Goal: Task Accomplishment & Management: Use online tool/utility

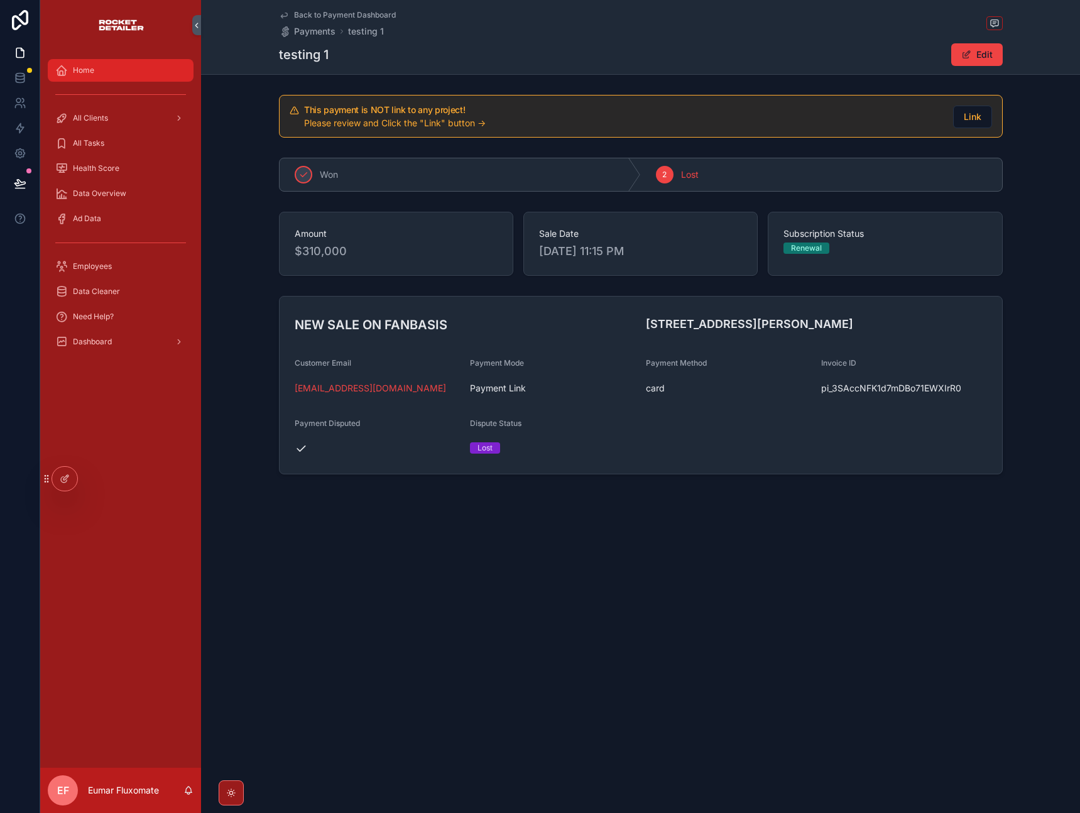
click at [99, 79] on div "Home" at bounding box center [120, 70] width 131 height 20
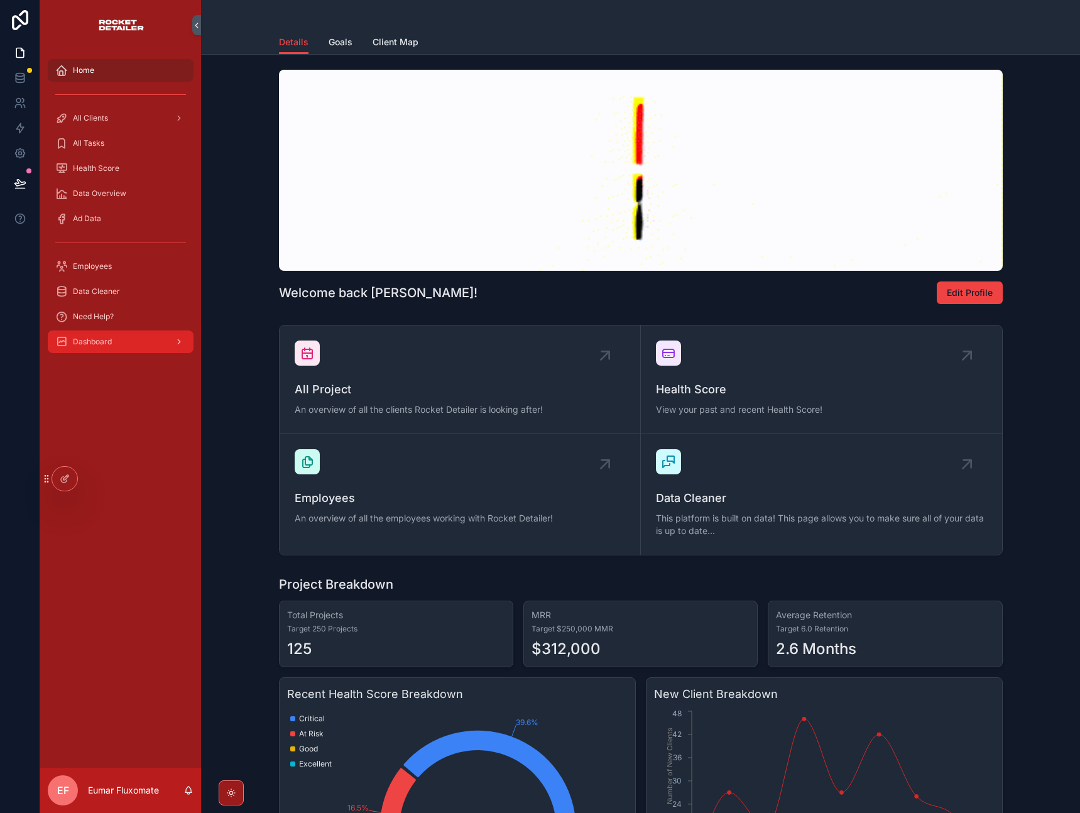
click at [119, 342] on div "Dashboard" at bounding box center [120, 342] width 131 height 20
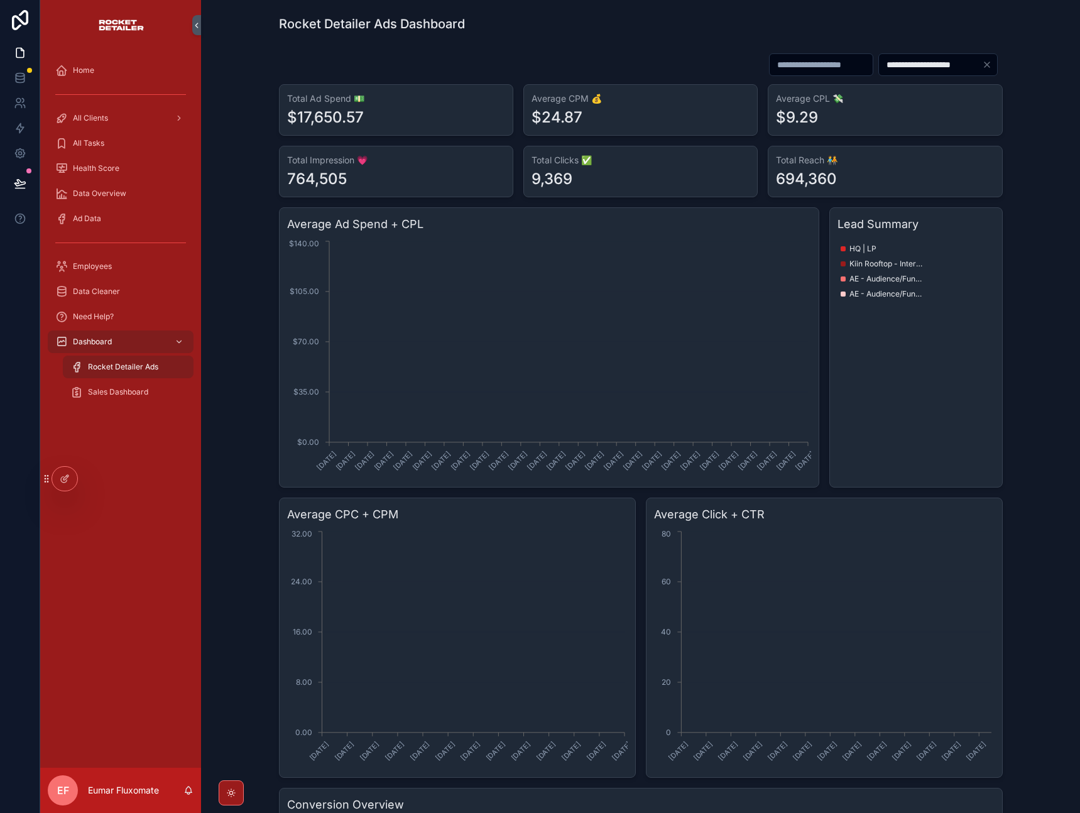
click at [111, 450] on div "Home All Clients All Tasks Health Score Data Overview Ad Data Employees Data Cl…" at bounding box center [120, 409] width 161 height 718
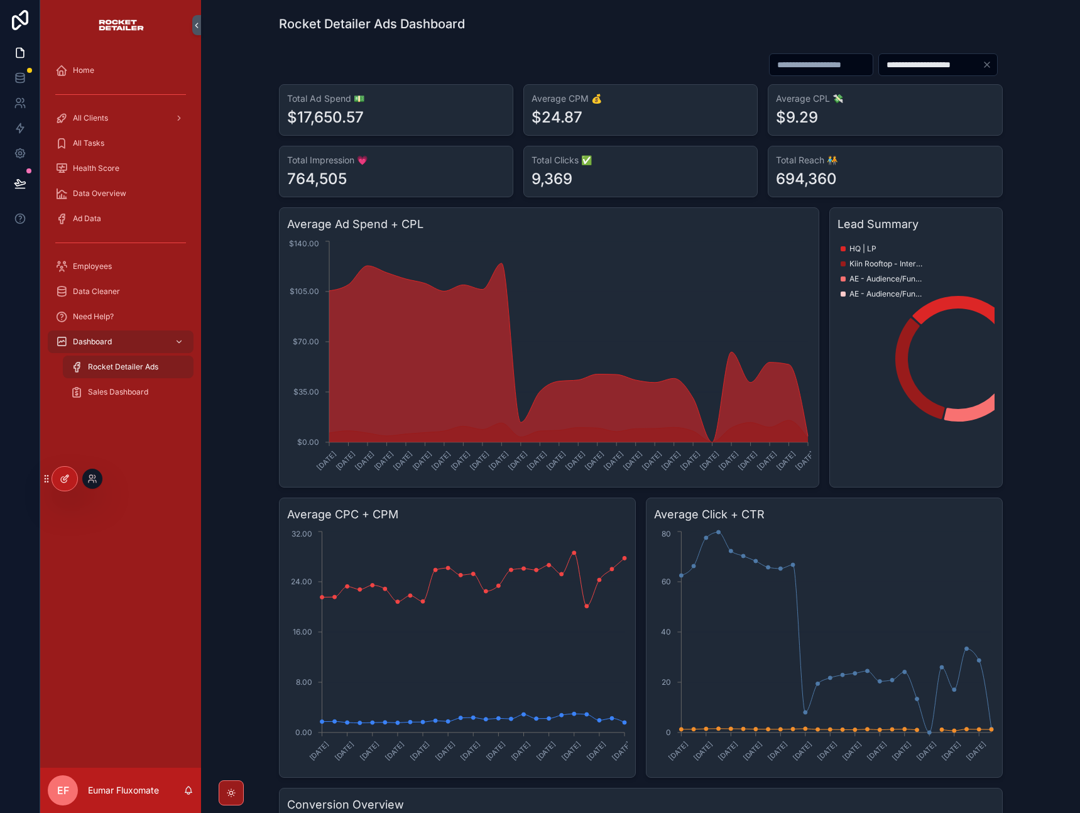
click at [65, 478] on icon at bounding box center [65, 479] width 10 height 10
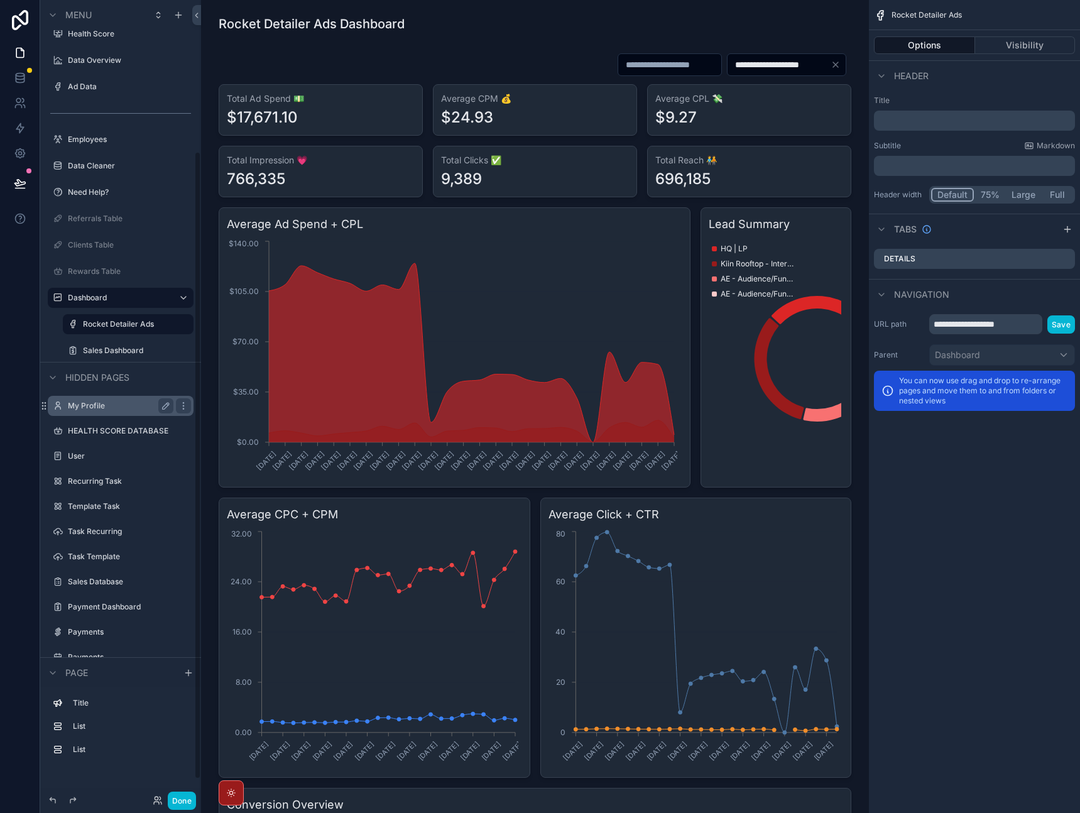
scroll to position [216, 0]
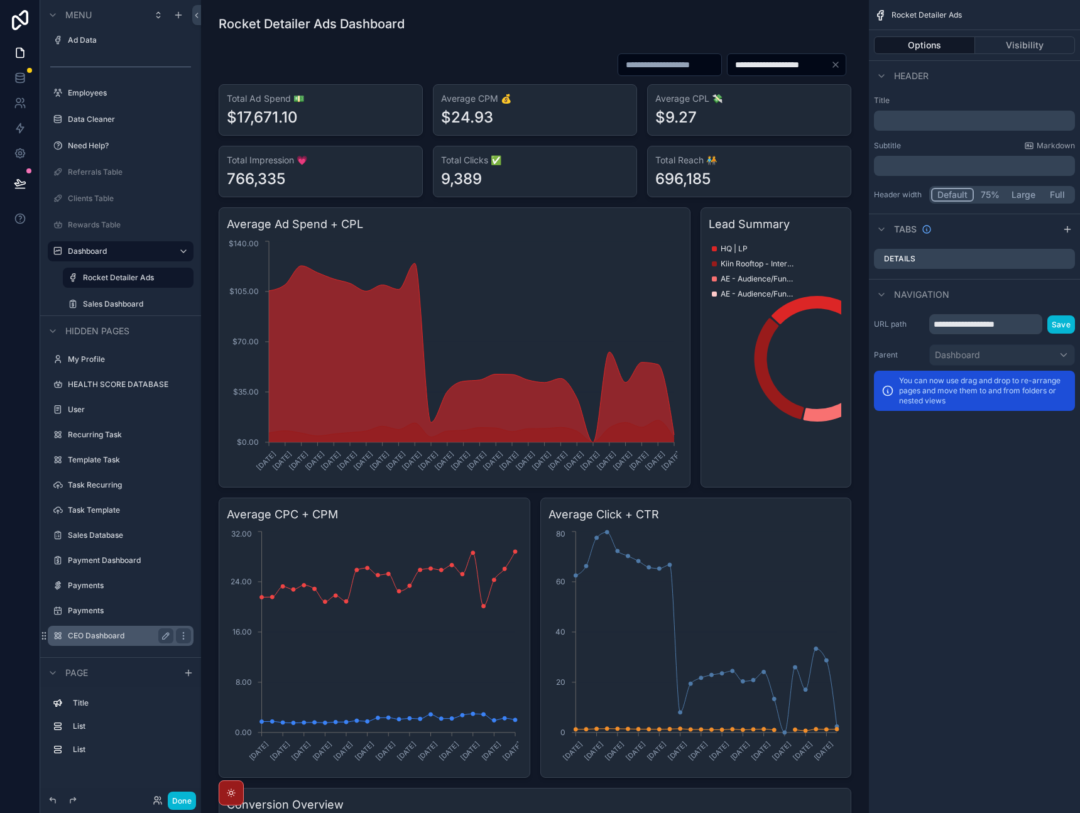
click at [123, 640] on label "CEO Dashboard" at bounding box center [118, 636] width 101 height 10
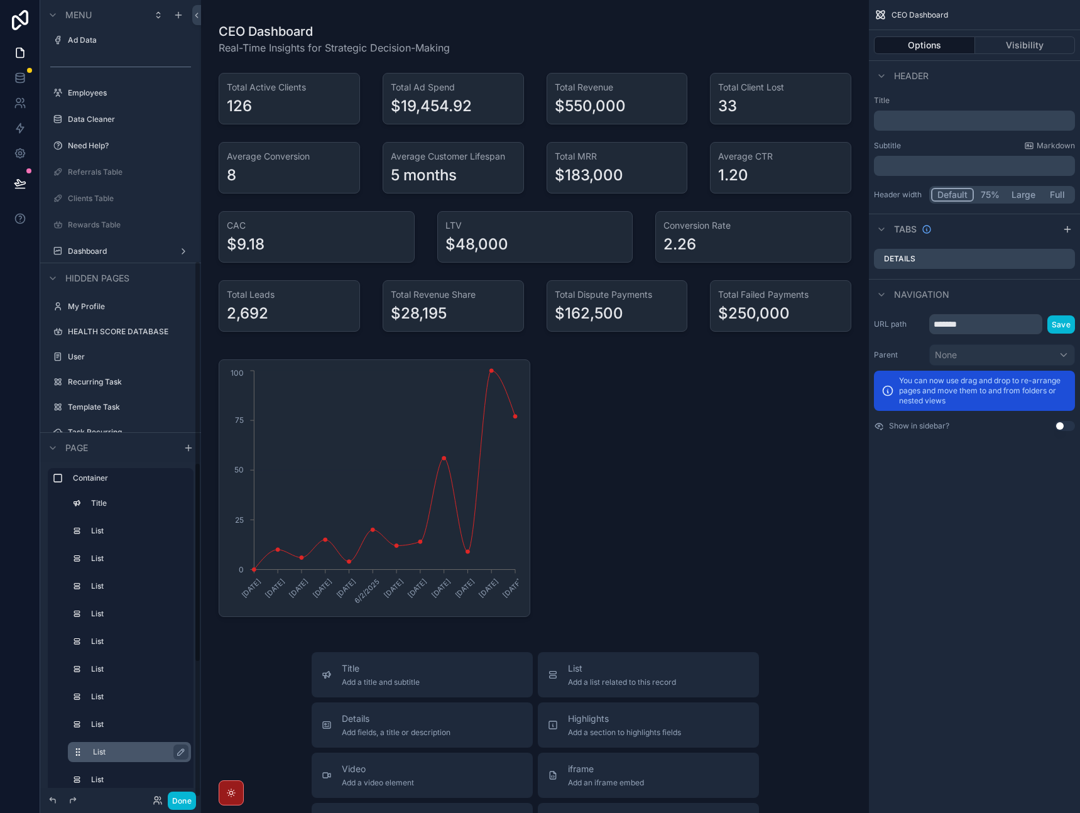
scroll to position [388, 0]
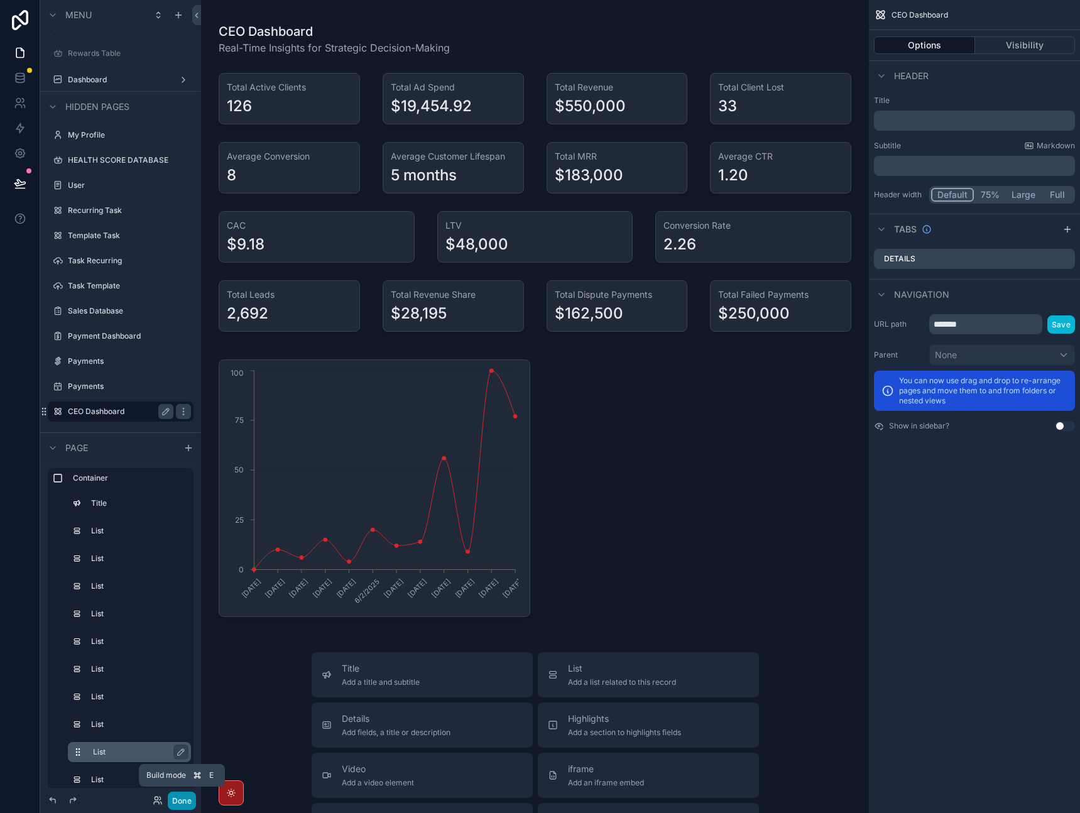
click at [184, 805] on button "Done" at bounding box center [182, 801] width 28 height 18
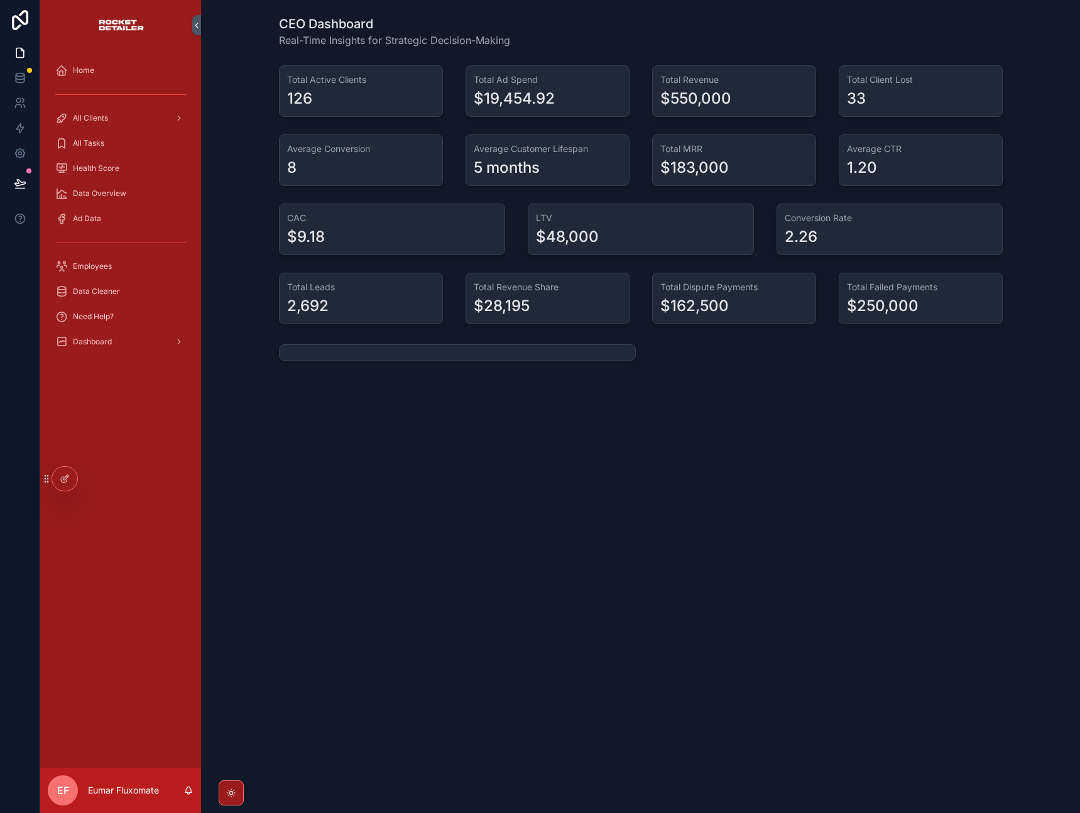
click at [498, 432] on div "CEO Dashboard Real-Time Insights for Strategic Decision-Making Total Active Cli…" at bounding box center [640, 223] width 879 height 446
click at [71, 478] on div at bounding box center [64, 479] width 25 height 24
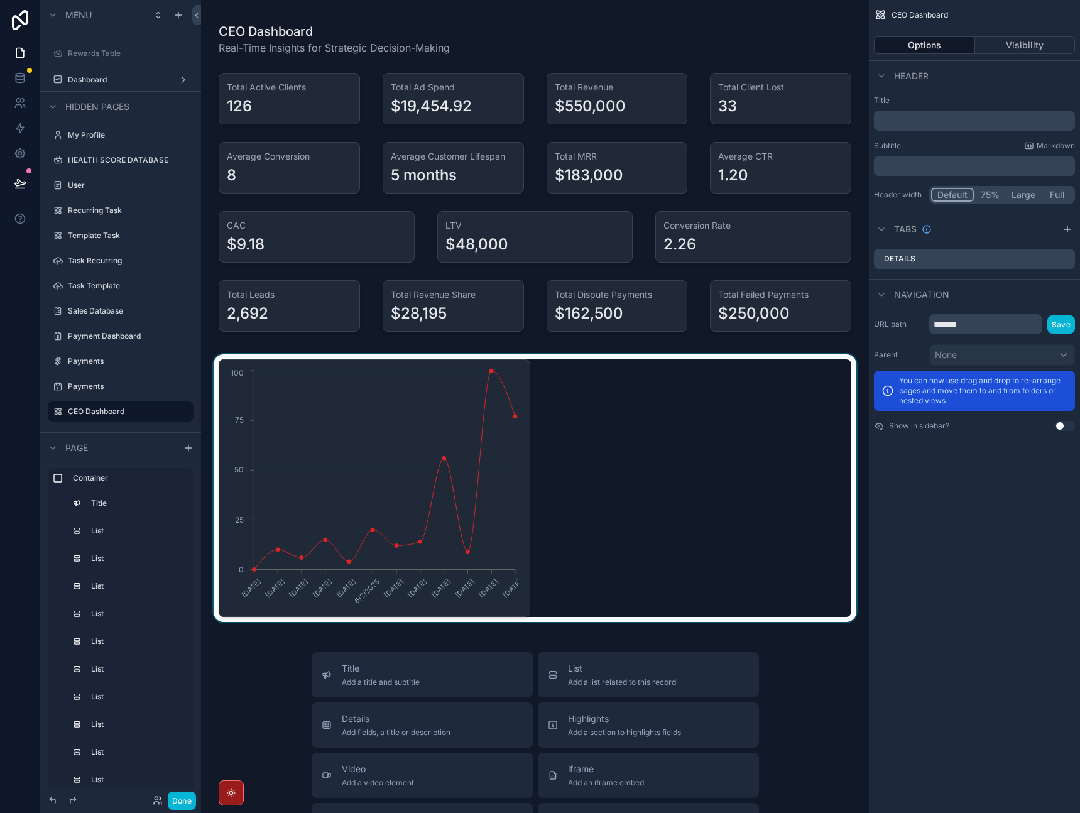
click at [408, 538] on div "scrollable content" at bounding box center [535, 488] width 648 height 268
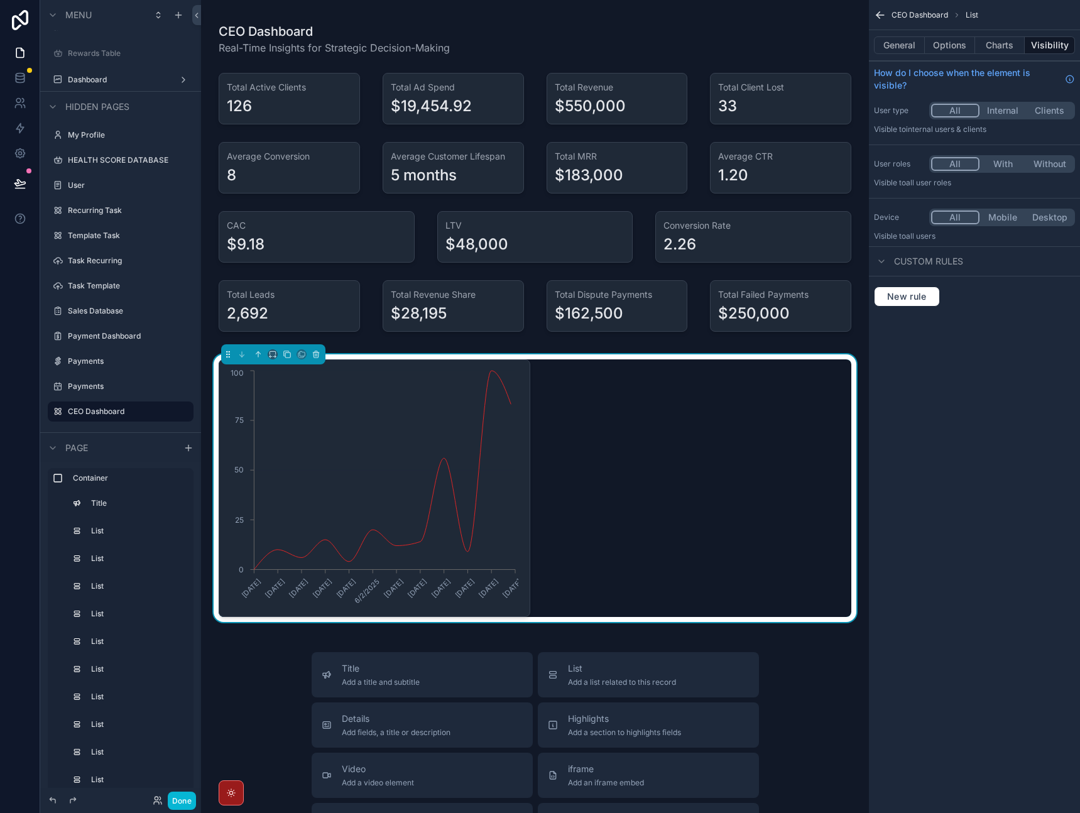
click at [941, 647] on div "CEO Dashboard List General Options Charts Visibility How do I choose when the e…" at bounding box center [974, 406] width 211 height 813
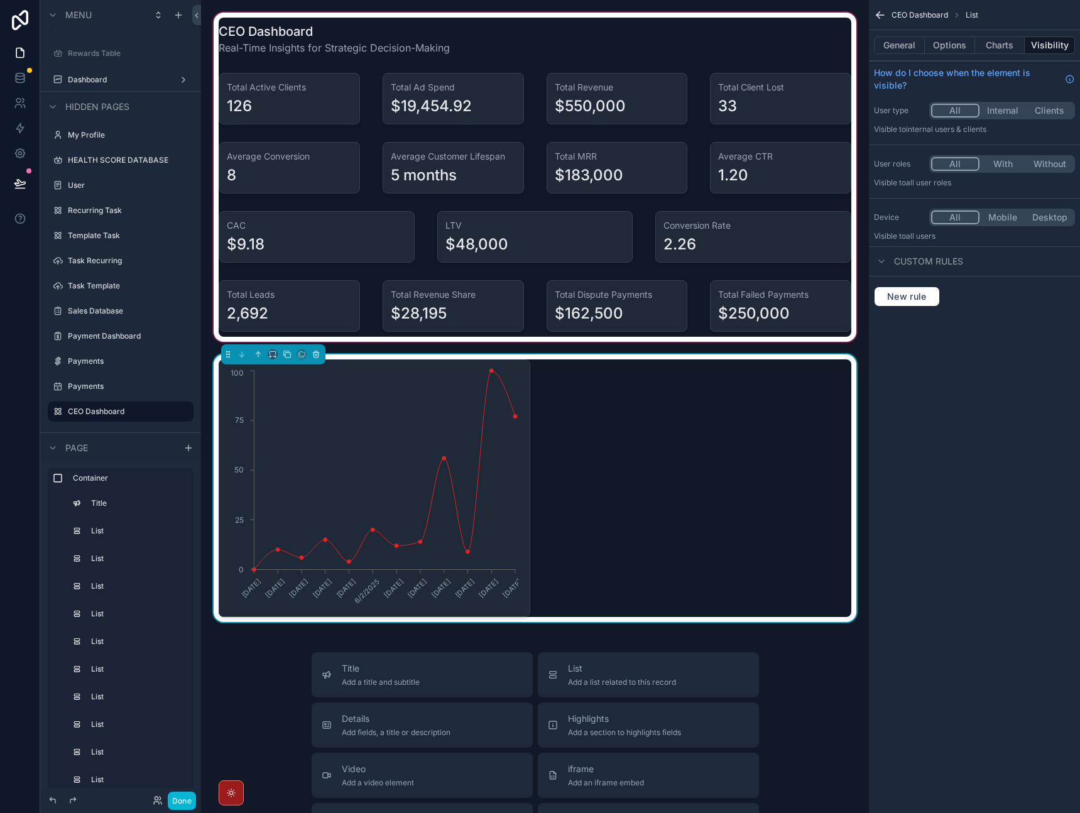
click at [378, 33] on div "scrollable content" at bounding box center [535, 177] width 648 height 334
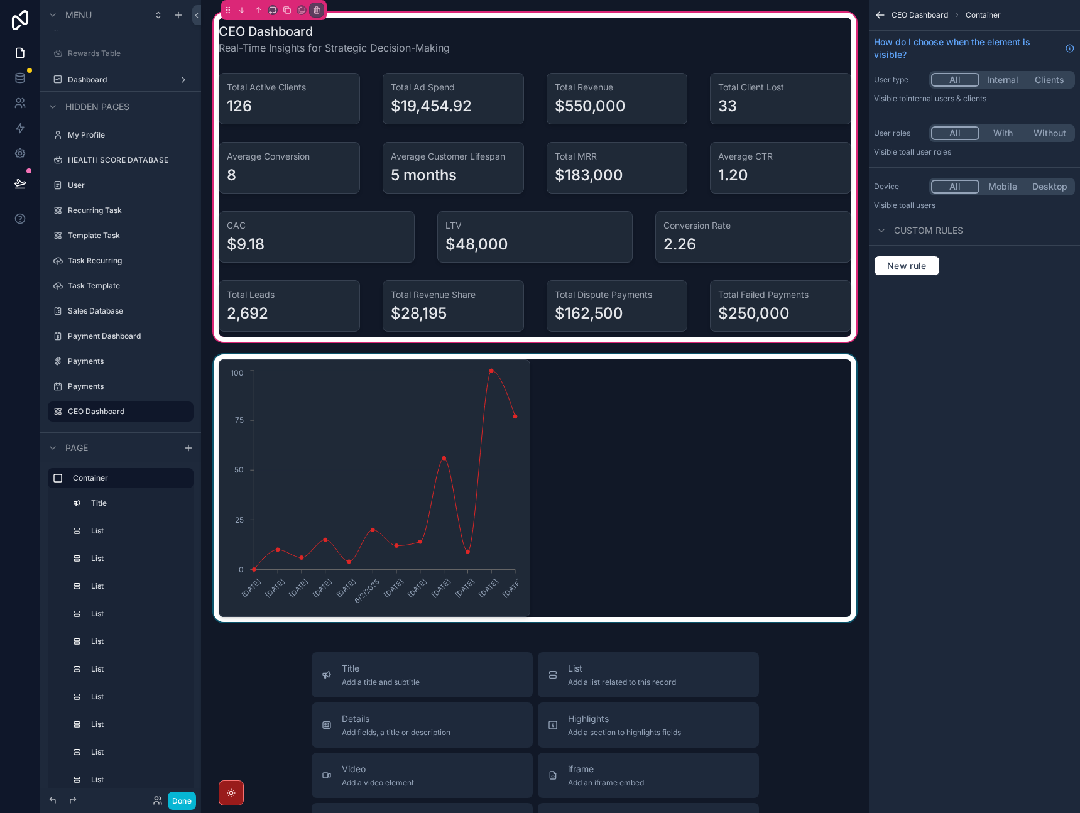
click at [366, 391] on div "scrollable content" at bounding box center [535, 488] width 648 height 268
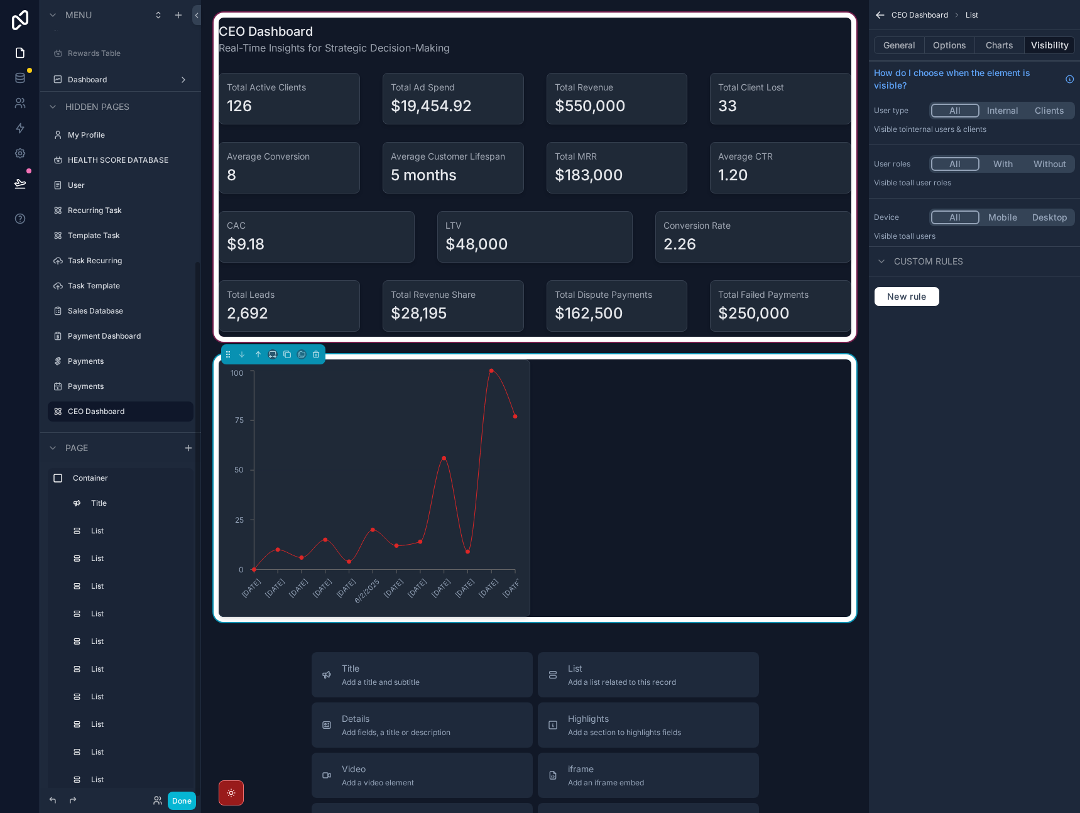
click at [957, 421] on div "CEO Dashboard List General Options Charts Visibility How do I choose when the e…" at bounding box center [974, 406] width 211 height 813
click at [433, 36] on div "scrollable content" at bounding box center [535, 177] width 648 height 334
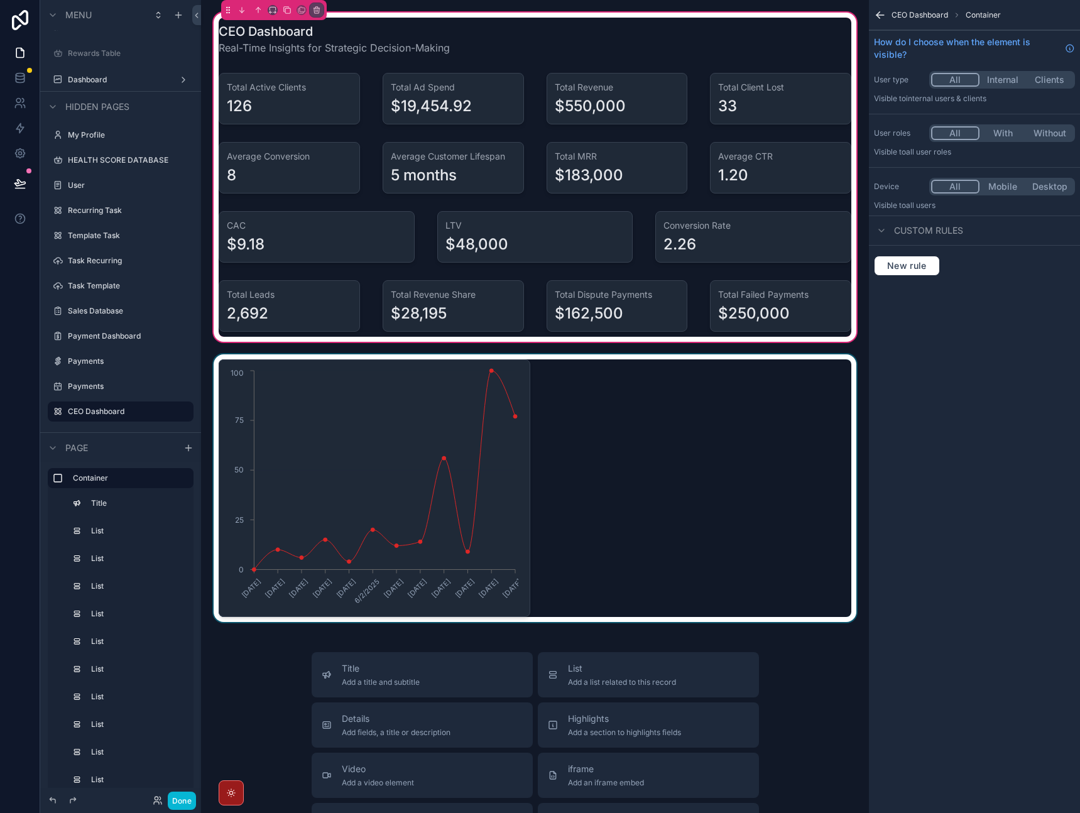
click at [847, 10] on div "CEO Dashboard Real-Time Insights for Strategic Decision-Making Total Active Cli…" at bounding box center [535, 177] width 648 height 334
click at [946, 592] on div "CEO Dashboard Container How do I choose when the element is visible? User type …" at bounding box center [974, 406] width 211 height 813
click at [840, 4] on div "CEO Dashboard Real-Time Insights for Strategic Decision-Making Total Active Cli…" at bounding box center [535, 600] width 668 height 1200
click at [879, 13] on icon "scrollable content" at bounding box center [877, 13] width 3 height 3
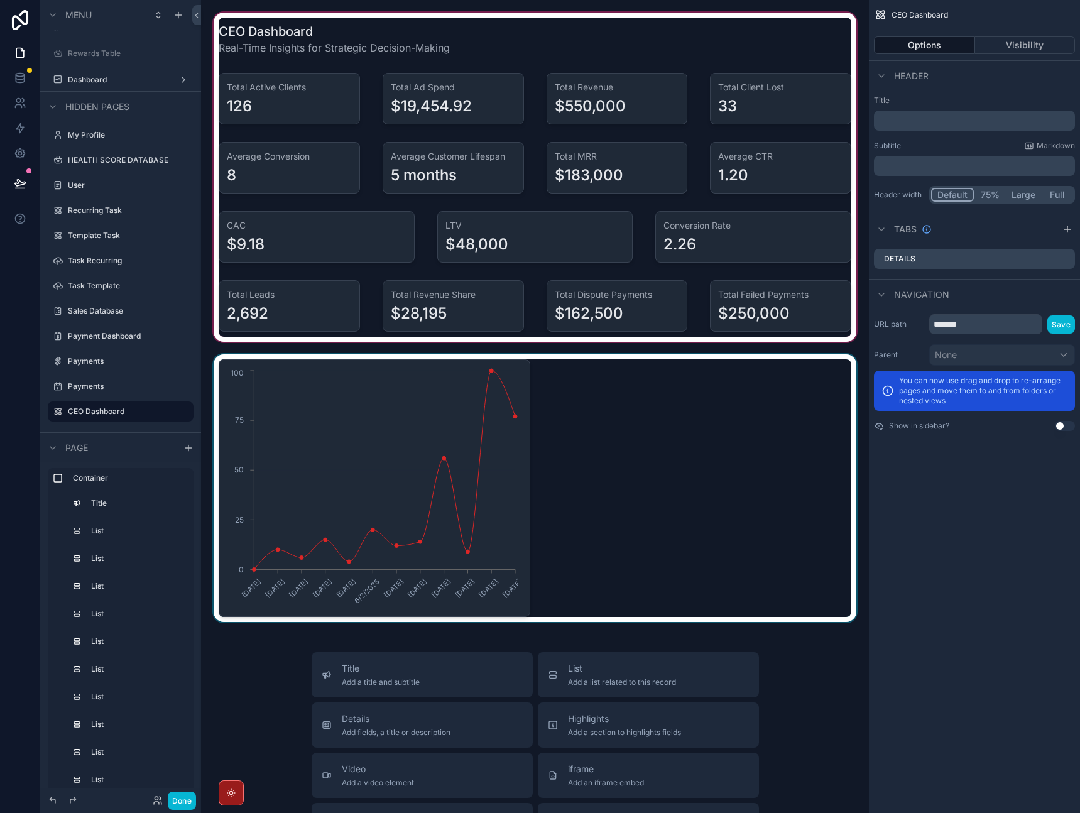
click at [926, 77] on span "Header" at bounding box center [911, 76] width 35 height 13
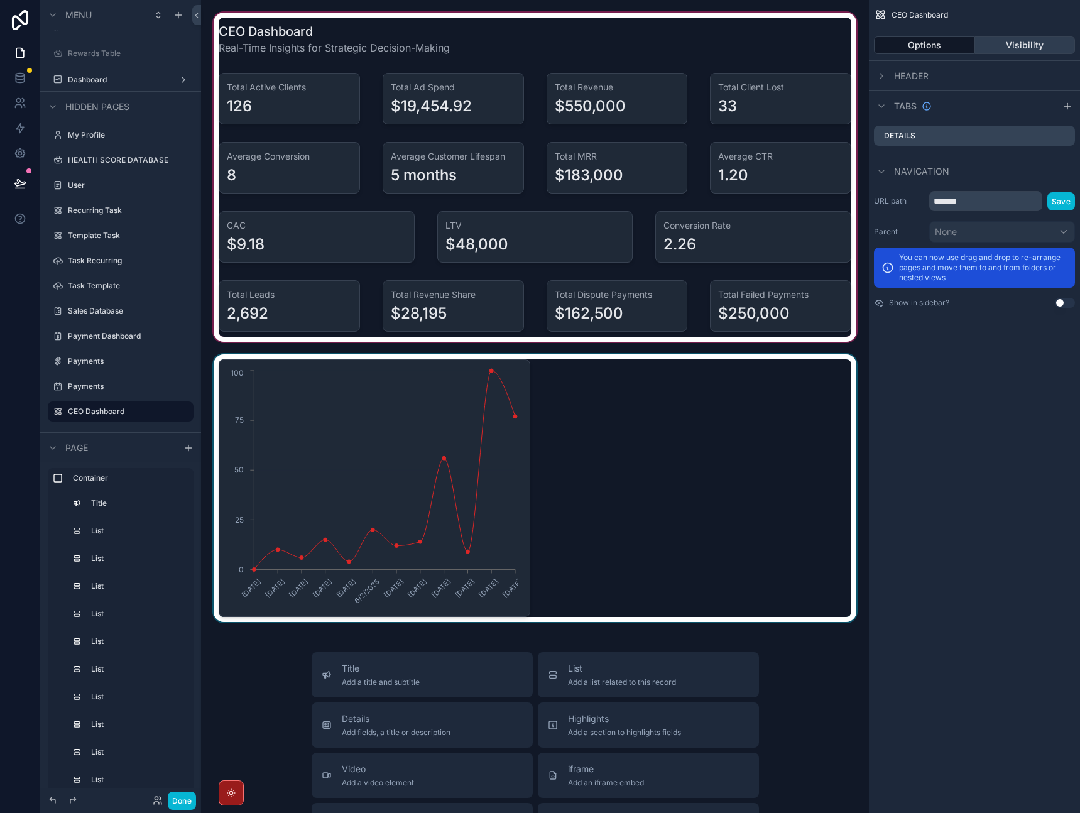
click at [1002, 44] on button "Visibility" at bounding box center [1025, 45] width 101 height 18
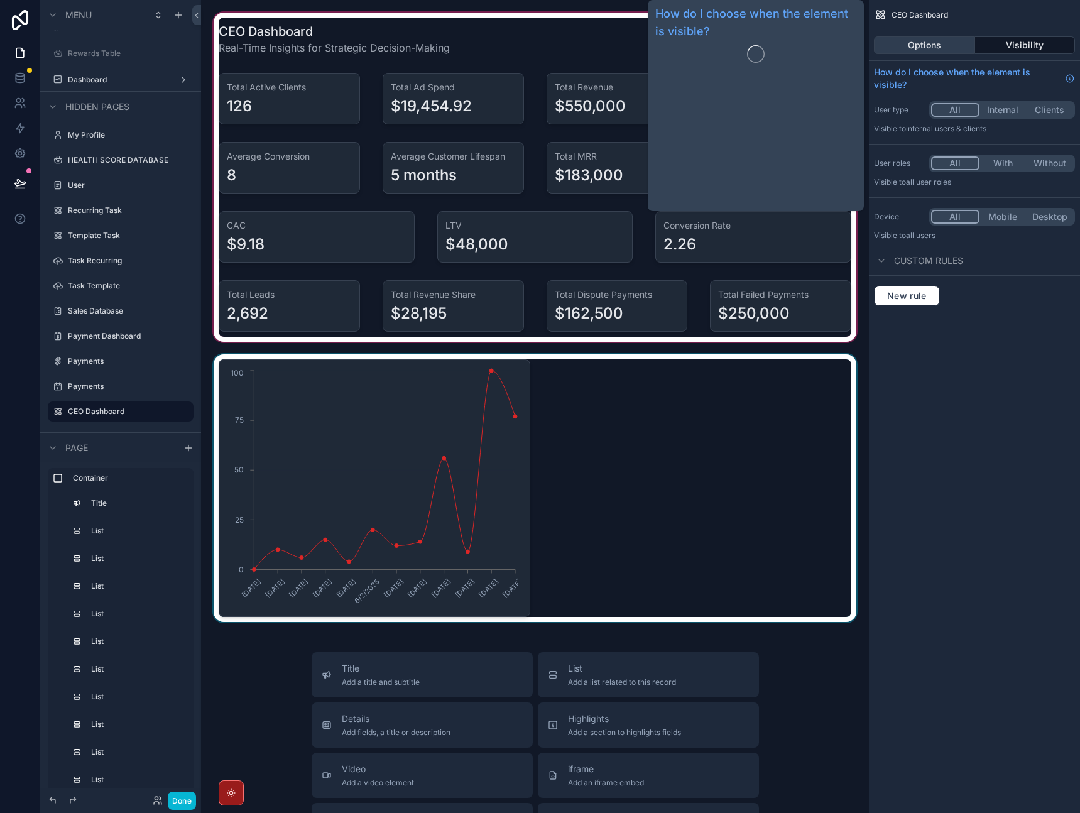
click at [919, 43] on button "Options" at bounding box center [924, 45] width 101 height 18
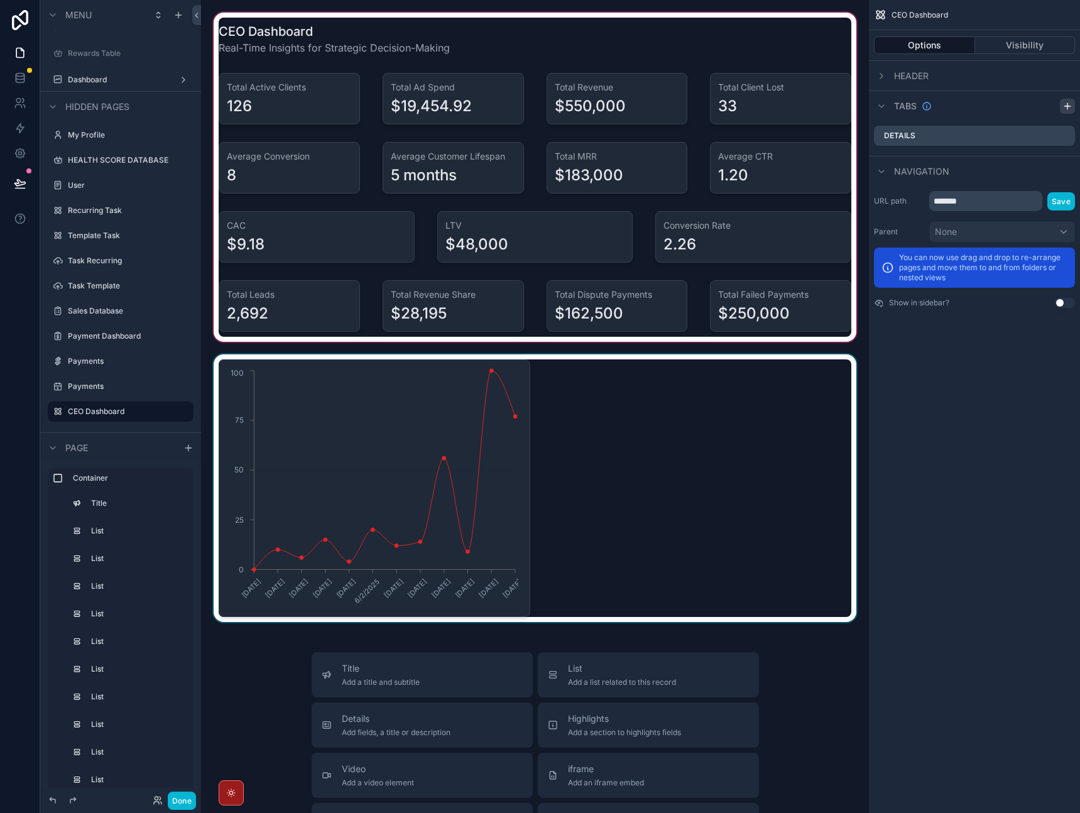
click at [1070, 108] on icon "scrollable content" at bounding box center [1067, 106] width 10 height 10
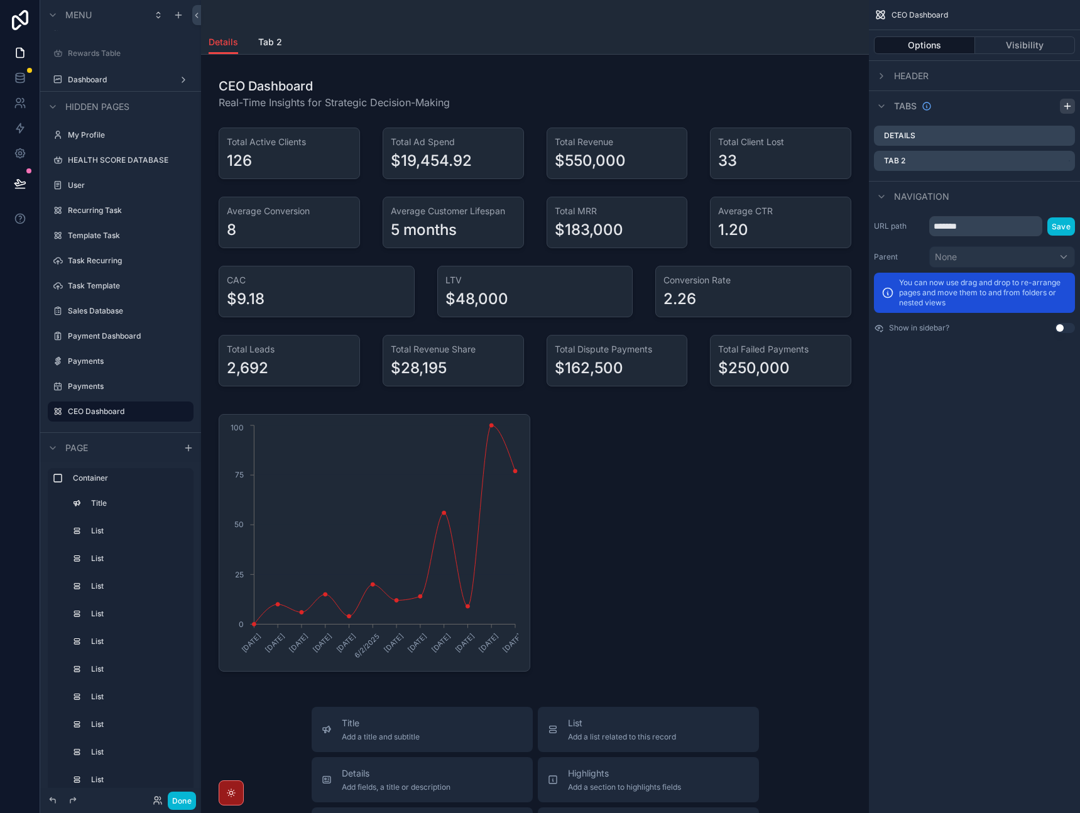
click at [1070, 108] on icon "scrollable content" at bounding box center [1067, 106] width 10 height 10
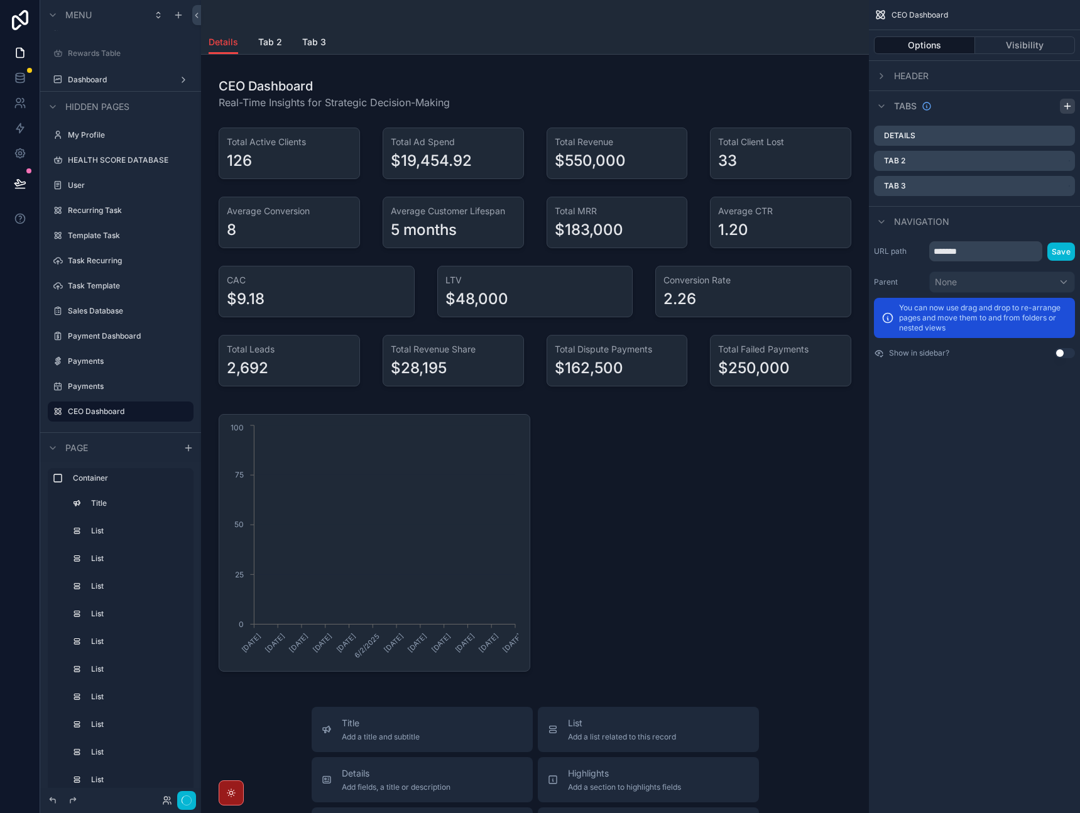
click at [1070, 108] on icon "scrollable content" at bounding box center [1067, 106] width 10 height 10
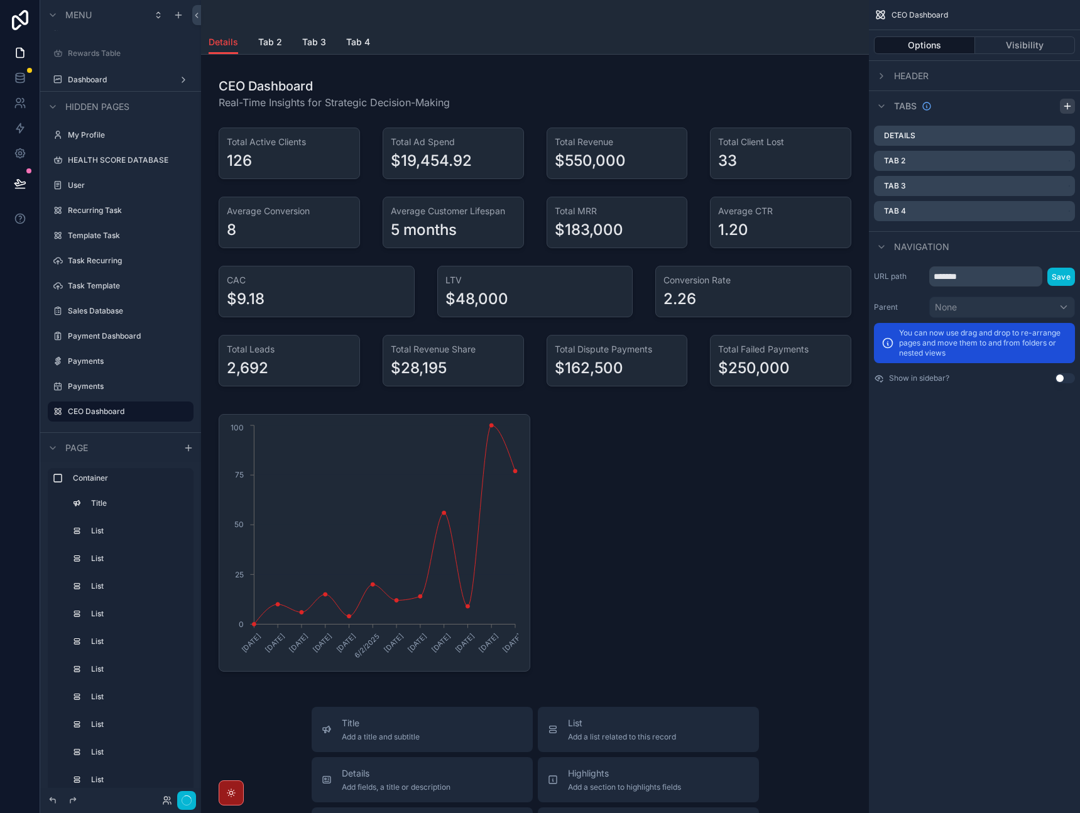
click at [1070, 108] on icon "scrollable content" at bounding box center [1067, 106] width 10 height 10
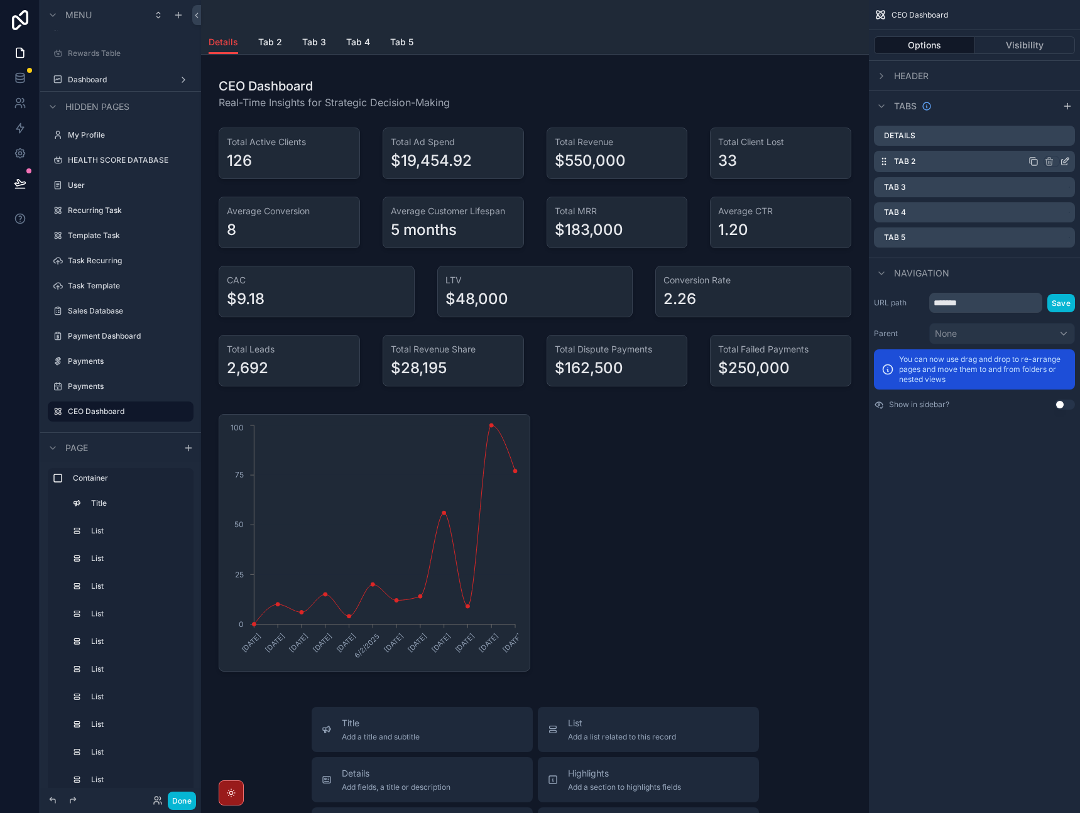
click at [1064, 162] on icon "scrollable content" at bounding box center [1066, 160] width 5 height 5
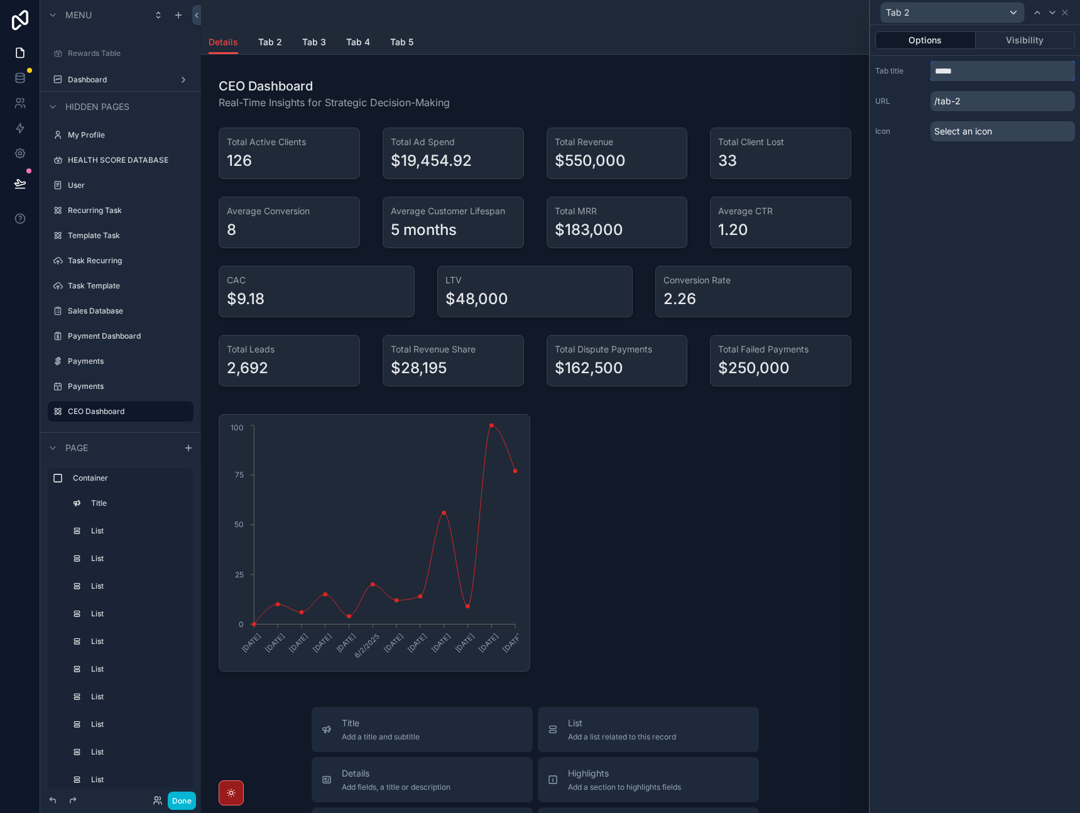
drag, startPoint x: 981, startPoint y: 74, endPoint x: 895, endPoint y: 78, distance: 86.2
click at [895, 78] on div "Tab title *****" at bounding box center [975, 71] width 200 height 20
click at [971, 73] on input "******" at bounding box center [1003, 71] width 145 height 20
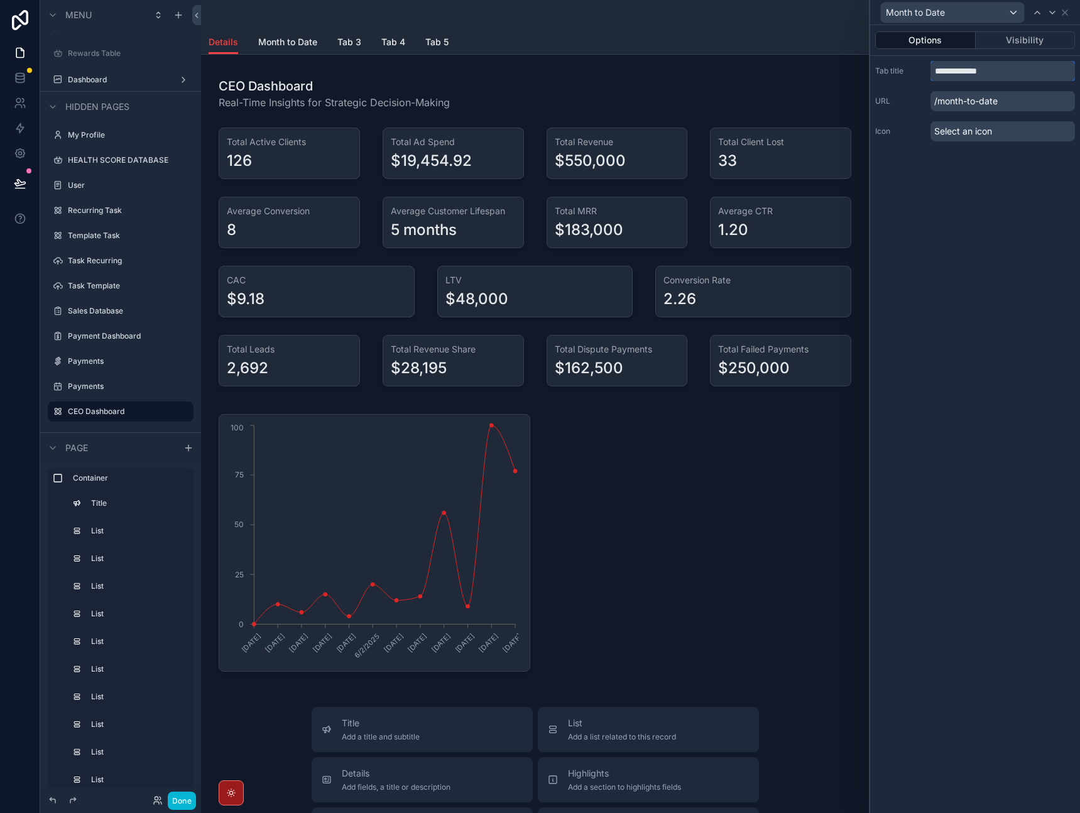
type input "**********"
click at [961, 263] on div "**********" at bounding box center [975, 419] width 210 height 788
click at [1066, 14] on icon at bounding box center [1065, 13] width 10 height 10
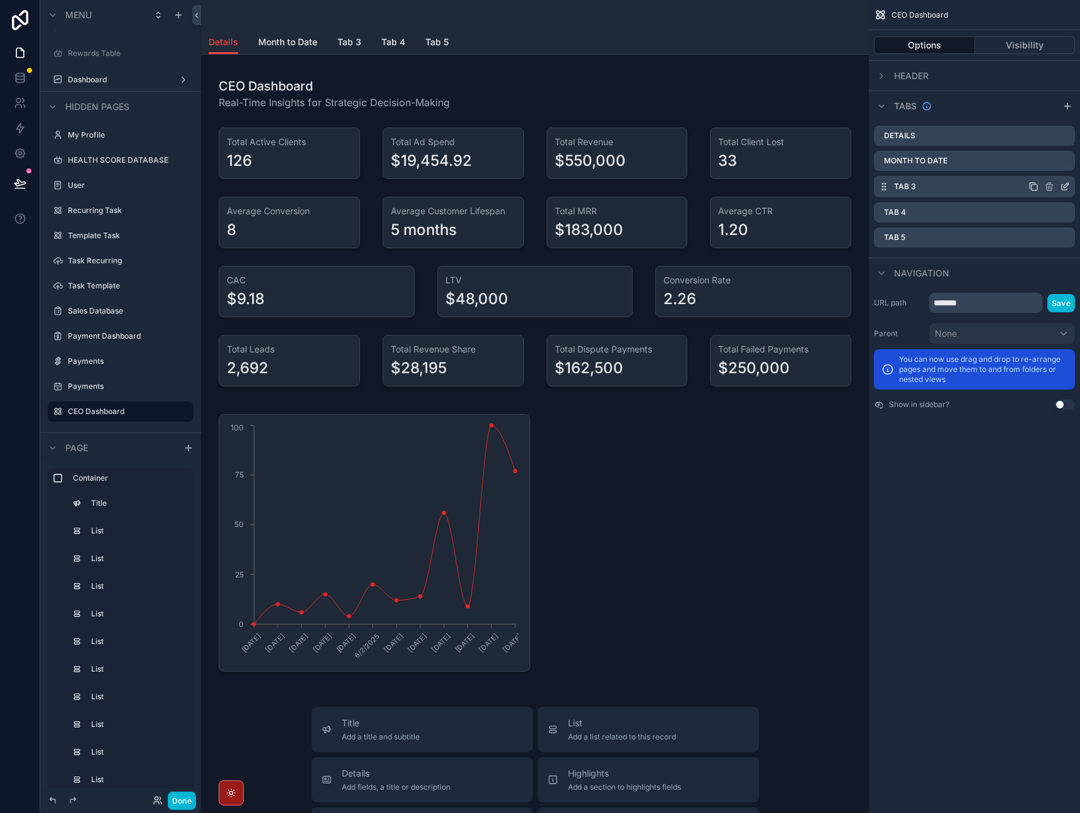
click at [1068, 187] on icon "scrollable content" at bounding box center [1065, 187] width 10 height 10
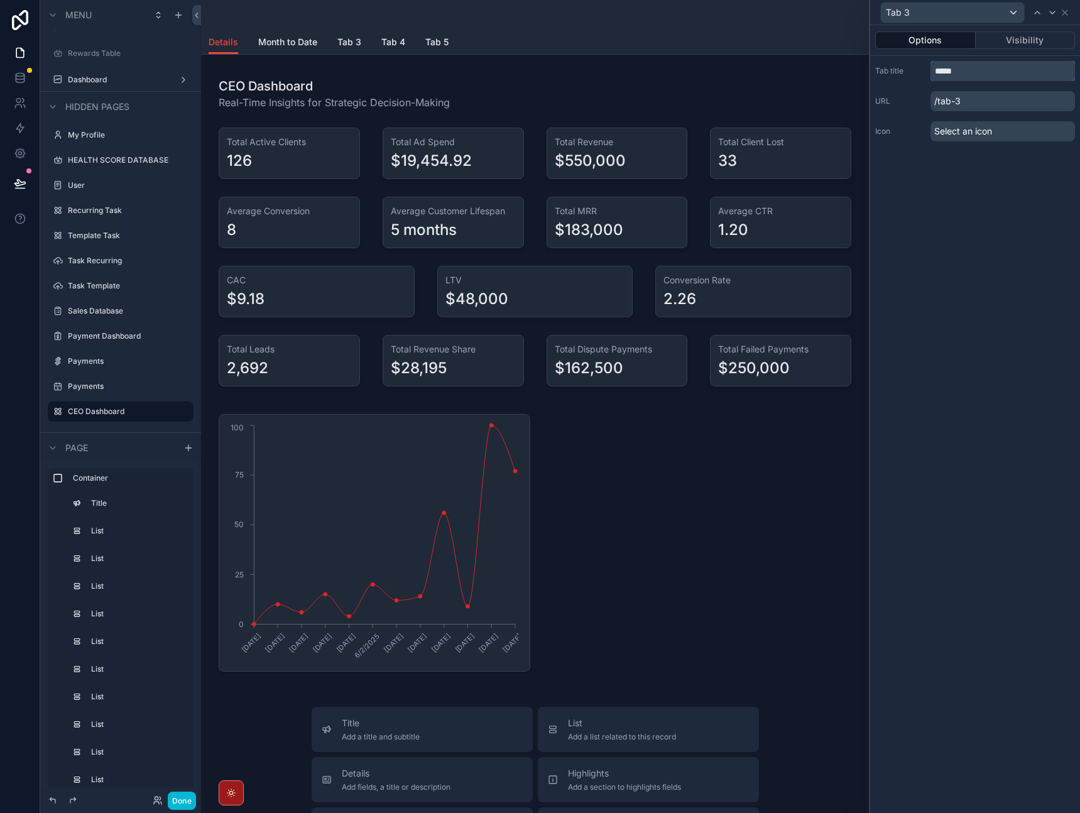
drag, startPoint x: 991, startPoint y: 69, endPoint x: 905, endPoint y: 70, distance: 86.7
click at [905, 70] on div "Tab title *****" at bounding box center [975, 71] width 200 height 20
type input "**********"
click at [967, 239] on div "**********" at bounding box center [975, 419] width 210 height 788
click at [1066, 11] on icon at bounding box center [1064, 12] width 5 height 5
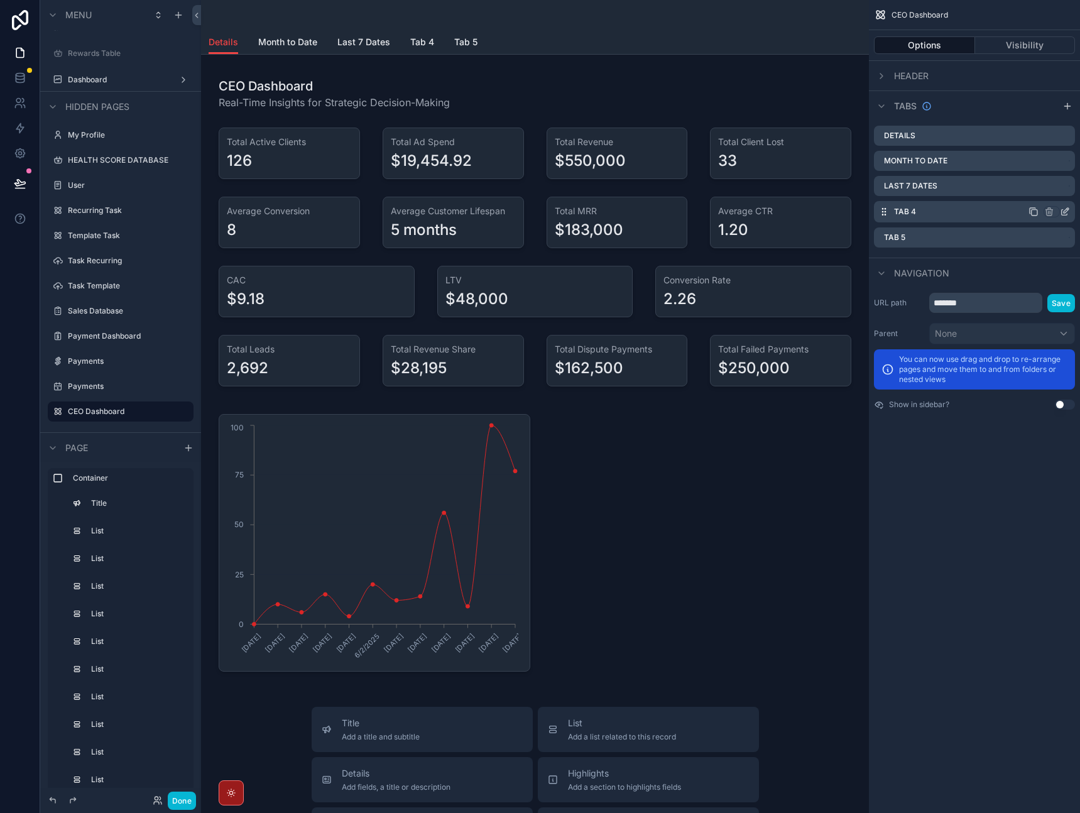
click at [1064, 211] on icon "scrollable content" at bounding box center [1066, 210] width 5 height 5
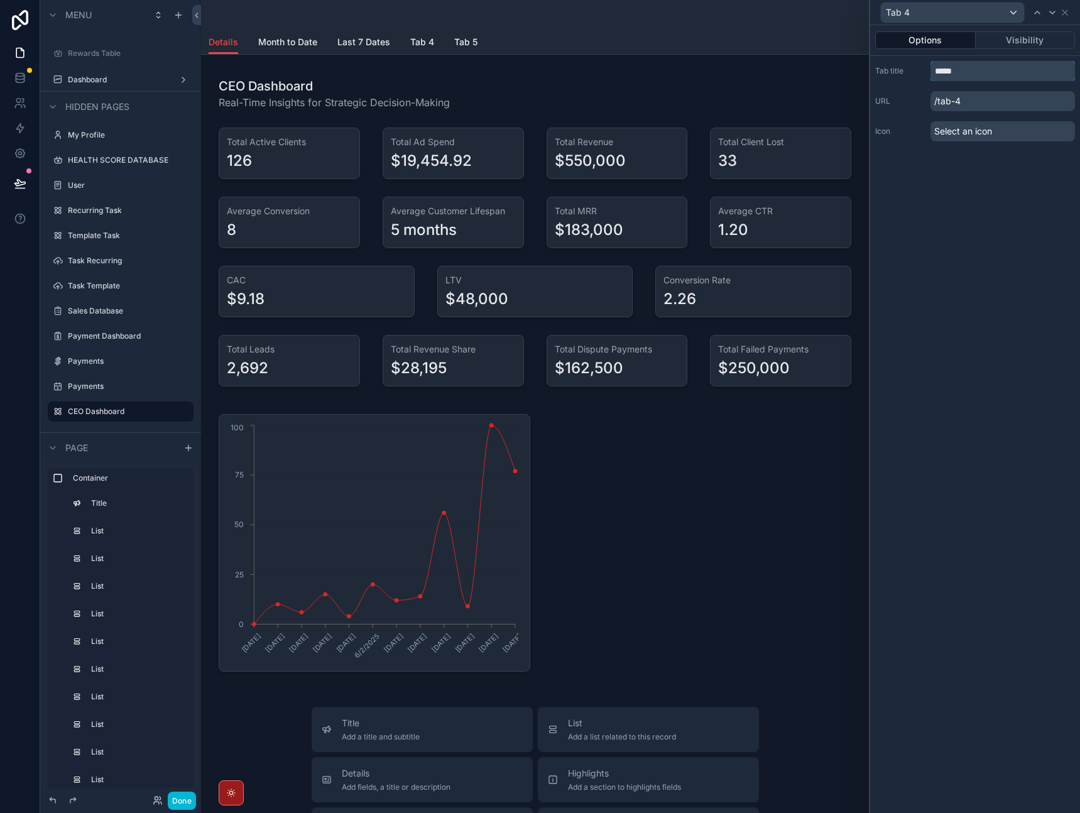
drag, startPoint x: 1001, startPoint y: 70, endPoint x: 860, endPoint y: 57, distance: 142.0
click at [860, 57] on div "Tab 4 Options Visibility Tab title ***** URL /tab-4 Icon Select an icon Menu Ho…" at bounding box center [540, 406] width 1080 height 813
type input "*"
type input "**********"
click at [958, 326] on div "**********" at bounding box center [975, 419] width 210 height 788
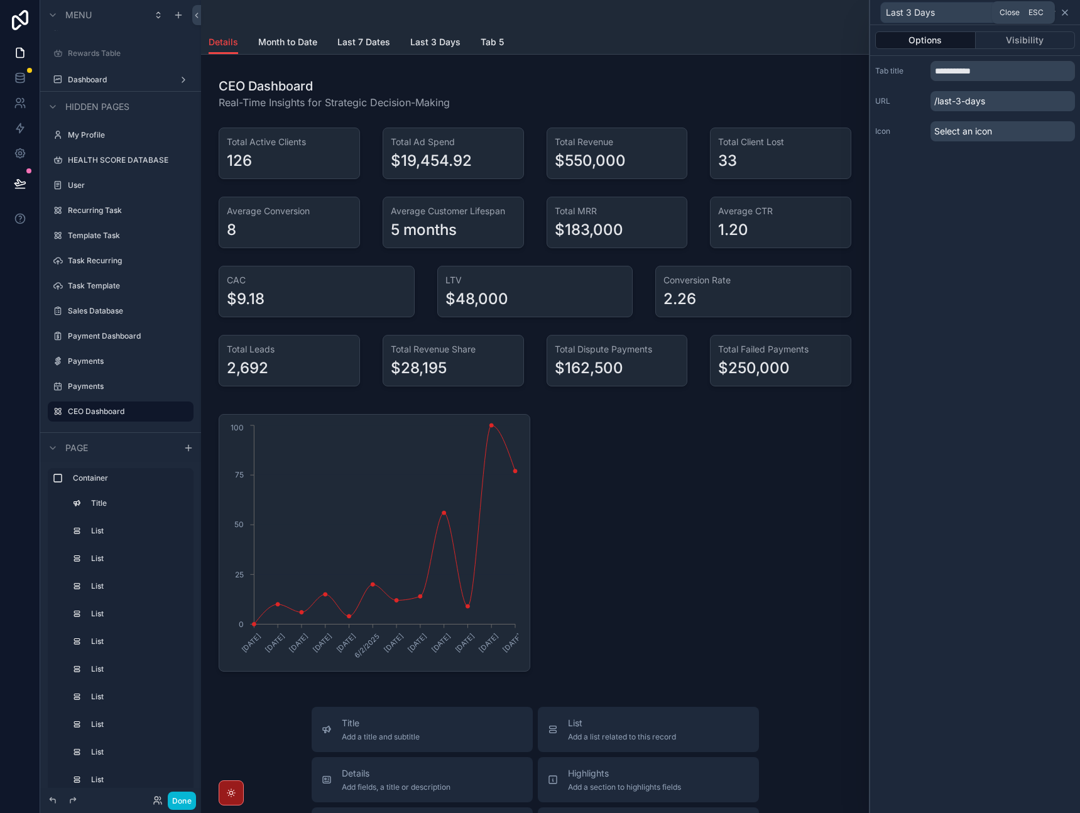
click at [1064, 10] on icon at bounding box center [1065, 13] width 10 height 10
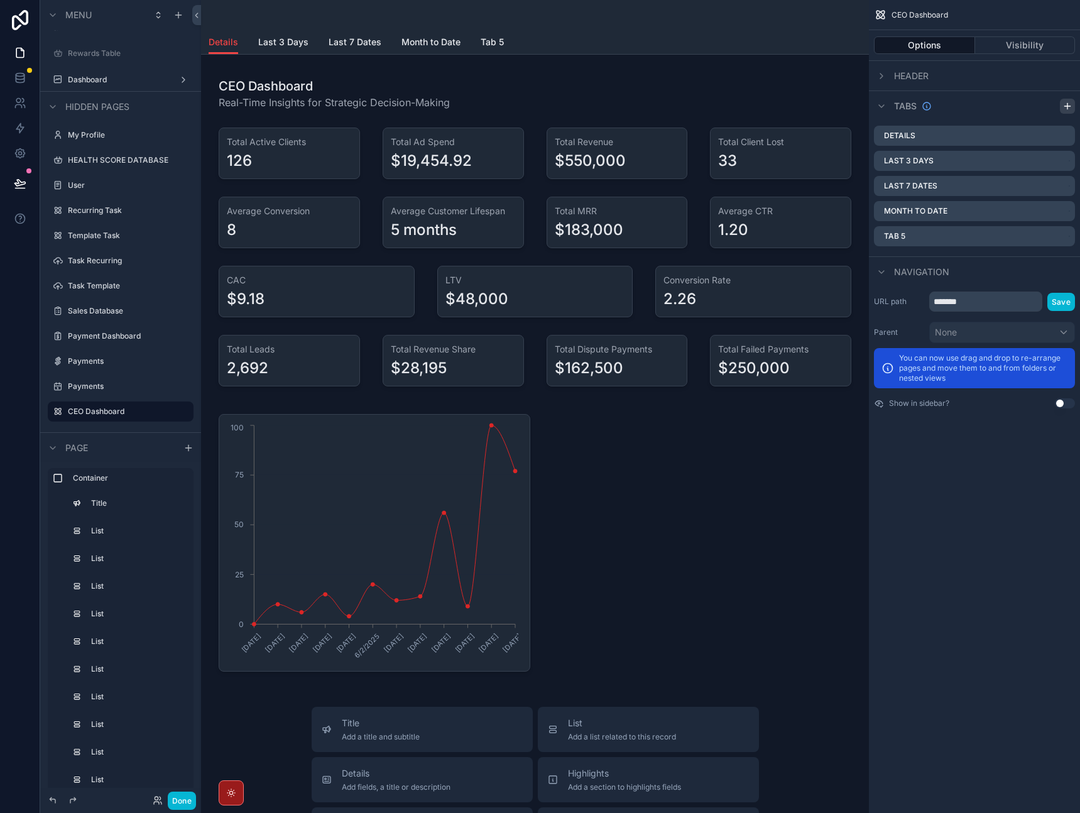
click at [1067, 107] on icon "scrollable content" at bounding box center [1067, 106] width 0 height 6
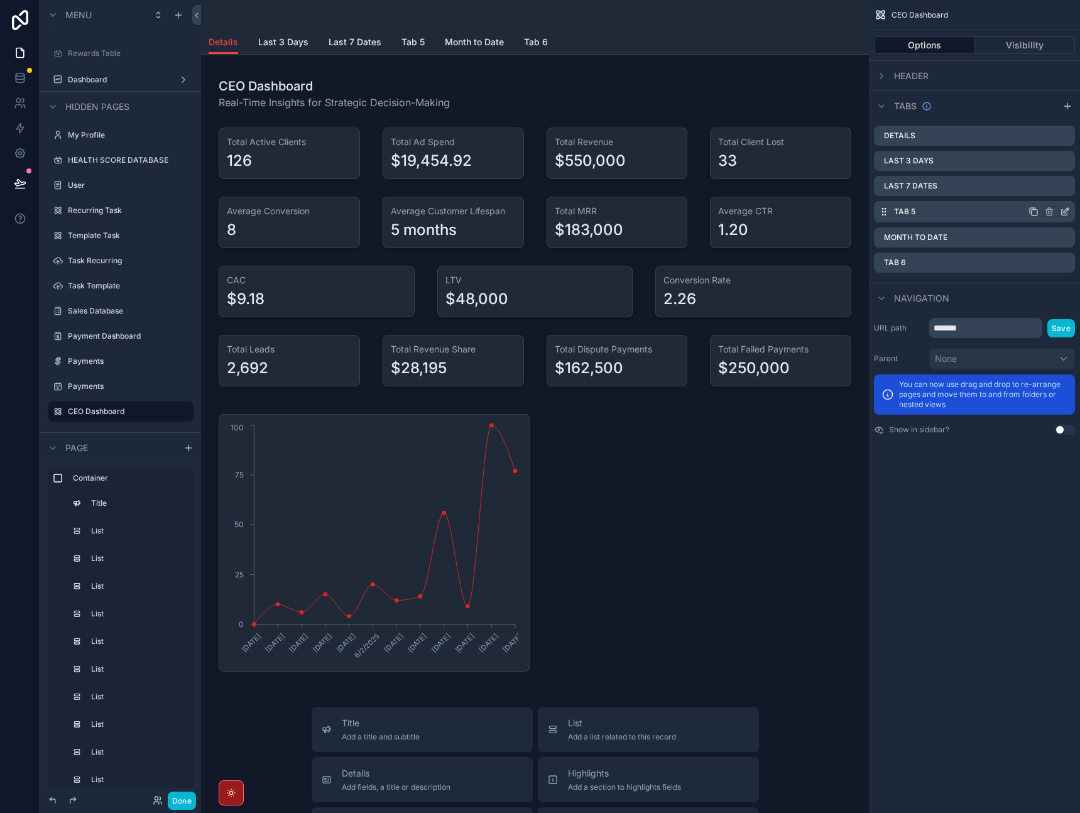
click at [1065, 210] on icon "scrollable content" at bounding box center [1066, 210] width 5 height 5
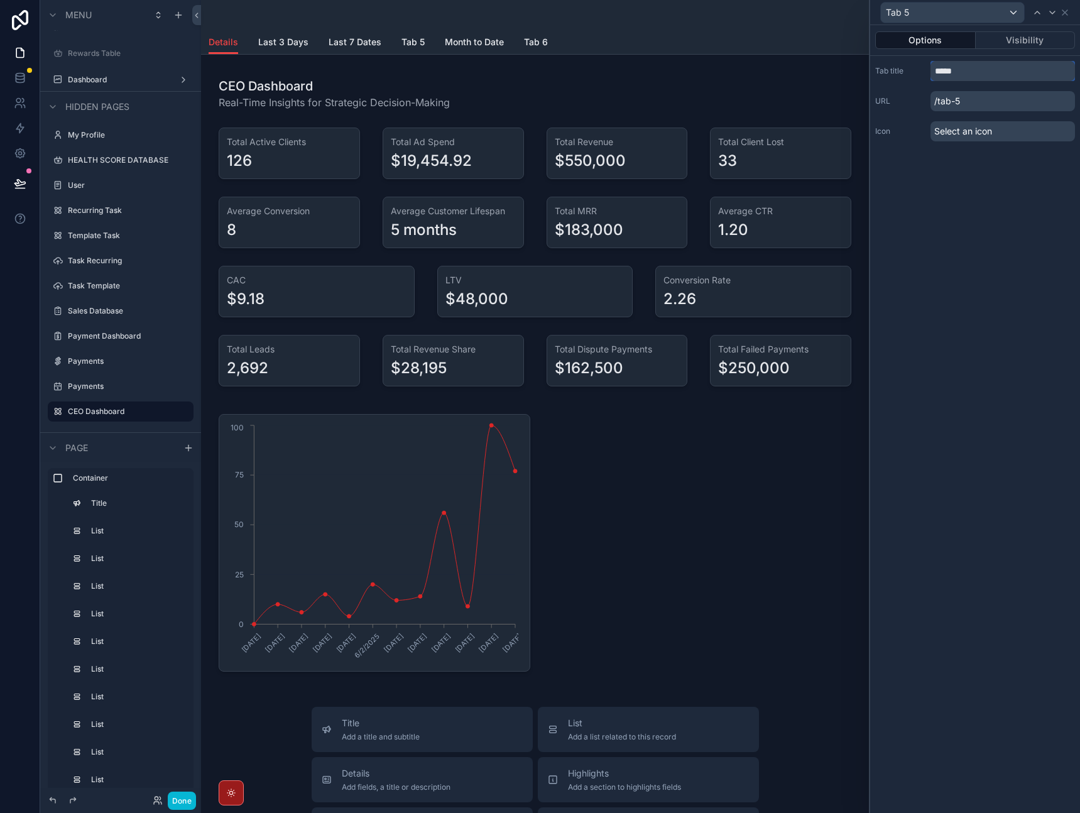
drag, startPoint x: 994, startPoint y: 77, endPoint x: 903, endPoint y: 73, distance: 91.2
click at [903, 73] on div "Tab title *****" at bounding box center [975, 71] width 200 height 20
type input "**********"
click at [958, 310] on div "**********" at bounding box center [975, 419] width 210 height 788
click at [1066, 11] on icon at bounding box center [1064, 12] width 5 height 5
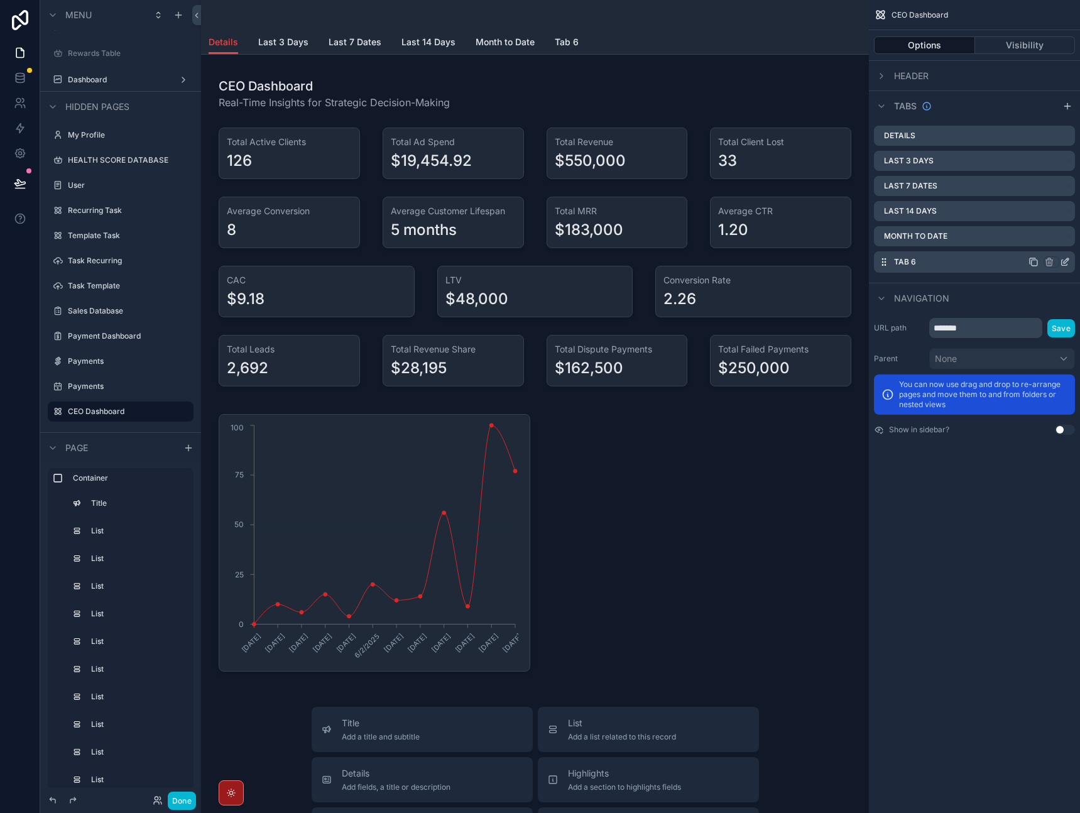
click at [1066, 261] on icon "scrollable content" at bounding box center [1066, 260] width 5 height 5
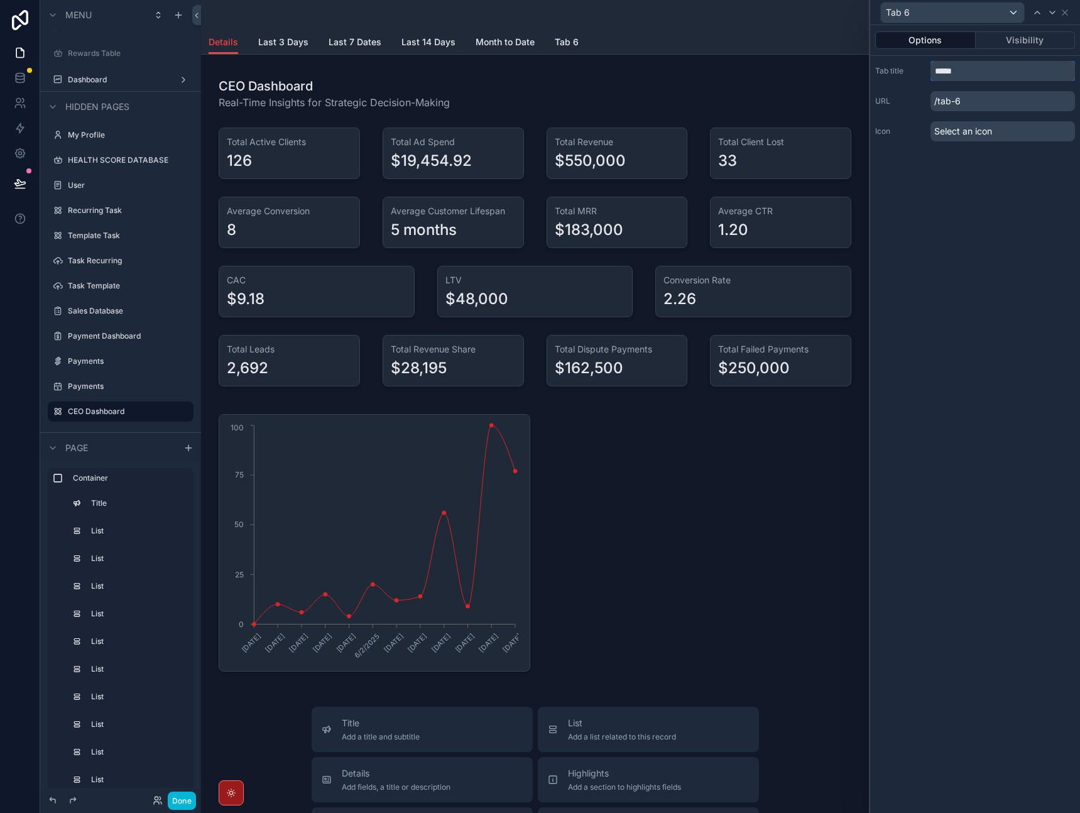
drag, startPoint x: 987, startPoint y: 75, endPoint x: 874, endPoint y: 63, distance: 113.7
click at [874, 63] on div "Tab title ***** URL /tab-6 Icon Select an icon" at bounding box center [975, 101] width 210 height 90
type input "**********"
click at [959, 229] on div "**********" at bounding box center [975, 419] width 210 height 788
click at [1069, 13] on icon at bounding box center [1065, 13] width 10 height 10
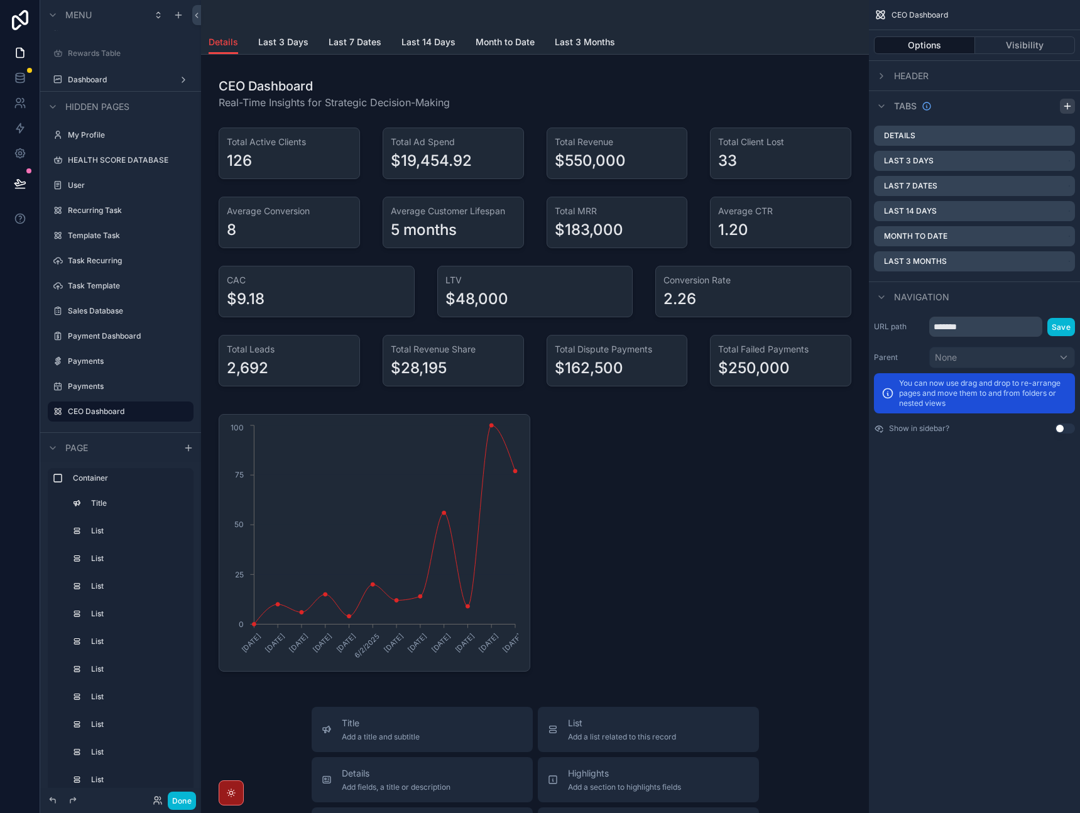
click at [1067, 109] on icon "scrollable content" at bounding box center [1067, 106] width 10 height 10
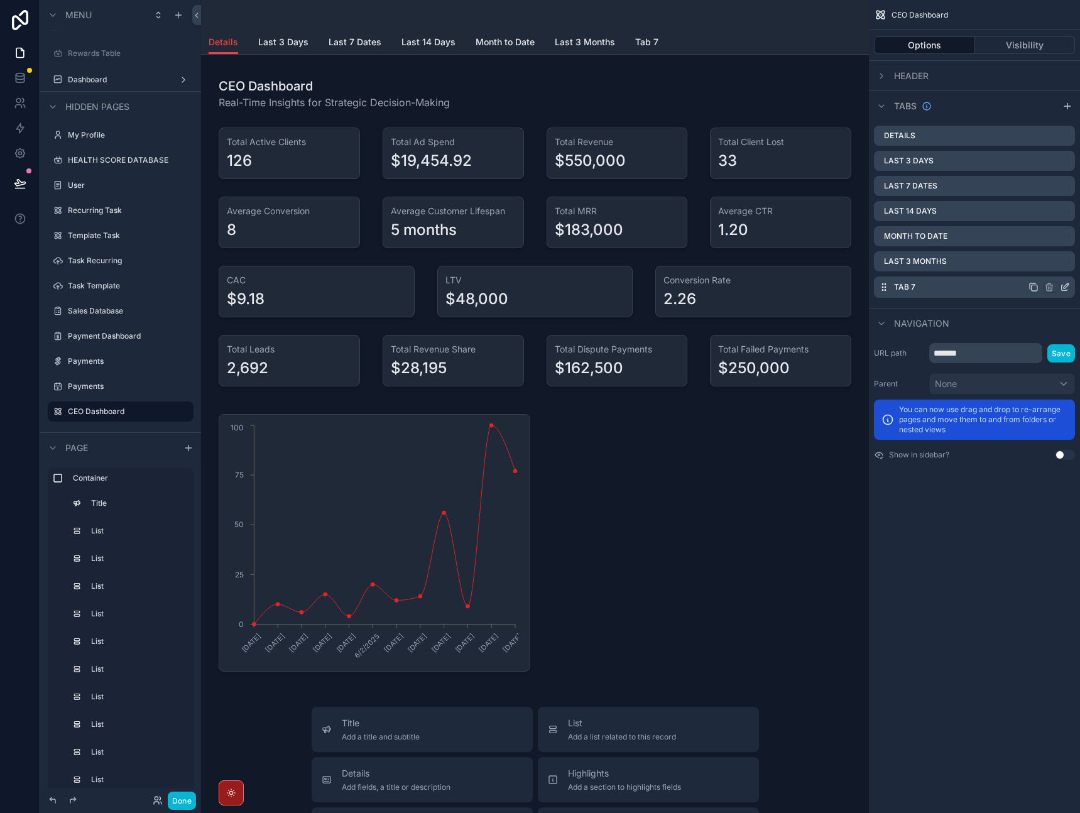
click at [1063, 287] on icon "scrollable content" at bounding box center [1065, 287] width 10 height 10
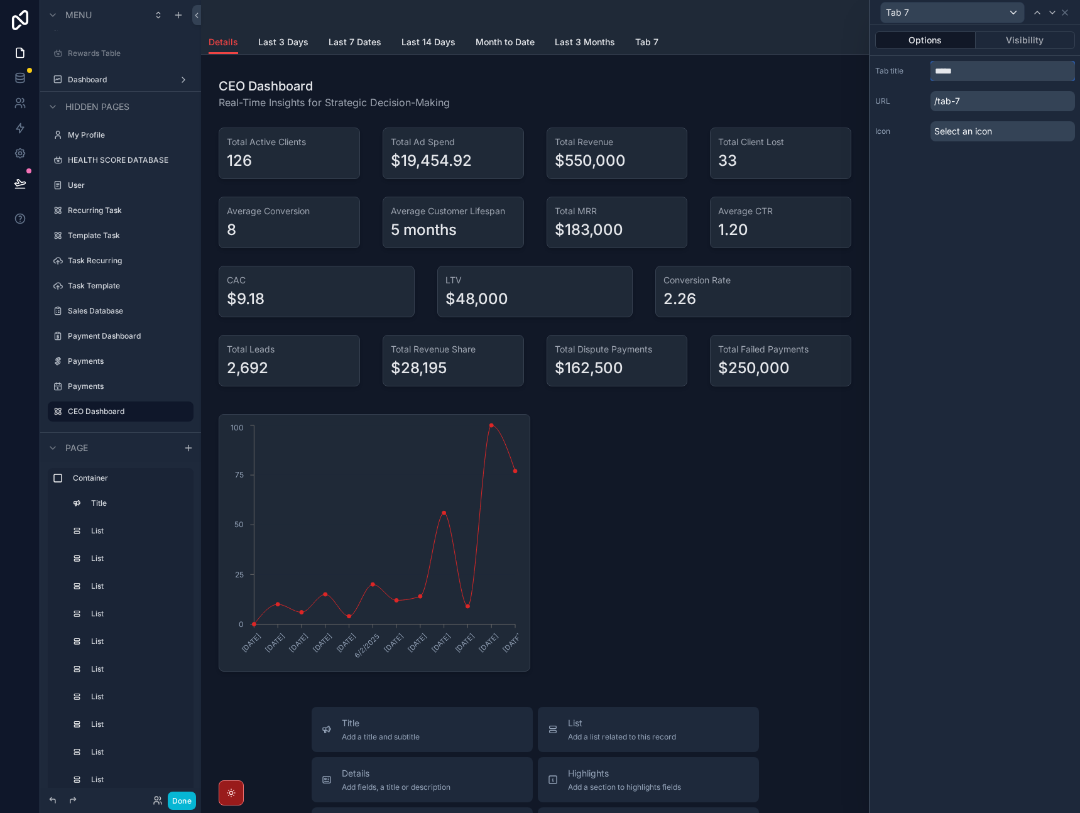
drag, startPoint x: 996, startPoint y: 67, endPoint x: 873, endPoint y: 63, distance: 122.6
click at [873, 63] on div "Tab title ***** URL /tab-7 Icon Select an icon" at bounding box center [975, 101] width 210 height 90
type input "*********"
drag, startPoint x: 955, startPoint y: 220, endPoint x: 1027, endPoint y: 70, distance: 166.6
click at [955, 220] on div "Options Visibility Tab title ********* URL /this-year Icon Select an icon" at bounding box center [975, 419] width 210 height 788
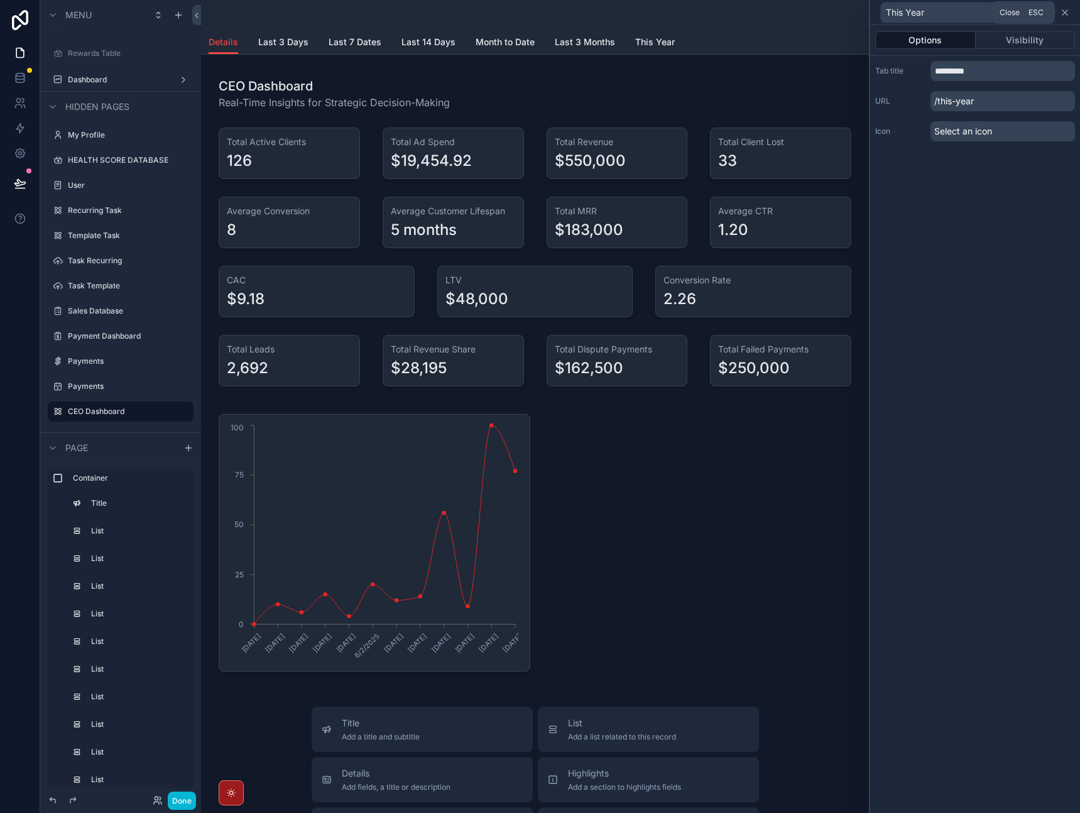
click at [1067, 10] on icon at bounding box center [1065, 13] width 10 height 10
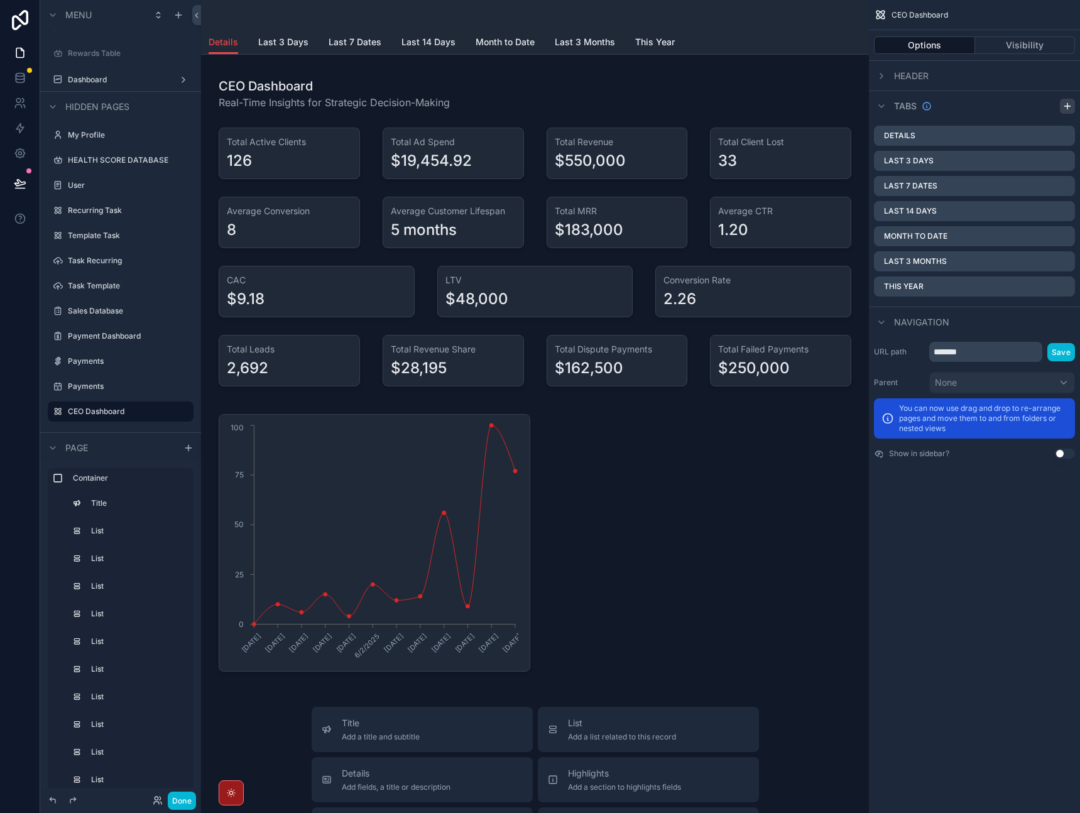
click at [1065, 104] on icon "scrollable content" at bounding box center [1067, 106] width 10 height 10
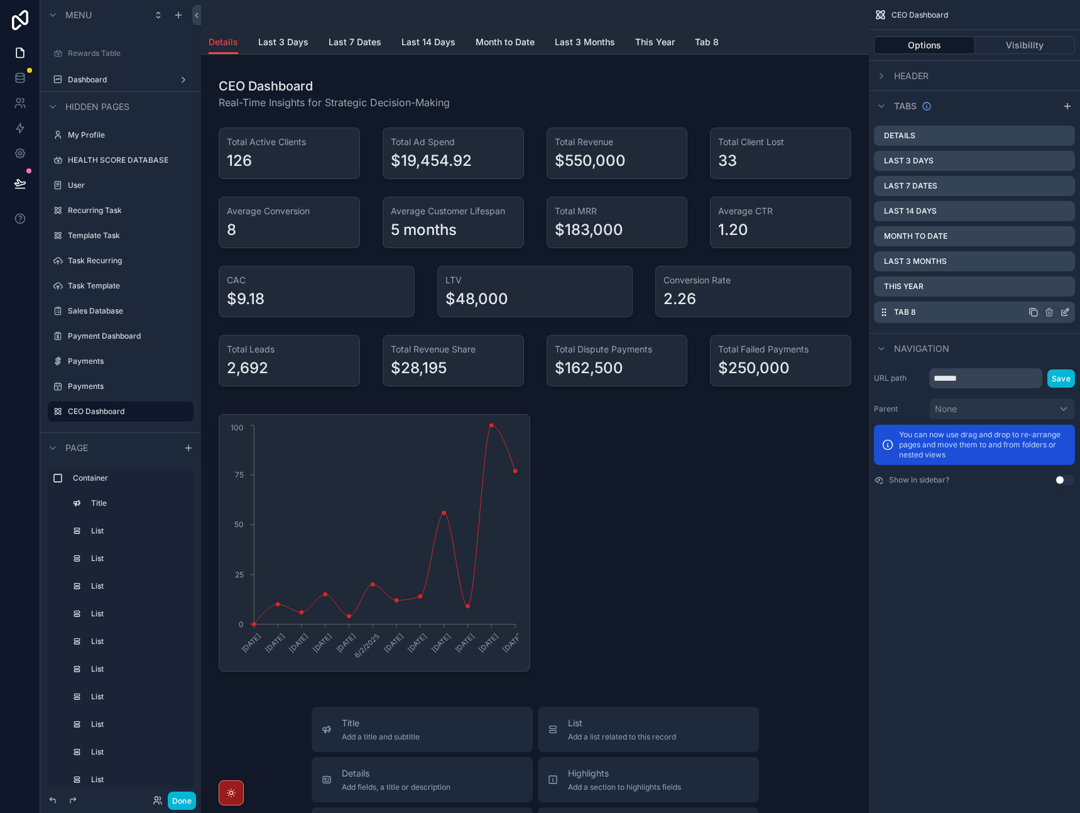
click at [1066, 313] on icon "scrollable content" at bounding box center [1066, 310] width 5 height 5
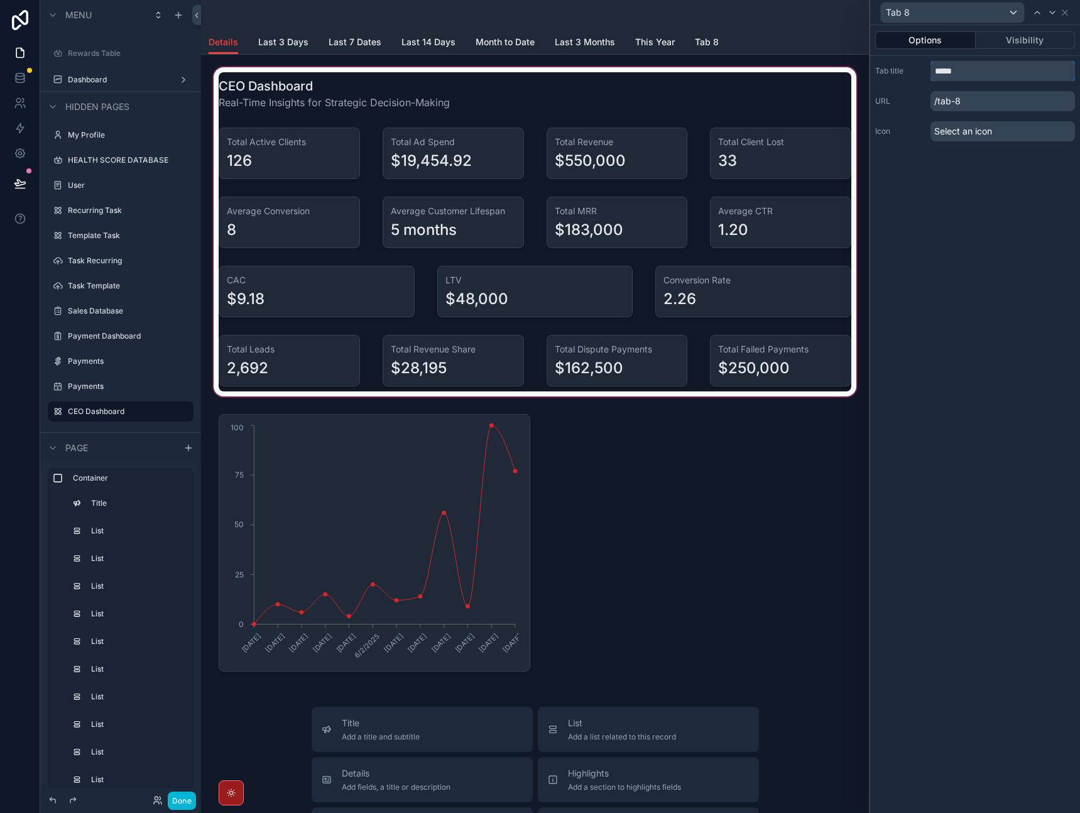
drag, startPoint x: 993, startPoint y: 74, endPoint x: 809, endPoint y: 71, distance: 184.7
click at [809, 71] on div "Tab 8 Options Visibility Tab title ***** URL /tab-8 Icon Select an icon Menu Ho…" at bounding box center [540, 406] width 1080 height 813
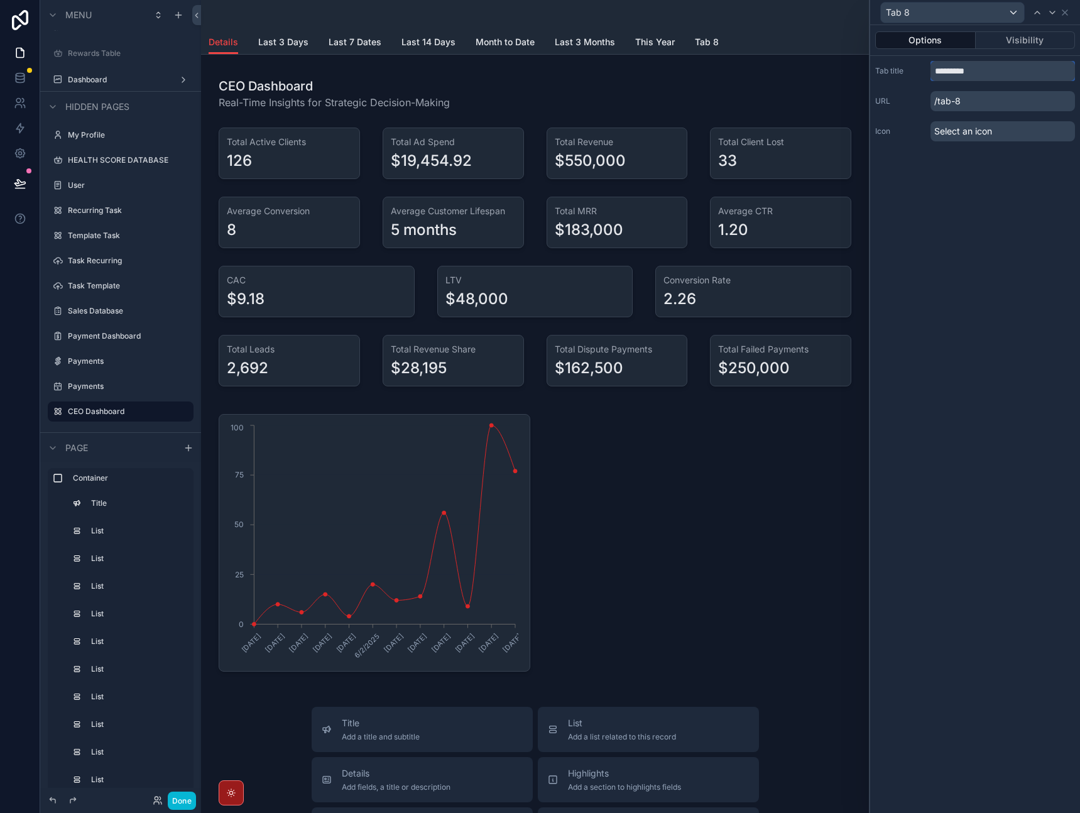
type input "*********"
click at [959, 347] on div "Options Visibility Tab title ********* URL /tab-8 Icon Select an icon" at bounding box center [975, 419] width 210 height 788
click at [1069, 14] on icon at bounding box center [1065, 13] width 10 height 10
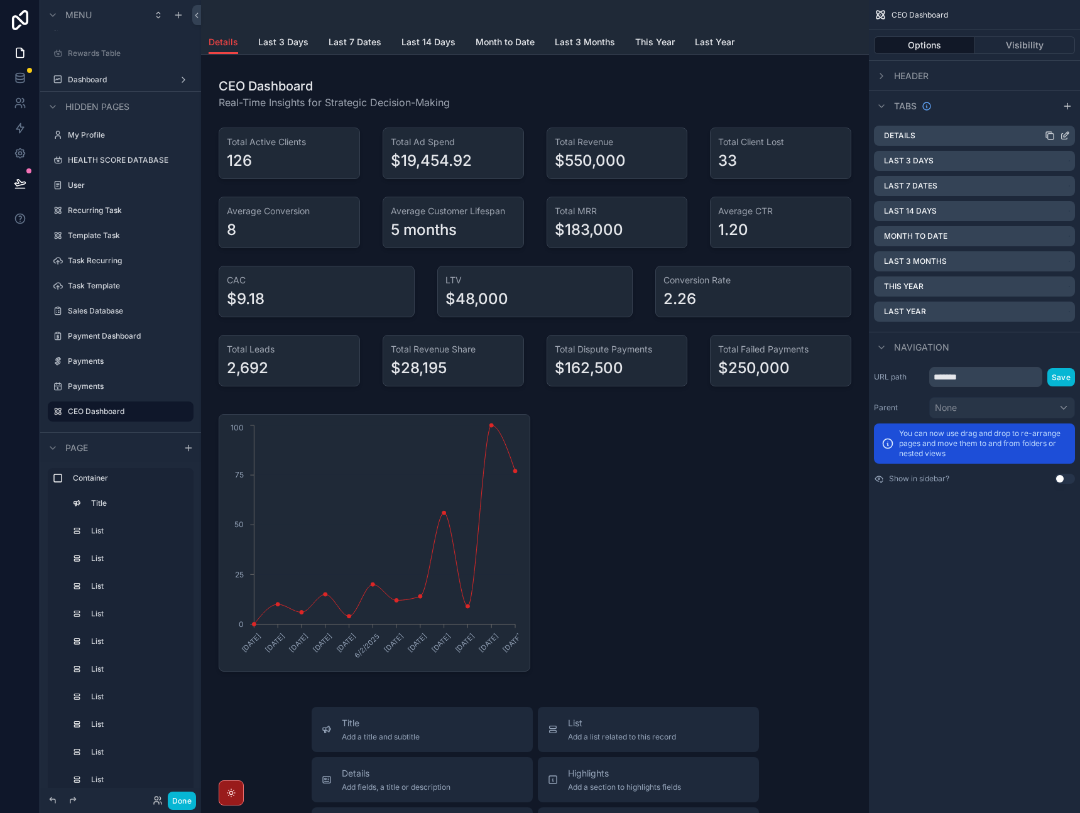
click at [1068, 132] on icon "scrollable content" at bounding box center [1066, 134] width 5 height 5
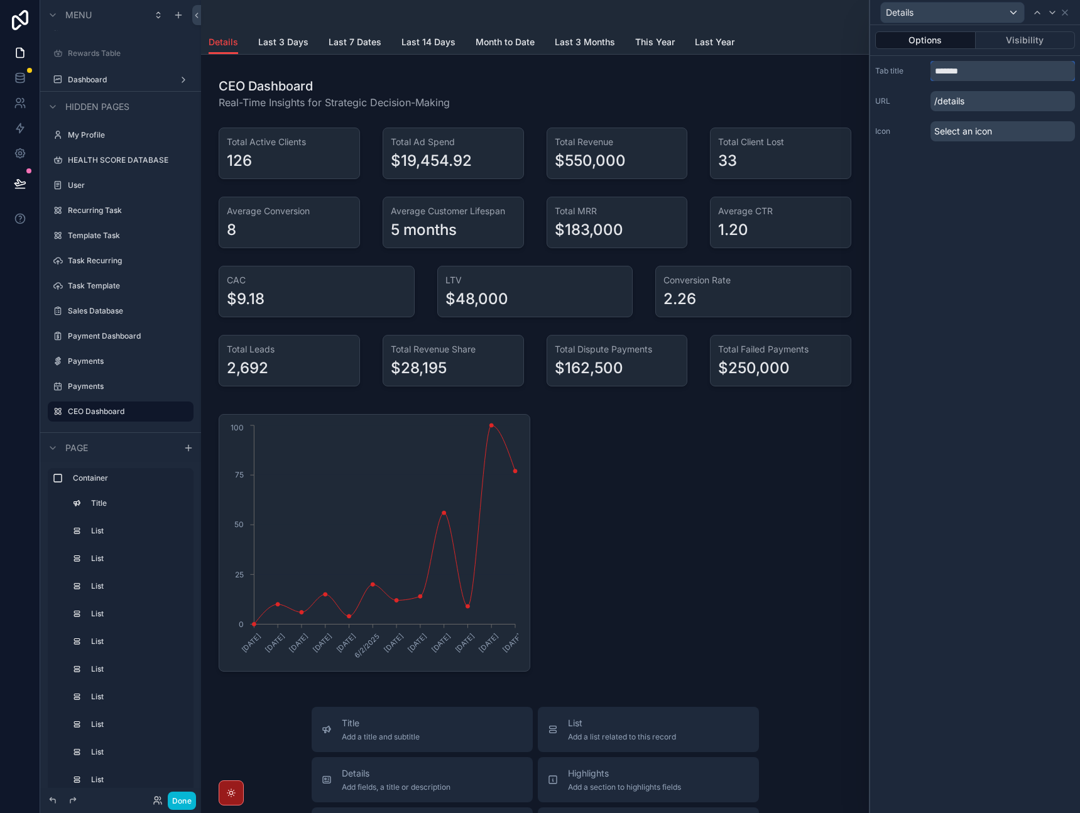
drag, startPoint x: 984, startPoint y: 73, endPoint x: 824, endPoint y: 56, distance: 160.5
click at [822, 60] on div "Details Options Visibility Tab title ******* URL /details Icon Select an icon M…" at bounding box center [540, 406] width 1080 height 813
type input "*******"
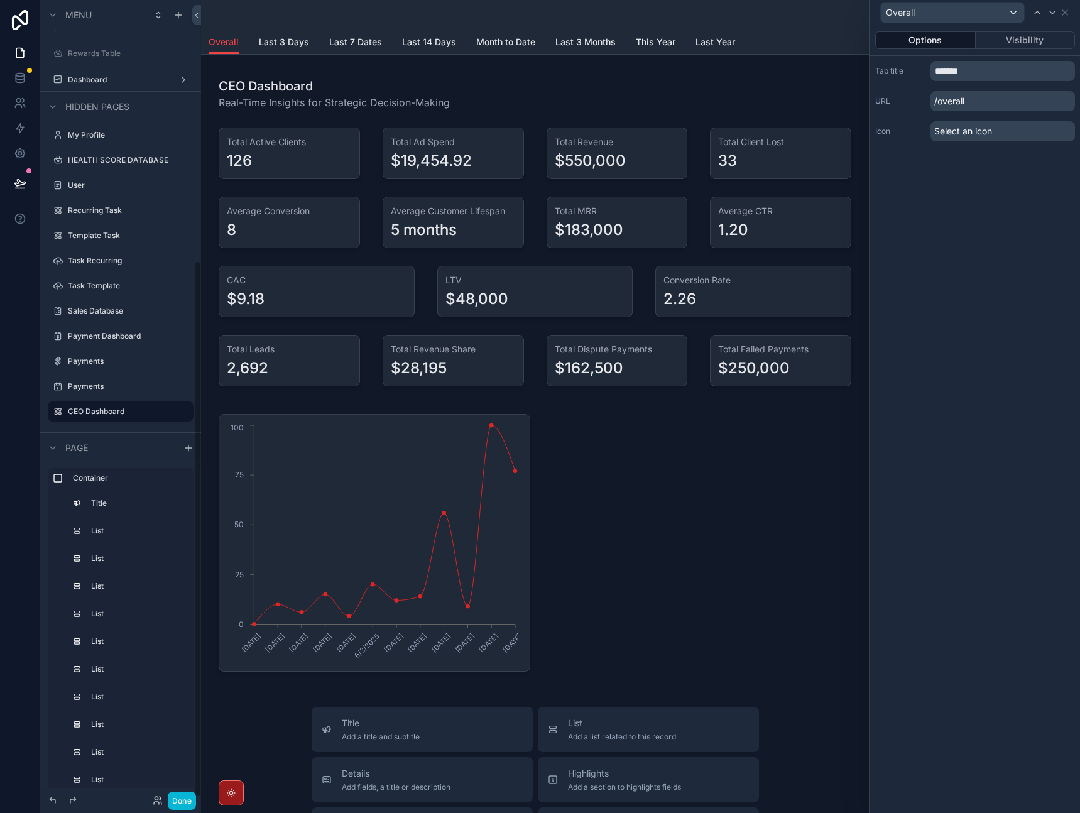
click at [971, 446] on div "Options Visibility Tab title ******* URL /overall Icon Select an icon" at bounding box center [975, 419] width 210 height 788
click at [183, 804] on button "Done" at bounding box center [182, 801] width 28 height 18
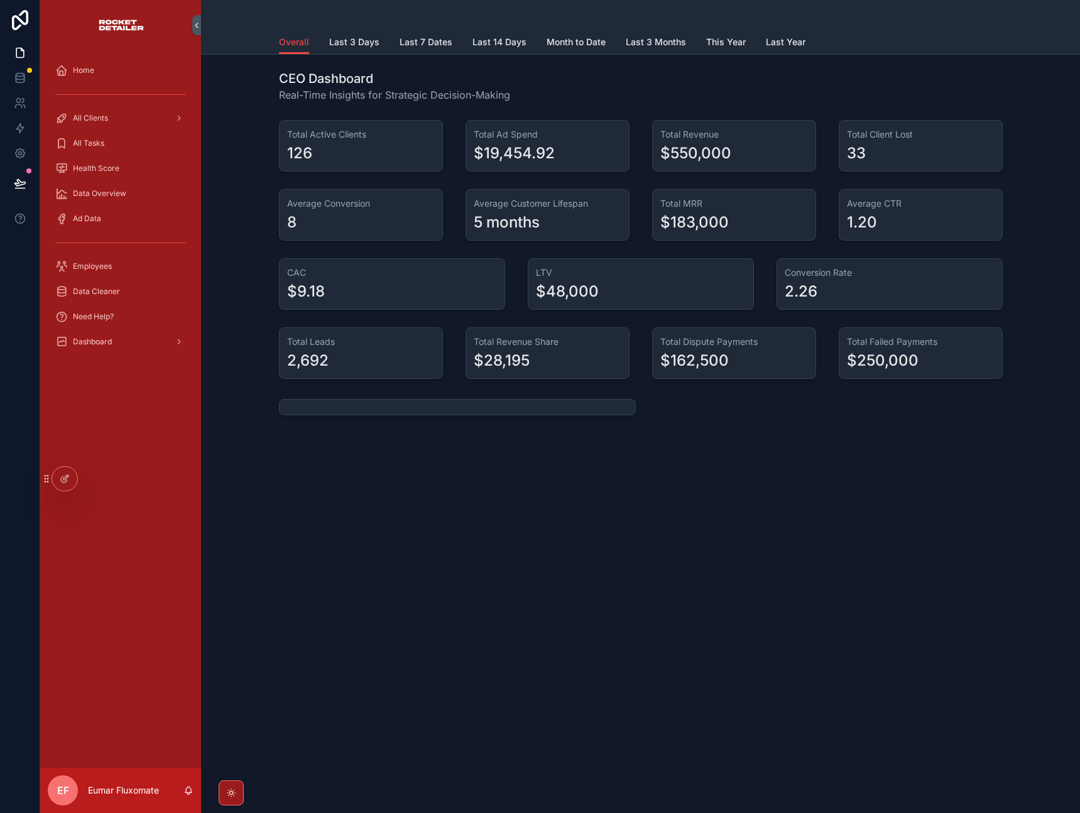
click at [520, 559] on div "Overall Overall Last 3 Days Last 7 Dates Last 14 Days Month to Date Last 3 Mont…" at bounding box center [640, 406] width 879 height 813
click at [133, 346] on div "Dashboard" at bounding box center [120, 342] width 131 height 20
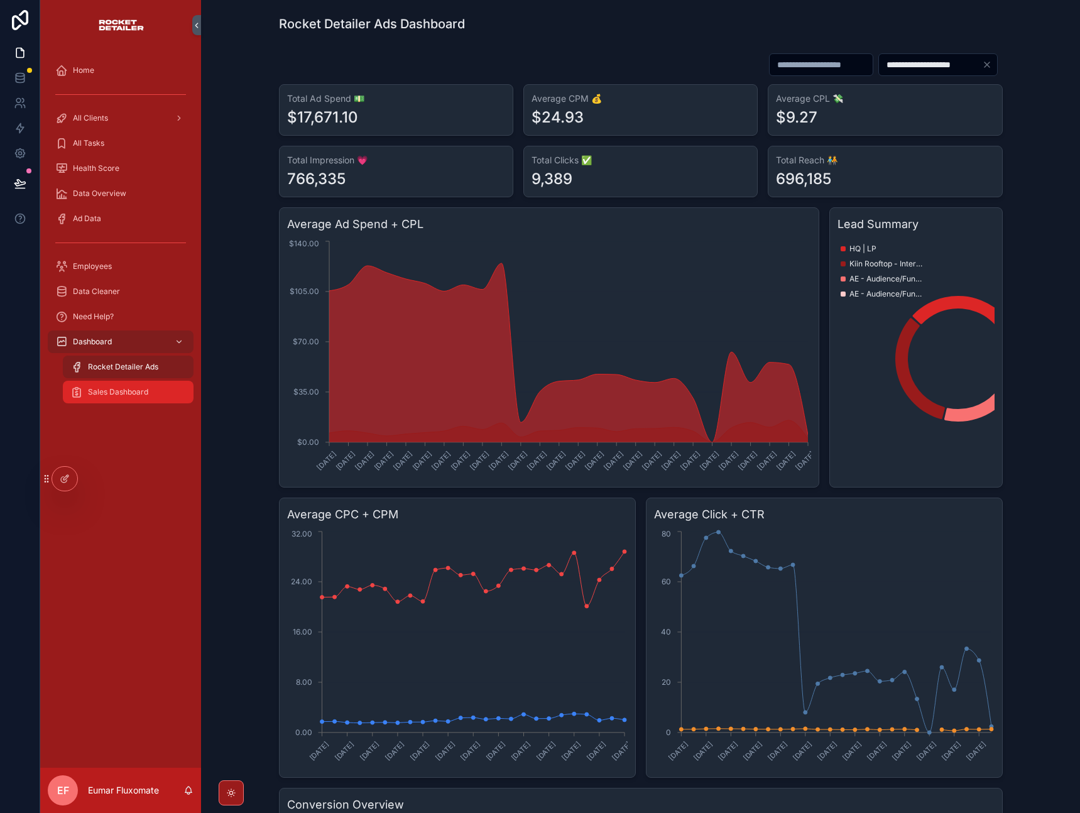
click at [120, 385] on div "Sales Dashboard" at bounding box center [128, 392] width 116 height 20
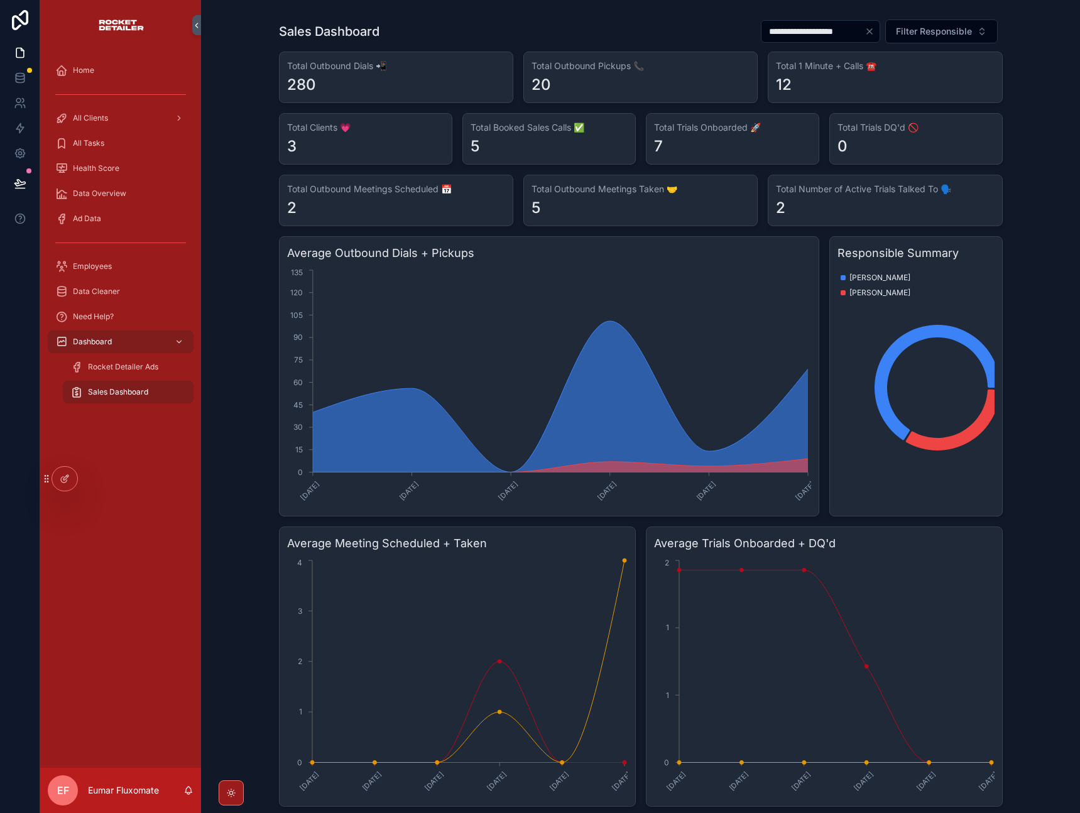
scroll to position [44, 0]
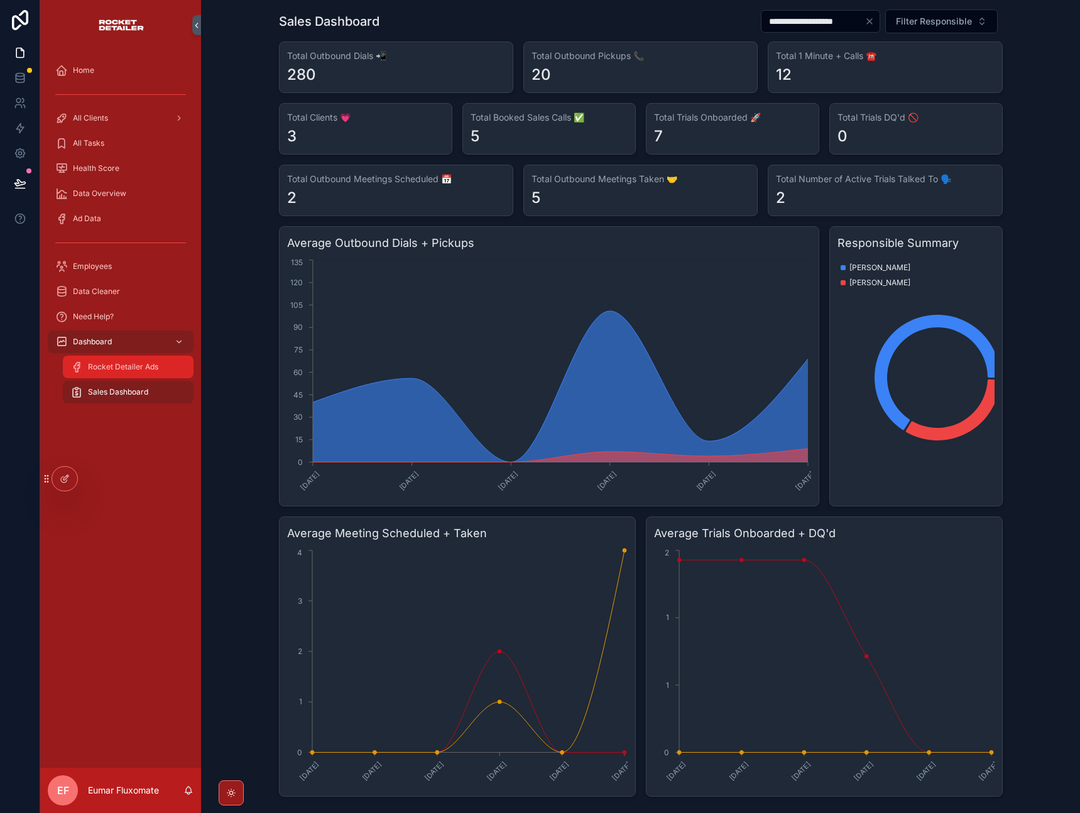
click at [129, 366] on span "Rocket Detailer Ads" at bounding box center [123, 367] width 70 height 10
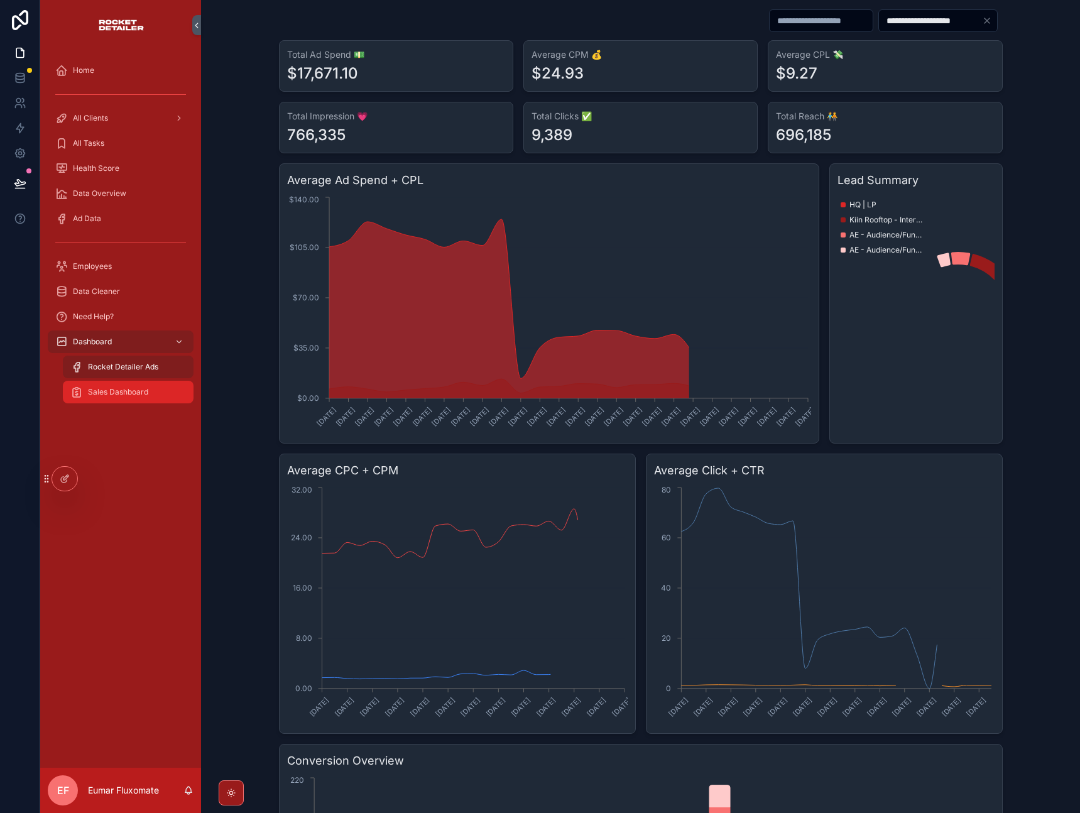
click at [134, 394] on span "Sales Dashboard" at bounding box center [118, 392] width 60 height 10
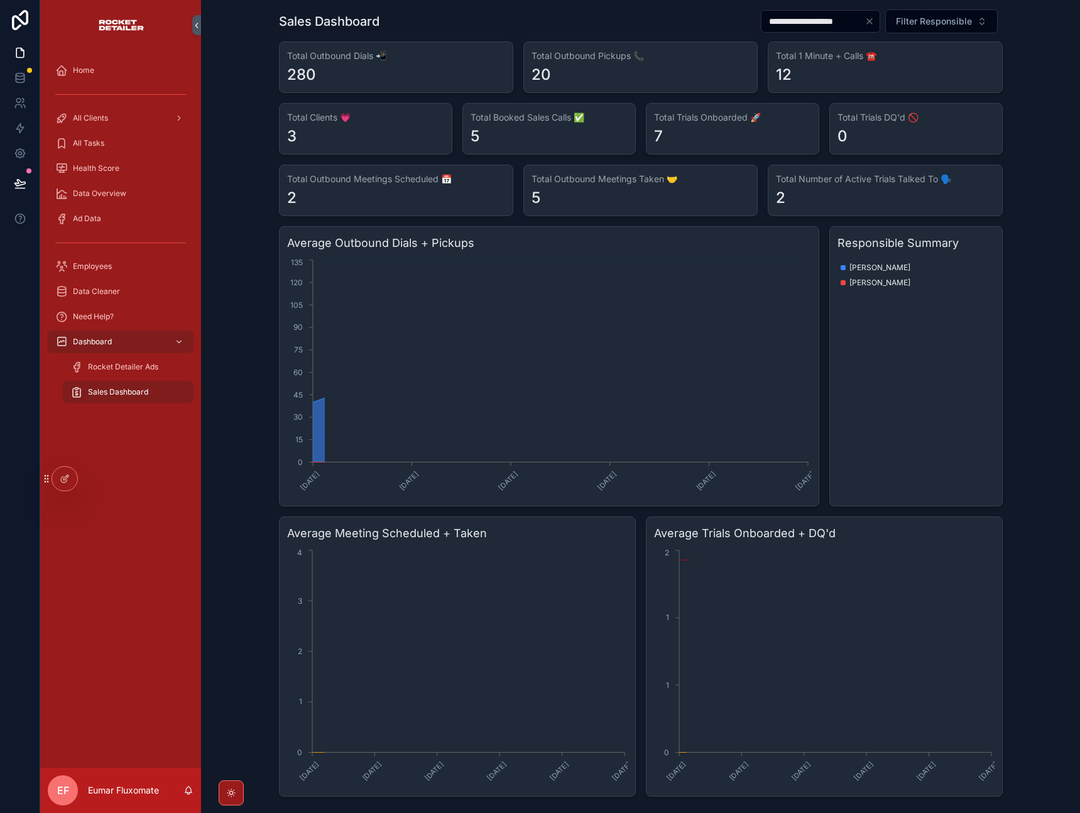
click at [159, 499] on div "Home All Clients All Tasks Health Score Data Overview Ad Data Employees Data Cl…" at bounding box center [120, 409] width 161 height 718
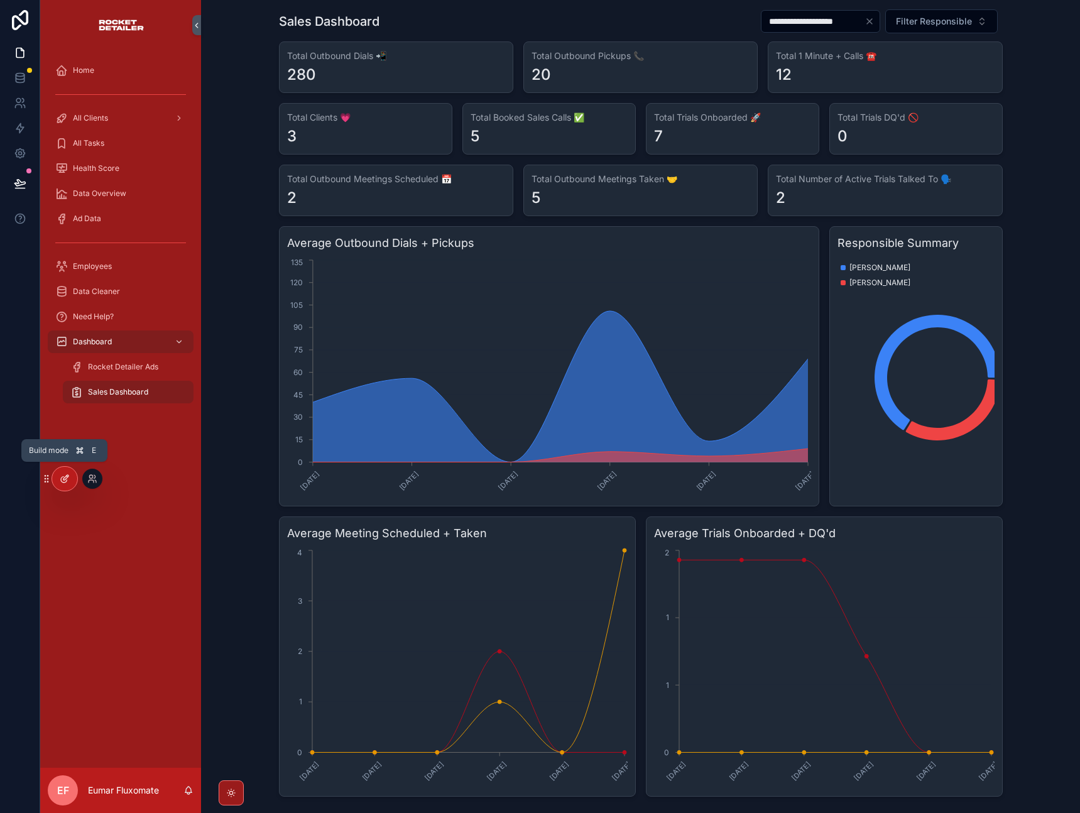
click at [62, 476] on icon at bounding box center [65, 479] width 10 height 10
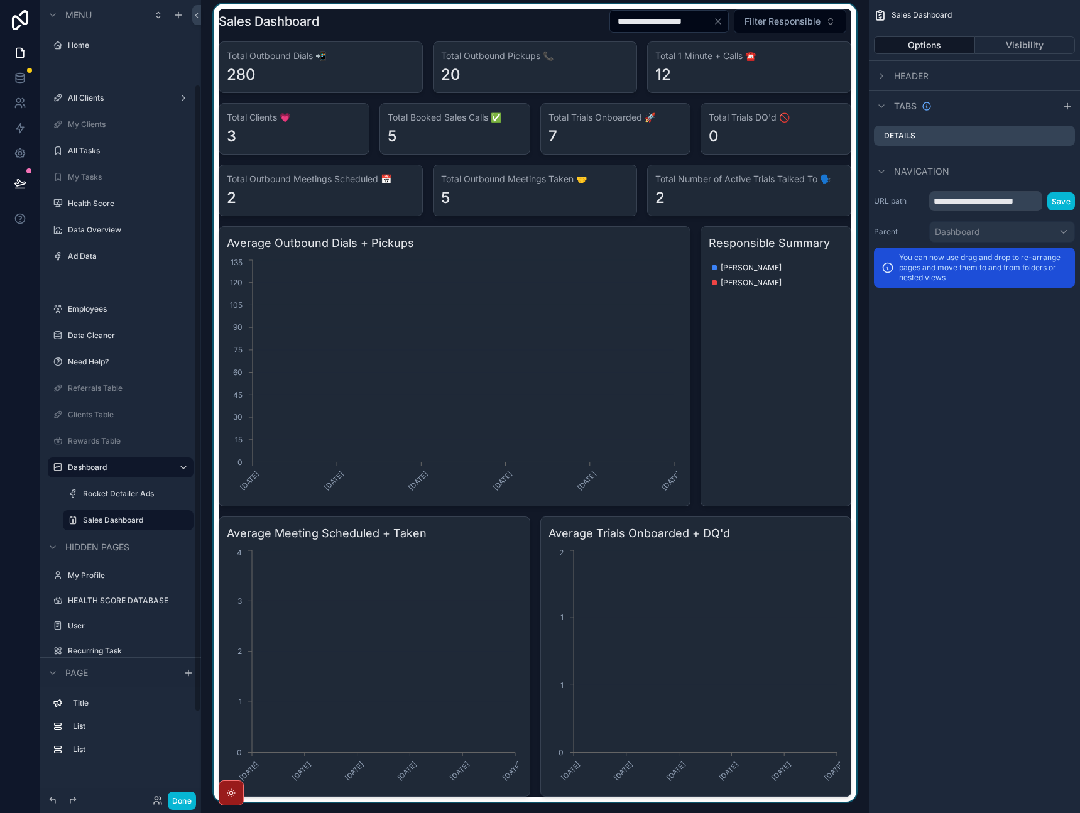
scroll to position [107, 0]
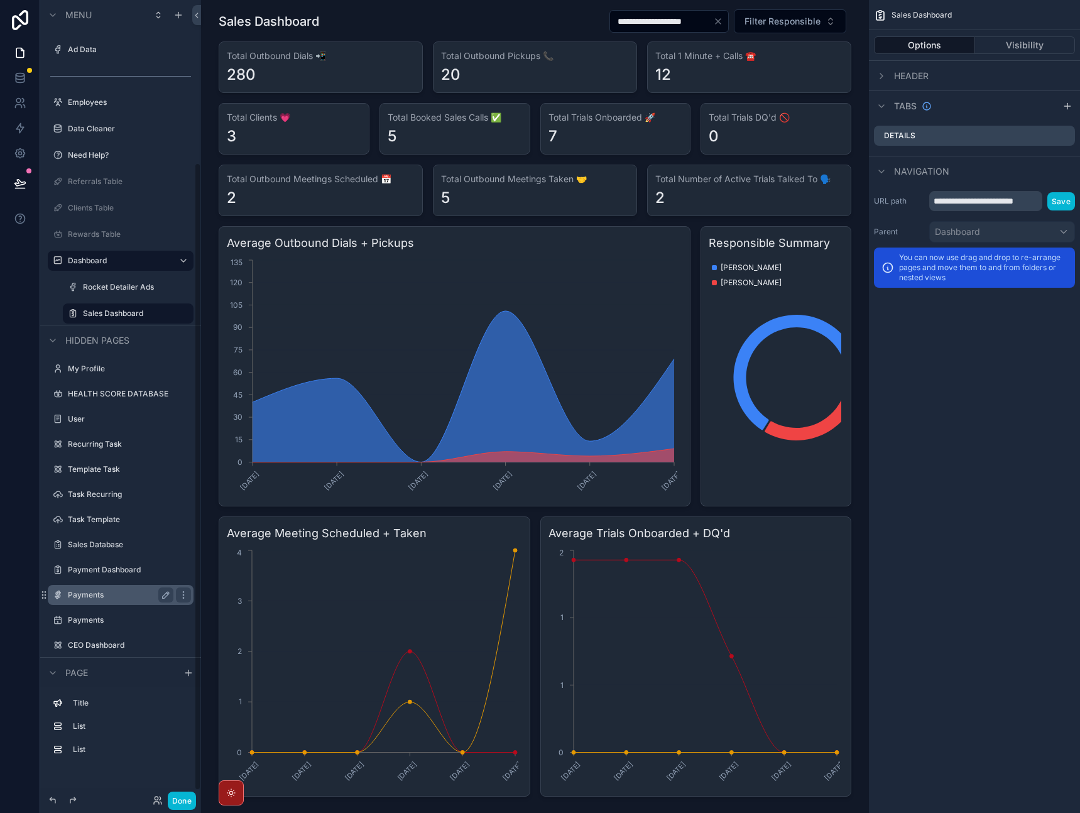
click at [117, 594] on label "Payments" at bounding box center [118, 595] width 101 height 10
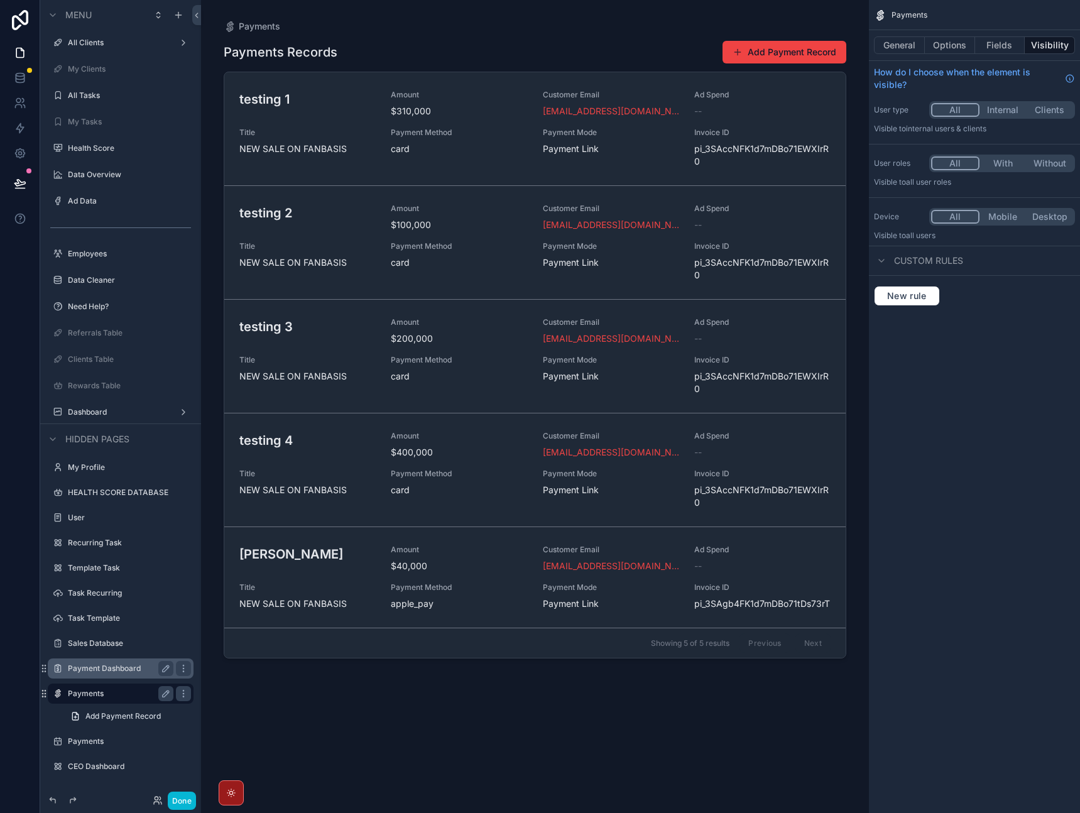
click at [113, 669] on label "Payment Dashboard" at bounding box center [118, 668] width 101 height 10
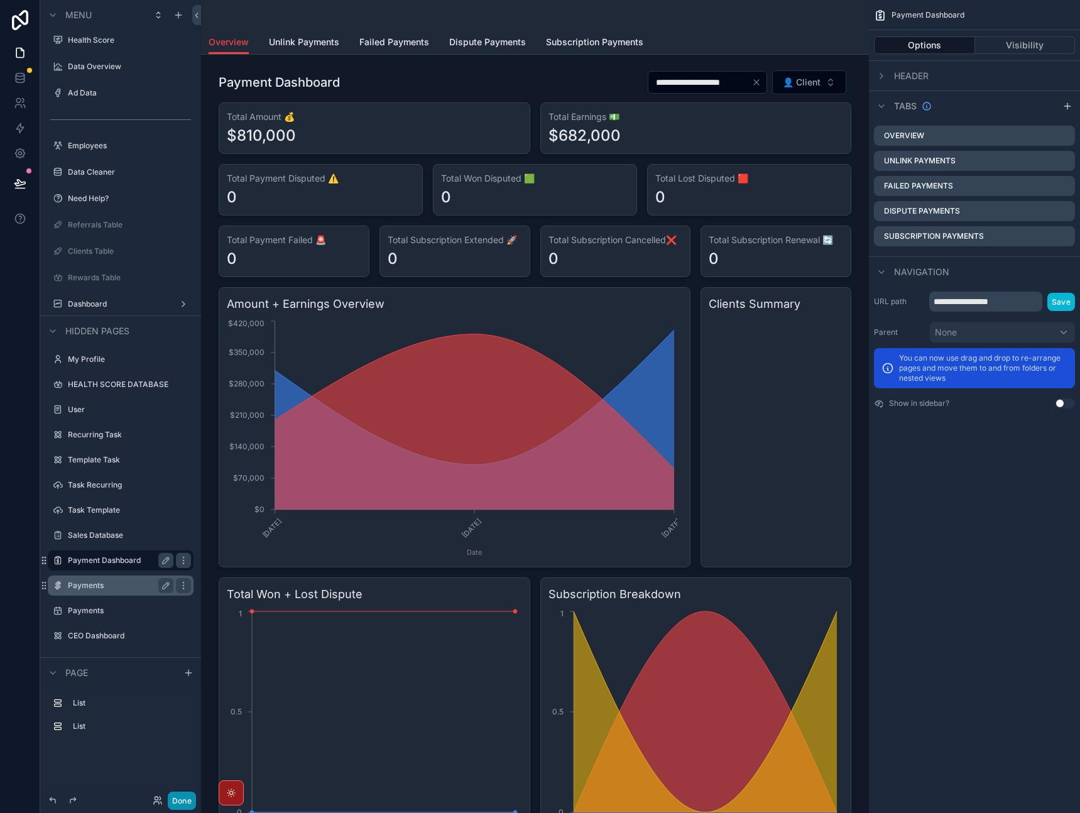
click at [183, 794] on button "Done" at bounding box center [182, 801] width 28 height 18
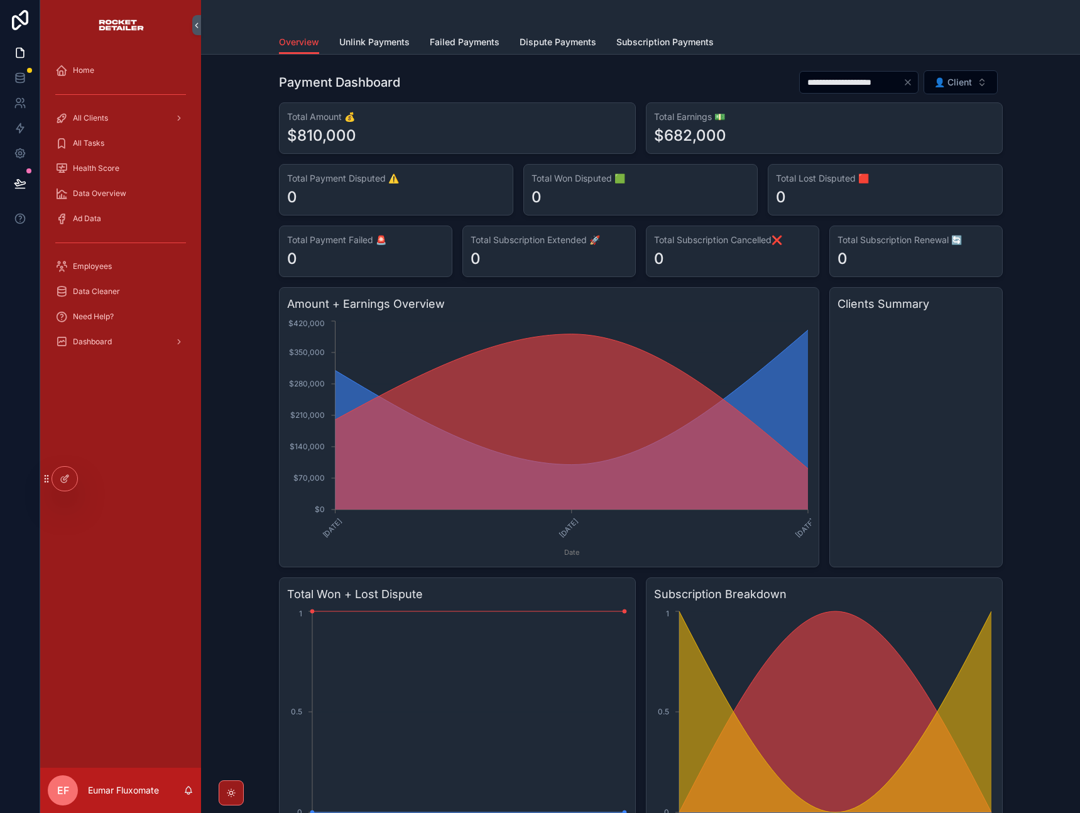
click at [906, 86] on icon "Clear" at bounding box center [908, 82] width 10 height 10
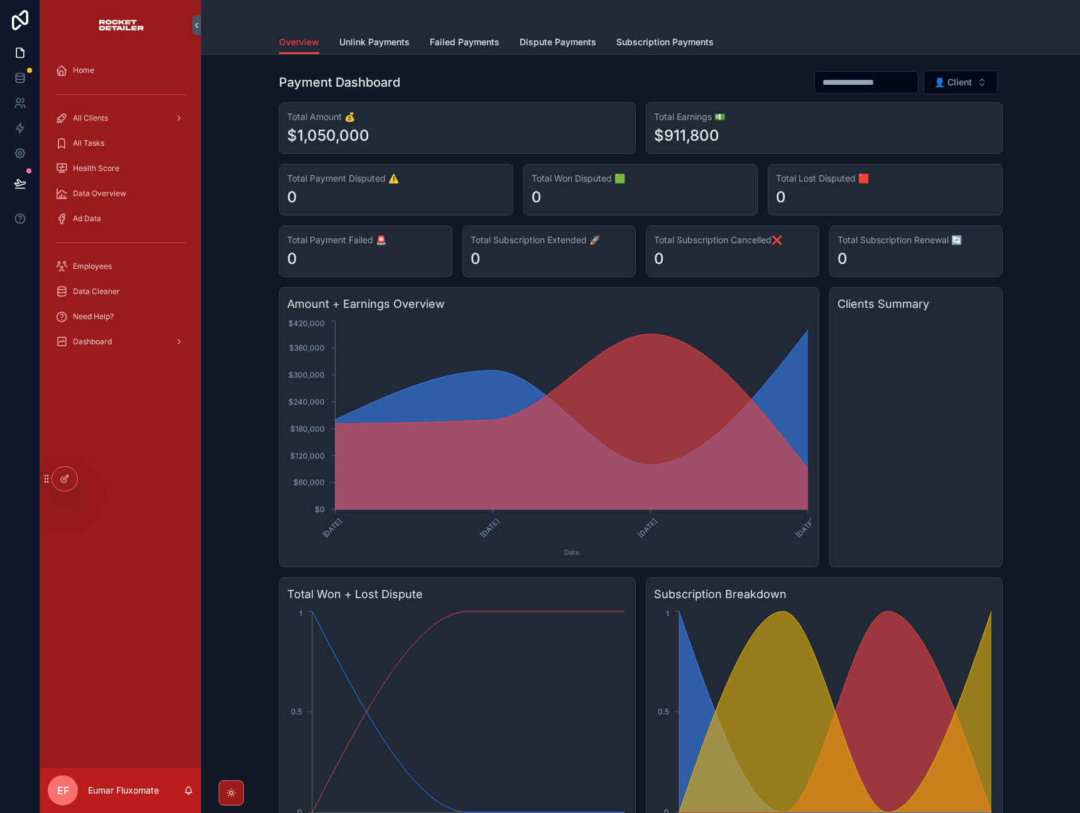
click at [251, 141] on div "Payment Dashboard 👤 Client Total Amount 💰 $1,050,000 Total Earnings 💵 $911,800 …" at bounding box center [640, 609] width 859 height 1088
click at [20, 72] on icon at bounding box center [20, 78] width 13 height 13
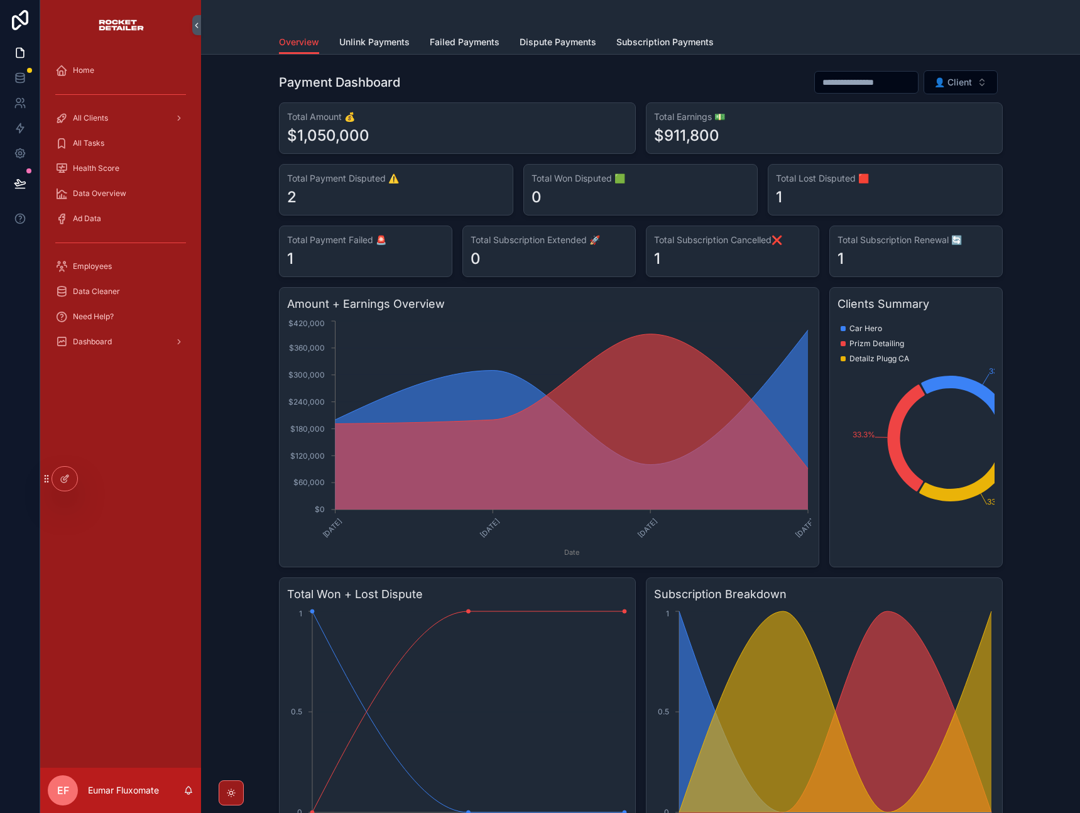
click at [253, 212] on div "Payment Dashboard 👤 Client Total Amount 💰 $1,050,000 Total Earnings 💵 $911,800 …" at bounding box center [640, 609] width 859 height 1088
click at [358, 44] on span "Unlink Payments" at bounding box center [374, 42] width 70 height 13
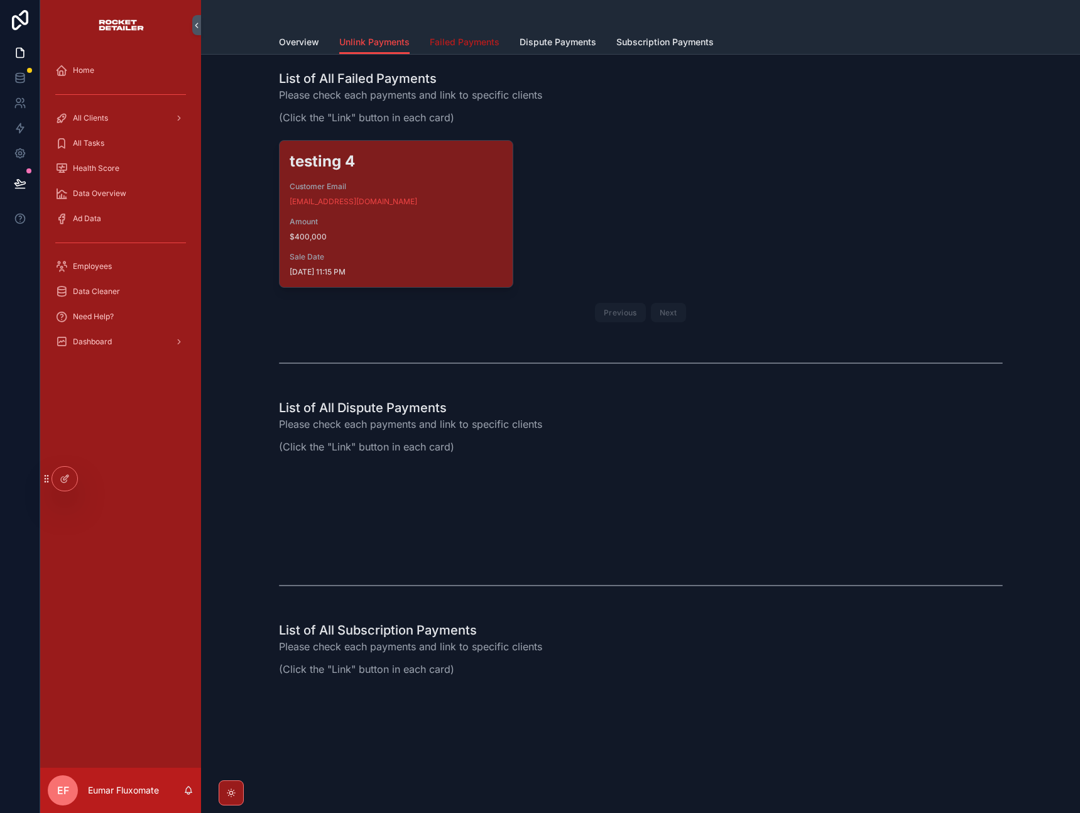
click at [446, 40] on span "Failed Payments" at bounding box center [465, 42] width 70 height 13
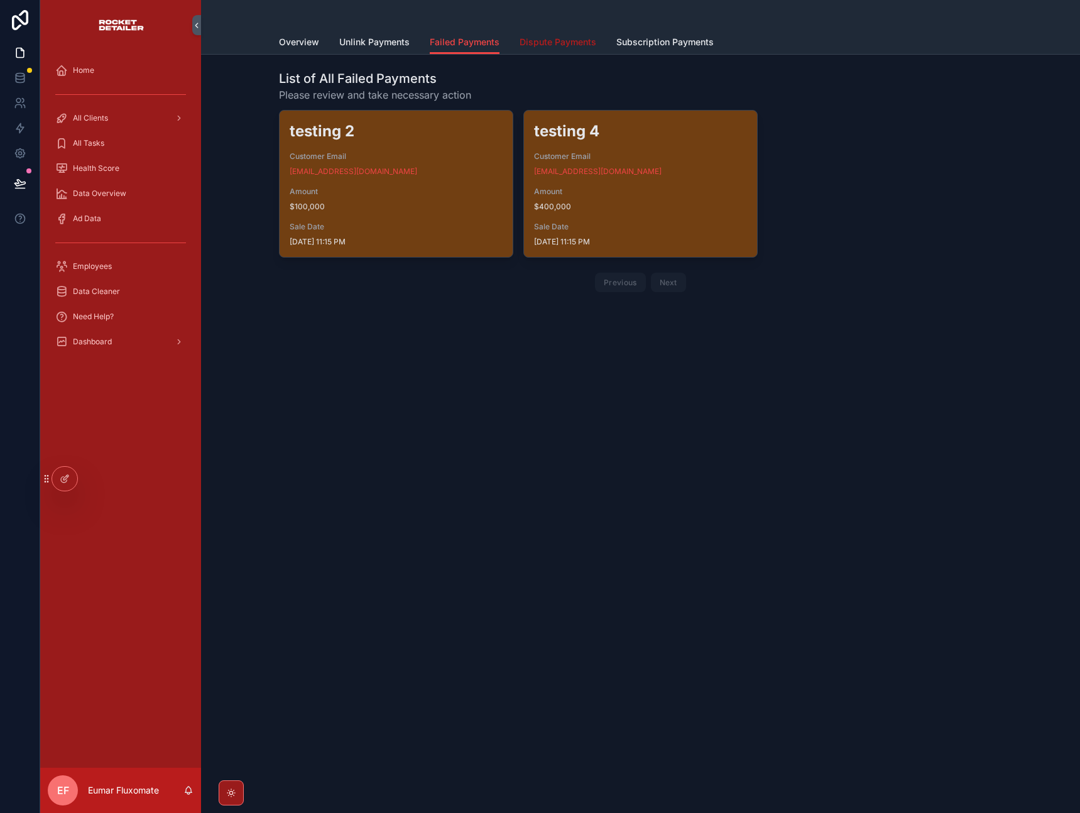
click at [543, 45] on span "Dispute Payments" at bounding box center [558, 42] width 77 height 13
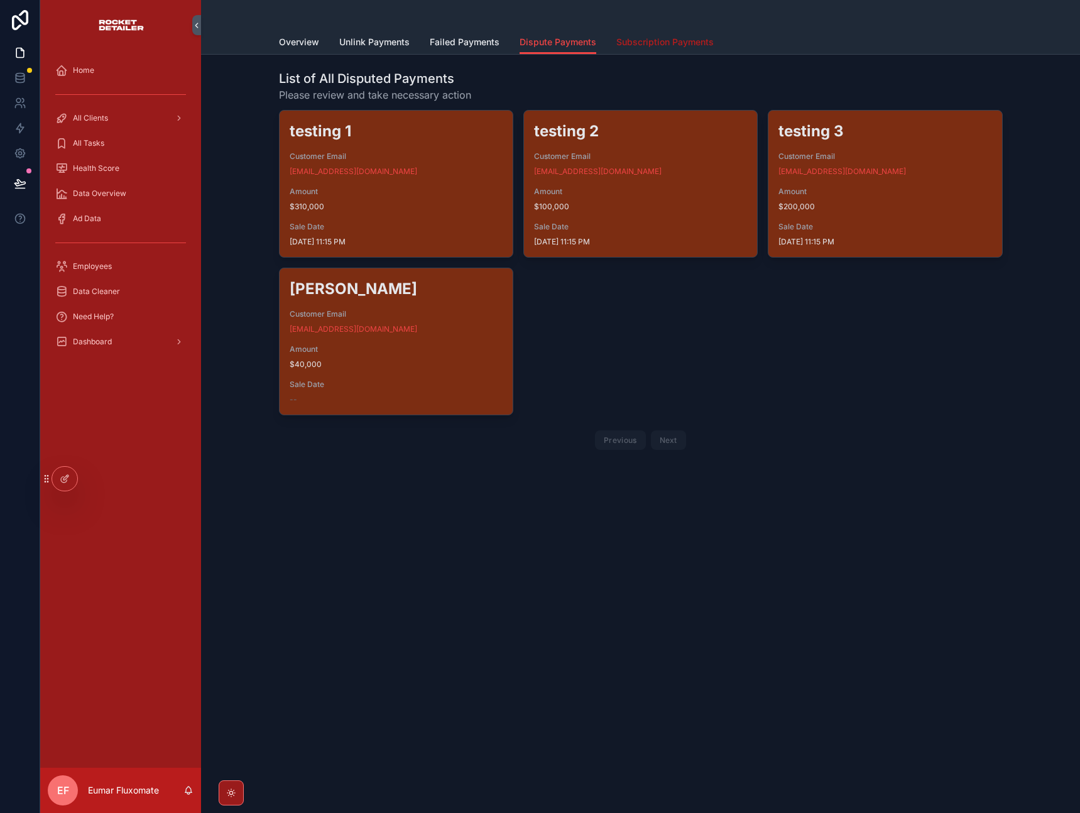
click at [677, 43] on span "Subscription Payments" at bounding box center [664, 42] width 97 height 13
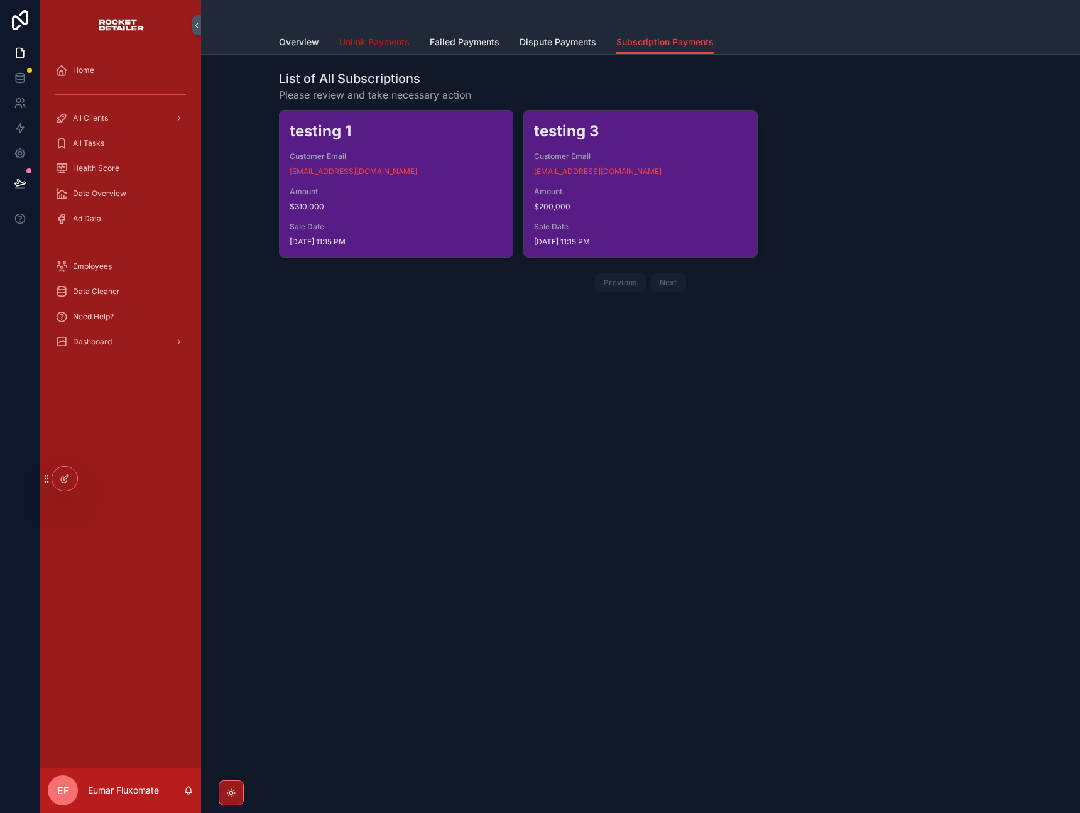
click at [383, 43] on span "Unlink Payments" at bounding box center [374, 42] width 70 height 13
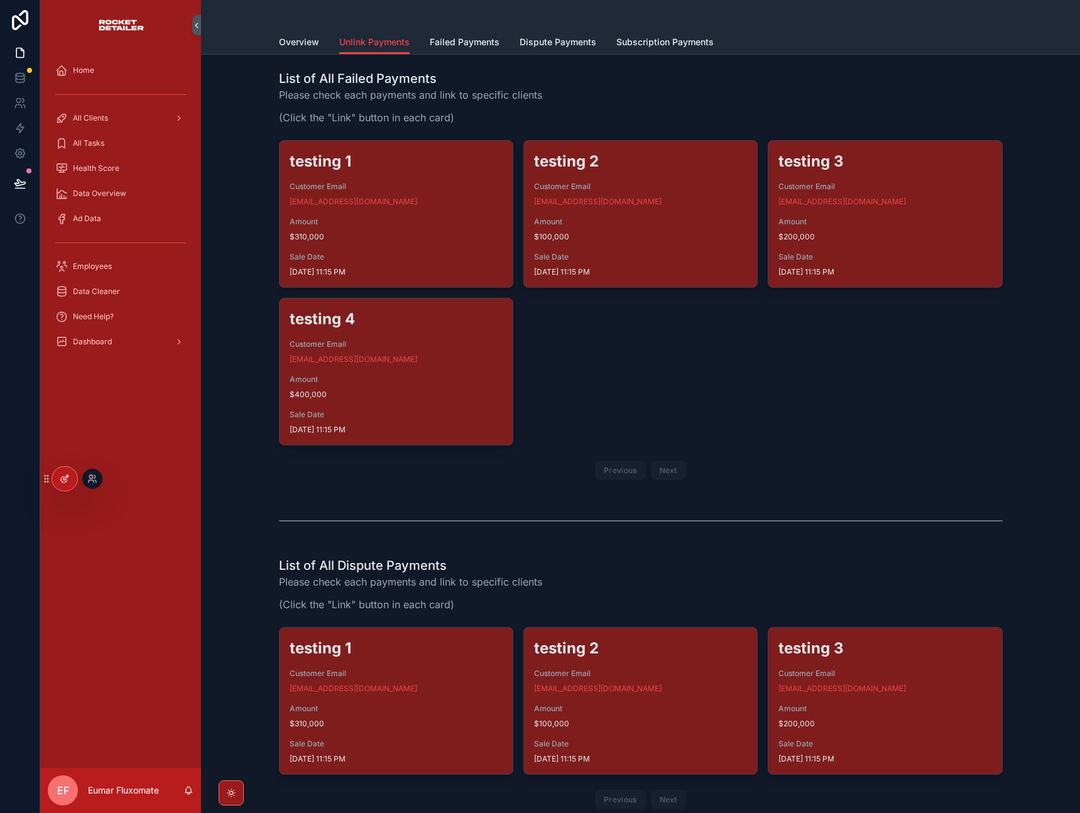
click at [65, 478] on icon at bounding box center [65, 477] width 5 height 5
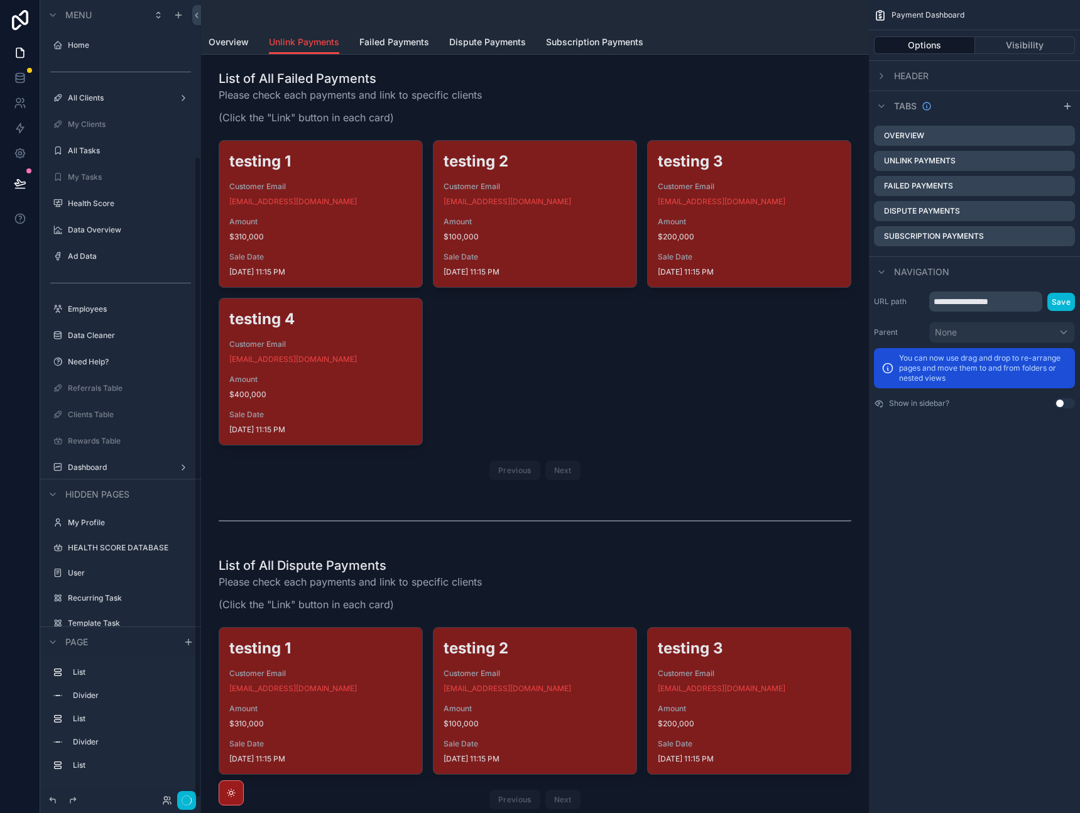
scroll to position [194, 0]
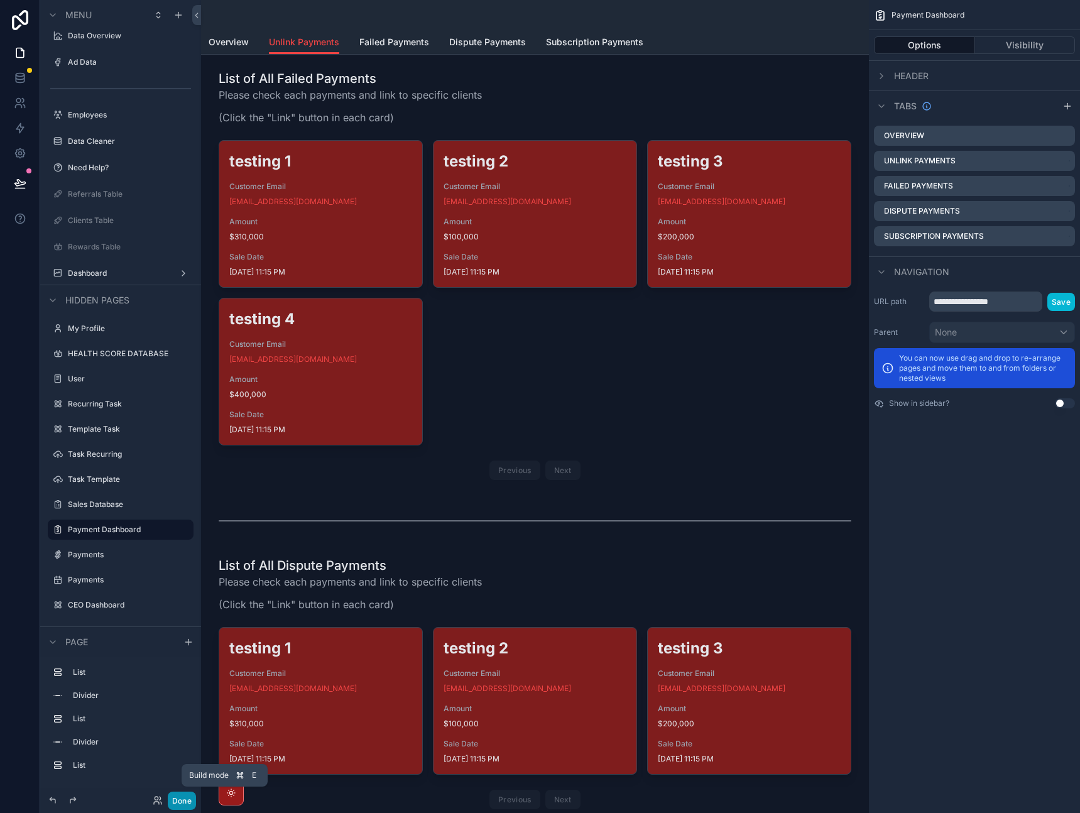
click at [182, 804] on button "Done" at bounding box center [182, 801] width 28 height 18
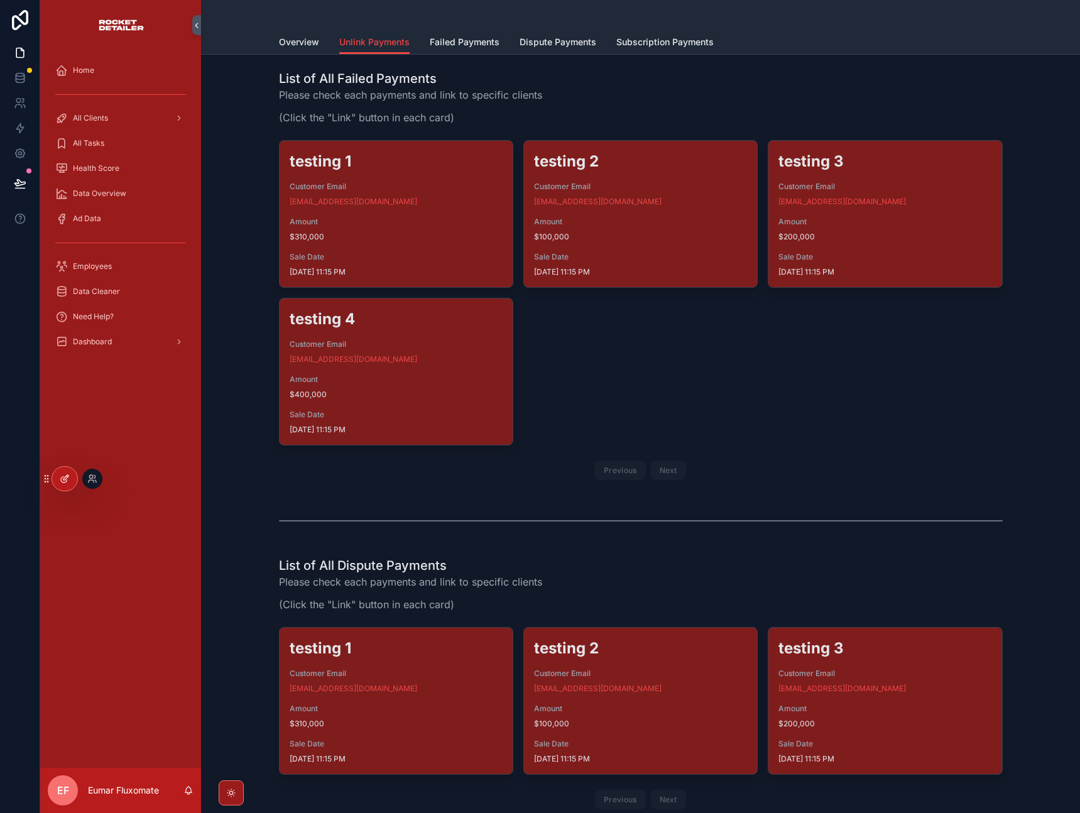
click at [67, 483] on icon at bounding box center [65, 479] width 10 height 10
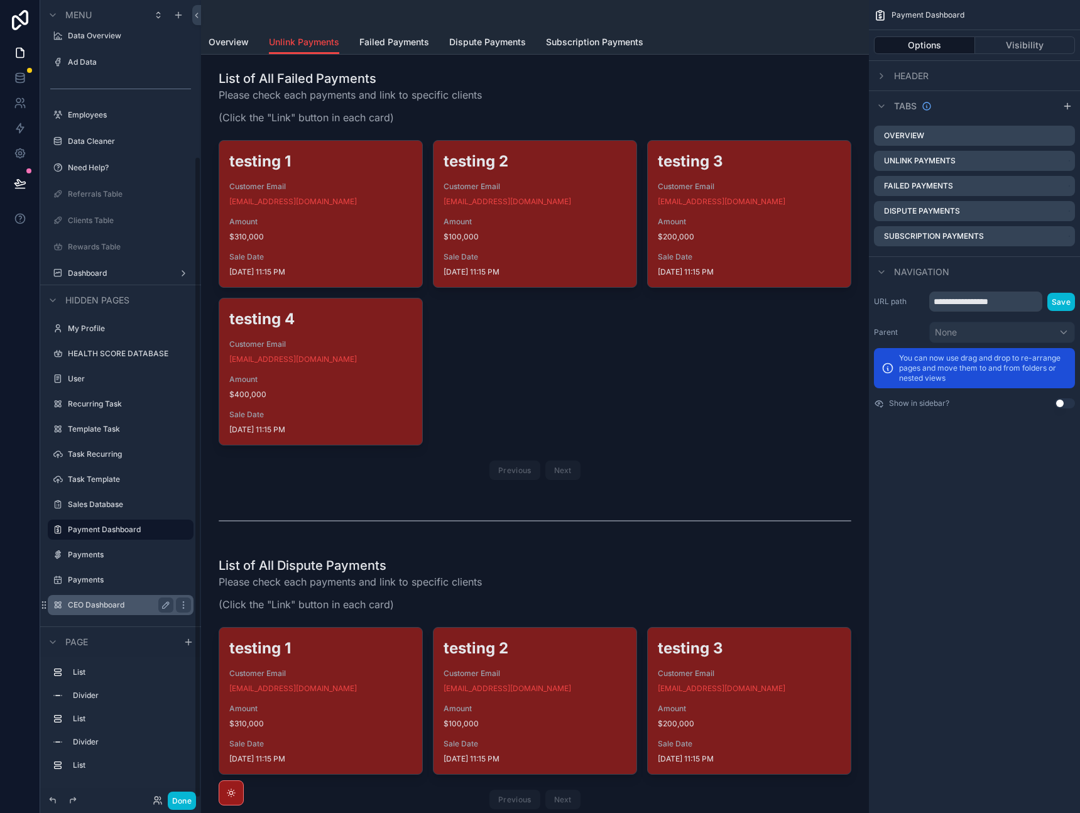
click at [126, 599] on div "CEO Dashboard" at bounding box center [121, 605] width 106 height 15
click at [123, 608] on label "CEO Dashboard" at bounding box center [118, 605] width 101 height 10
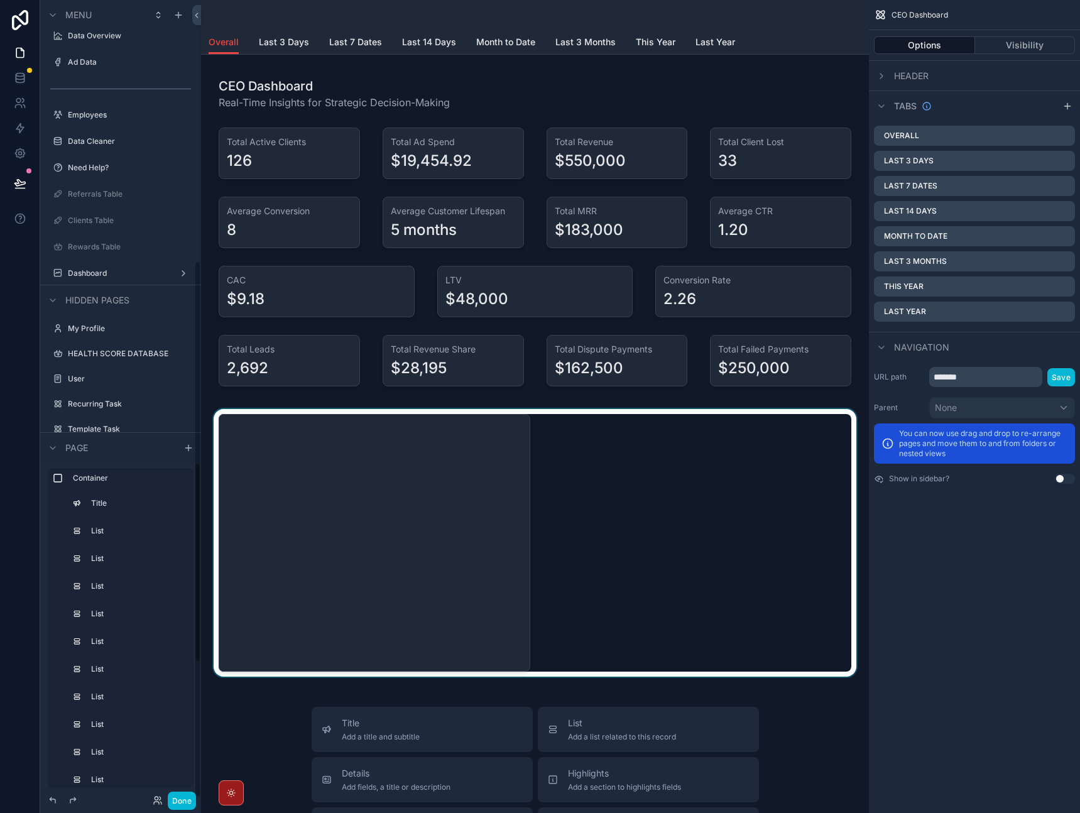
scroll to position [388, 0]
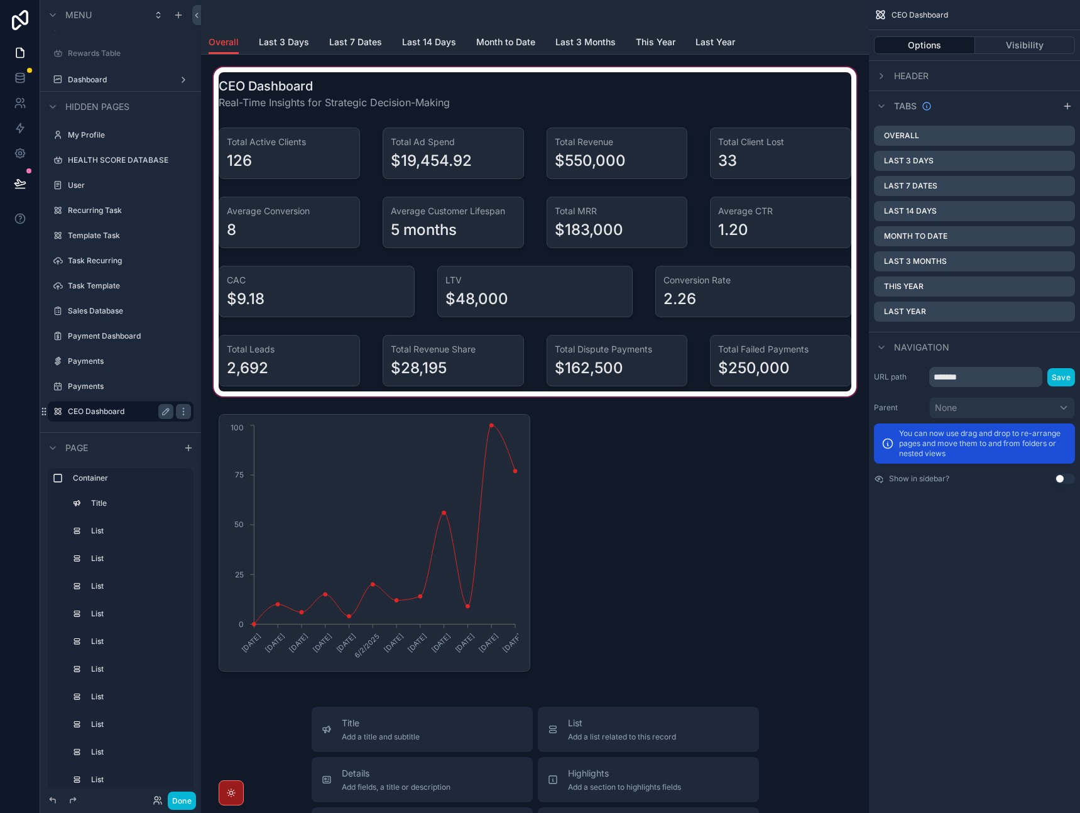
click at [372, 100] on div "scrollable content" at bounding box center [535, 232] width 648 height 334
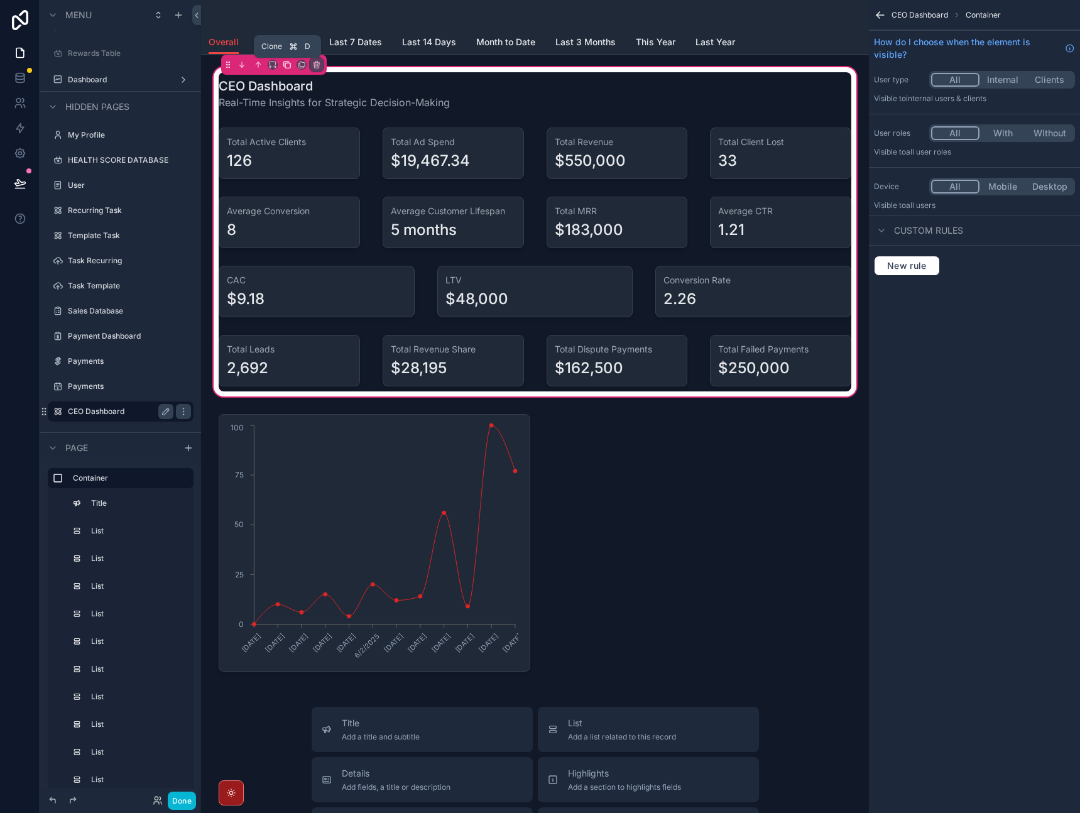
click at [285, 65] on icon "scrollable content" at bounding box center [287, 65] width 5 height 5
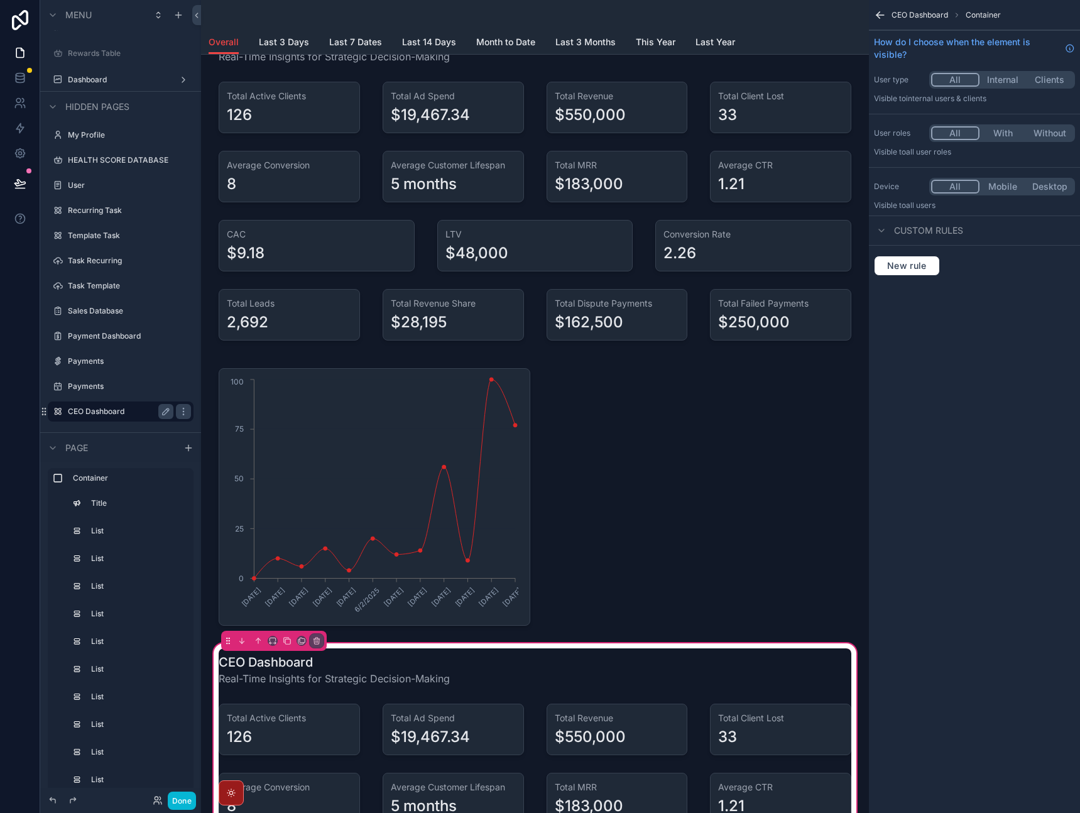
scroll to position [109, 0]
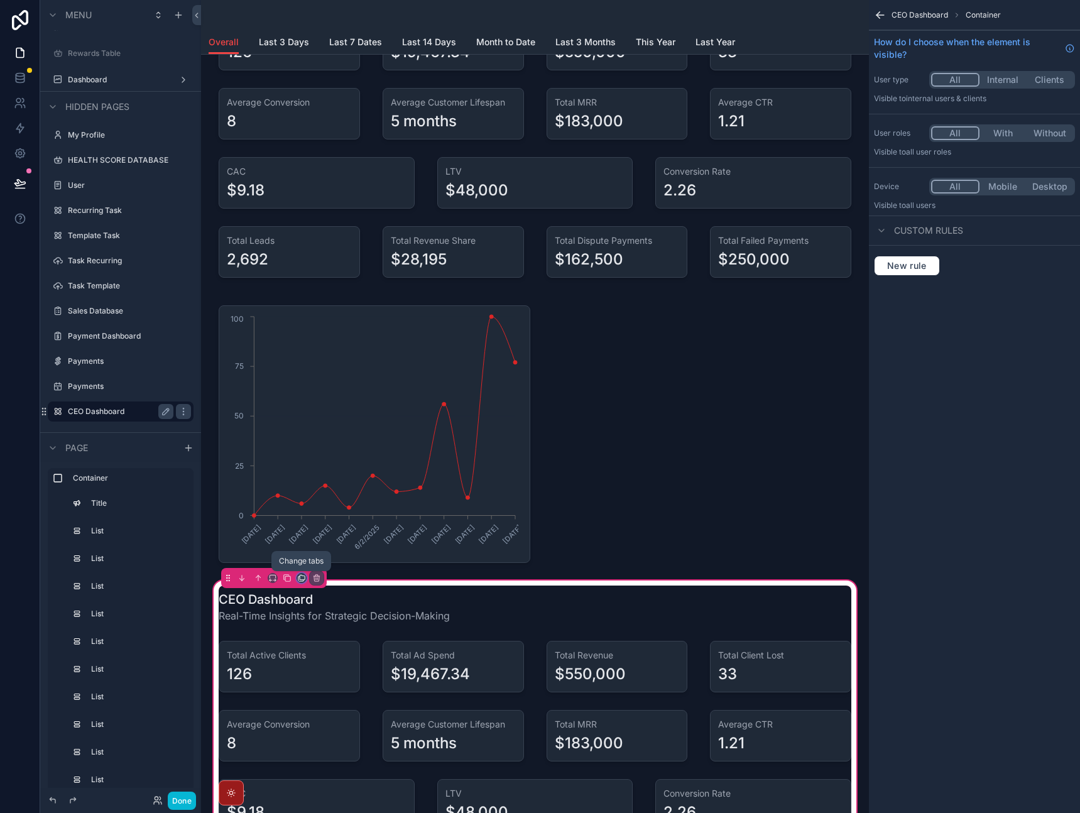
click at [302, 578] on icon "scrollable content" at bounding box center [301, 578] width 9 height 9
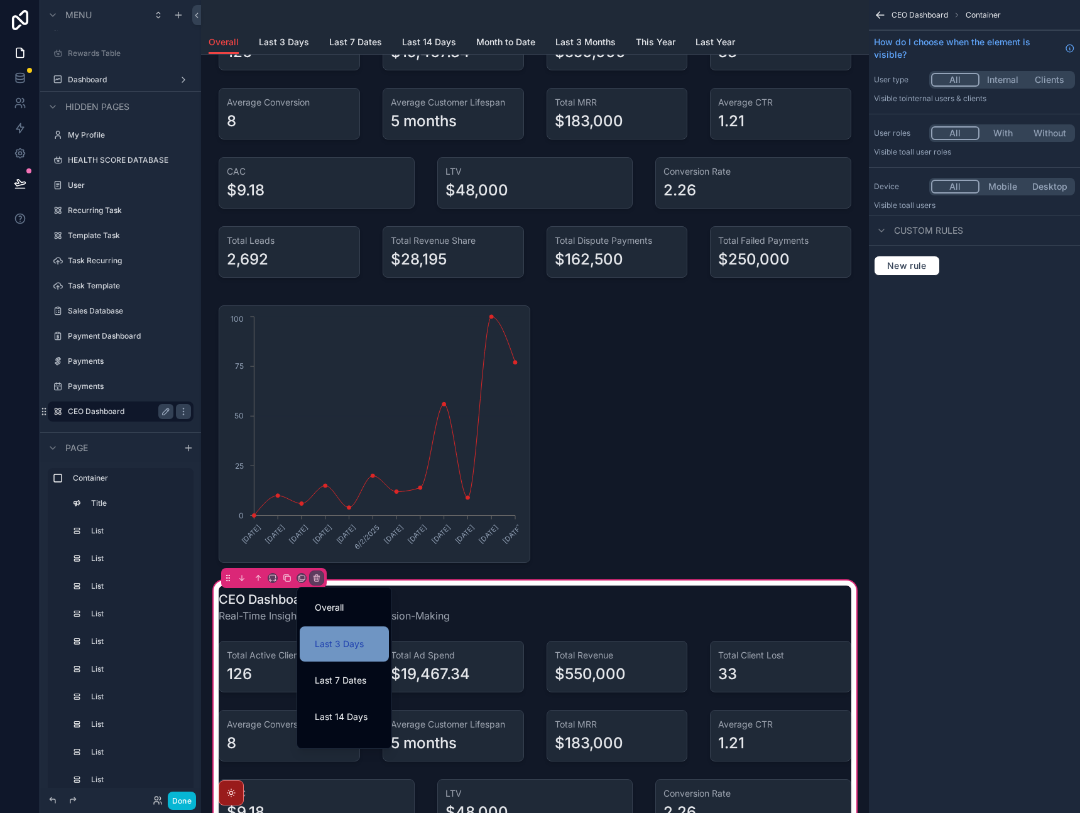
click at [343, 646] on span "Last 3 Days" at bounding box center [339, 643] width 49 height 15
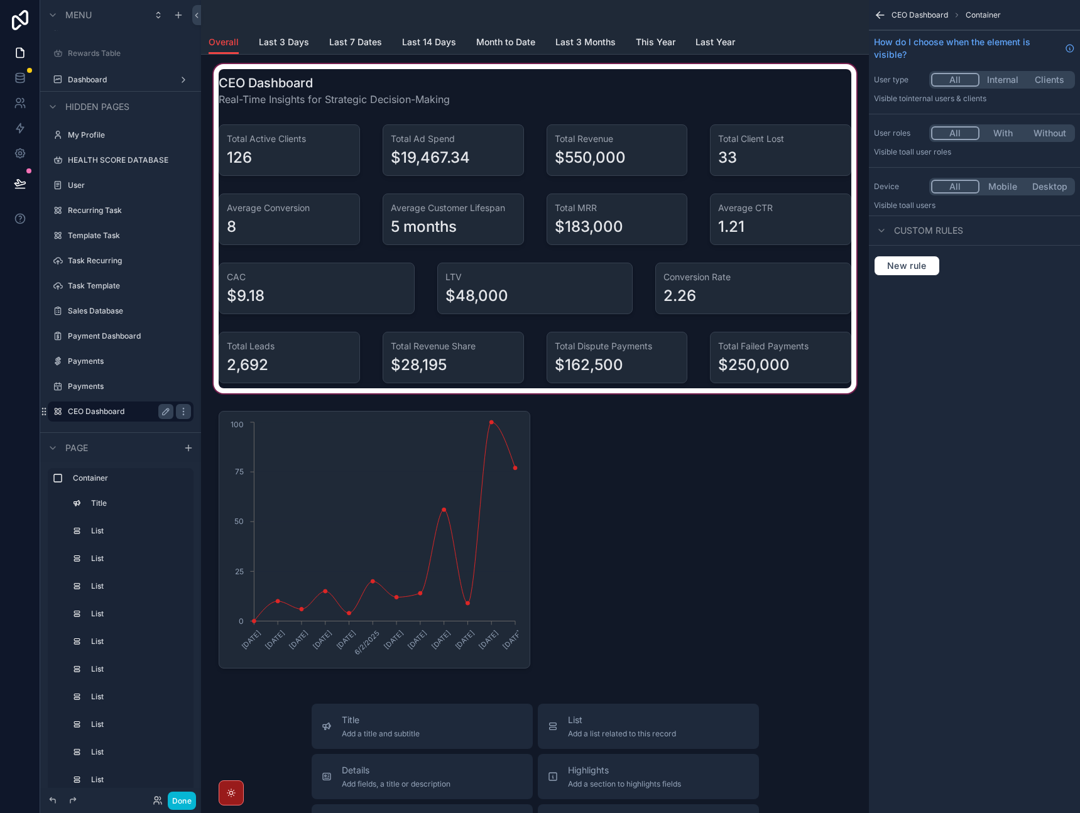
scroll to position [0, 0]
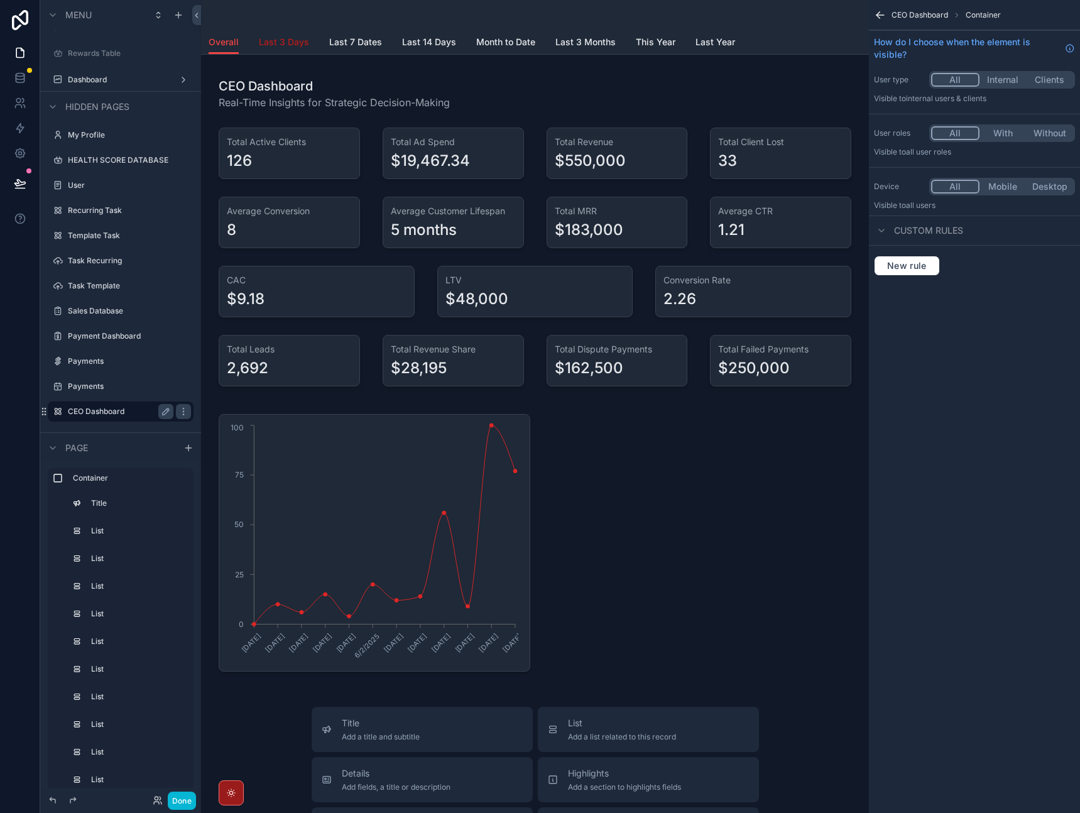
click at [281, 42] on span "Last 3 Days" at bounding box center [284, 42] width 50 height 13
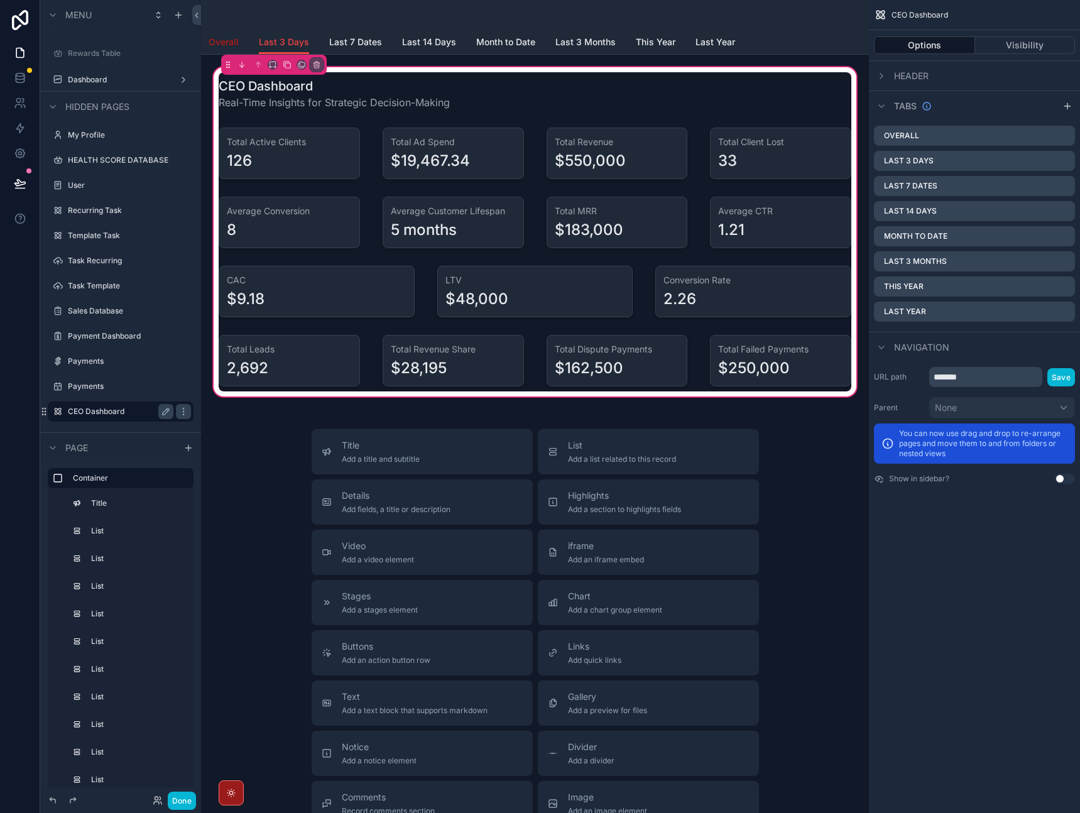
click at [229, 43] on span "Overall" at bounding box center [224, 42] width 30 height 13
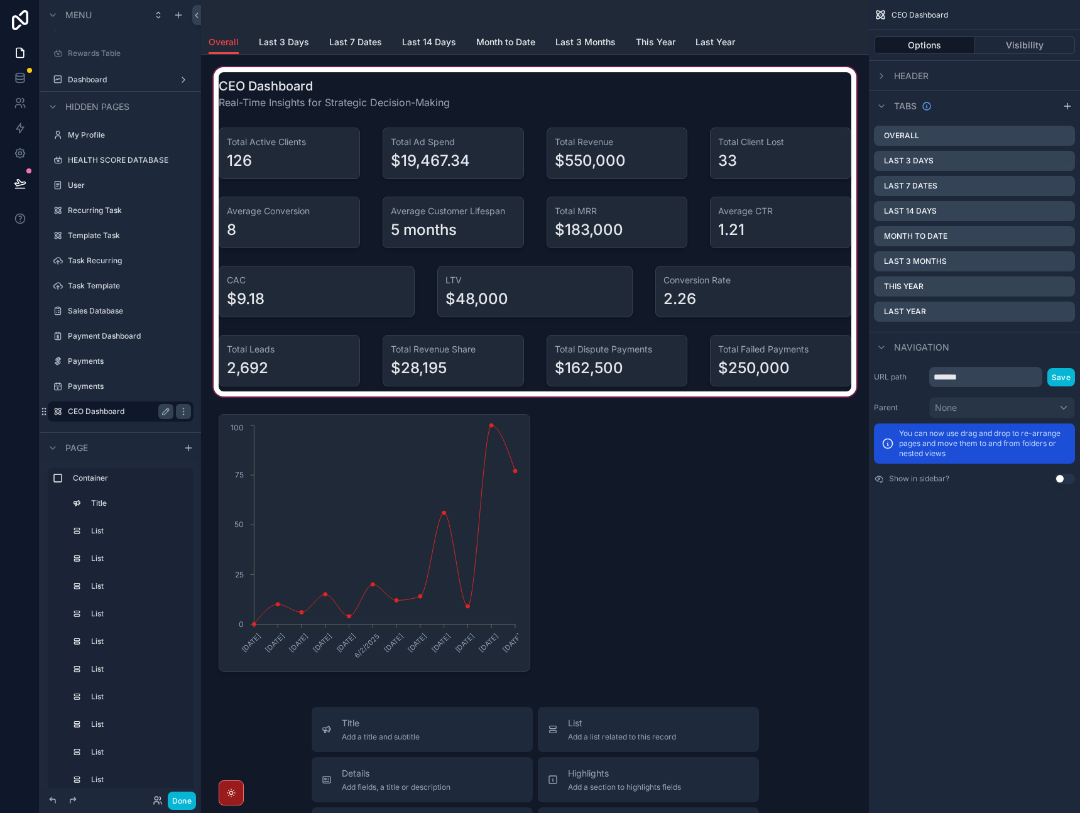
click at [347, 84] on div "scrollable content" at bounding box center [535, 232] width 648 height 334
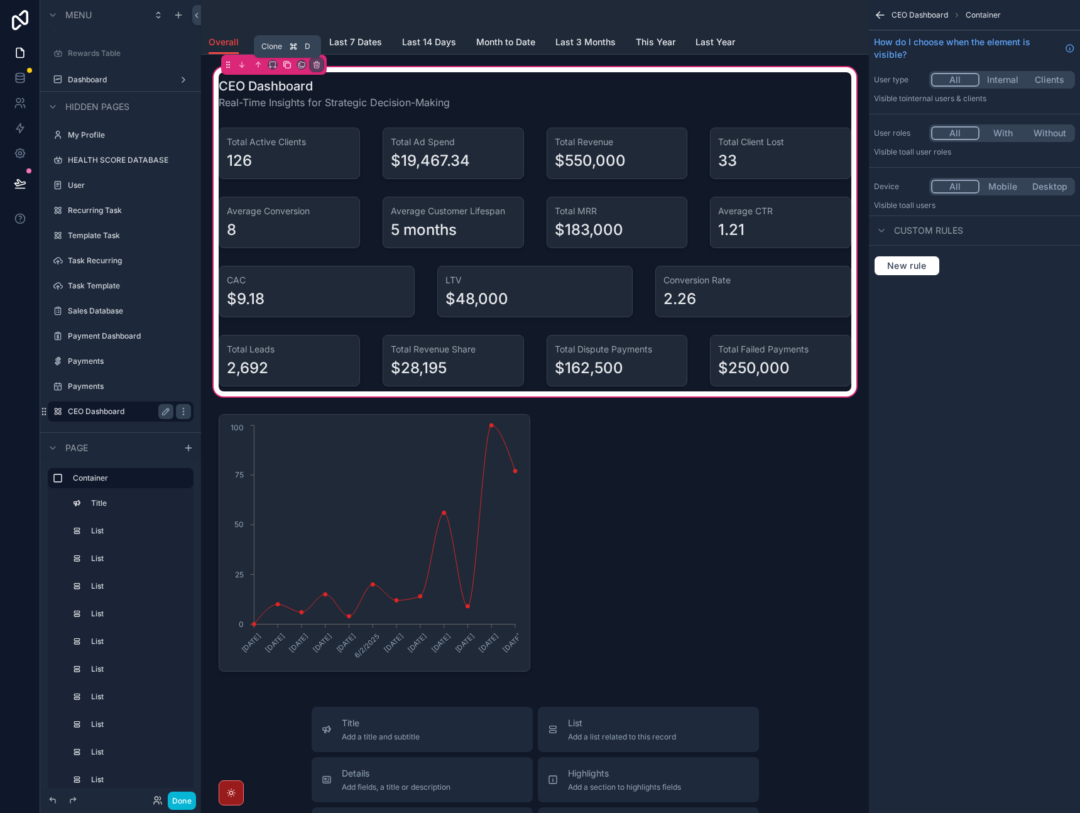
click at [284, 63] on icon "scrollable content" at bounding box center [287, 64] width 9 height 9
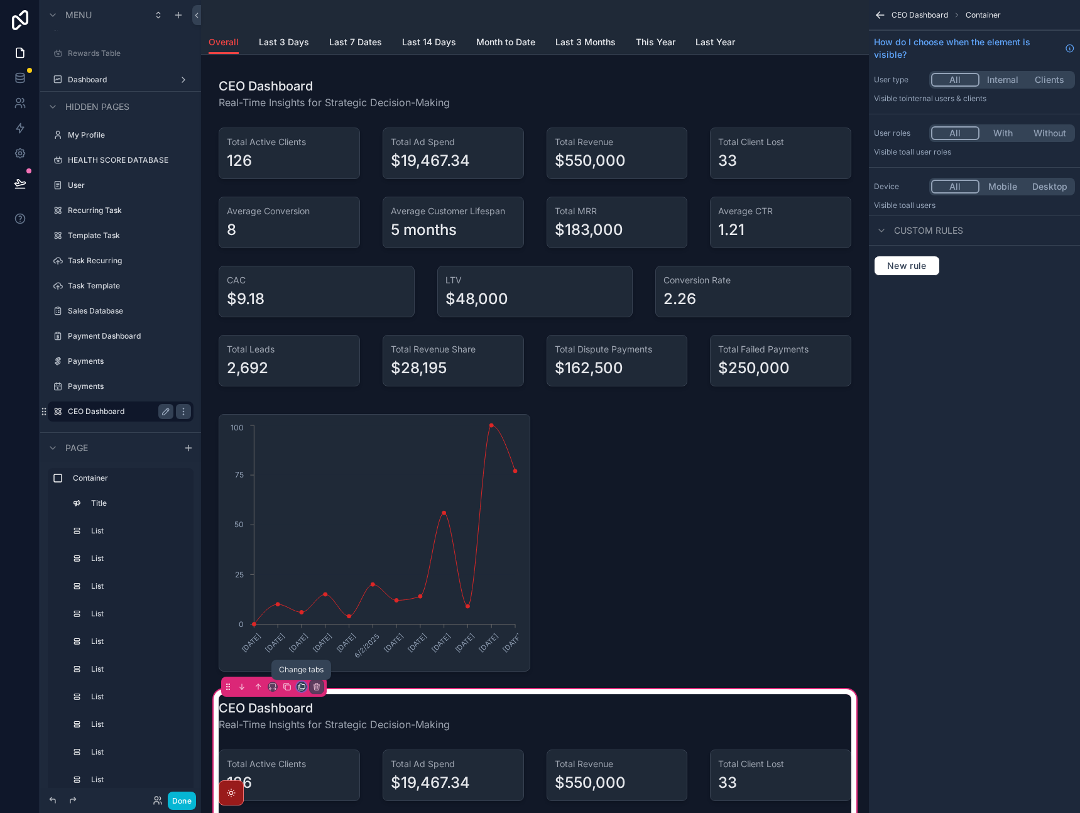
click at [301, 687] on icon "scrollable content" at bounding box center [301, 686] width 9 height 9
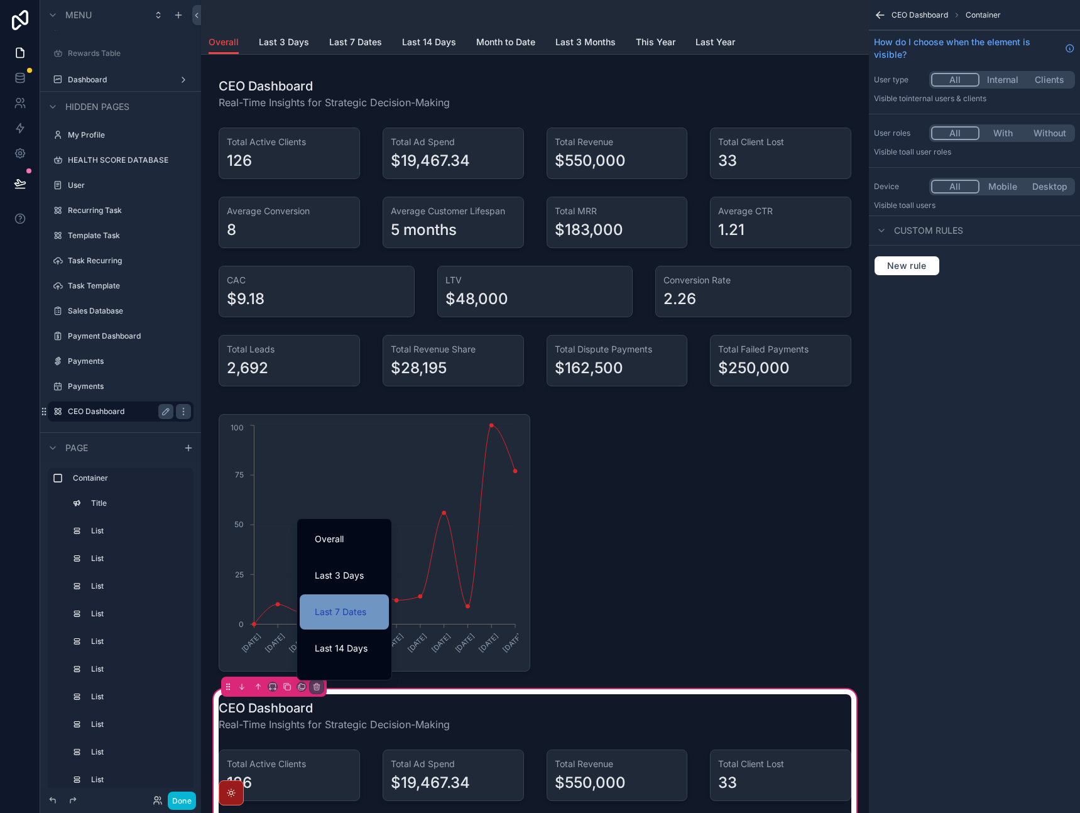
click at [337, 609] on span "Last 7 Dates" at bounding box center [341, 611] width 52 height 15
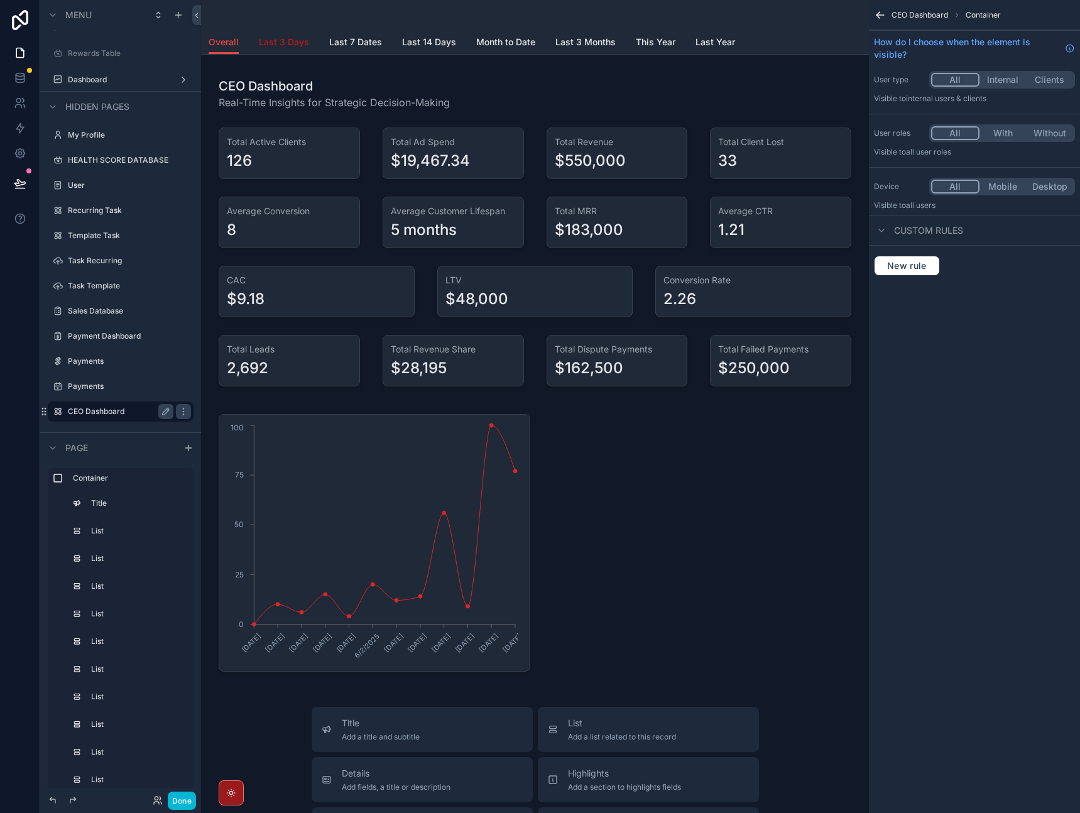
click at [298, 43] on span "Last 3 Days" at bounding box center [284, 42] width 50 height 13
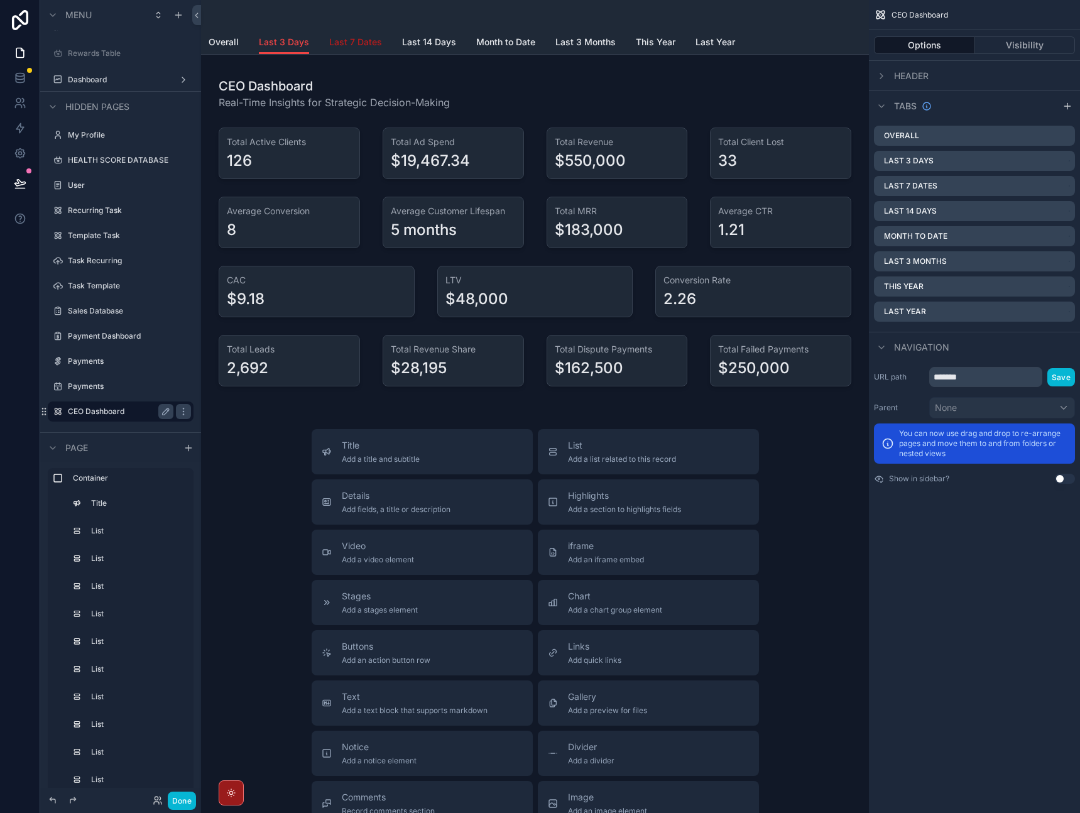
click at [338, 40] on span "Last 7 Dates" at bounding box center [355, 42] width 53 height 13
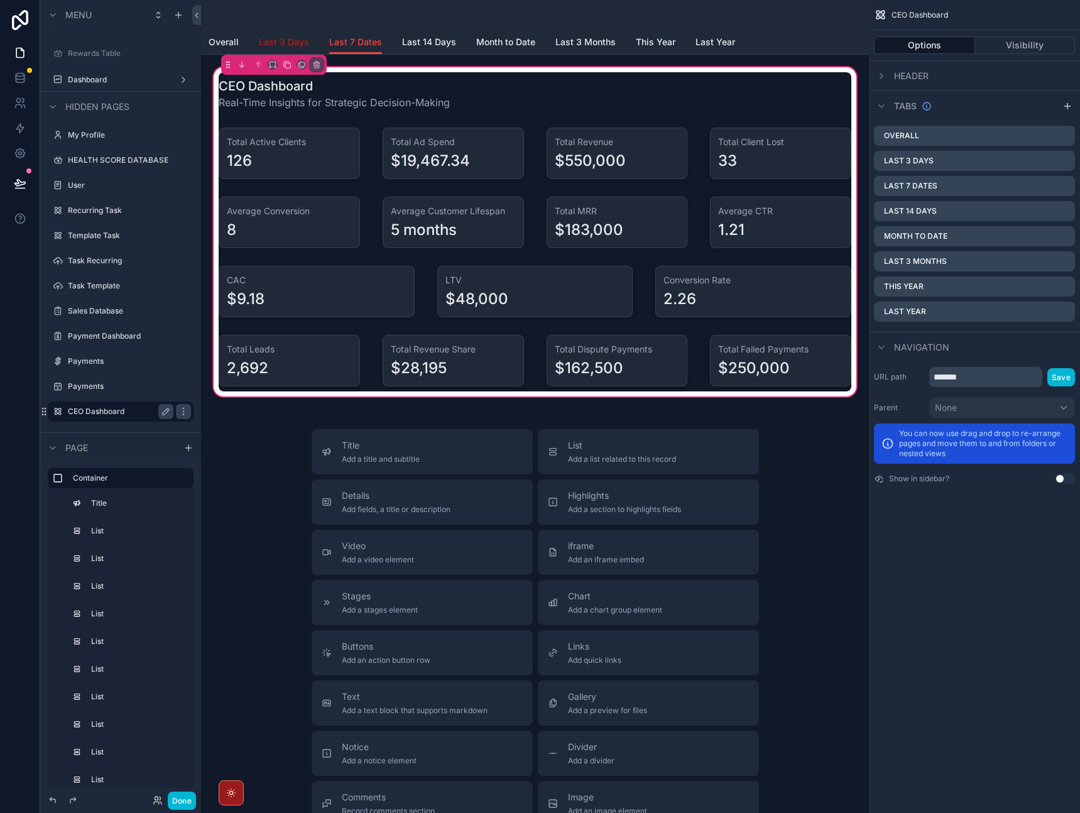
click at [291, 41] on span "Last 3 Days" at bounding box center [284, 42] width 50 height 13
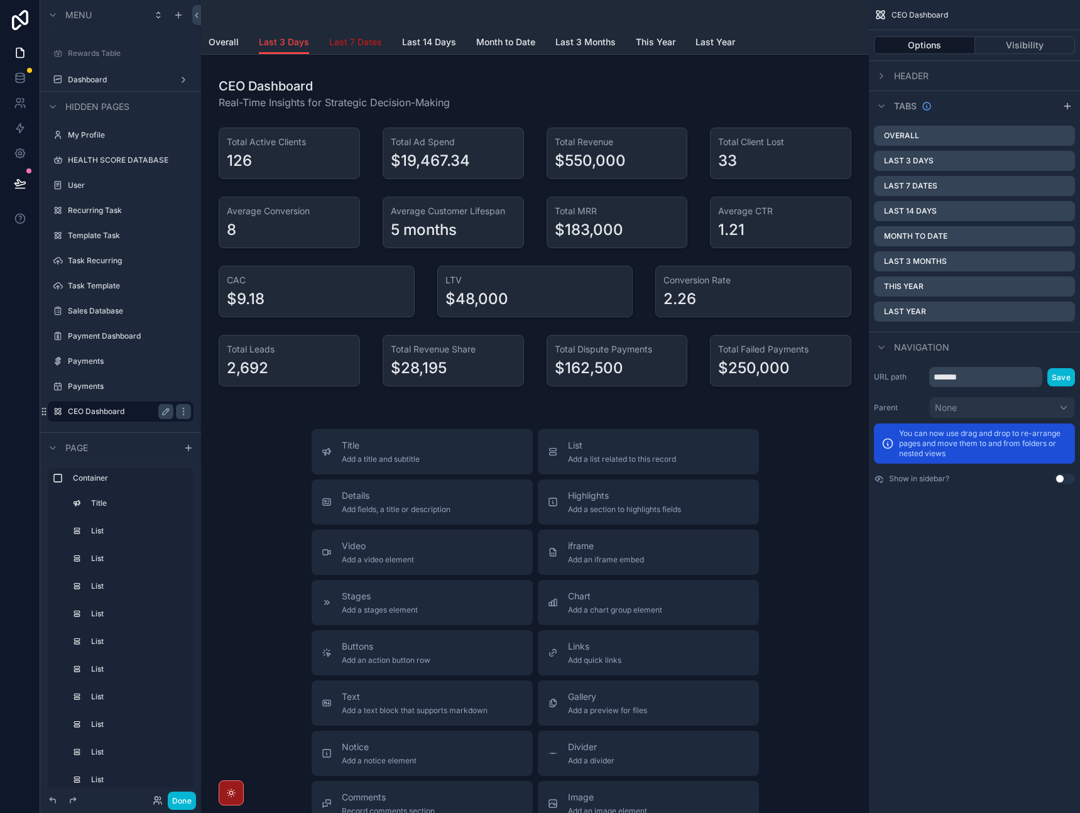
click at [332, 41] on span "Last 7 Dates" at bounding box center [355, 42] width 53 height 13
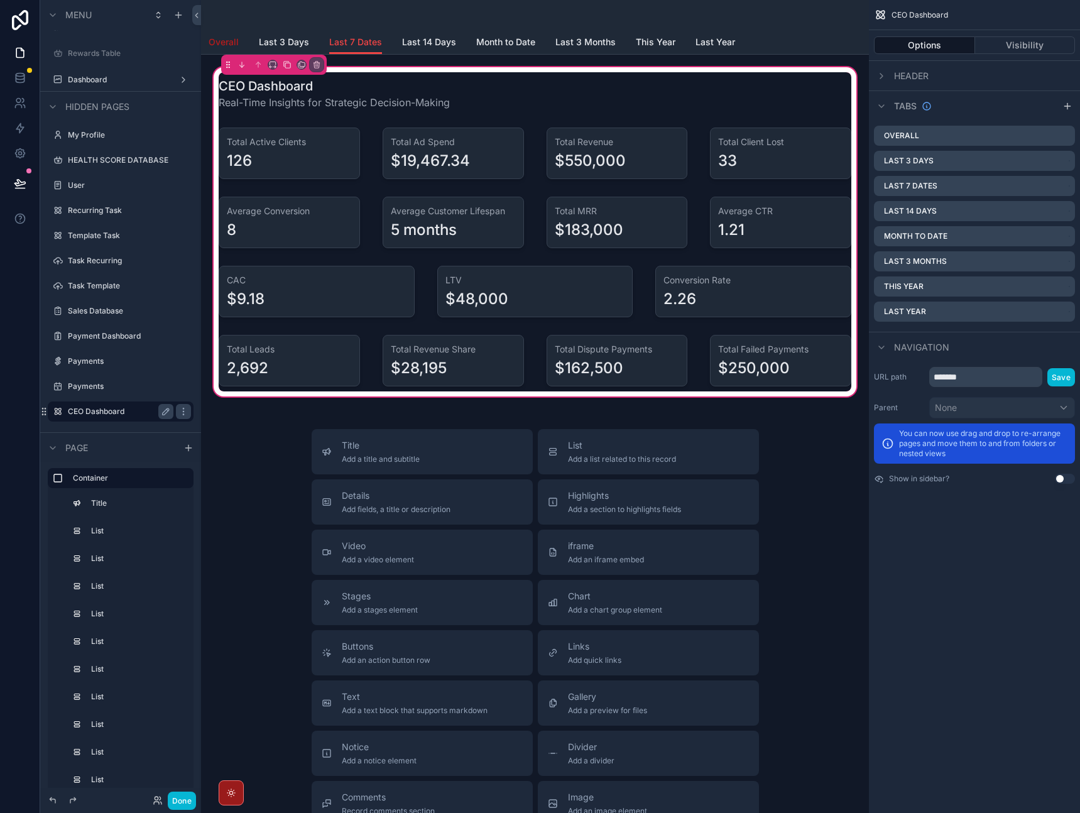
click at [231, 42] on span "Overall" at bounding box center [224, 42] width 30 height 13
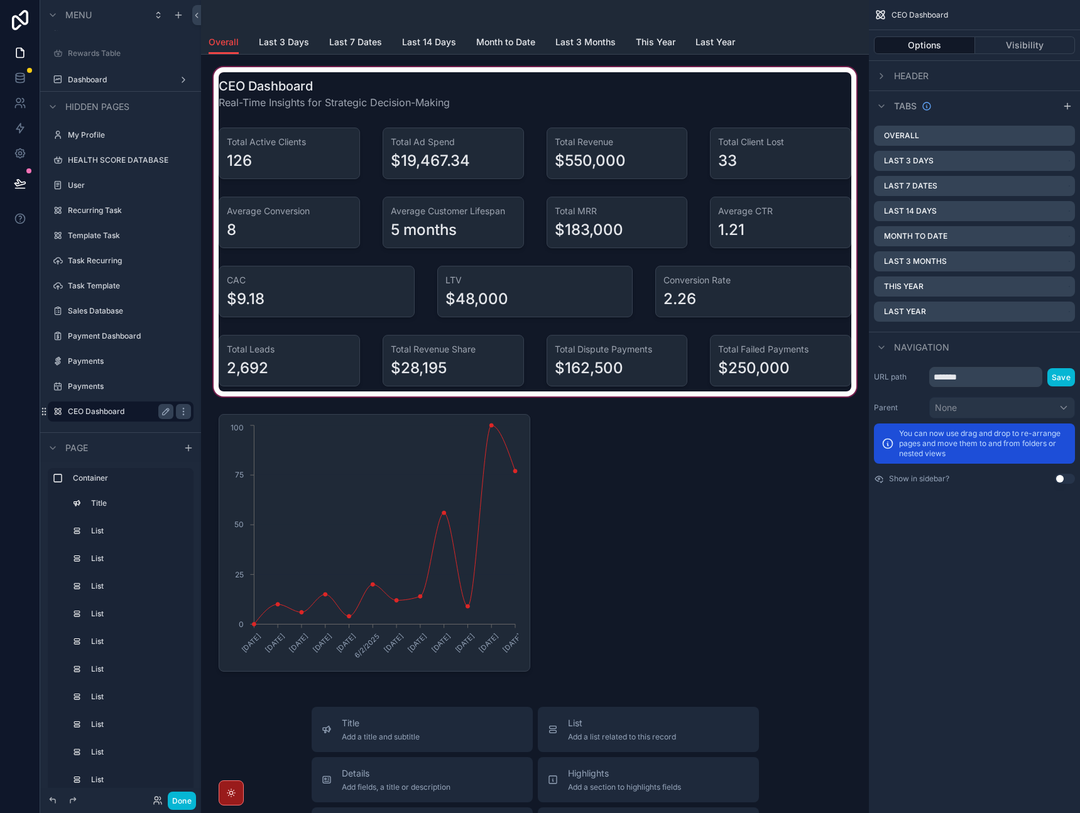
click at [290, 79] on div "scrollable content" at bounding box center [535, 232] width 648 height 334
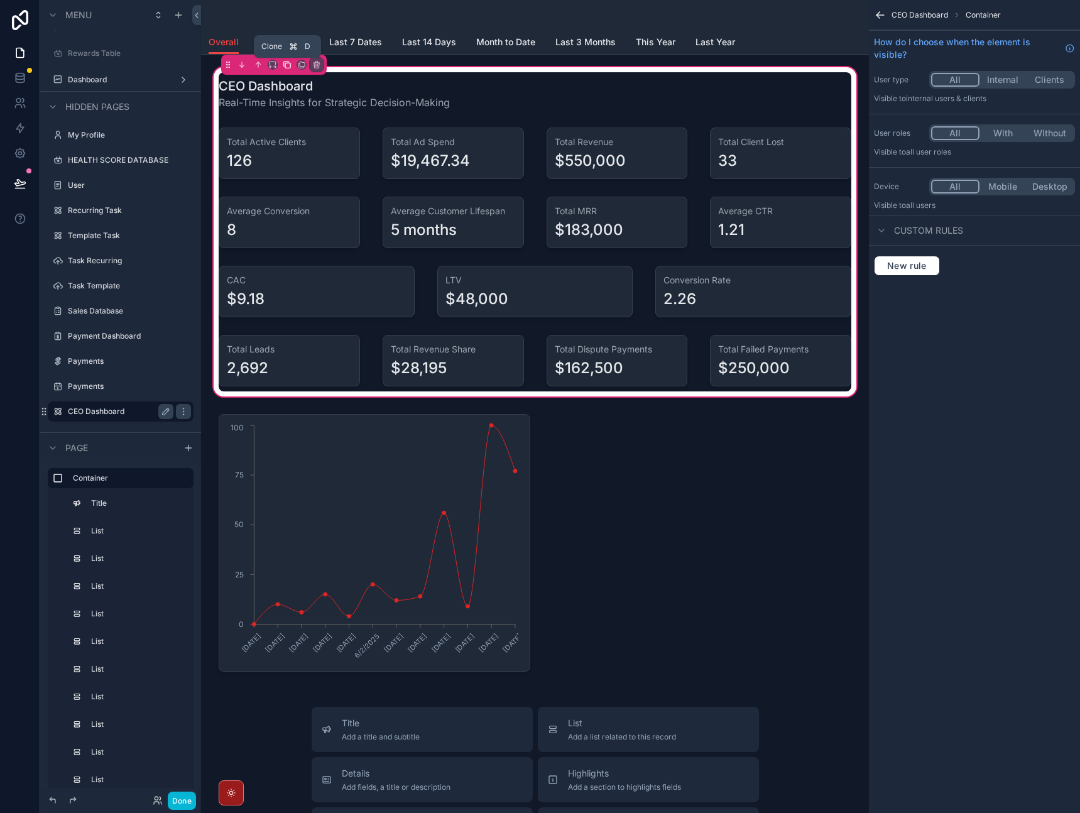
click at [287, 67] on icon "scrollable content" at bounding box center [287, 64] width 9 height 9
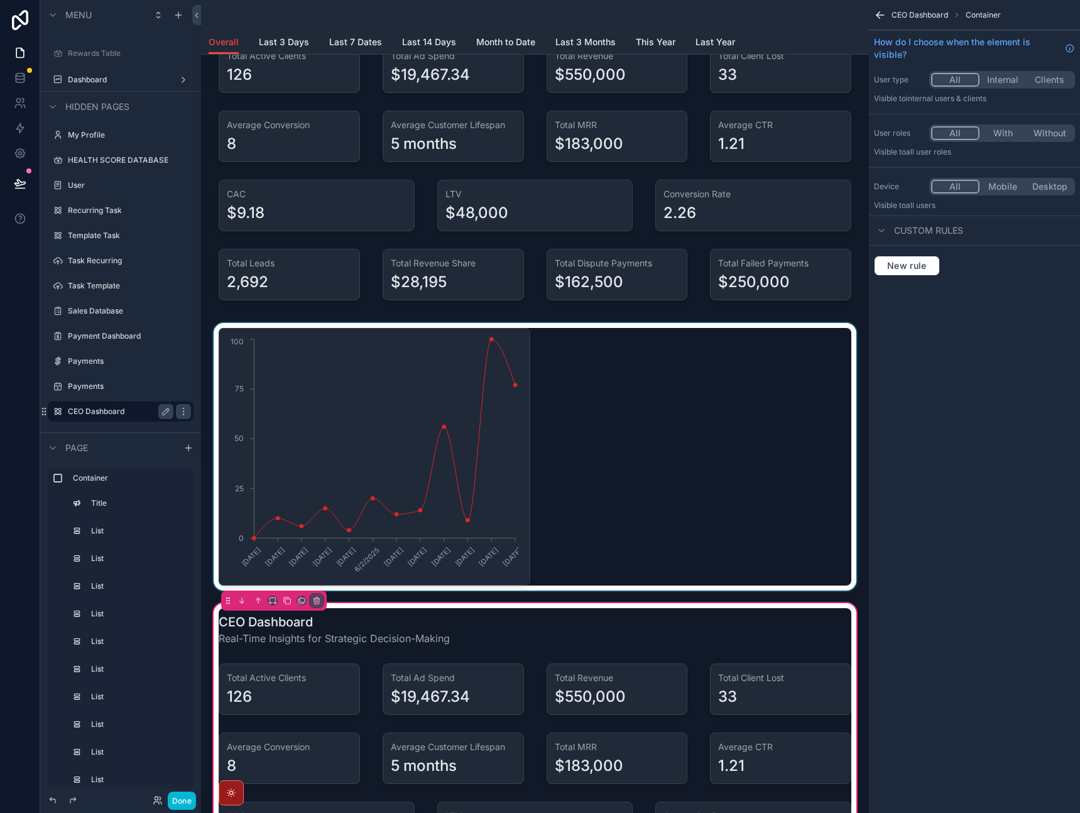
scroll to position [87, 0]
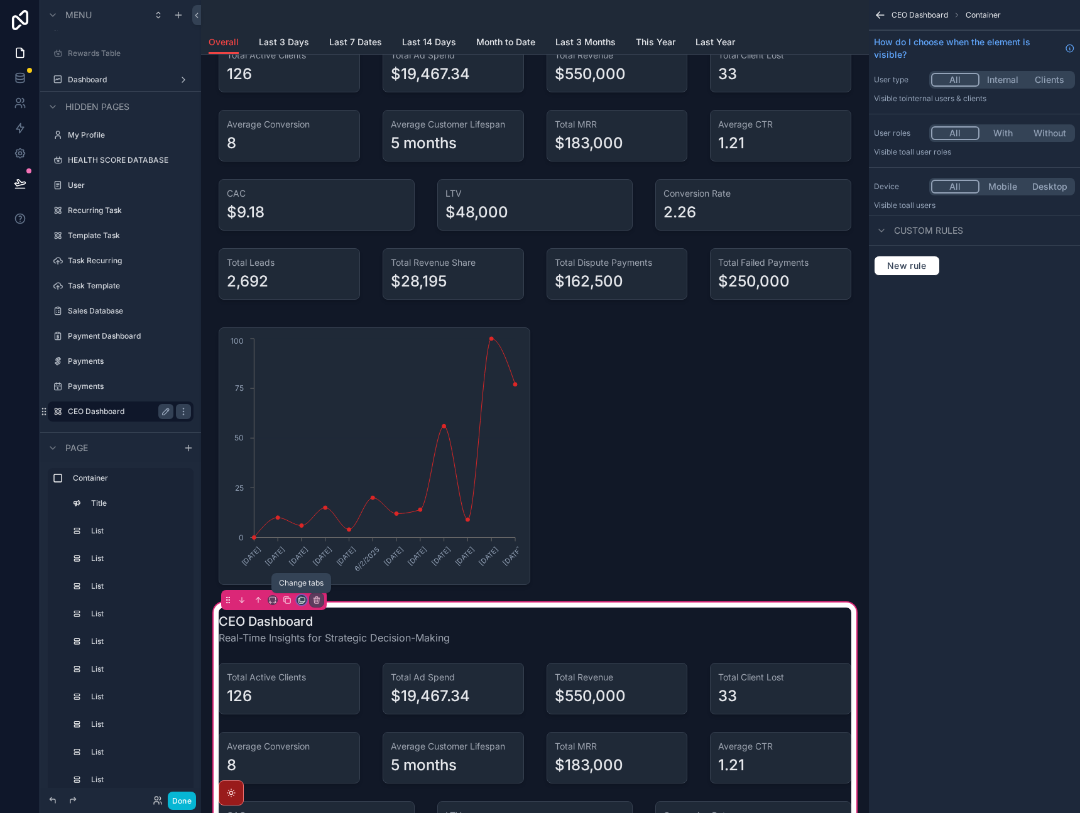
click at [301, 603] on icon "scrollable content" at bounding box center [301, 600] width 9 height 9
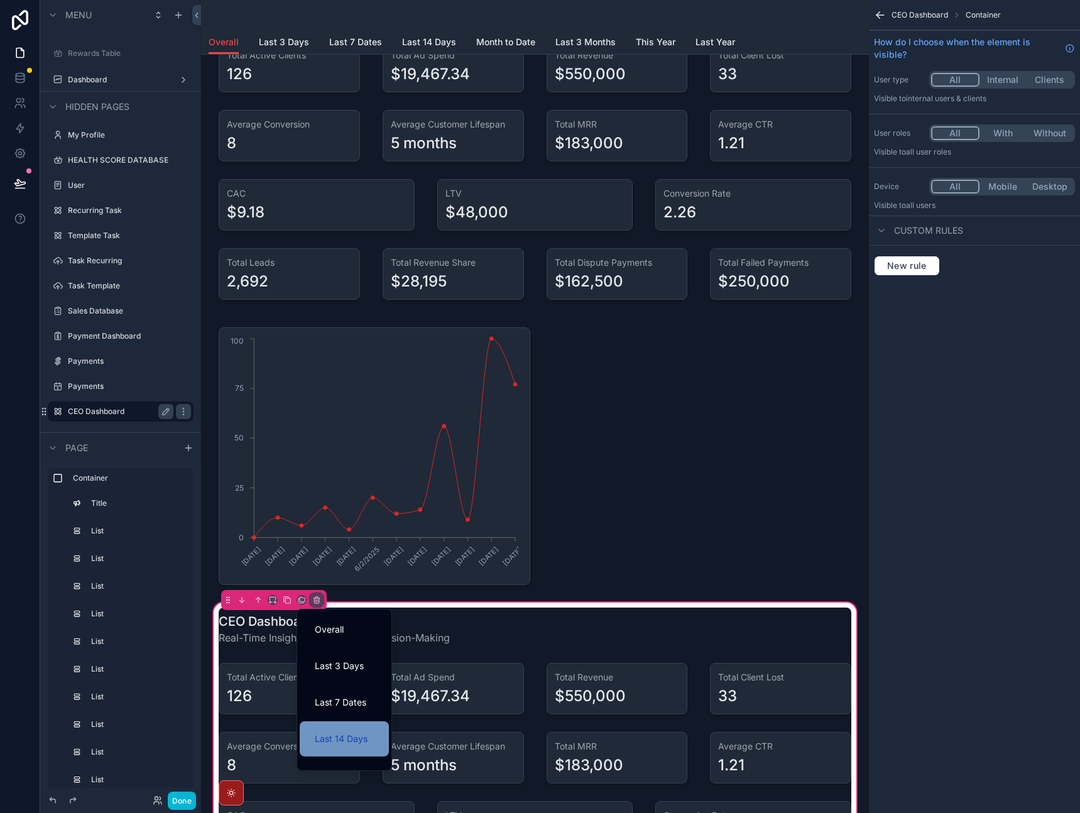
click at [340, 738] on span "Last 14 Days" at bounding box center [341, 738] width 53 height 15
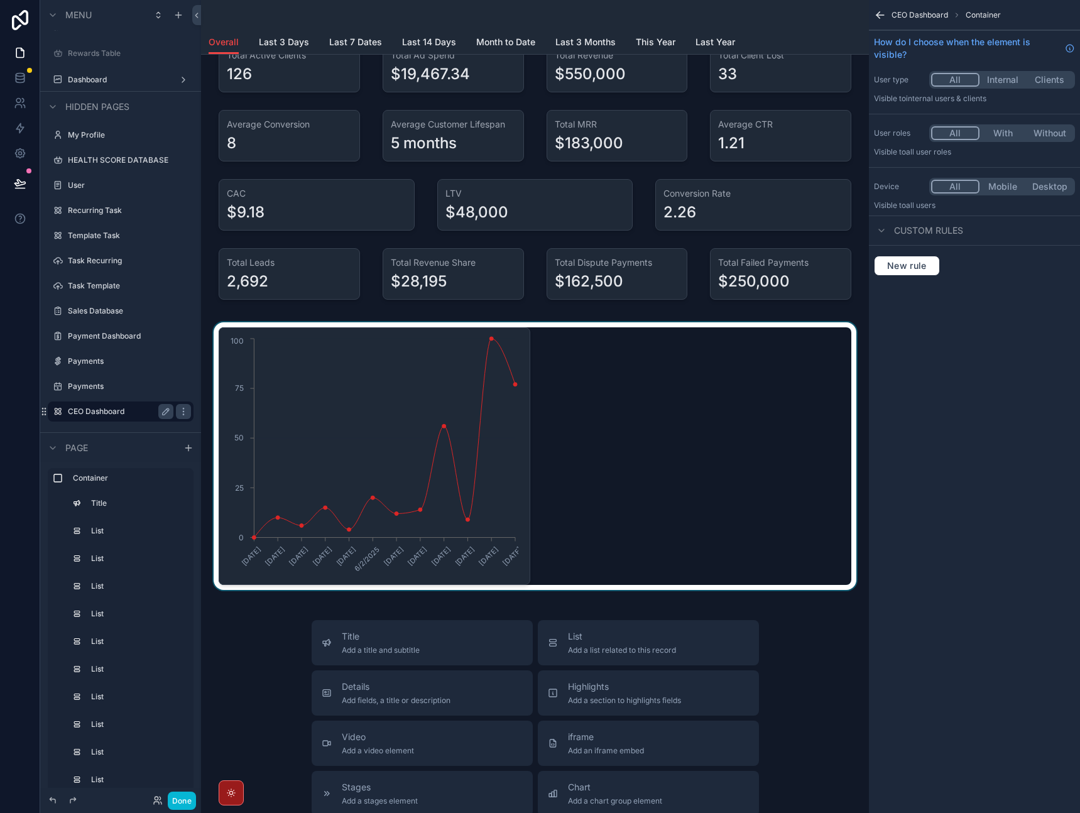
scroll to position [0, 0]
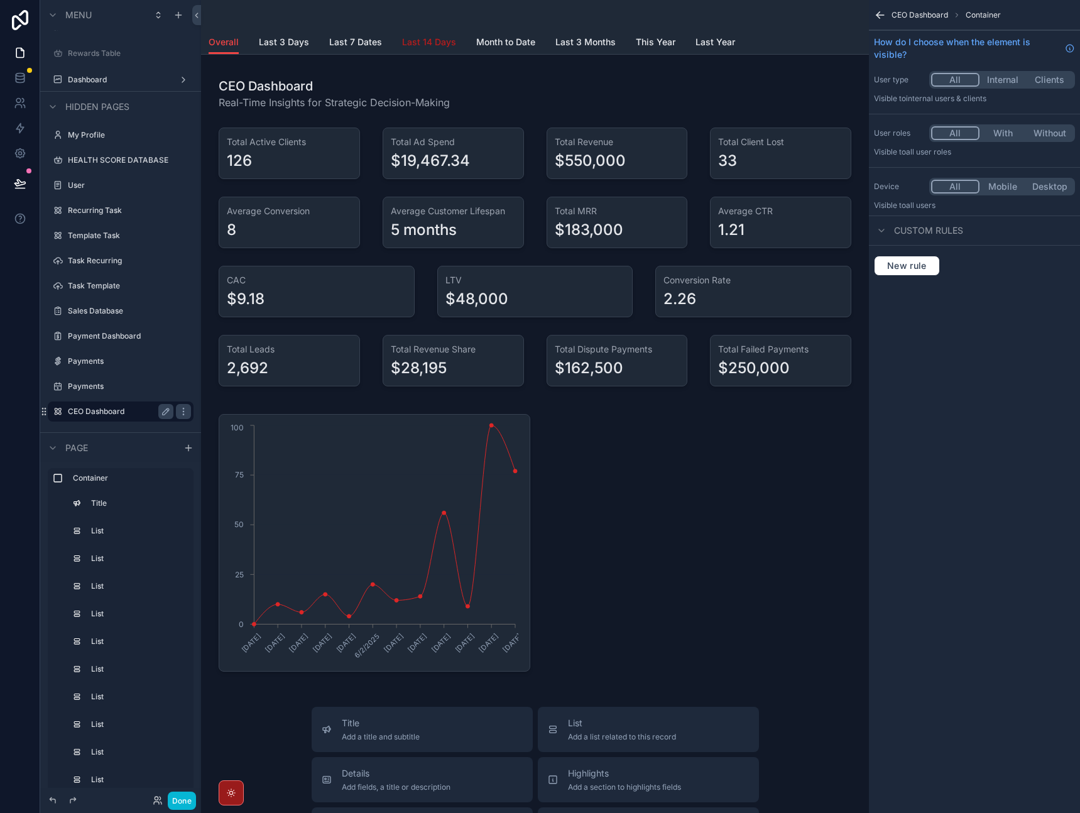
click at [417, 43] on span "Last 14 Days" at bounding box center [429, 42] width 54 height 13
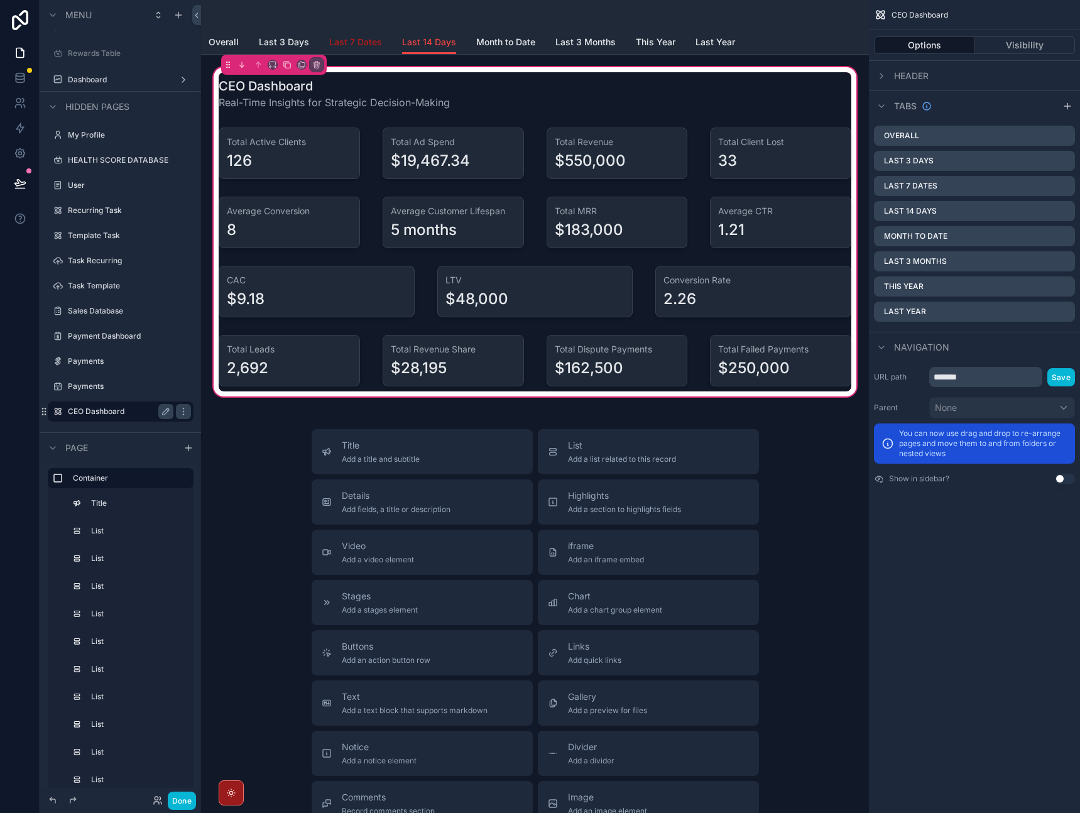
click at [369, 41] on span "Last 7 Dates" at bounding box center [355, 42] width 53 height 13
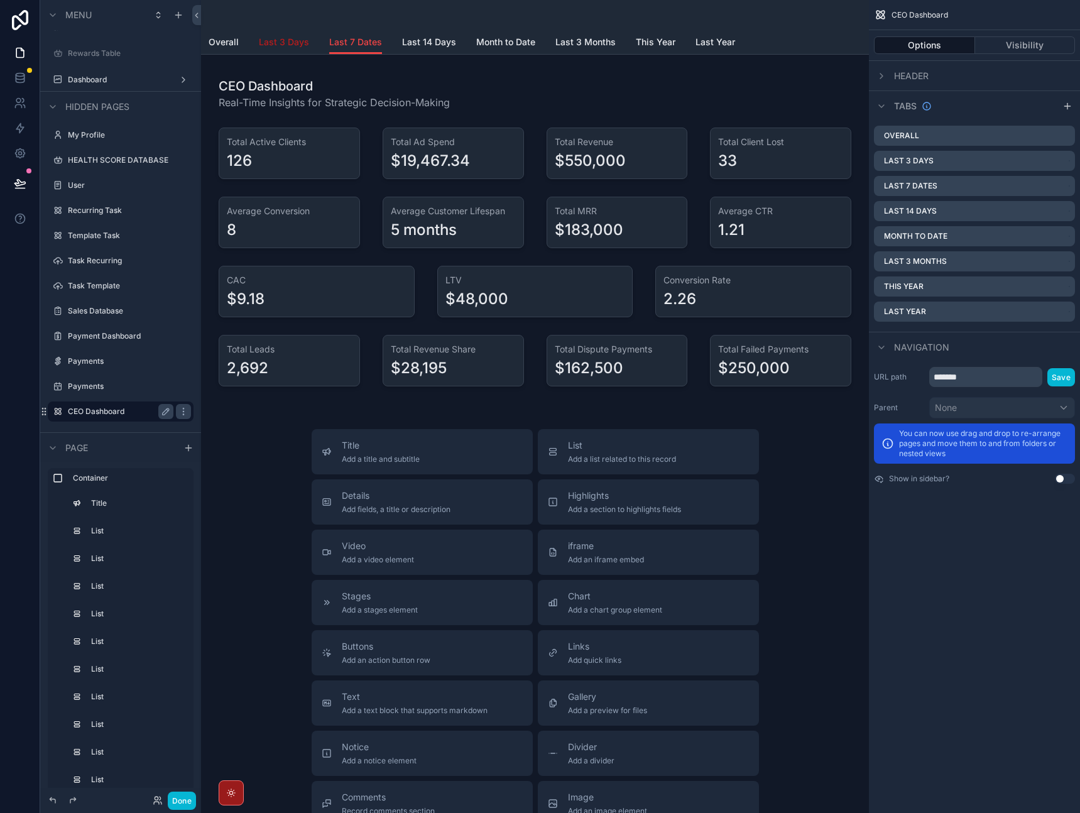
click at [289, 41] on span "Last 3 Days" at bounding box center [284, 42] width 50 height 13
click at [234, 40] on span "Overall" at bounding box center [224, 42] width 30 height 13
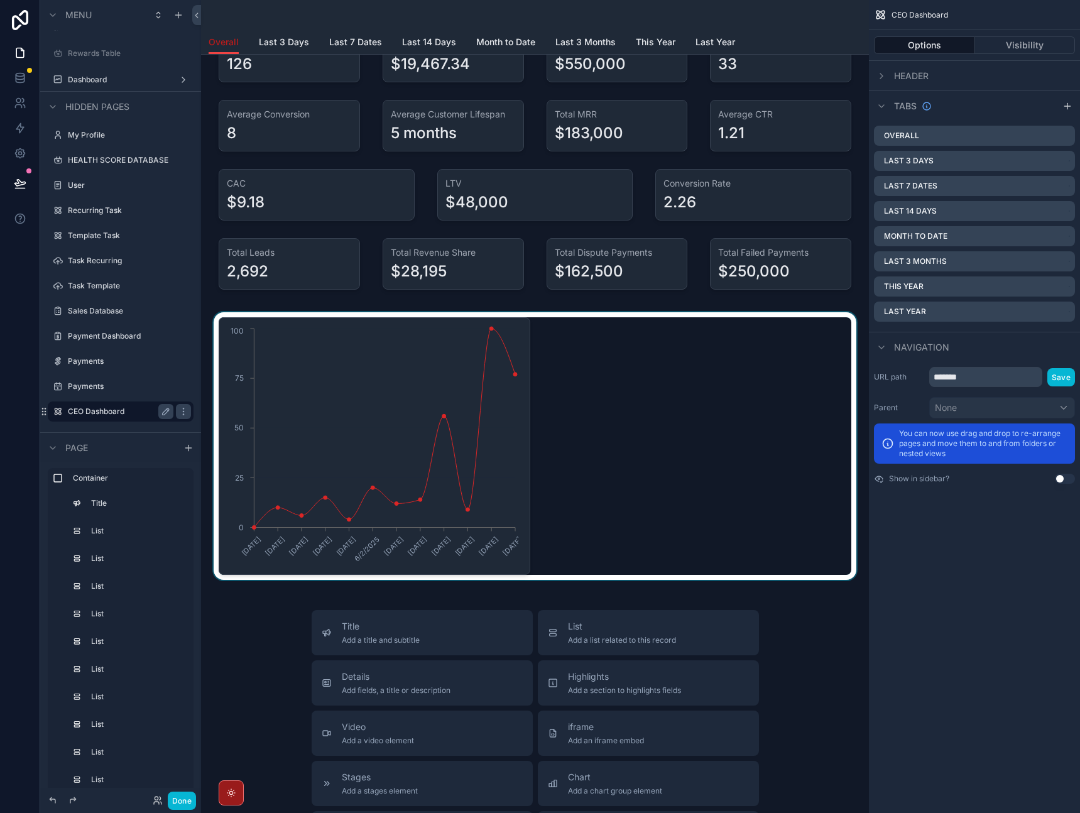
scroll to position [13, 0]
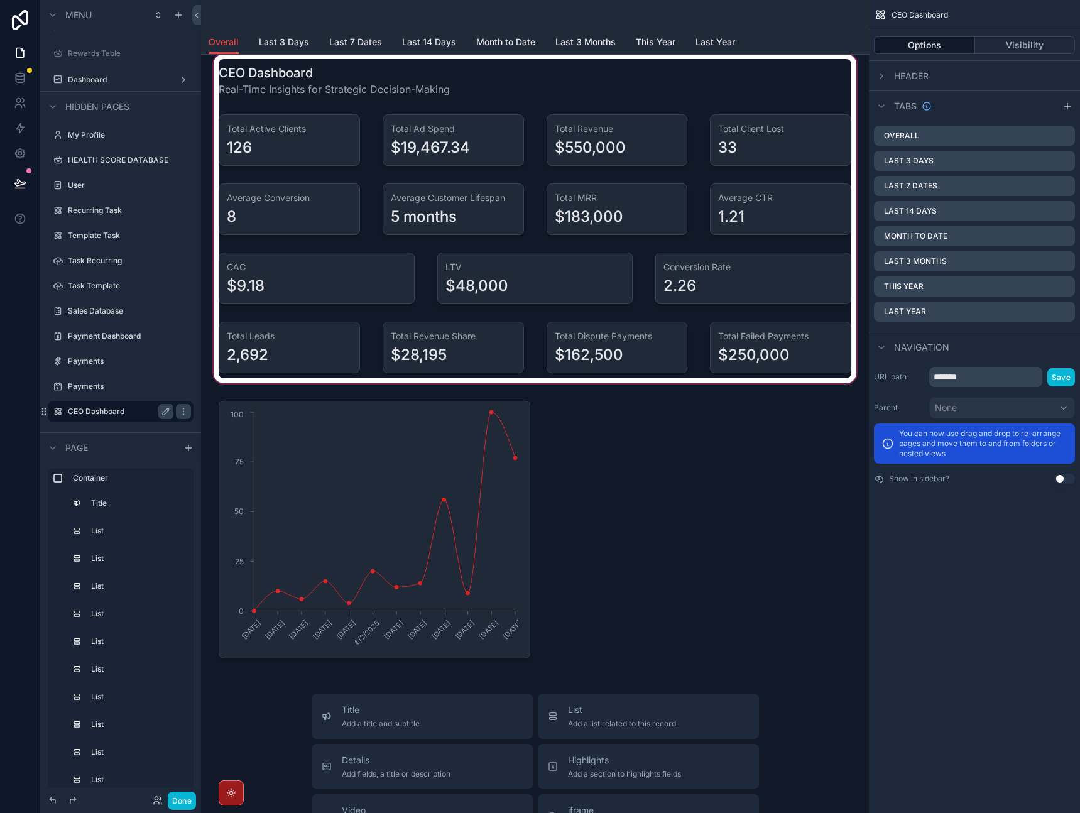
click at [440, 65] on div "scrollable content" at bounding box center [535, 219] width 648 height 334
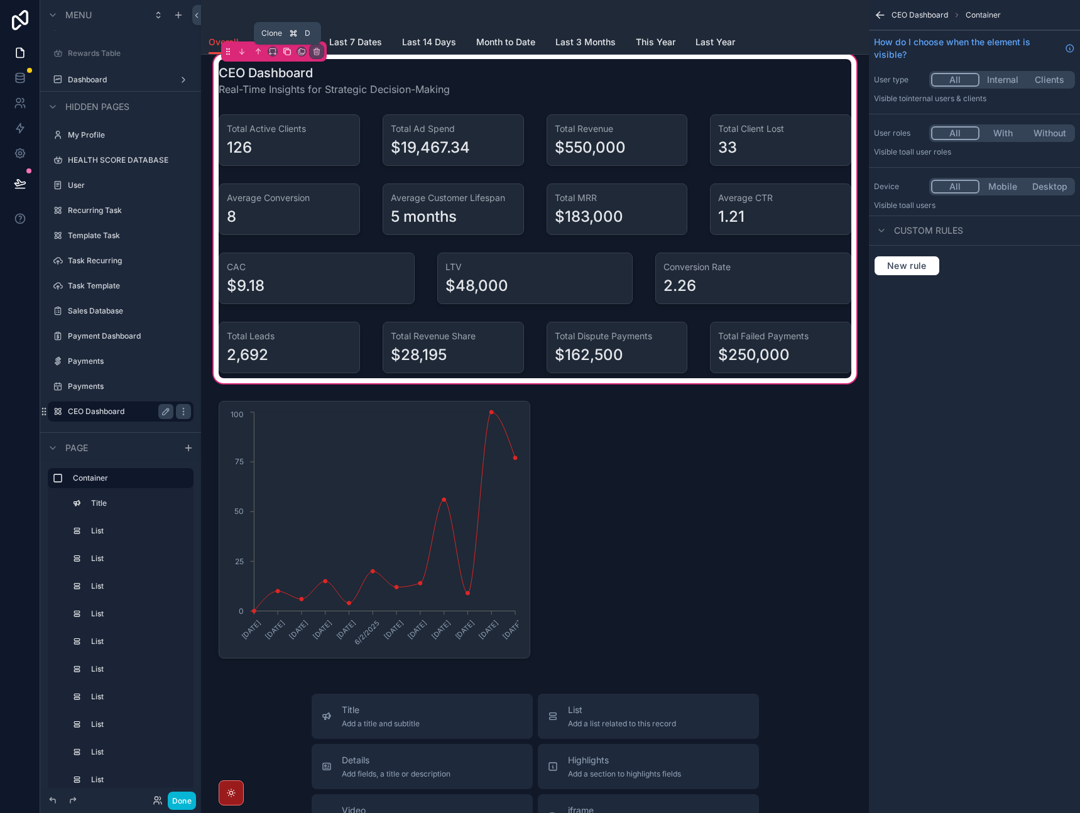
click at [285, 52] on icon "scrollable content" at bounding box center [287, 52] width 5 height 5
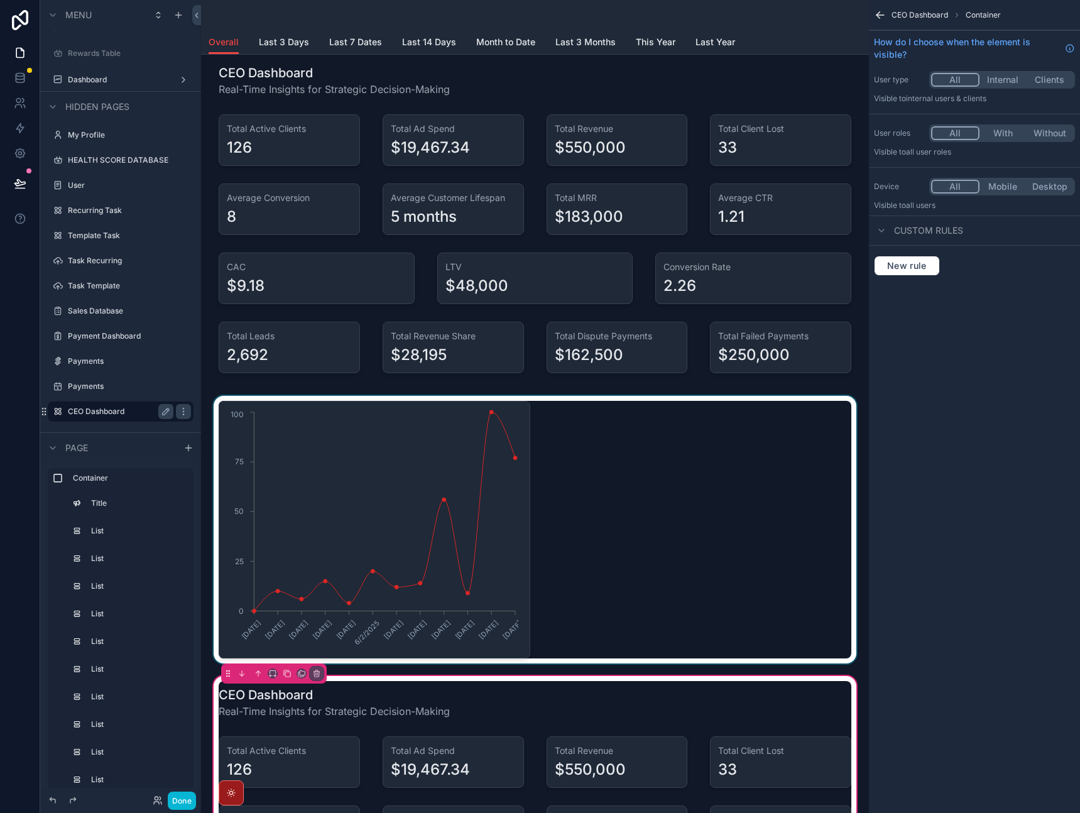
scroll to position [37, 0]
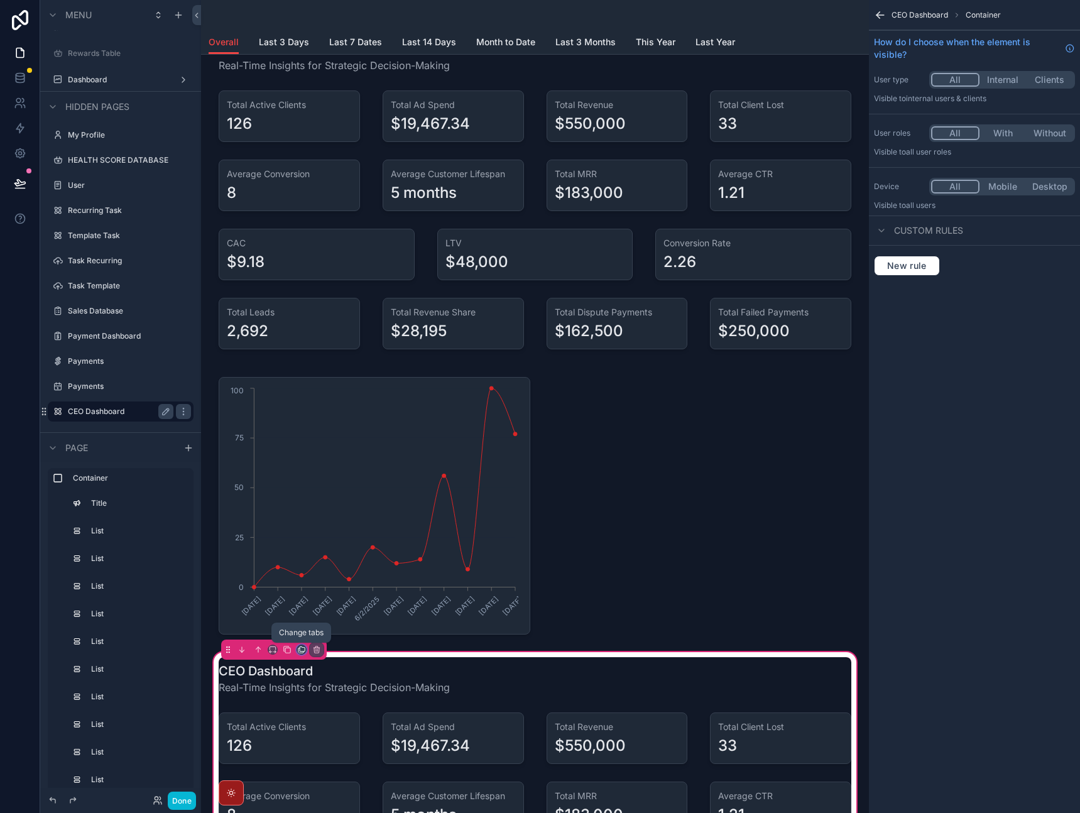
click at [302, 652] on icon "scrollable content" at bounding box center [300, 650] width 5 height 5
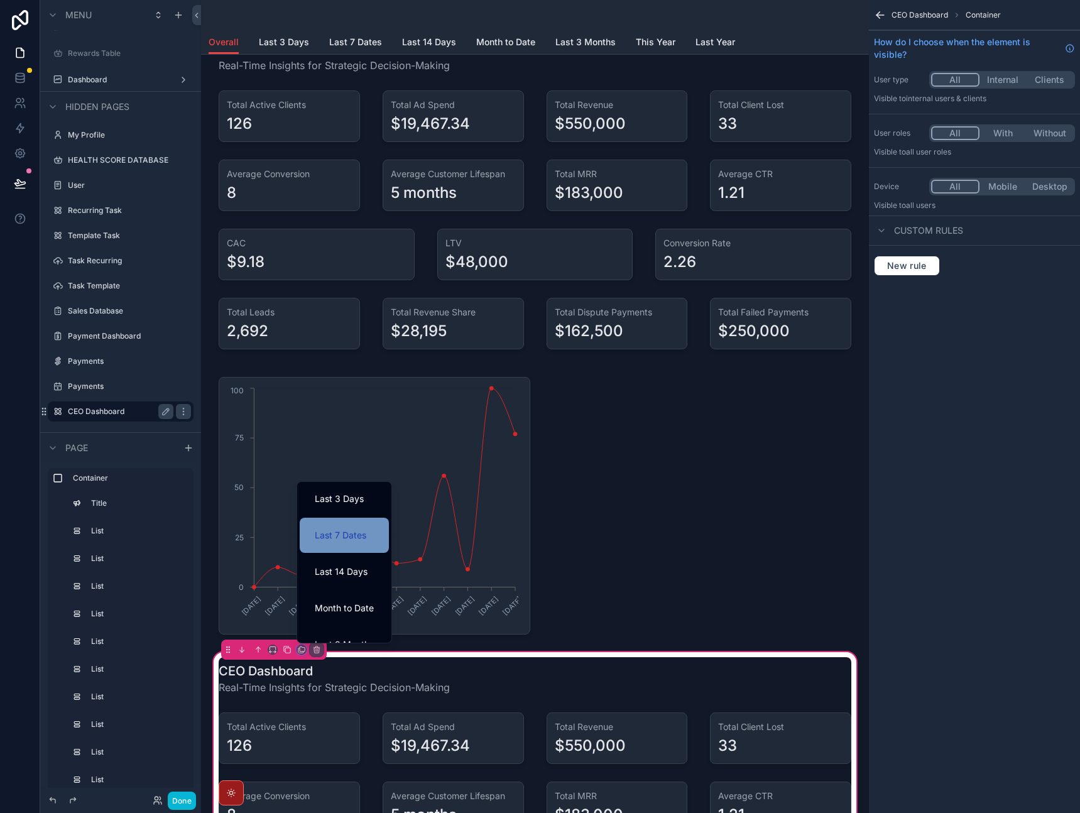
scroll to position [48, 0]
click at [352, 594] on span "Month to Date" at bounding box center [344, 599] width 59 height 15
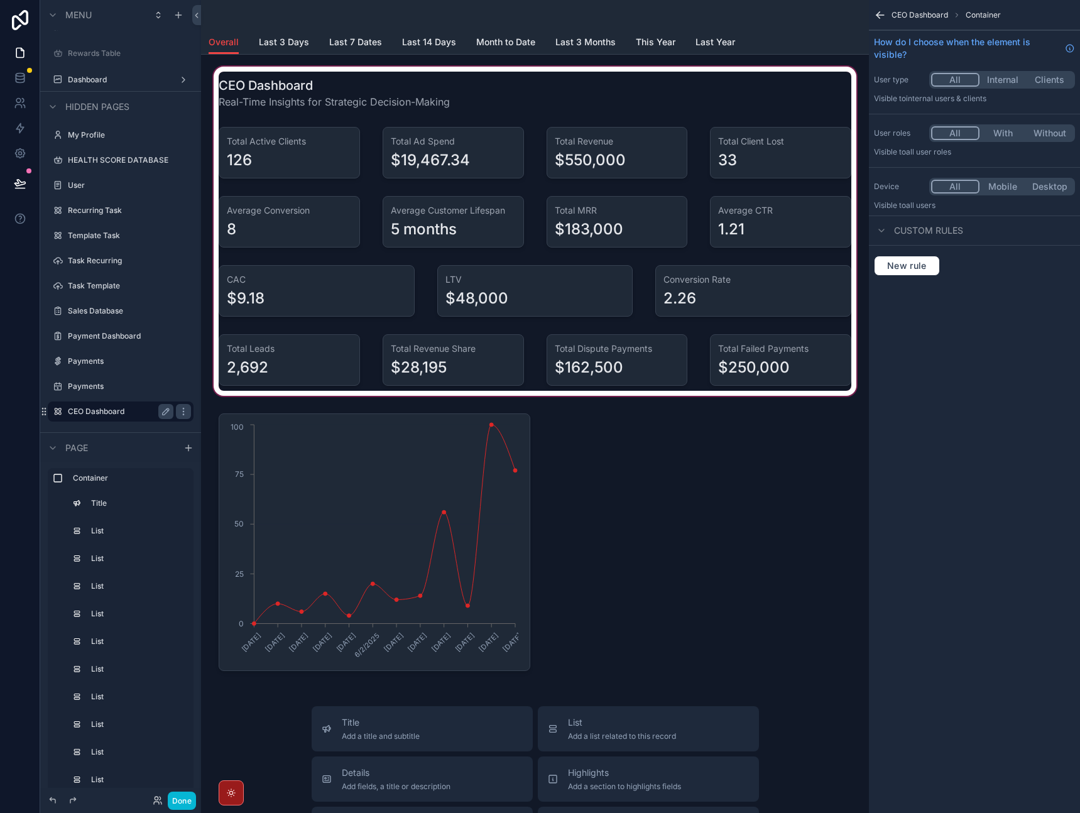
scroll to position [0, 0]
click at [346, 89] on div "scrollable content" at bounding box center [535, 232] width 648 height 334
click at [382, 96] on div "scrollable content" at bounding box center [535, 232] width 648 height 334
click at [668, 80] on div "scrollable content" at bounding box center [535, 232] width 648 height 334
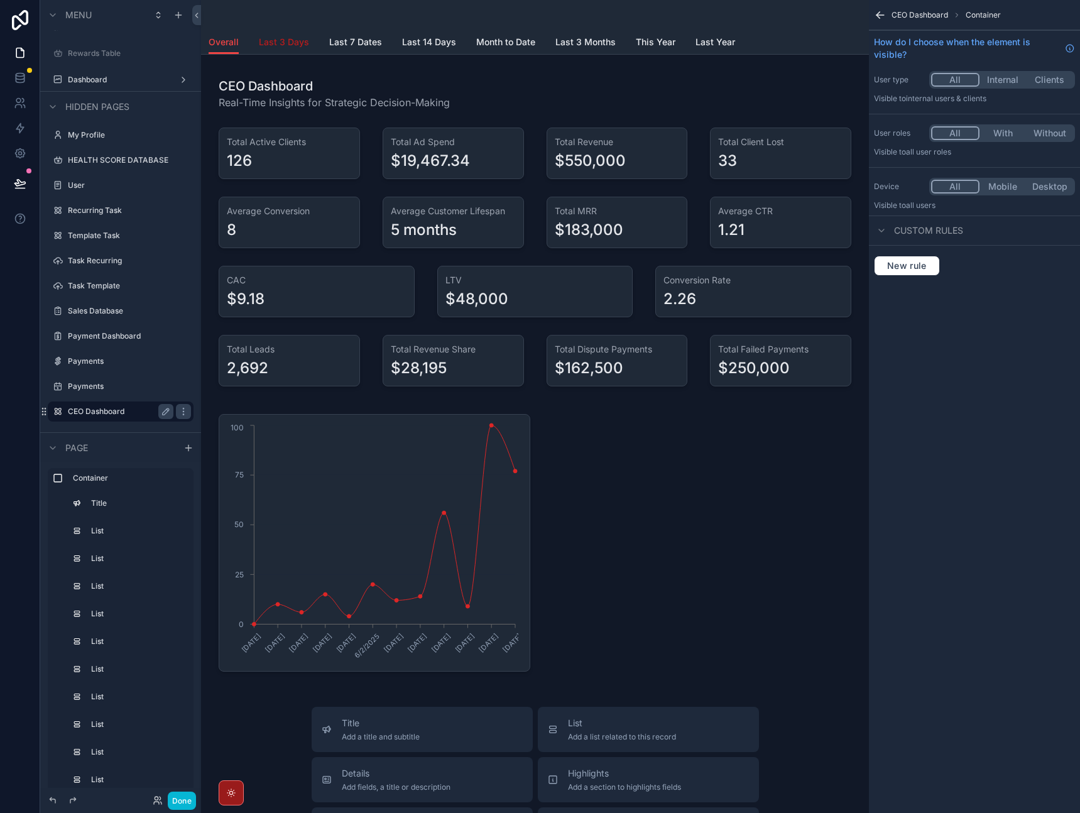
click at [265, 38] on span "Last 3 Days" at bounding box center [284, 42] width 50 height 13
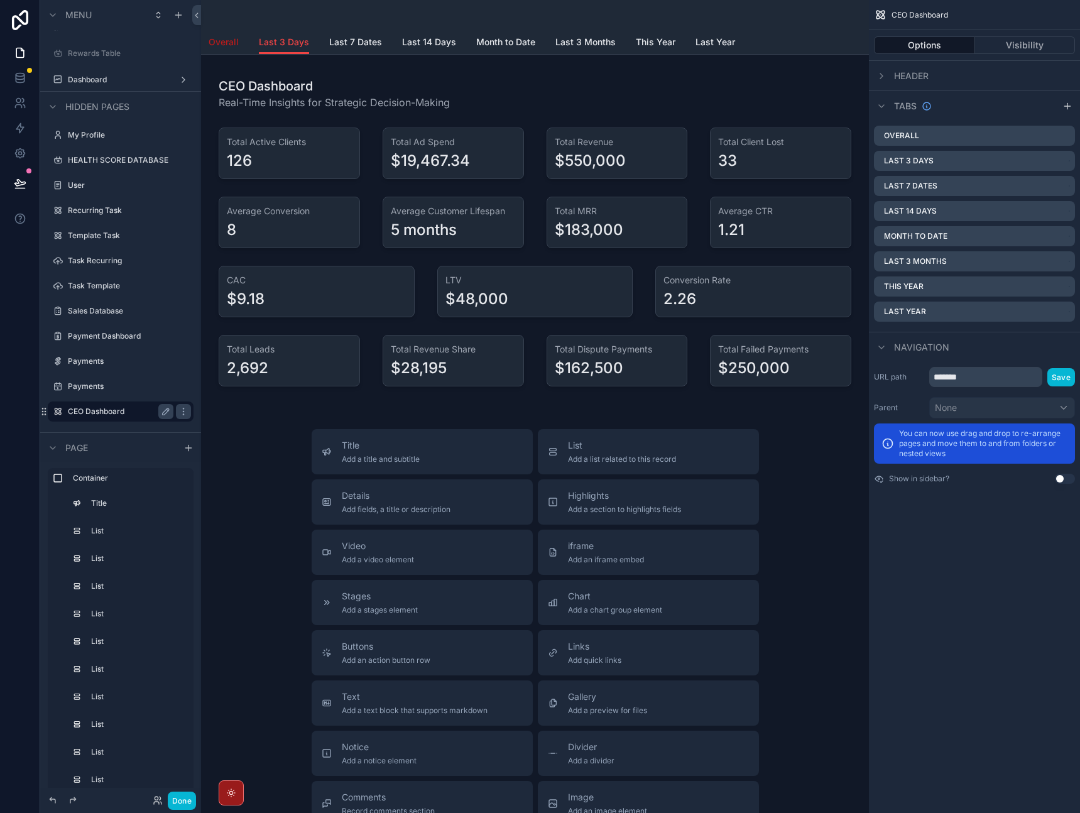
click at [231, 46] on span "Overall" at bounding box center [224, 42] width 30 height 13
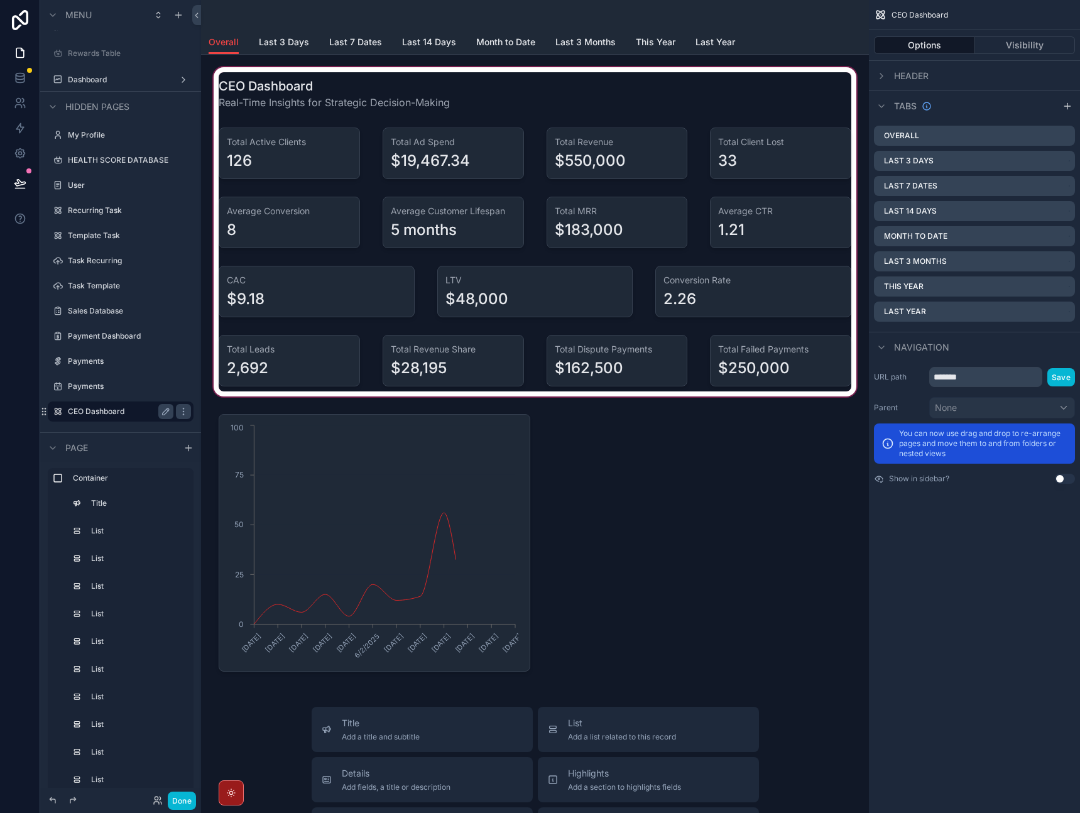
click at [359, 84] on div "scrollable content" at bounding box center [535, 232] width 648 height 334
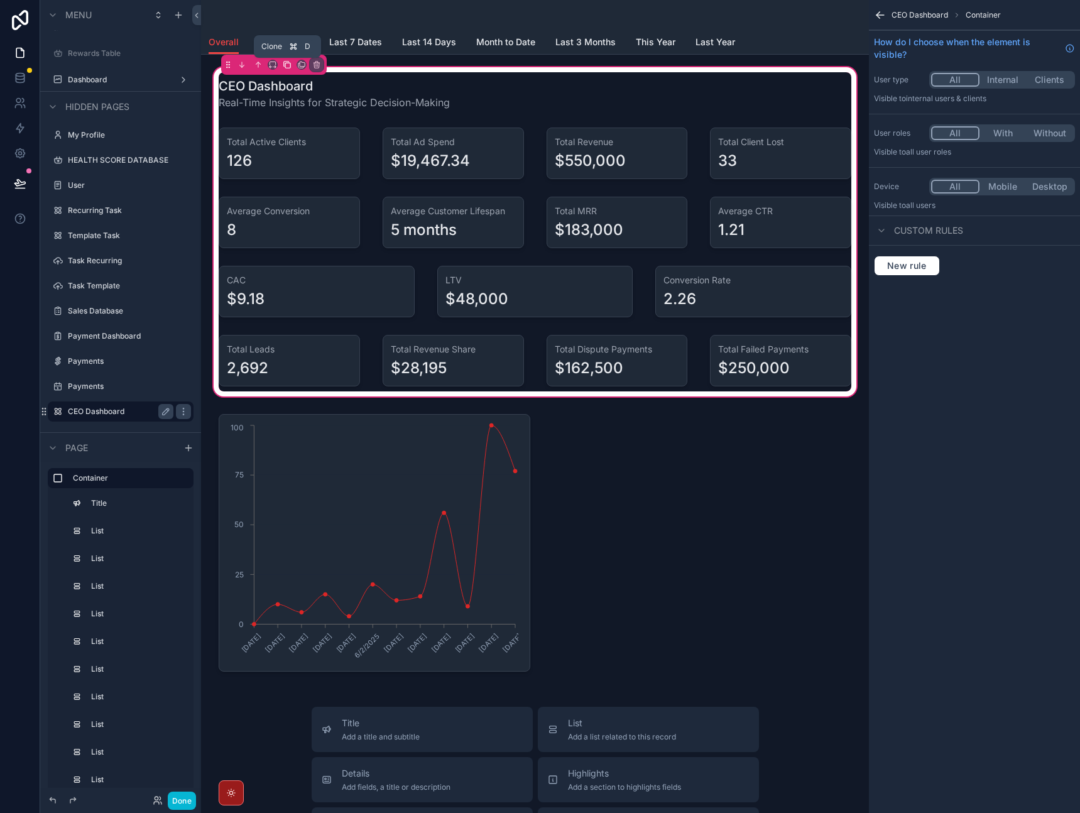
click at [285, 62] on icon "scrollable content" at bounding box center [287, 64] width 9 height 9
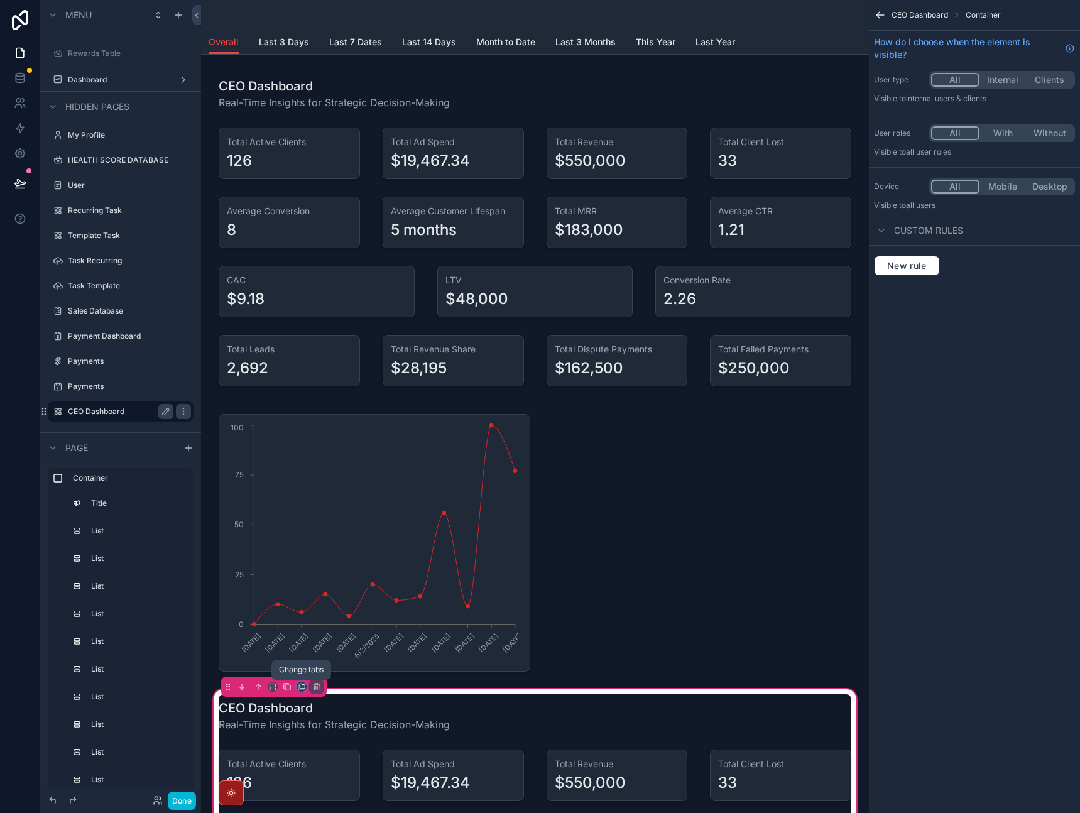
click at [300, 689] on icon "scrollable content" at bounding box center [301, 686] width 9 height 9
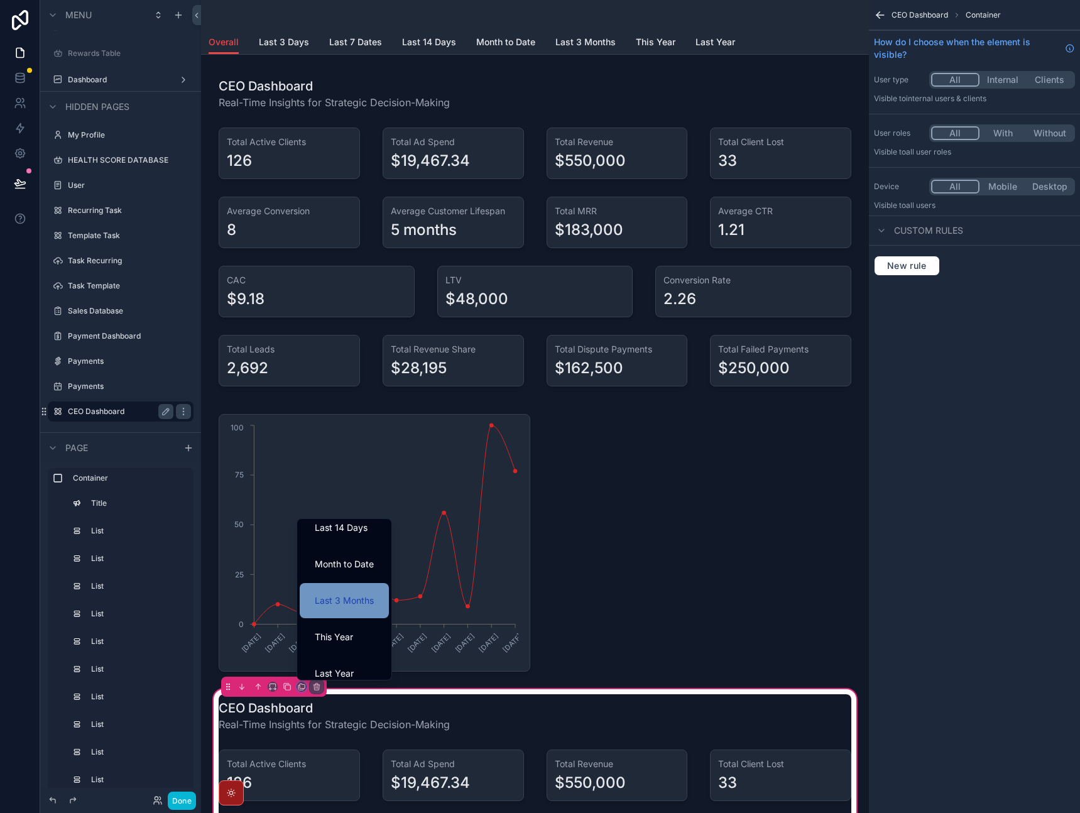
scroll to position [120, 0]
click at [364, 613] on div "Last 3 Months" at bounding box center [344, 601] width 89 height 35
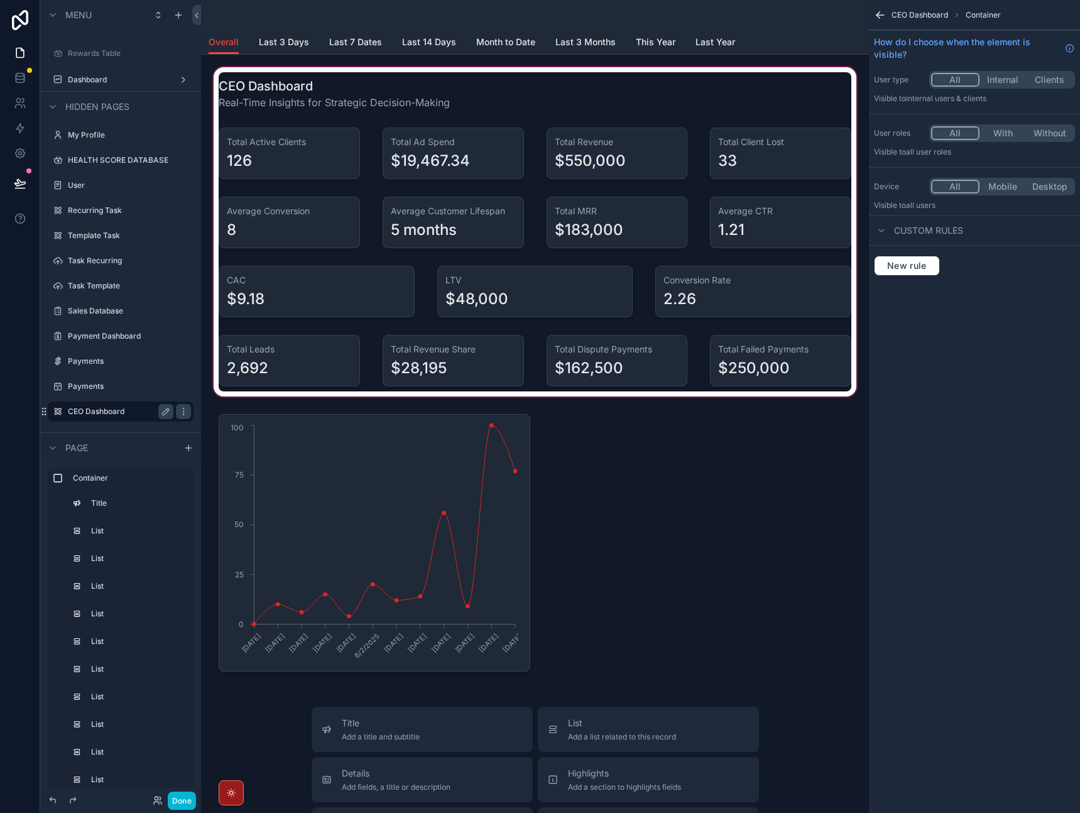
click at [284, 80] on div "scrollable content" at bounding box center [535, 232] width 648 height 334
click at [275, 69] on div "scrollable content" at bounding box center [535, 232] width 648 height 334
click at [346, 94] on div "scrollable content" at bounding box center [535, 232] width 648 height 334
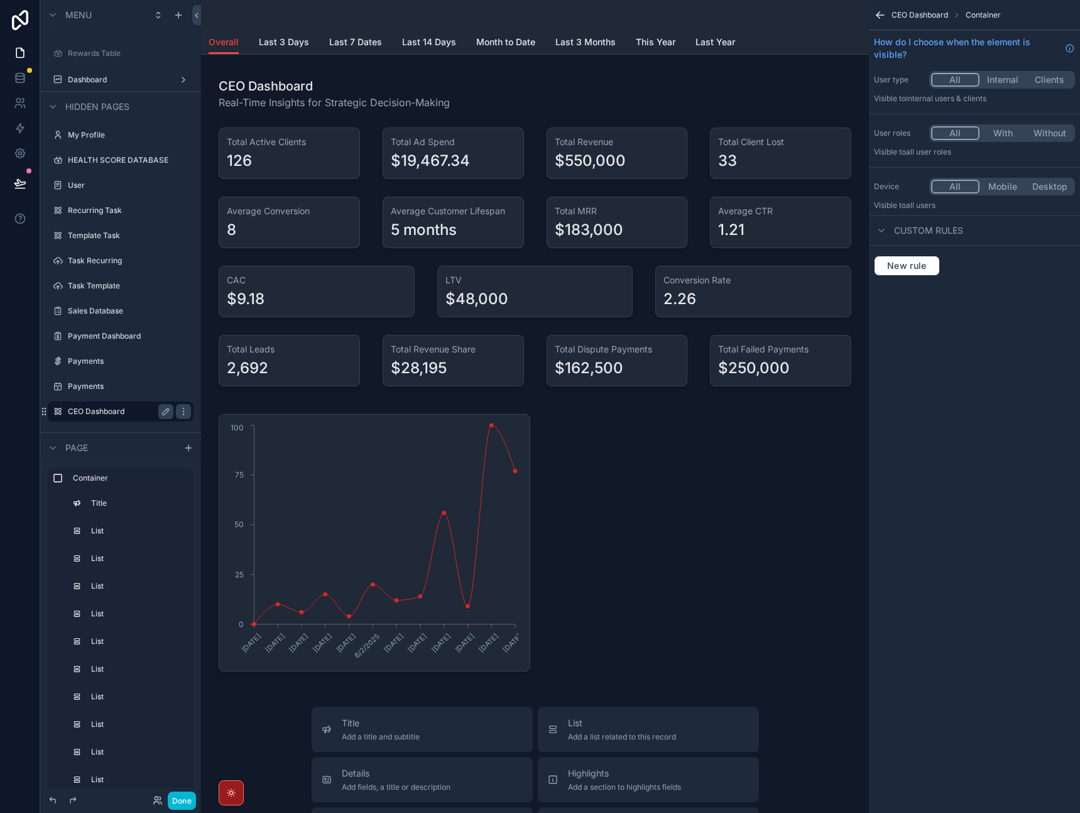
drag, startPoint x: 1062, startPoint y: 563, endPoint x: 948, endPoint y: 483, distance: 139.8
click at [1062, 563] on div "CEO Dashboard Container How do I choose when the element is visible? User type …" at bounding box center [974, 406] width 211 height 813
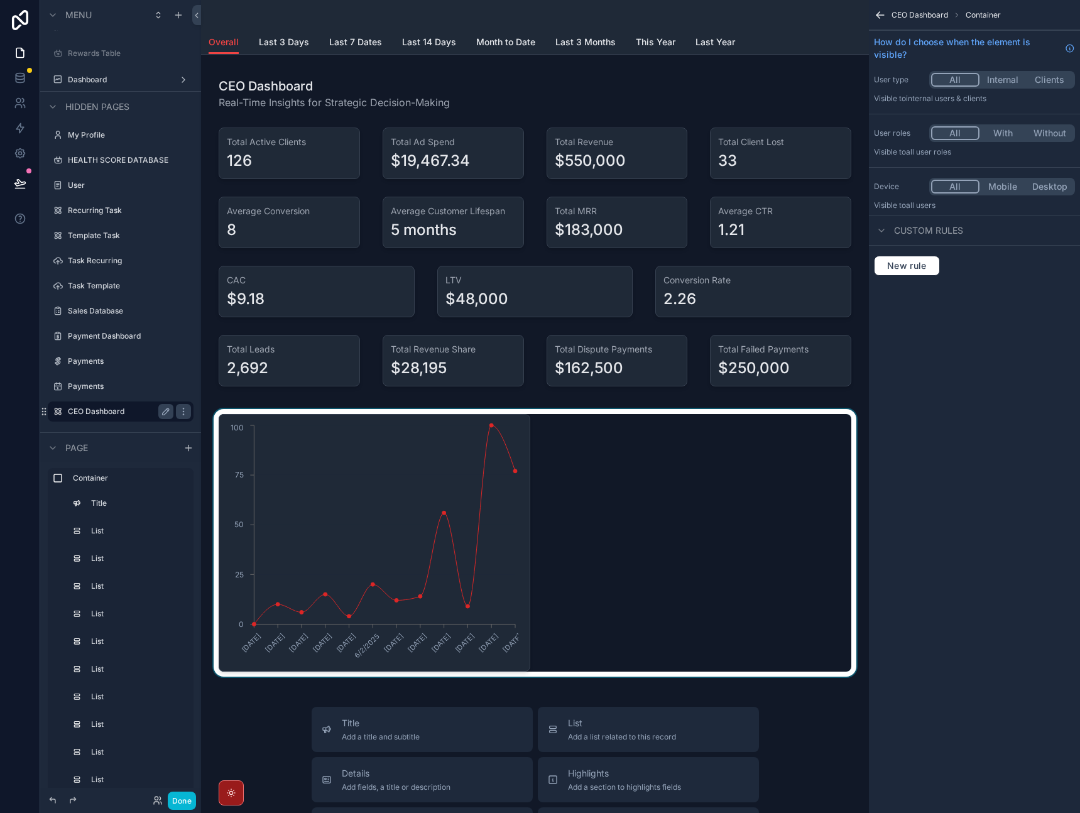
click at [514, 493] on div "scrollable content" at bounding box center [535, 543] width 648 height 268
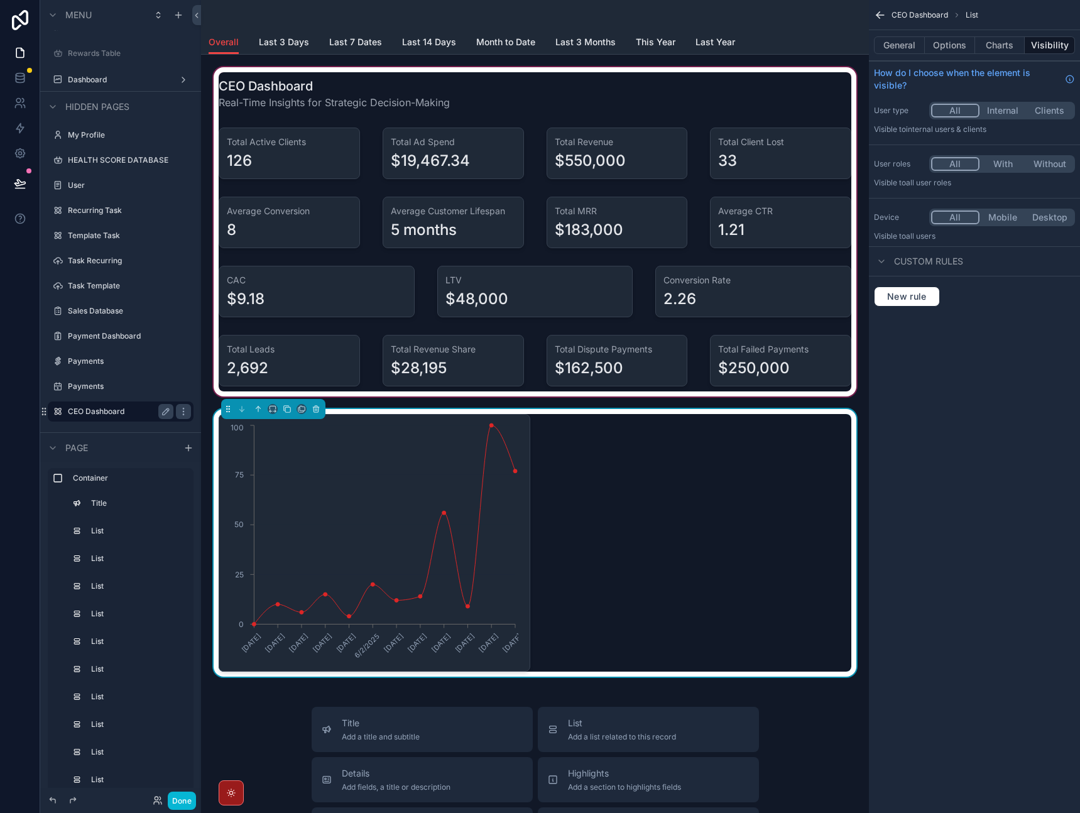
click at [471, 144] on div "scrollable content" at bounding box center [535, 232] width 648 height 334
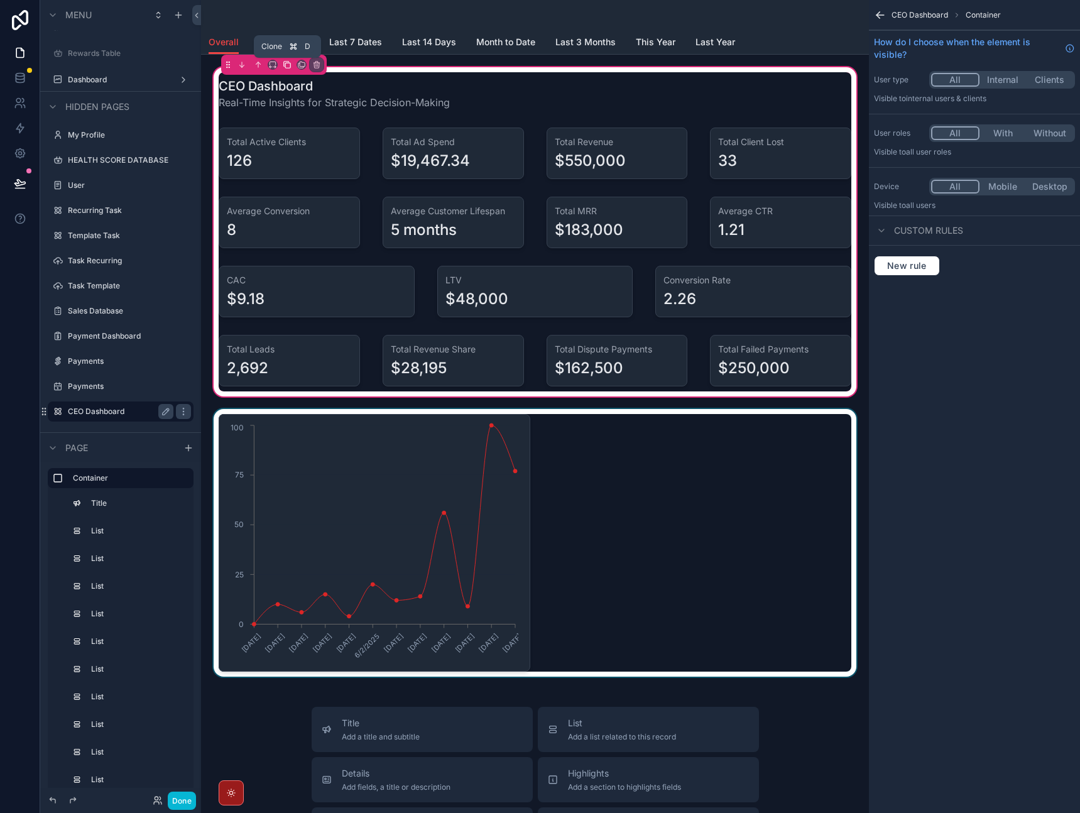
click at [288, 64] on icon "scrollable content" at bounding box center [287, 64] width 9 height 9
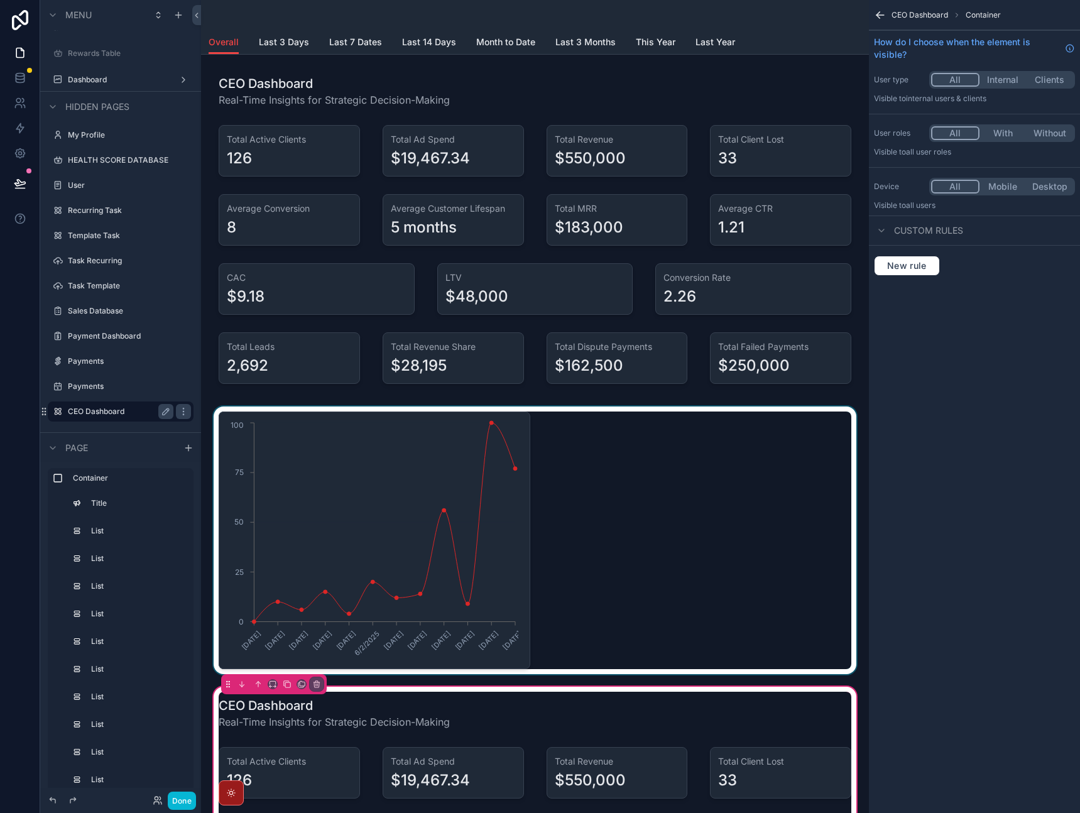
scroll to position [5, 0]
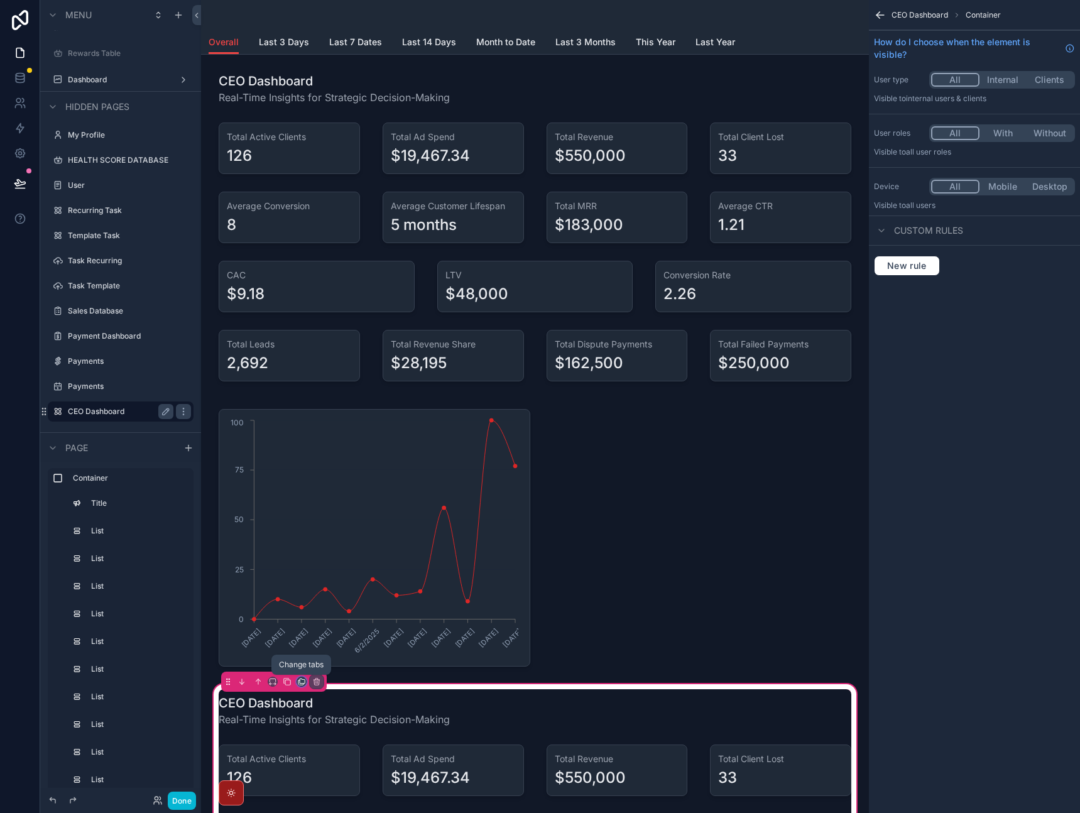
click at [302, 684] on icon "scrollable content" at bounding box center [301, 681] width 9 height 9
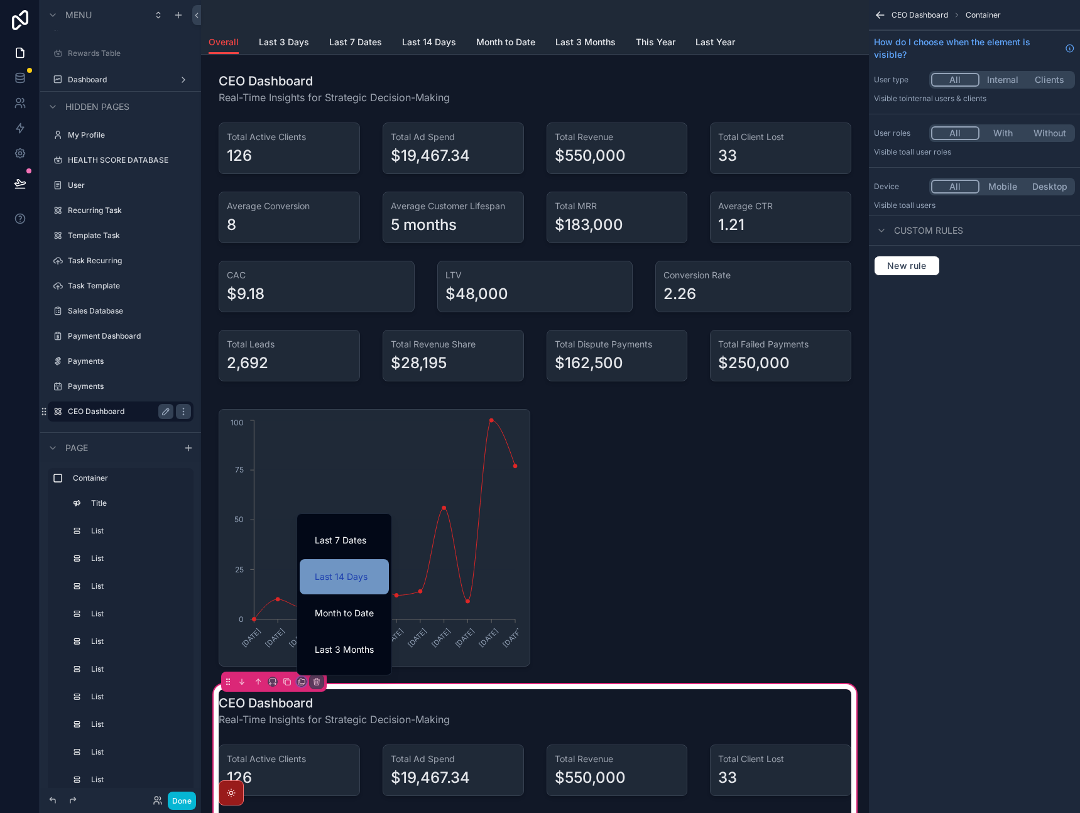
scroll to position [134, 0]
click at [351, 592] on div "Last 3 Months" at bounding box center [344, 581] width 89 height 35
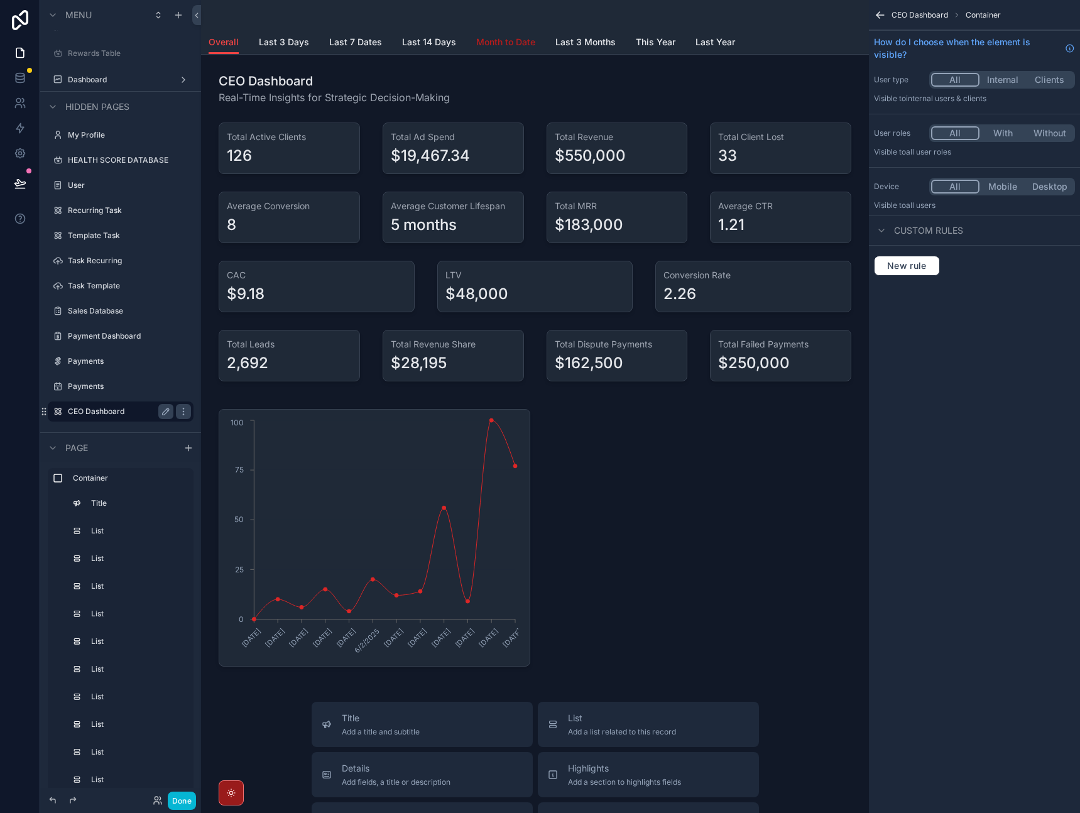
click at [496, 52] on link "Month to Date" at bounding box center [505, 43] width 59 height 25
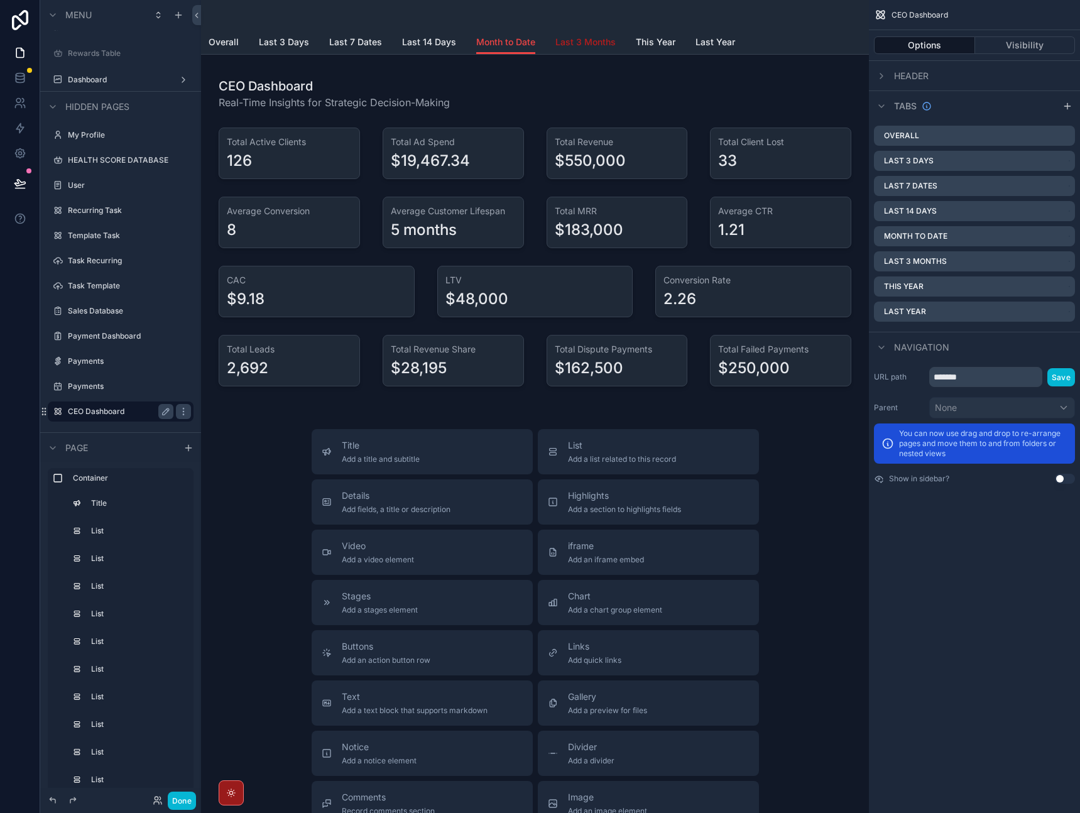
click at [564, 40] on span "Last 3 Months" at bounding box center [585, 42] width 60 height 13
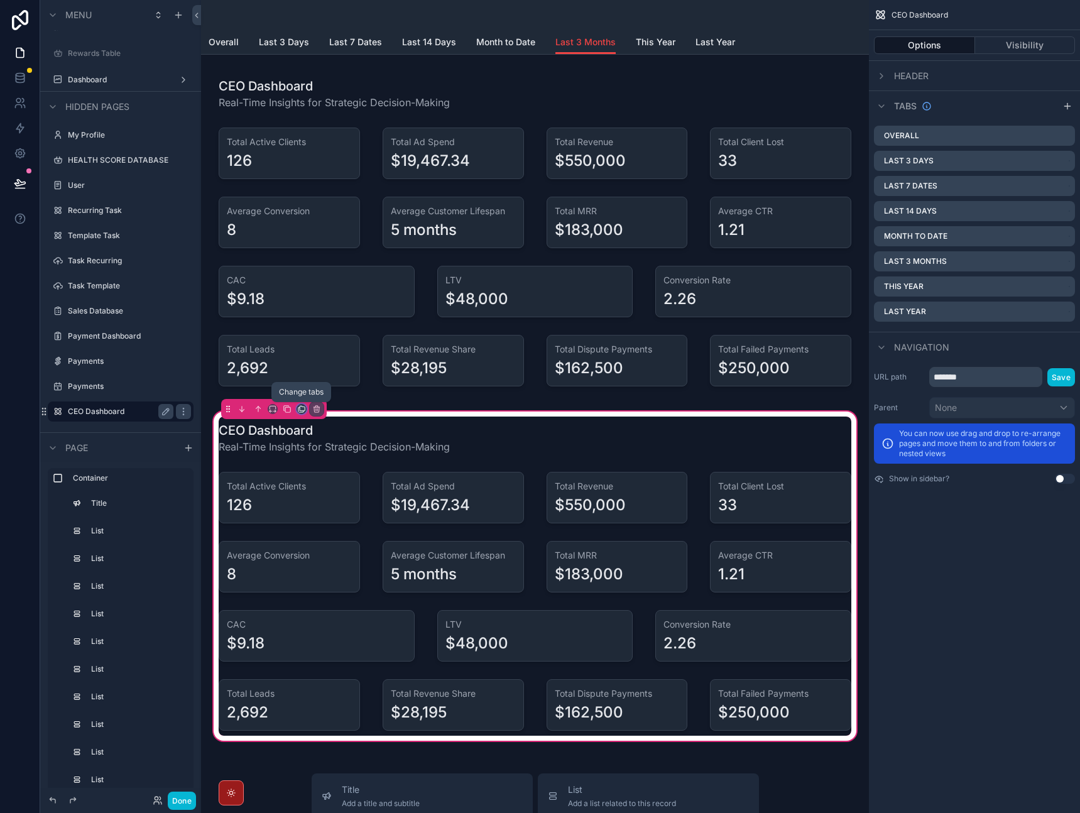
click at [298, 410] on icon "scrollable content" at bounding box center [301, 409] width 9 height 9
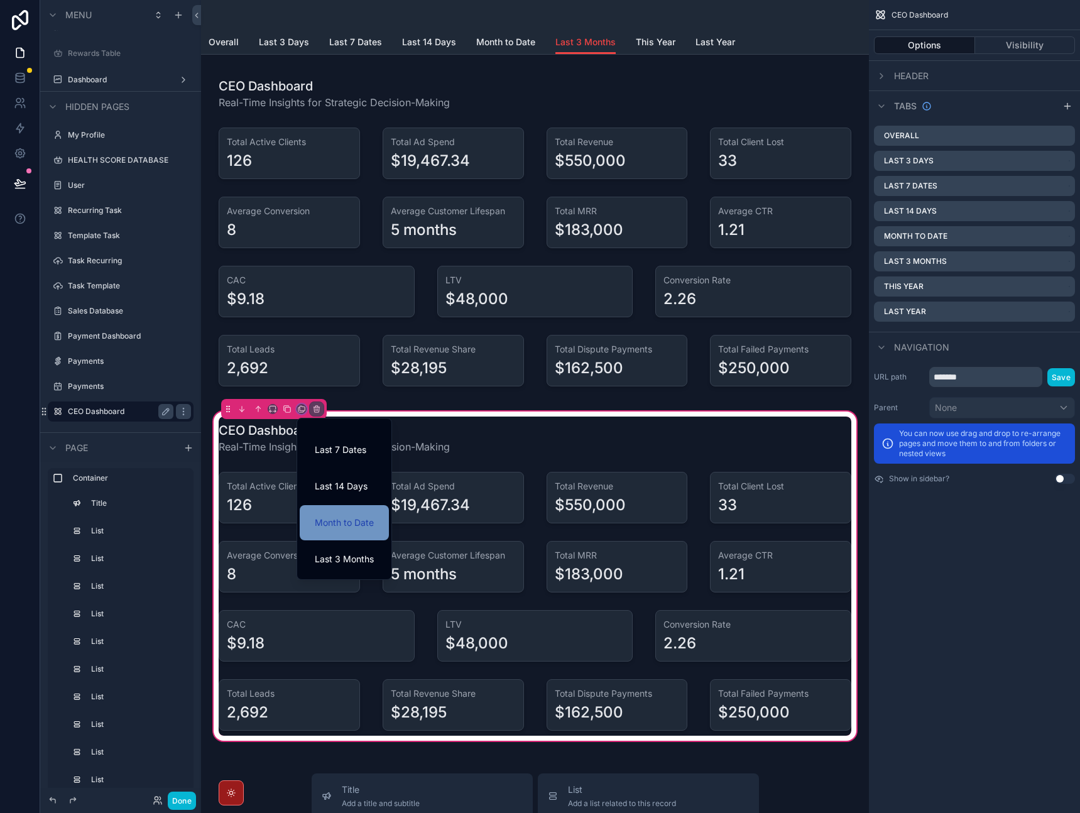
scroll to position [134, 0]
click at [354, 532] on div "This Year" at bounding box center [344, 522] width 89 height 35
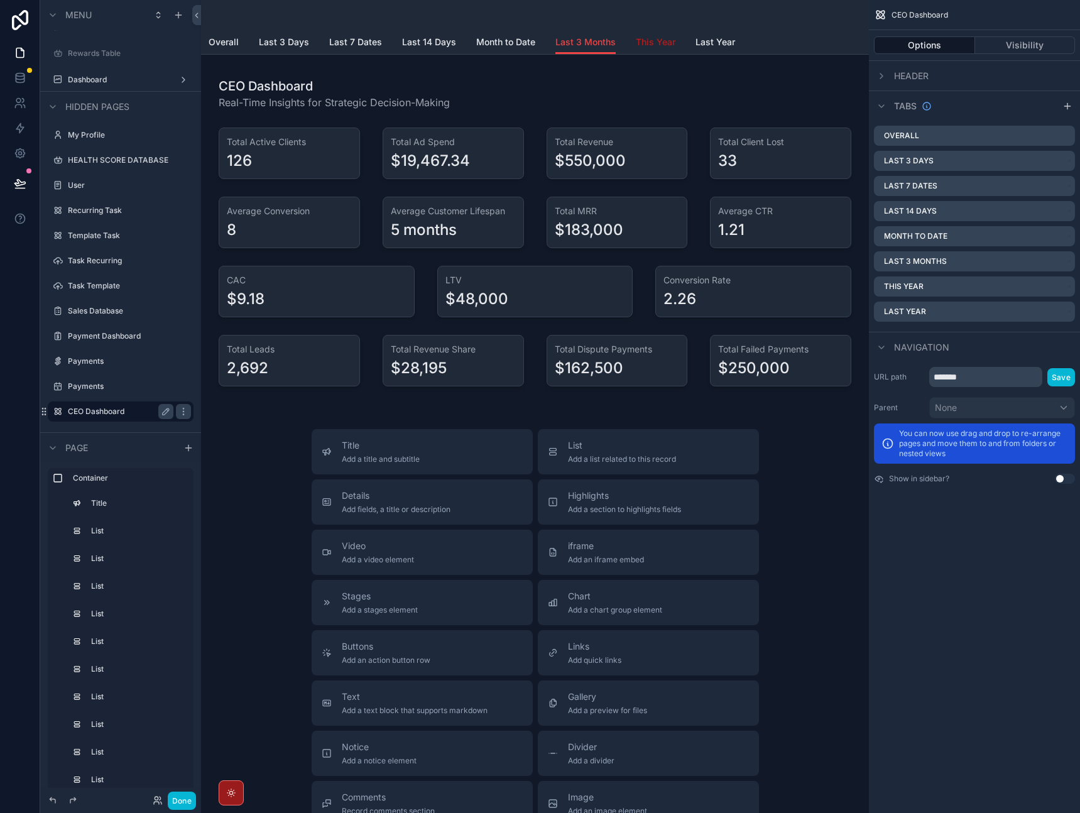
click at [655, 48] on span "This Year" at bounding box center [656, 42] width 40 height 13
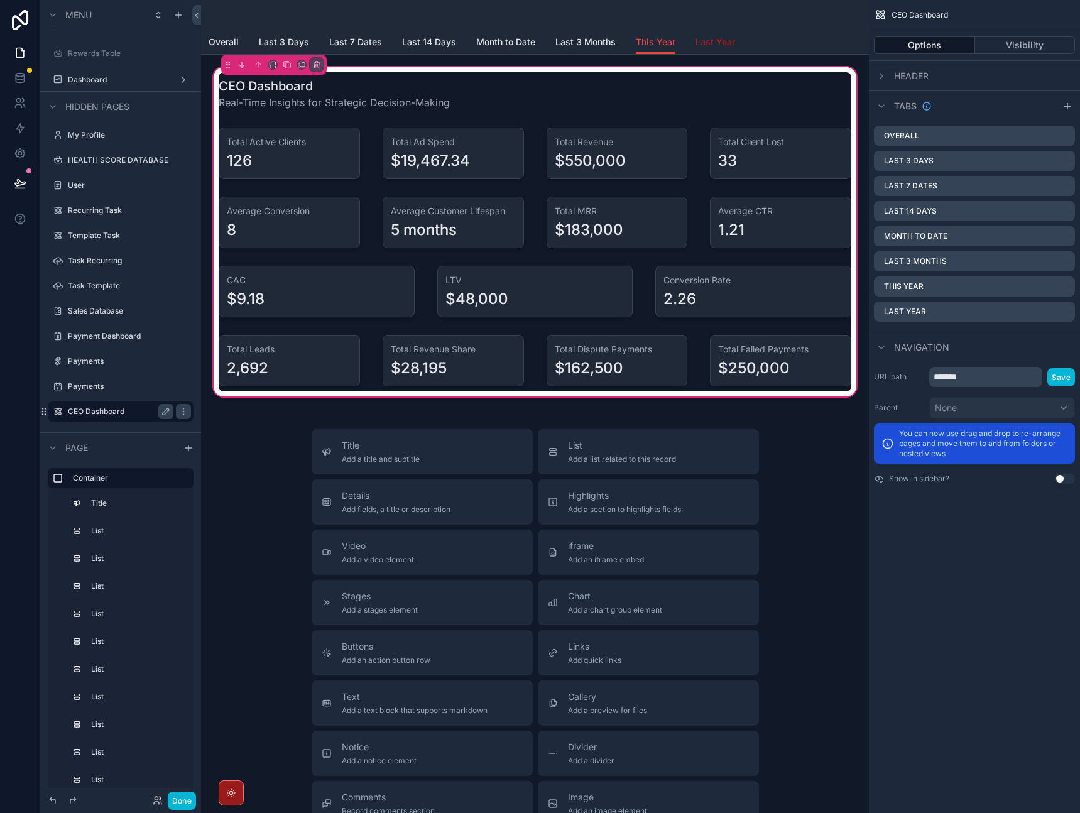
click at [711, 40] on span "Last Year" at bounding box center [716, 42] width 40 height 13
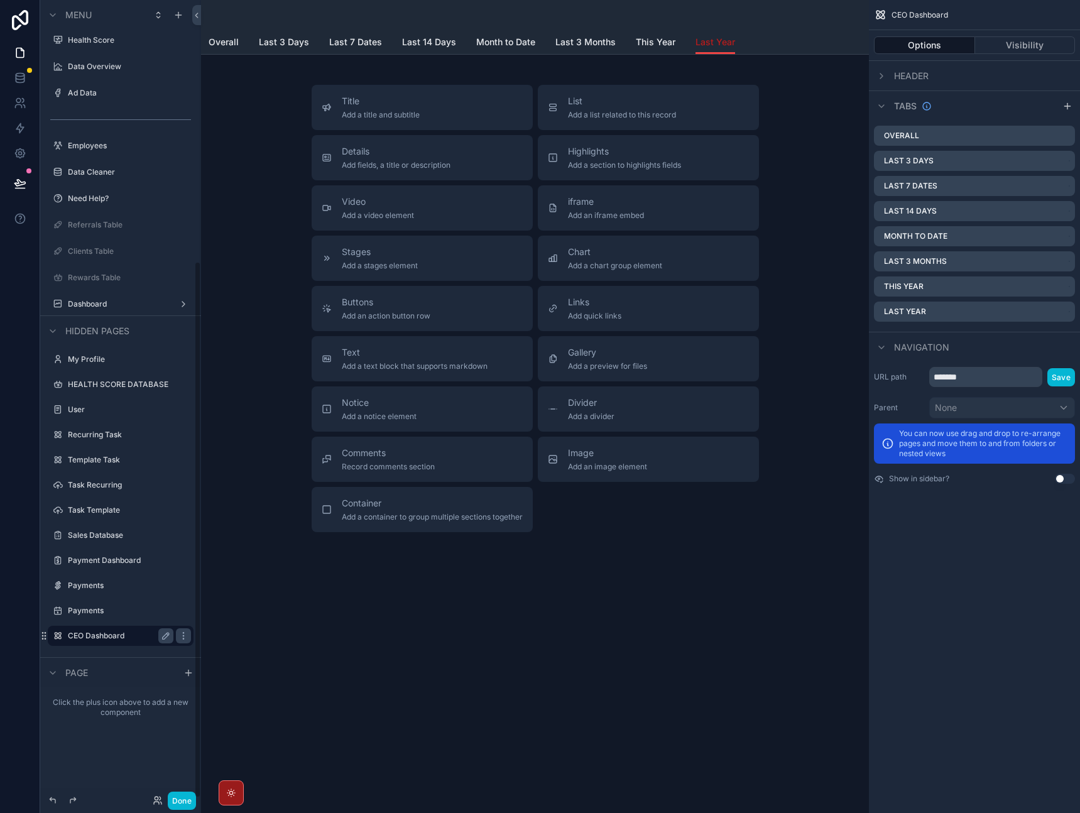
scroll to position [163, 0]
click at [647, 40] on span "This Year" at bounding box center [656, 42] width 40 height 13
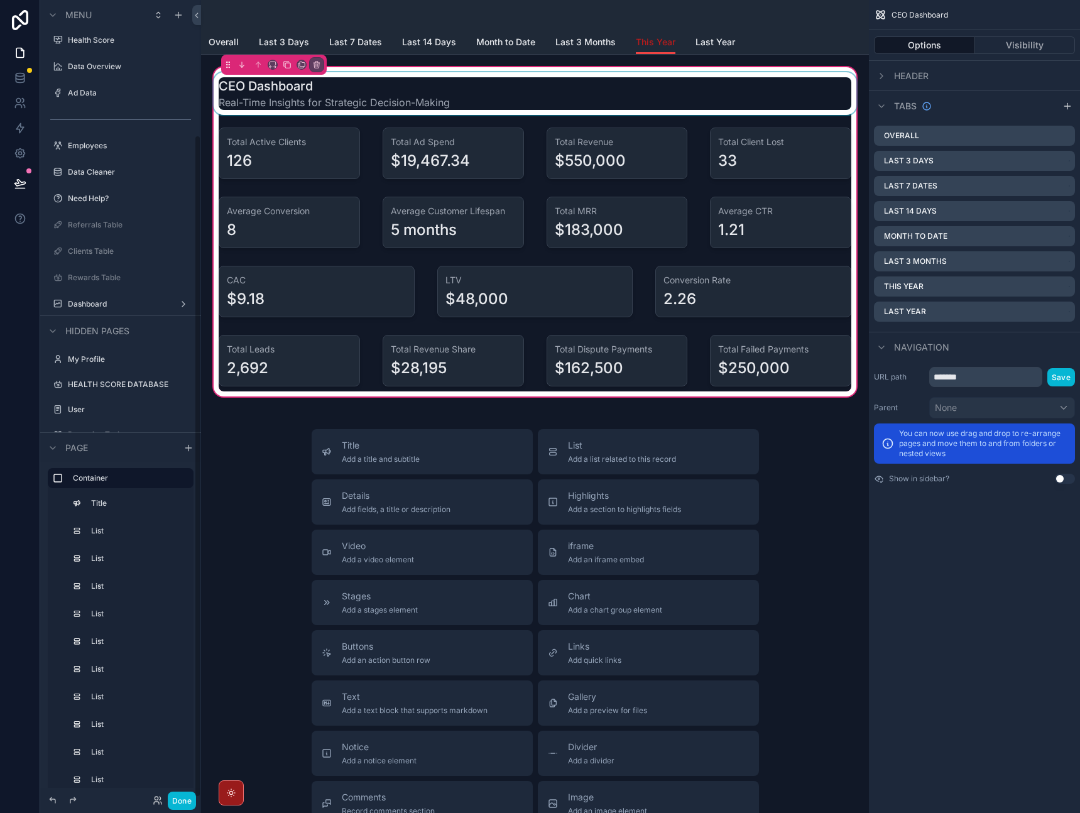
scroll to position [388, 0]
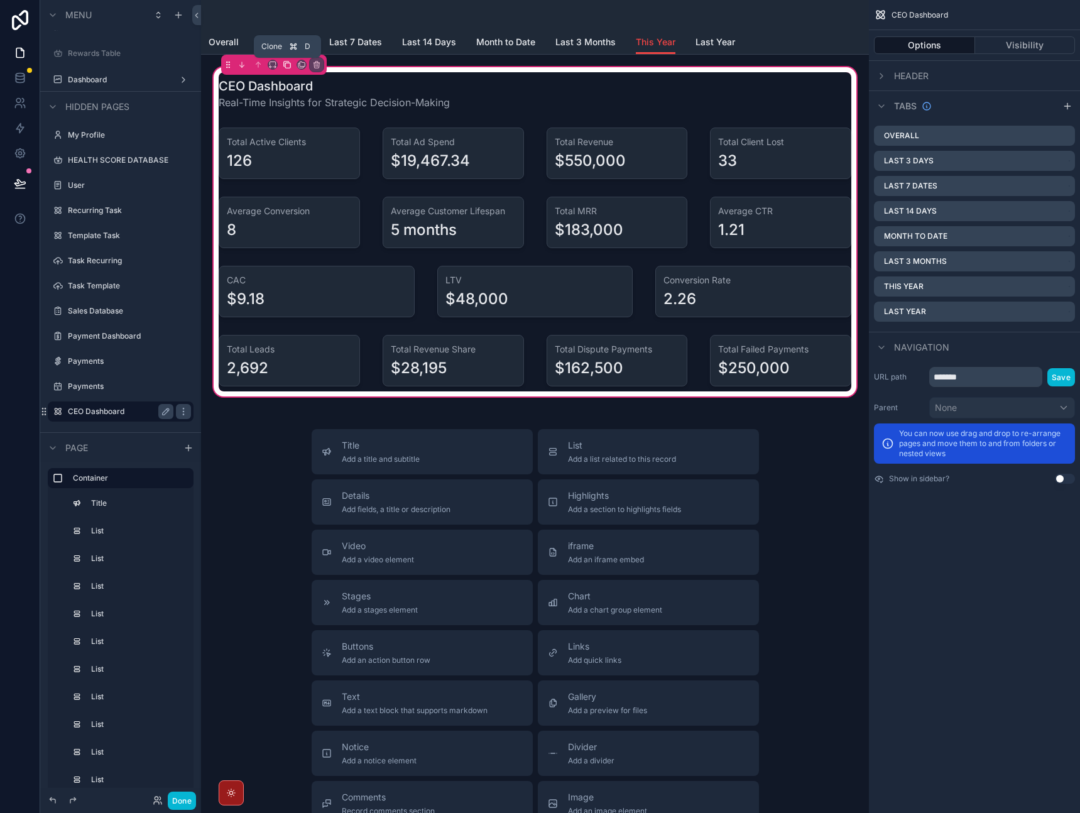
click at [287, 64] on icon "scrollable content" at bounding box center [287, 64] width 9 height 9
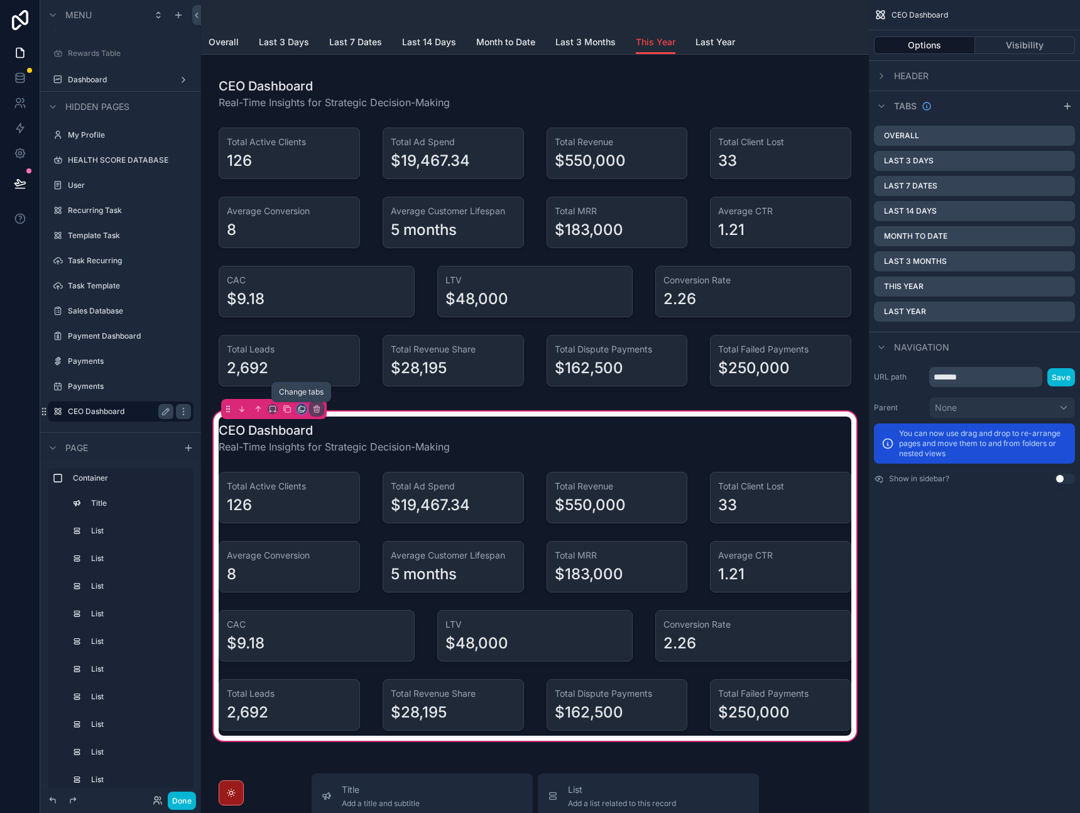
click at [300, 411] on icon "scrollable content" at bounding box center [301, 409] width 9 height 9
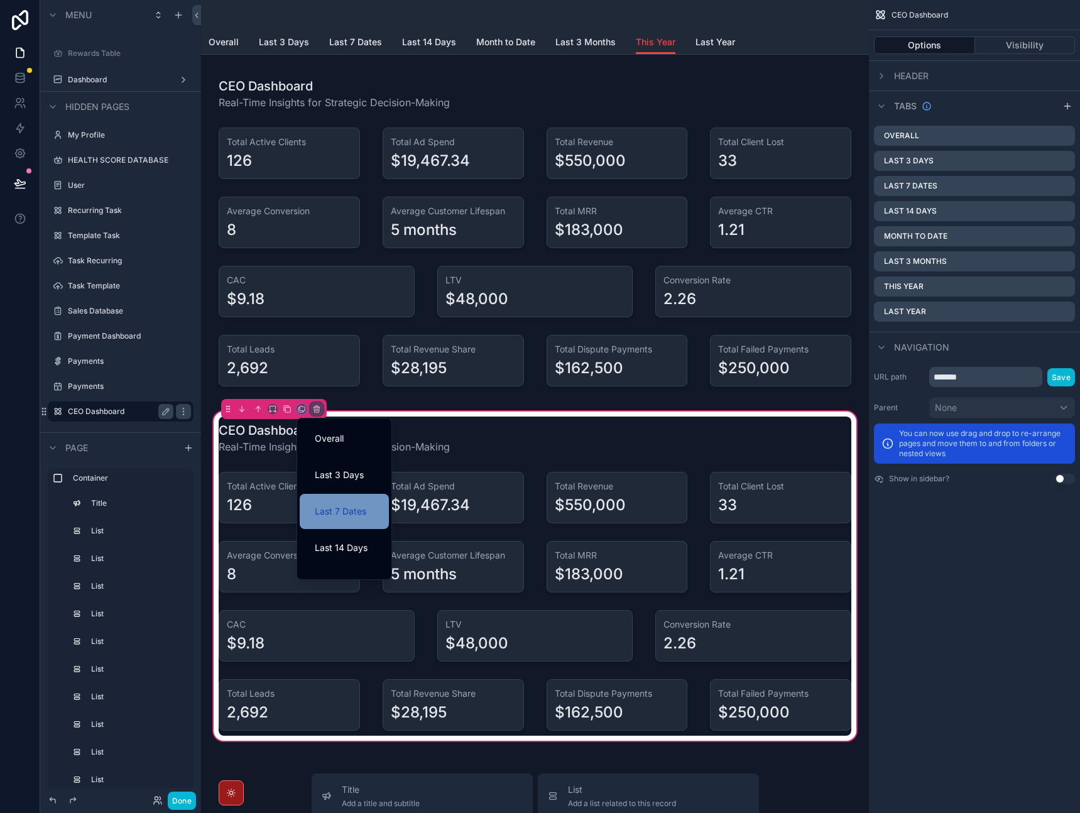
scroll to position [134, 0]
click at [341, 561] on span "Last Year" at bounding box center [334, 559] width 39 height 15
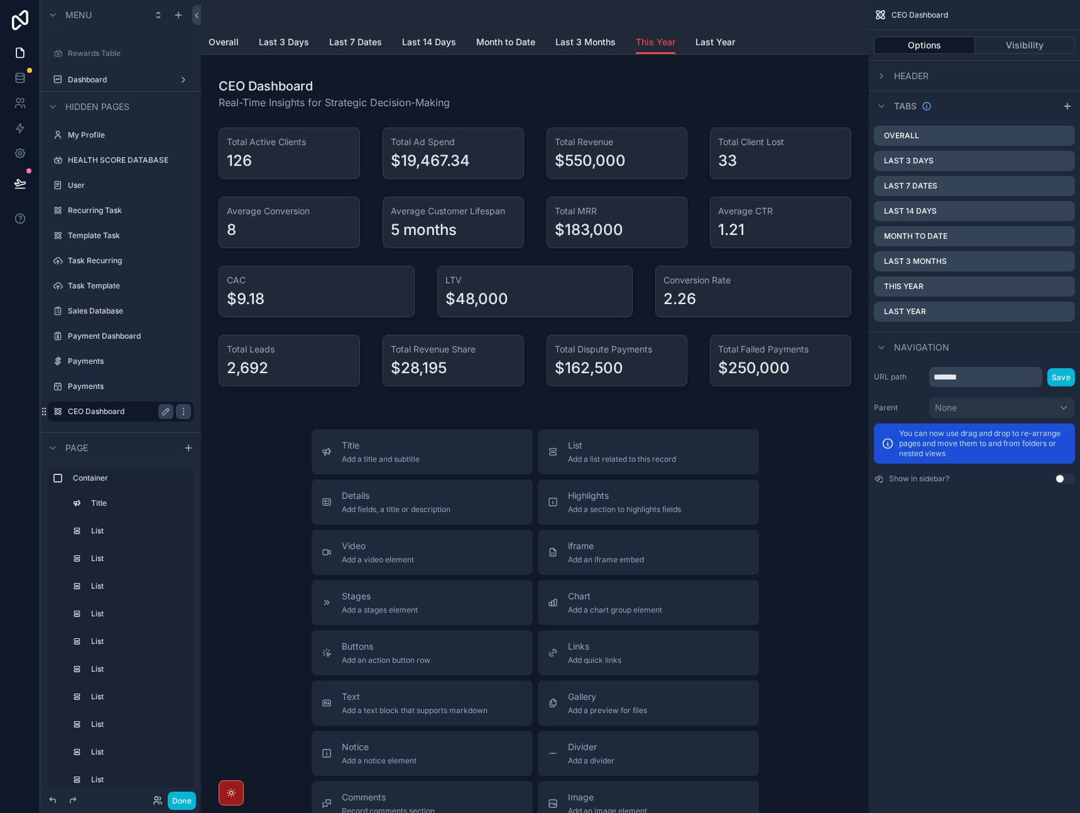
click at [710, 28] on div "scrollable content" at bounding box center [535, 15] width 653 height 30
click at [709, 34] on link "Last Year" at bounding box center [716, 43] width 40 height 25
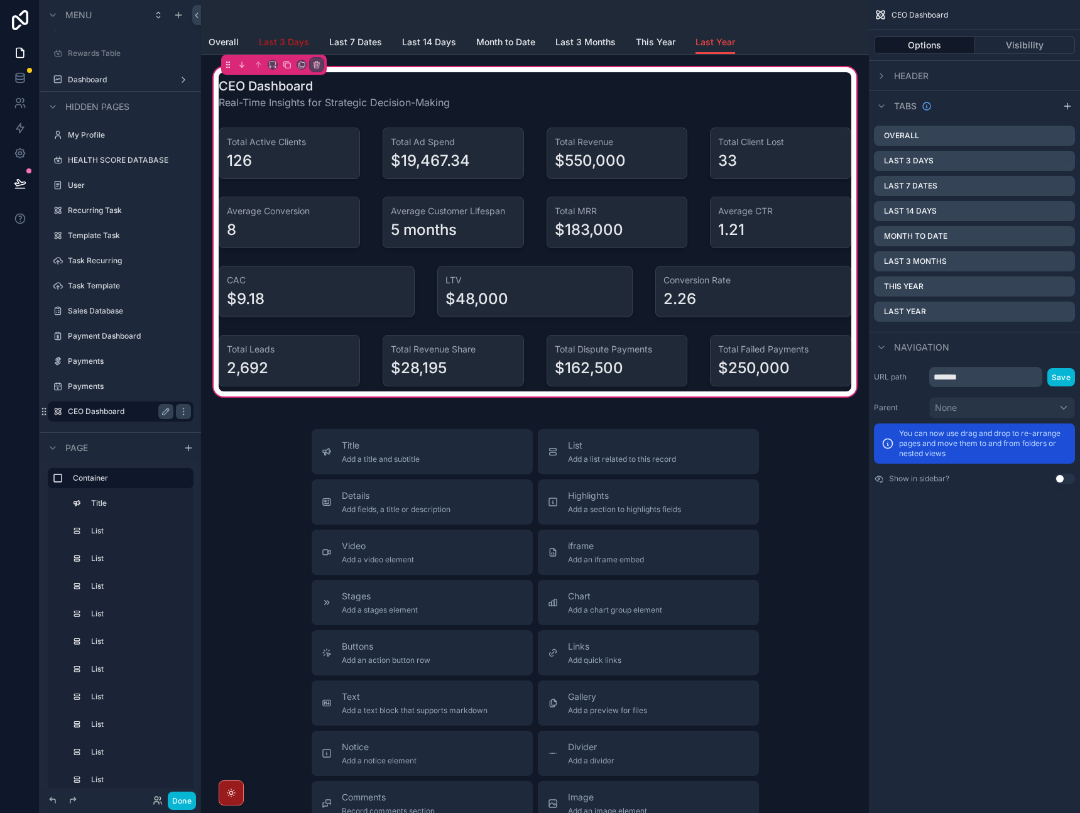
click at [282, 41] on span "Last 3 Days" at bounding box center [284, 42] width 50 height 13
click at [454, 97] on div "scrollable content" at bounding box center [535, 232] width 648 height 334
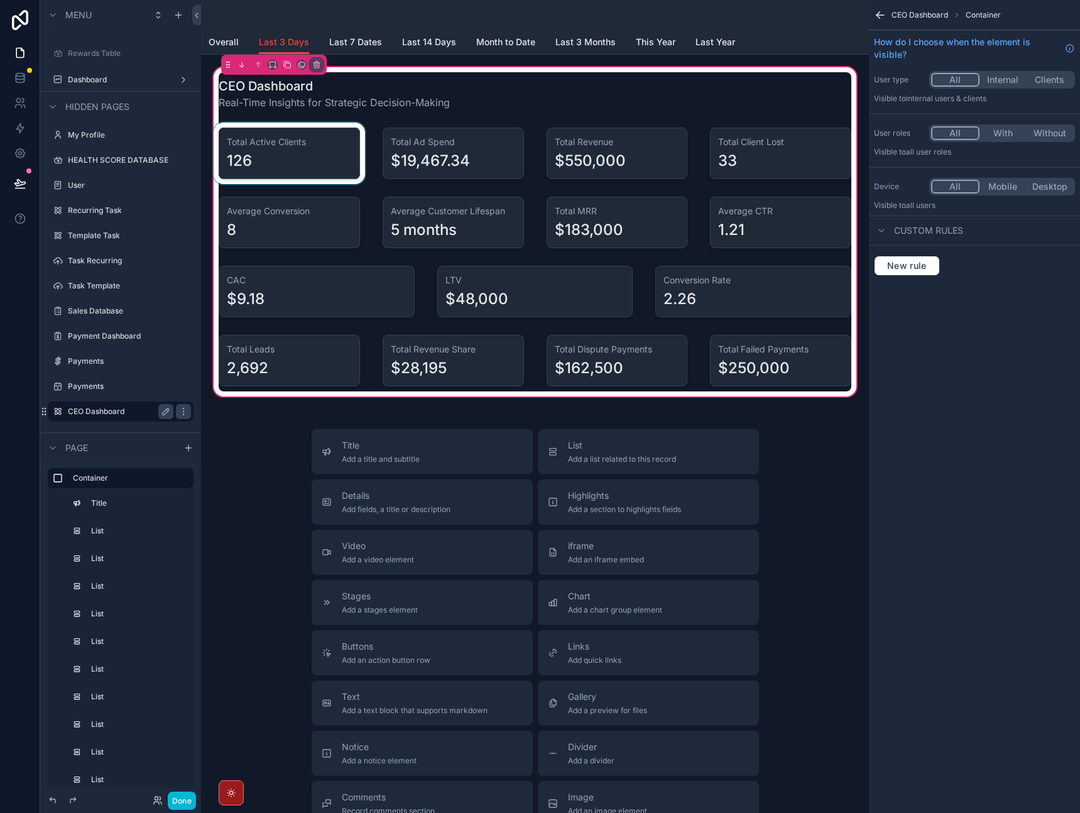
click at [334, 135] on div "scrollable content" at bounding box center [289, 154] width 156 height 62
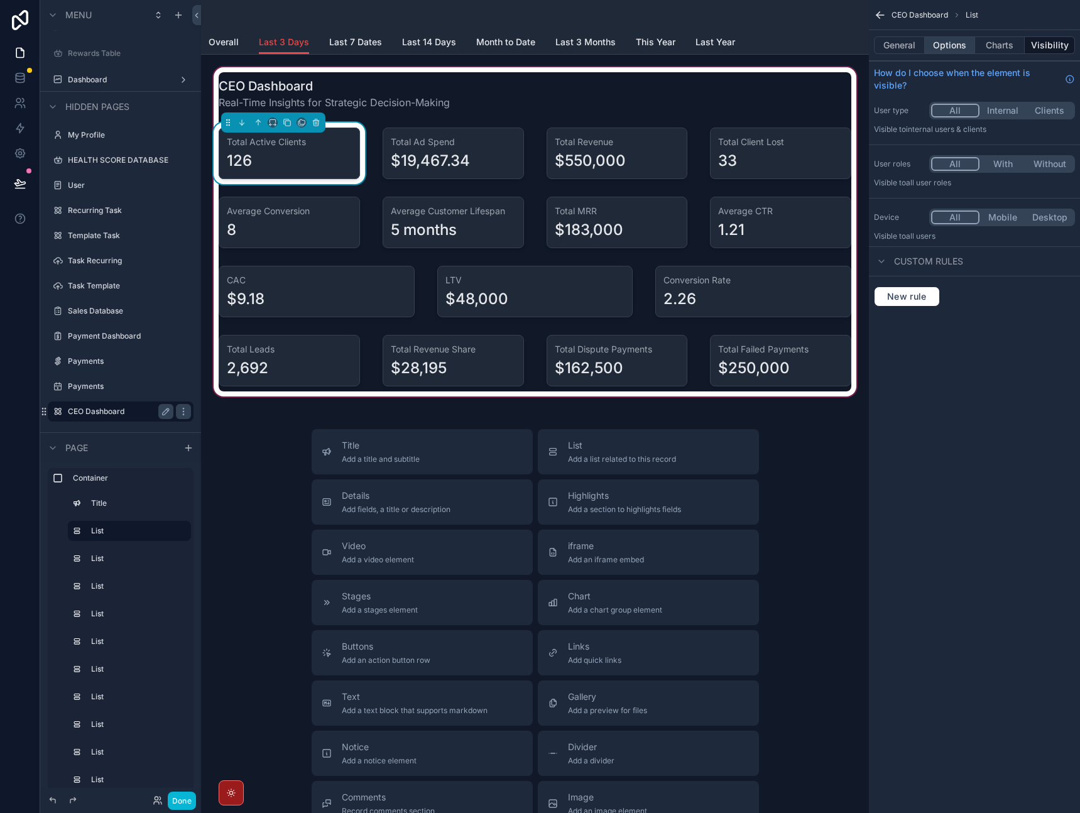
click at [947, 48] on button "Options" at bounding box center [950, 45] width 50 height 18
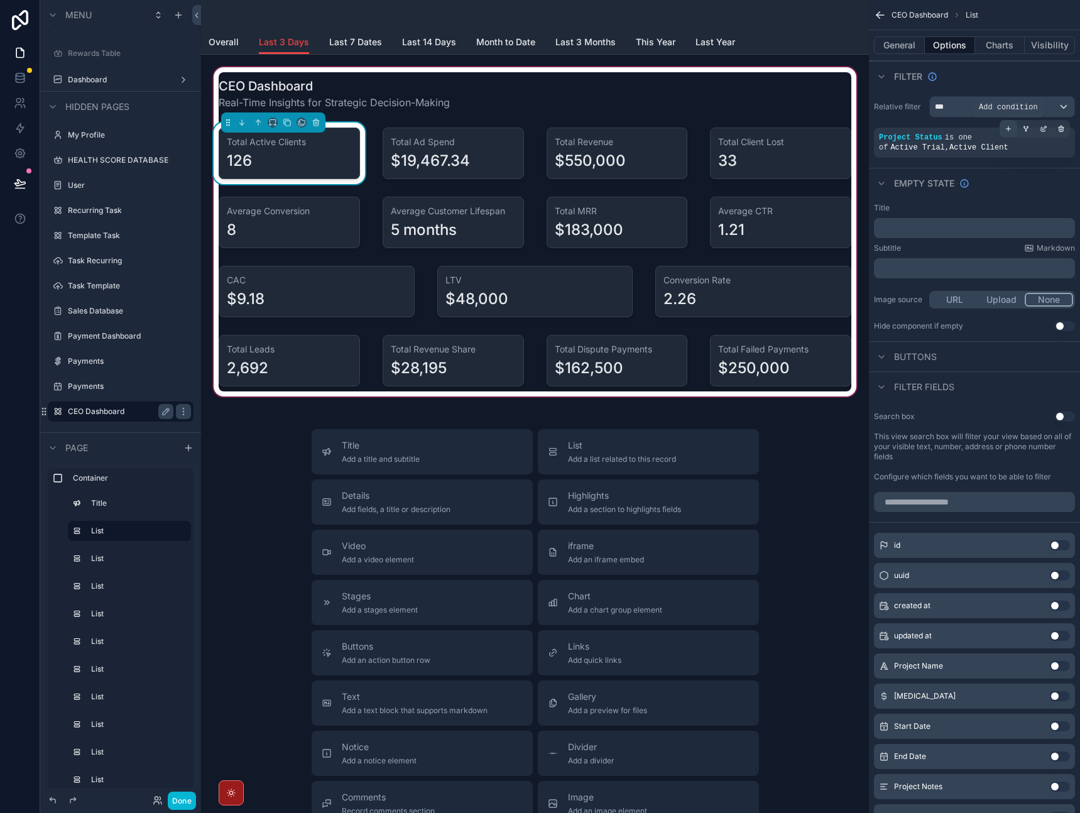
click at [1012, 127] on div "scrollable content" at bounding box center [1009, 129] width 18 height 18
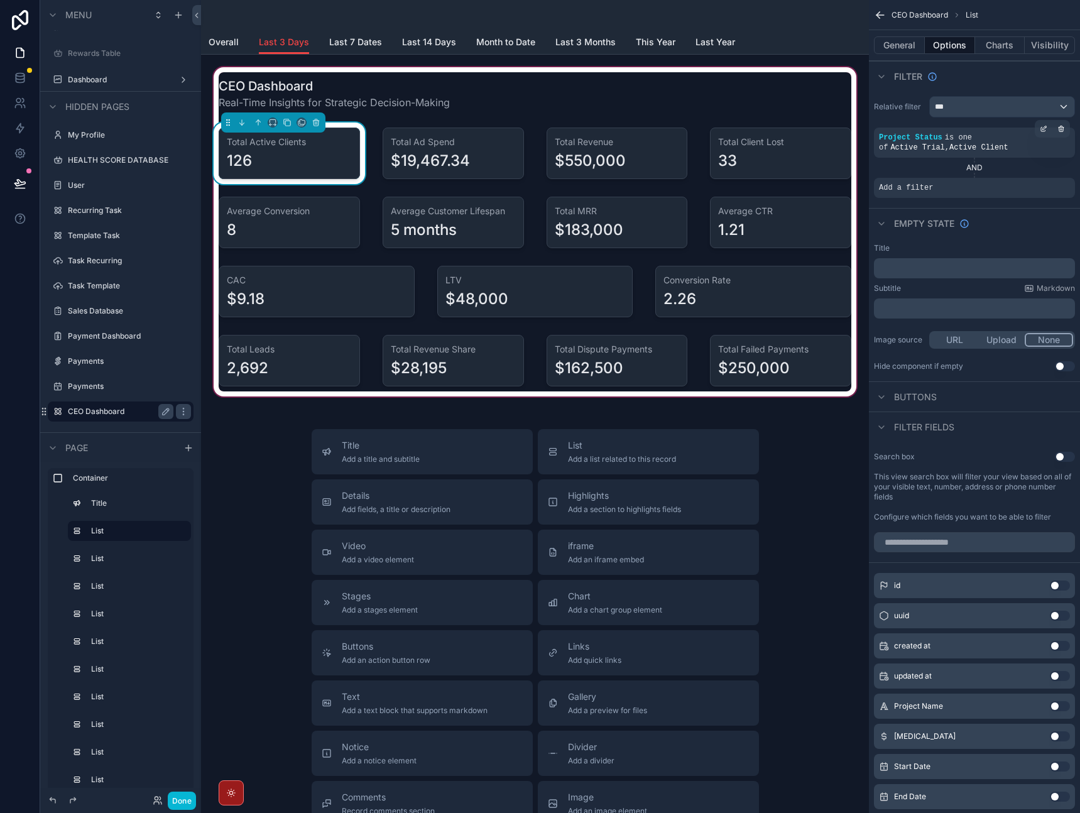
click at [302, 170] on div "126" at bounding box center [289, 161] width 125 height 20
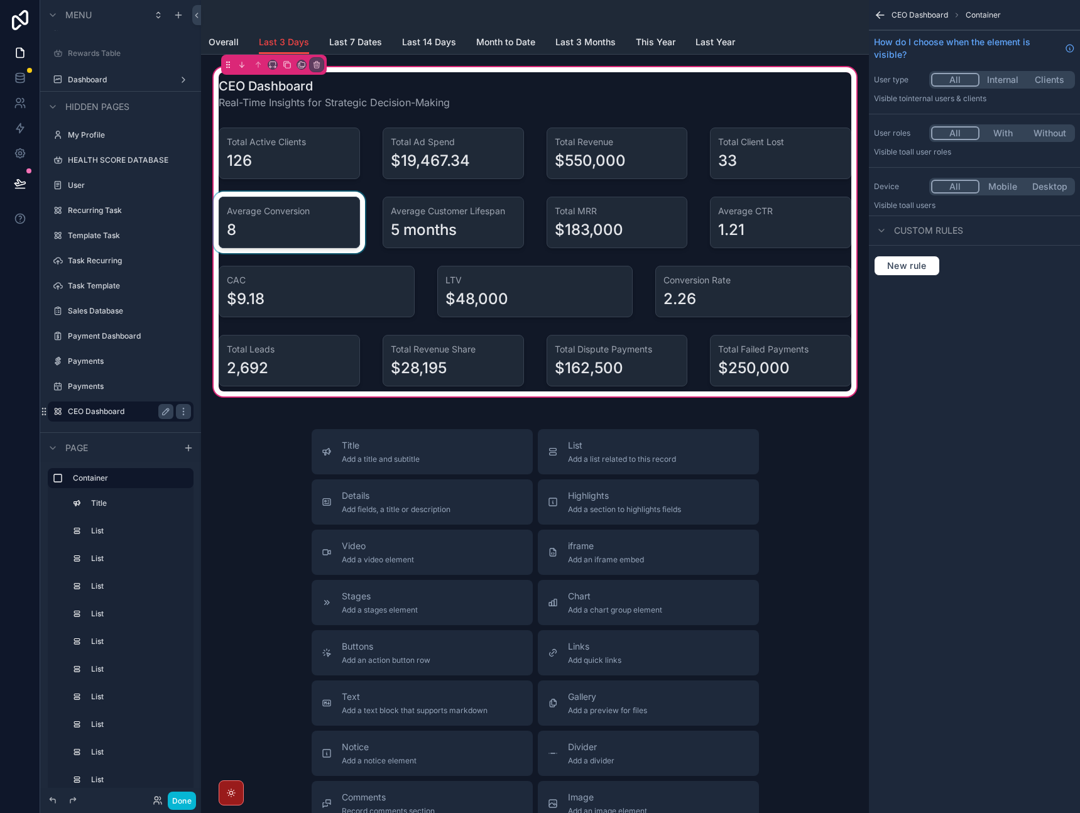
click at [306, 236] on div "scrollable content" at bounding box center [289, 223] width 156 height 62
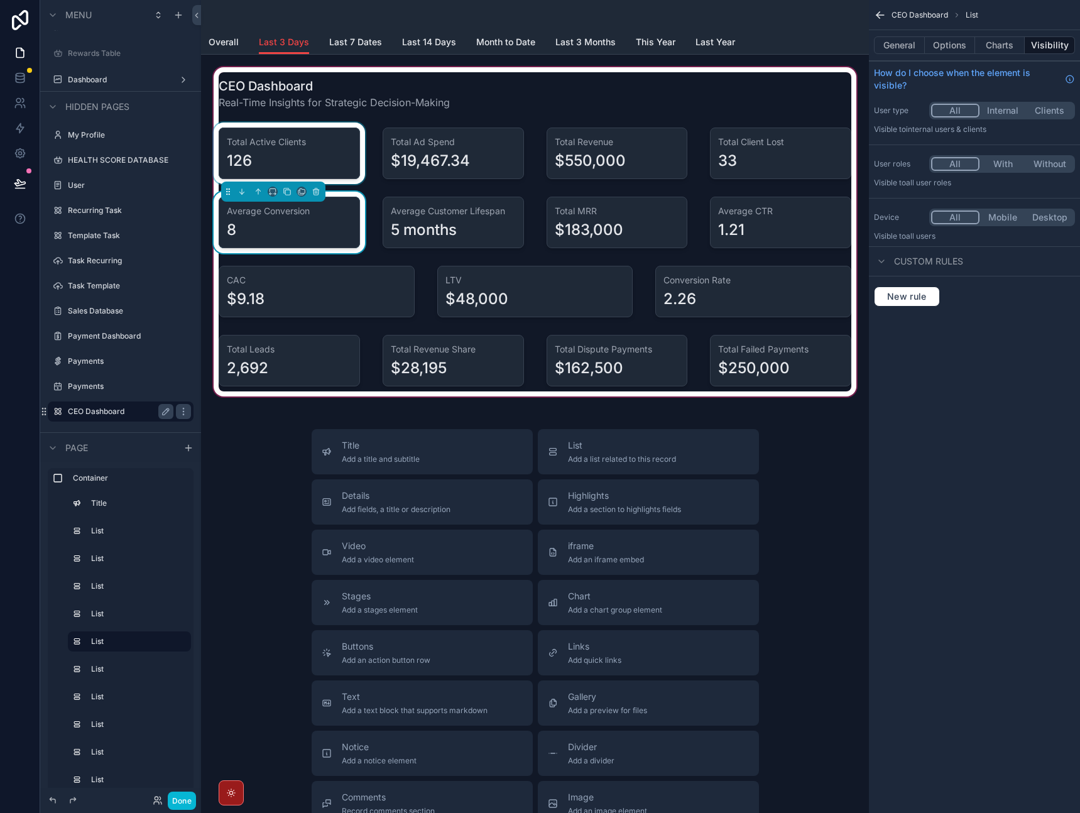
click at [334, 140] on div "scrollable content" at bounding box center [289, 154] width 156 height 62
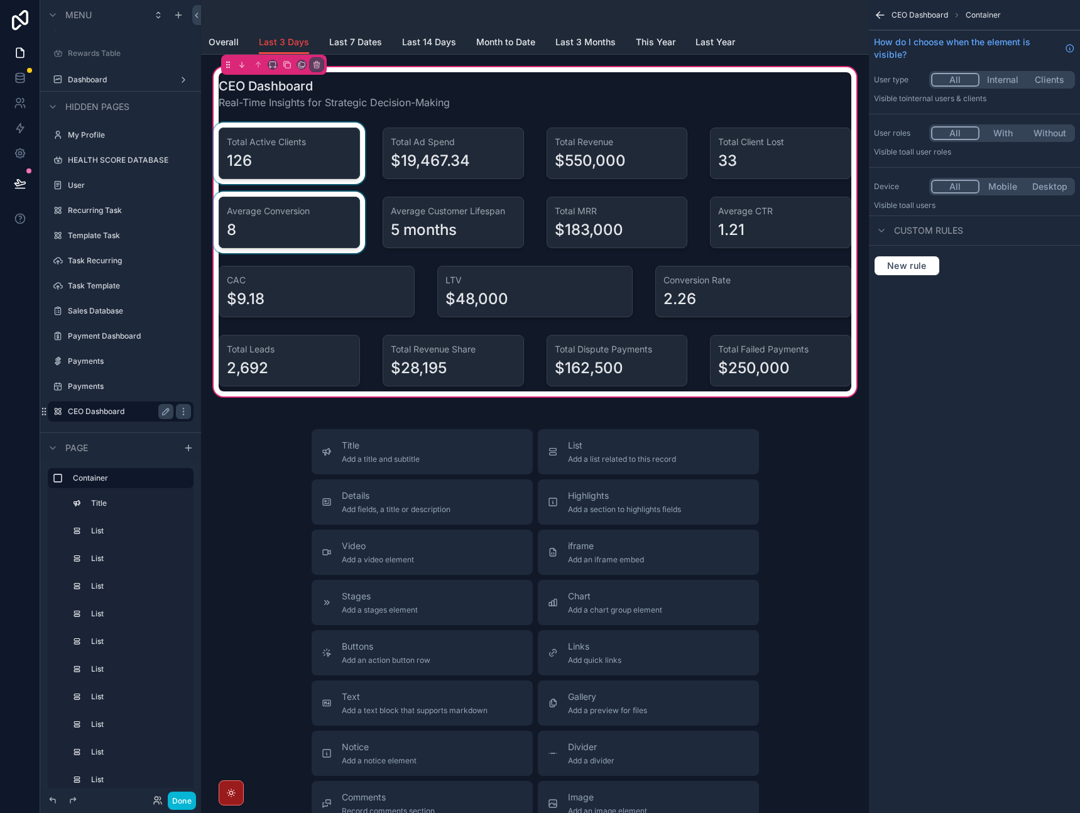
click at [310, 154] on div "scrollable content" at bounding box center [289, 154] width 156 height 62
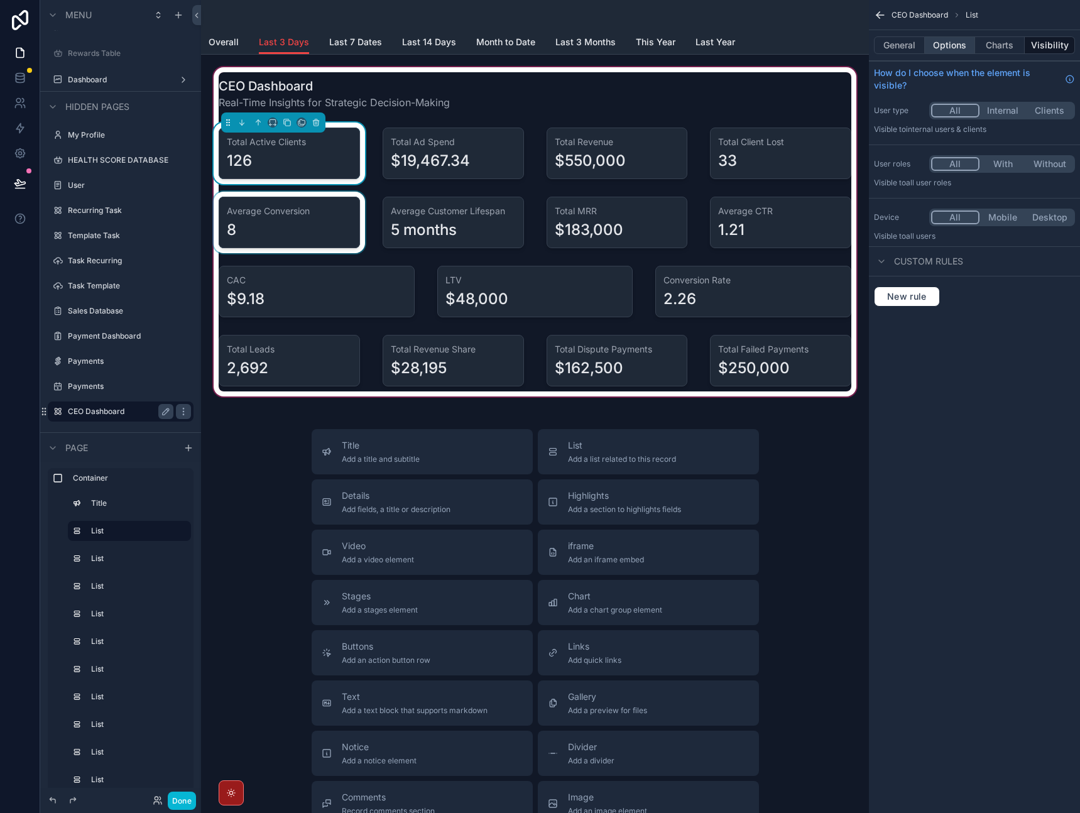
click at [944, 53] on button "Options" at bounding box center [950, 45] width 50 height 18
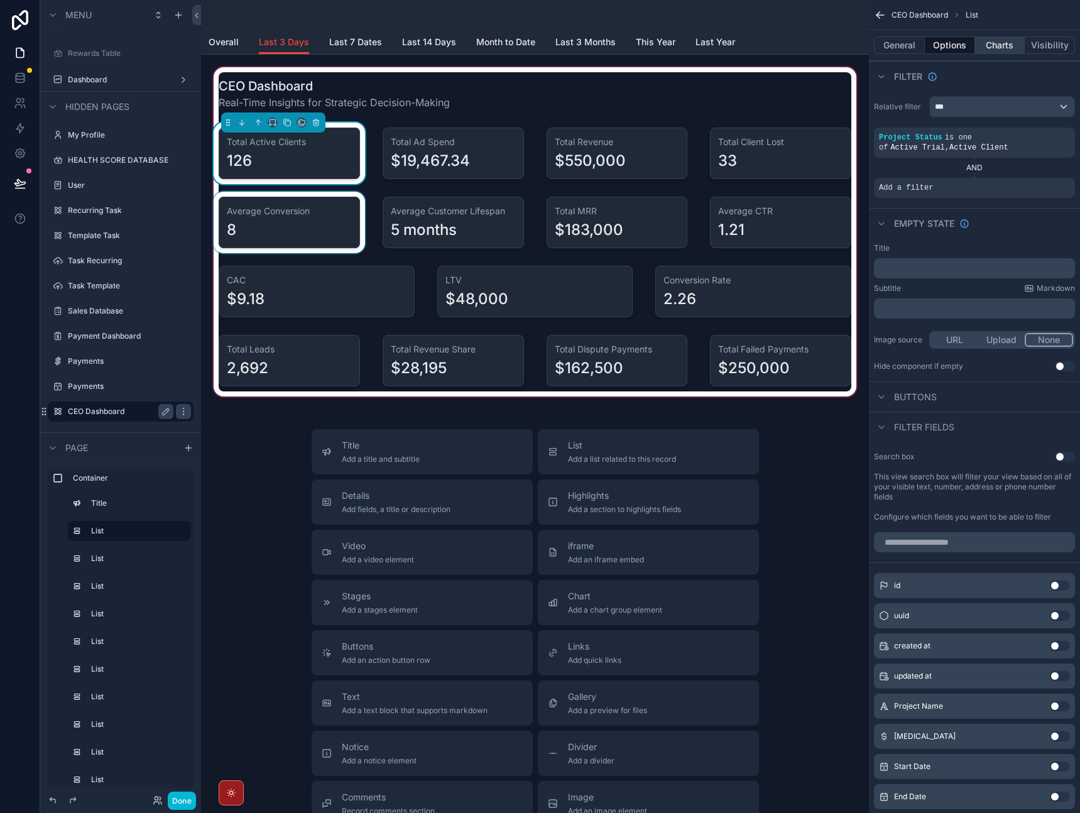
click at [987, 50] on button "Charts" at bounding box center [1000, 45] width 50 height 18
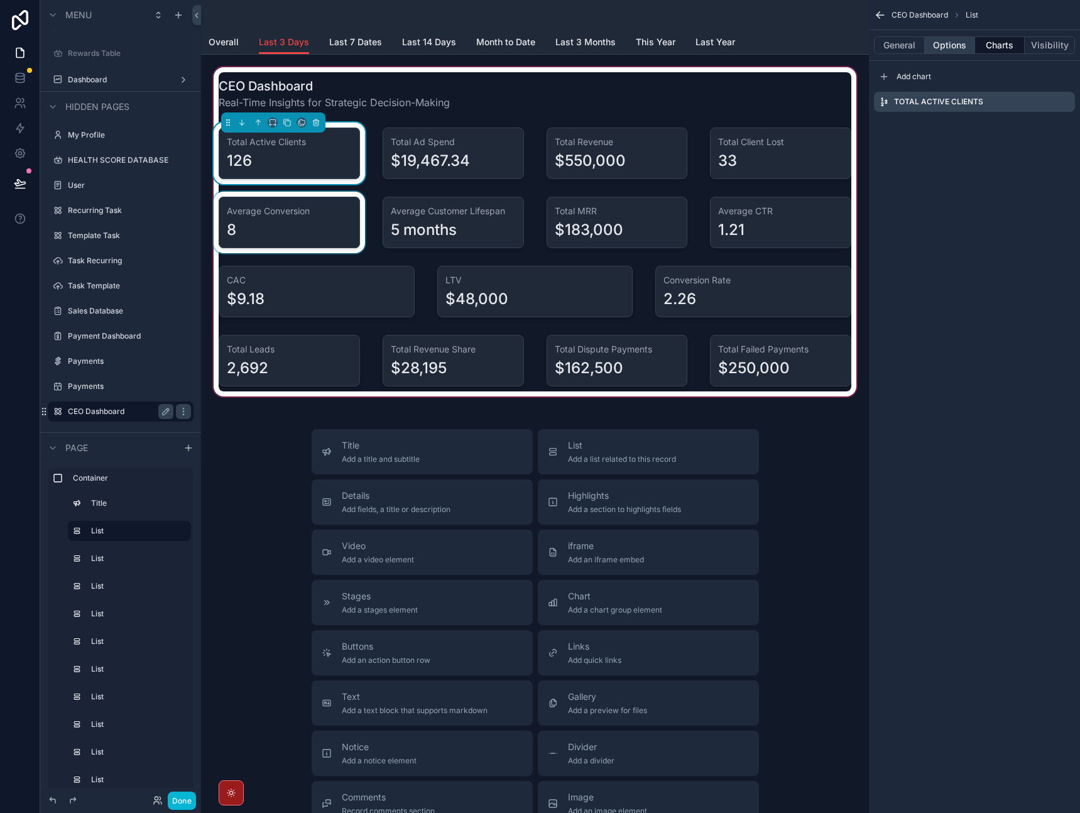
click at [954, 50] on button "Options" at bounding box center [950, 45] width 50 height 18
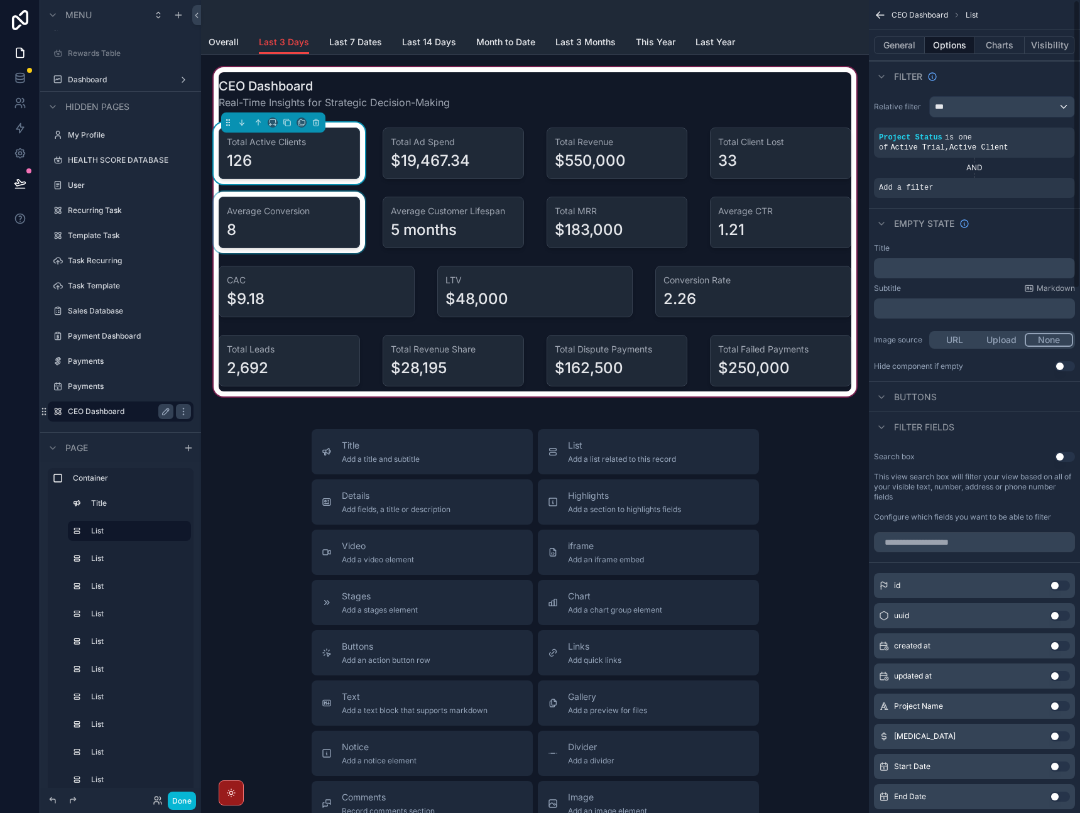
click at [1005, 219] on div "Empty state" at bounding box center [974, 223] width 211 height 30
click at [271, 222] on div "scrollable content" at bounding box center [289, 223] width 156 height 62
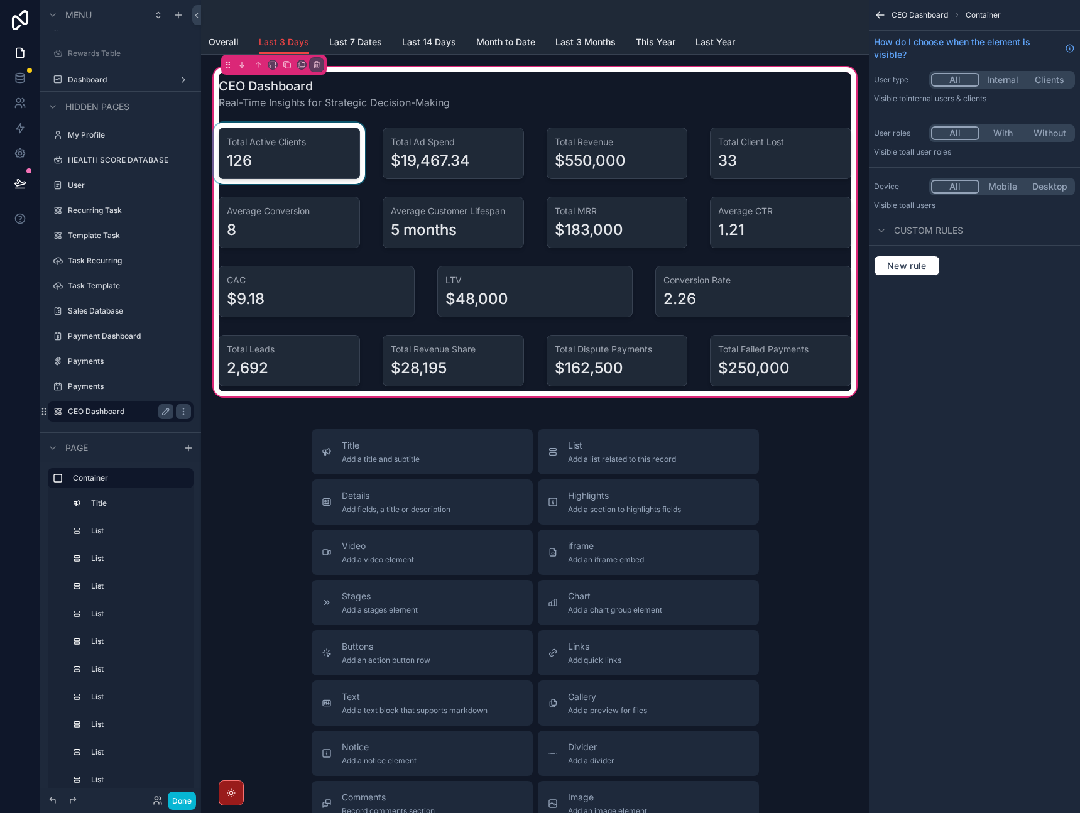
click at [292, 159] on div "scrollable content" at bounding box center [289, 154] width 156 height 62
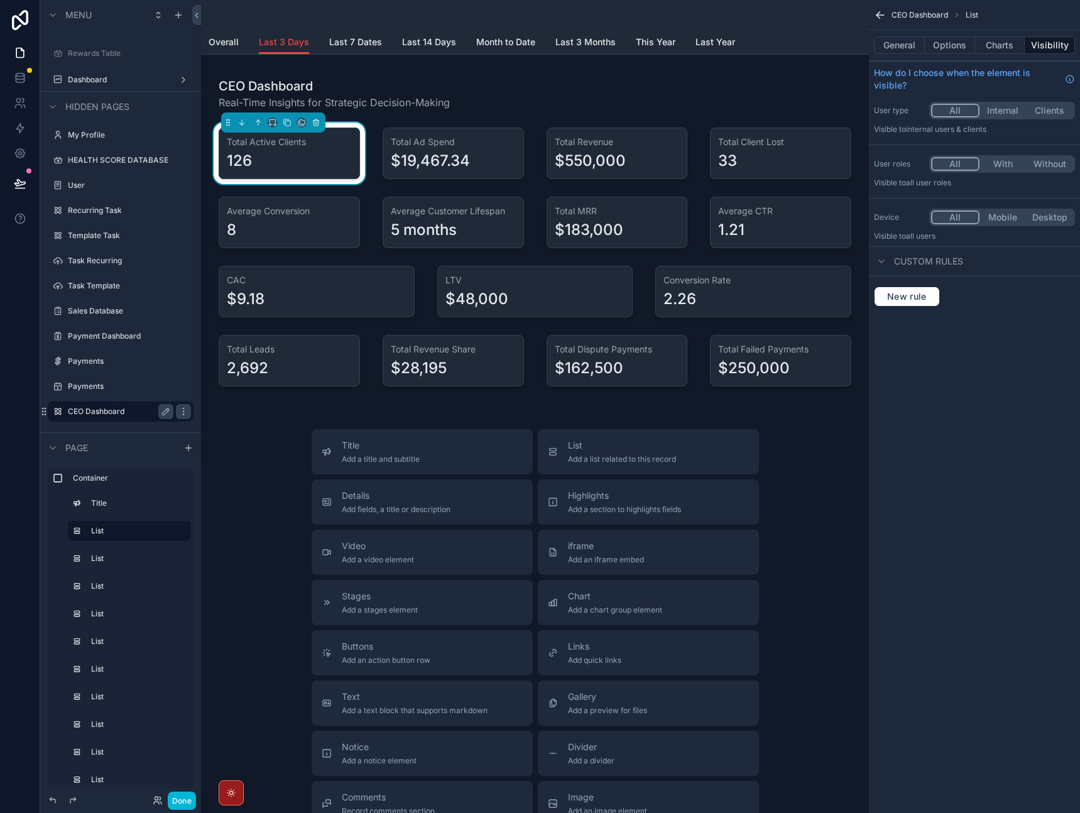
click at [303, 158] on div "126" at bounding box center [289, 161] width 125 height 20
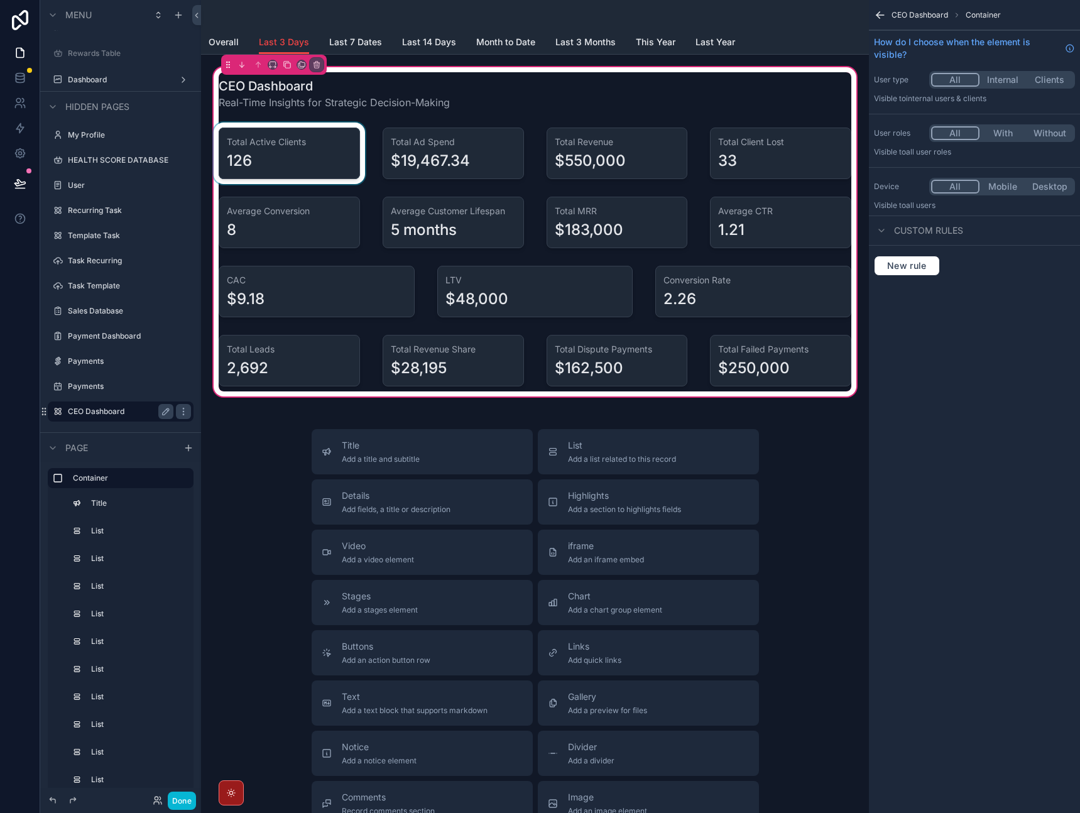
click at [303, 175] on div "scrollable content" at bounding box center [289, 154] width 156 height 62
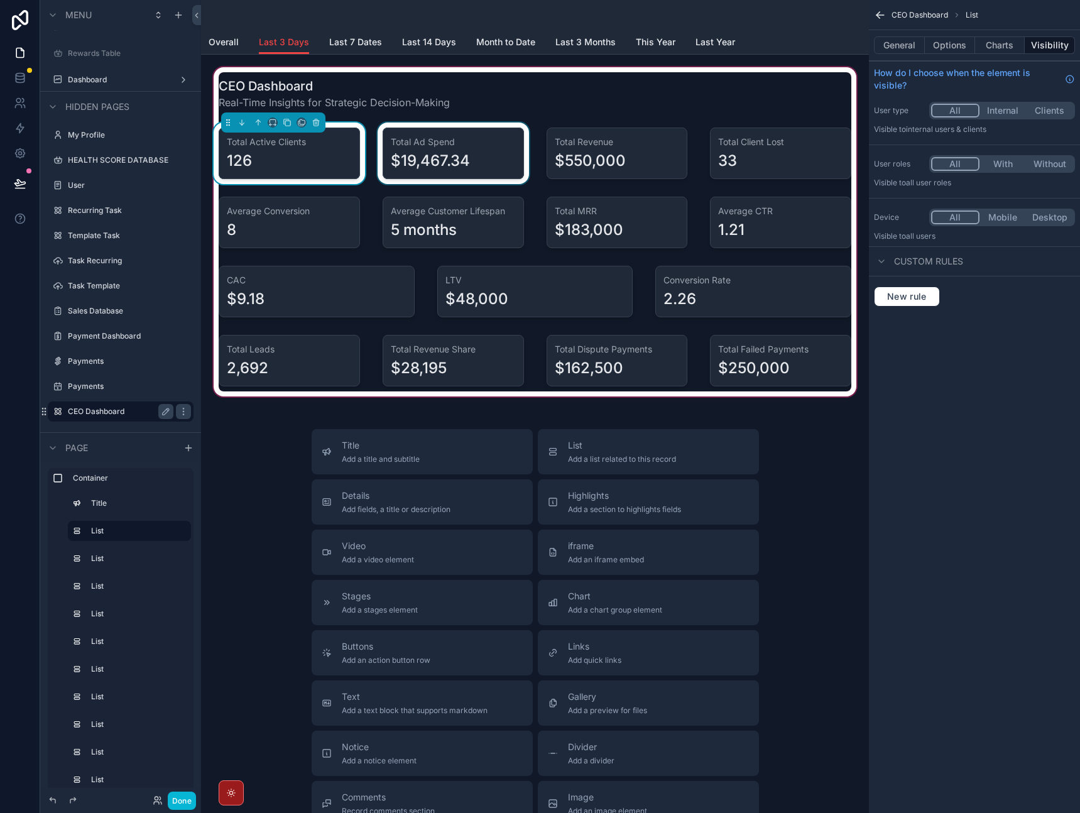
click at [460, 161] on div "scrollable content" at bounding box center [453, 154] width 156 height 62
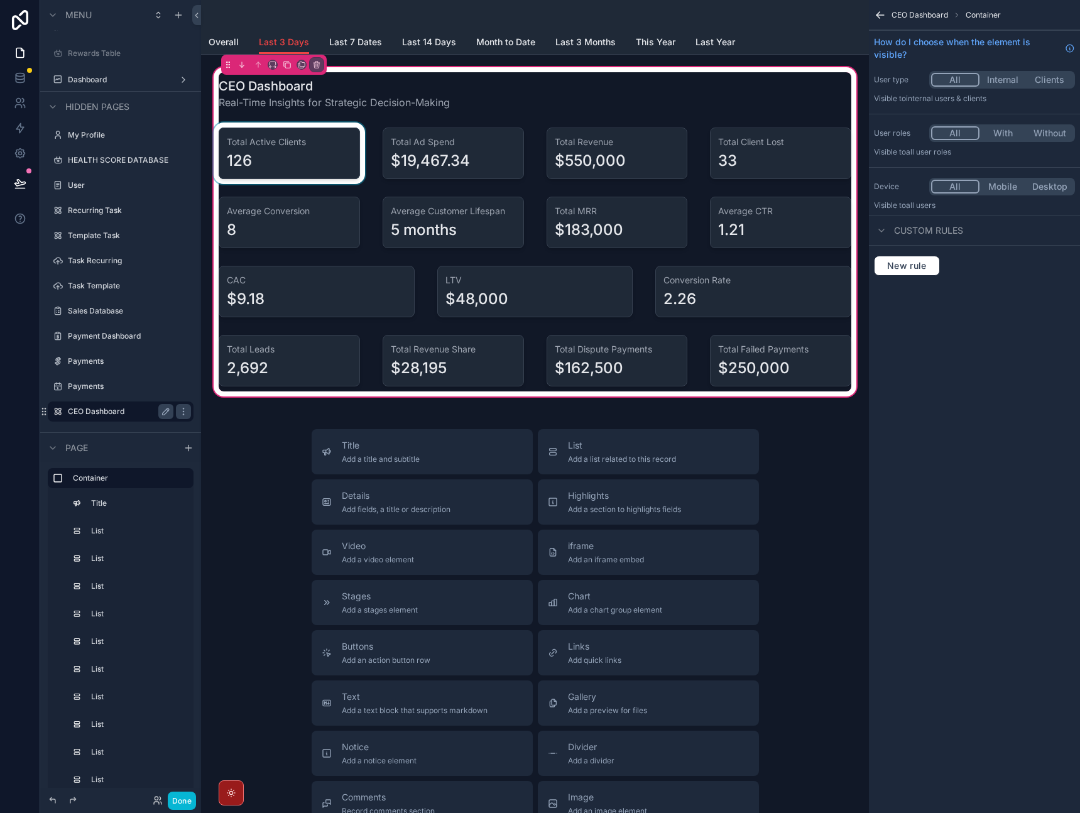
click at [308, 154] on div "scrollable content" at bounding box center [289, 154] width 156 height 62
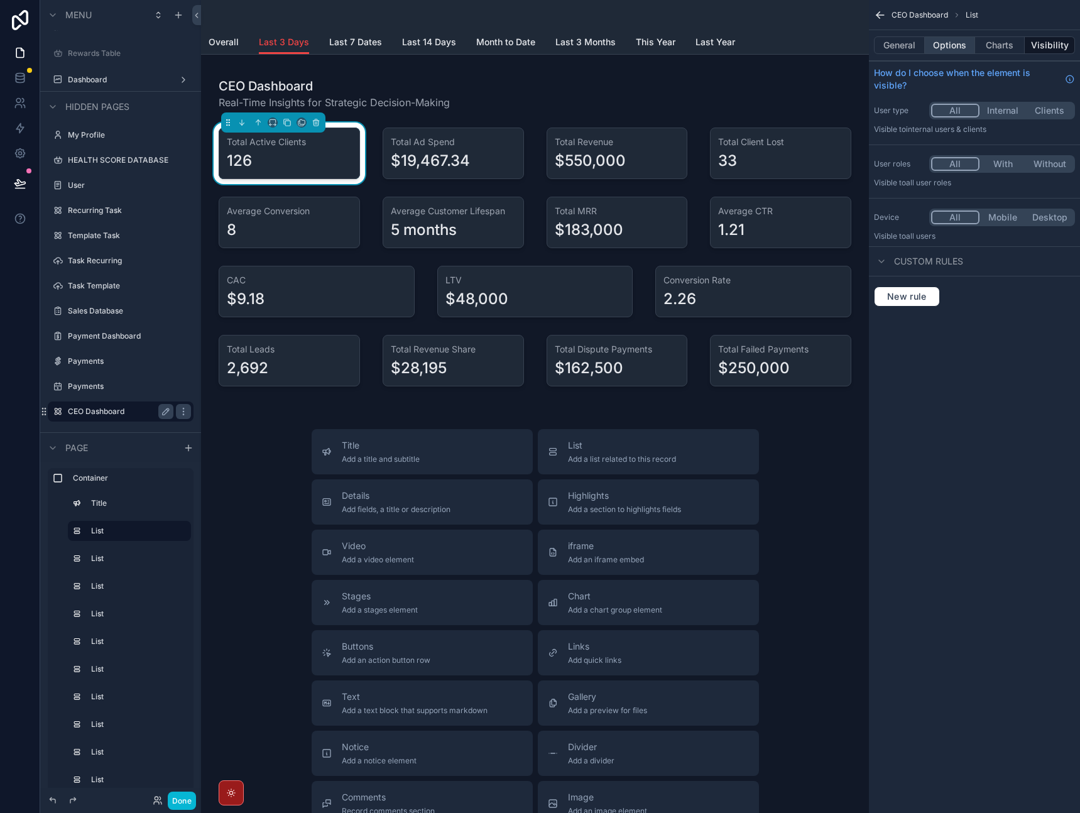
click at [938, 49] on button "Options" at bounding box center [950, 45] width 50 height 18
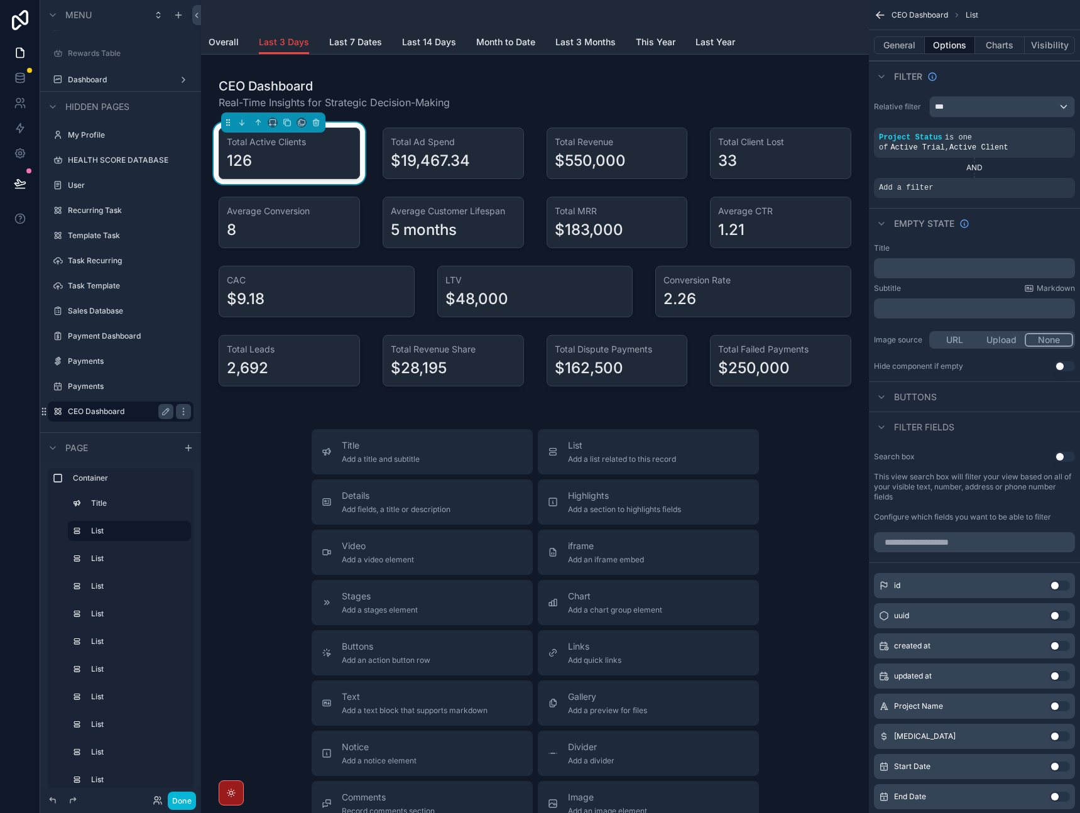
click at [785, 19] on div "scrollable content" at bounding box center [535, 15] width 653 height 30
click at [768, 25] on div "scrollable content" at bounding box center [535, 15] width 653 height 30
click at [879, 20] on icon "scrollable content" at bounding box center [880, 15] width 13 height 13
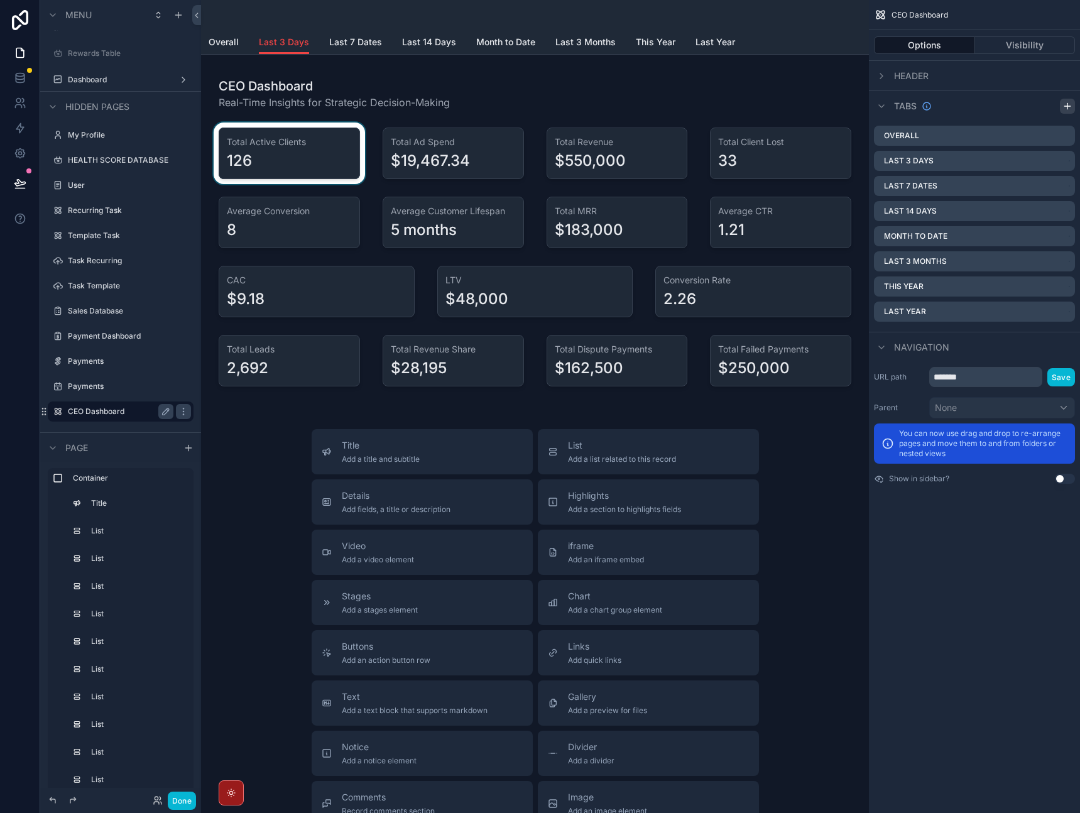
click at [1069, 108] on icon "scrollable content" at bounding box center [1067, 106] width 10 height 10
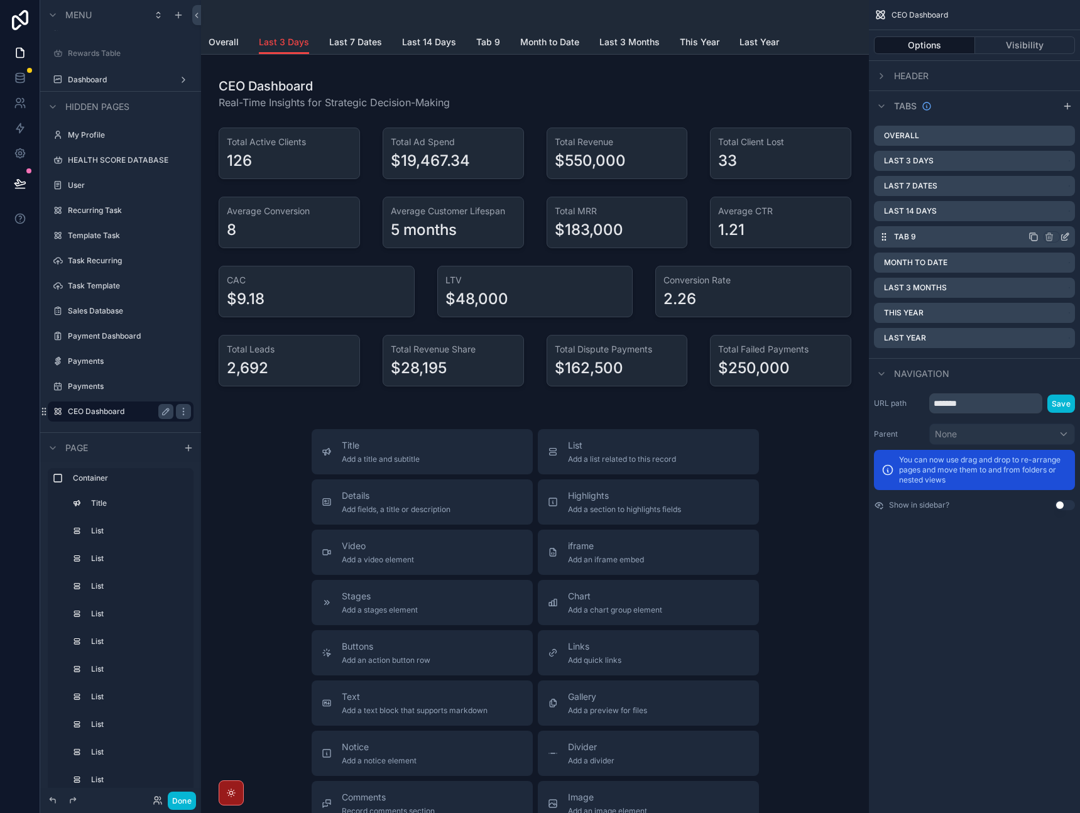
click at [1067, 239] on icon "scrollable content" at bounding box center [1065, 238] width 6 height 6
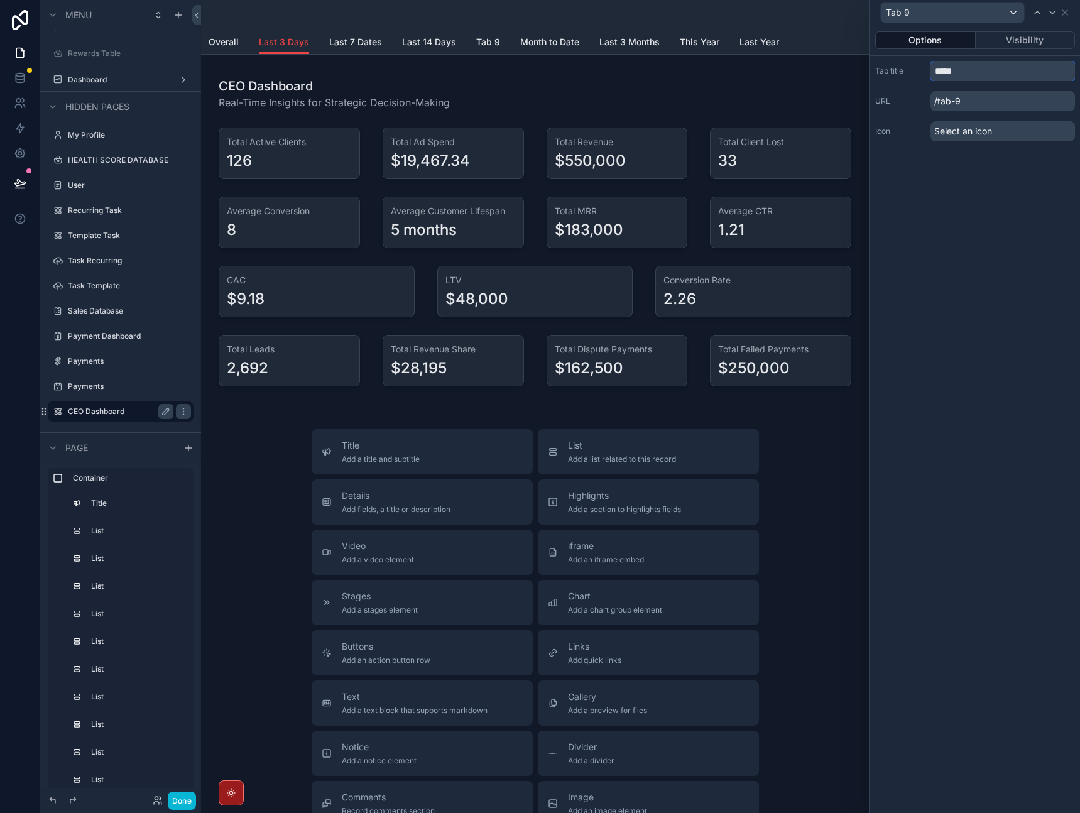
click at [978, 68] on input "*****" at bounding box center [1003, 71] width 145 height 20
type input "**********"
click at [1069, 9] on icon at bounding box center [1065, 13] width 10 height 10
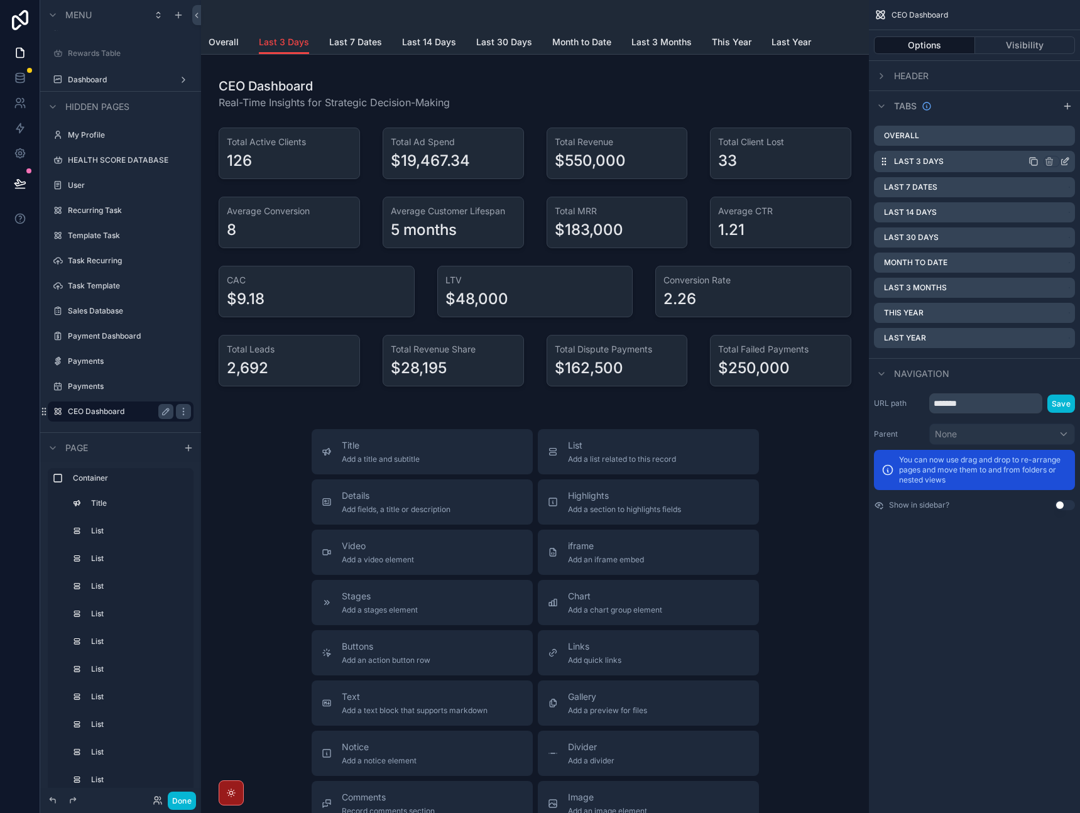
click at [1064, 159] on icon "scrollable content" at bounding box center [1065, 161] width 10 height 10
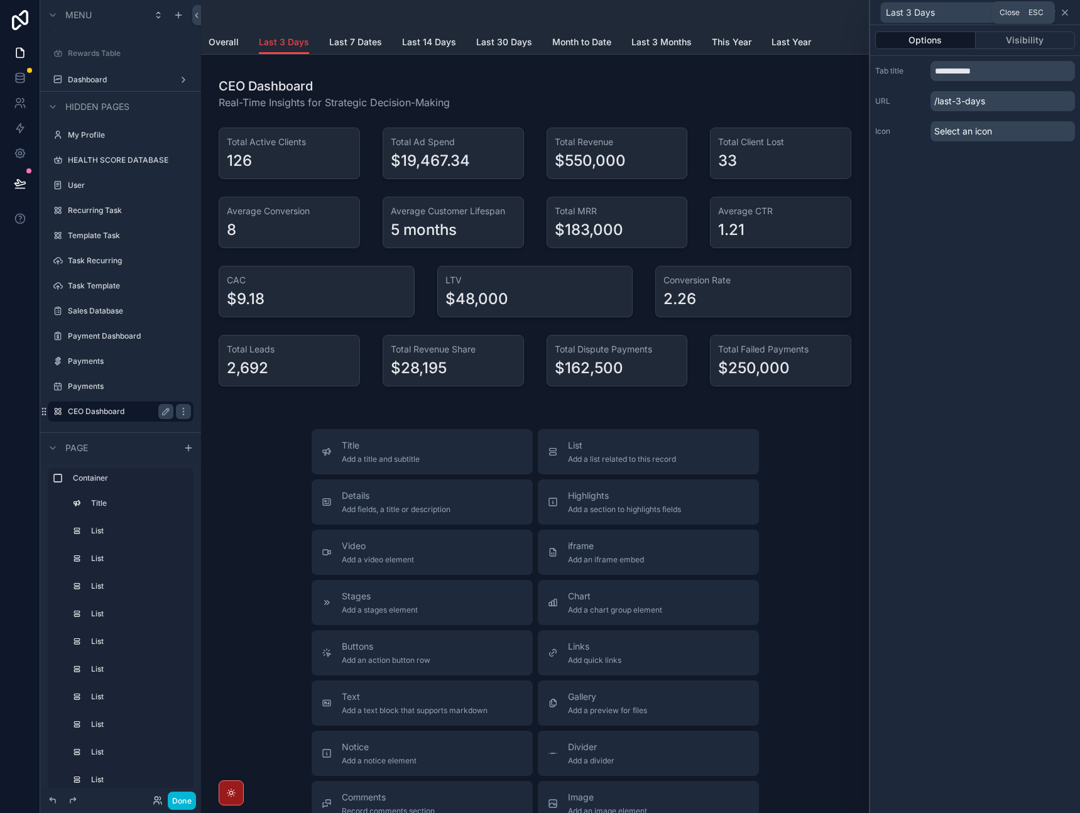
click at [1063, 12] on icon at bounding box center [1065, 13] width 10 height 10
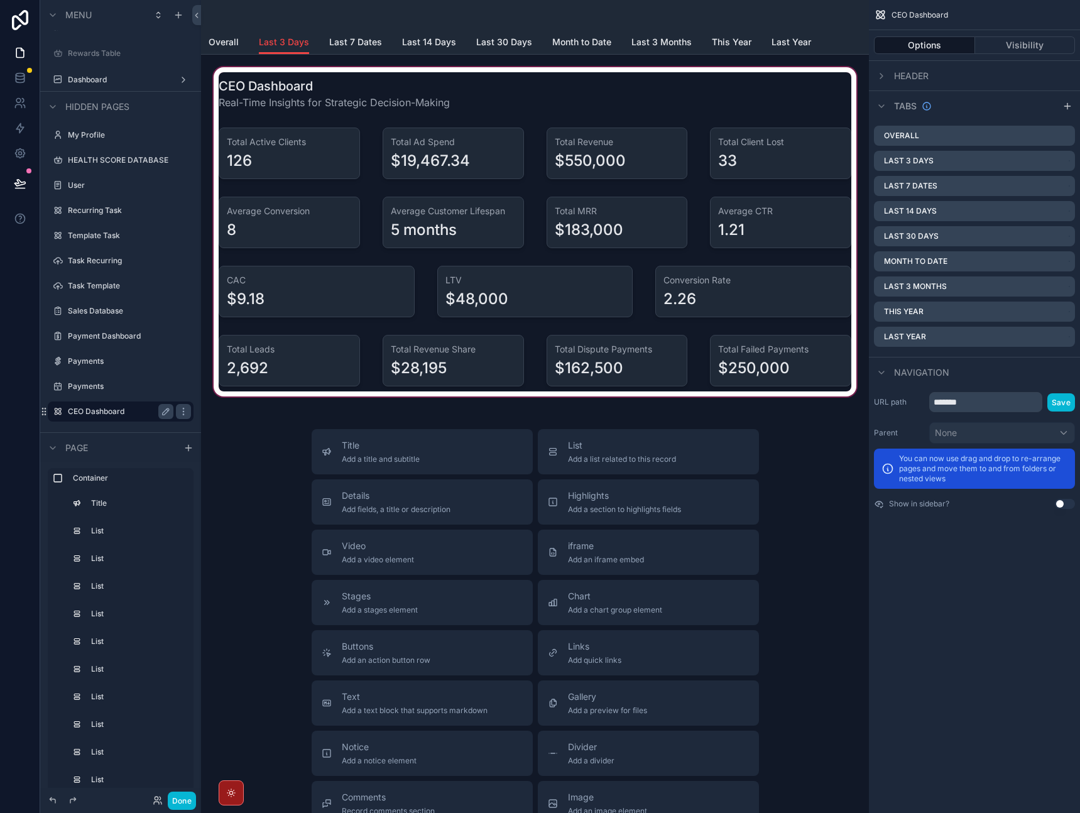
click at [420, 97] on div "scrollable content" at bounding box center [535, 232] width 648 height 334
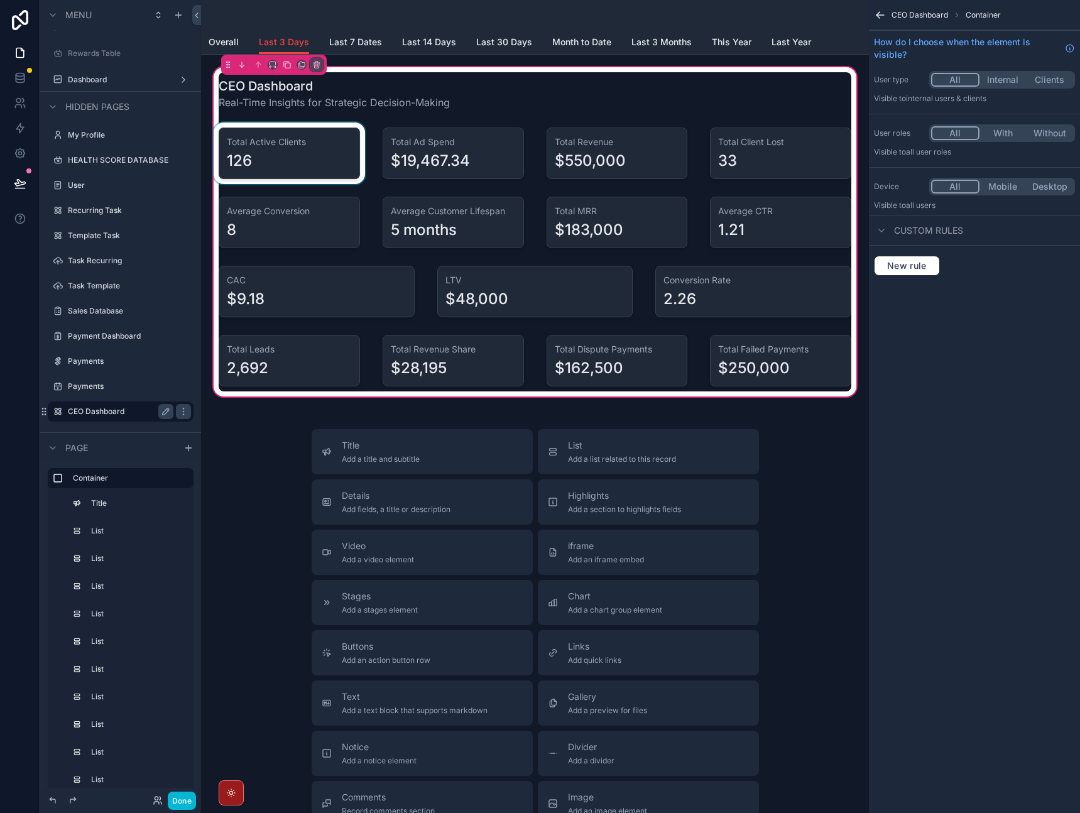
click at [292, 149] on div "scrollable content" at bounding box center [289, 154] width 156 height 62
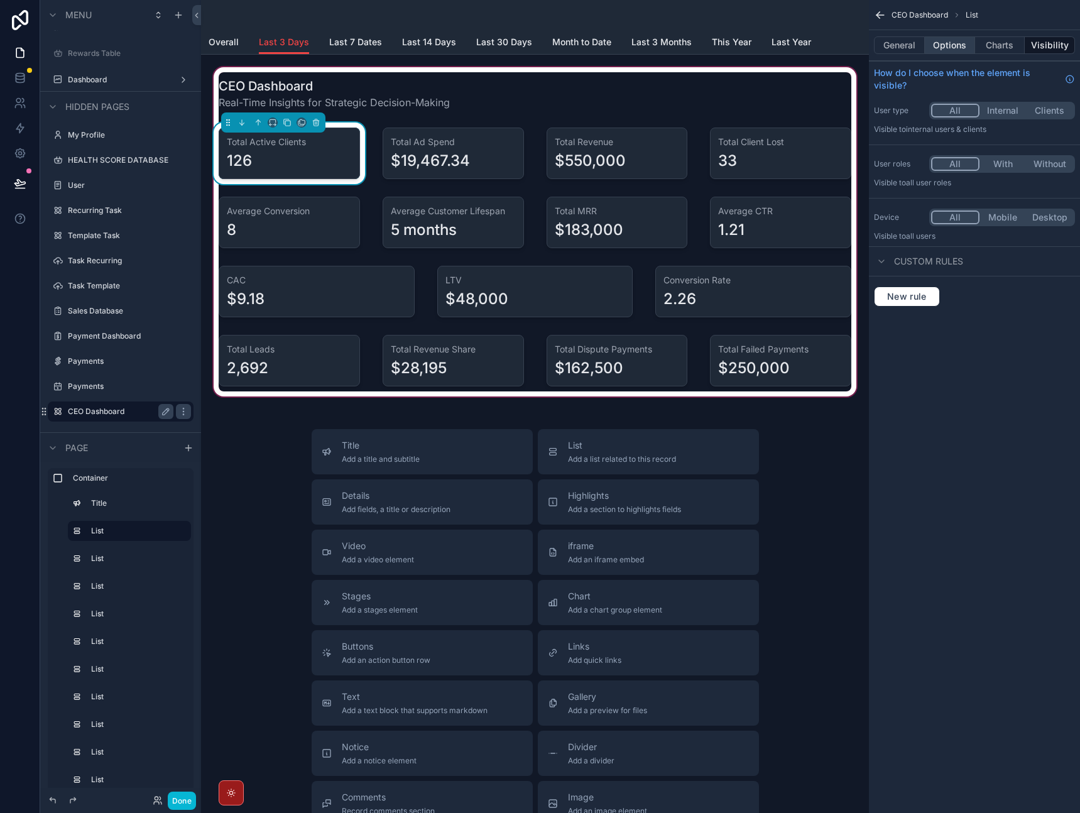
click at [953, 45] on button "Options" at bounding box center [950, 45] width 50 height 18
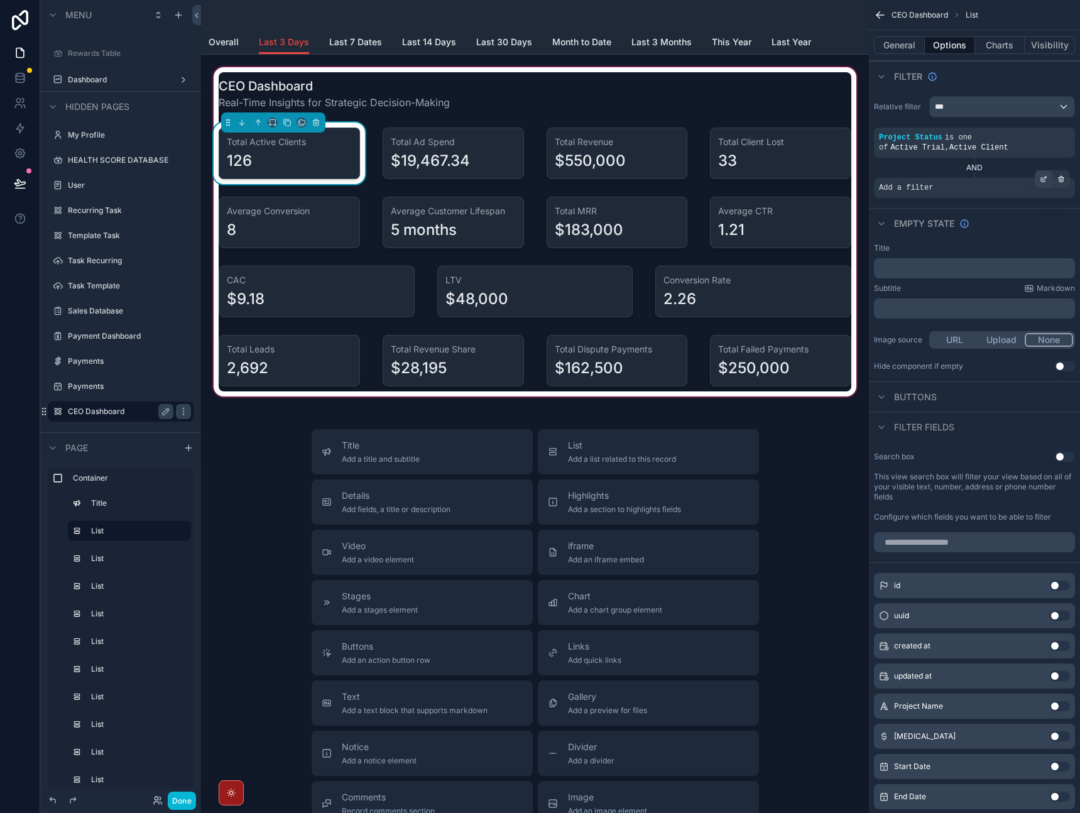
click at [1044, 180] on icon "scrollable content" at bounding box center [1044, 179] width 8 height 8
click at [750, 170] on span "Select a field" at bounding box center [746, 168] width 53 height 11
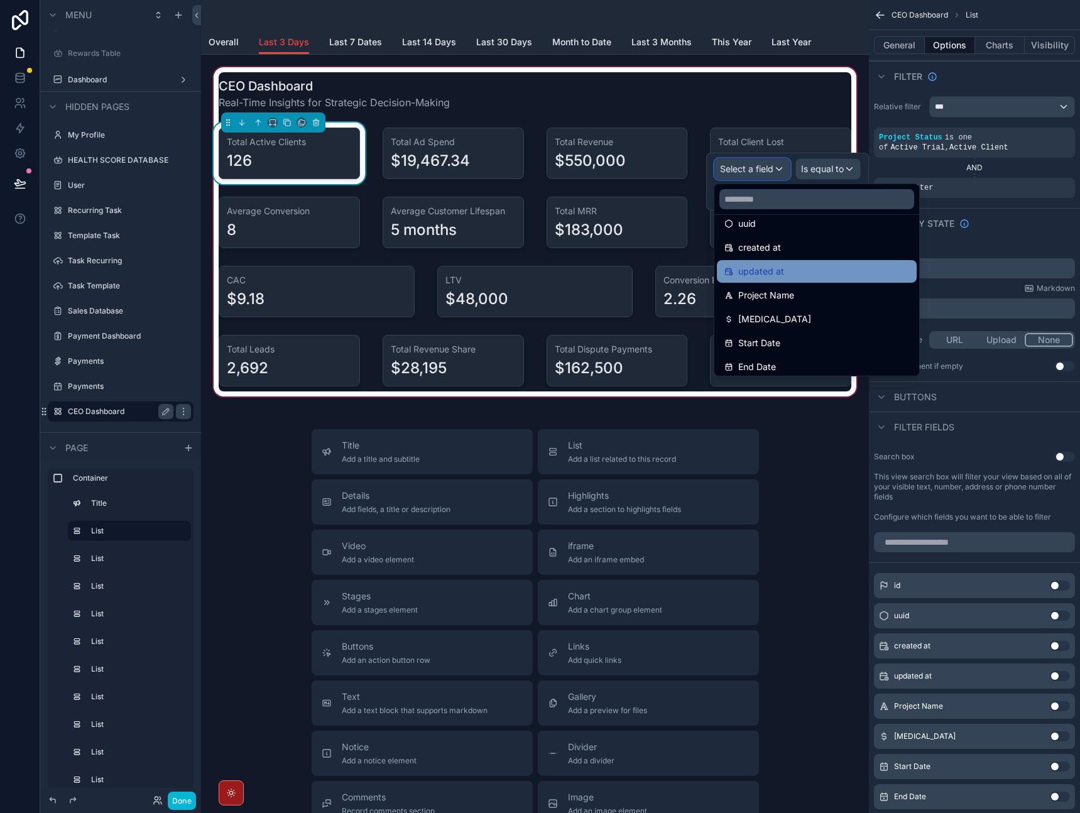
scroll to position [41, 0]
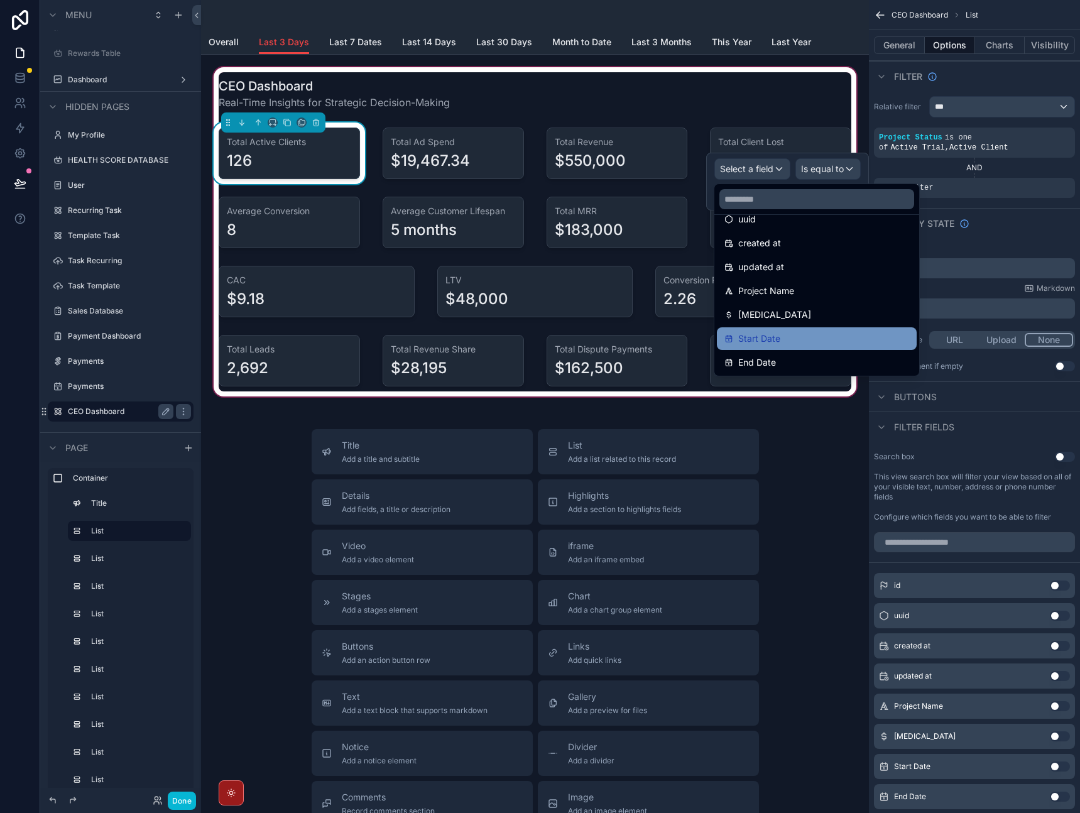
click at [780, 341] on div "Start Date" at bounding box center [816, 338] width 185 height 15
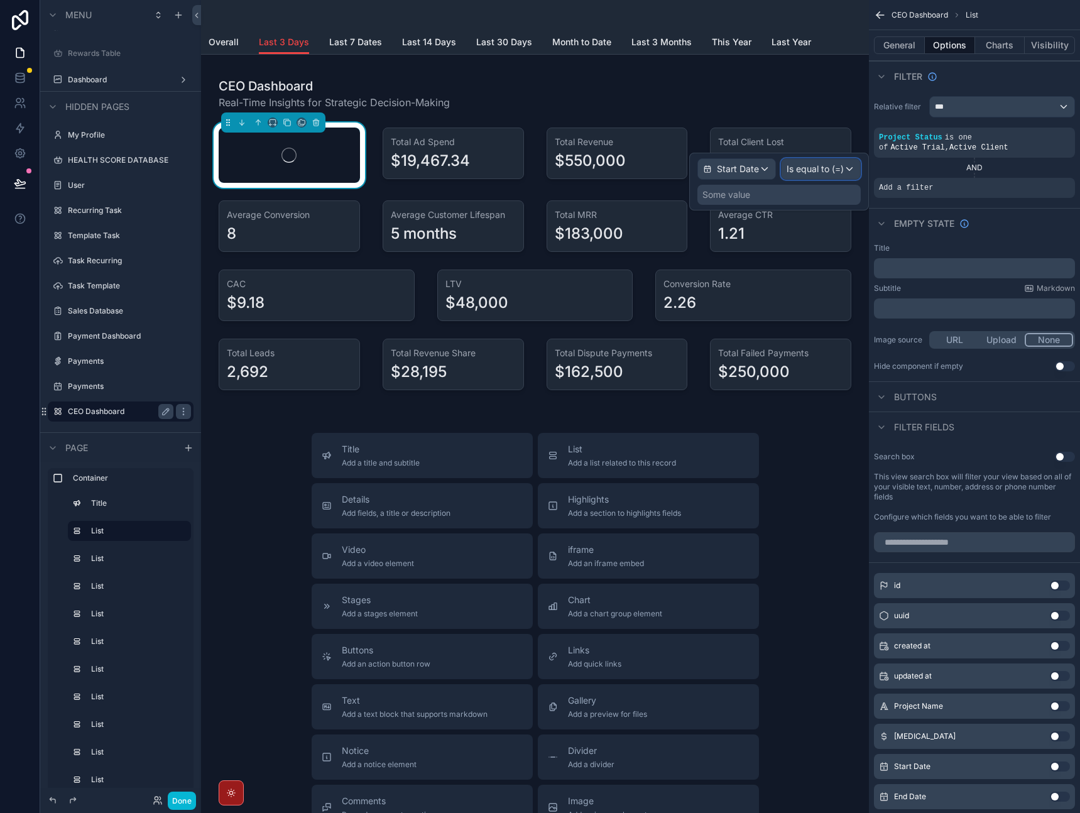
click at [838, 173] on span "Is equal to (=)" at bounding box center [815, 169] width 57 height 13
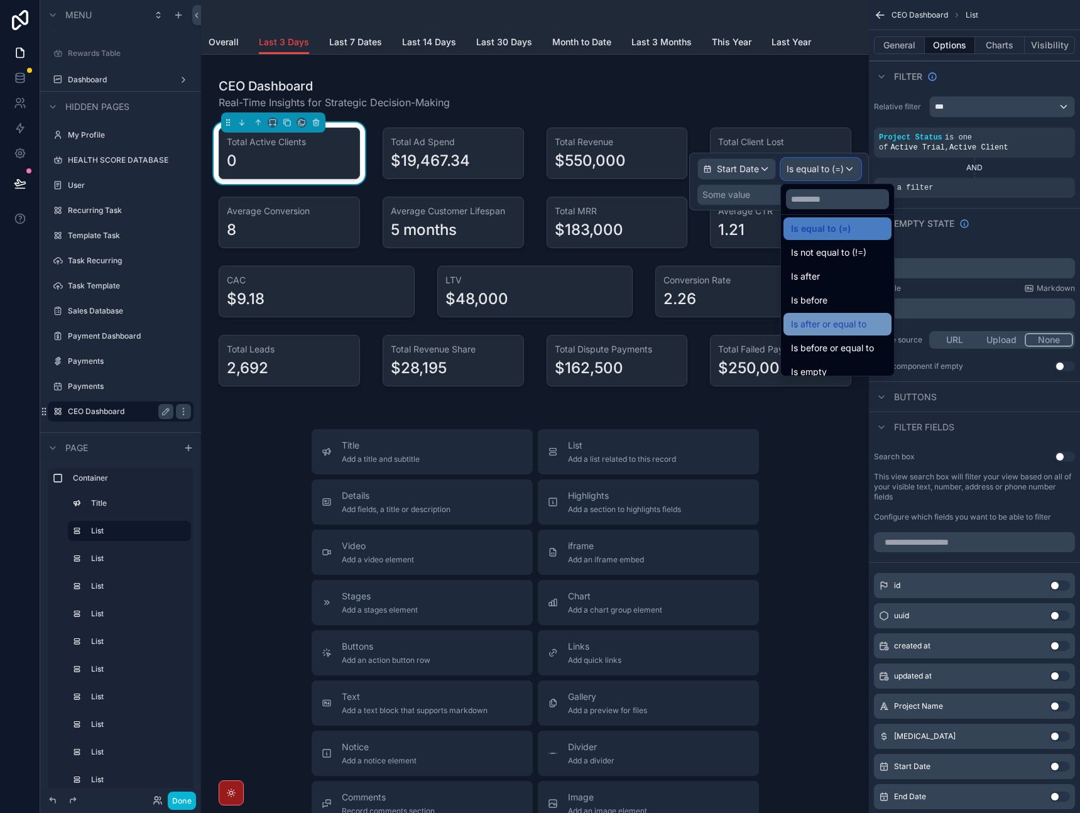
scroll to position [11, 0]
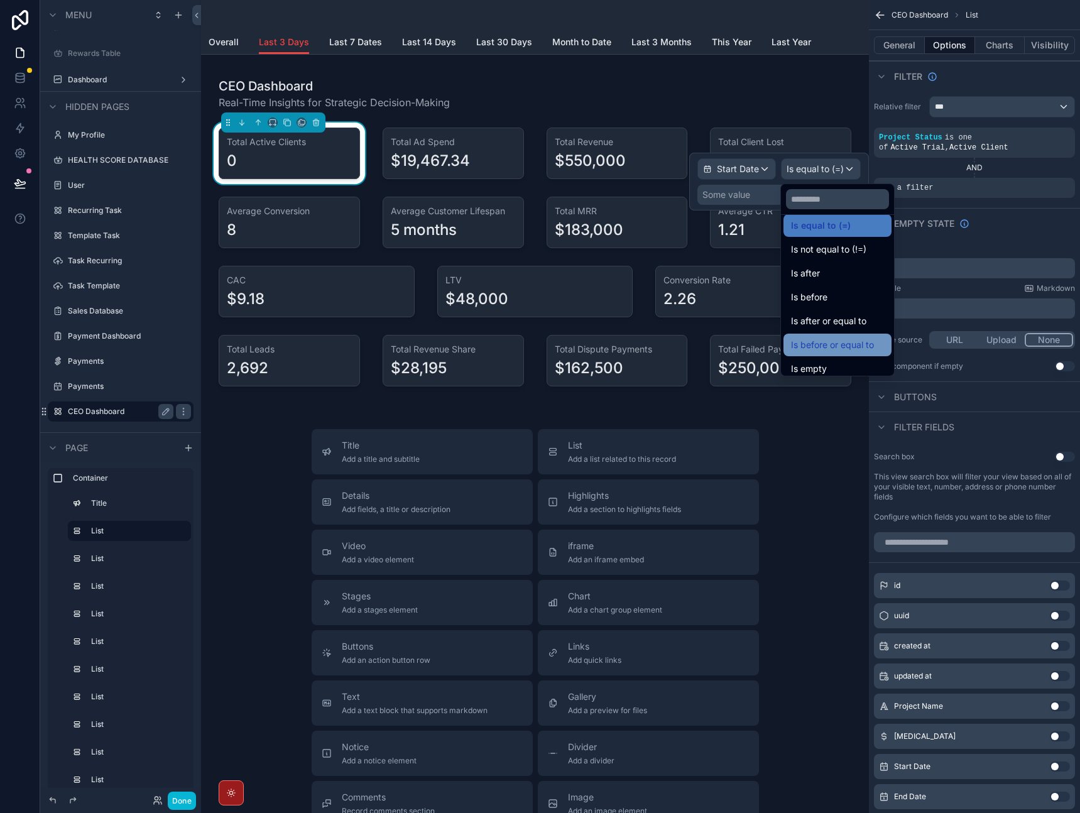
click at [827, 339] on span "Is before or equal to" at bounding box center [832, 344] width 83 height 15
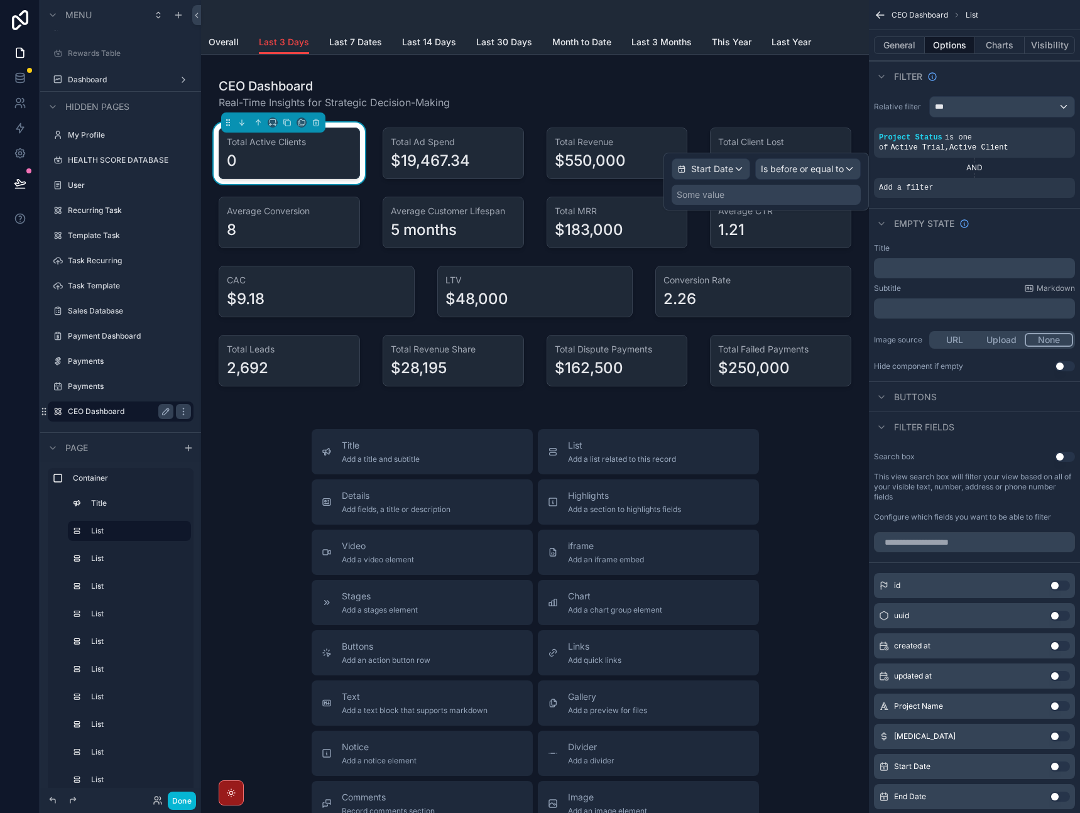
click at [785, 195] on div "Some value" at bounding box center [766, 195] width 189 height 20
click at [815, 172] on span "Is before or equal to" at bounding box center [802, 169] width 83 height 13
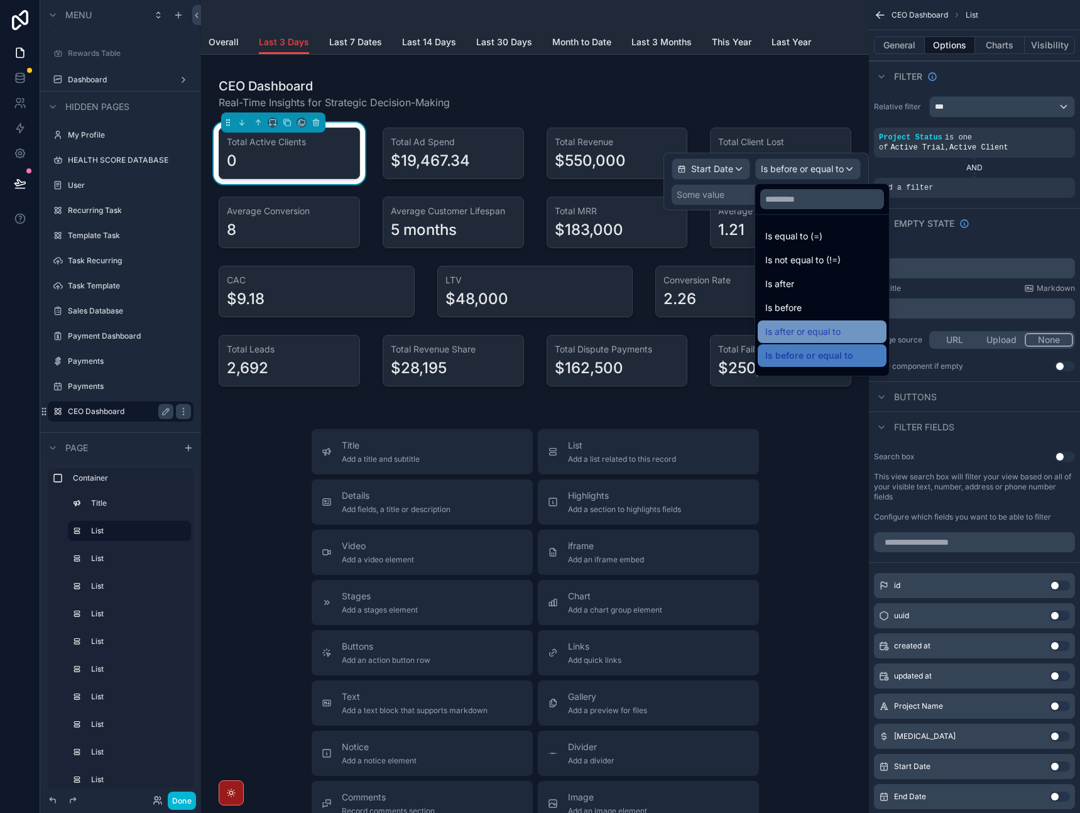
click at [813, 330] on span "Is after or equal to" at bounding box center [802, 331] width 75 height 15
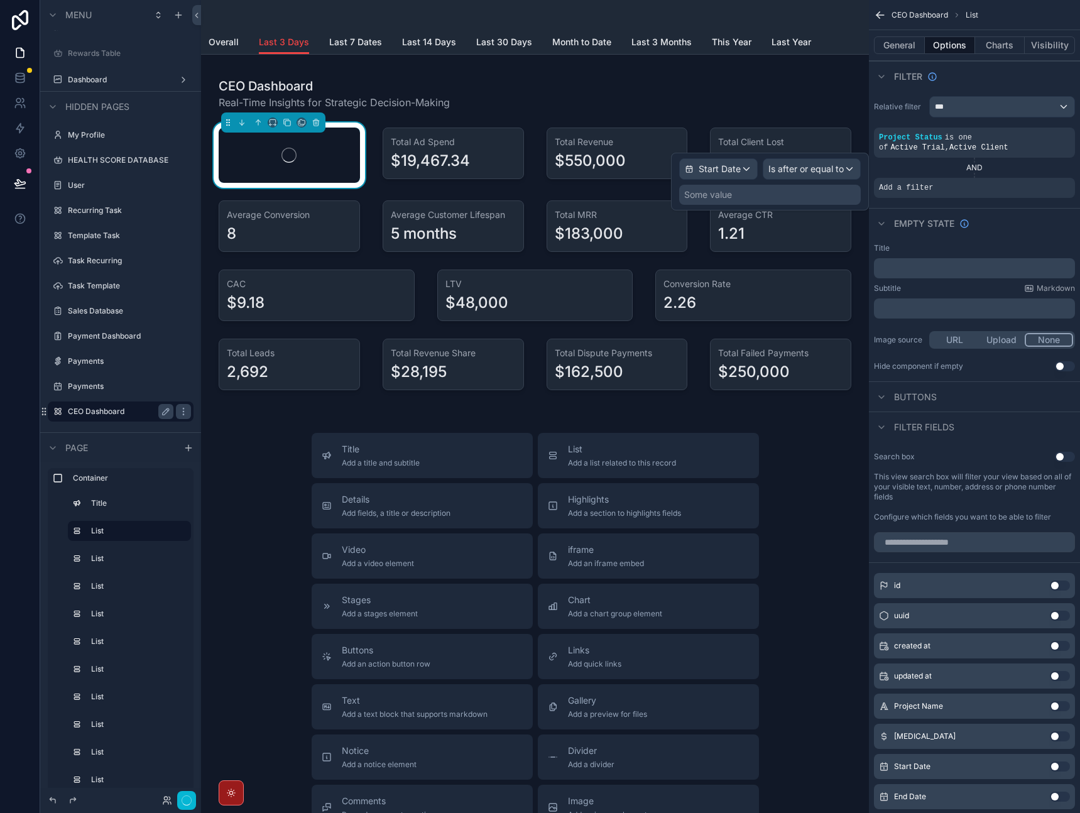
click at [789, 195] on div "Some value" at bounding box center [770, 195] width 182 height 20
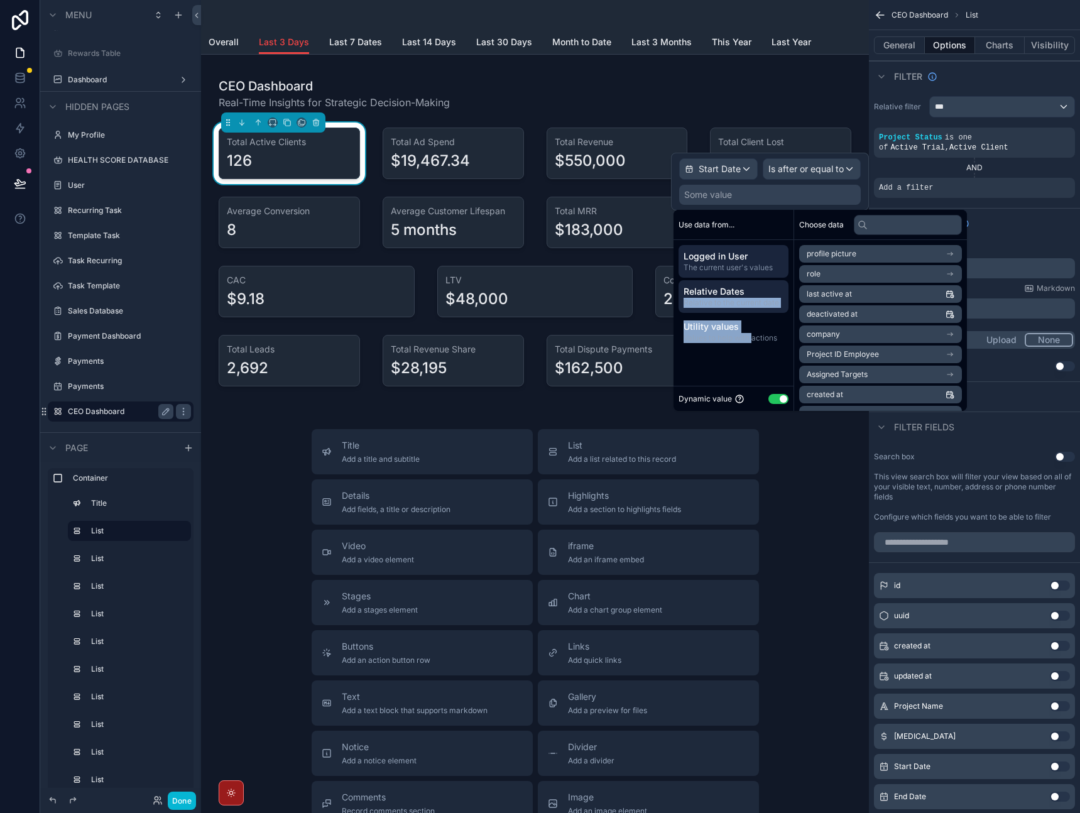
drag, startPoint x: 753, startPoint y: 337, endPoint x: 762, endPoint y: 297, distance: 40.7
click at [762, 297] on div "Logged in User The current user's values Relative Dates Relative to the current…" at bounding box center [734, 296] width 120 height 113
click at [765, 292] on span "Relative Dates" at bounding box center [734, 291] width 100 height 13
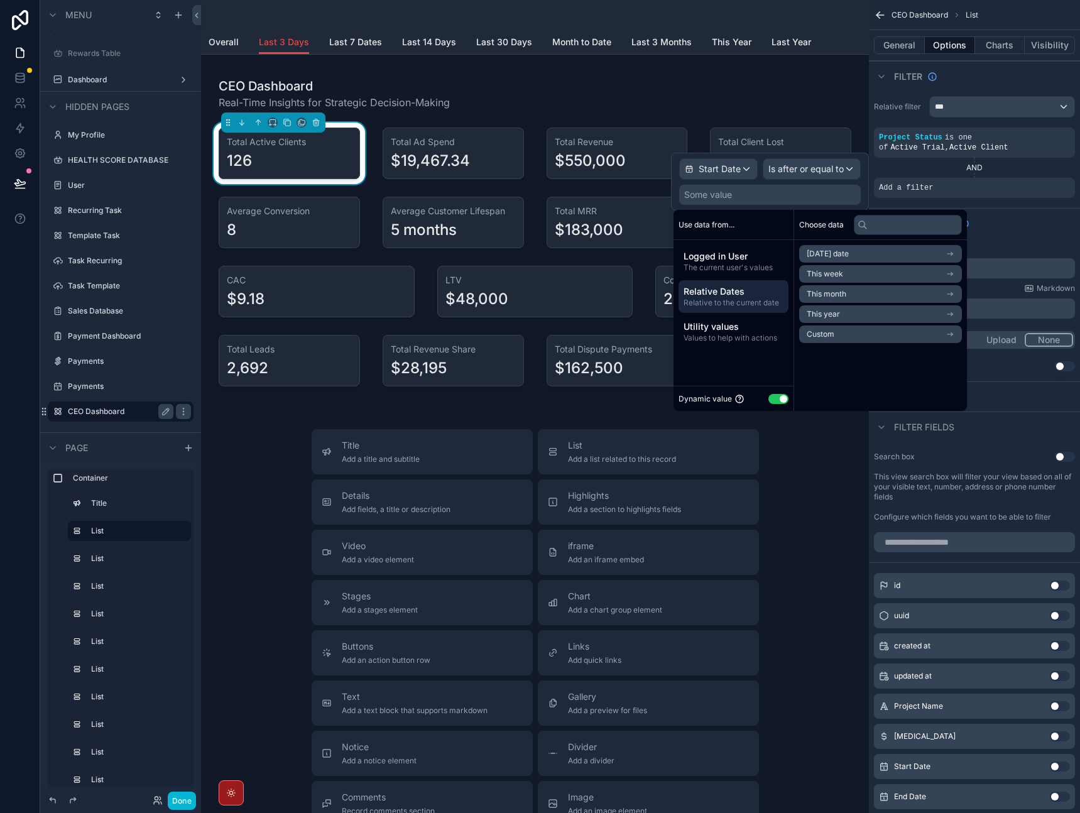
click at [825, 339] on li "Custom" at bounding box center [880, 334] width 163 height 18
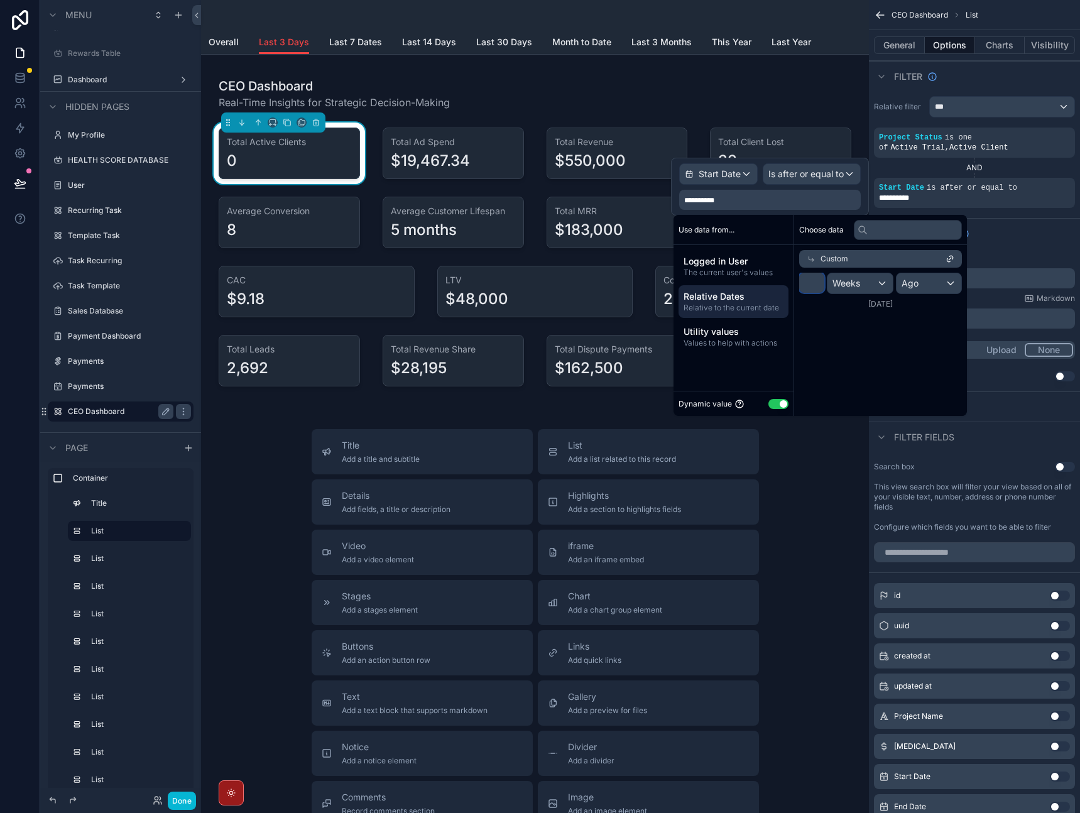
drag, startPoint x: 811, startPoint y: 287, endPoint x: 792, endPoint y: 287, distance: 18.2
click at [792, 287] on div "Use data from... Logged in User The current user's values Relative Dates Relati…" at bounding box center [820, 315] width 293 height 201
type input "*"
click at [875, 285] on div "Weeks" at bounding box center [861, 283] width 68 height 20
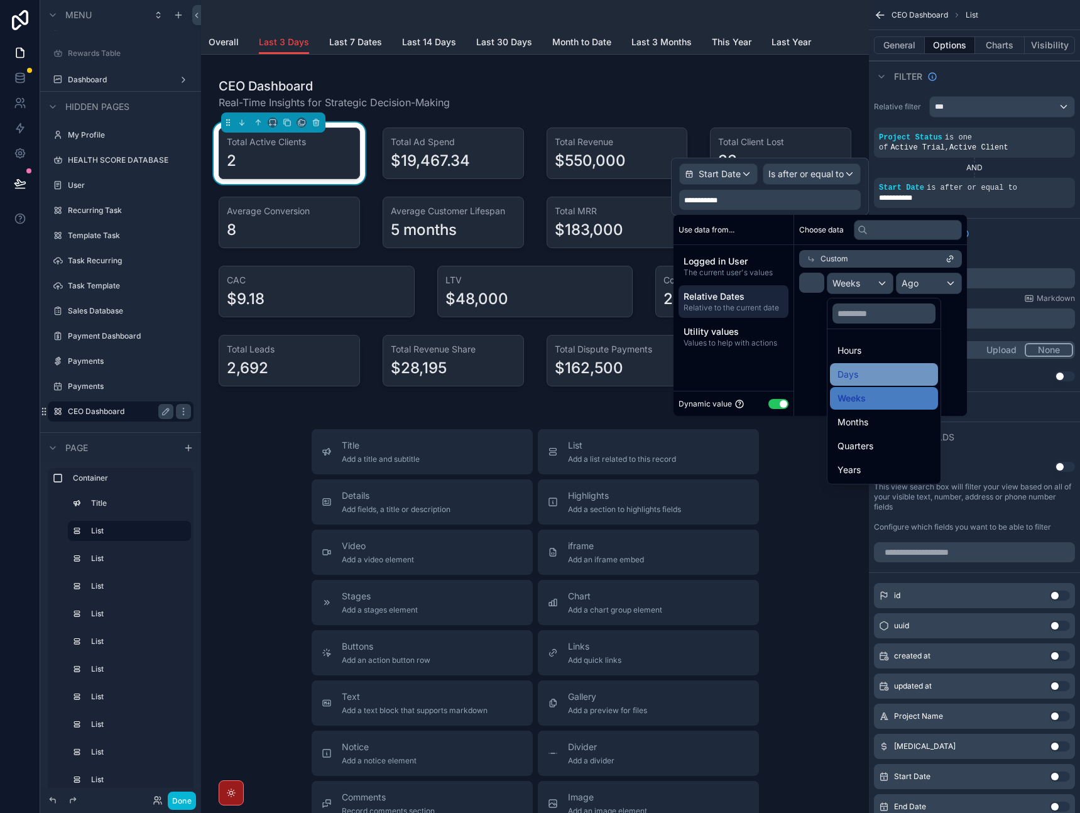
click at [863, 371] on div "Days" at bounding box center [884, 374] width 93 height 15
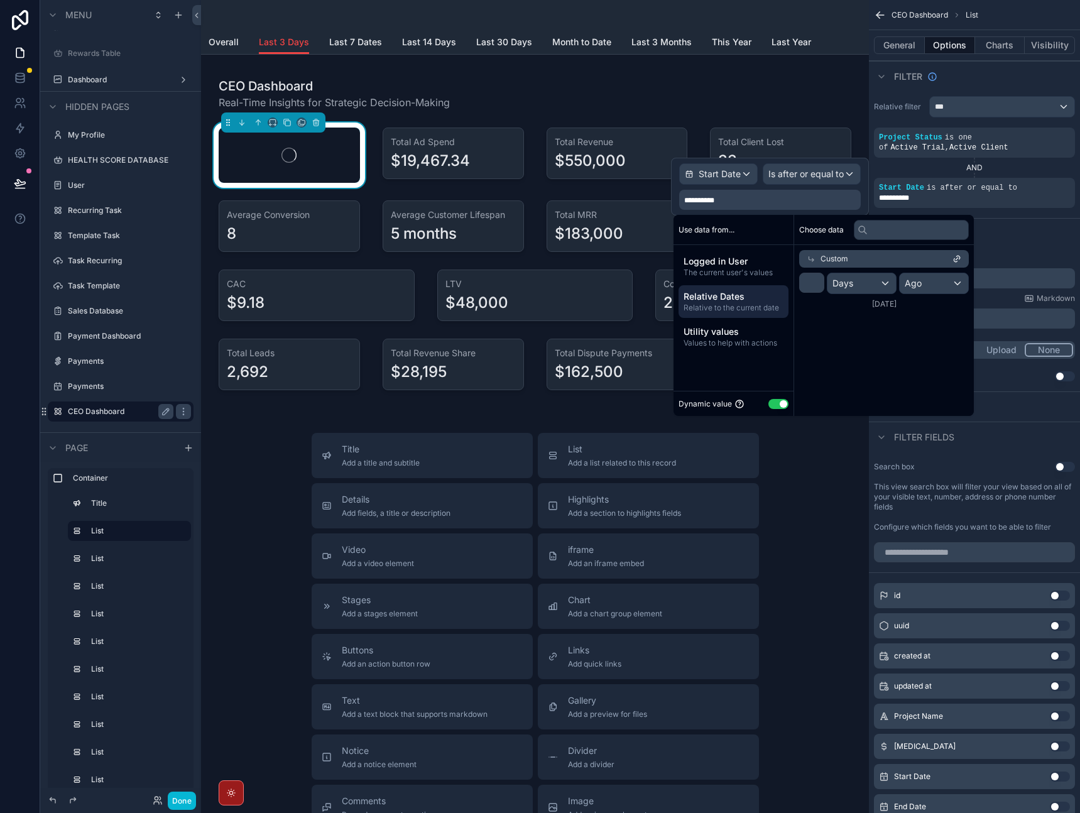
click at [860, 362] on div "Choose data Custom * Days Ago 9/29/2025" at bounding box center [884, 315] width 180 height 201
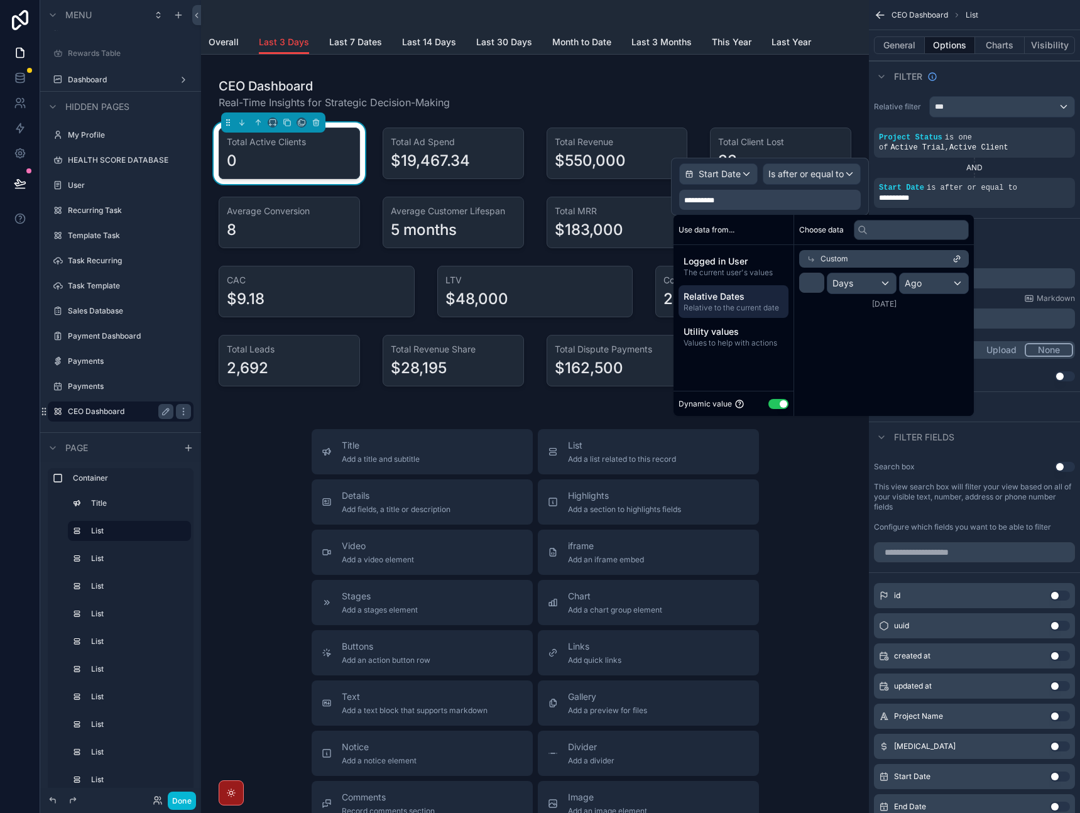
click at [1022, 237] on div "Empty state" at bounding box center [974, 233] width 211 height 30
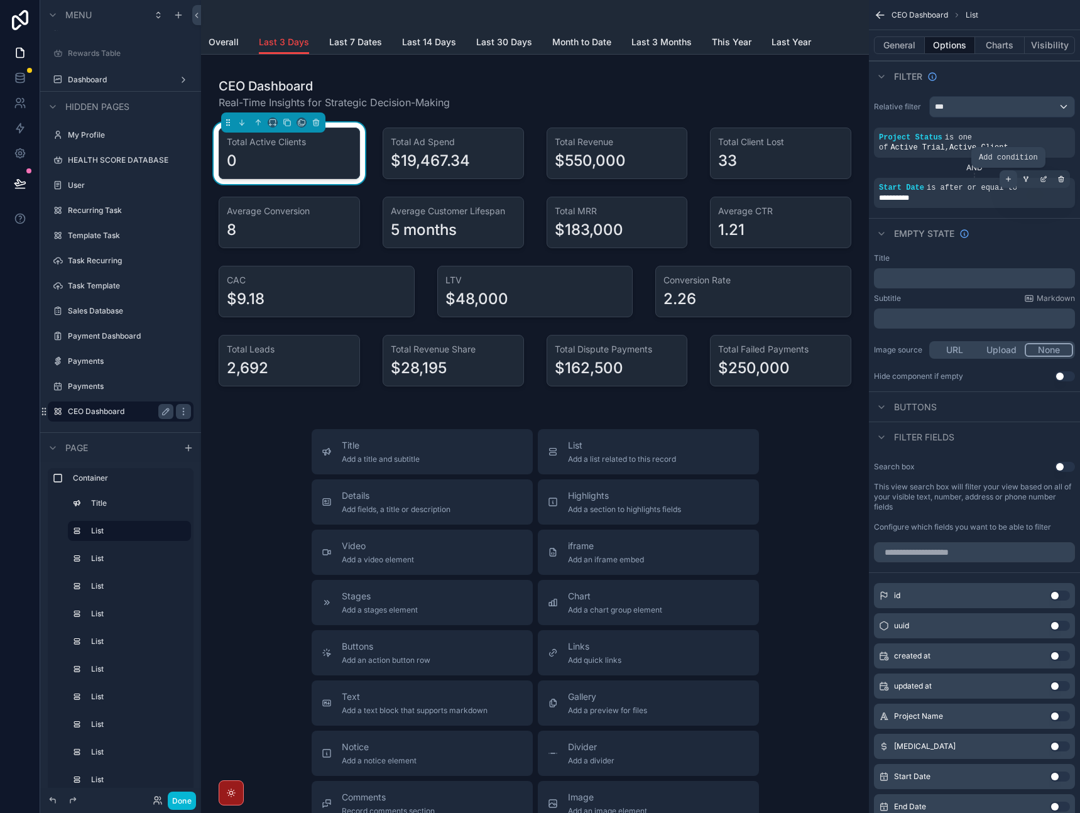
click at [1012, 180] on div "scrollable content" at bounding box center [1009, 179] width 18 height 18
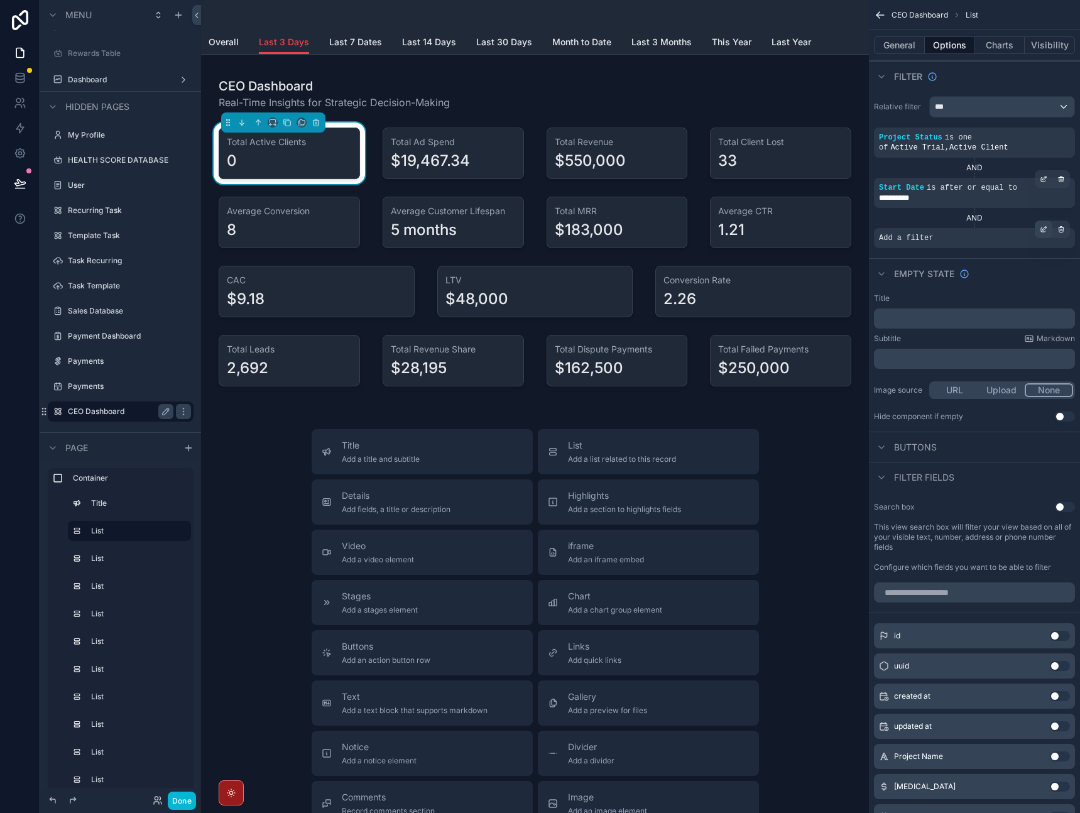
click at [1046, 231] on icon "scrollable content" at bounding box center [1044, 230] width 8 height 8
click at [745, 214] on span "Select a field" at bounding box center [746, 219] width 53 height 11
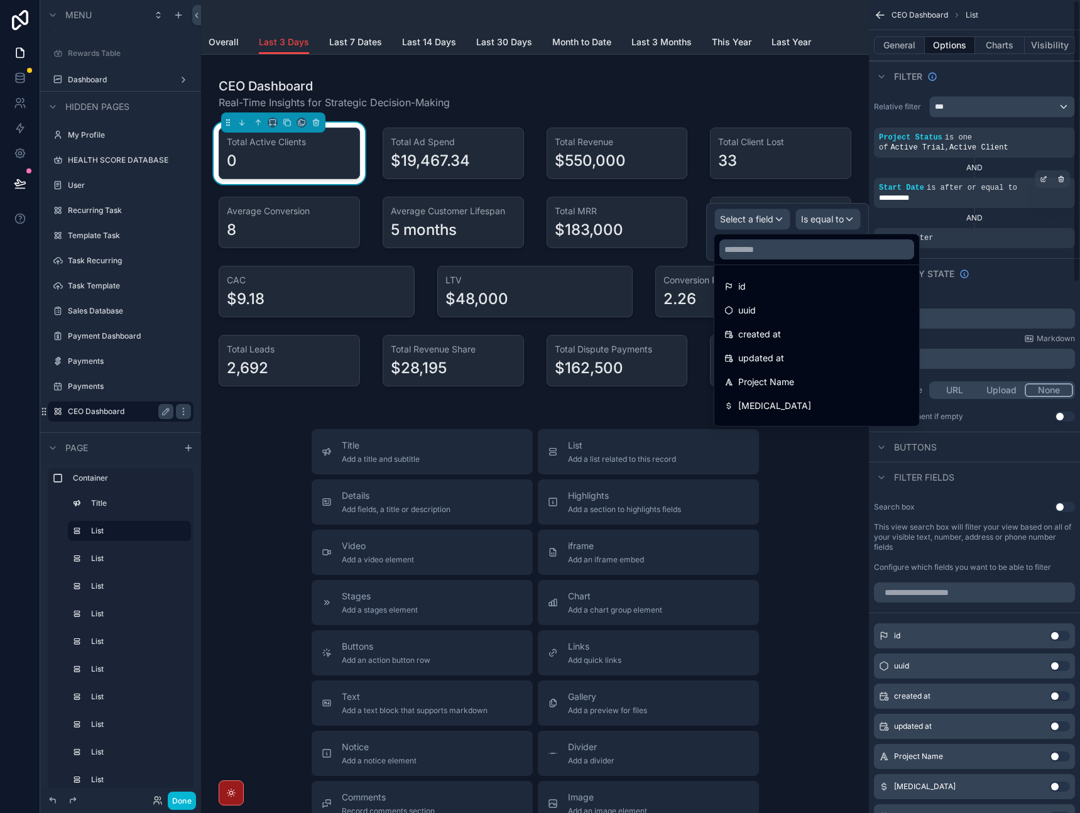
click at [944, 217] on div "AND" at bounding box center [974, 218] width 201 height 10
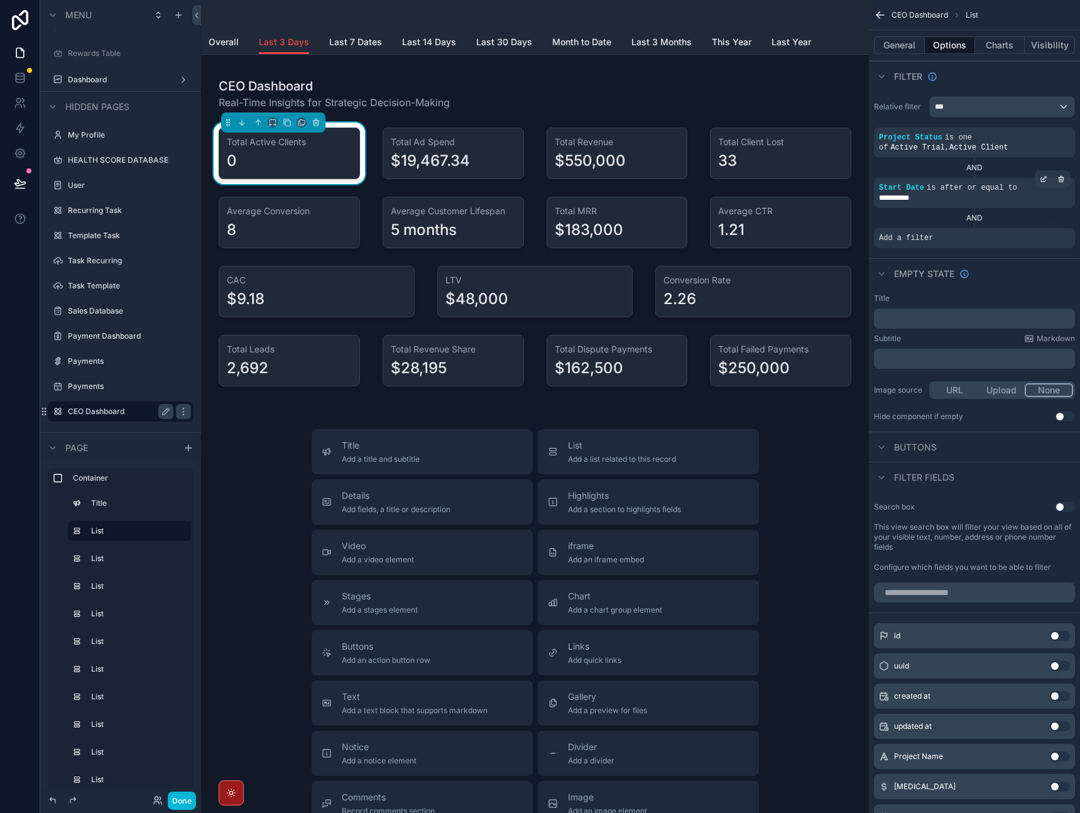
click at [982, 200] on div "**********" at bounding box center [974, 198] width 191 height 10
click at [1044, 232] on icon "scrollable content" at bounding box center [1044, 230] width 8 height 8
click at [775, 224] on div "Select a field" at bounding box center [752, 219] width 75 height 20
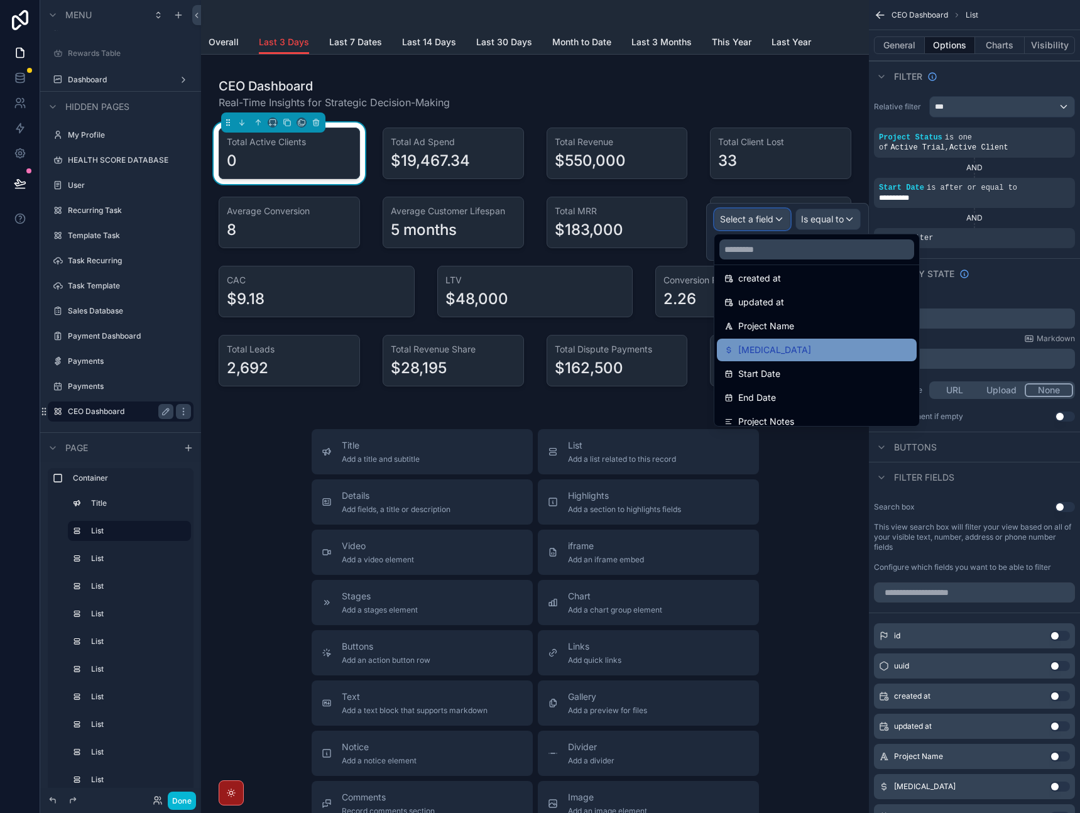
scroll to position [57, 0]
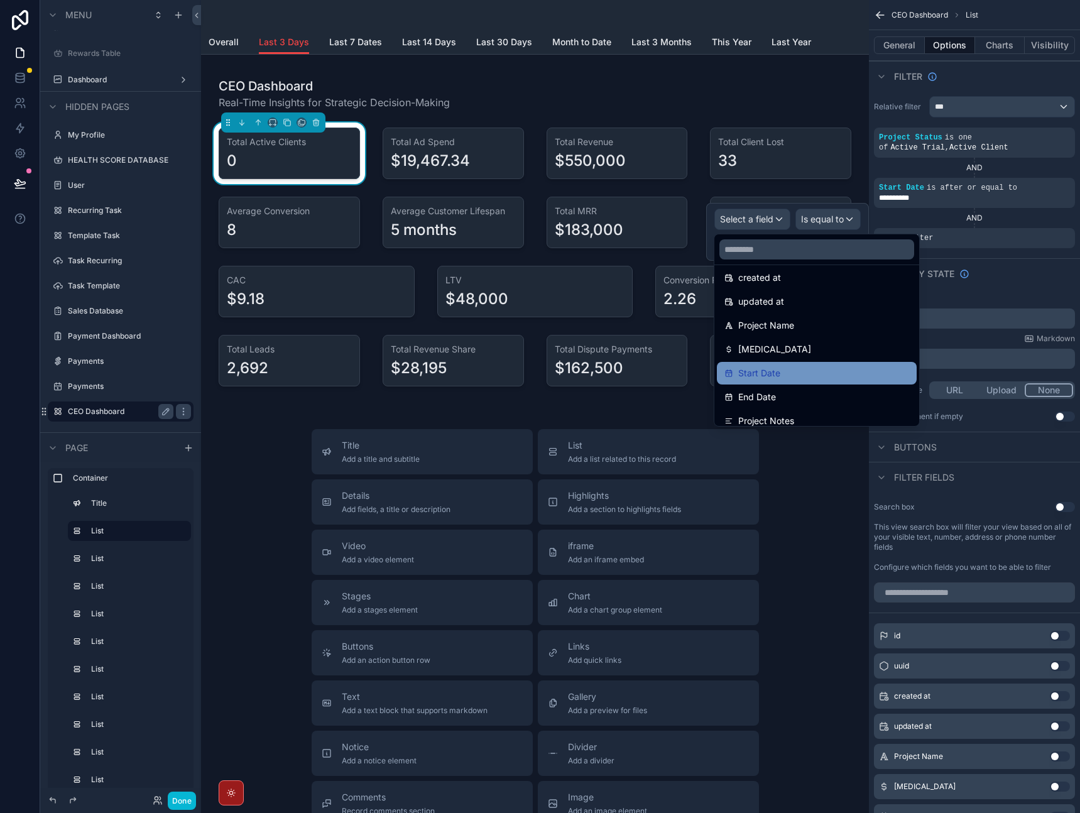
click at [805, 374] on div "Start Date" at bounding box center [816, 373] width 185 height 15
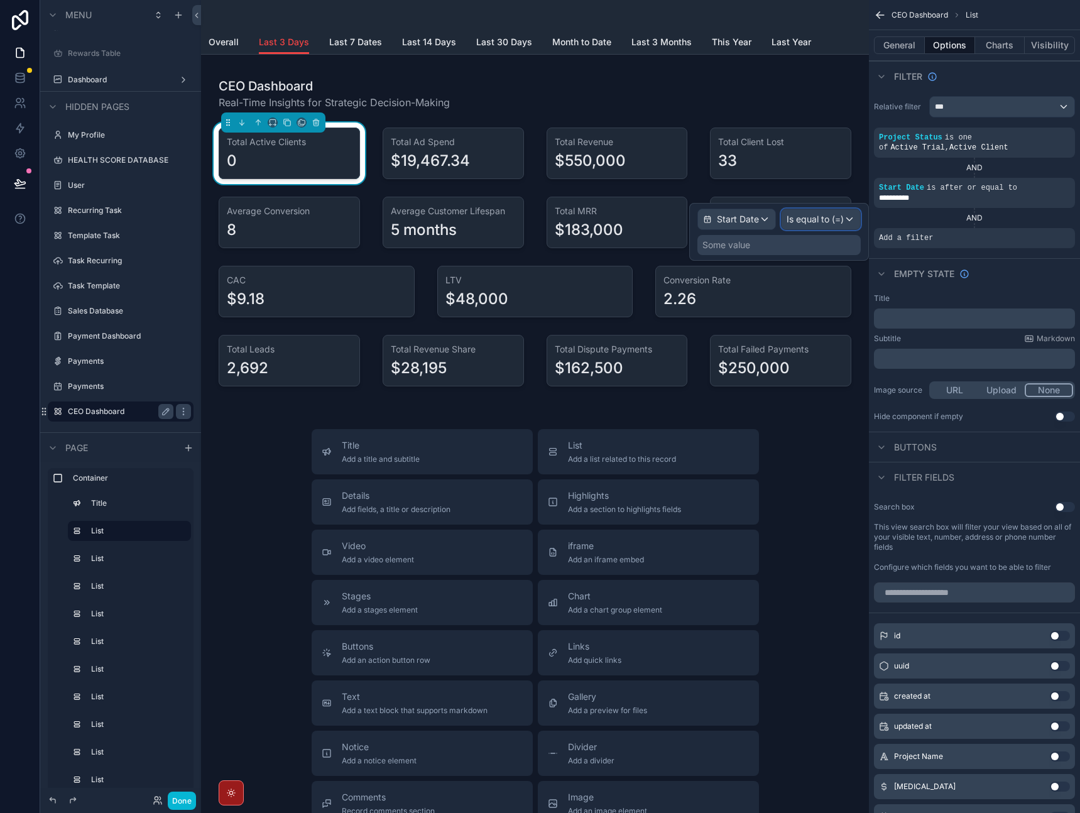
click at [841, 220] on span "Is equal to (=)" at bounding box center [815, 219] width 57 height 13
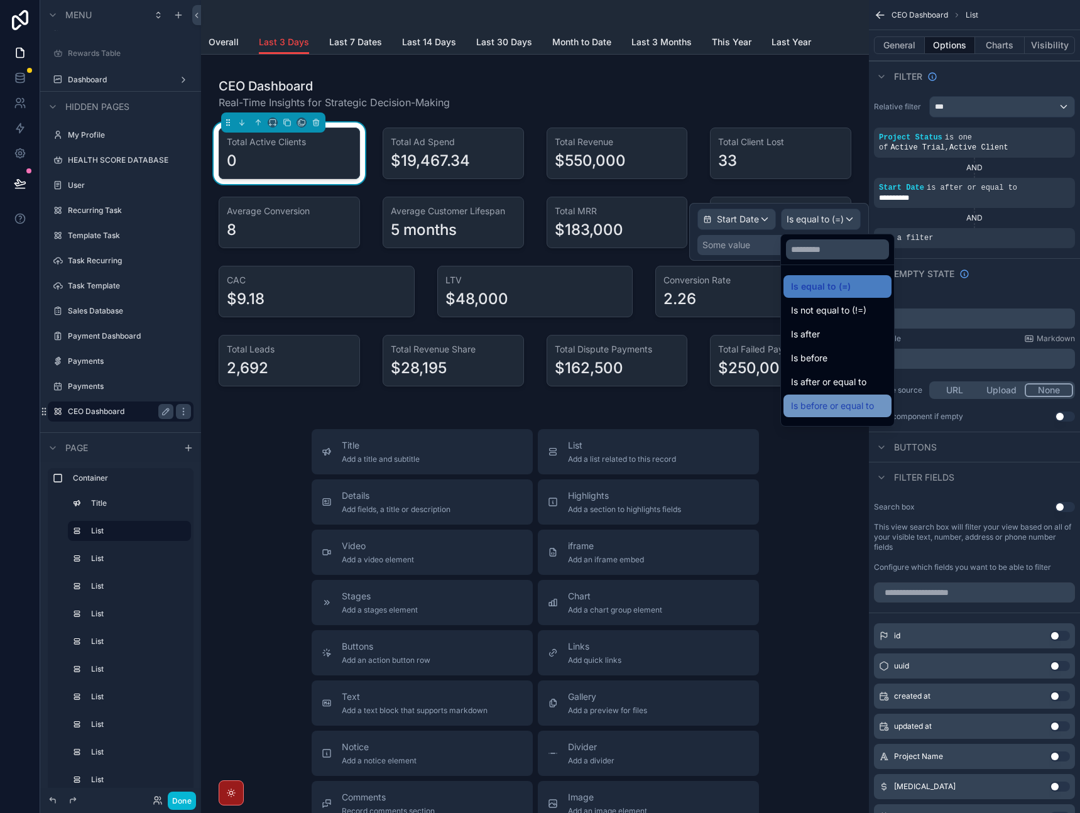
click at [839, 405] on span "Is before or equal to" at bounding box center [832, 405] width 83 height 15
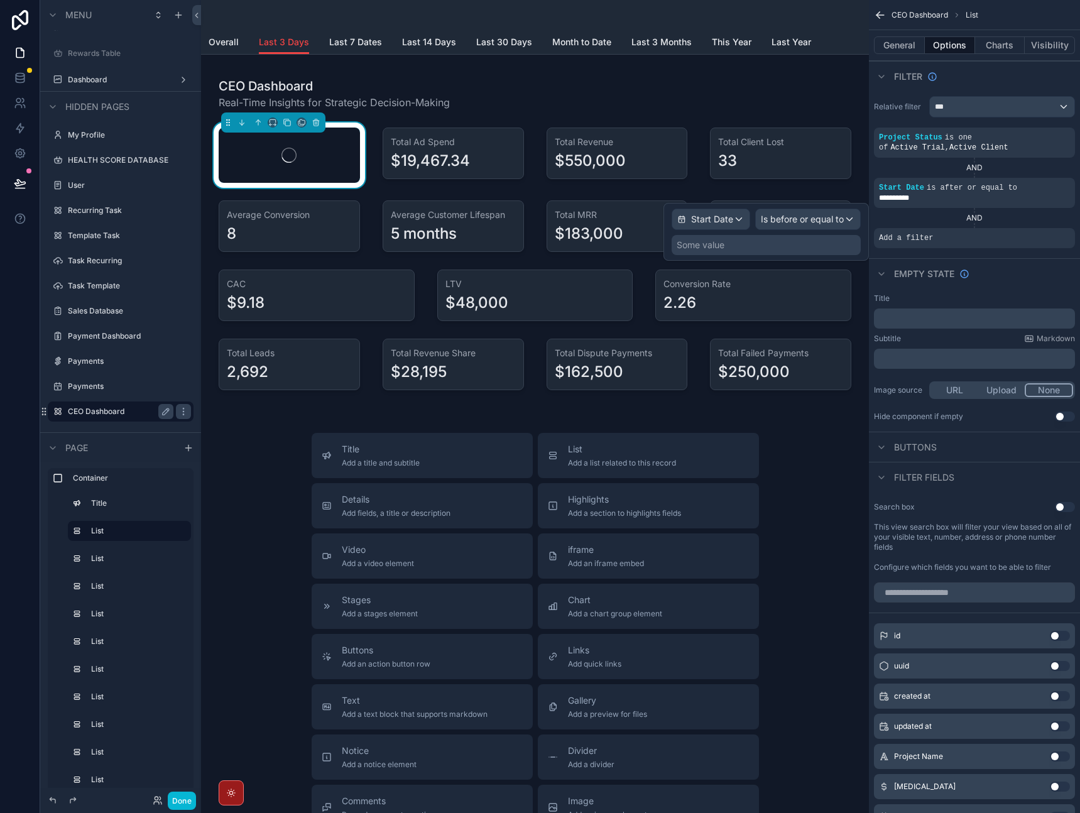
click at [789, 241] on div "Some value" at bounding box center [766, 245] width 189 height 20
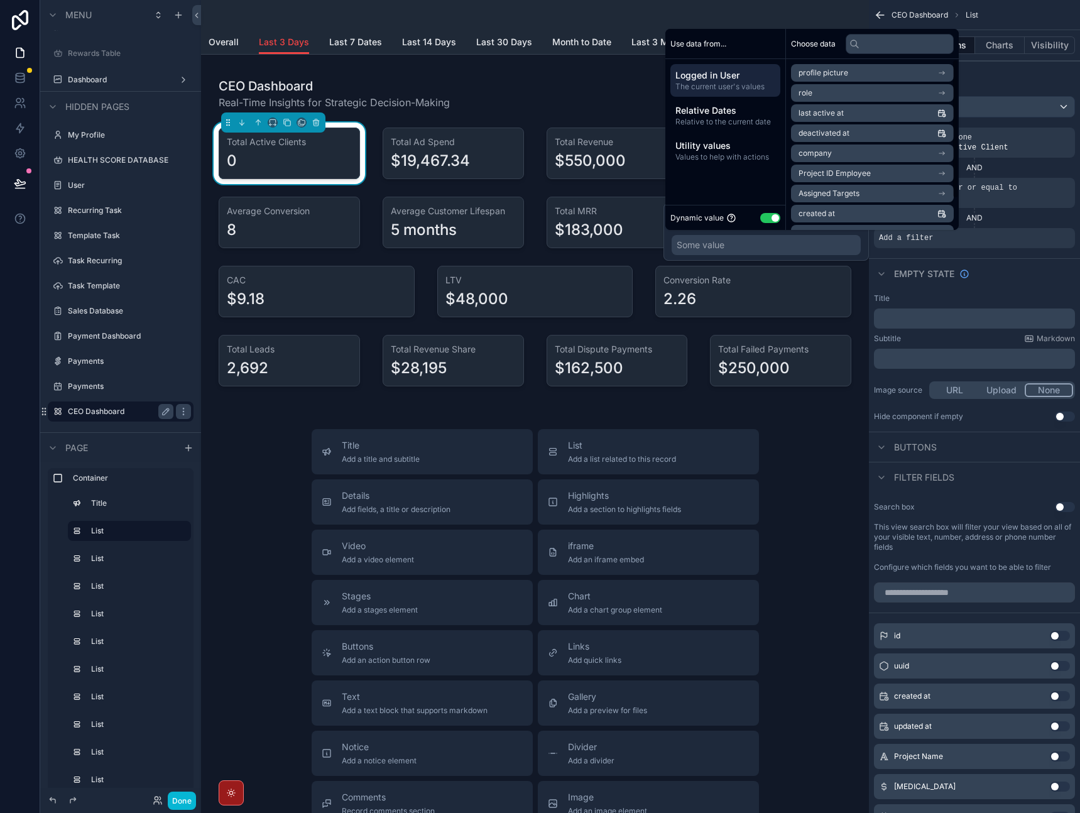
scroll to position [38, 0]
click at [772, 219] on button "Use setting" at bounding box center [770, 218] width 20 height 10
select select "****"
select select "*"
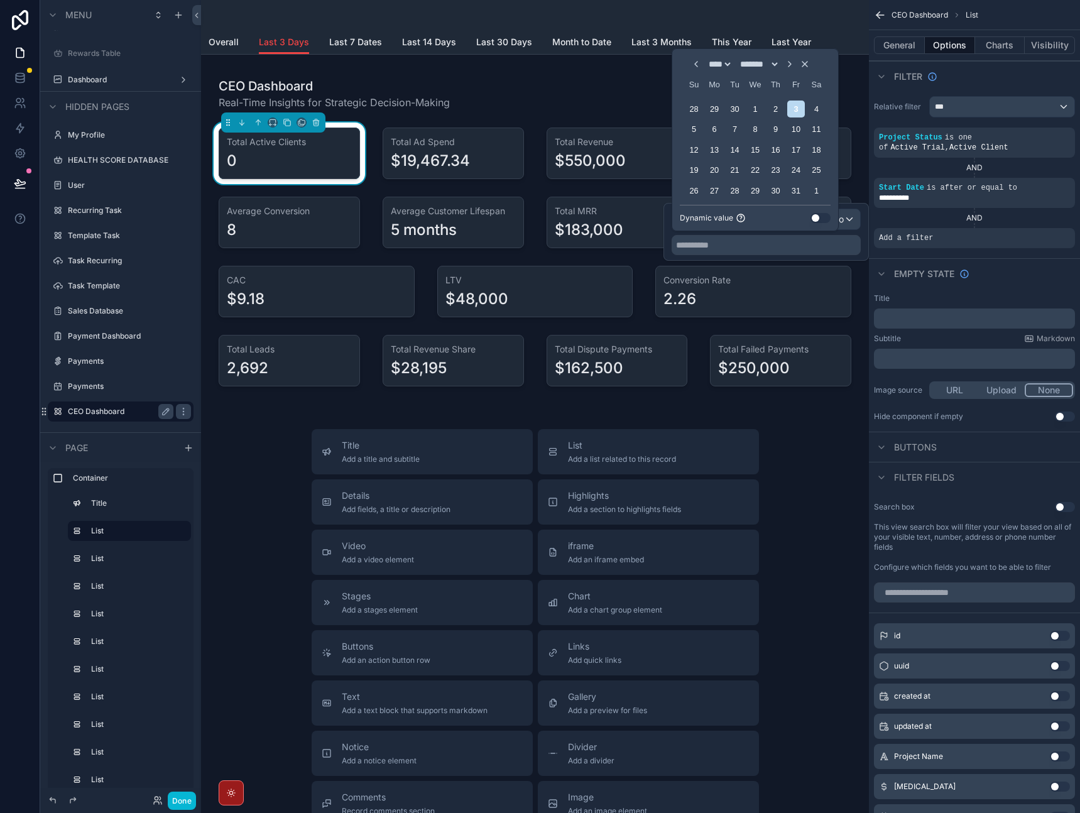
click at [816, 219] on button "Use setting" at bounding box center [821, 218] width 20 height 10
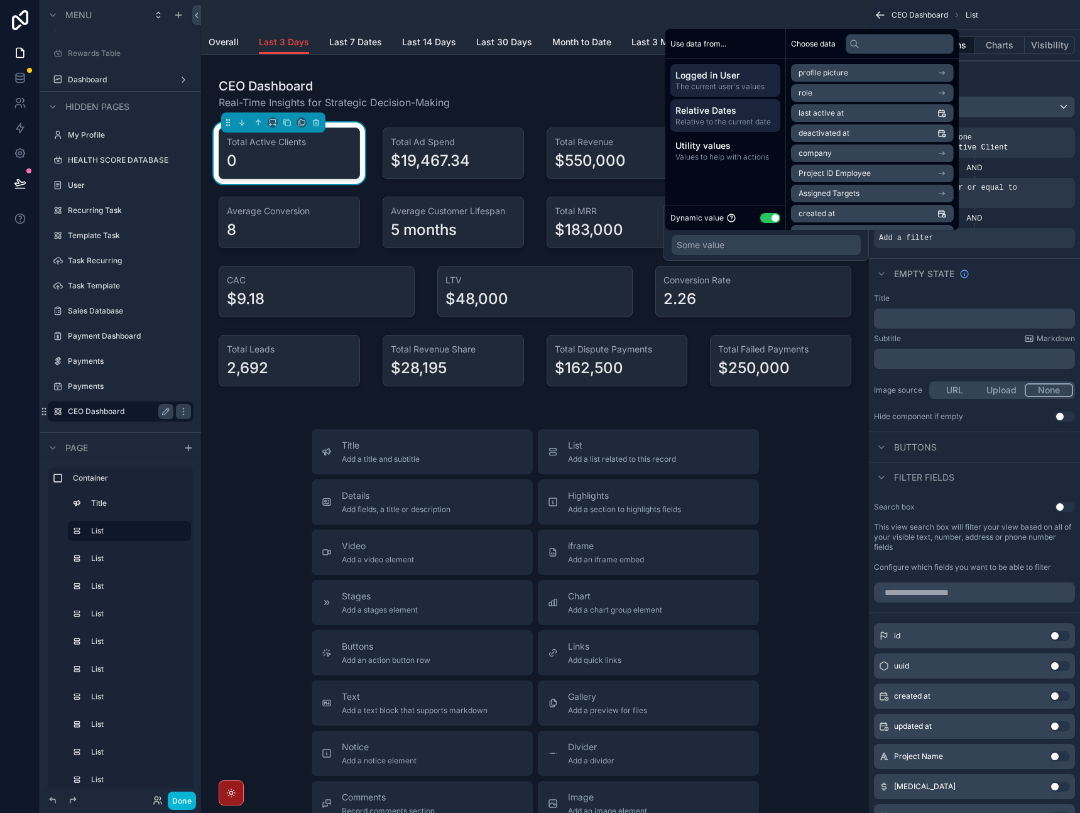
click at [733, 119] on span "Relative to the current date" at bounding box center [725, 122] width 100 height 10
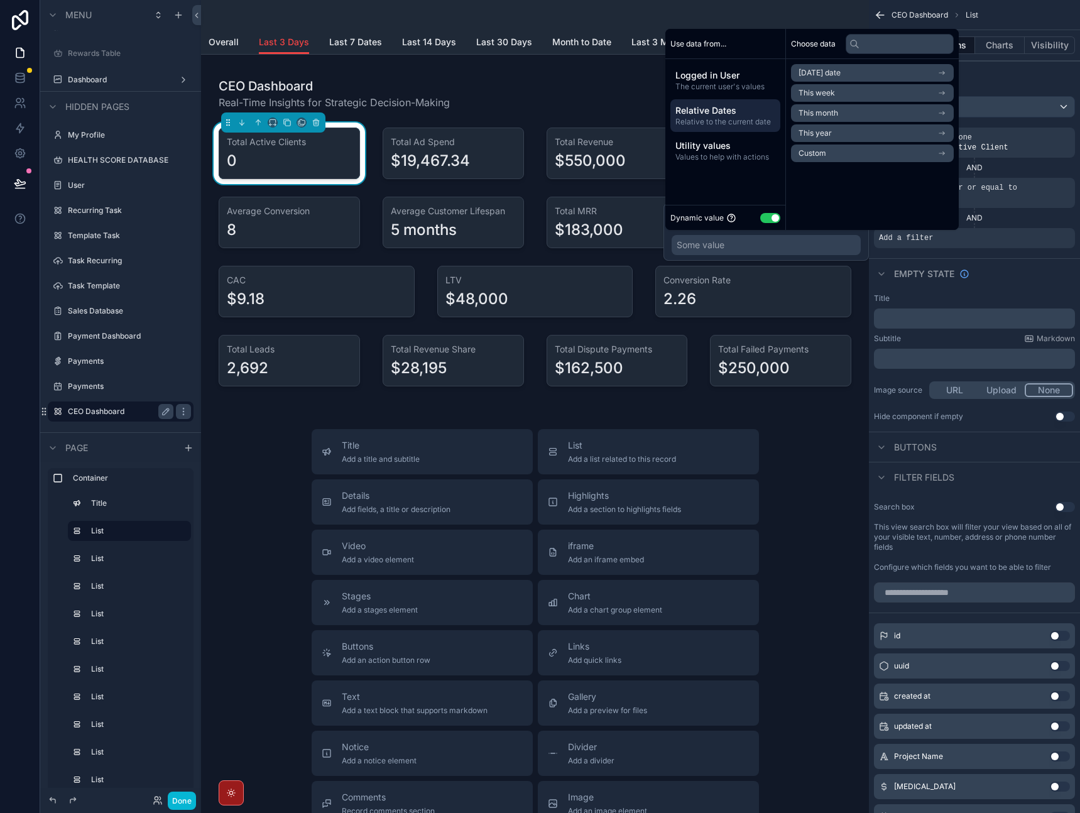
click at [854, 73] on li "[DATE] date" at bounding box center [872, 73] width 163 height 18
drag, startPoint x: 833, startPoint y: 93, endPoint x: 834, endPoint y: 133, distance: 40.2
click at [834, 133] on ul "Now Start of day End of day" at bounding box center [872, 116] width 163 height 58
click at [858, 137] on li "End of day" at bounding box center [872, 136] width 163 height 18
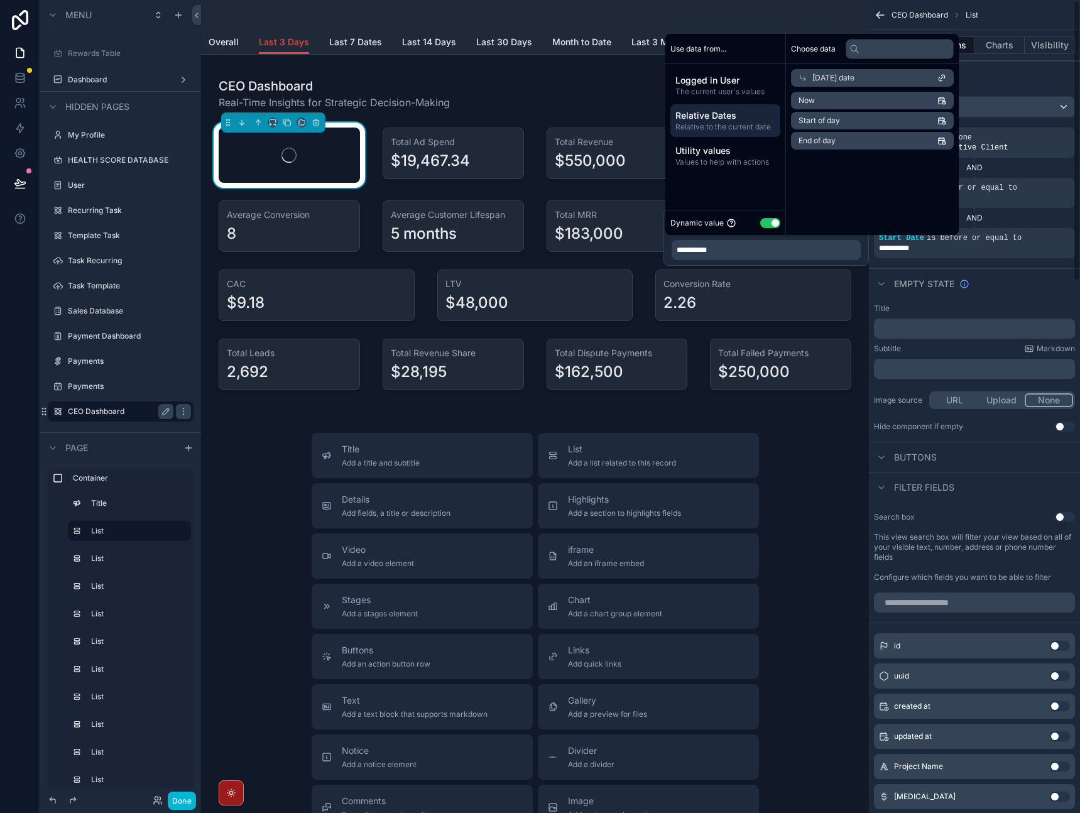
click at [1021, 295] on div "Empty state" at bounding box center [974, 283] width 211 height 30
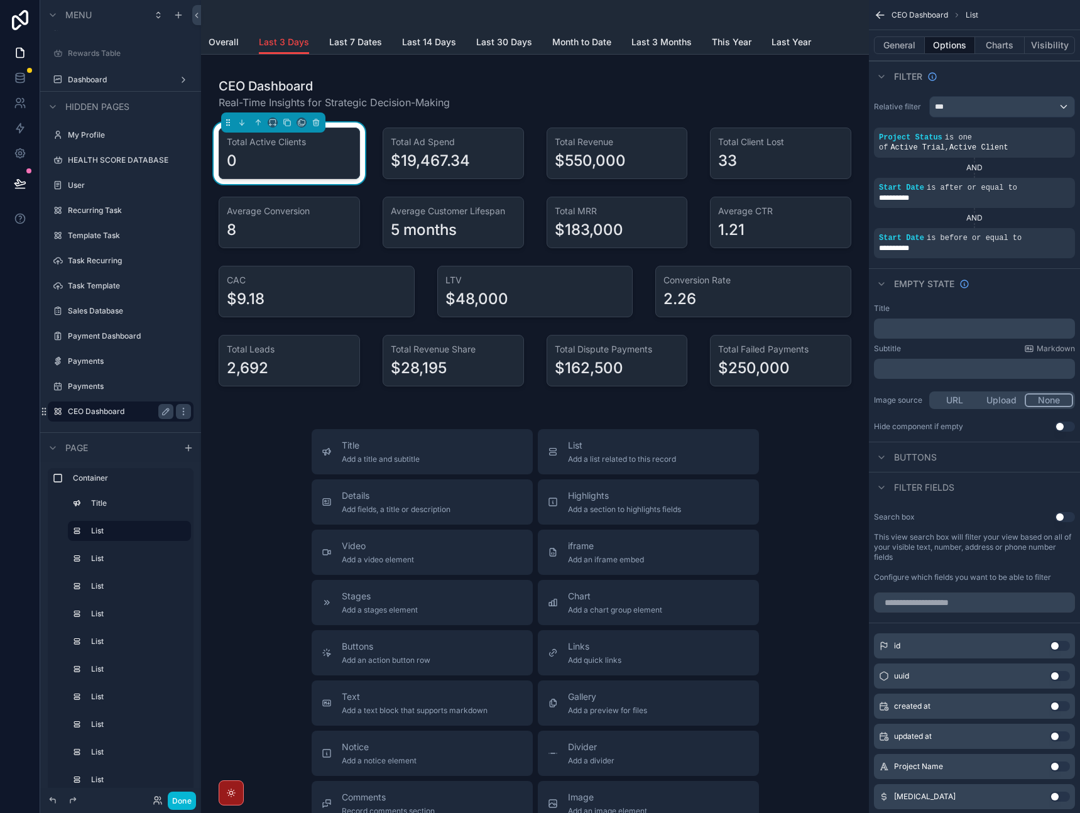
click at [0, 0] on icon "scrollable content" at bounding box center [0, 0] width 0 height 0
click at [0, 0] on div "scrollable content" at bounding box center [0, 0] width 0 height 0
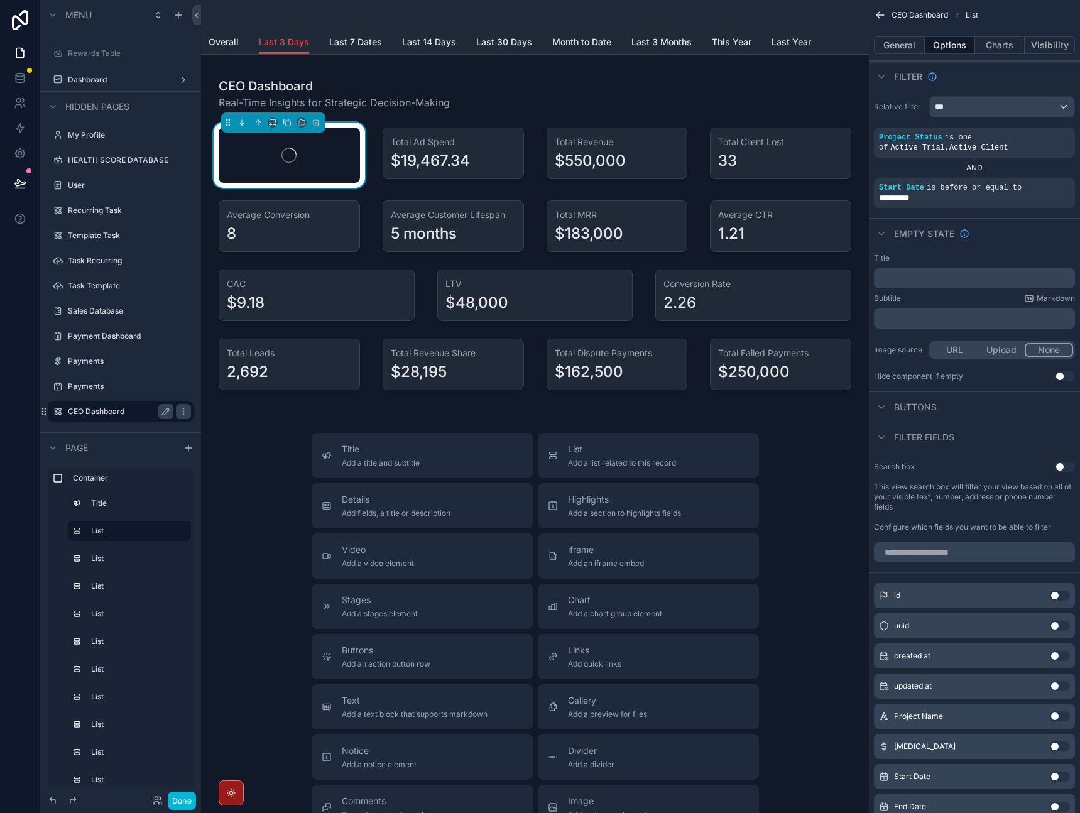
click at [1032, 238] on div "Empty state" at bounding box center [974, 233] width 211 height 30
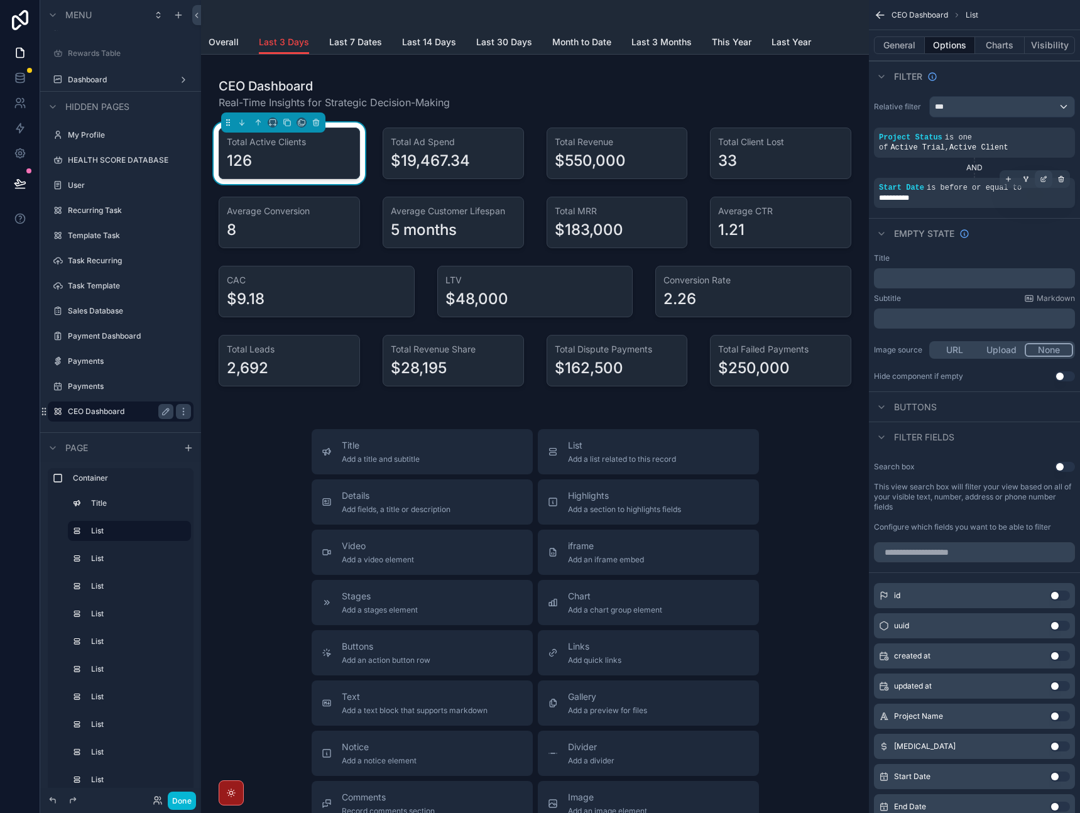
click at [1040, 182] on icon "scrollable content" at bounding box center [1044, 179] width 8 height 8
click at [802, 199] on div "**********" at bounding box center [766, 200] width 189 height 20
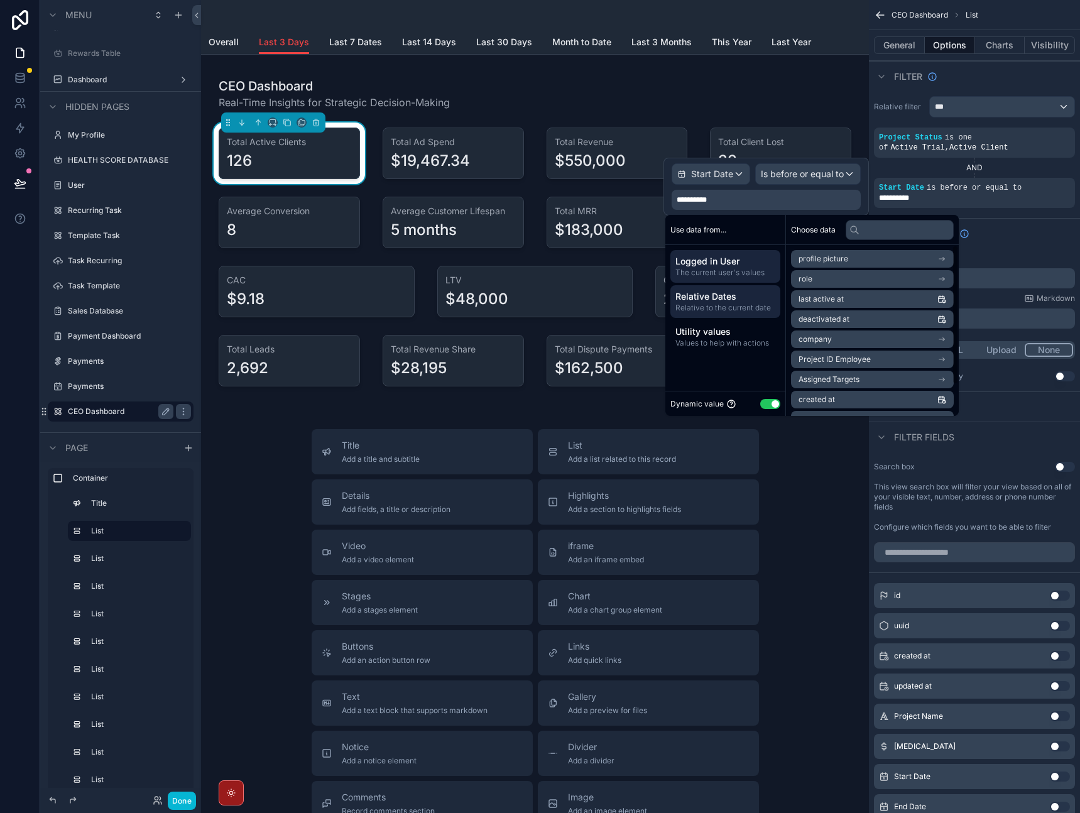
click at [732, 297] on span "Relative Dates" at bounding box center [725, 296] width 100 height 13
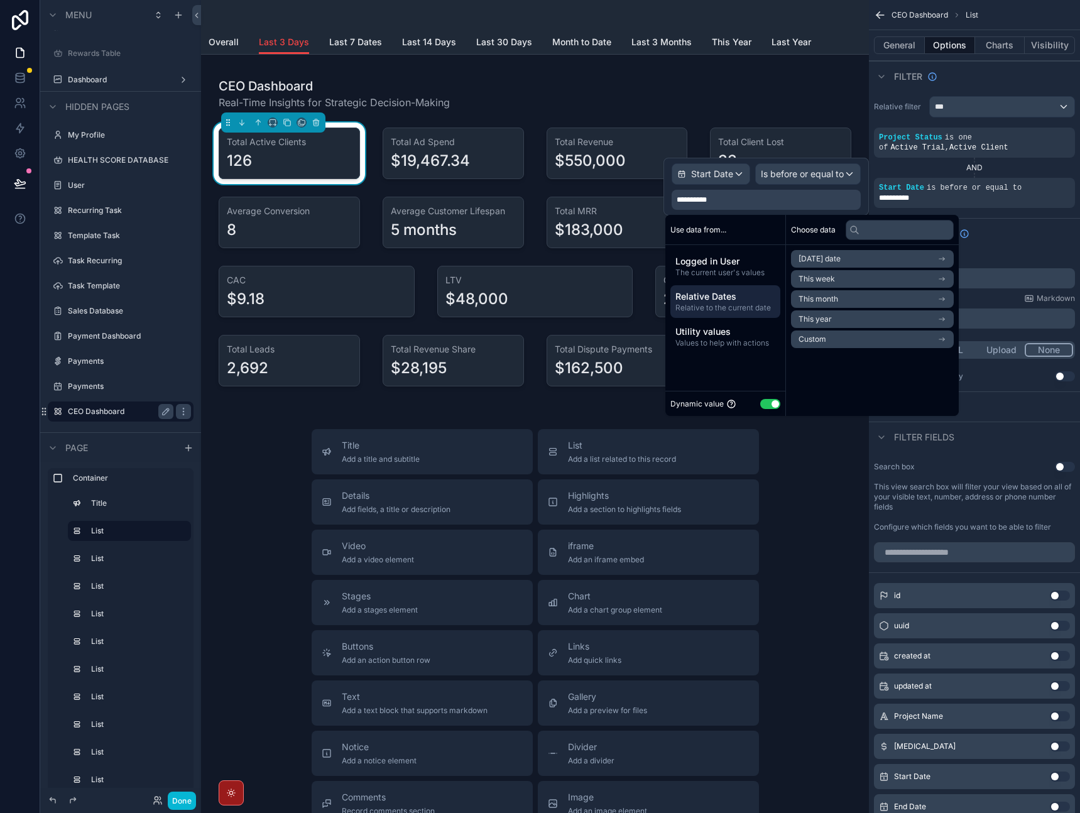
click at [822, 339] on span "Custom" at bounding box center [813, 339] width 28 height 10
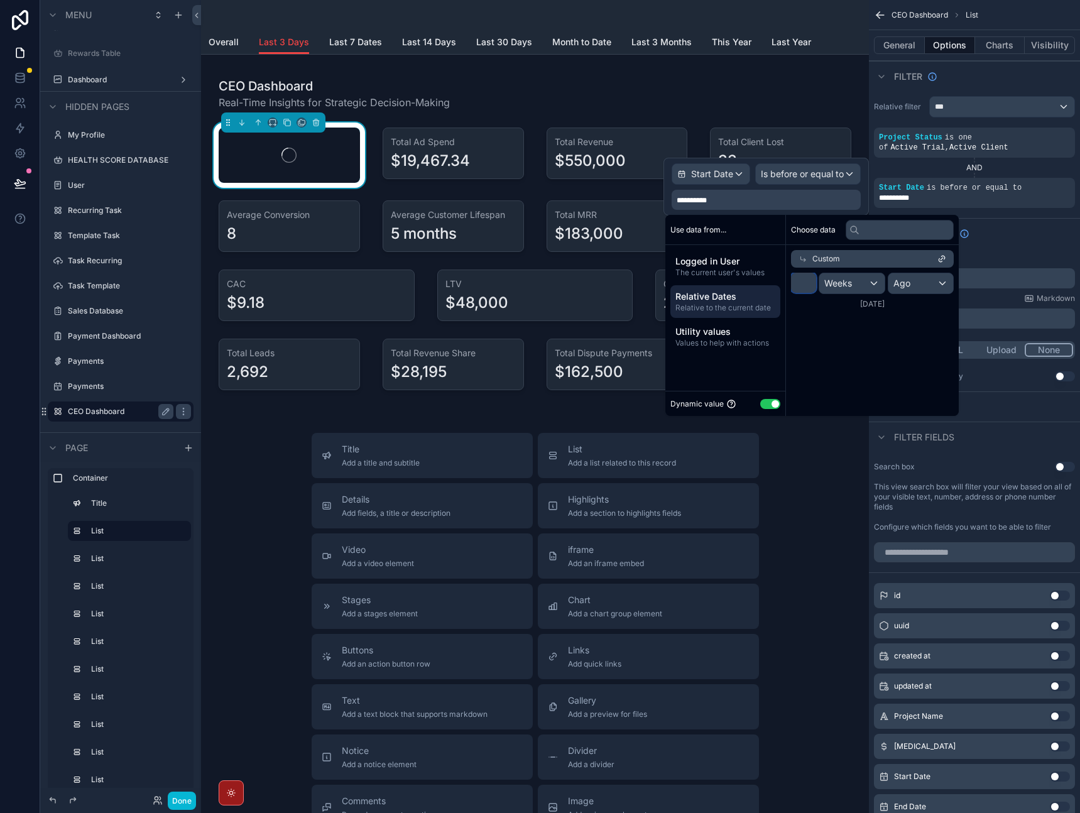
drag, startPoint x: 810, startPoint y: 288, endPoint x: 763, endPoint y: 283, distance: 47.4
click at [763, 283] on div "Use data from... Logged in User The current user's values Relative Dates Relati…" at bounding box center [811, 315] width 293 height 201
type input "*"
click at [870, 291] on div "Weeks" at bounding box center [853, 283] width 68 height 20
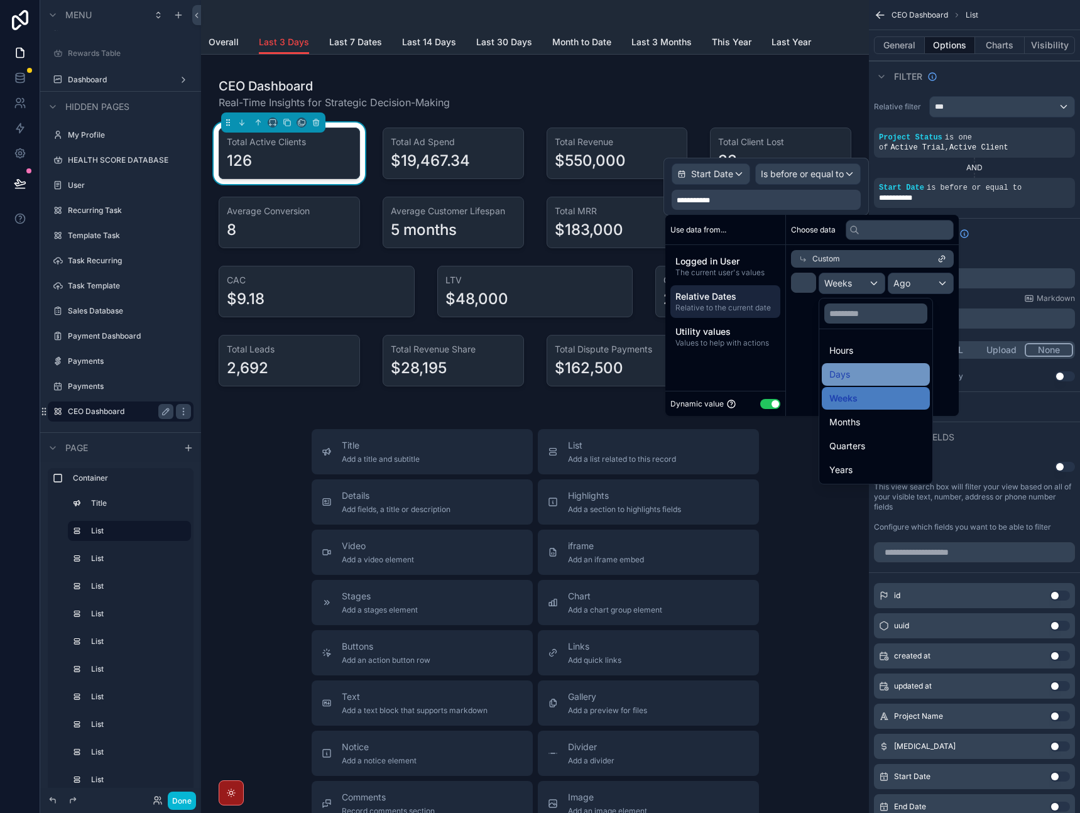
click at [853, 375] on div "Days" at bounding box center [875, 374] width 93 height 15
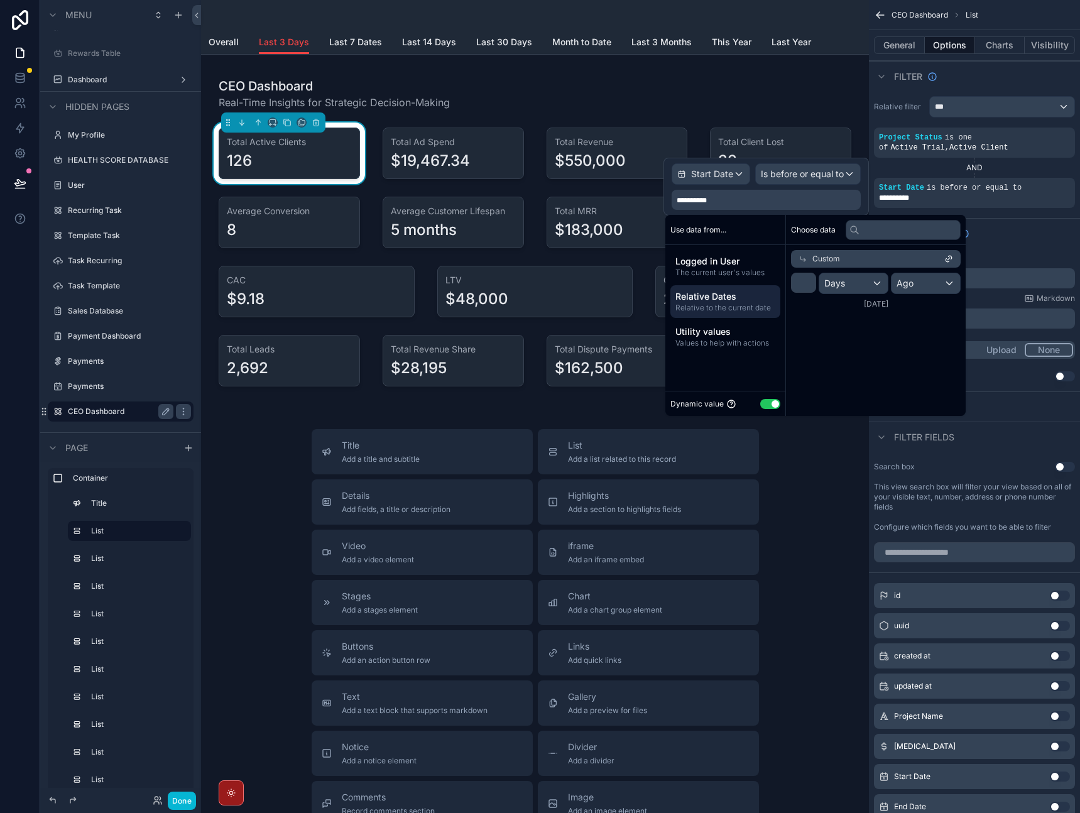
click at [849, 326] on div "Choose data Custom * Days Ago 9/30/2025" at bounding box center [876, 315] width 180 height 201
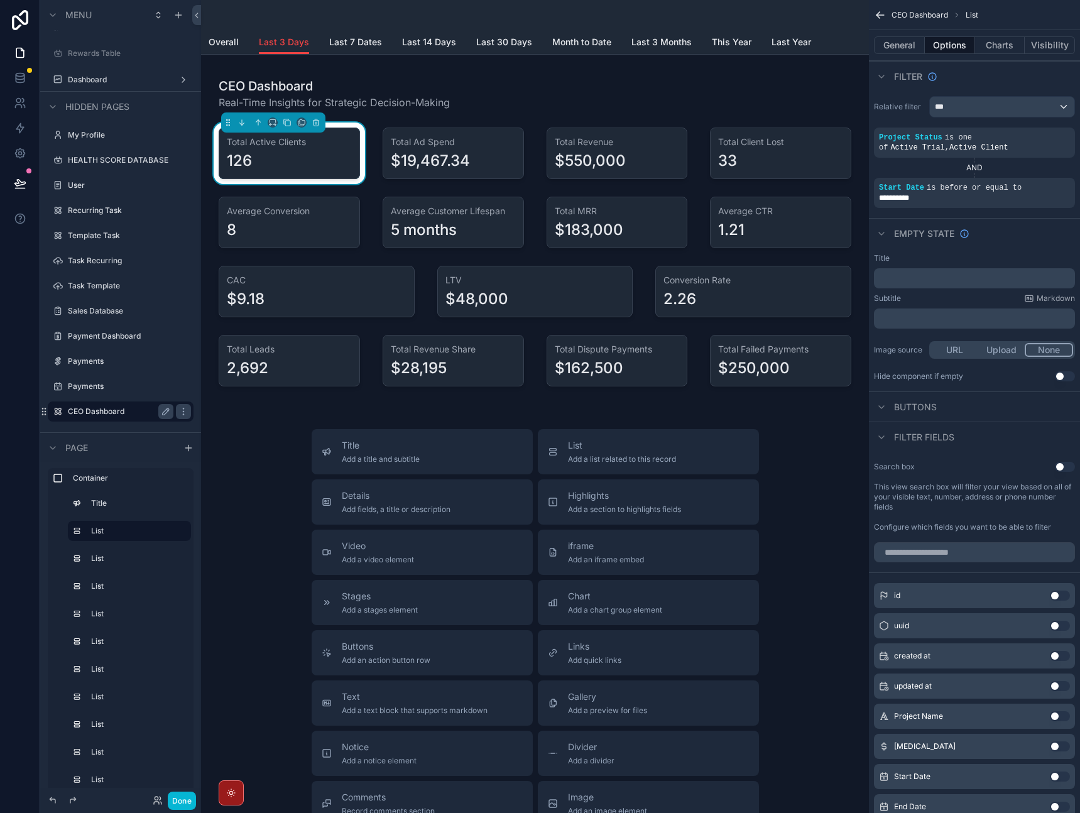
click at [1010, 258] on div "Title" at bounding box center [974, 258] width 201 height 10
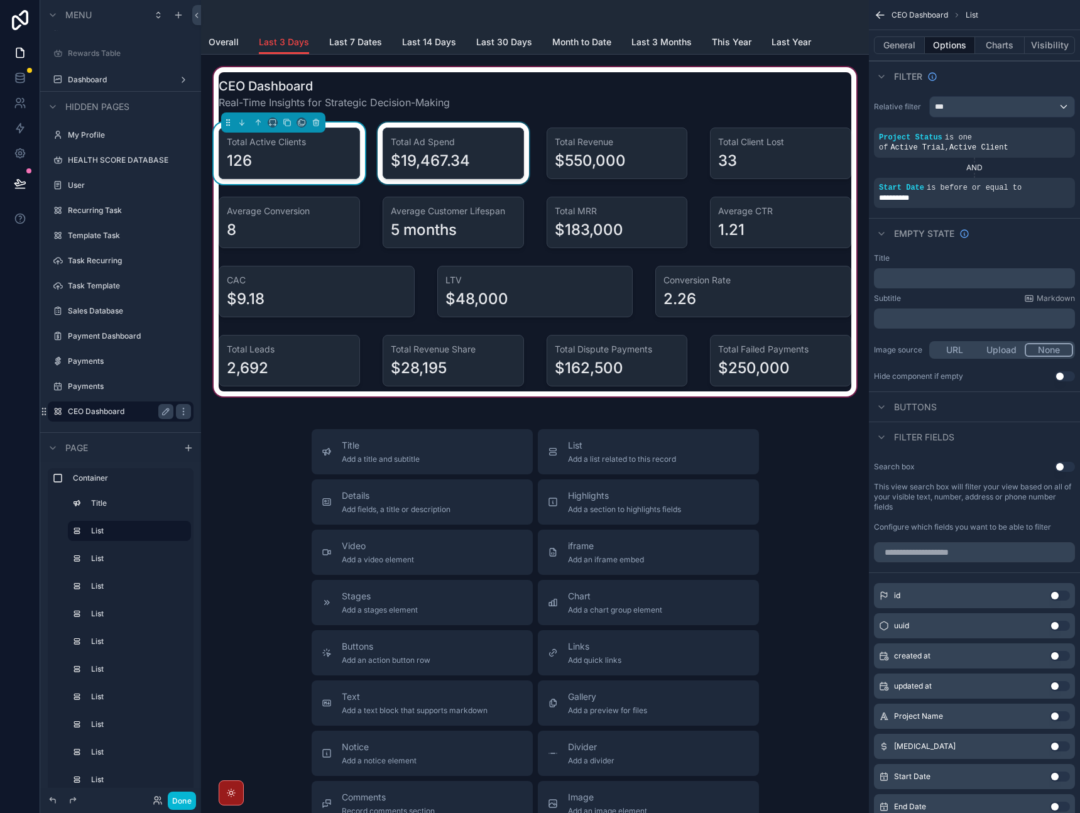
click at [447, 153] on div "scrollable content" at bounding box center [453, 154] width 156 height 62
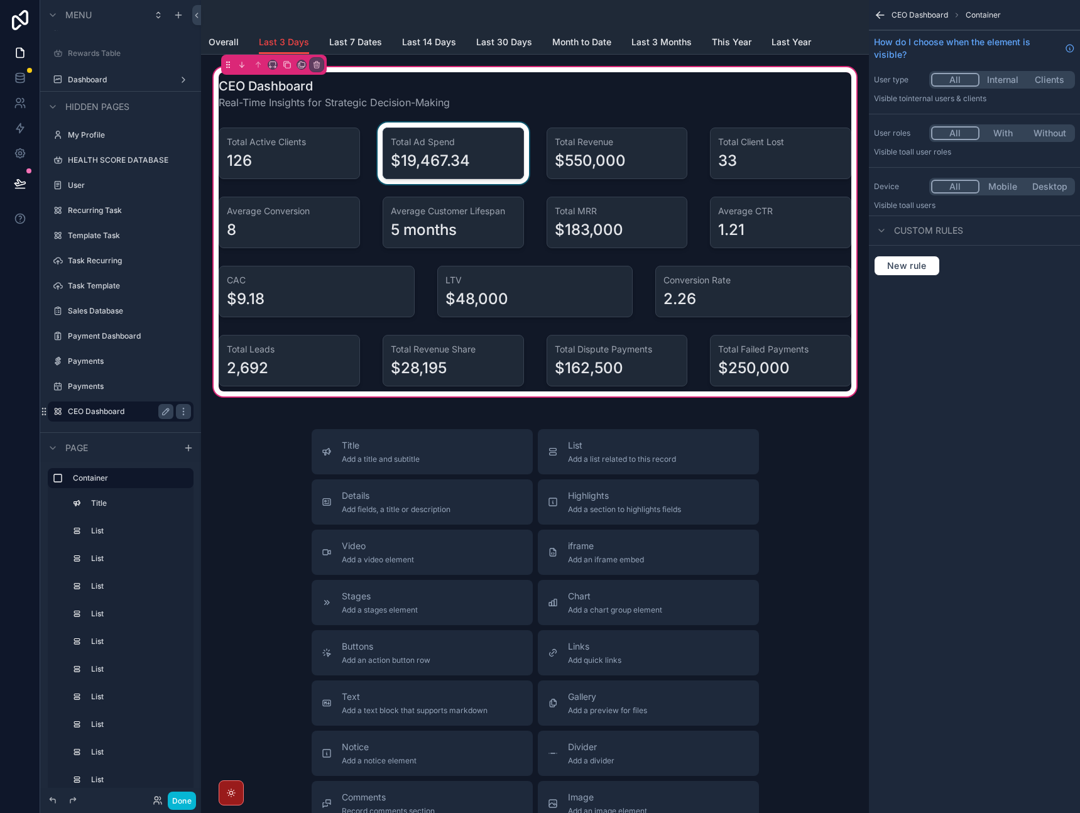
click at [466, 149] on div "scrollable content" at bounding box center [453, 154] width 156 height 62
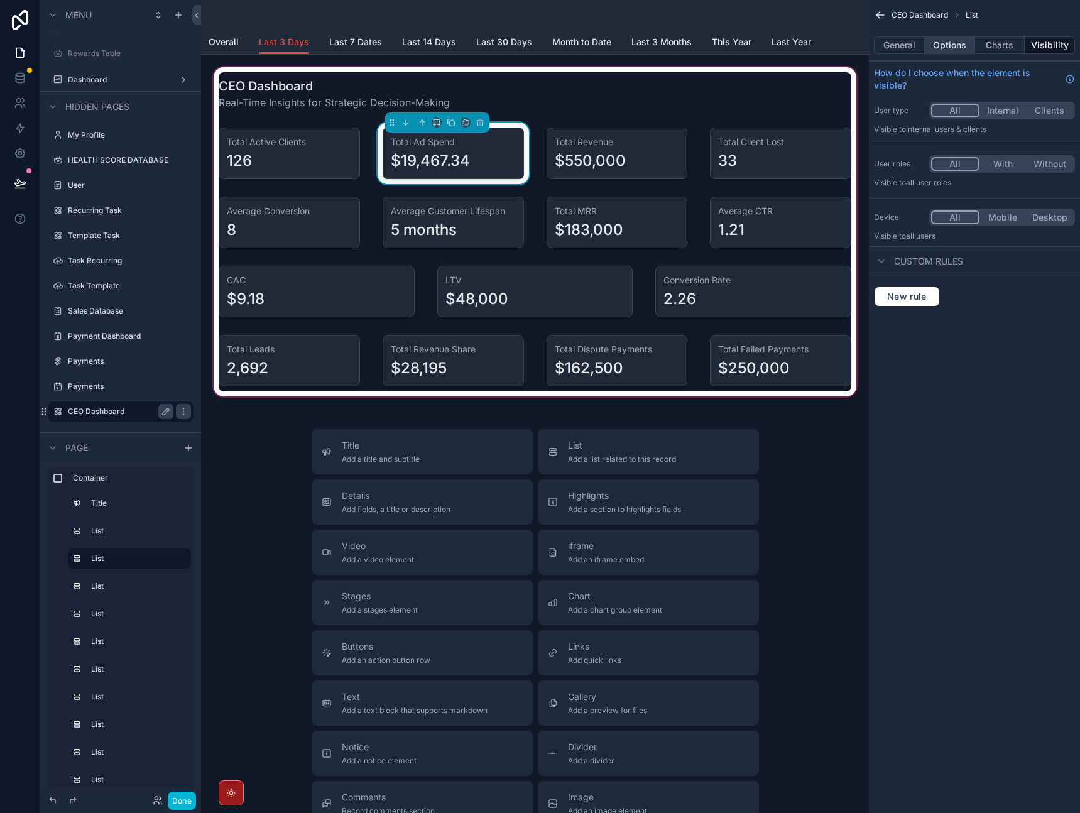
click at [947, 50] on button "Options" at bounding box center [950, 45] width 50 height 18
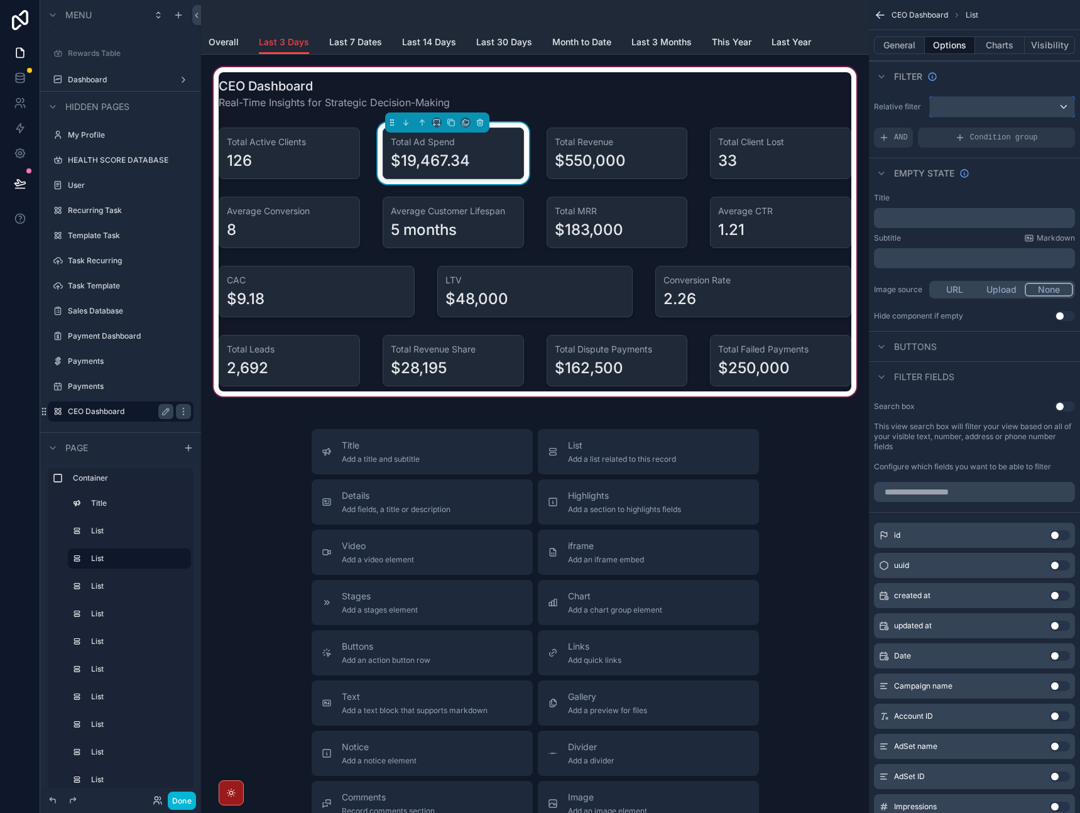
click at [967, 107] on div "scrollable content" at bounding box center [1002, 107] width 145 height 20
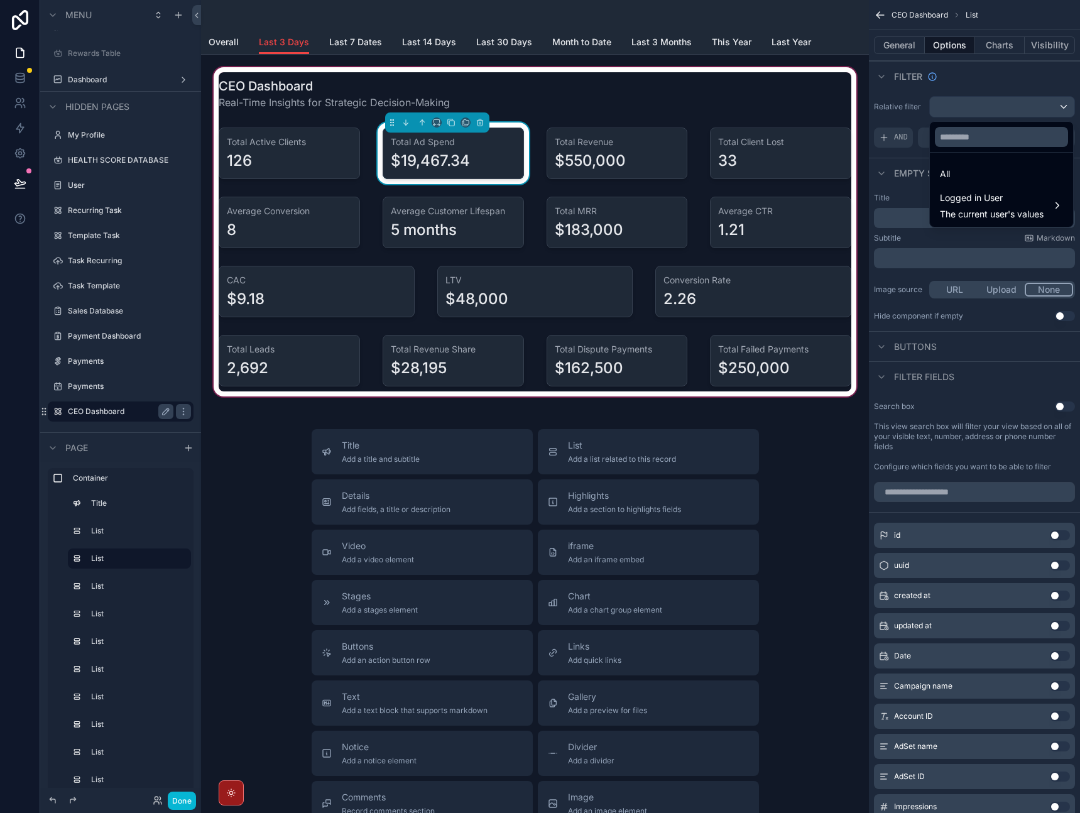
click at [967, 107] on div "scrollable content" at bounding box center [540, 406] width 1080 height 813
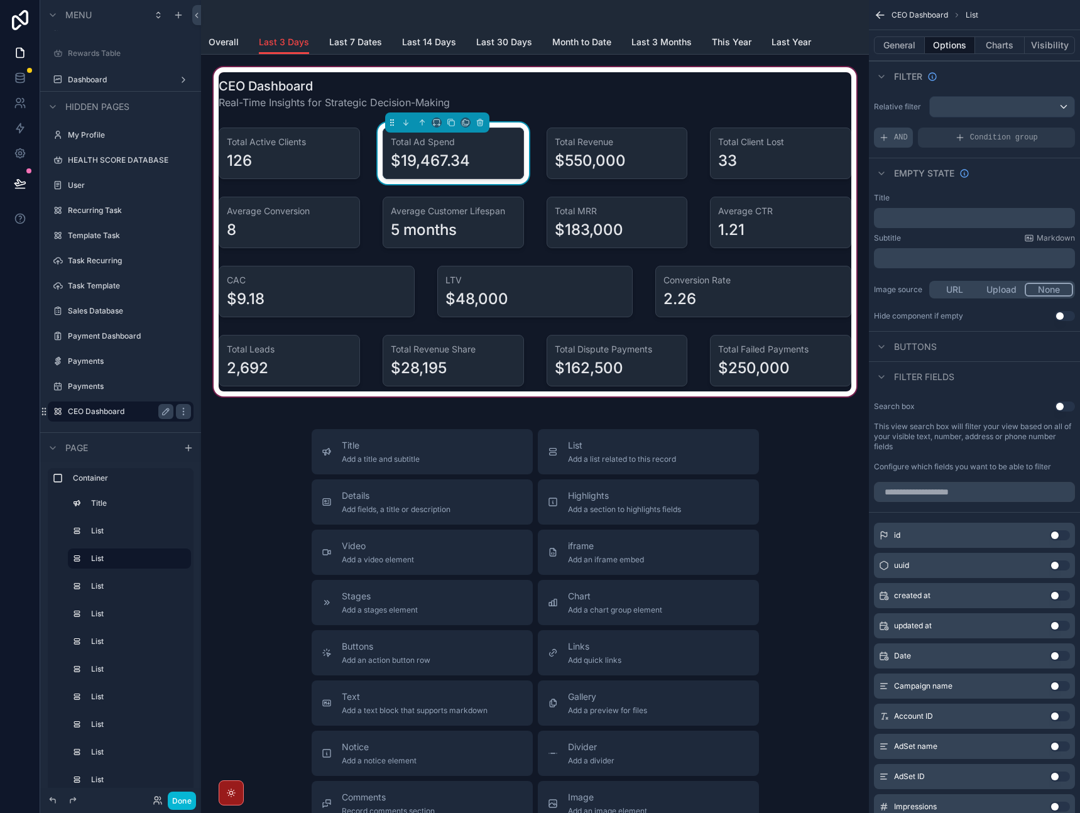
click at [904, 144] on div "AND" at bounding box center [893, 138] width 39 height 20
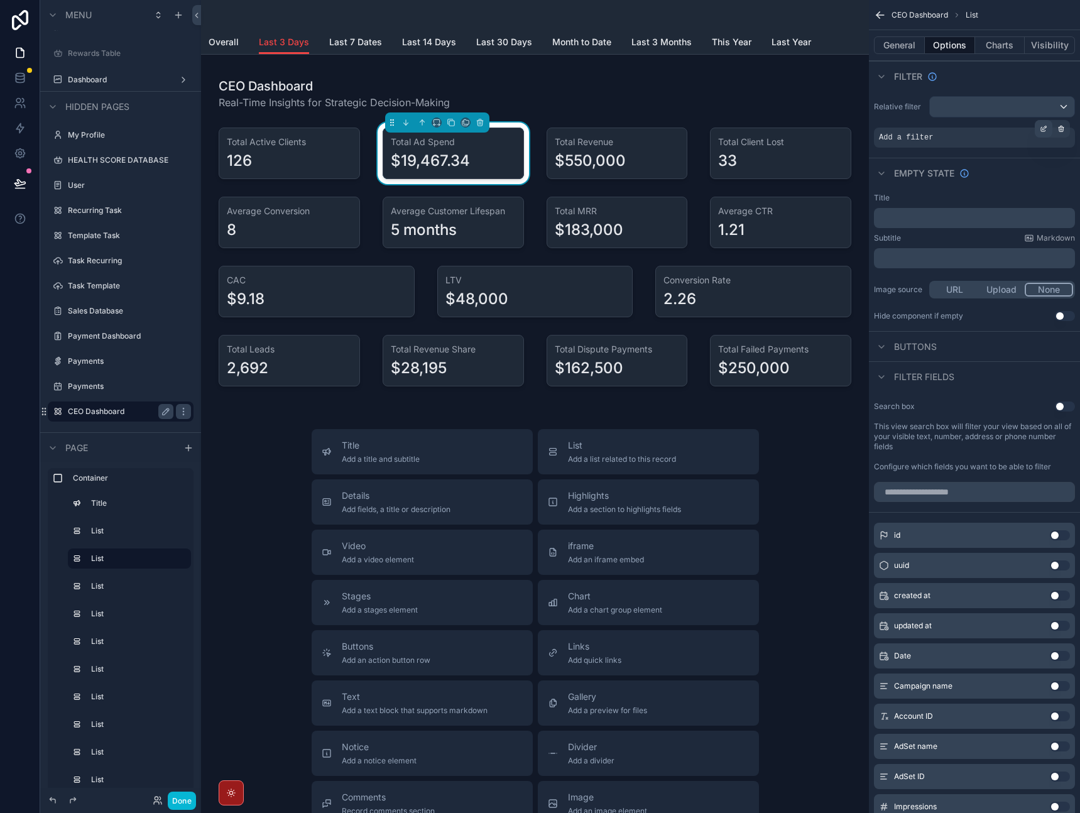
click at [1044, 129] on icon "scrollable content" at bounding box center [1045, 128] width 4 height 4
click at [763, 124] on span "Select a field" at bounding box center [746, 118] width 53 height 13
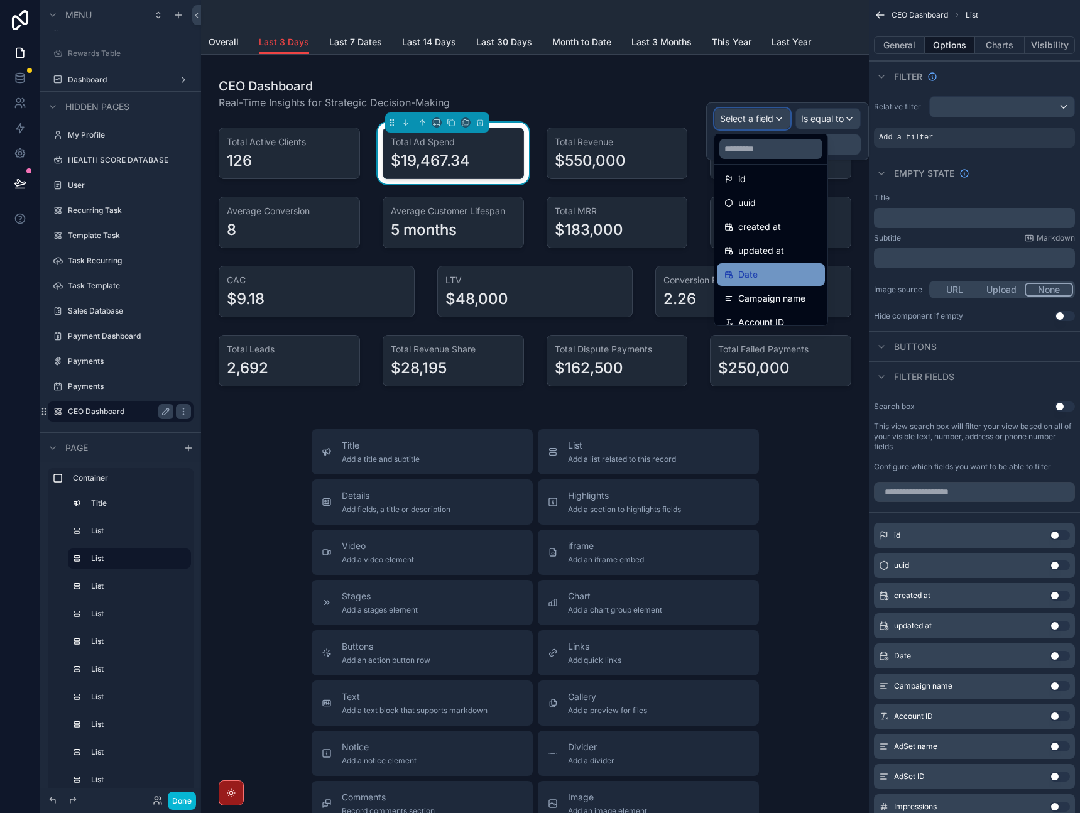
scroll to position [17, 0]
click at [773, 270] on div "Date" at bounding box center [770, 264] width 93 height 15
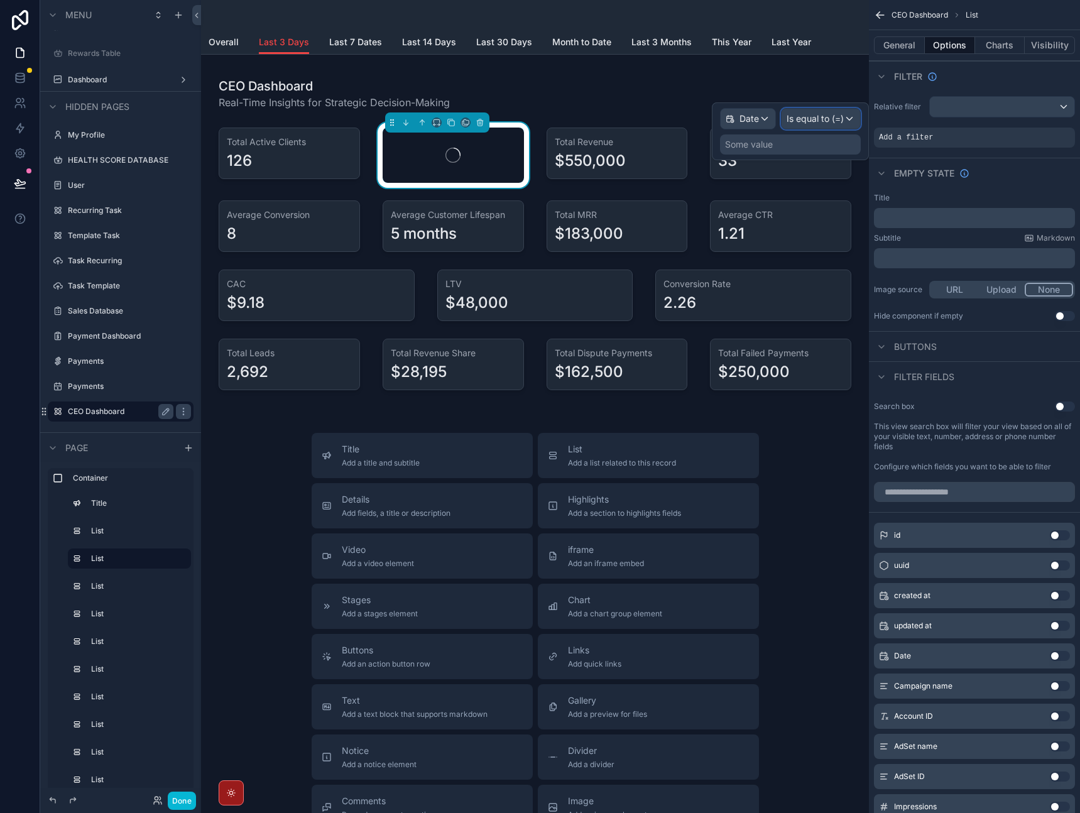
click at [841, 124] on span "Is equal to (=)" at bounding box center [815, 118] width 57 height 13
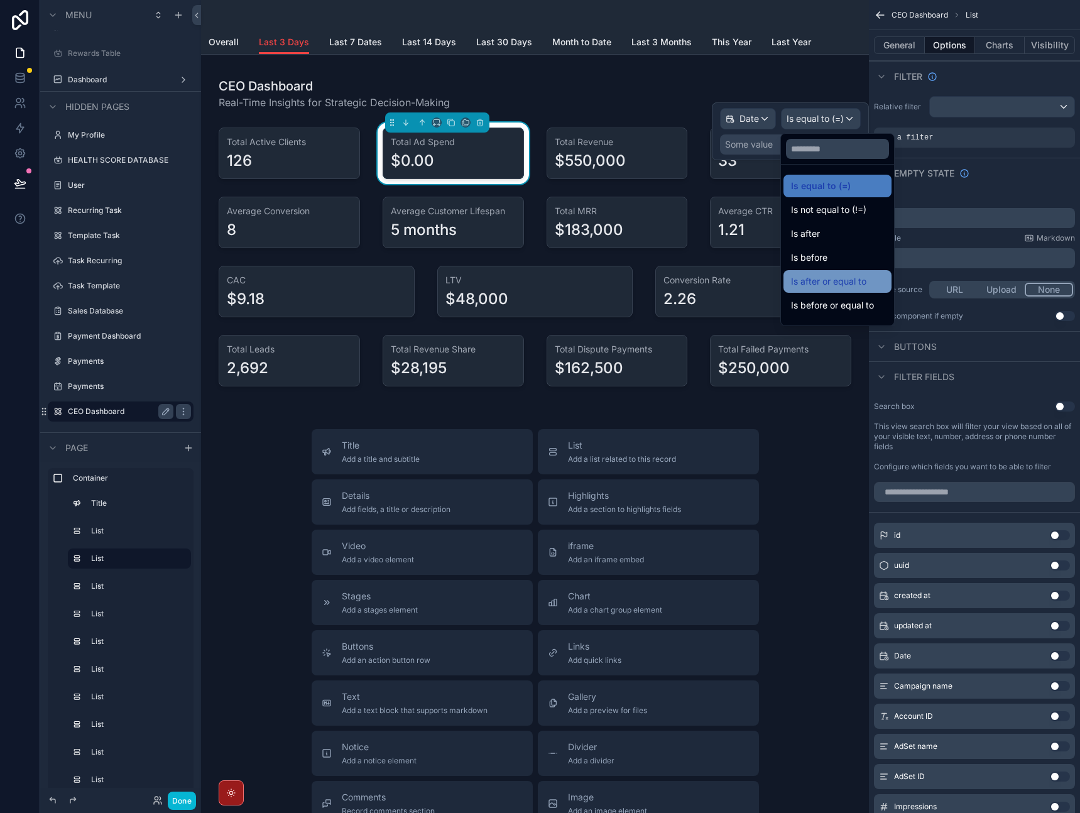
click at [848, 288] on span "Is after or equal to" at bounding box center [828, 281] width 75 height 15
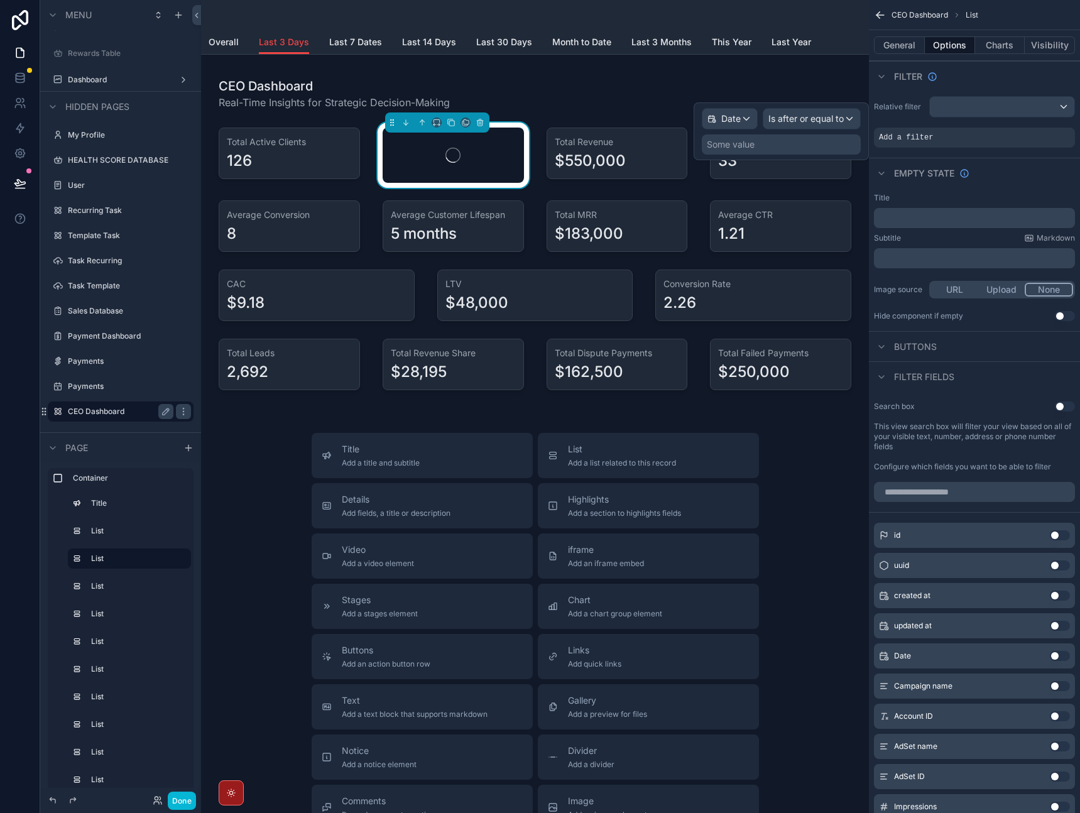
click at [810, 143] on div "Some value" at bounding box center [781, 144] width 159 height 20
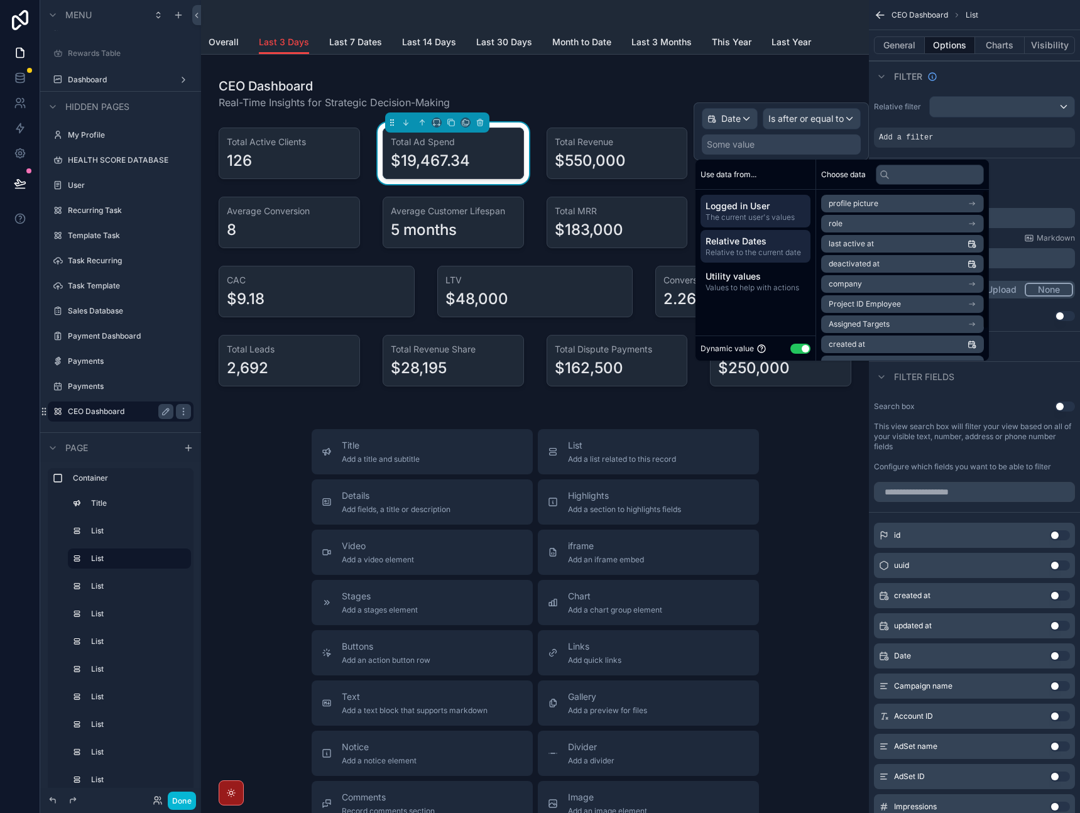
click at [771, 239] on span "Relative Dates" at bounding box center [756, 241] width 100 height 13
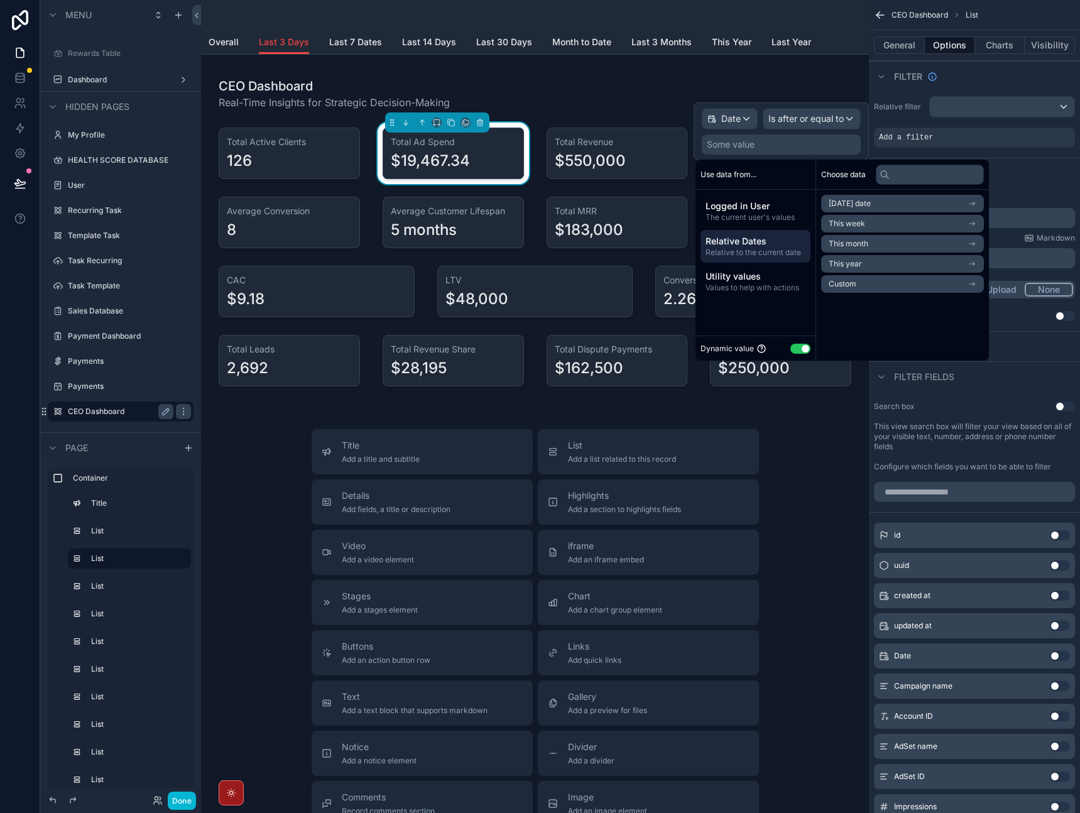
click at [845, 282] on span "Custom" at bounding box center [843, 284] width 28 height 10
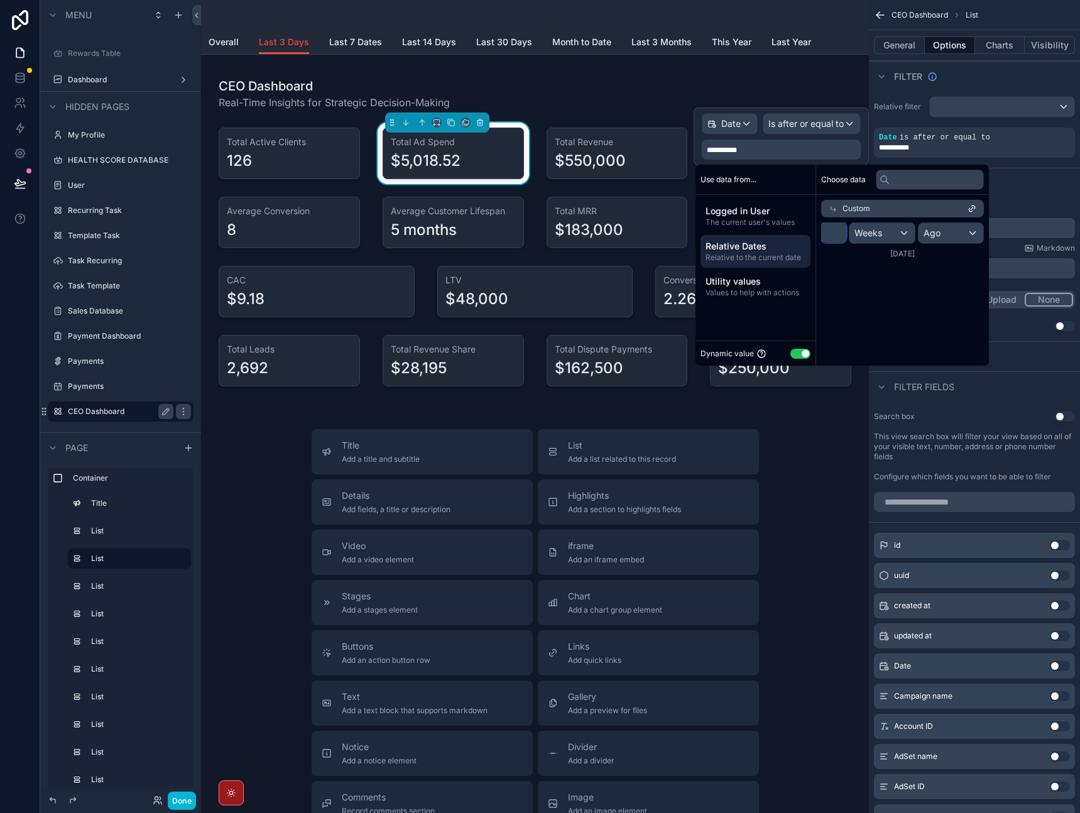
drag, startPoint x: 838, startPoint y: 234, endPoint x: 772, endPoint y: 232, distance: 66.0
click at [772, 232] on div "Use data from... Logged in User The current user's values Relative Dates Relati…" at bounding box center [842, 265] width 293 height 201
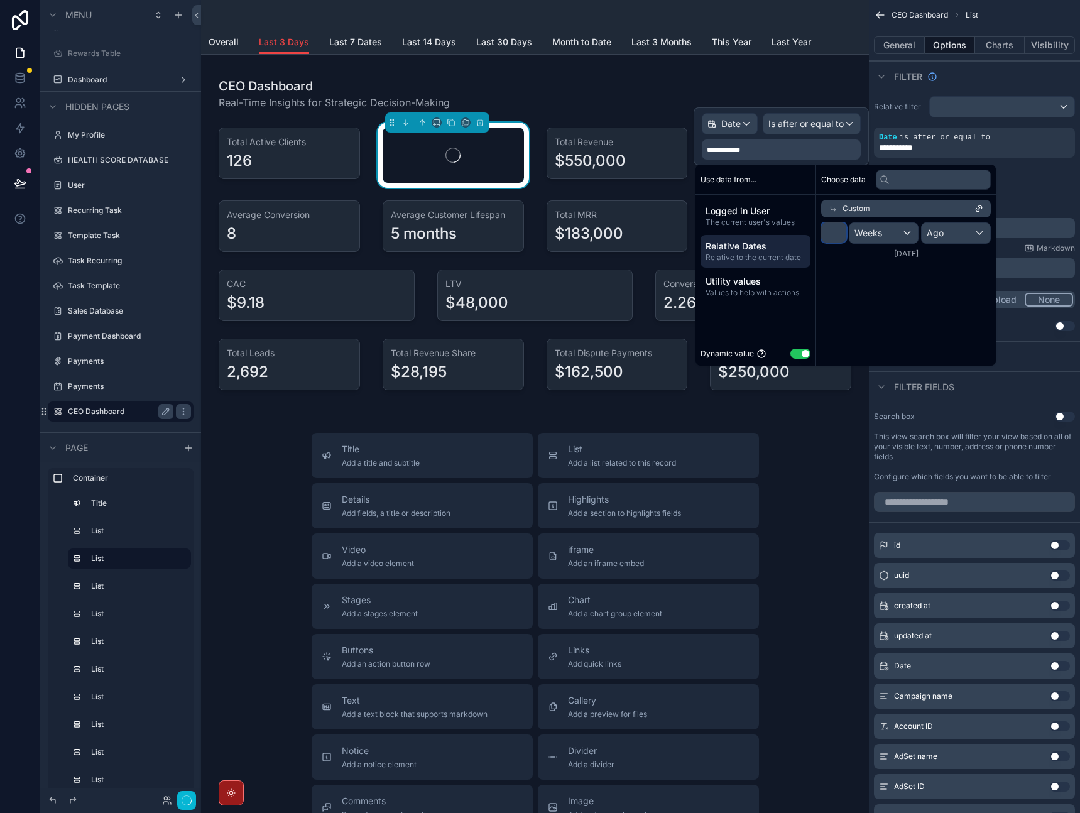
type input "*"
click at [882, 237] on div "Weeks" at bounding box center [883, 233] width 68 height 20
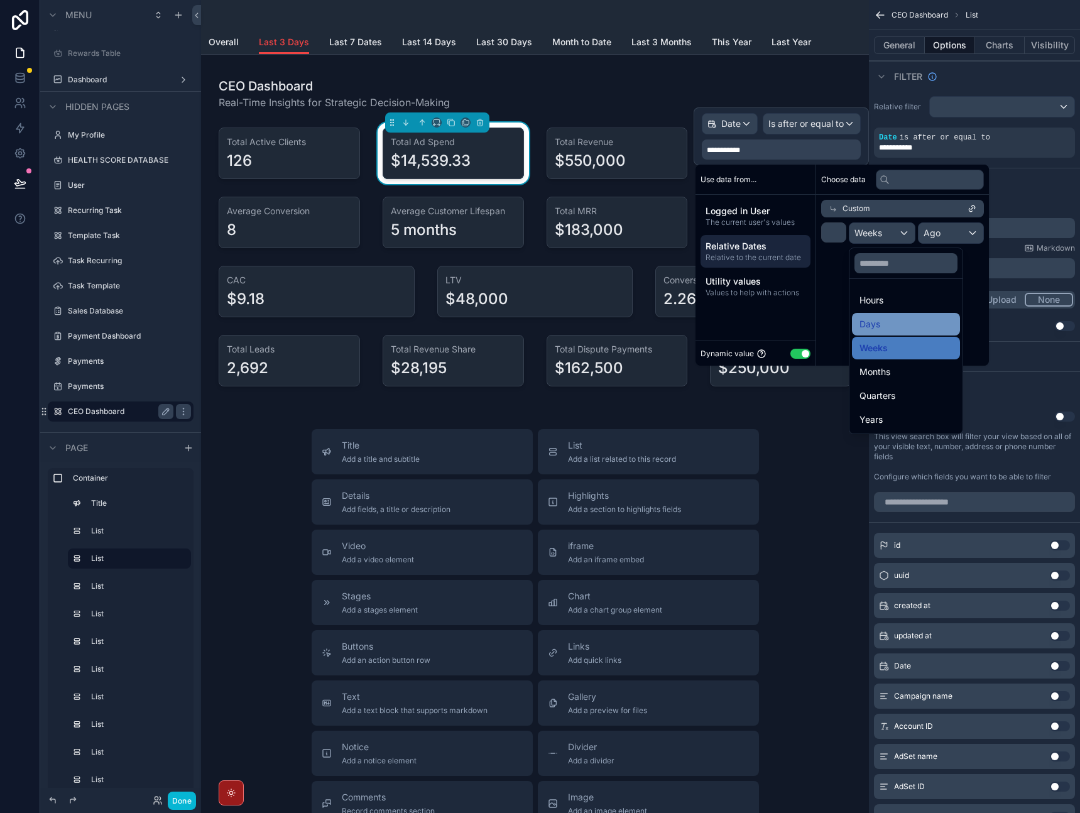
click at [875, 320] on span "Days" at bounding box center [870, 324] width 21 height 15
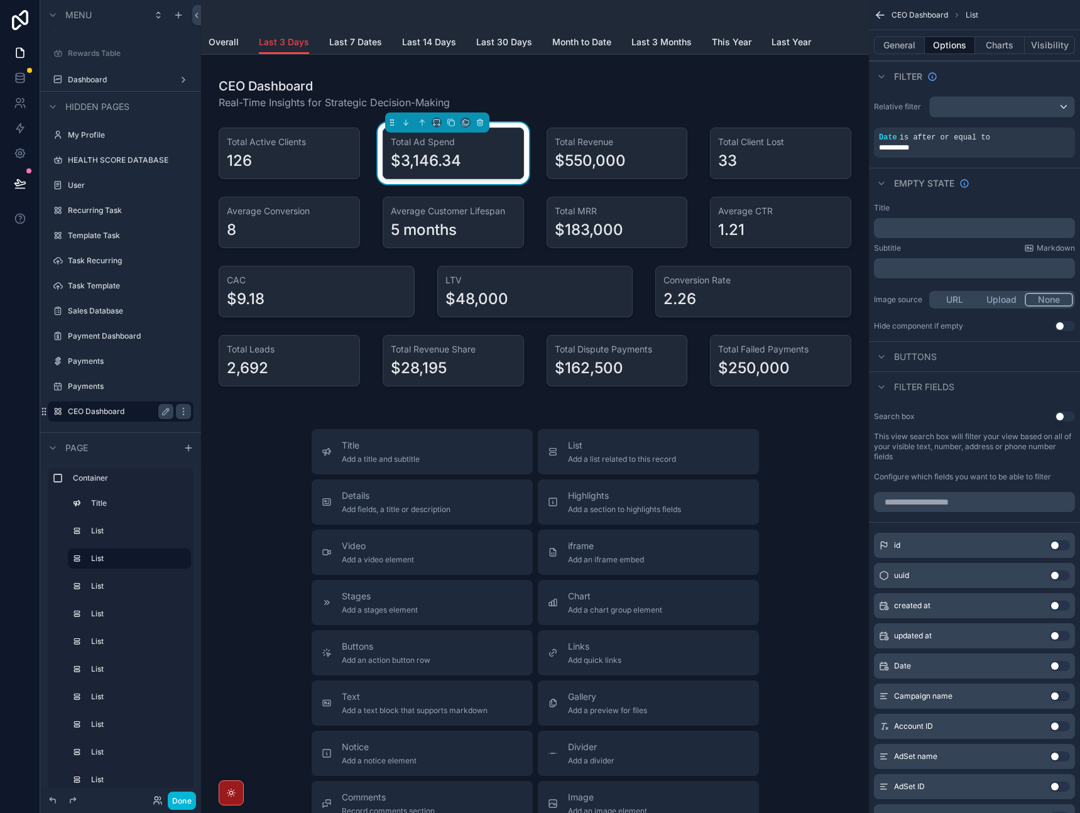
click at [1024, 185] on div "Empty state" at bounding box center [974, 183] width 211 height 30
click at [1011, 130] on icon "scrollable content" at bounding box center [1009, 129] width 8 height 8
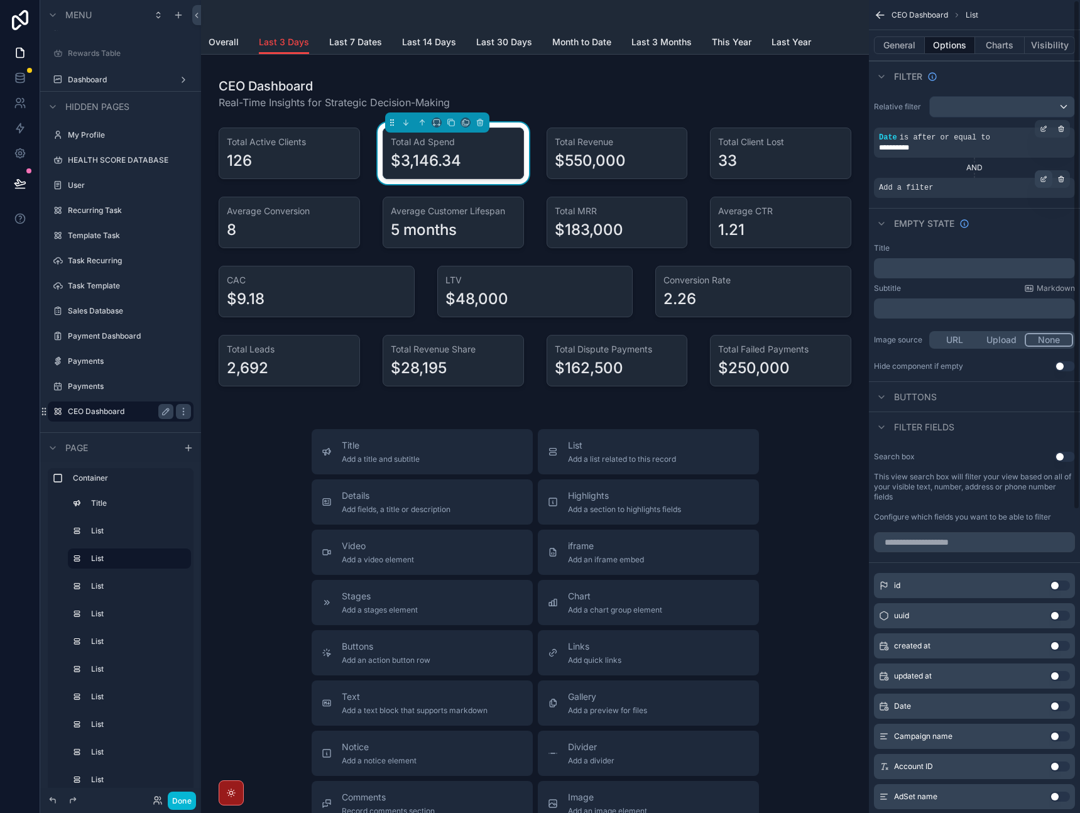
click at [1040, 177] on icon "scrollable content" at bounding box center [1044, 179] width 8 height 8
click at [777, 170] on div "Select a field" at bounding box center [752, 169] width 75 height 20
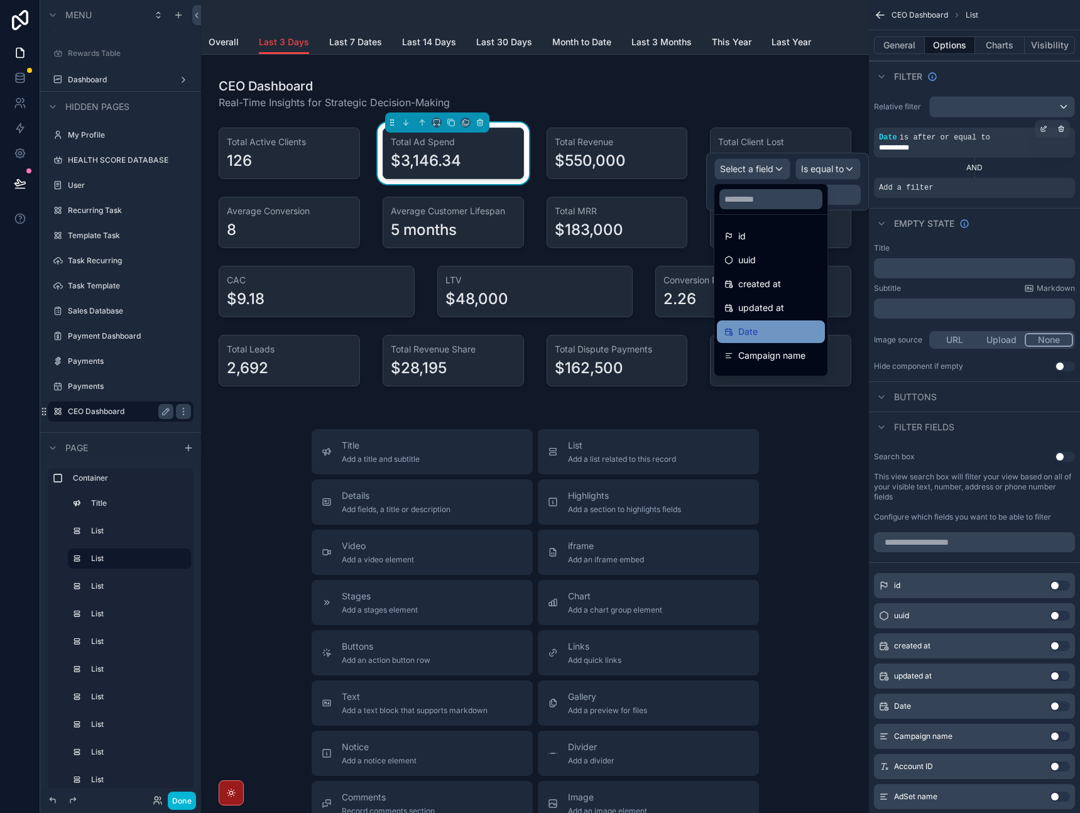
click at [774, 333] on div "Date" at bounding box center [770, 331] width 93 height 15
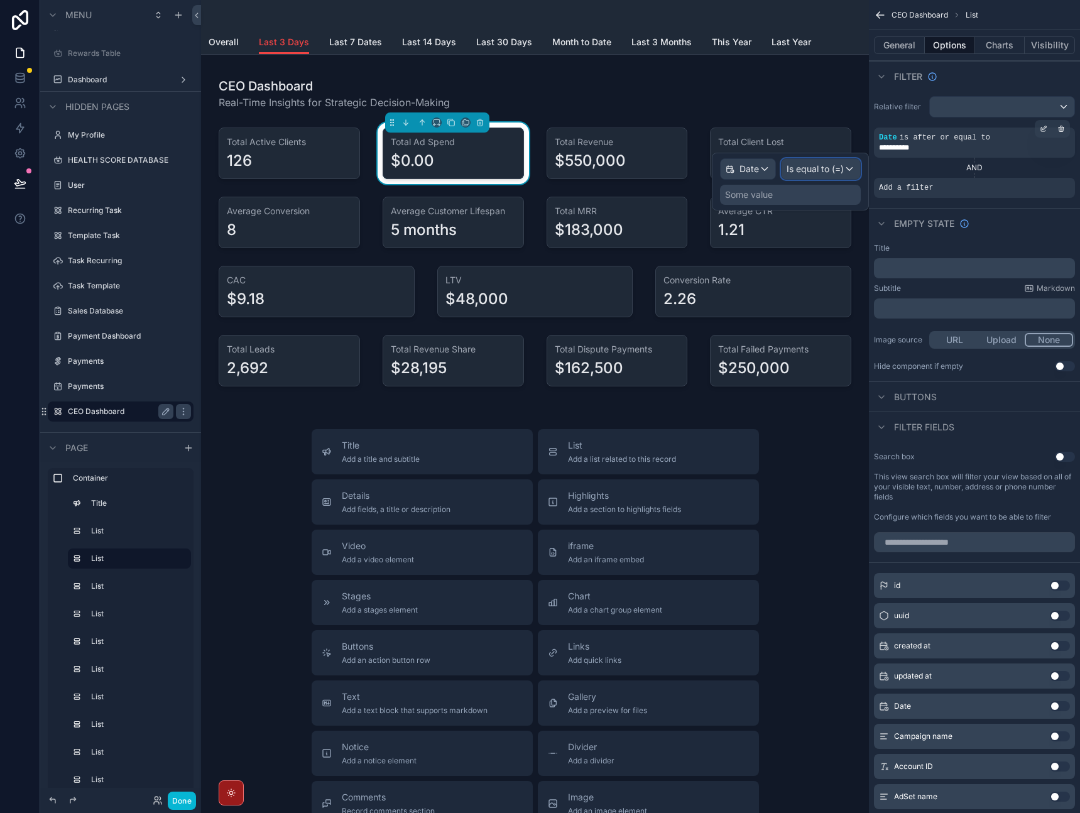
click at [838, 171] on span "Is equal to (=)" at bounding box center [815, 169] width 57 height 13
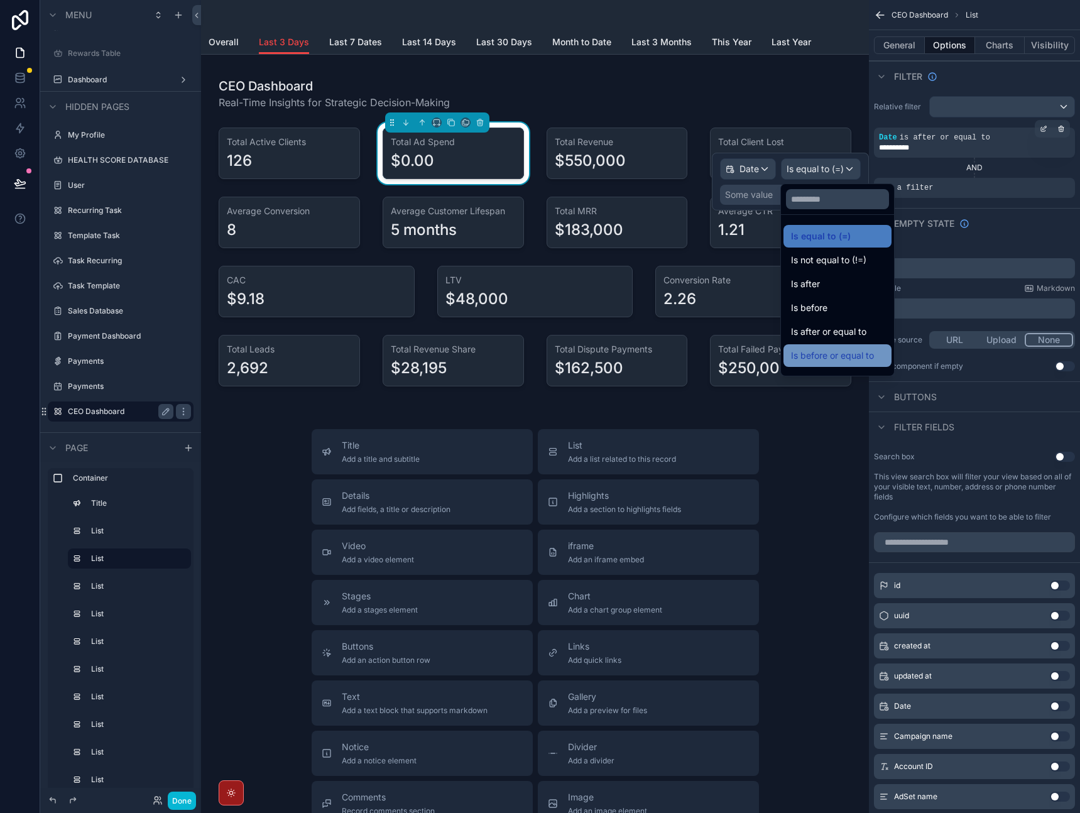
click at [805, 349] on span "Is before or equal to" at bounding box center [832, 355] width 83 height 15
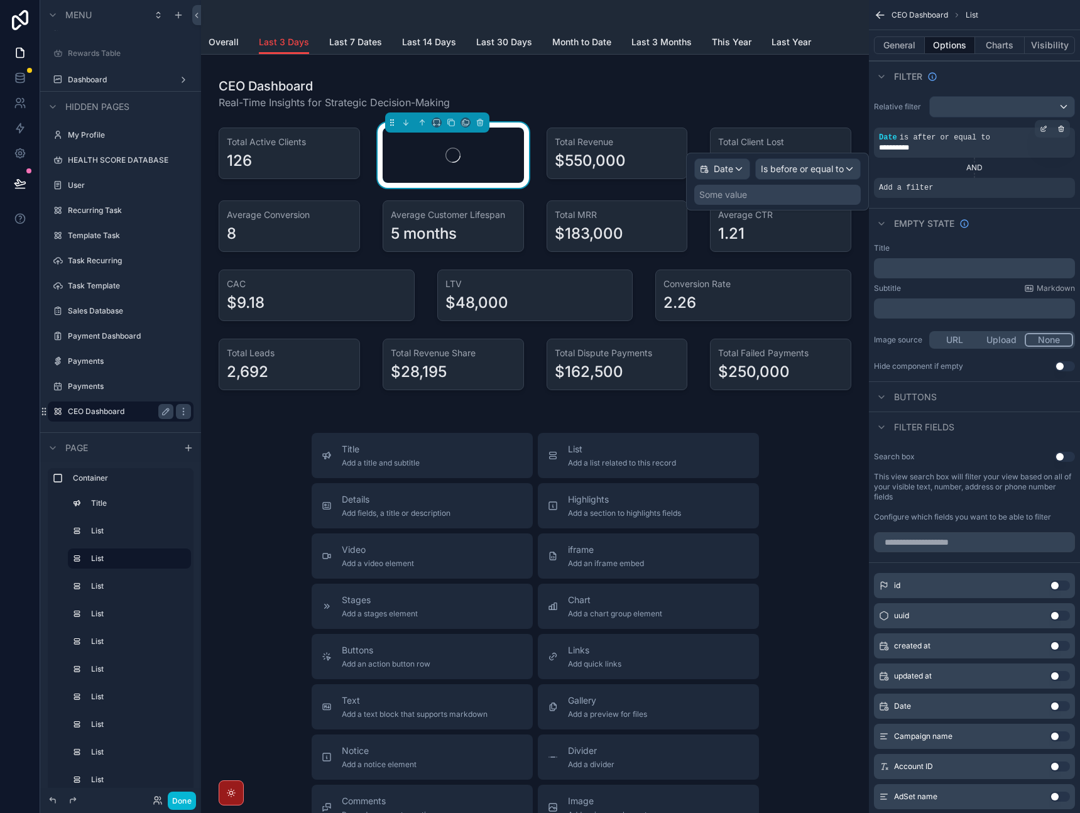
click at [810, 194] on div "Some value" at bounding box center [777, 195] width 167 height 20
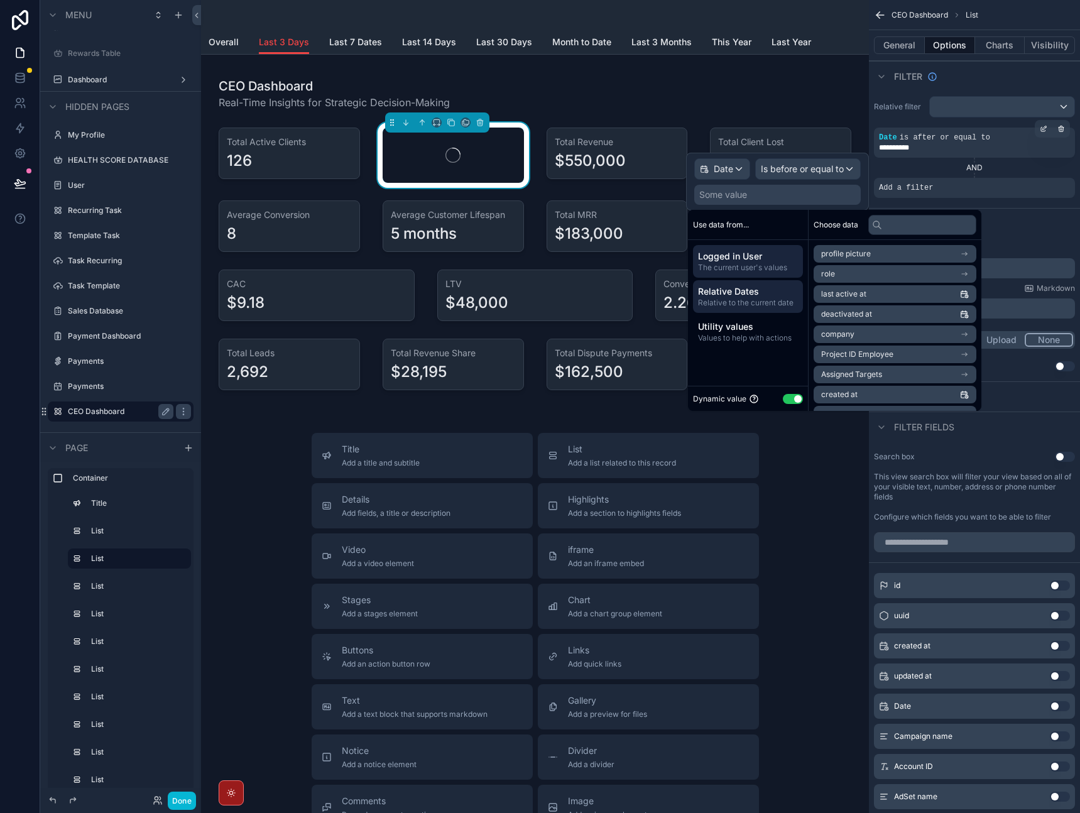
click at [787, 300] on span "Relative to the current date" at bounding box center [748, 303] width 100 height 10
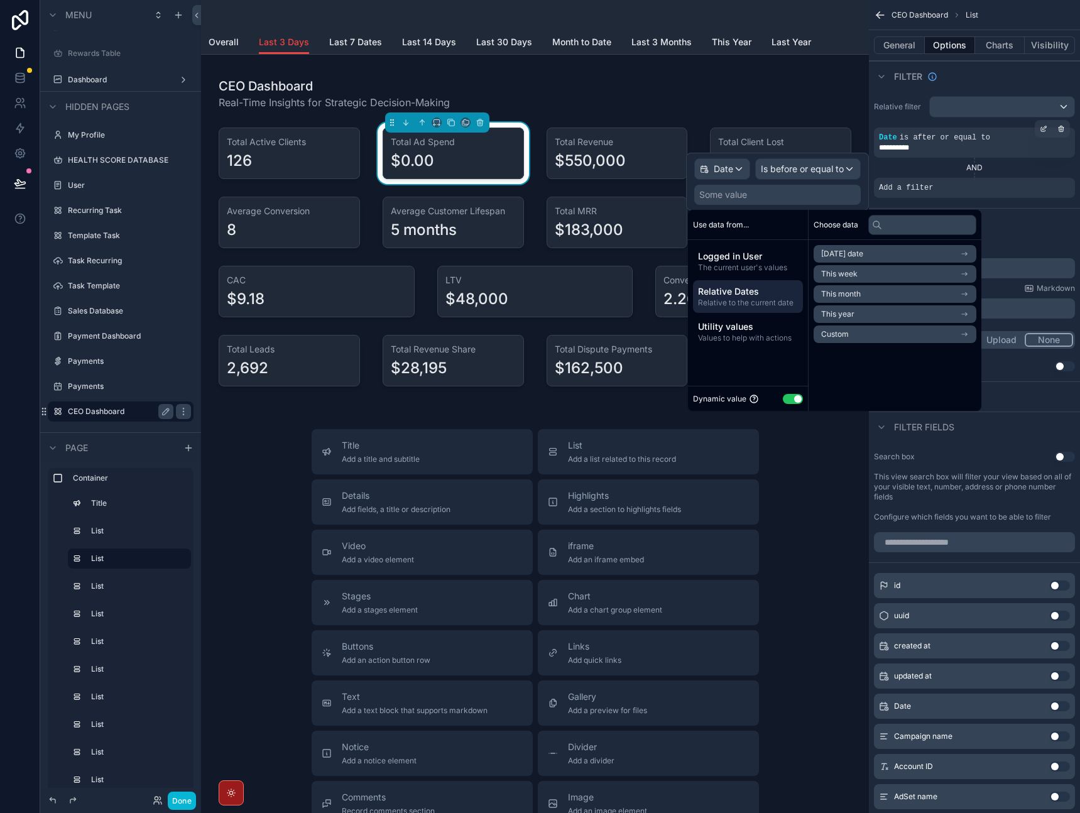
click at [841, 254] on span "[DATE] date" at bounding box center [842, 254] width 42 height 10
click at [834, 318] on span "End of day" at bounding box center [839, 317] width 37 height 10
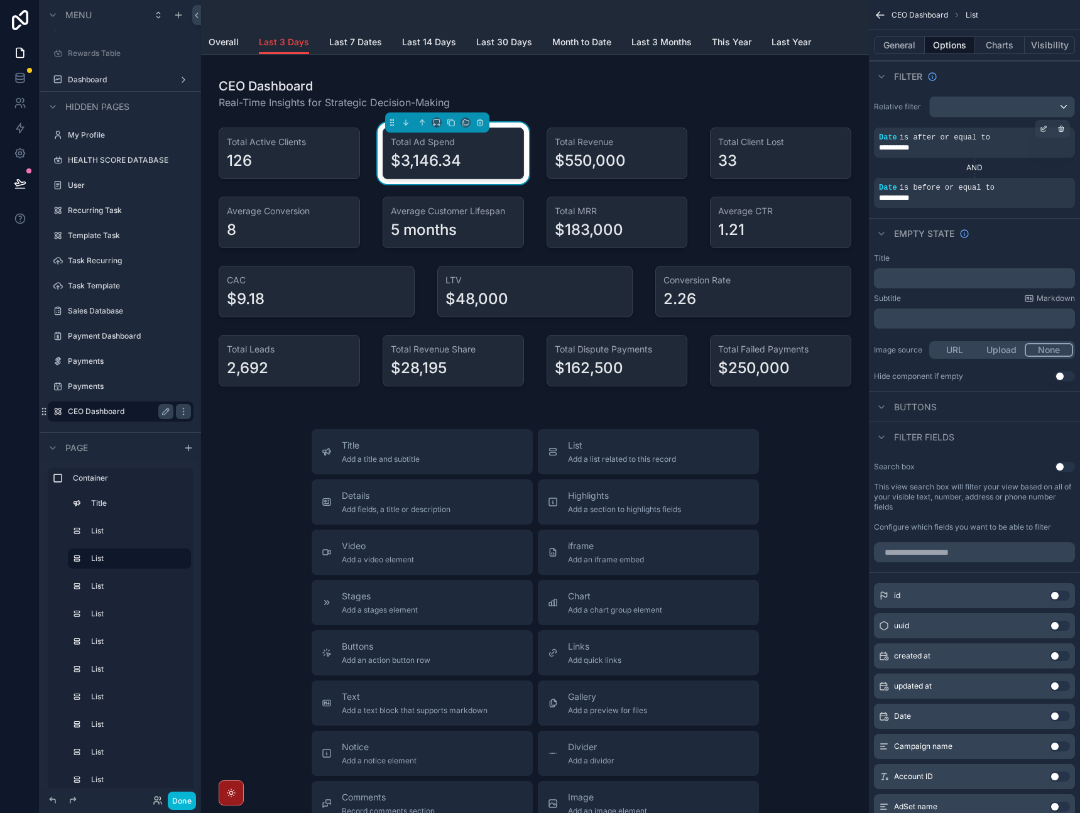
click at [1025, 229] on div "Empty state" at bounding box center [974, 233] width 211 height 30
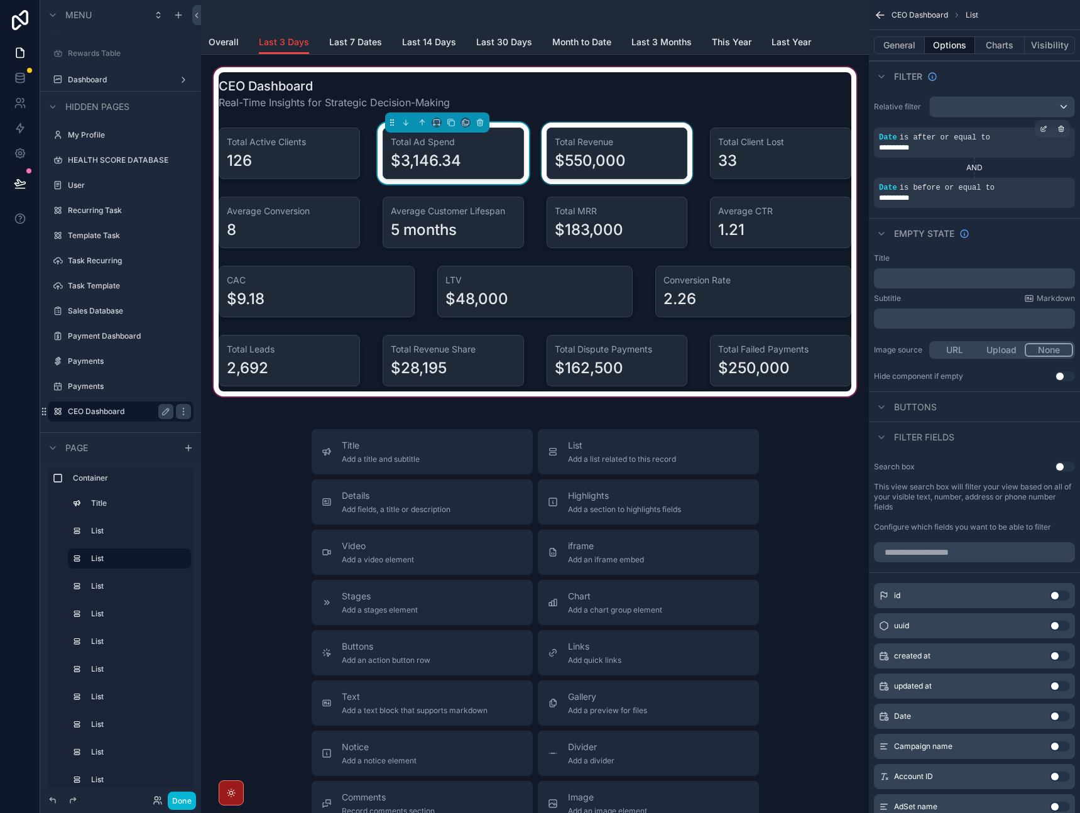
click at [665, 169] on div "scrollable content" at bounding box center [617, 154] width 156 height 62
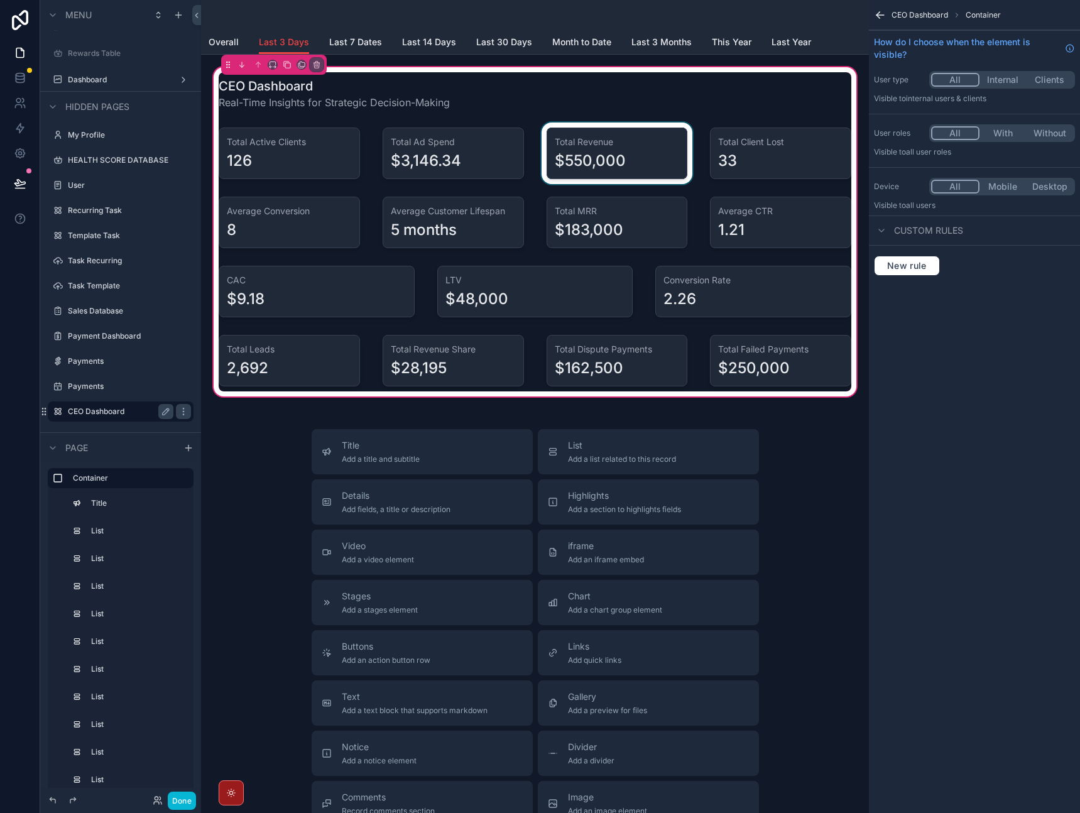
click at [642, 167] on div "scrollable content" at bounding box center [617, 154] width 156 height 62
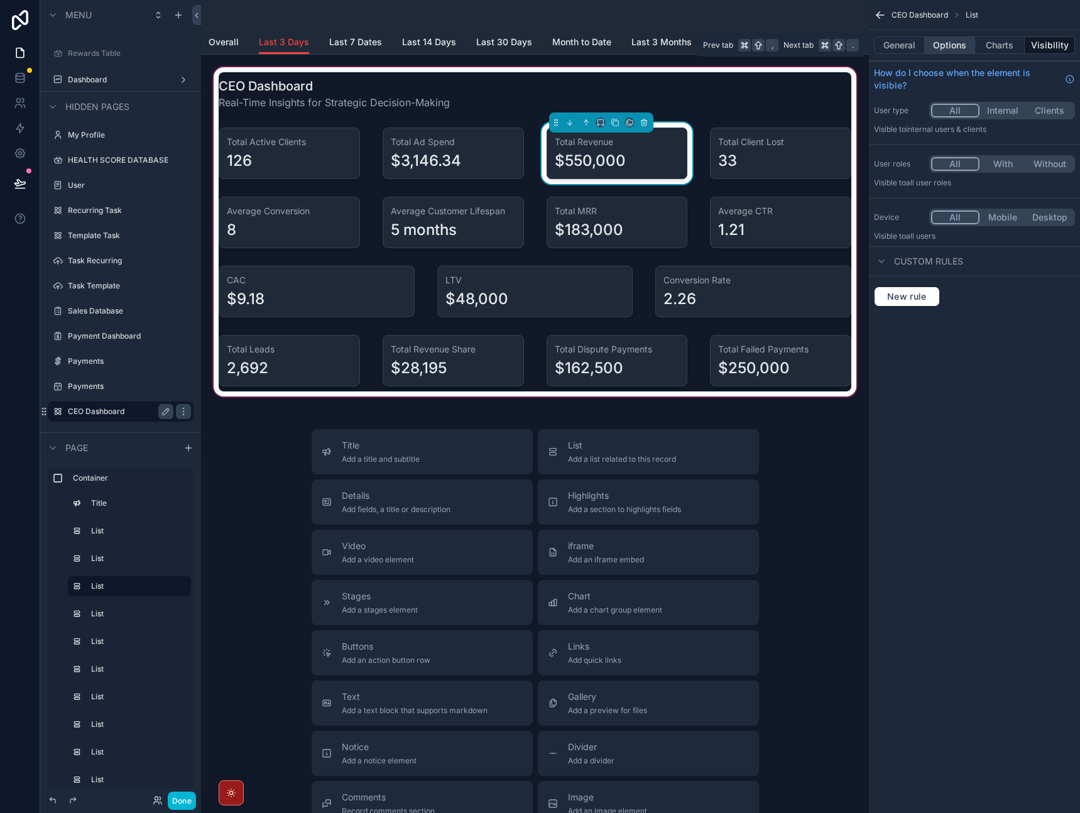
click at [953, 41] on button "Options" at bounding box center [950, 45] width 50 height 18
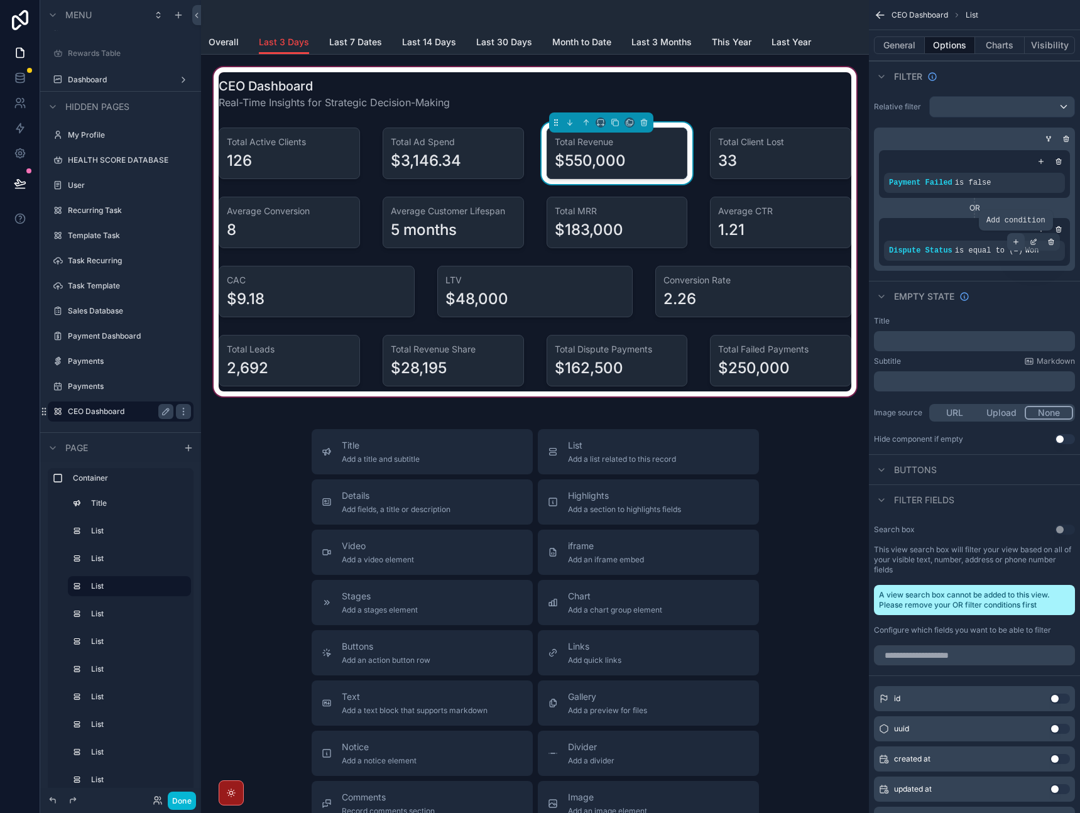
click at [1013, 242] on icon "scrollable content" at bounding box center [1016, 242] width 8 height 8
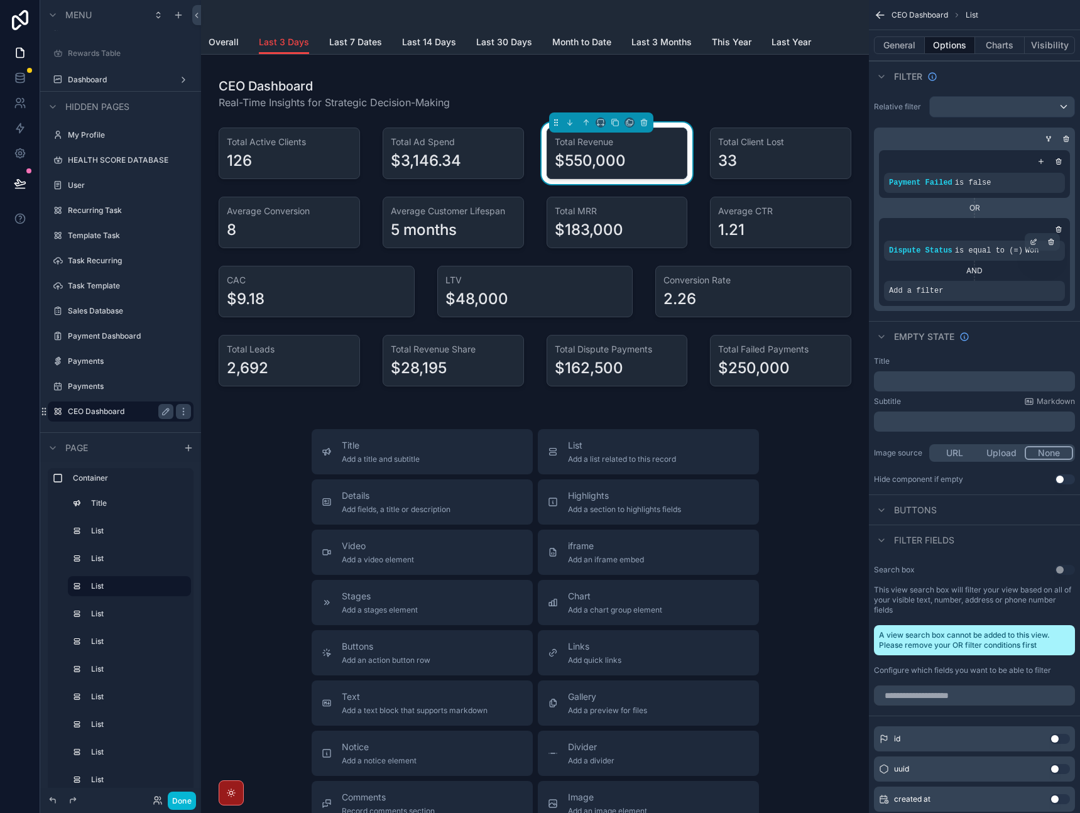
click at [1047, 271] on div "AND" at bounding box center [974, 271] width 181 height 10
click at [1054, 282] on icon "scrollable content" at bounding box center [1051, 282] width 8 height 8
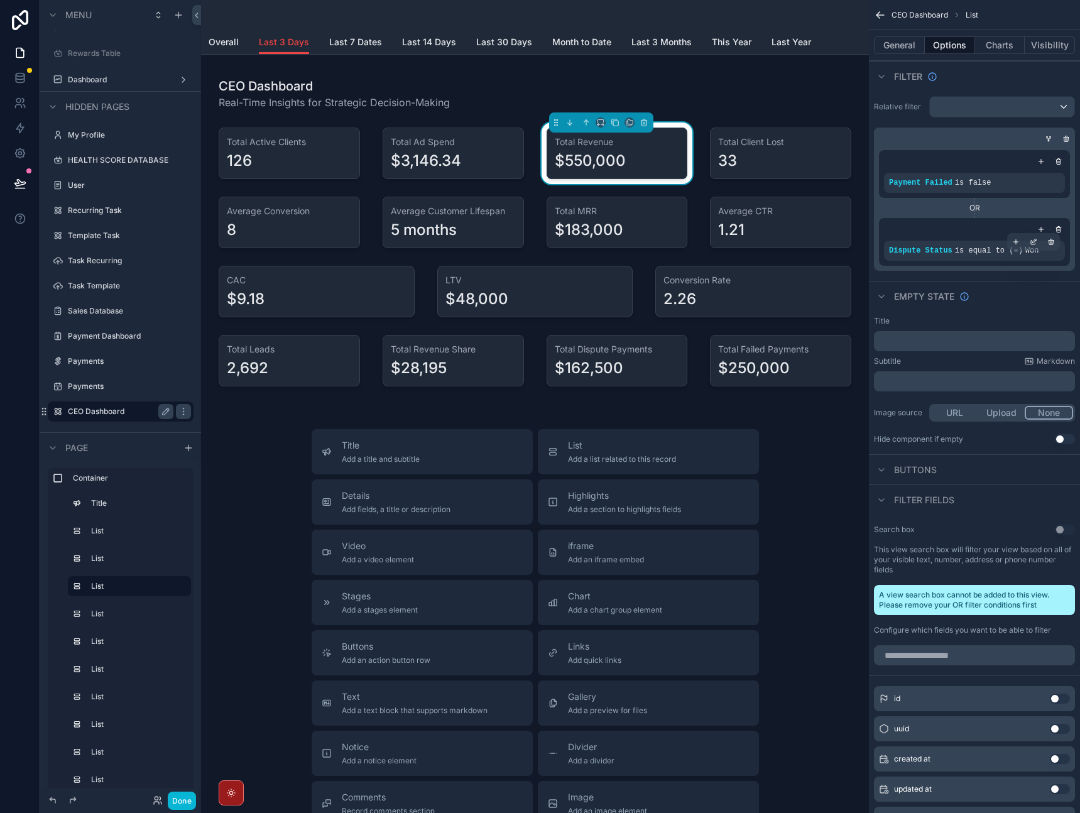
click at [1048, 137] on icon "scrollable content" at bounding box center [1049, 139] width 8 height 8
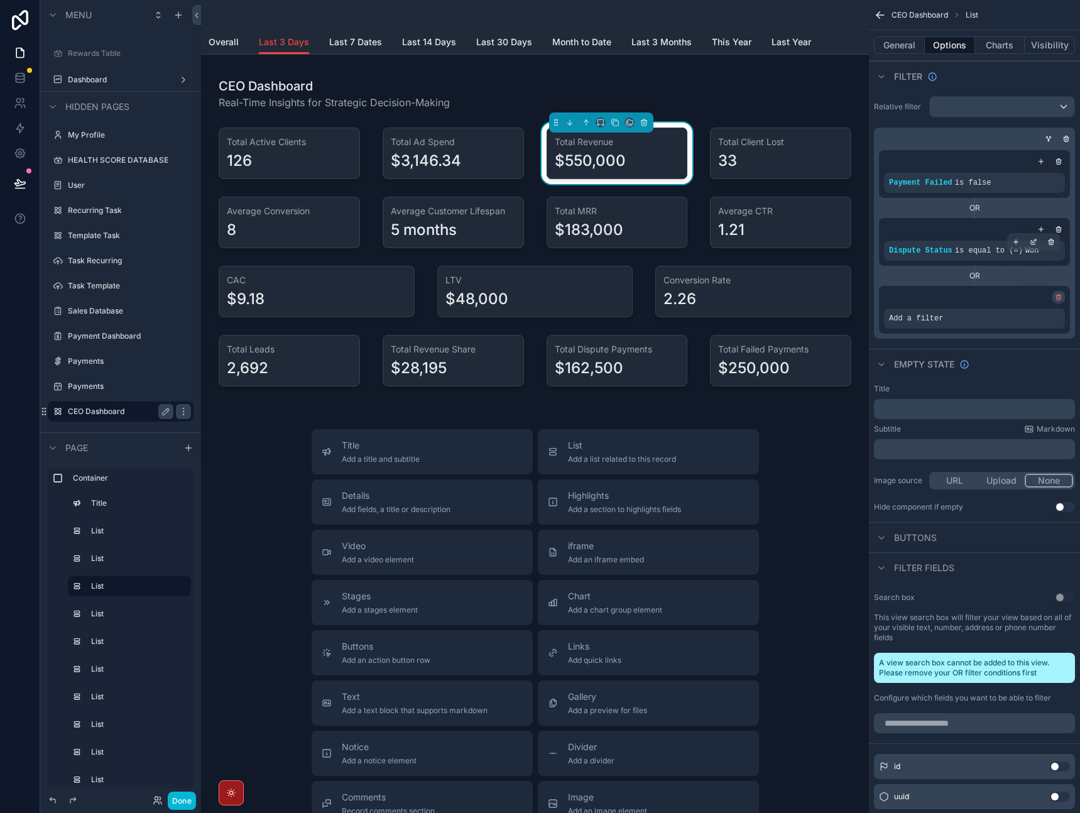
click at [1058, 298] on icon "scrollable content" at bounding box center [1059, 297] width 8 height 8
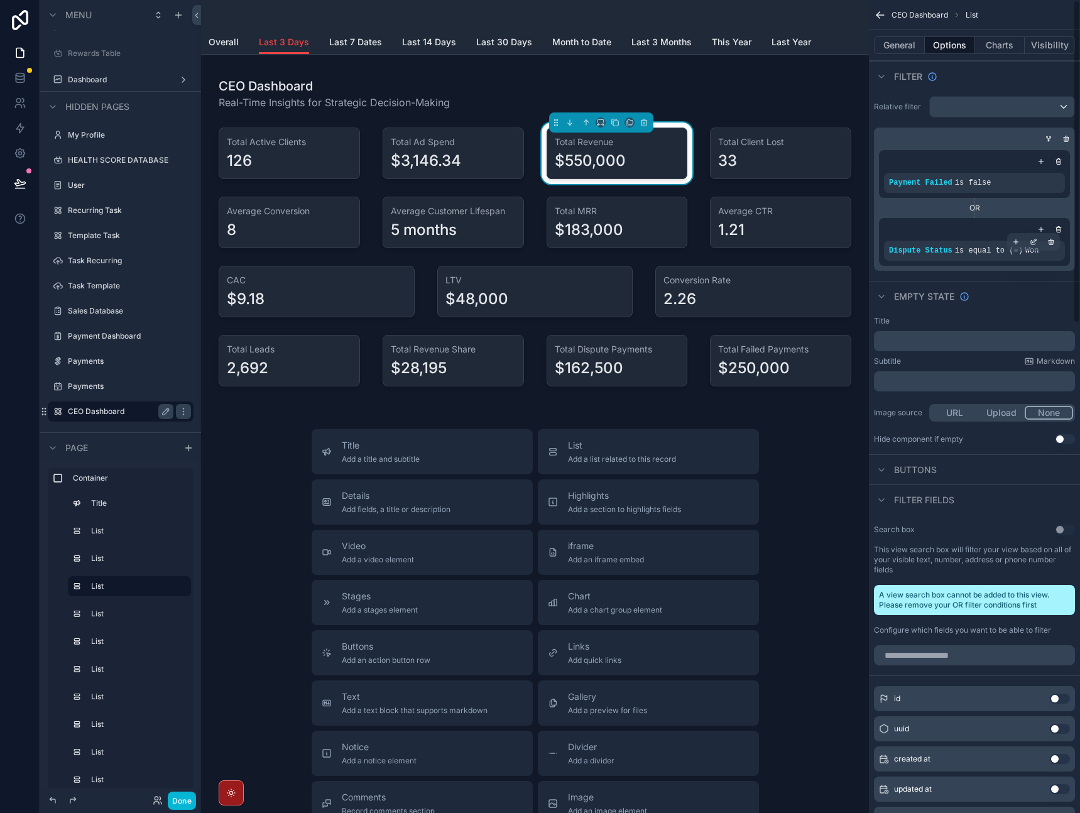
click at [1034, 303] on div "Empty state" at bounding box center [974, 296] width 211 height 30
click at [1048, 106] on div "scrollable content" at bounding box center [1002, 107] width 145 height 20
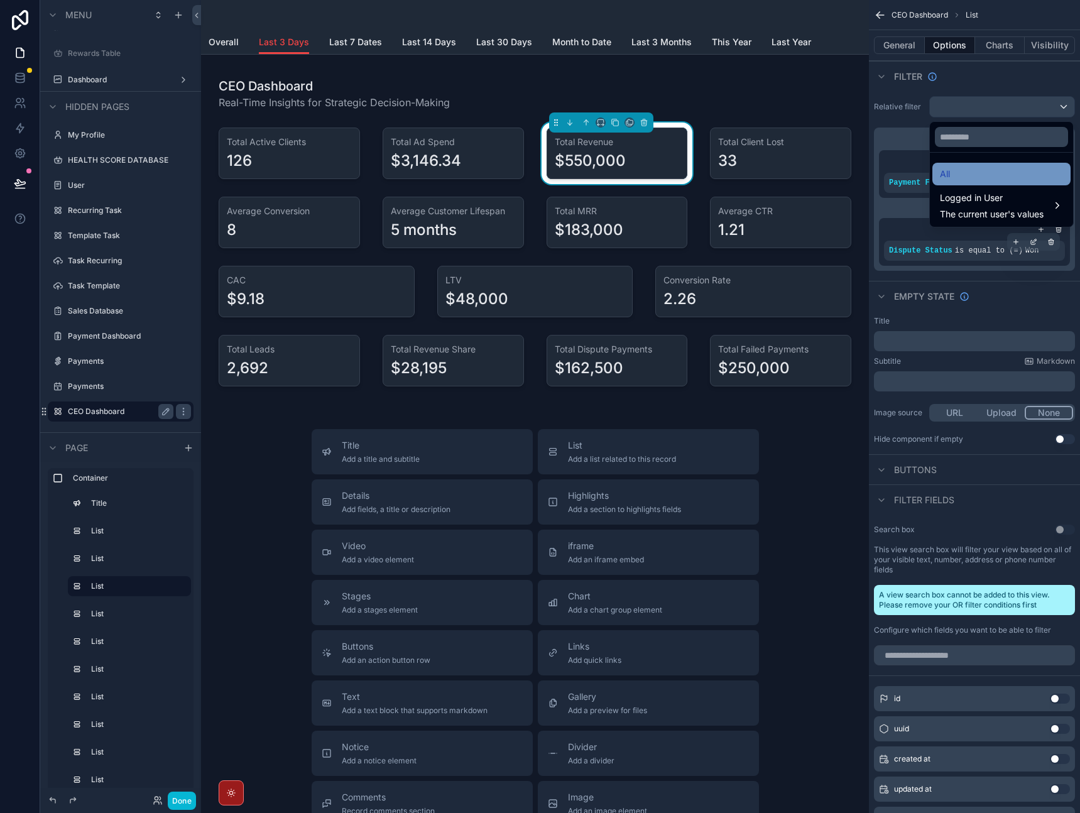
click at [985, 170] on div "All" at bounding box center [1001, 174] width 123 height 15
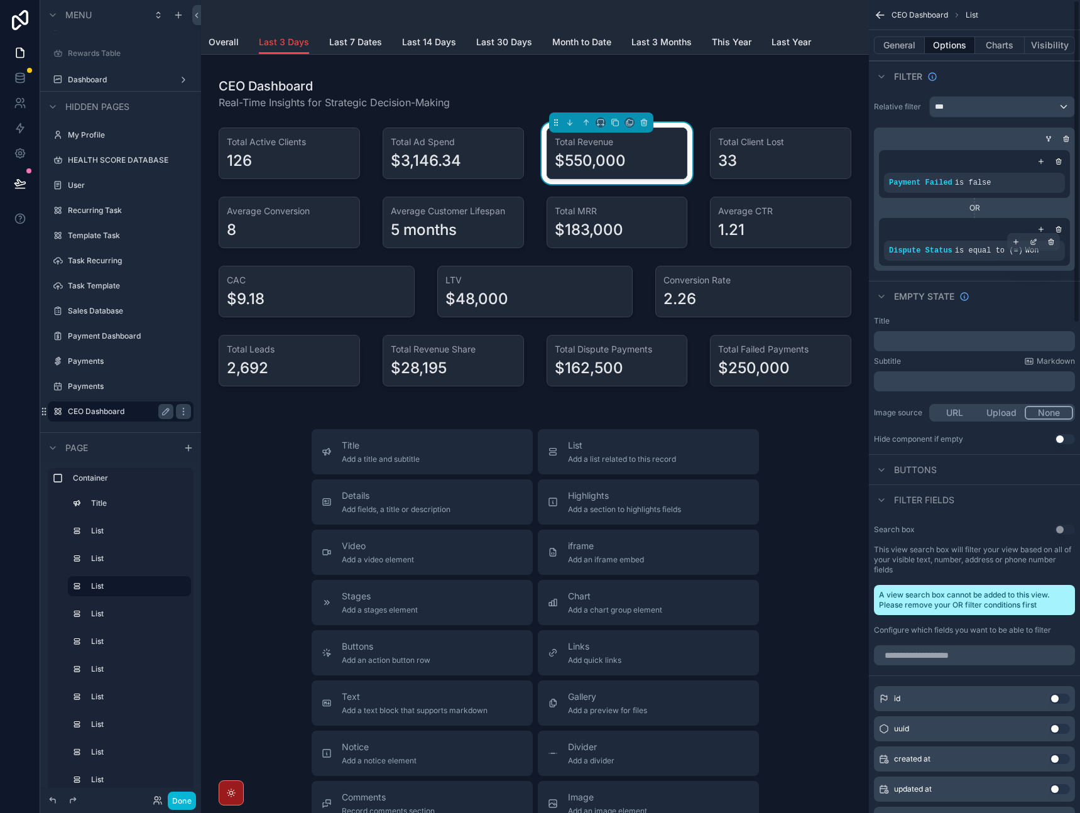
click at [1015, 131] on div "Payment Failed is false OR Dispute Status is equal to (=) Won" at bounding box center [974, 199] width 201 height 143
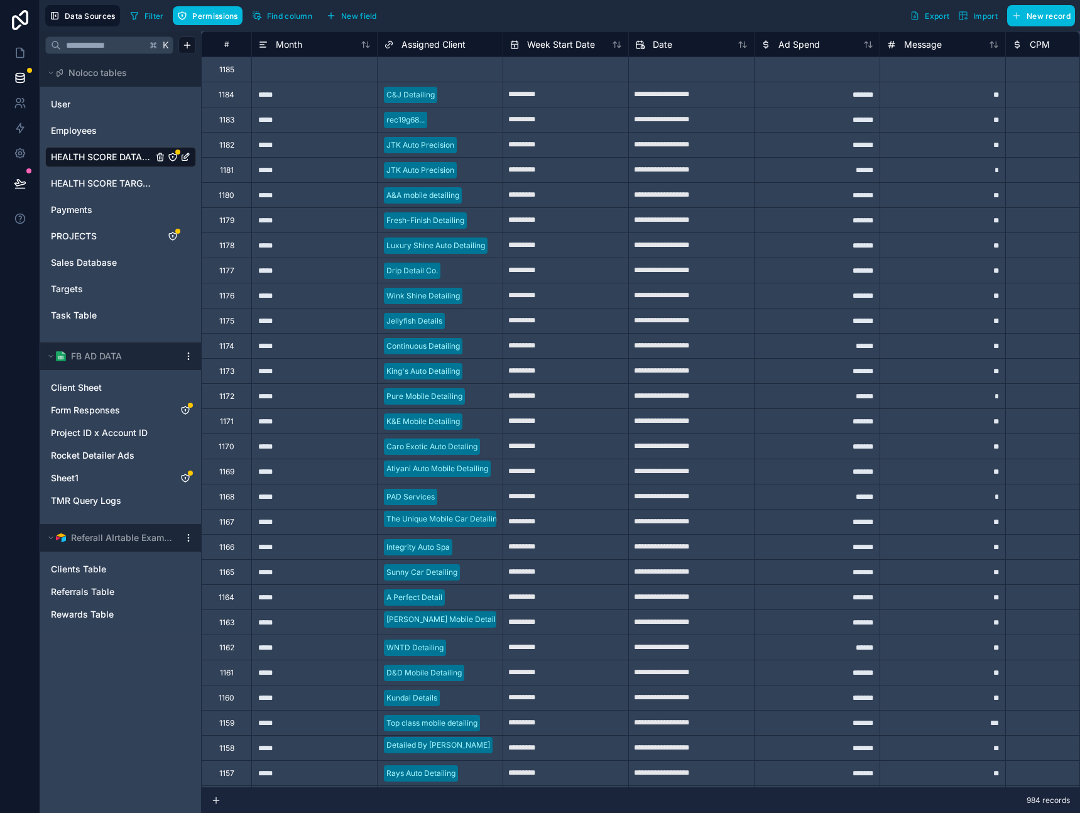
click at [89, 208] on span "Payments" at bounding box center [71, 210] width 41 height 13
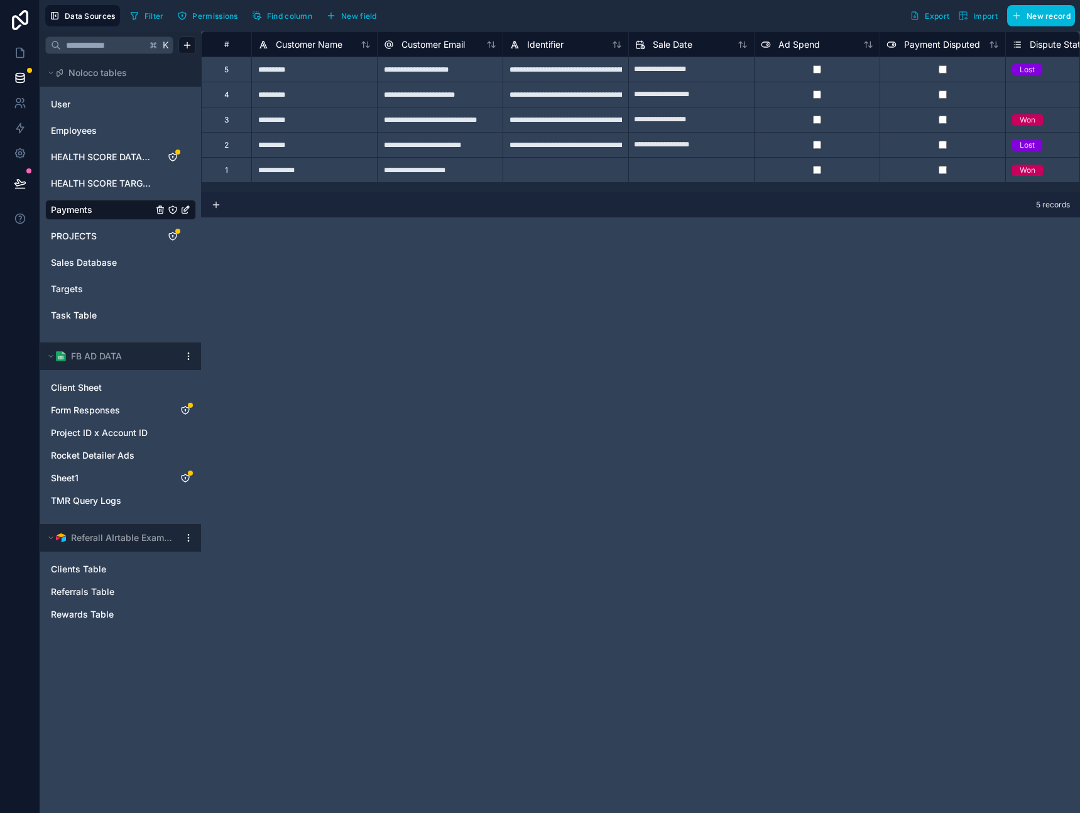
click at [733, 302] on div "**********" at bounding box center [640, 422] width 879 height 782
drag, startPoint x: 817, startPoint y: 265, endPoint x: 536, endPoint y: 358, distance: 296.6
click at [528, 362] on div "**********" at bounding box center [640, 422] width 879 height 782
click at [762, 273] on div "**********" at bounding box center [640, 422] width 879 height 782
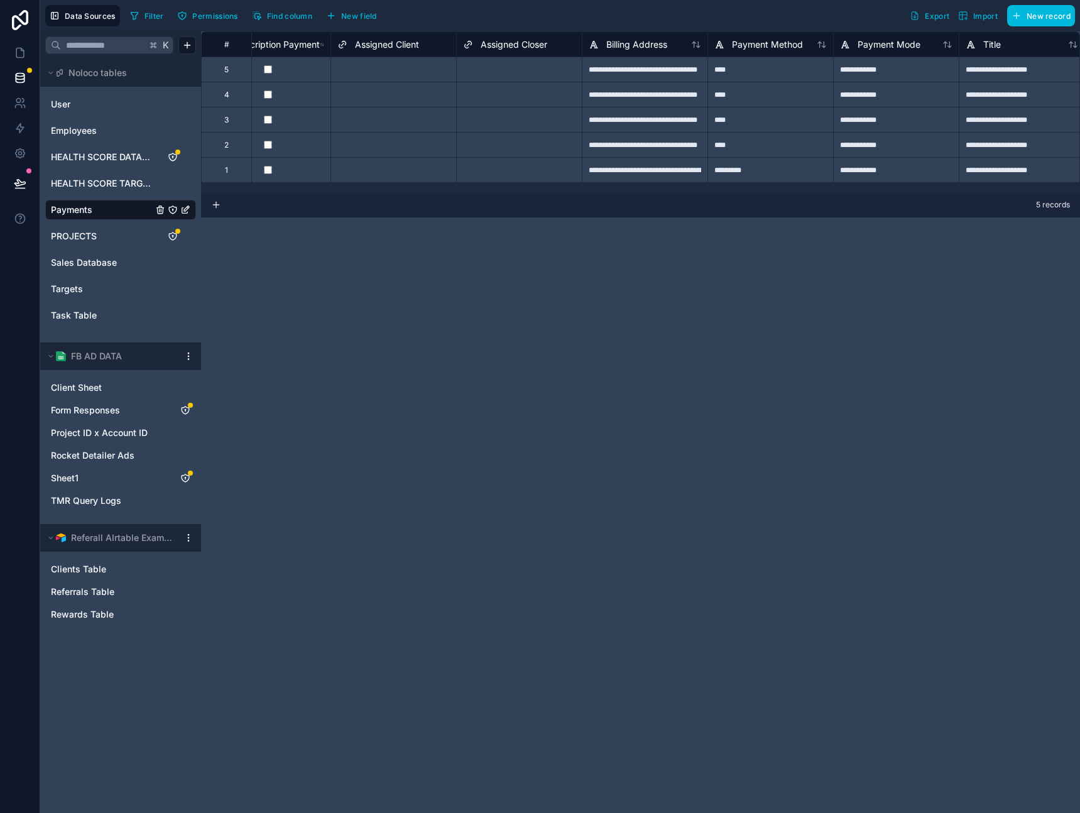
scroll to position [0, 2418]
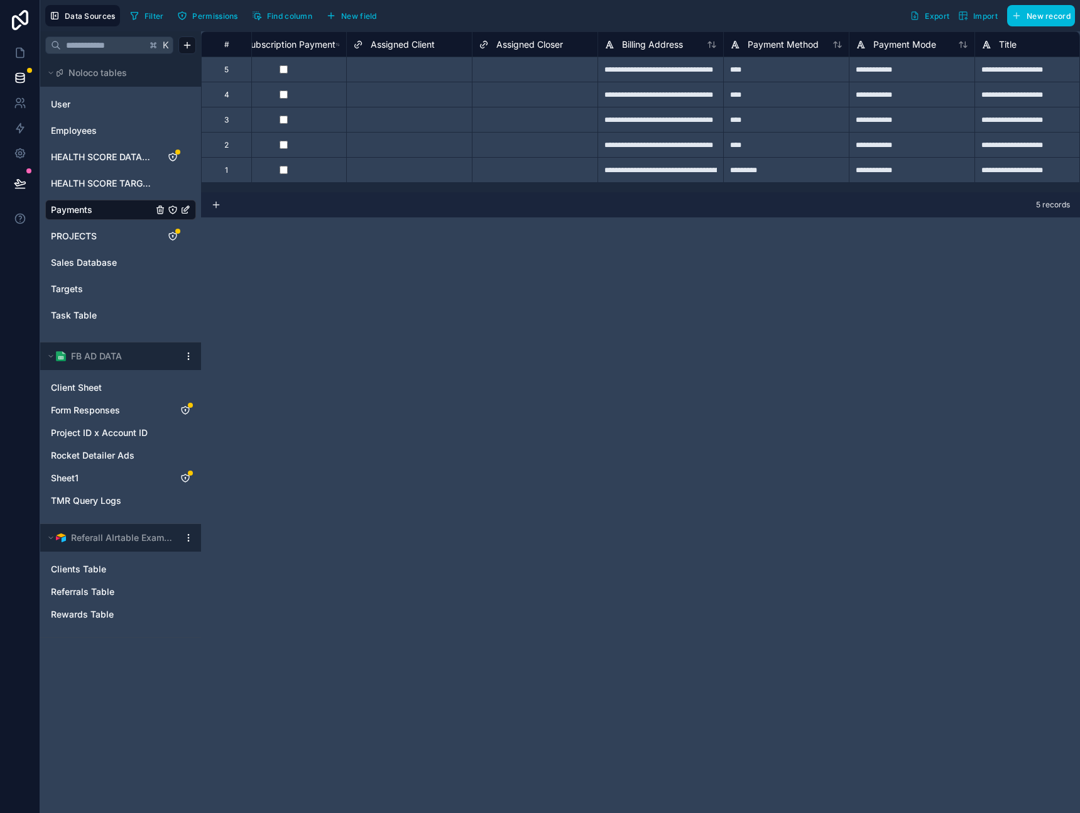
click at [397, 74] on div "Select a Assigned Client" at bounding box center [409, 70] width 125 height 18
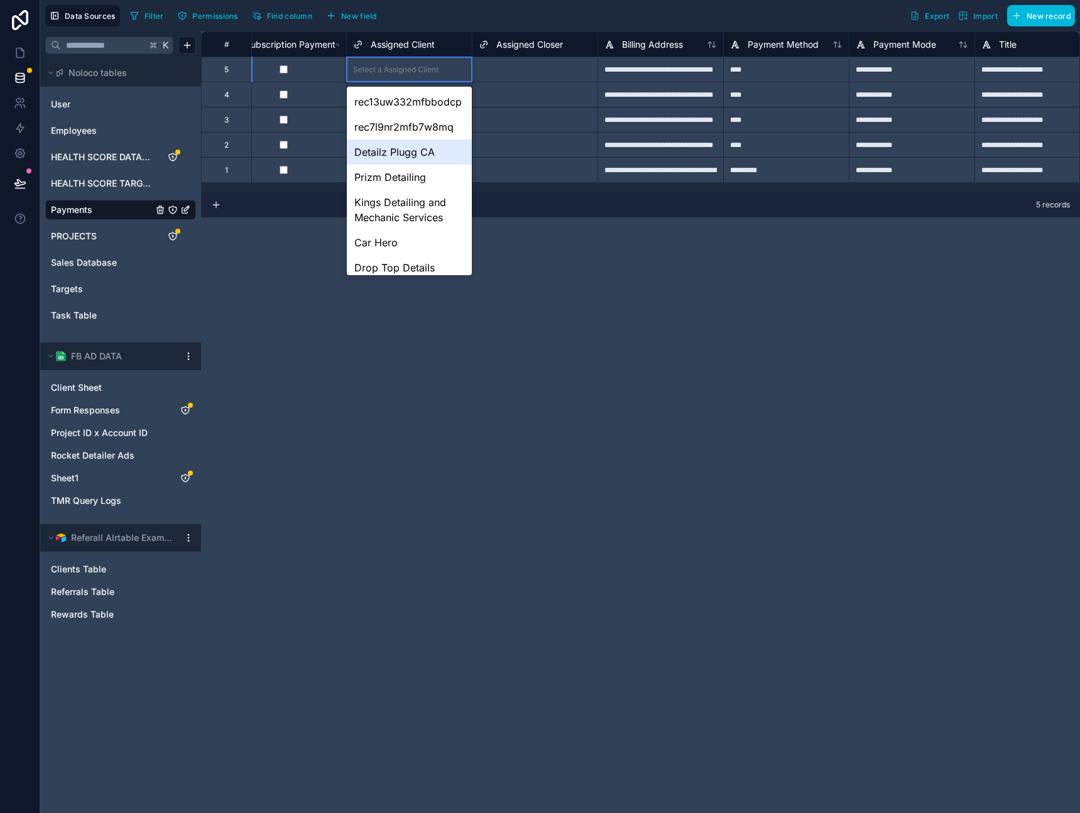
click at [386, 155] on div "Detailz Plugg CA" at bounding box center [409, 151] width 125 height 25
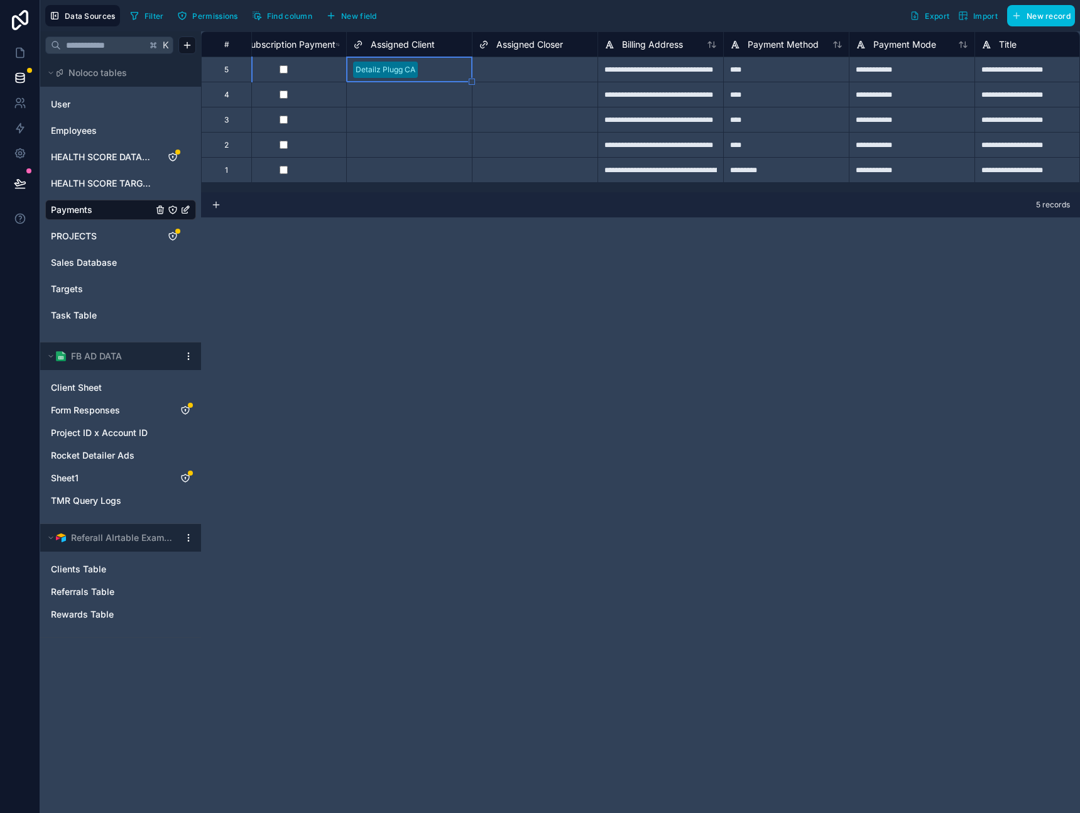
click at [400, 105] on div "Select a Assigned Client" at bounding box center [409, 94] width 125 height 25
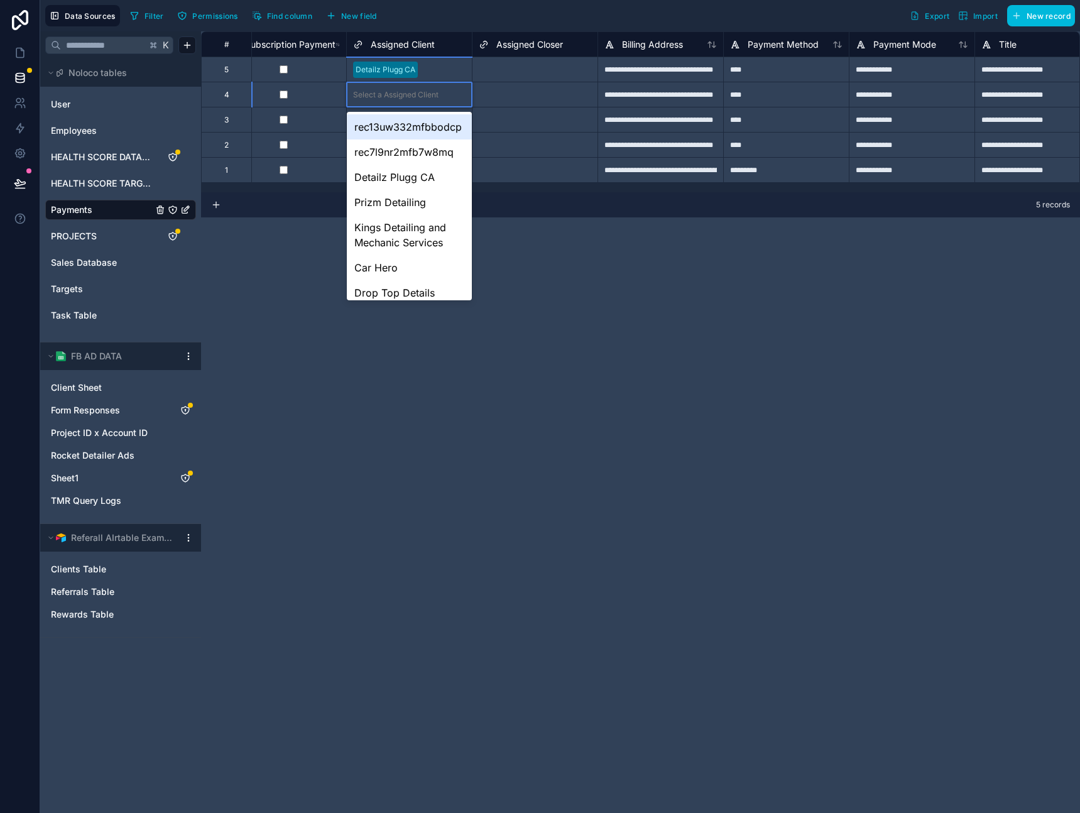
click at [400, 105] on div "Select a Assigned Client" at bounding box center [409, 94] width 125 height 25
click at [393, 206] on div "Prizm Detailing" at bounding box center [409, 202] width 125 height 25
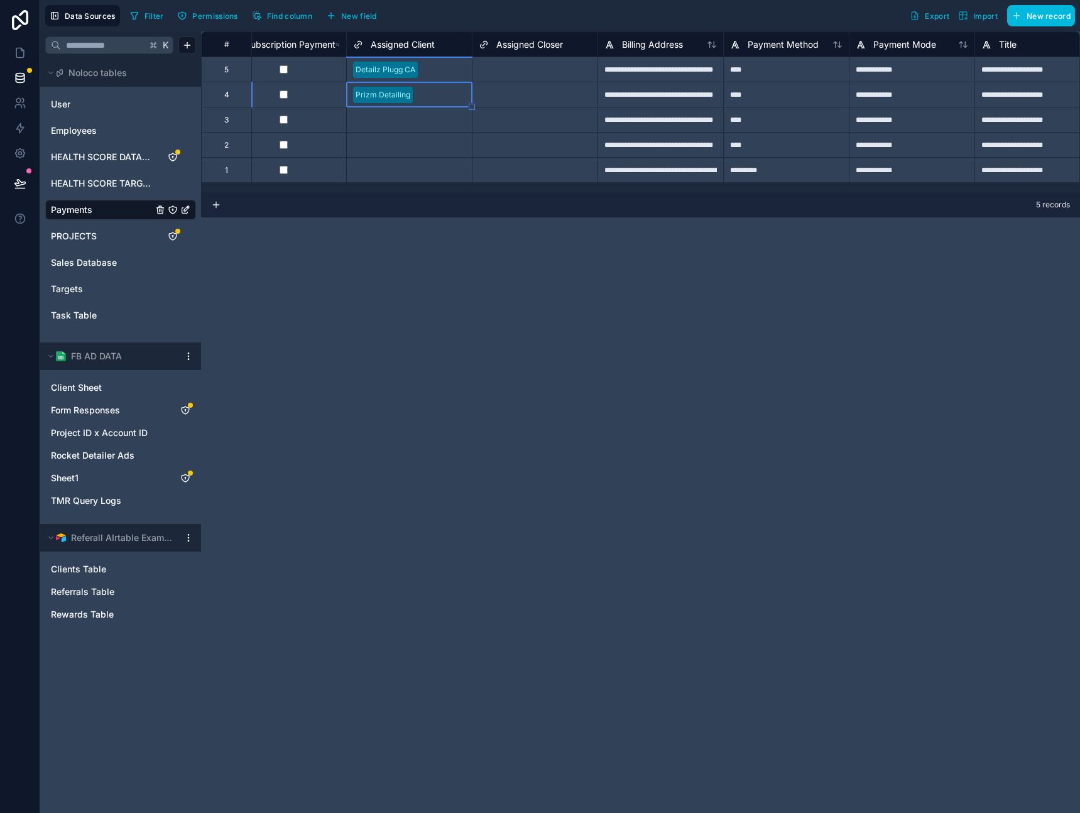
click at [402, 121] on div "Select a Assigned Client" at bounding box center [395, 120] width 85 height 10
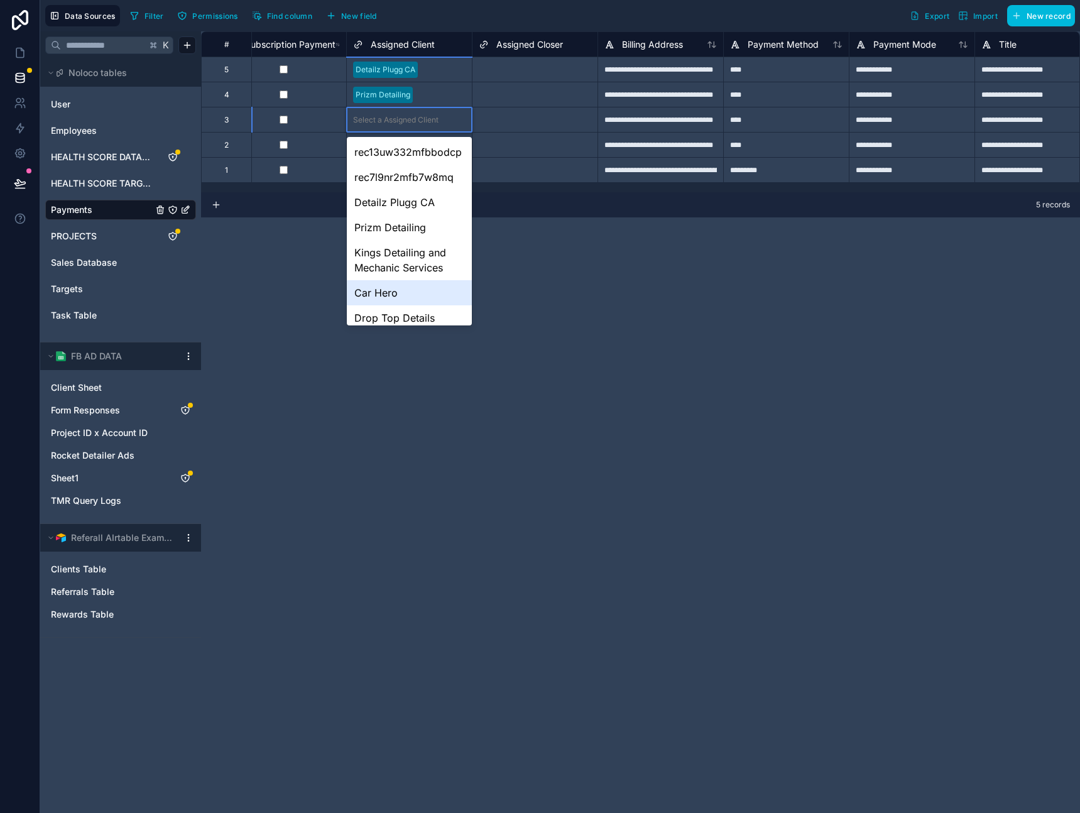
click at [398, 287] on div "Car Hero" at bounding box center [409, 292] width 125 height 25
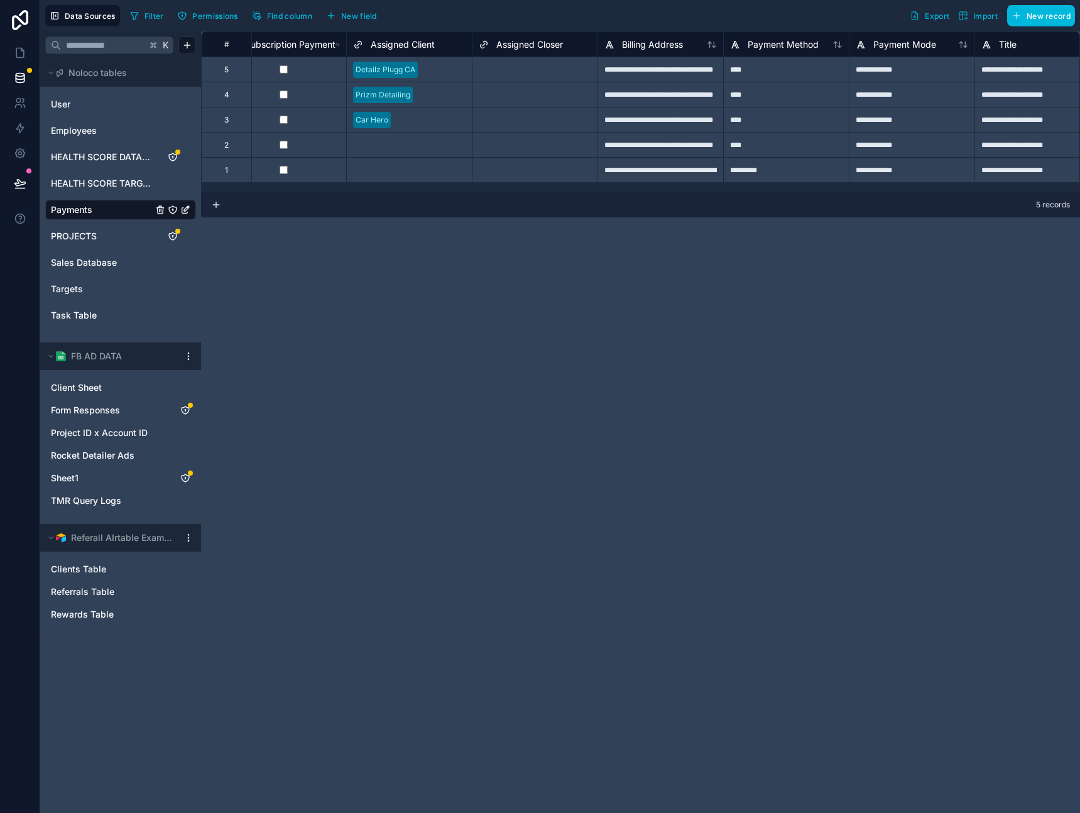
click at [562, 332] on div "**********" at bounding box center [640, 422] width 879 height 782
click at [458, 83] on div "Prizm Detailing" at bounding box center [409, 94] width 125 height 25
click at [440, 68] on div at bounding box center [444, 69] width 43 height 13
click at [445, 101] on div "Prizm Detailing" at bounding box center [409, 94] width 125 height 19
click at [442, 114] on div at bounding box center [431, 120] width 70 height 13
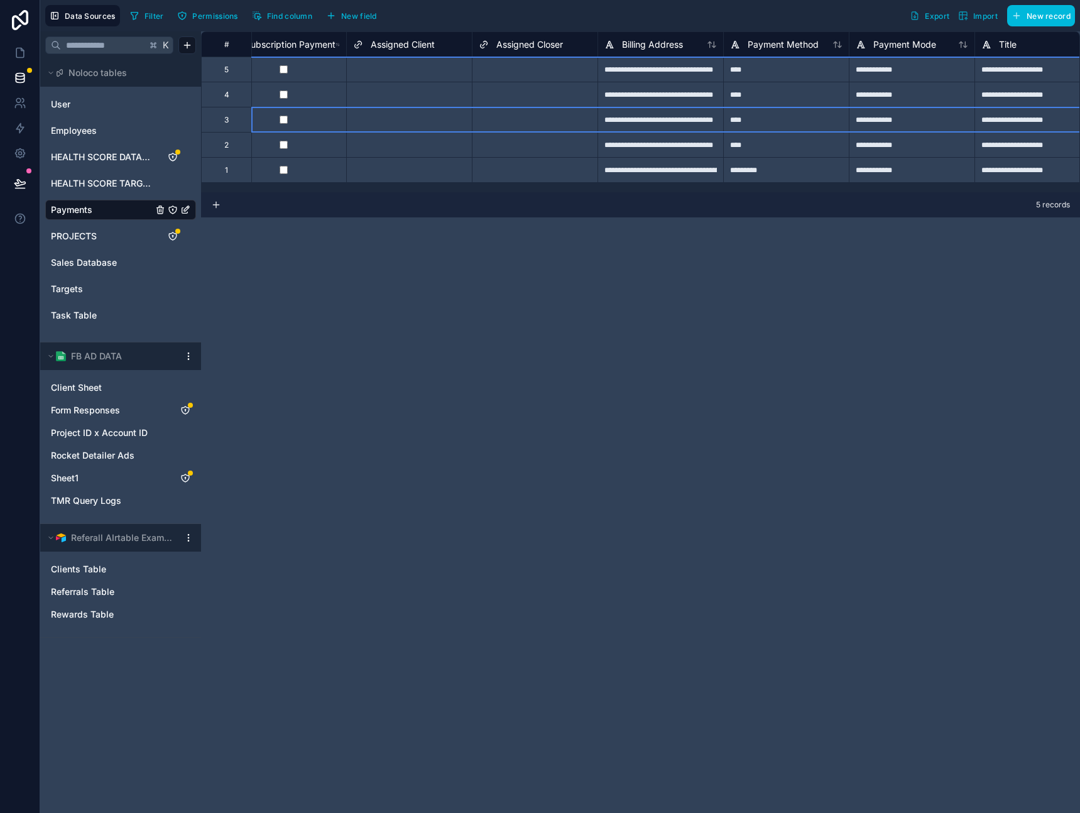
click at [461, 297] on div "**********" at bounding box center [640, 422] width 879 height 782
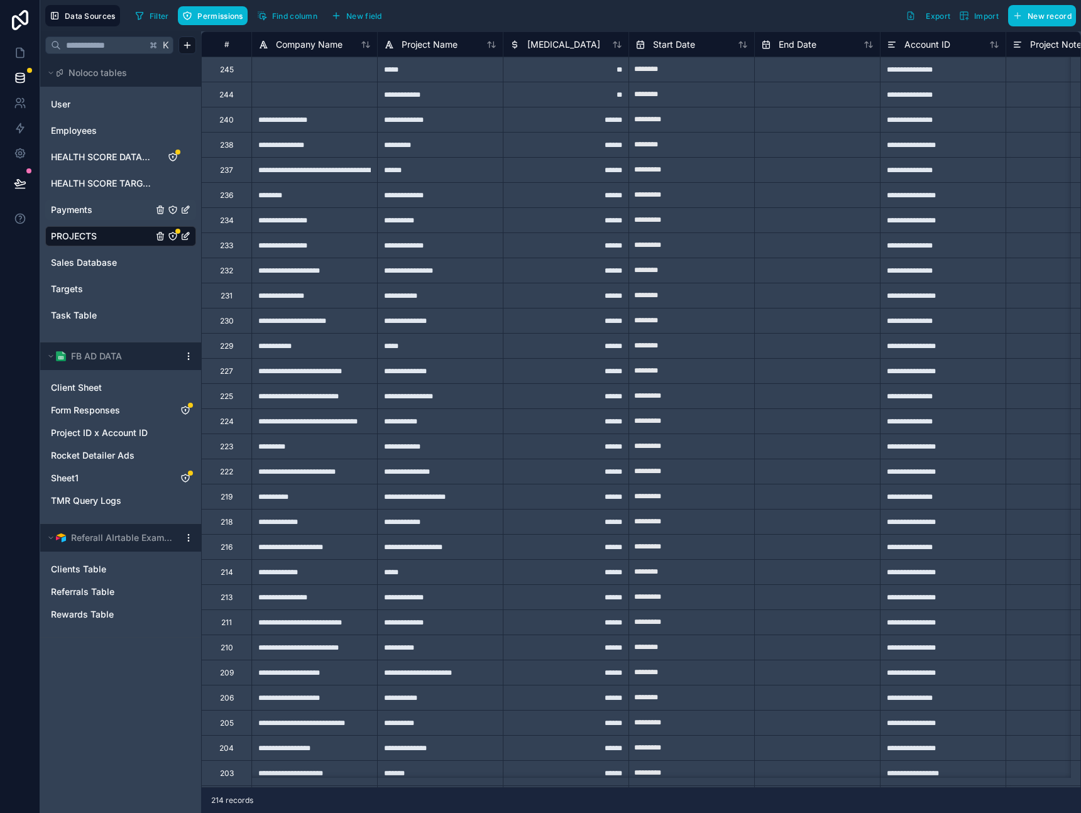
click at [114, 215] on link "Payments" at bounding box center [102, 210] width 102 height 13
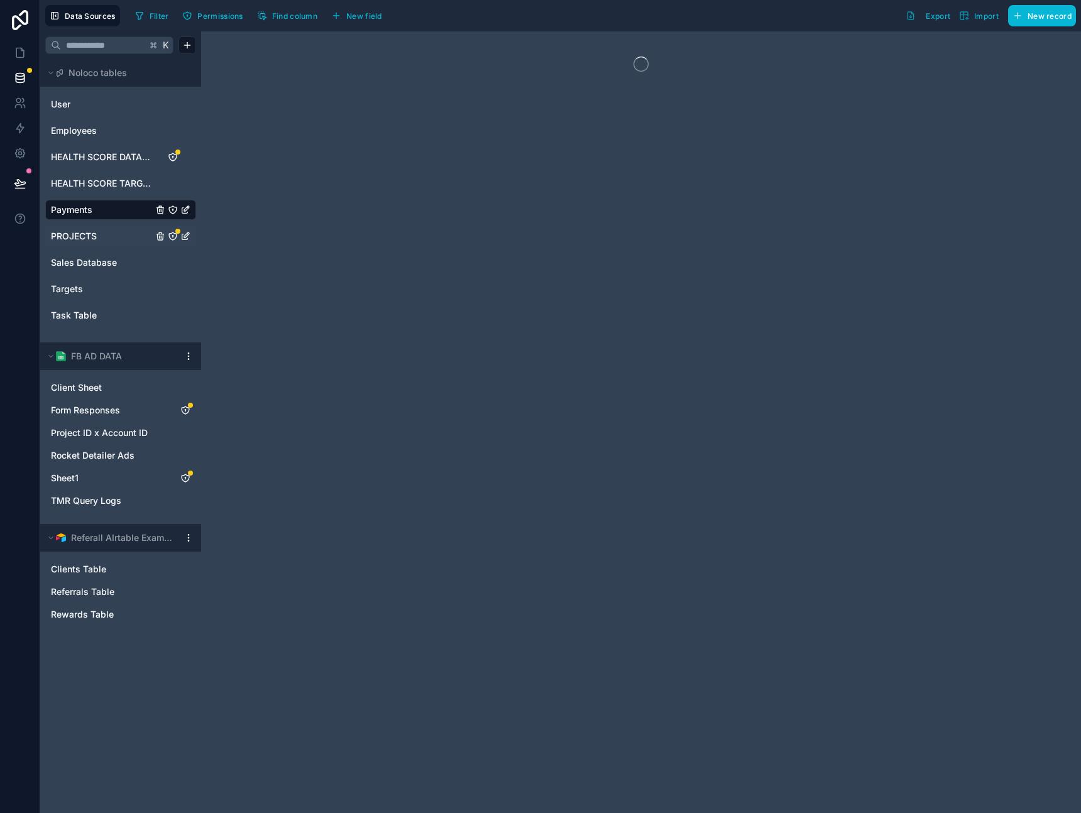
click at [110, 228] on div "PROJECTS" at bounding box center [120, 236] width 151 height 20
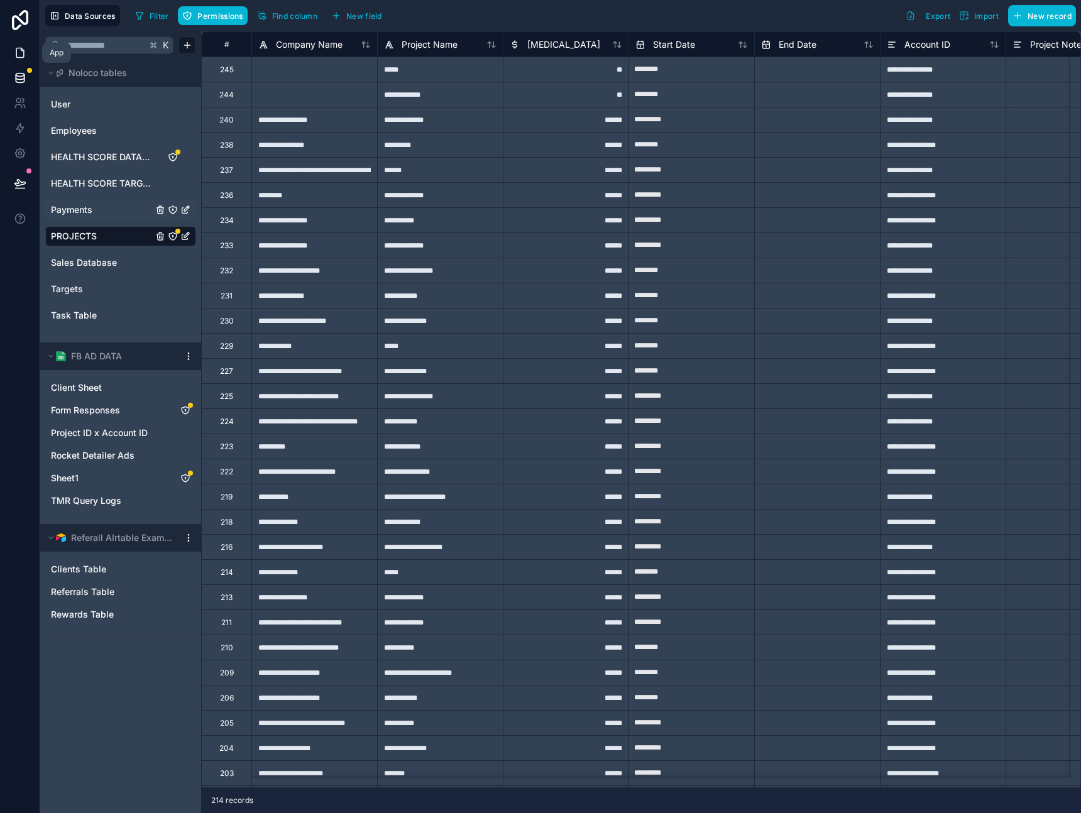
click at [19, 45] on link at bounding box center [20, 52] width 40 height 25
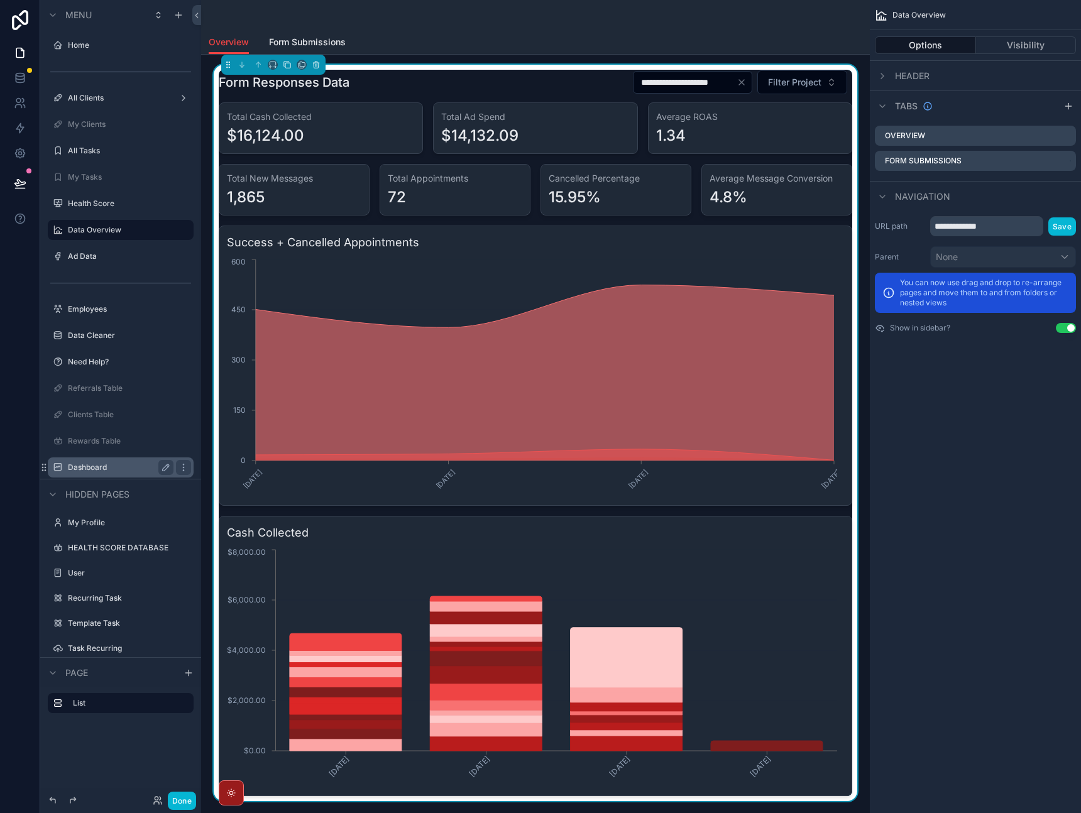
click at [118, 467] on label "Dashboard" at bounding box center [118, 467] width 101 height 10
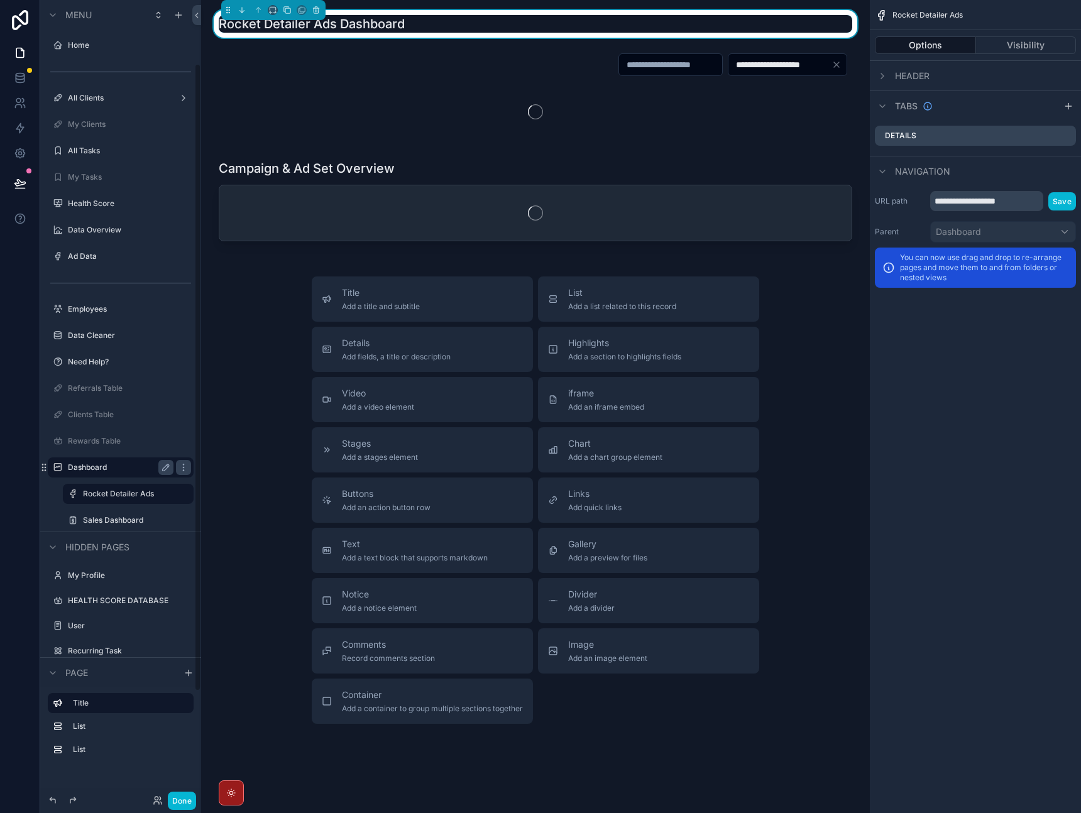
scroll to position [81, 0]
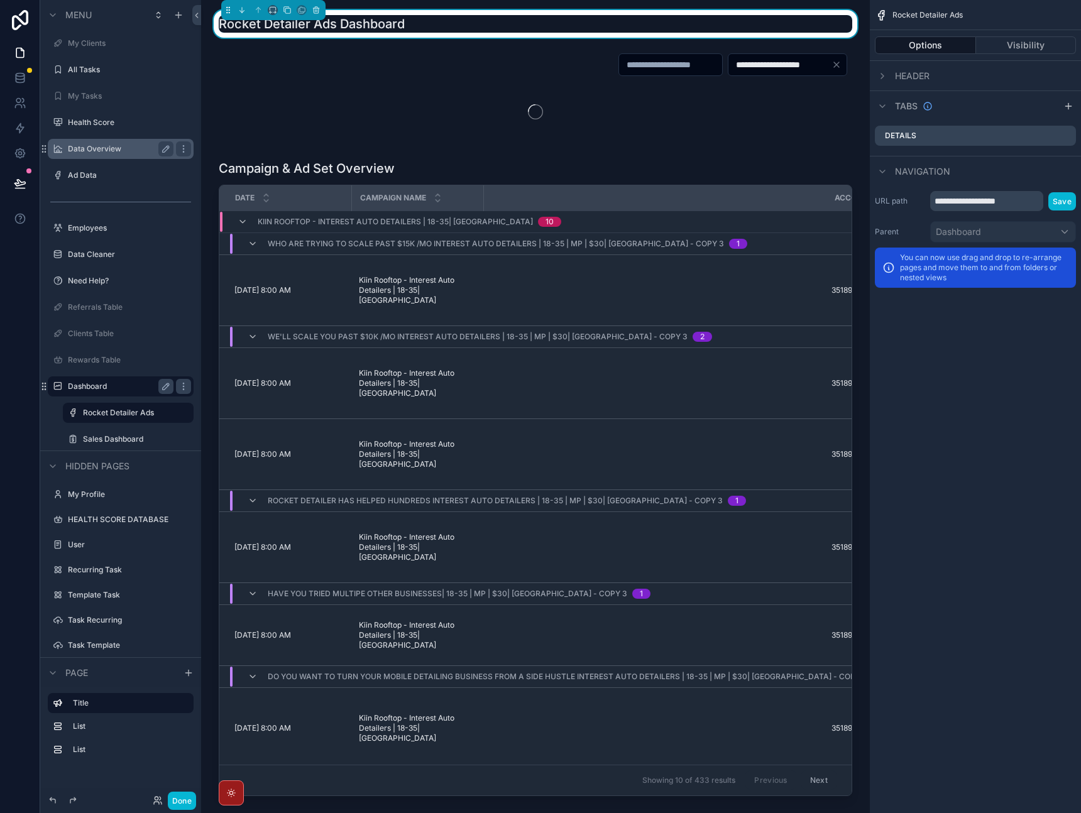
click at [95, 144] on label "Data Overview" at bounding box center [118, 149] width 101 height 10
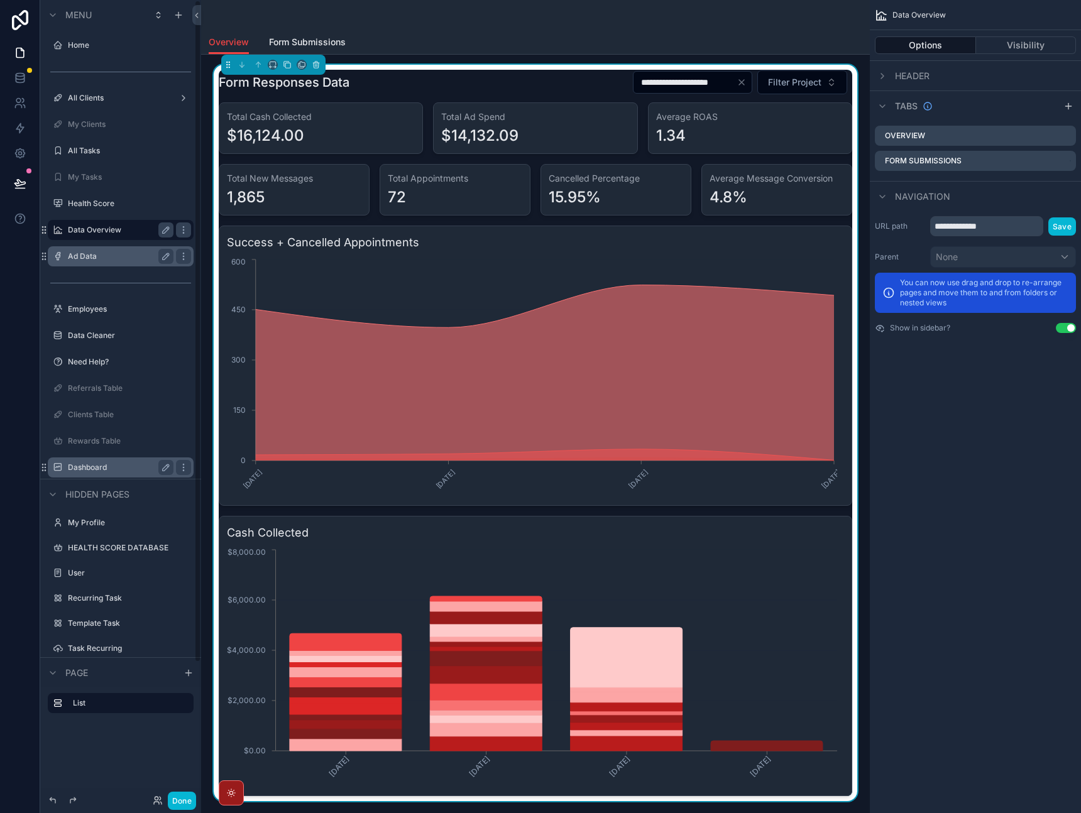
click at [111, 252] on label "Ad Data" at bounding box center [118, 256] width 101 height 10
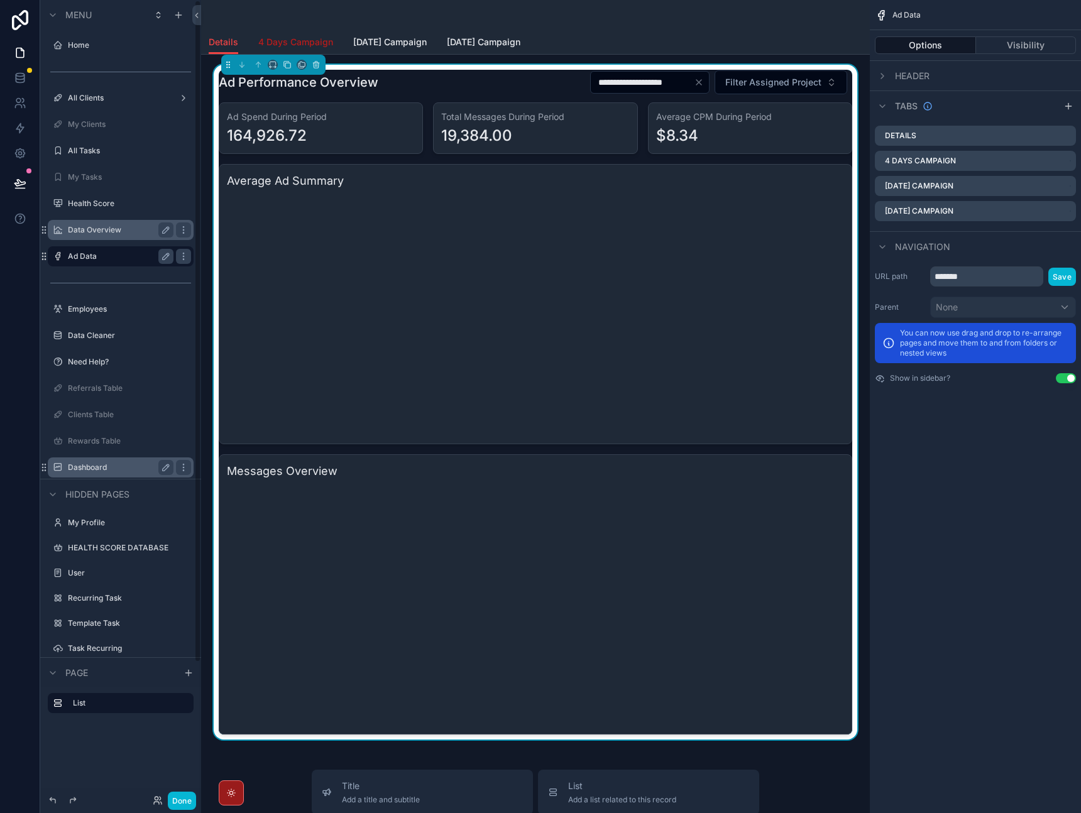
click at [309, 41] on span "4 Days Campaign" at bounding box center [295, 42] width 75 height 13
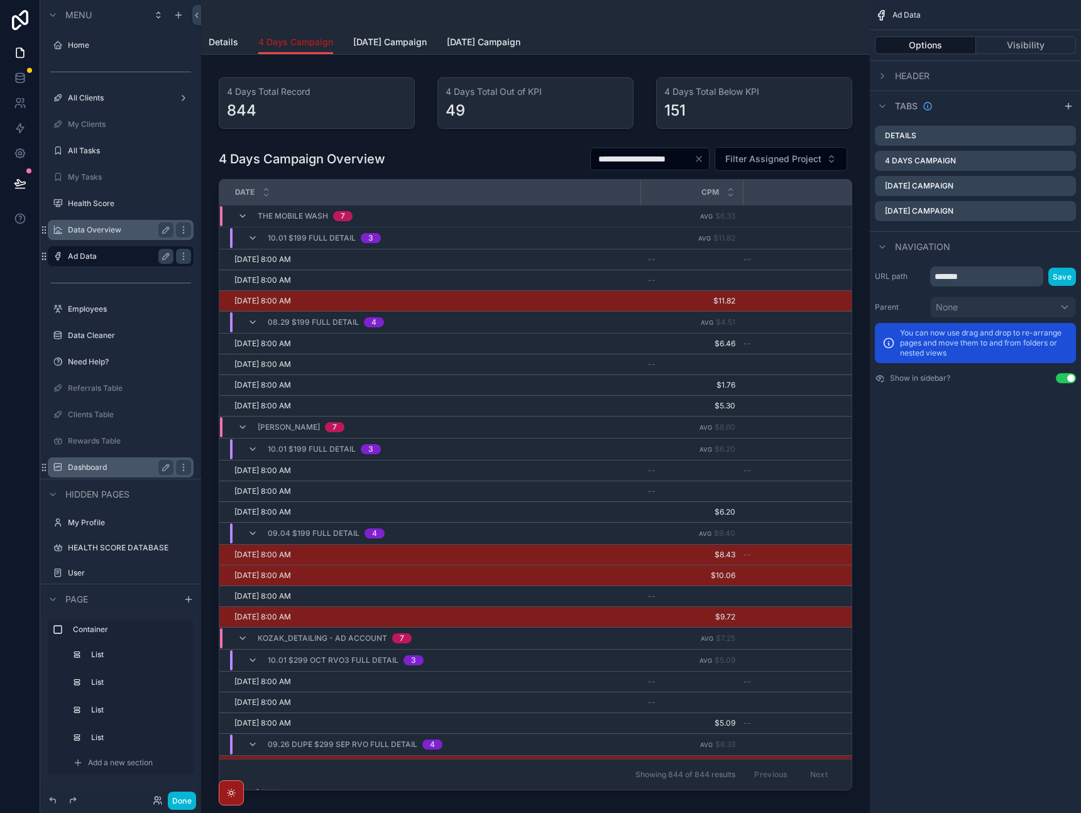
click at [270, 41] on span "4 Days Campaign" at bounding box center [295, 42] width 75 height 13
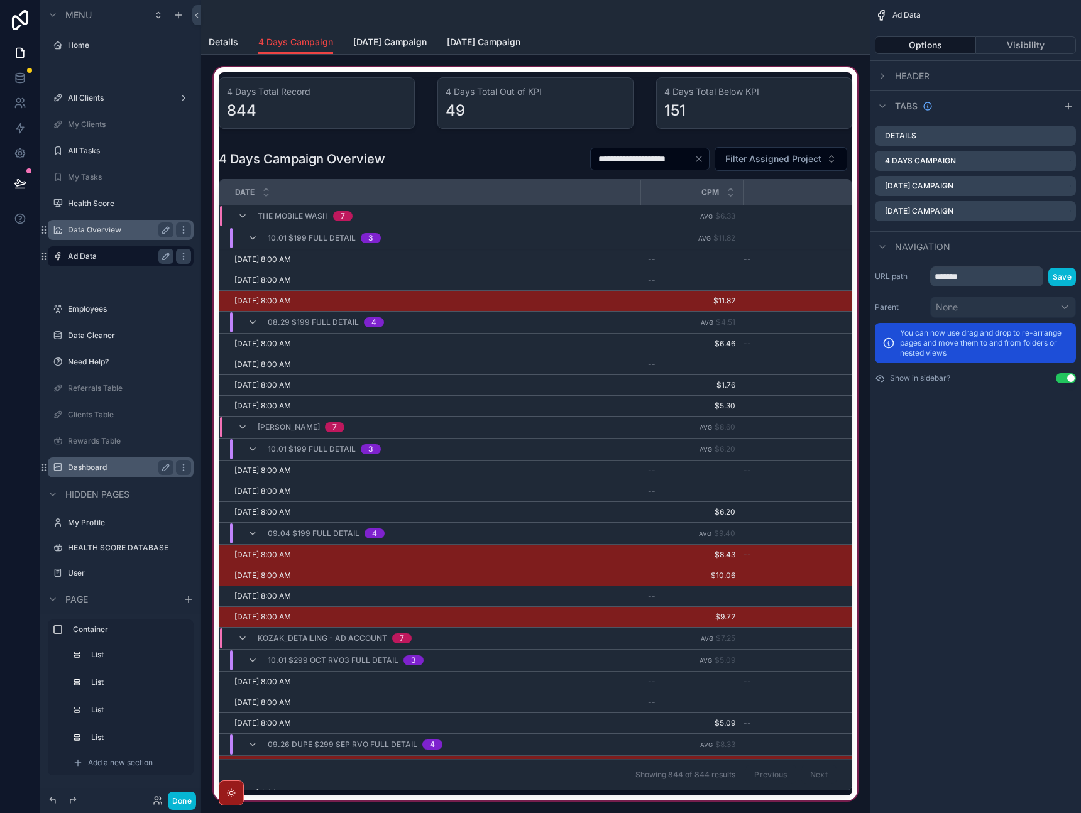
click at [298, 91] on div "scrollable content" at bounding box center [535, 434] width 648 height 738
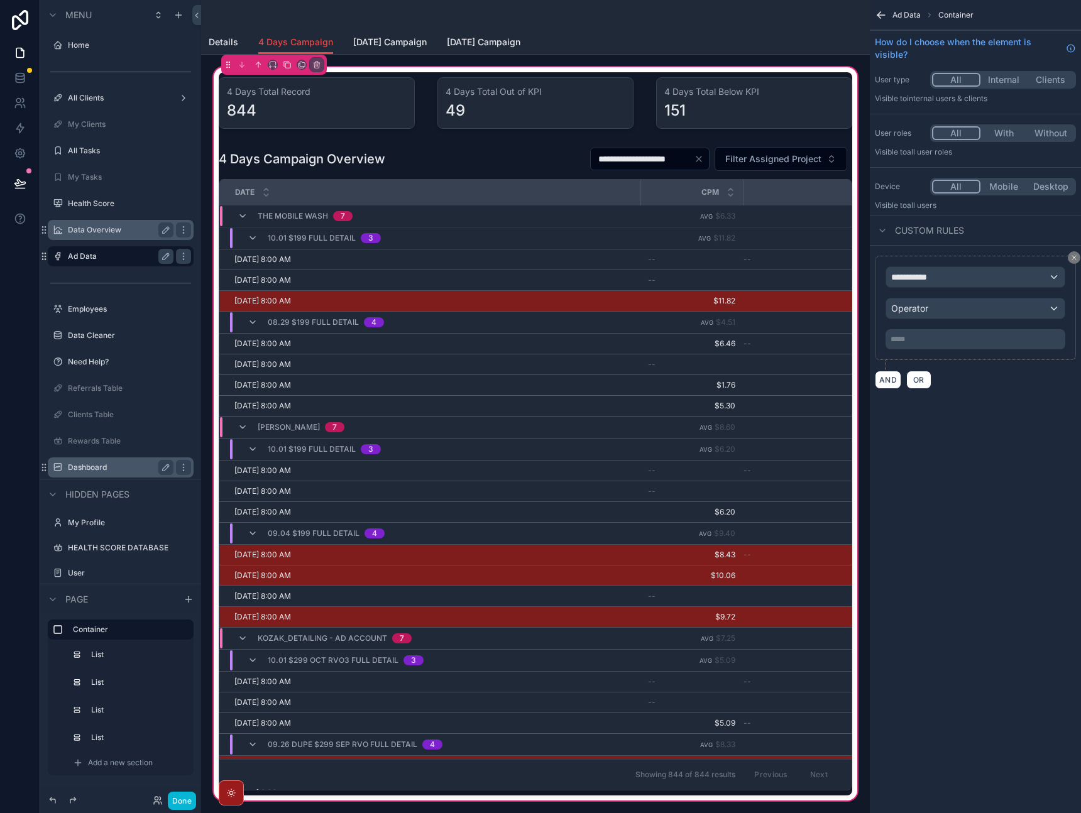
click at [369, 106] on div "scrollable content" at bounding box center [316, 103] width 211 height 62
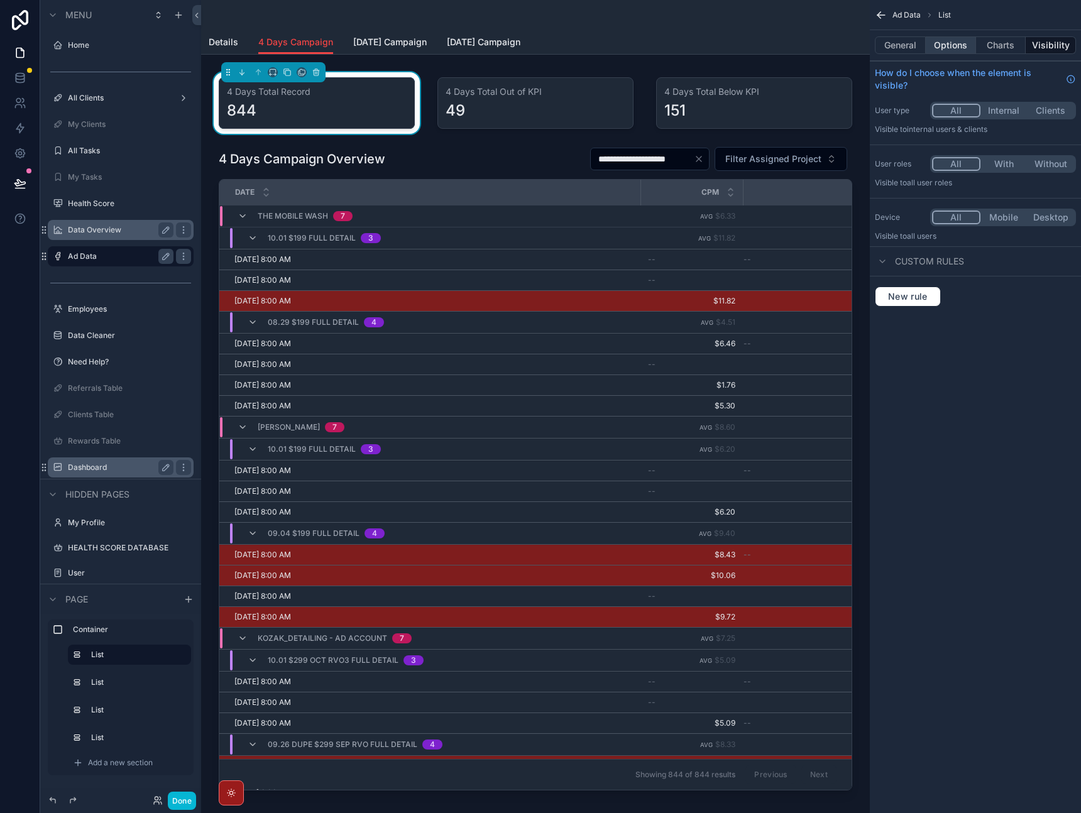
click at [945, 45] on button "Options" at bounding box center [950, 45] width 50 height 18
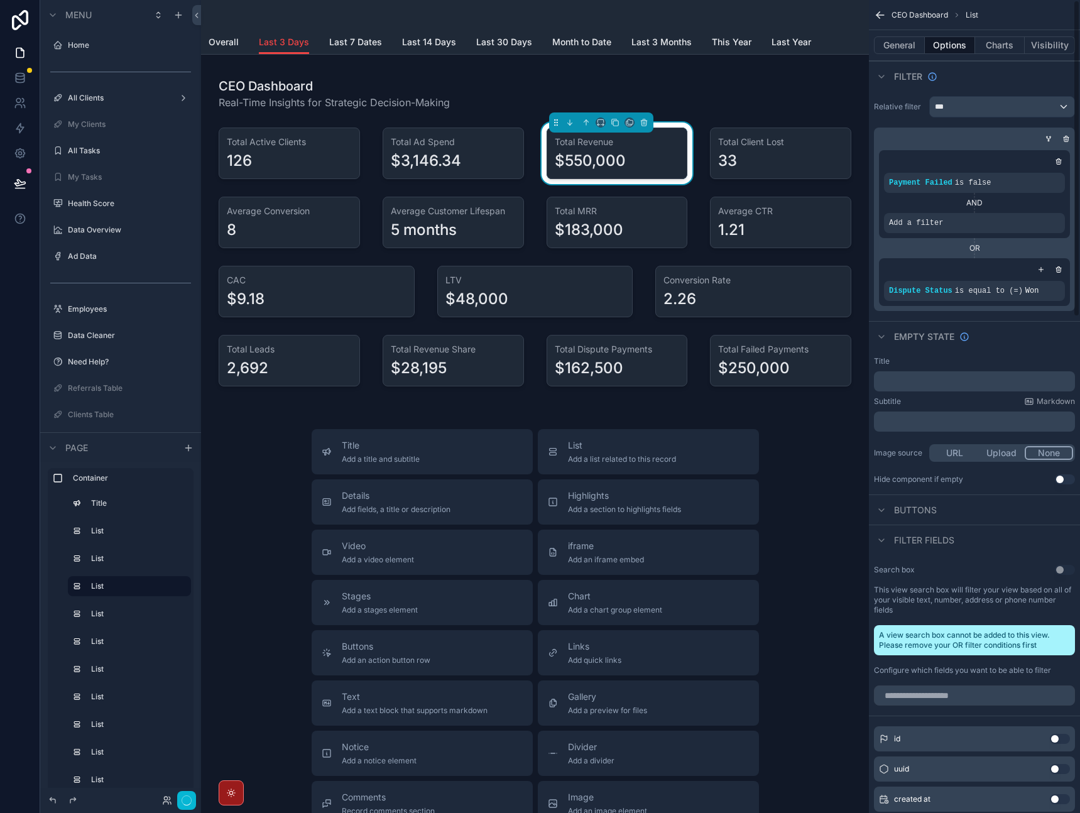
scroll to position [388, 0]
click at [1052, 214] on icon "scrollable content" at bounding box center [1052, 215] width 0 height 2
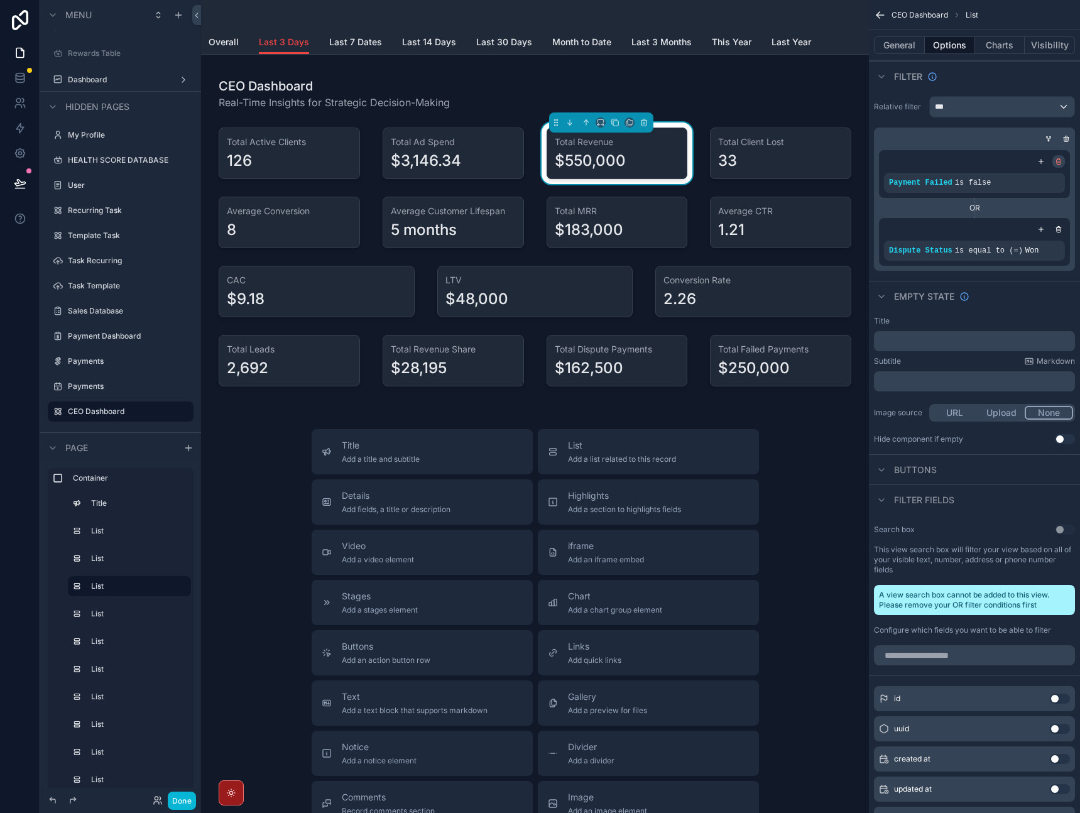
click at [1057, 160] on icon "scrollable content" at bounding box center [1059, 162] width 4 height 4
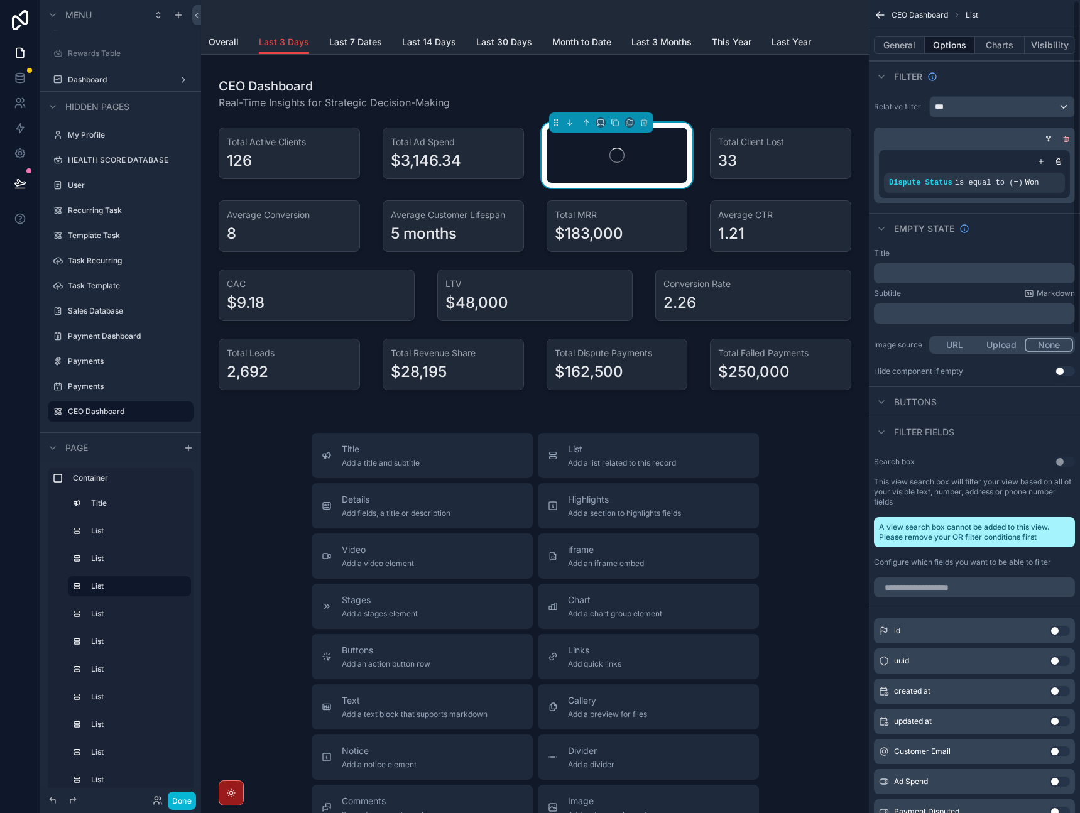
click at [1066, 138] on icon "scrollable content" at bounding box center [1066, 139] width 8 height 8
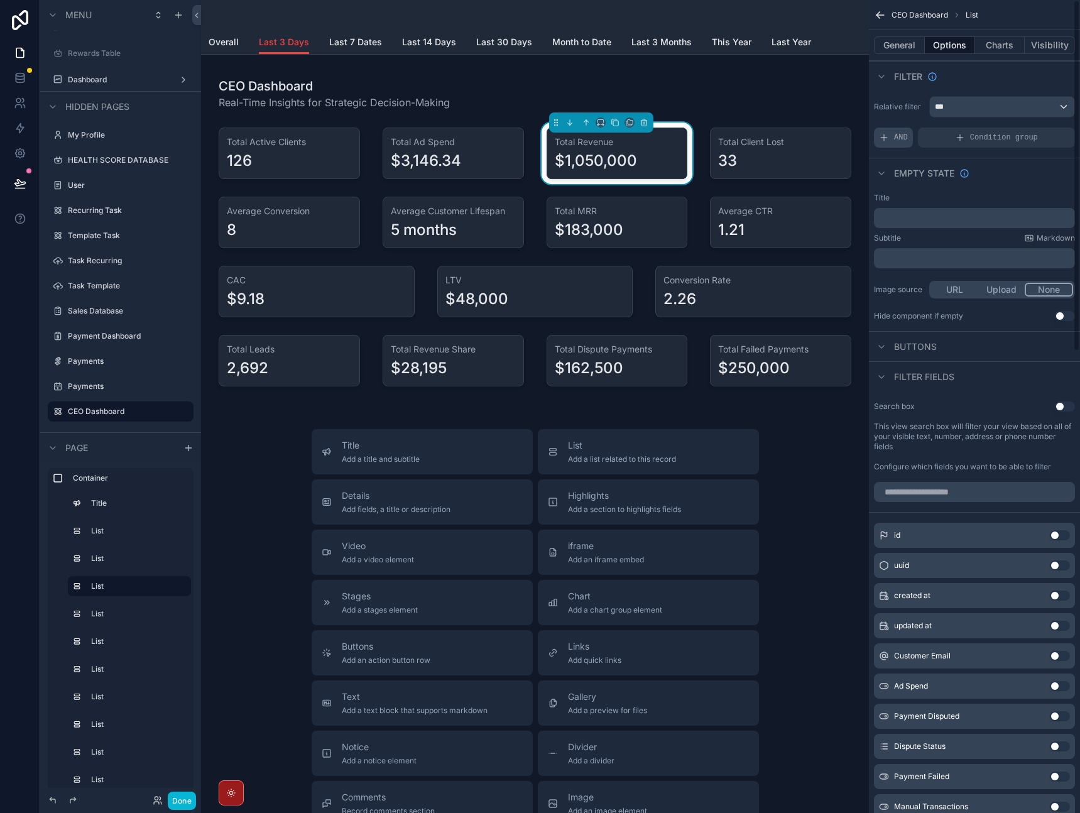
click at [894, 139] on span "AND" at bounding box center [901, 138] width 14 height 10
click at [1047, 132] on div "scrollable content" at bounding box center [1044, 129] width 18 height 18
click at [768, 123] on span "Select a field" at bounding box center [746, 118] width 53 height 13
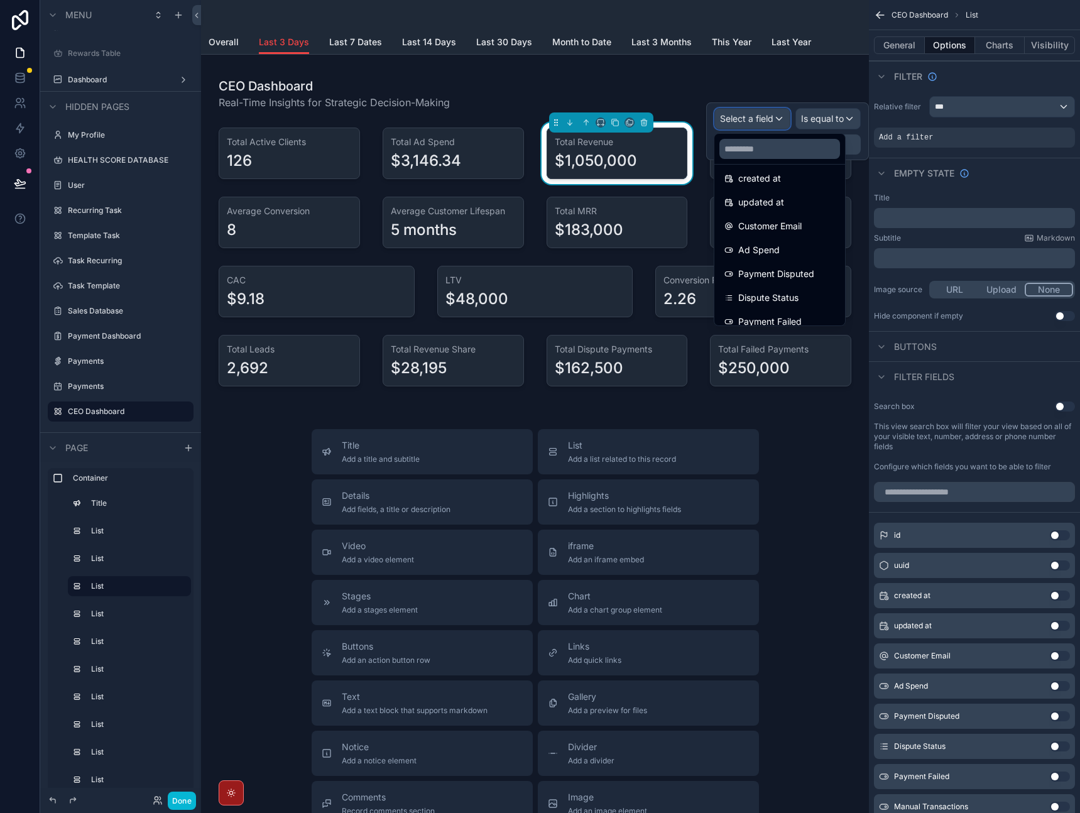
scroll to position [0, 0]
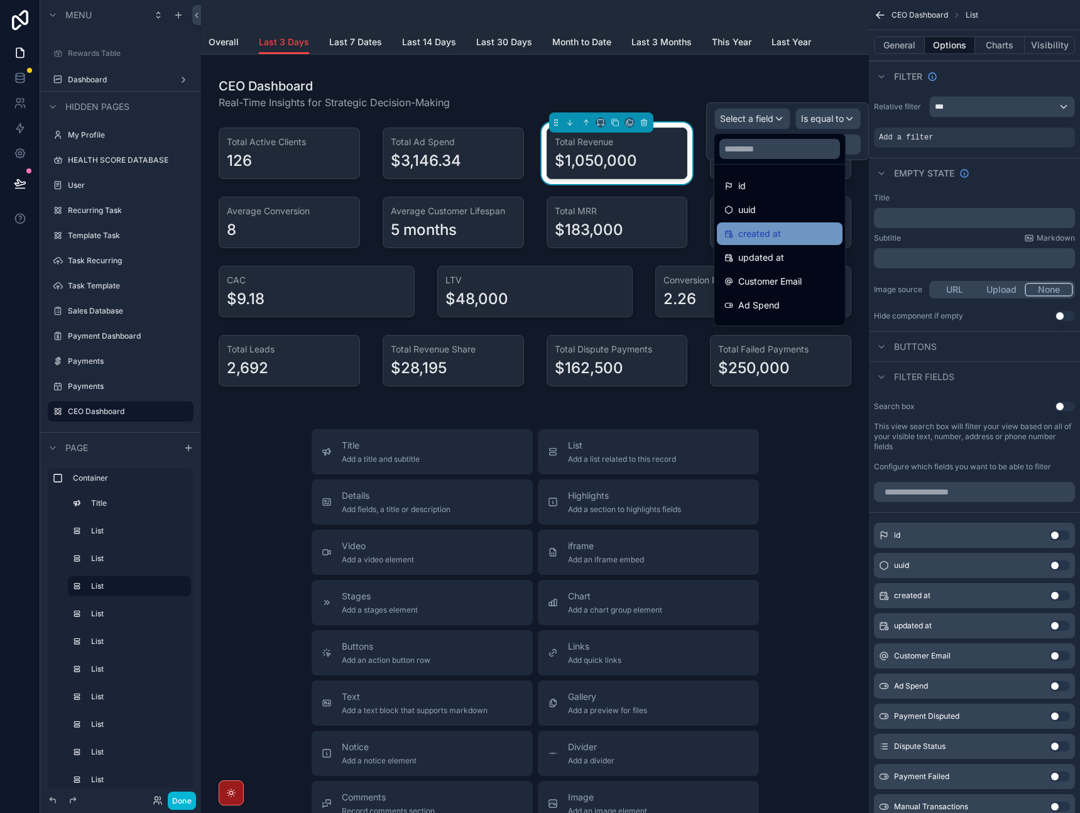
click at [782, 239] on div "created at" at bounding box center [779, 233] width 111 height 15
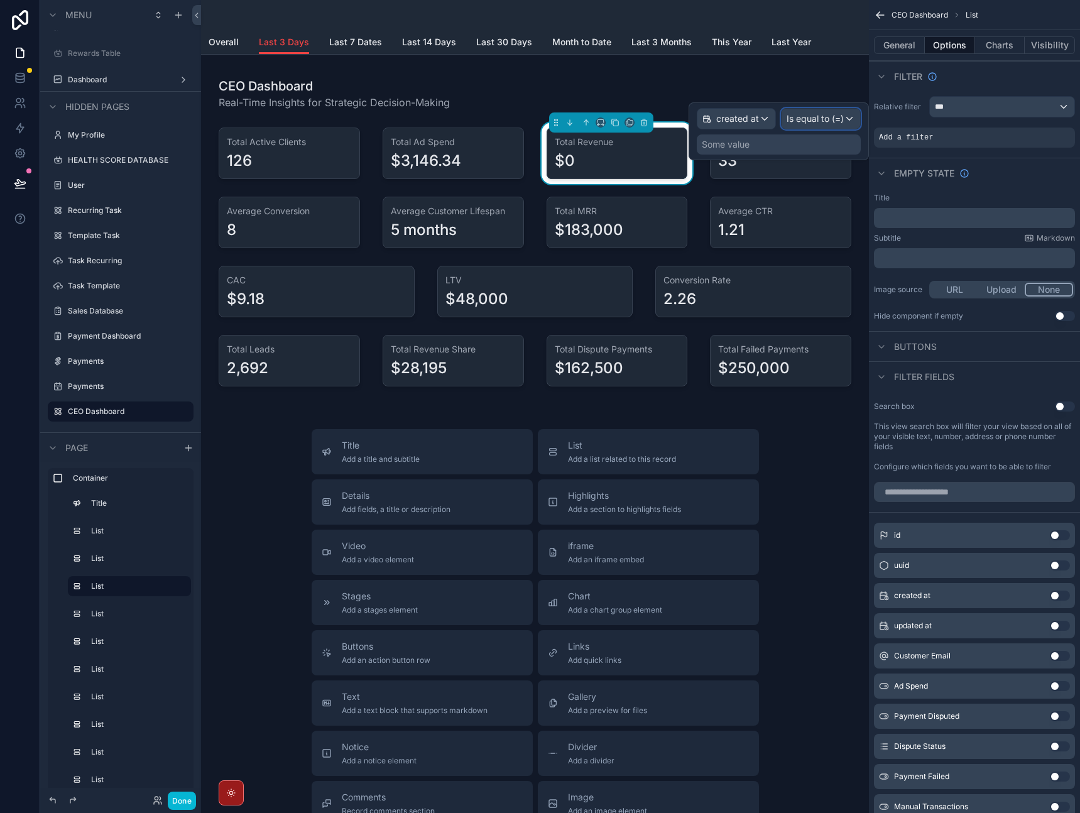
click at [848, 122] on div "Is equal to (=)" at bounding box center [821, 119] width 79 height 20
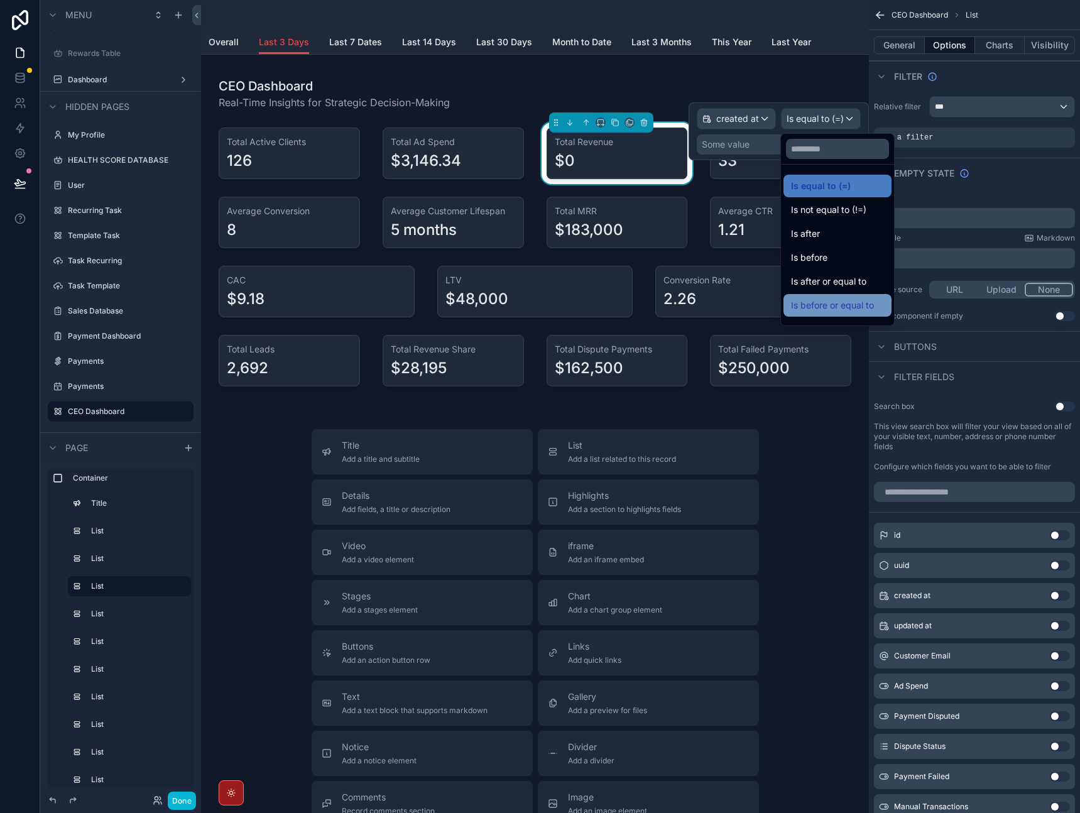
click at [827, 308] on span "Is before or equal to" at bounding box center [832, 305] width 83 height 15
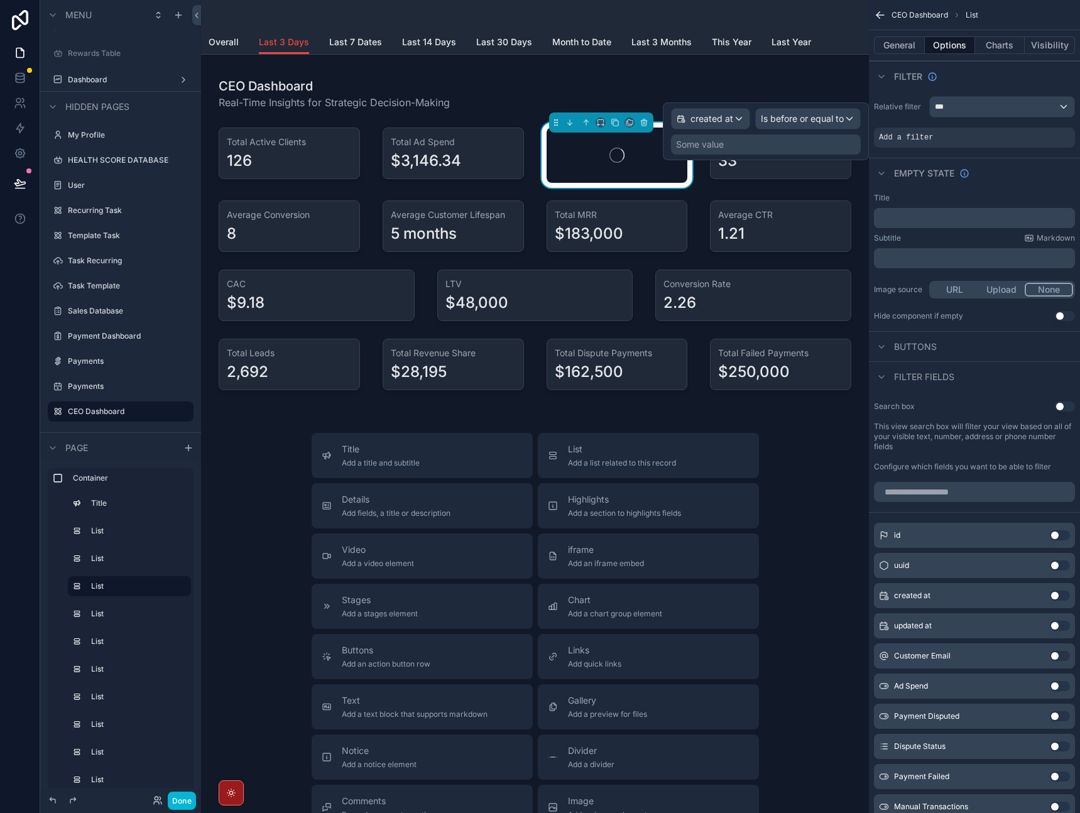
click at [793, 150] on div "Some value" at bounding box center [766, 144] width 190 height 20
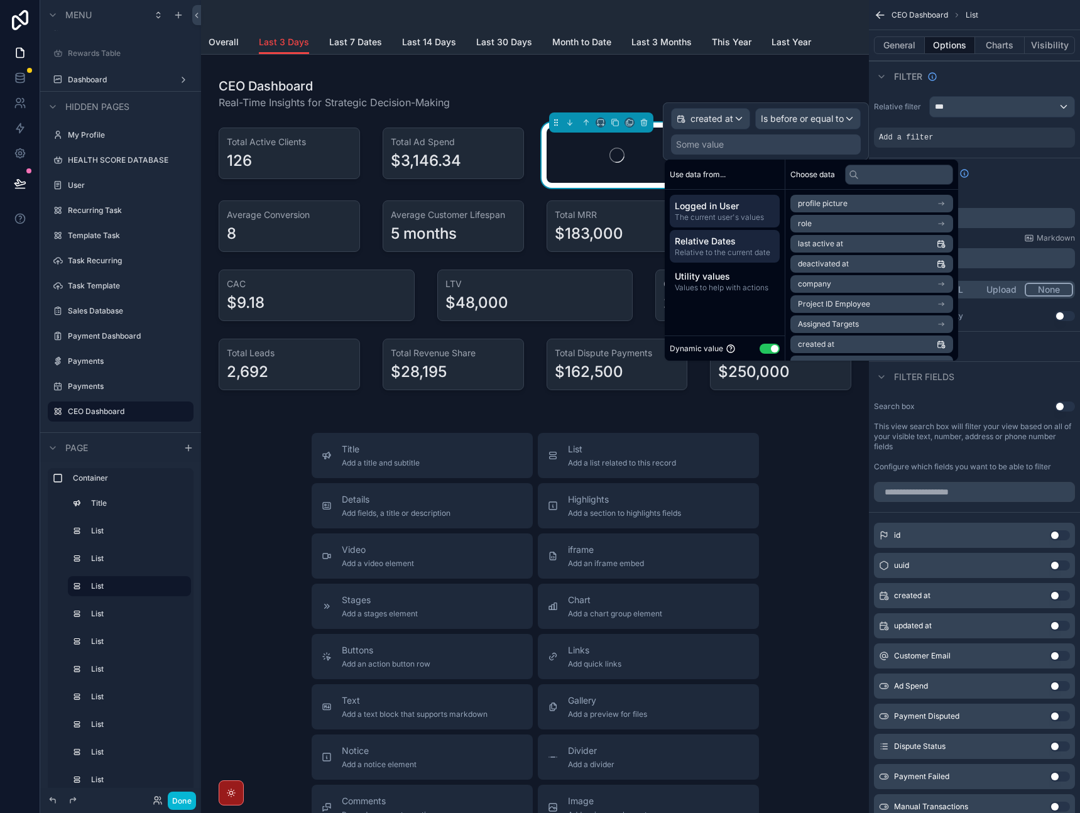
click at [735, 244] on span "Relative Dates" at bounding box center [725, 241] width 100 height 13
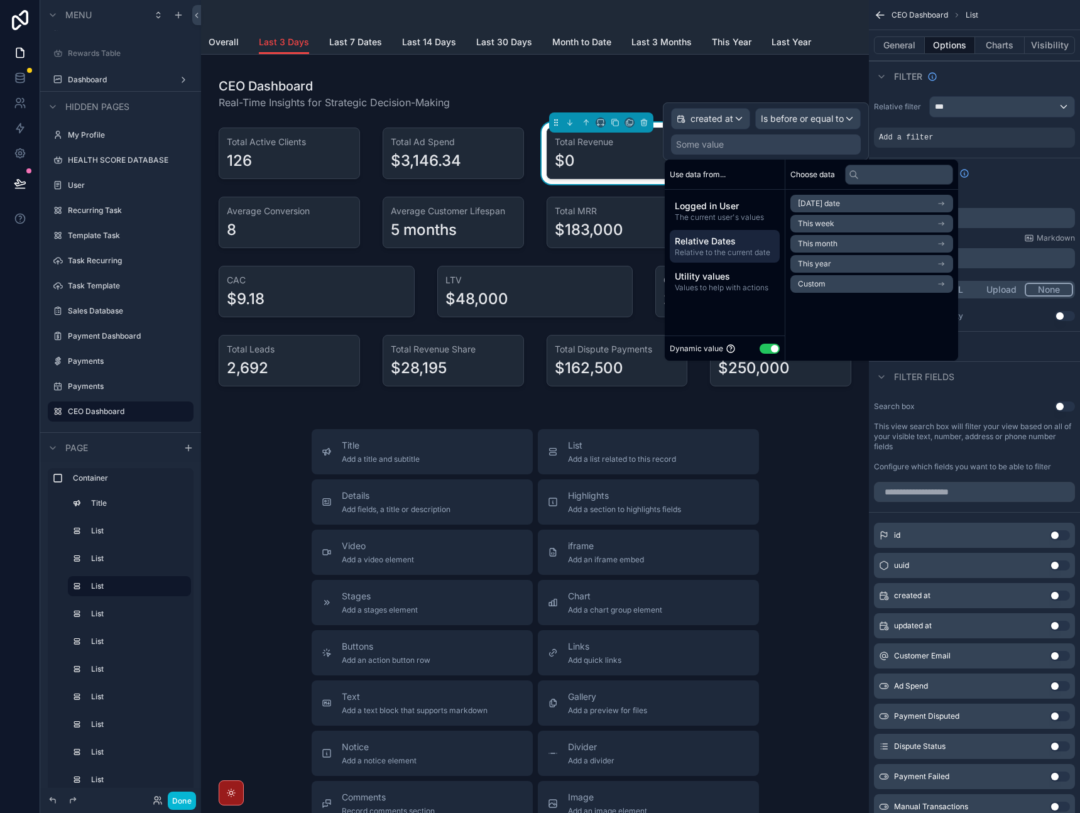
click at [834, 285] on li "Custom" at bounding box center [871, 284] width 163 height 18
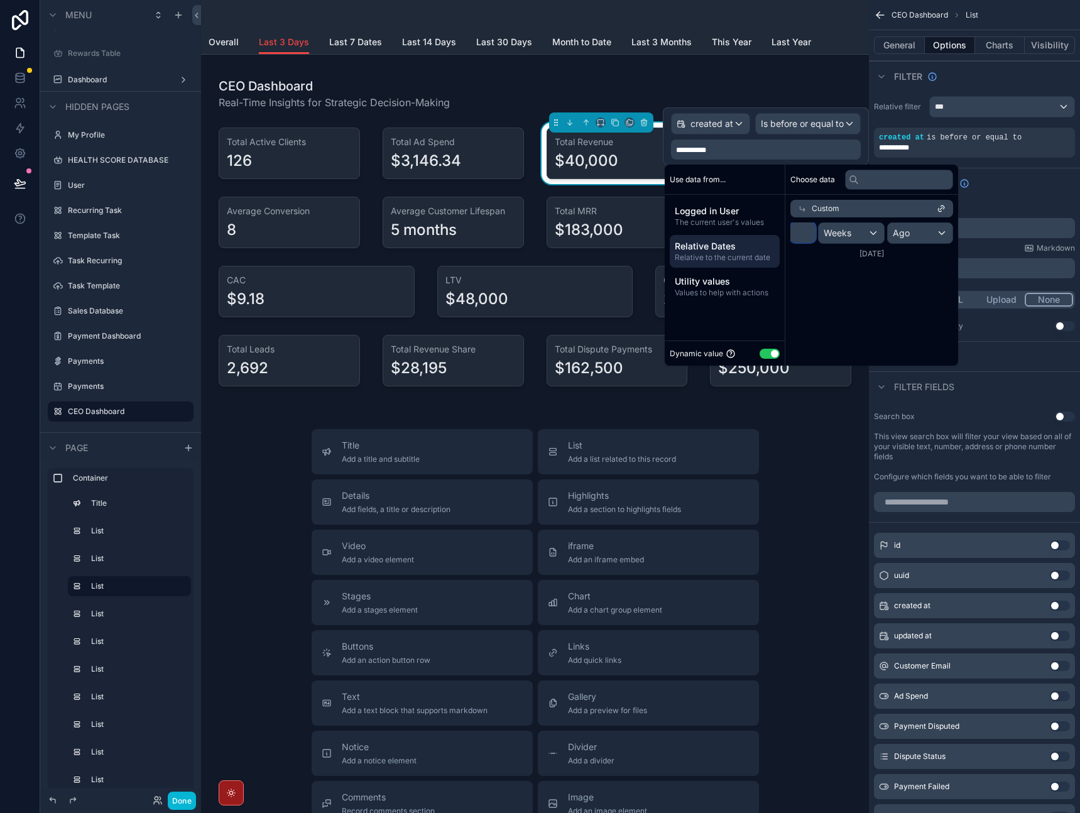
drag, startPoint x: 810, startPoint y: 237, endPoint x: 831, endPoint y: 234, distance: 21.6
click at [774, 236] on div "Use data from... Logged in User The current user's values Relative Dates Relati…" at bounding box center [811, 265] width 293 height 201
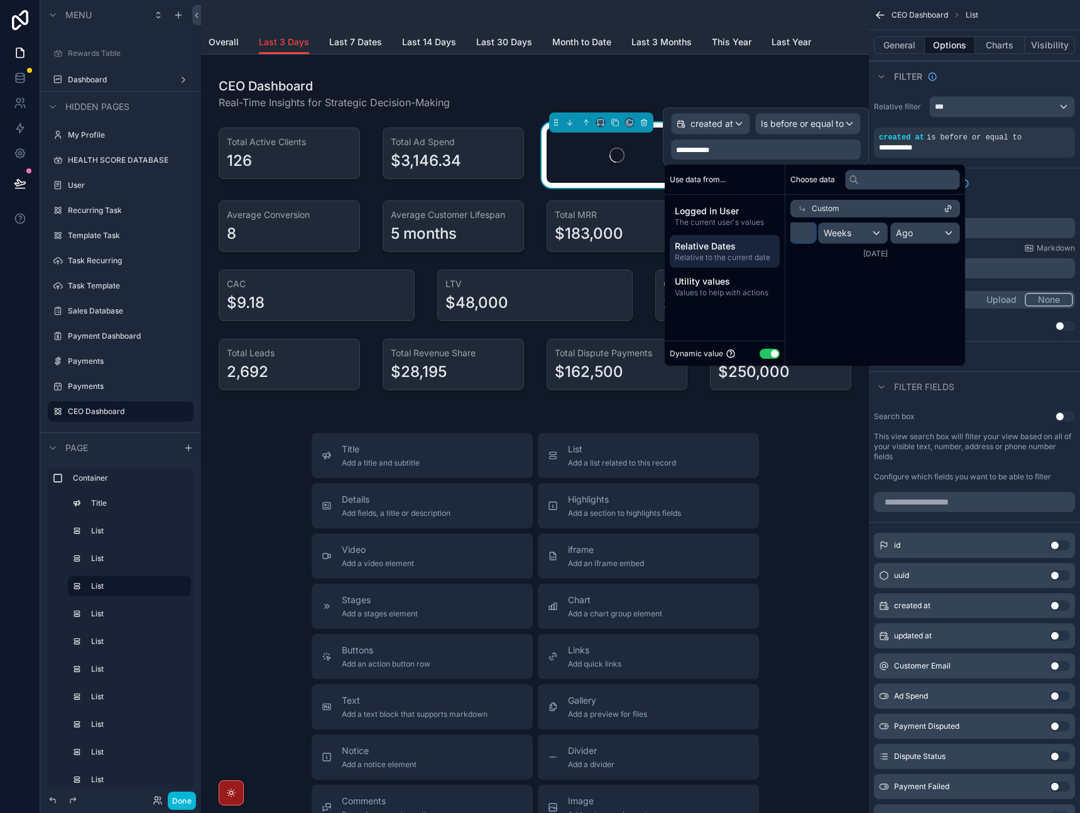
type input "*"
click at [836, 233] on span "Weeks" at bounding box center [838, 233] width 28 height 13
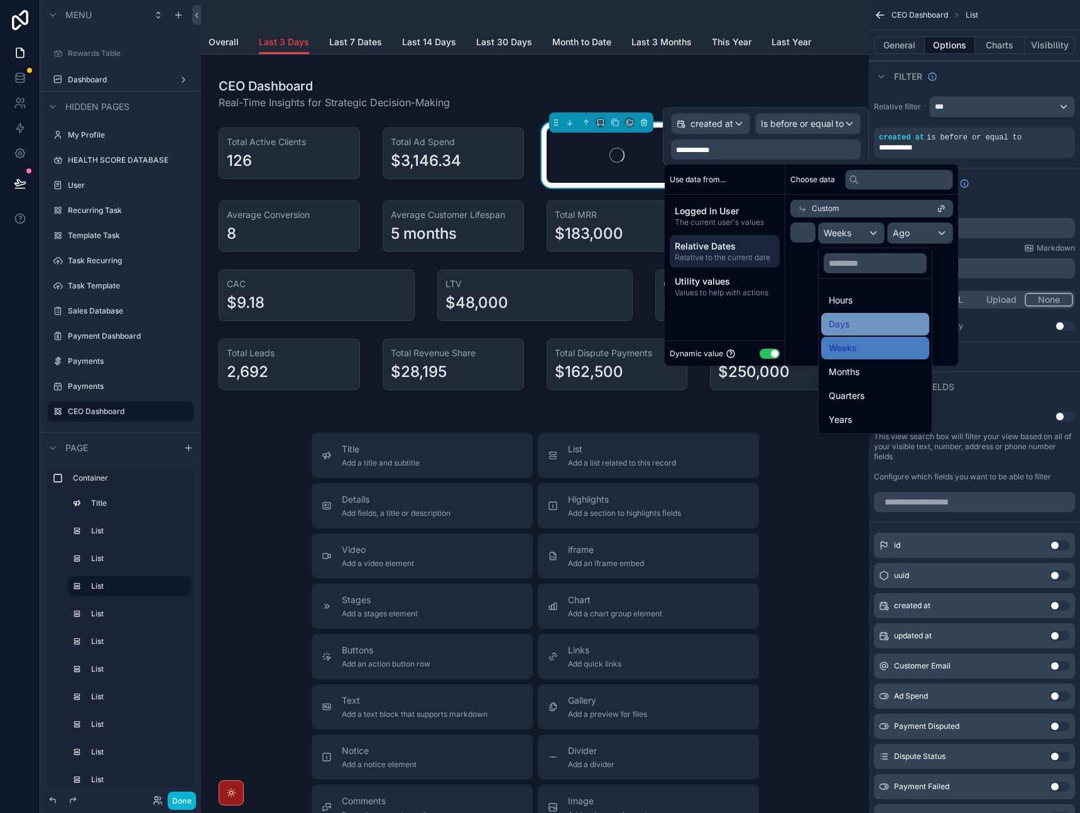
click at [843, 328] on span "Days" at bounding box center [839, 324] width 21 height 15
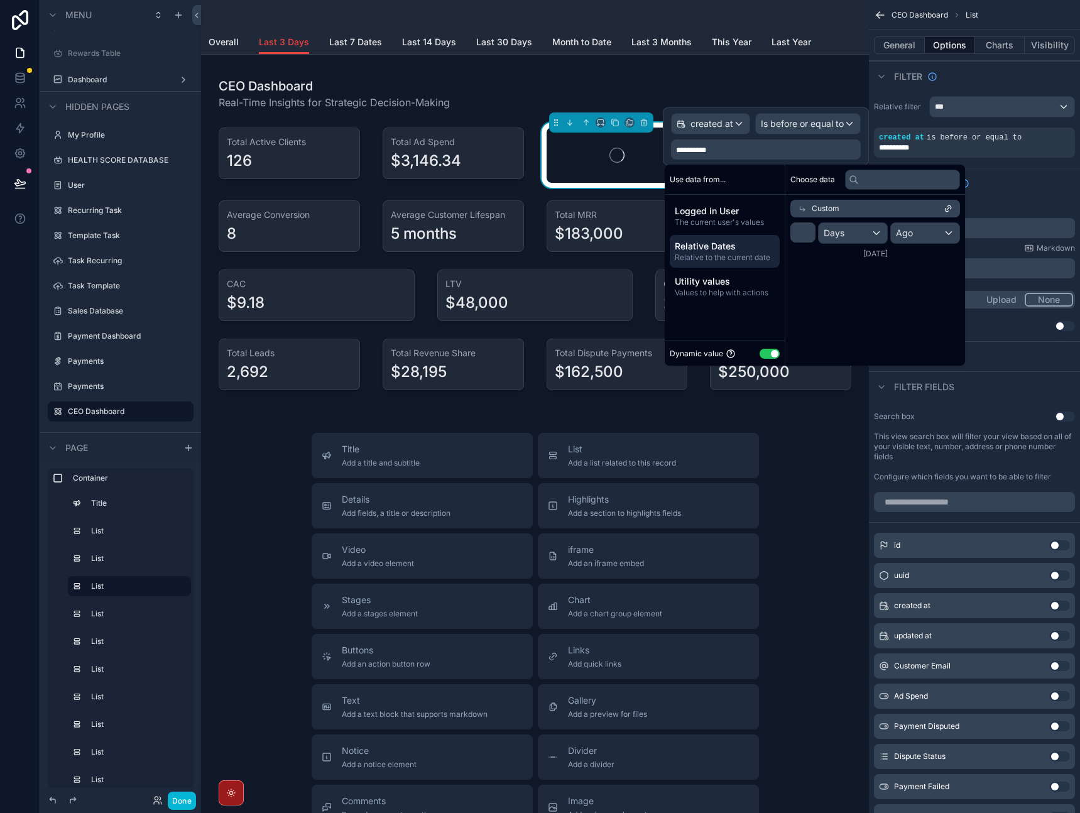
click at [857, 319] on div "Choose data Custom * Days Ago 9/30/2025" at bounding box center [875, 265] width 180 height 201
click at [1015, 195] on div "Empty state" at bounding box center [974, 183] width 211 height 30
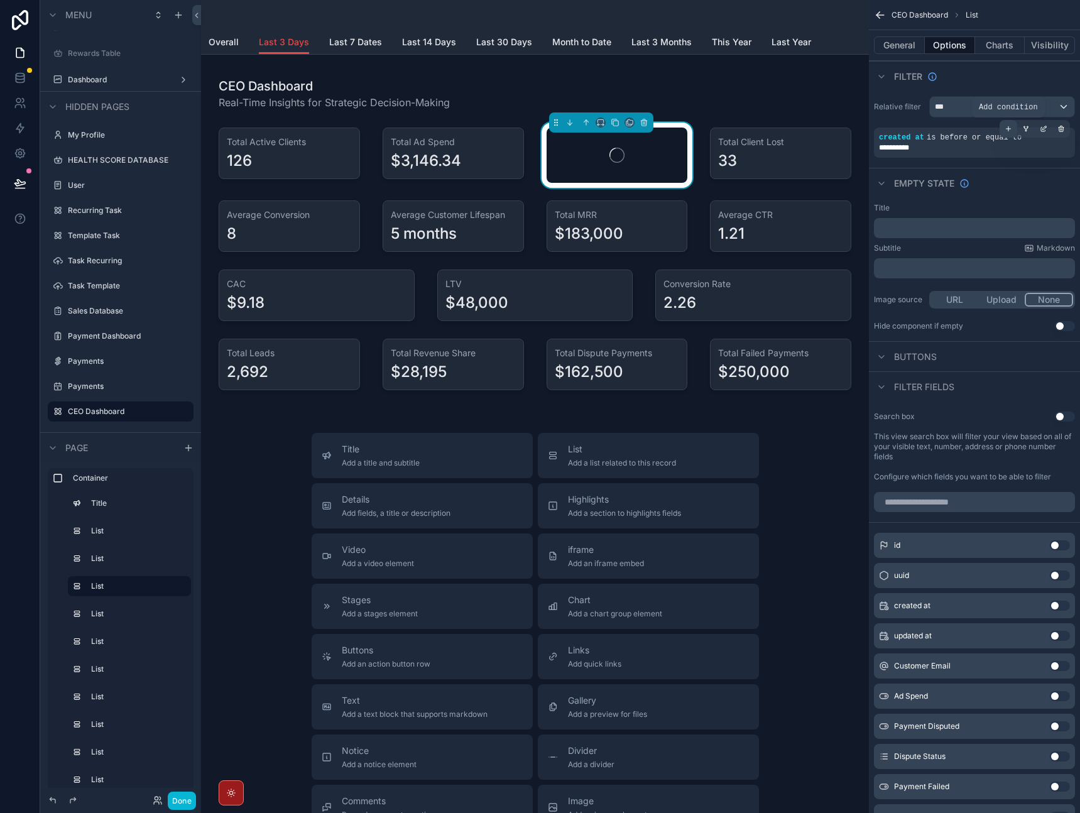
click at [1008, 130] on icon "scrollable content" at bounding box center [1008, 129] width 0 height 4
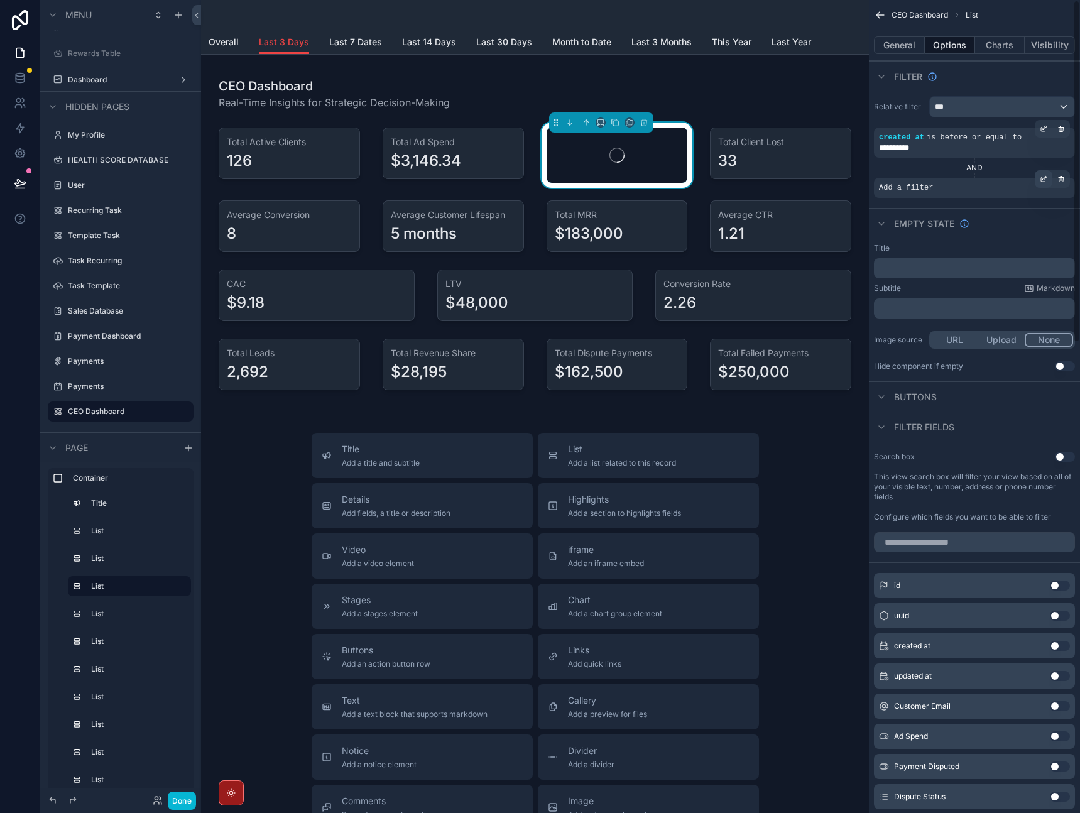
click at [1042, 180] on icon "scrollable content" at bounding box center [1044, 179] width 8 height 8
click at [771, 170] on span "Select a field" at bounding box center [746, 168] width 53 height 11
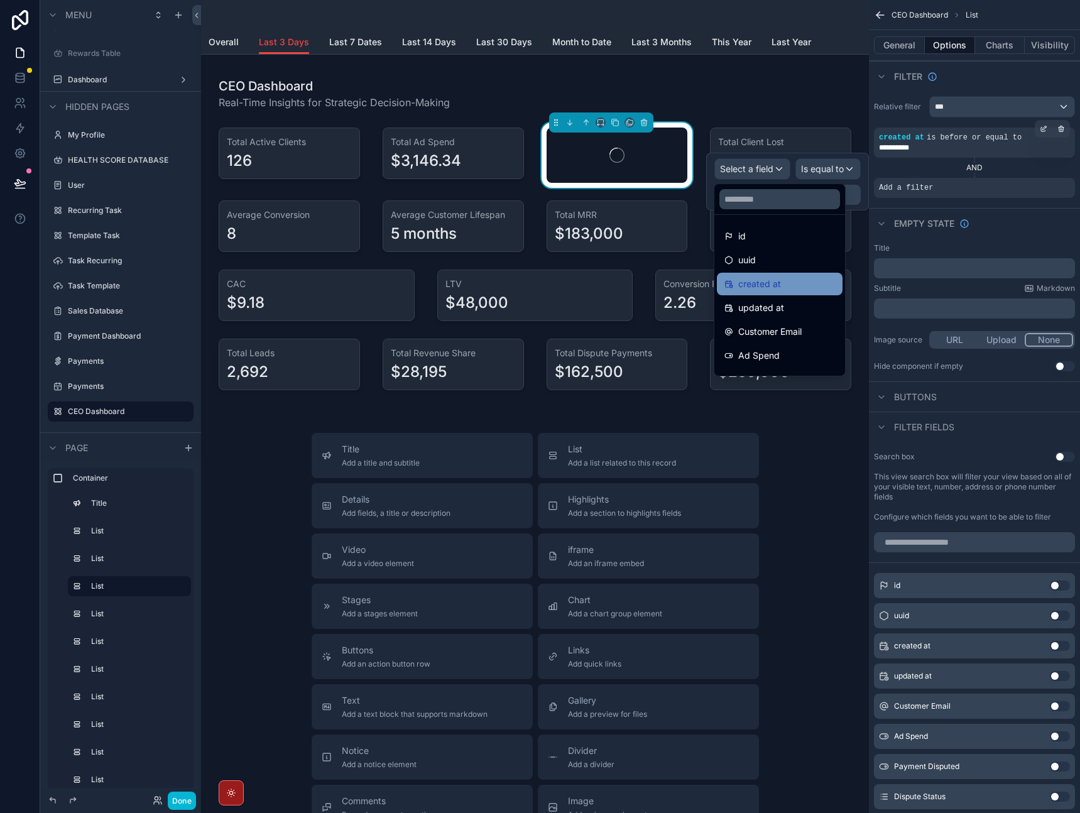
click at [791, 288] on div "created at" at bounding box center [779, 283] width 111 height 15
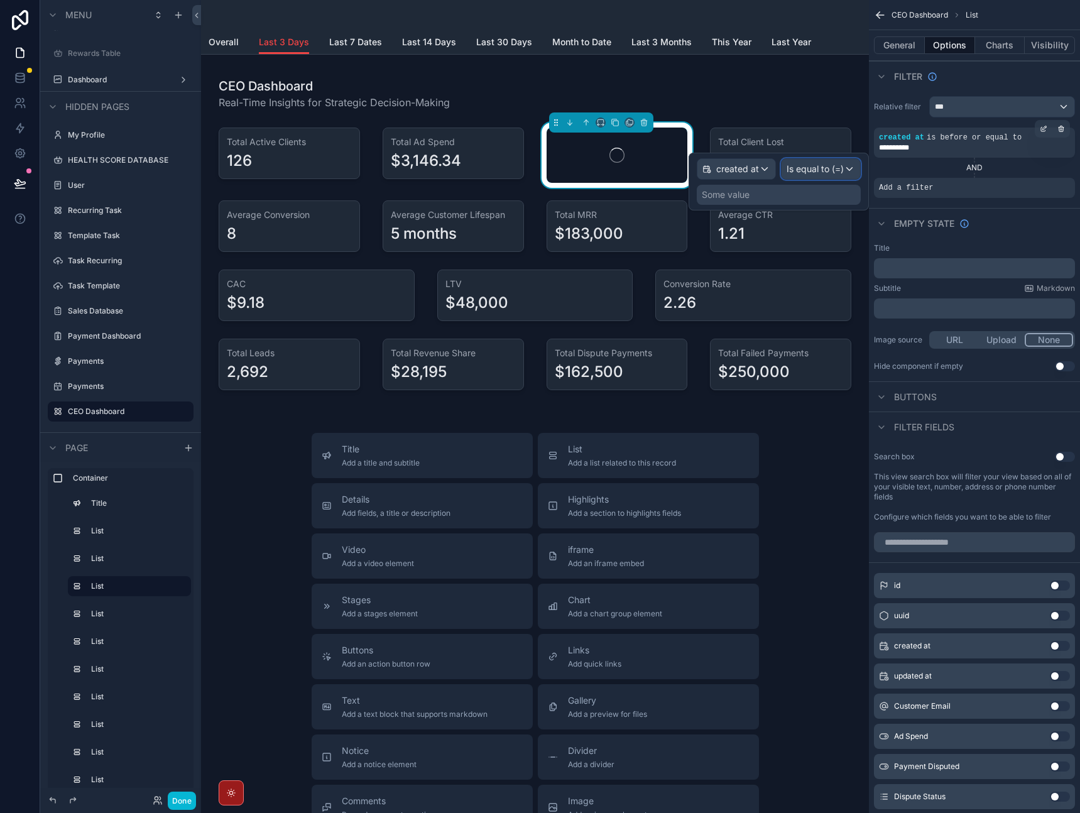
click at [827, 173] on span "Is equal to (=)" at bounding box center [815, 169] width 57 height 13
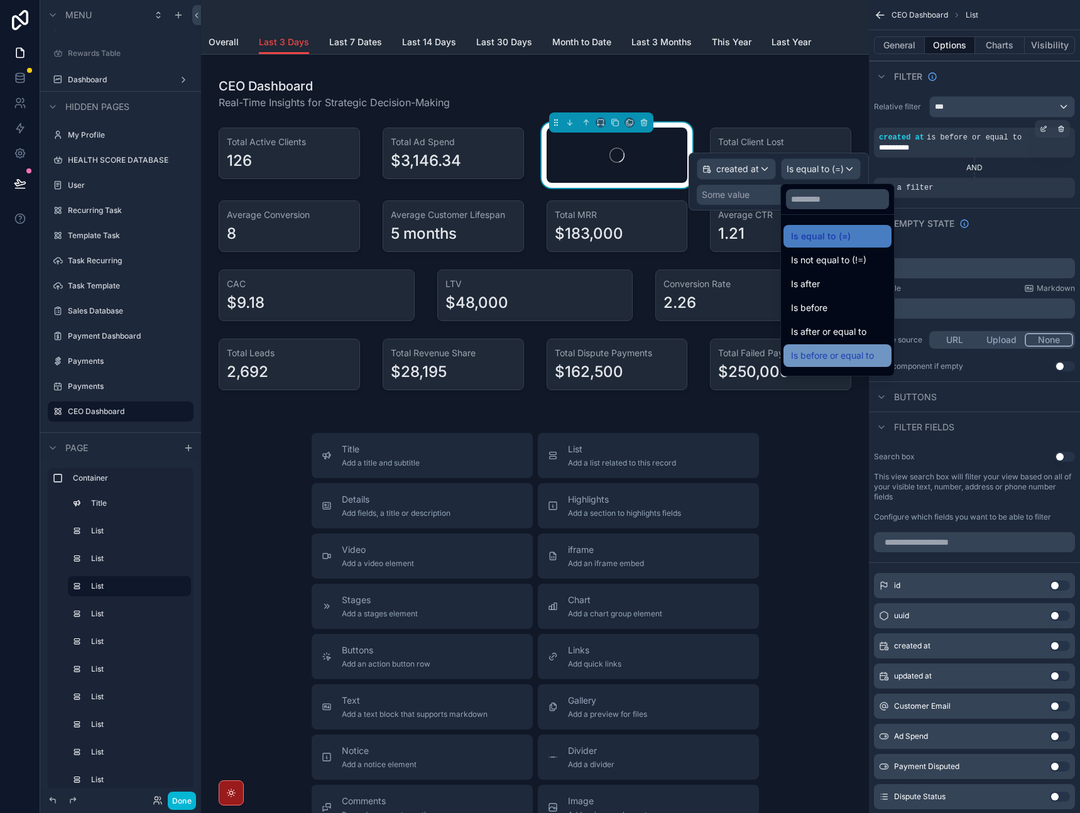
click at [819, 355] on span "Is before or equal to" at bounding box center [832, 355] width 83 height 15
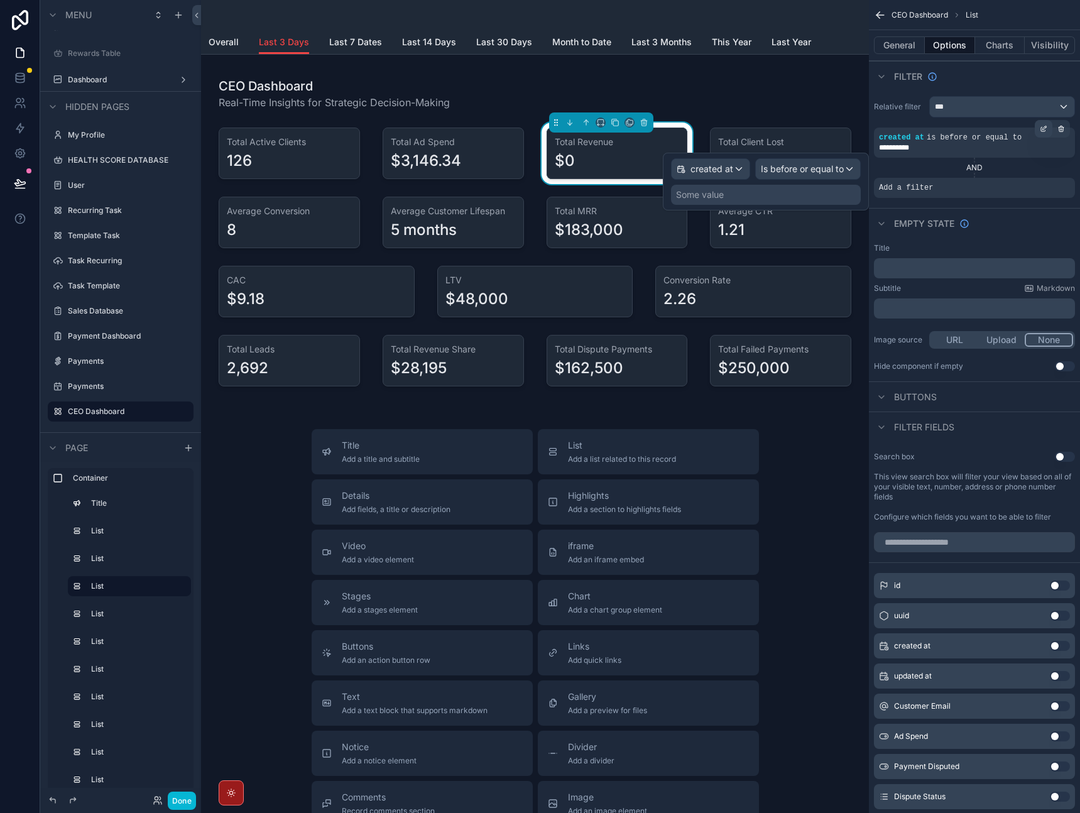
click at [1046, 129] on icon "scrollable content" at bounding box center [1044, 129] width 8 height 8
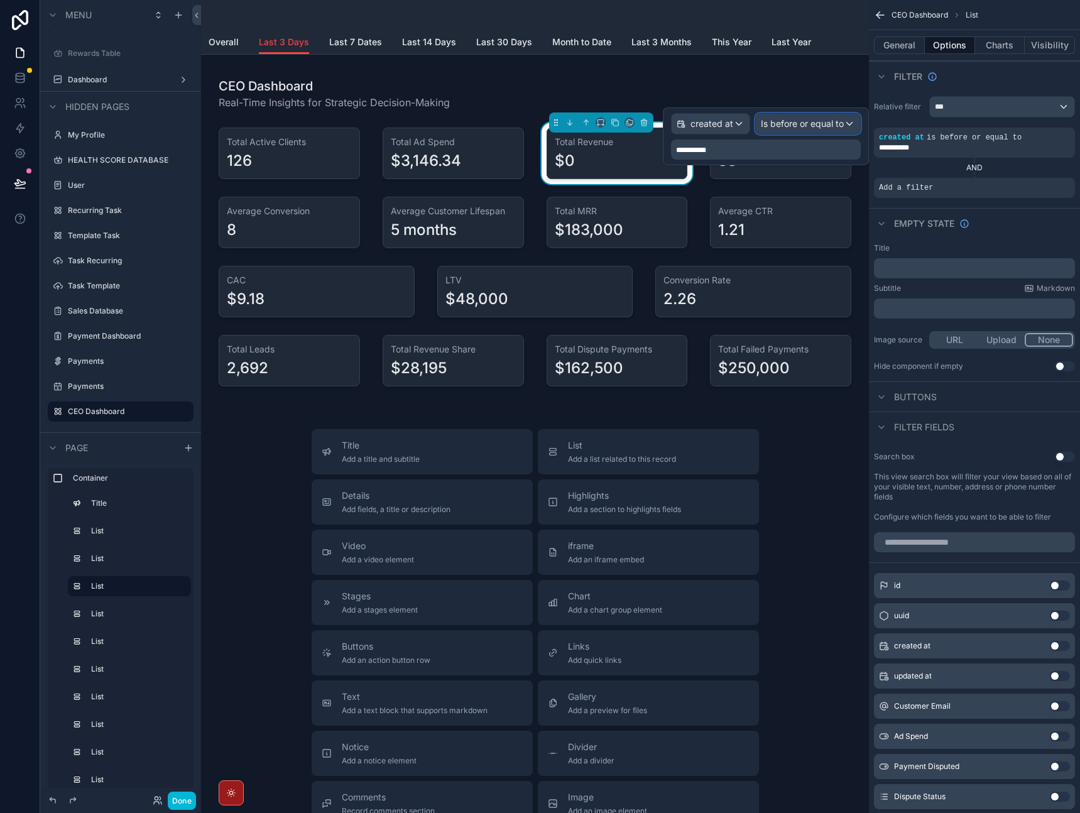
click at [821, 125] on span "Is before or equal to" at bounding box center [802, 123] width 83 height 13
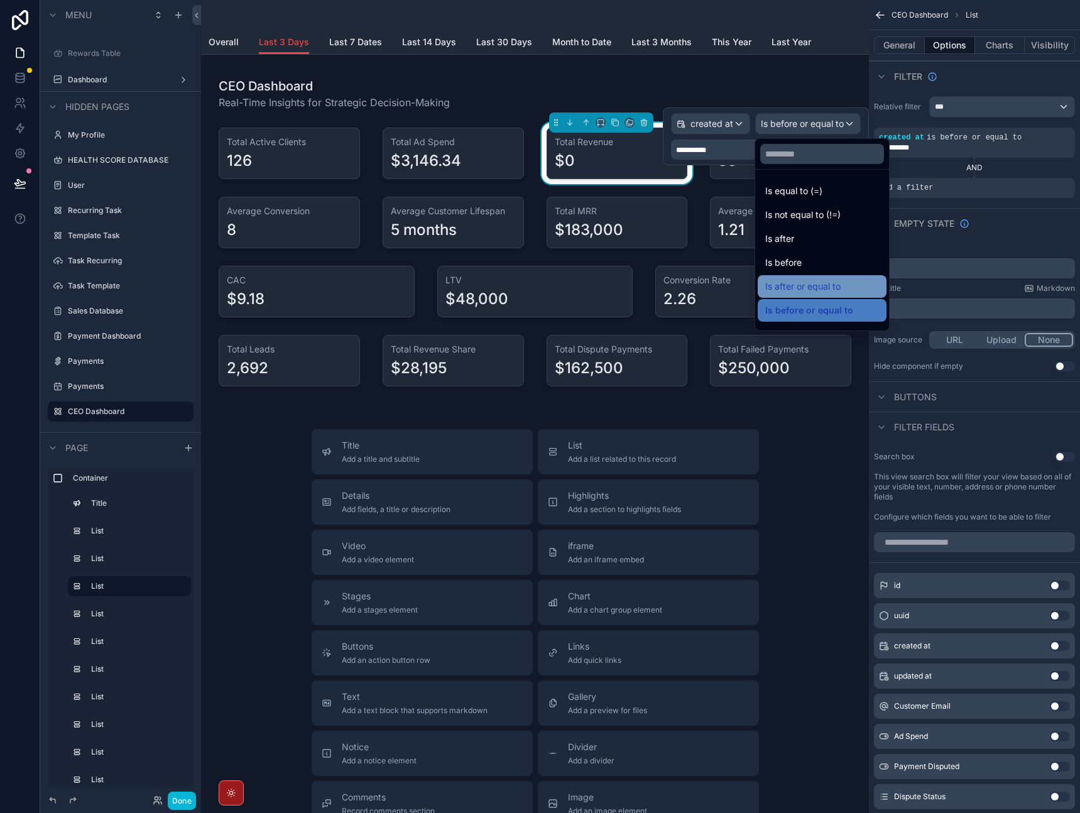
click at [816, 293] on span "Is after or equal to" at bounding box center [802, 286] width 75 height 15
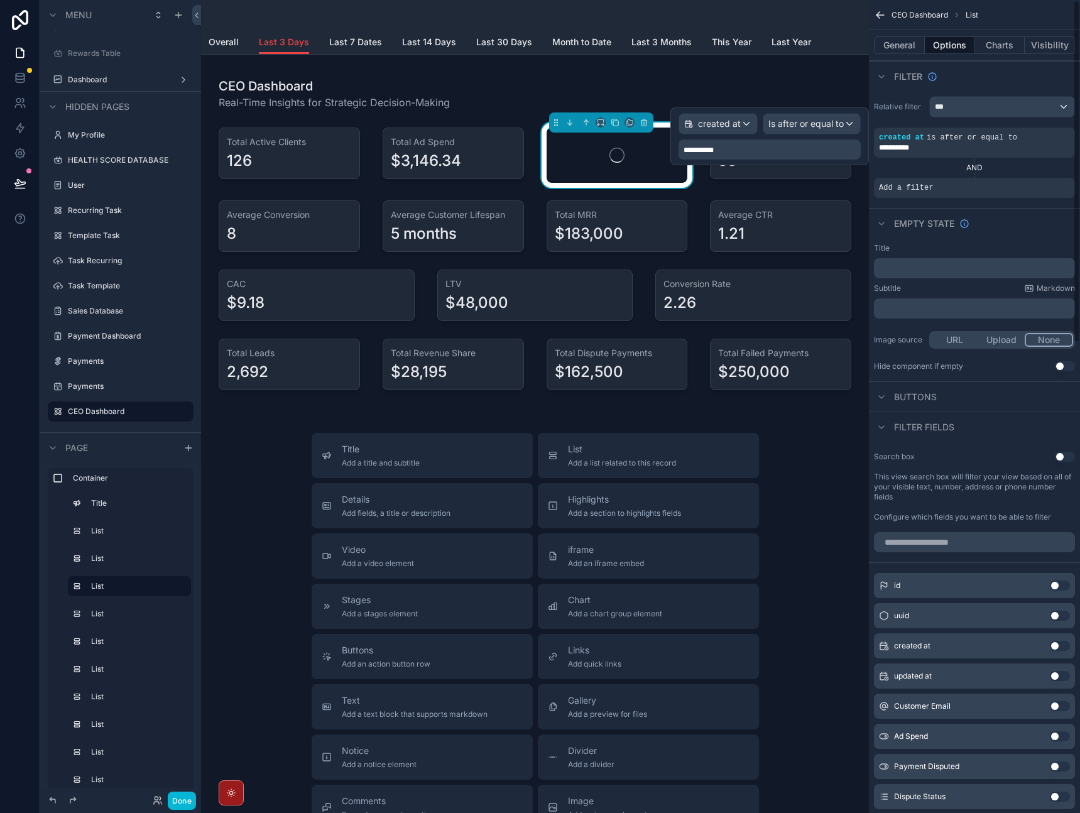
click at [989, 220] on div "Empty state" at bounding box center [974, 223] width 211 height 30
click at [1042, 182] on icon "scrollable content" at bounding box center [1044, 179] width 8 height 8
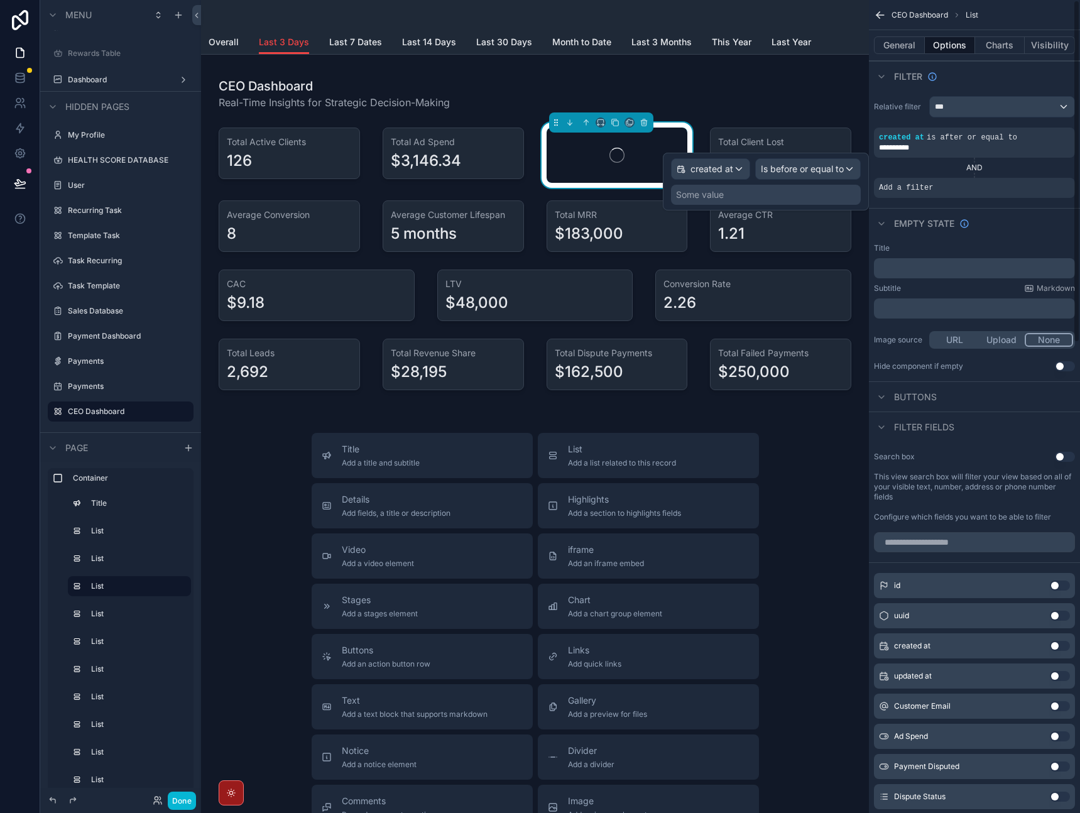
click at [816, 196] on div "Some value" at bounding box center [766, 195] width 190 height 20
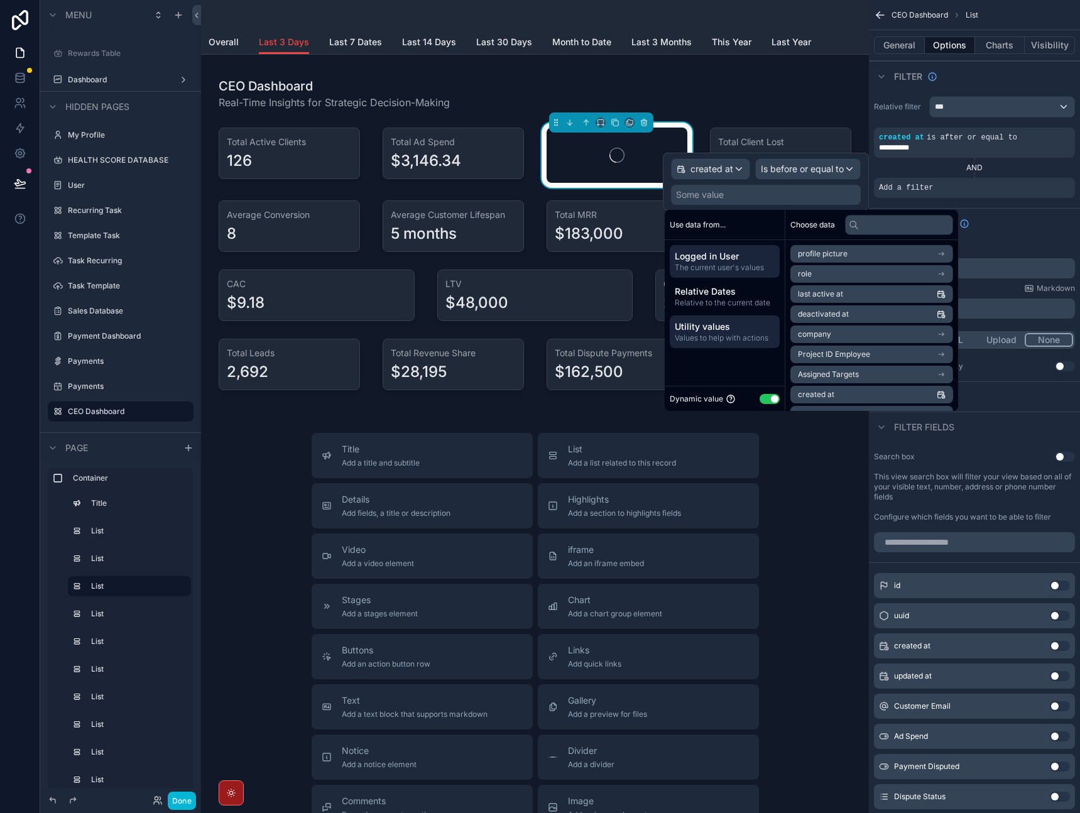
click at [751, 336] on span "Values to help with actions" at bounding box center [725, 338] width 100 height 10
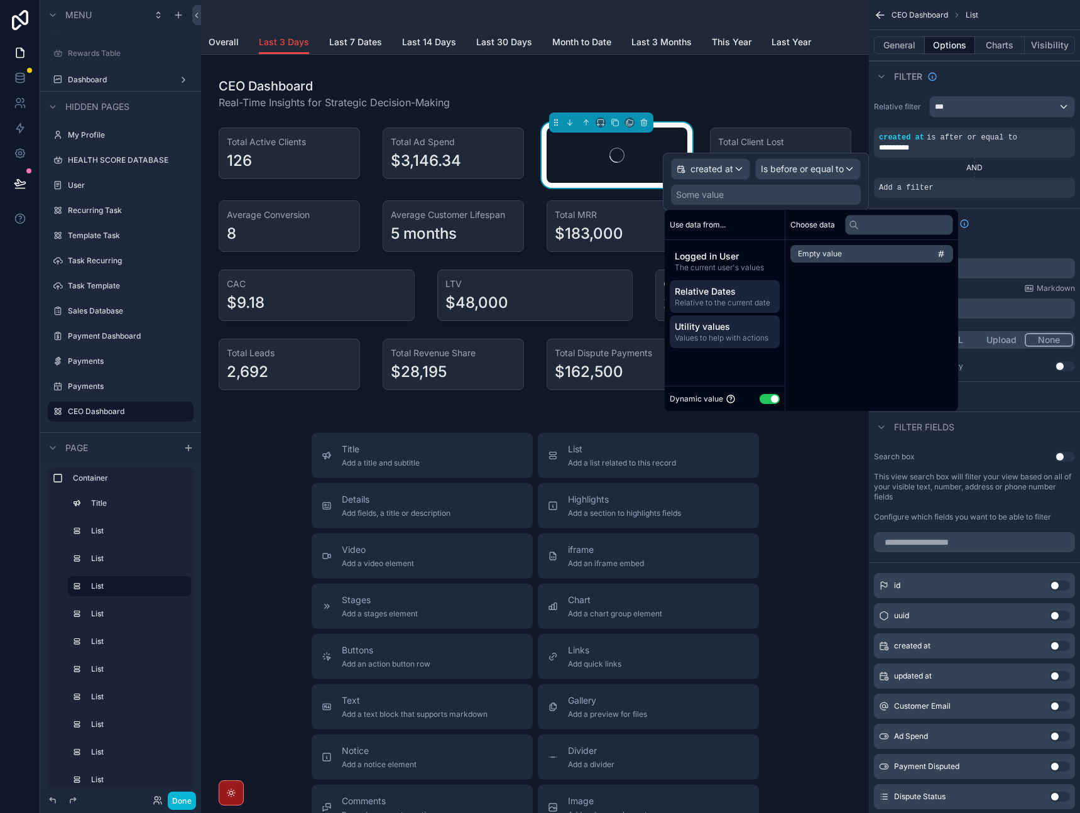
click at [731, 304] on span "Relative to the current date" at bounding box center [725, 303] width 100 height 10
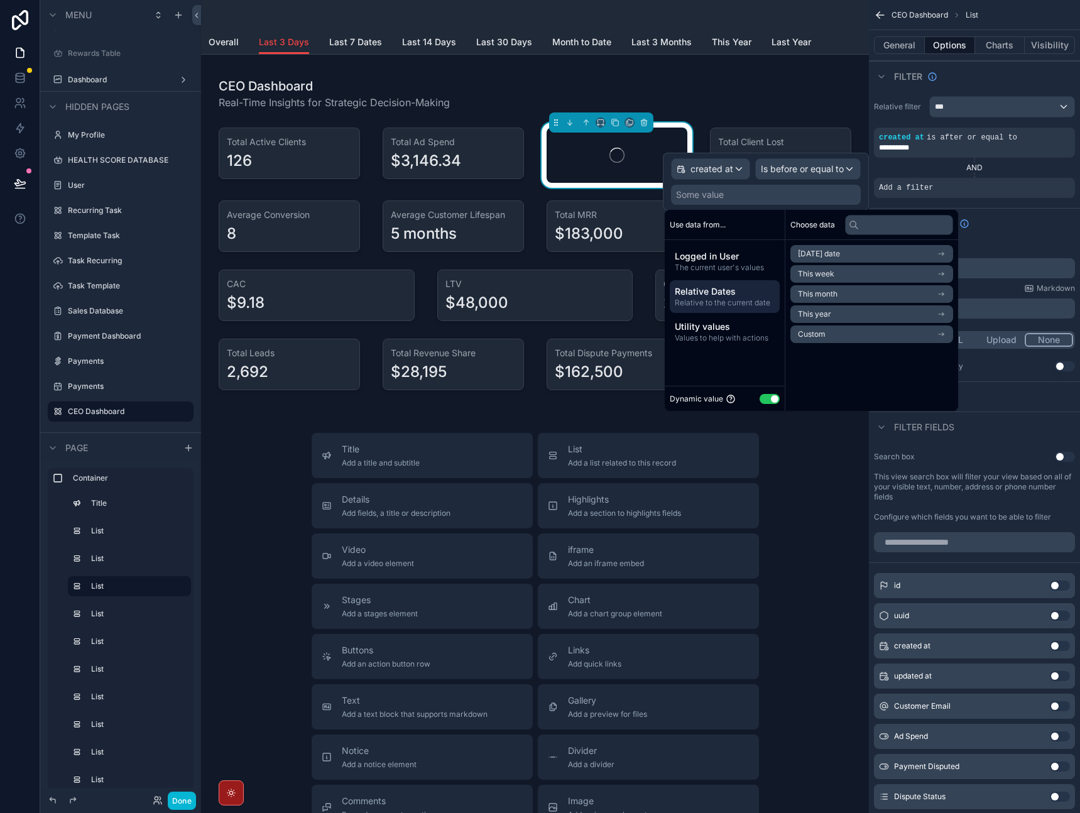
click at [838, 256] on span "[DATE] date" at bounding box center [819, 254] width 42 height 10
click at [821, 318] on span "End of day" at bounding box center [816, 317] width 37 height 10
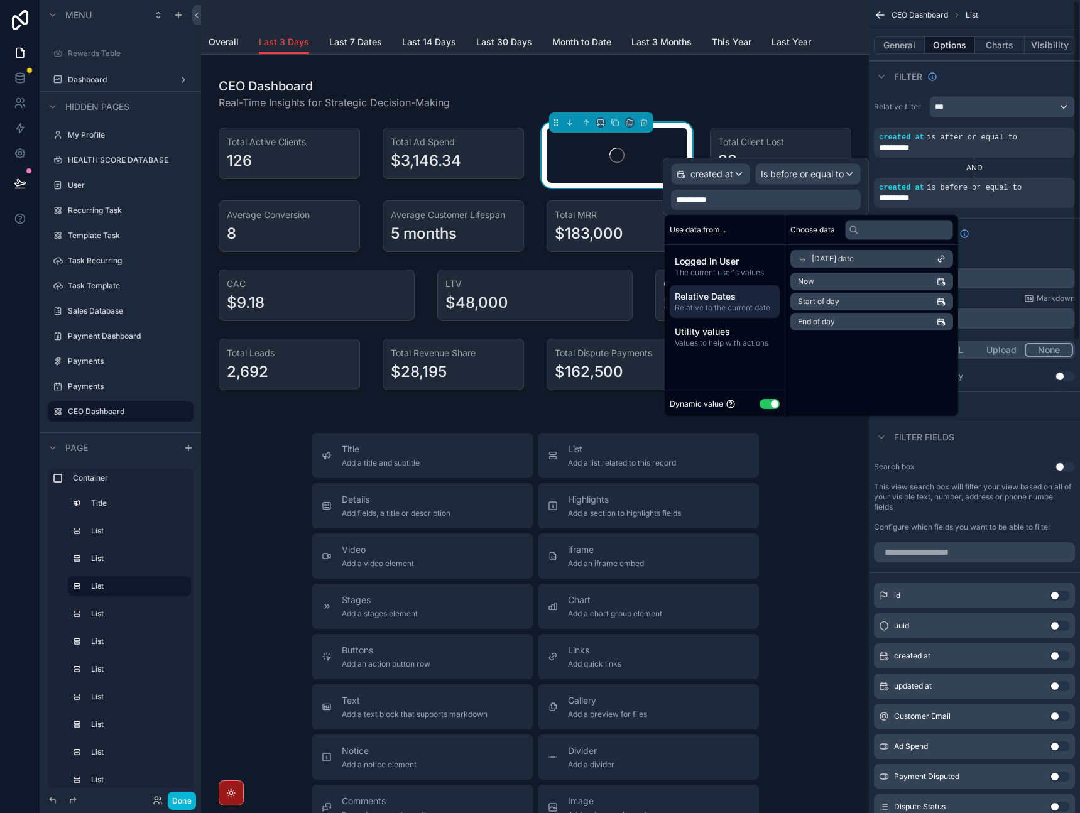
click at [1020, 234] on div "Empty state" at bounding box center [974, 233] width 211 height 30
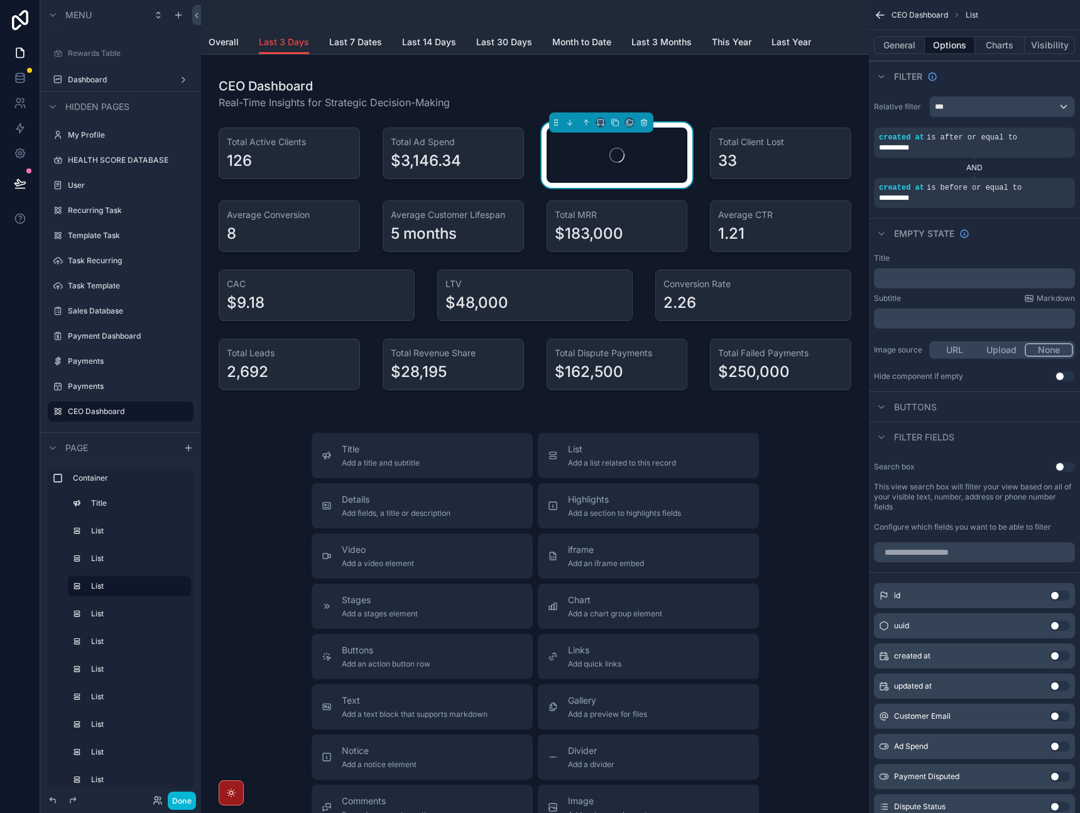
click at [1038, 163] on div "AND" at bounding box center [974, 168] width 201 height 10
click at [1023, 179] on icon "scrollable content" at bounding box center [1026, 179] width 8 height 8
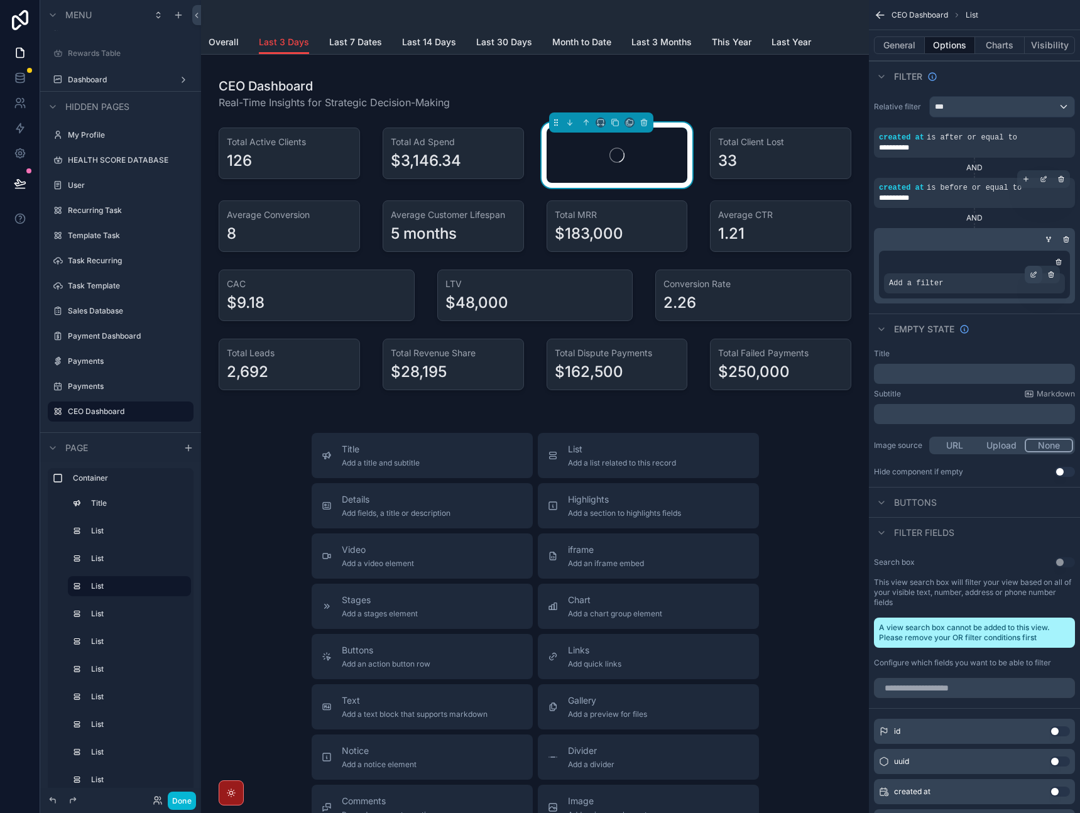
click at [1032, 276] on icon "scrollable content" at bounding box center [1034, 275] width 8 height 8
click at [746, 263] on span "Select a field" at bounding box center [756, 264] width 53 height 11
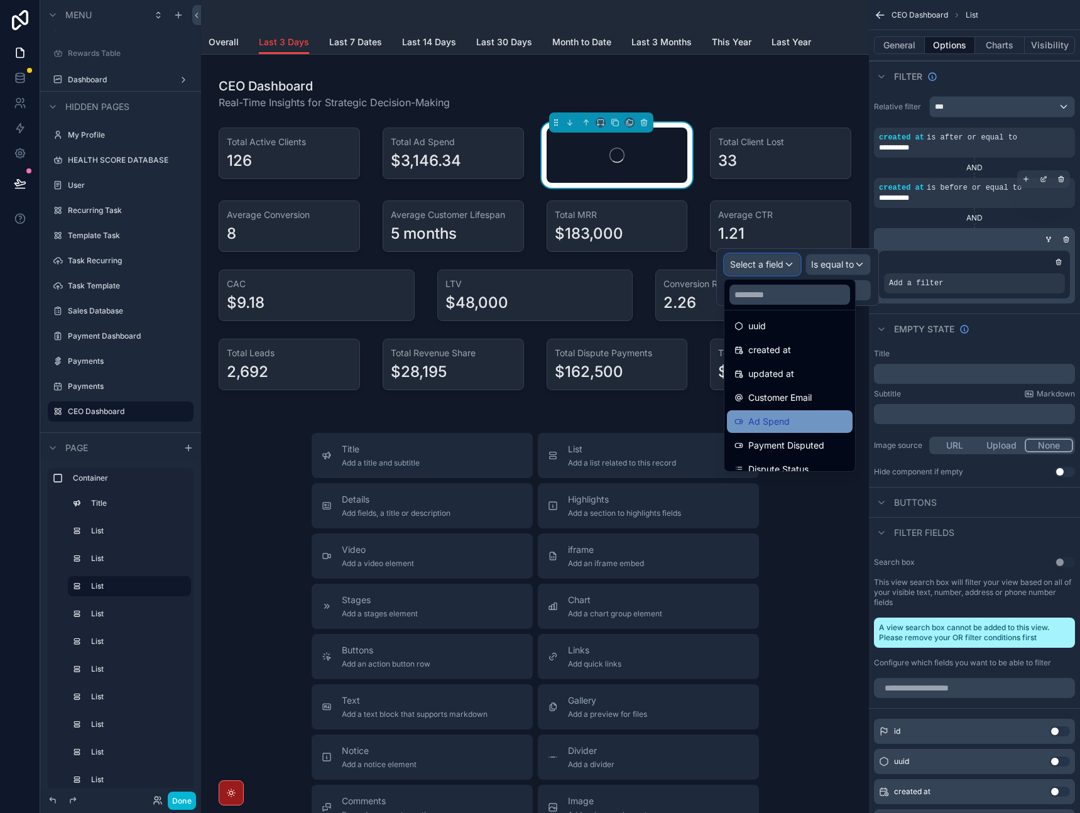
scroll to position [38, 0]
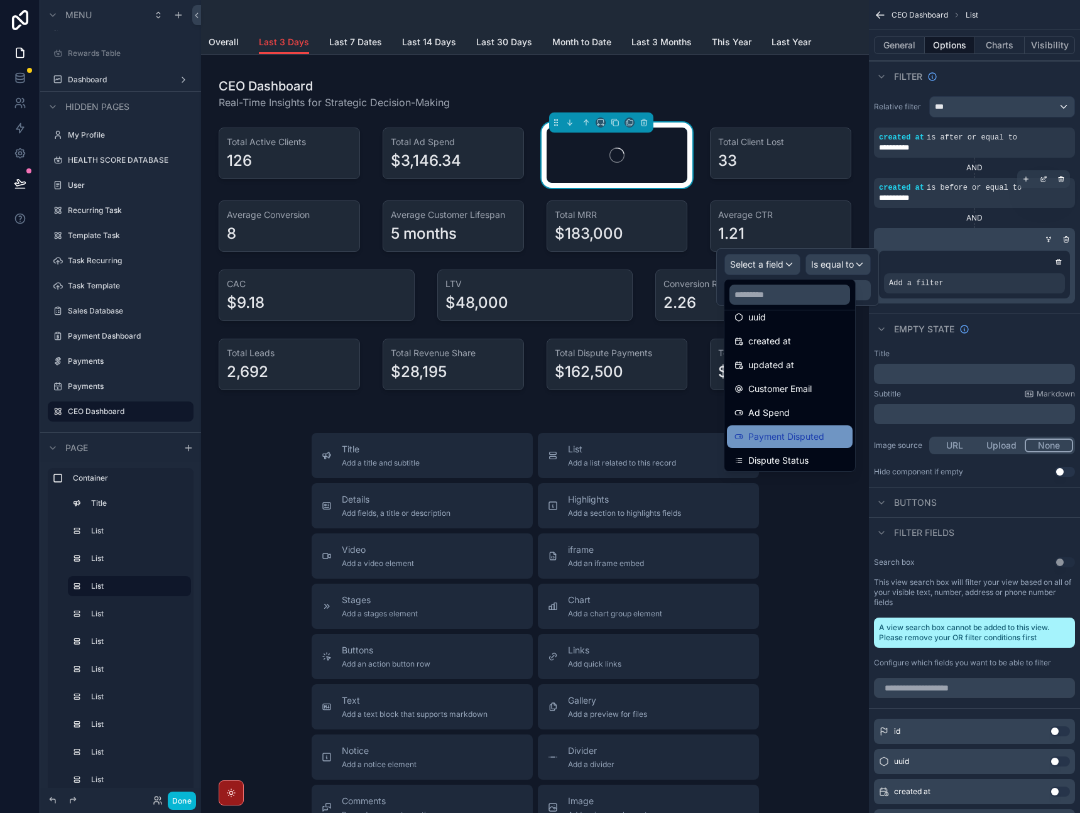
click at [795, 433] on span "Payment Disputed" at bounding box center [786, 436] width 76 height 15
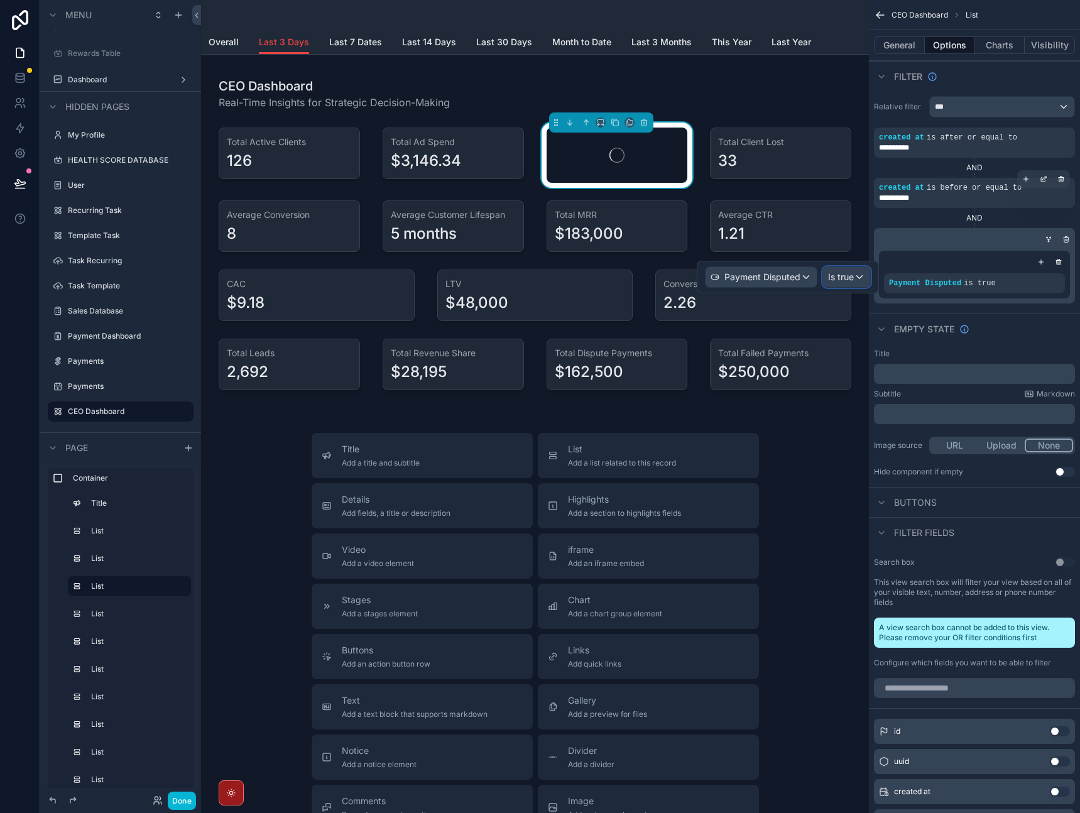
click at [858, 280] on div "Is true" at bounding box center [846, 277] width 47 height 20
click at [848, 371] on span "Is false" at bounding box center [847, 368] width 29 height 15
click at [1047, 239] on icon "scrollable content" at bounding box center [1048, 238] width 3 height 1
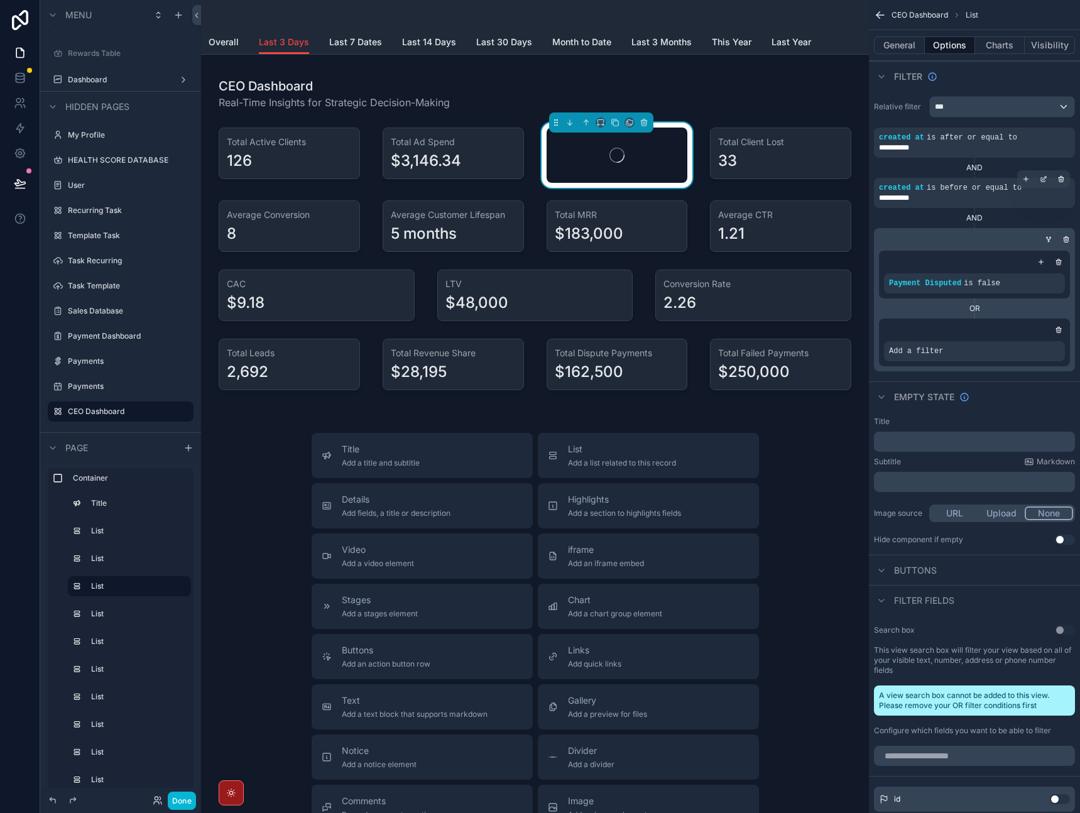
click at [1035, 334] on div "scrollable content" at bounding box center [974, 330] width 181 height 13
click at [1031, 342] on icon "scrollable content" at bounding box center [1033, 343] width 4 height 4
click at [767, 337] on span "Select a field" at bounding box center [756, 332] width 53 height 13
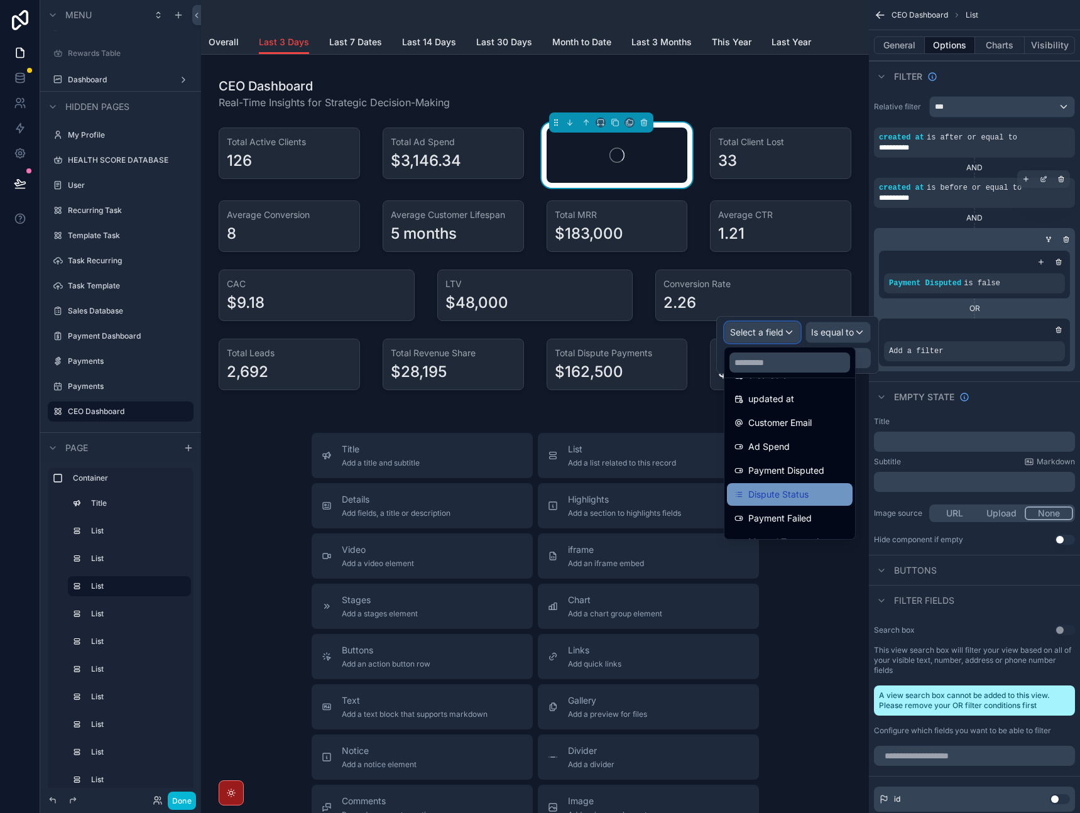
scroll to position [84, 0]
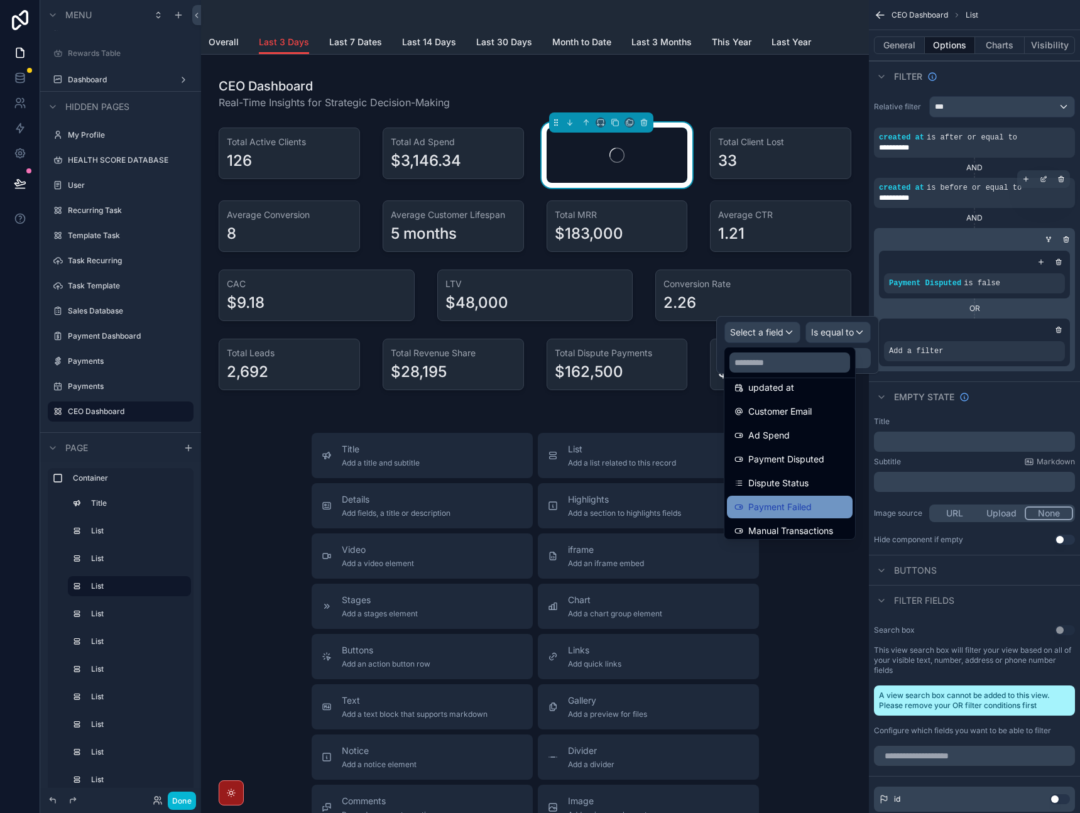
click at [794, 503] on span "Payment Failed" at bounding box center [779, 507] width 63 height 15
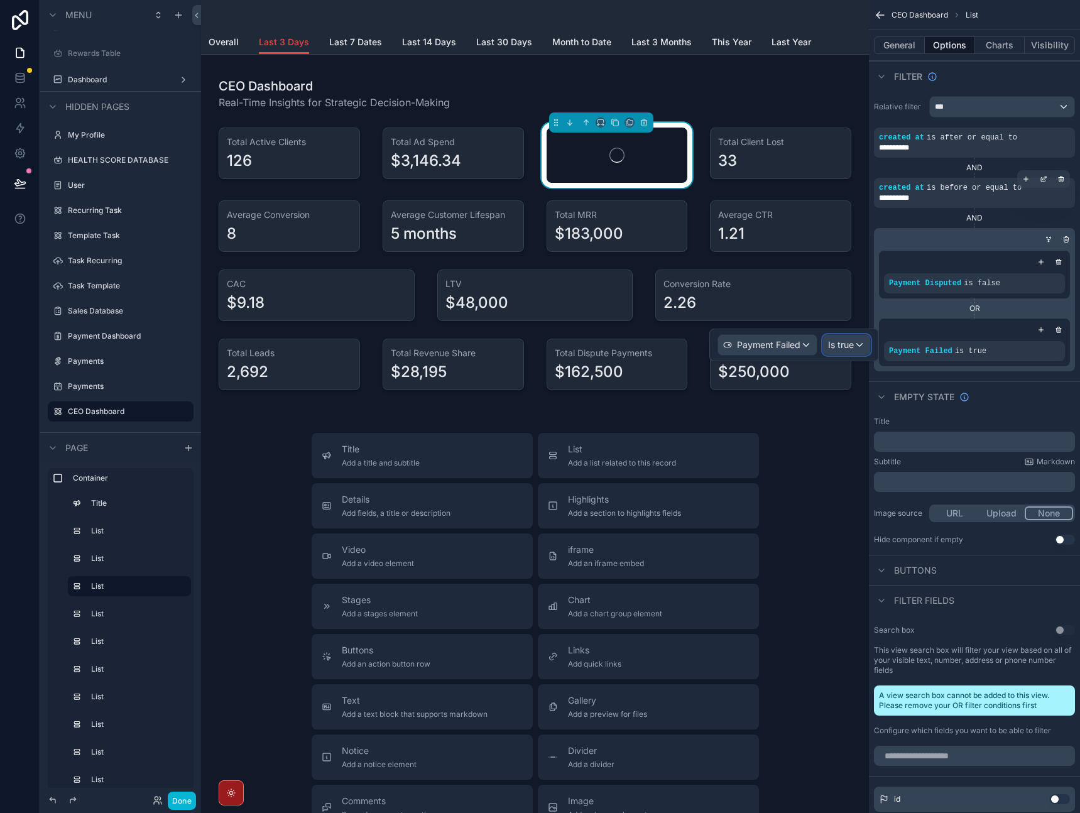
click at [856, 344] on div "Is true" at bounding box center [846, 345] width 47 height 20
click at [860, 436] on span "Is false" at bounding box center [847, 436] width 29 height 15
click at [1018, 395] on div "Empty state" at bounding box center [974, 396] width 211 height 30
click at [182, 801] on button "Done" at bounding box center [182, 801] width 28 height 18
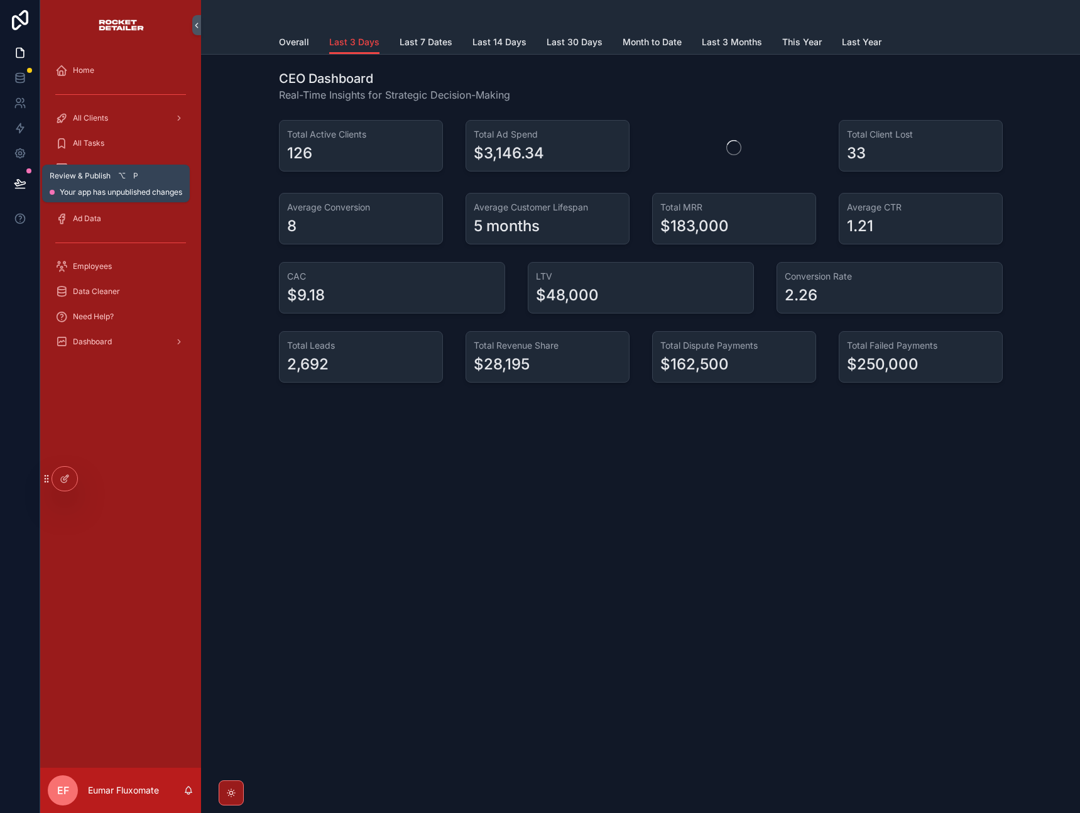
click at [25, 181] on icon at bounding box center [20, 183] width 13 height 13
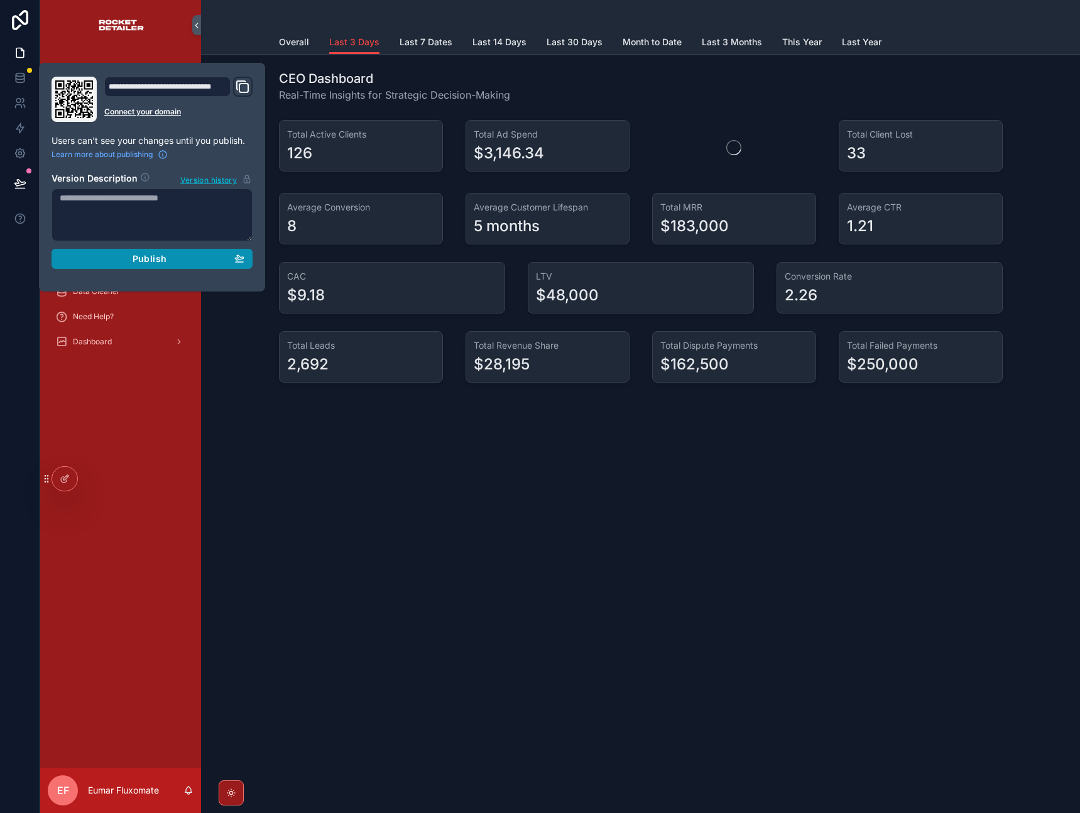
click at [134, 252] on button "Publish" at bounding box center [152, 259] width 201 height 20
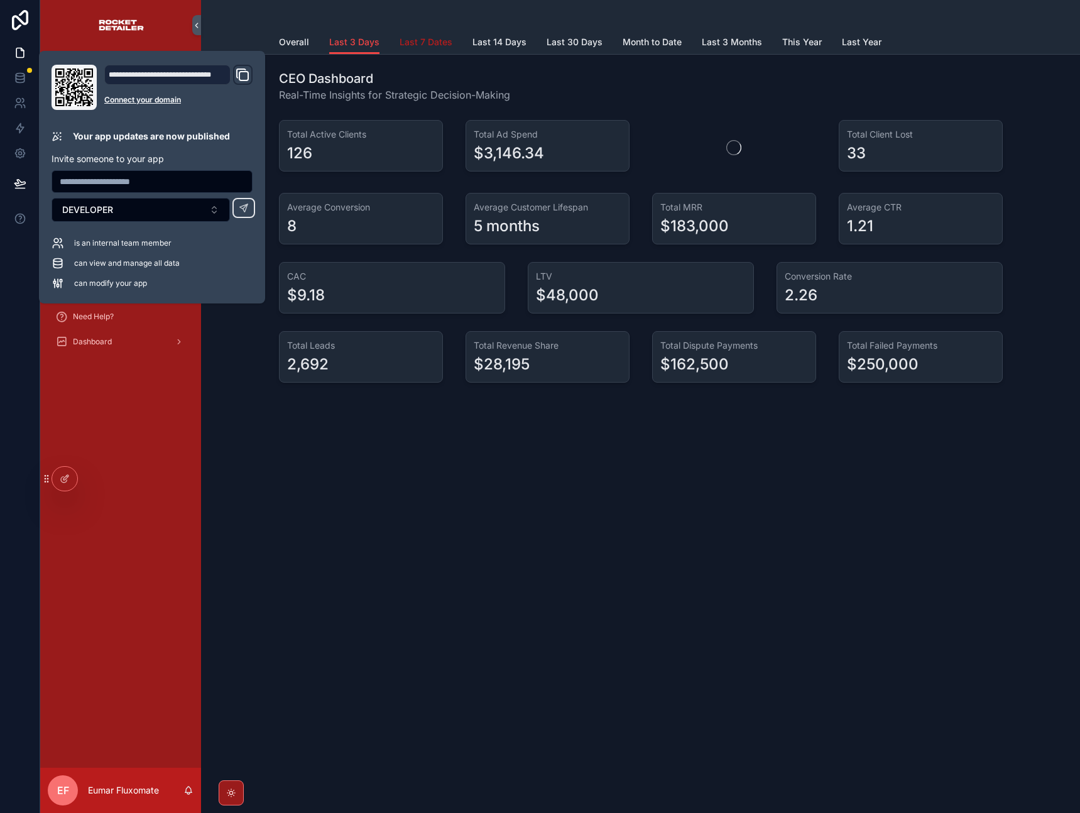
click at [413, 38] on span "Last 7 Dates" at bounding box center [426, 42] width 53 height 13
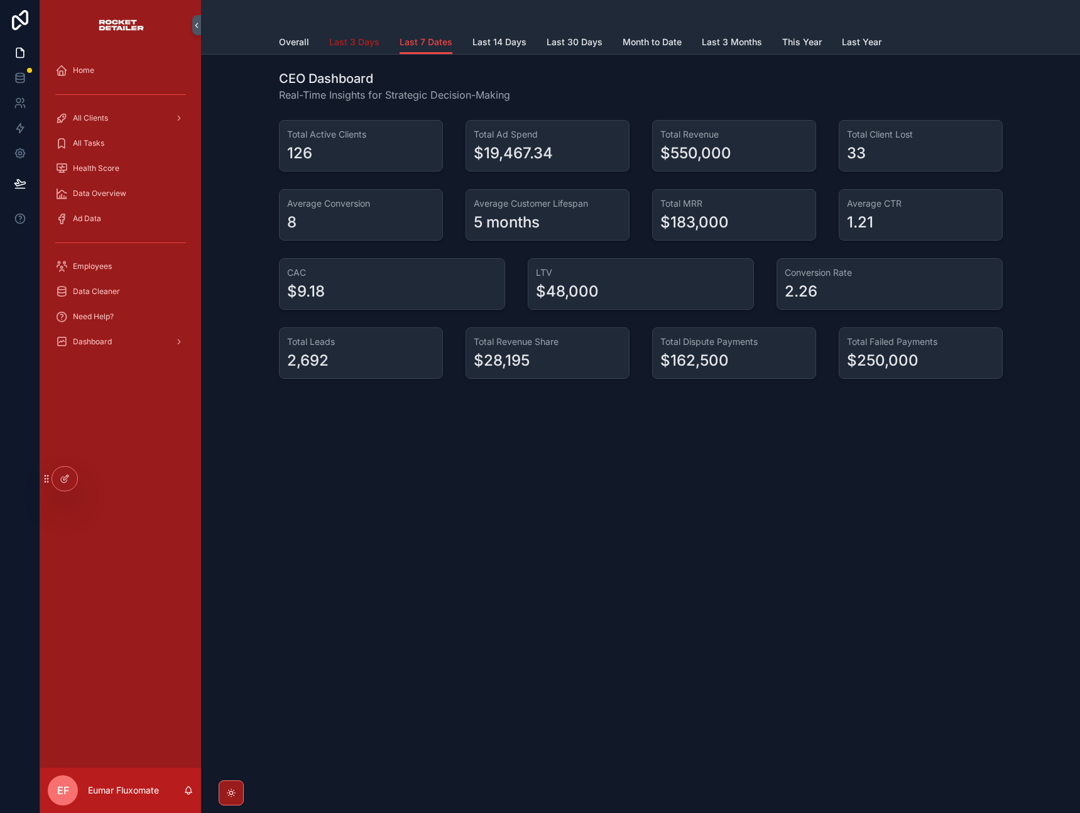
click at [344, 41] on span "Last 3 Days" at bounding box center [354, 42] width 50 height 13
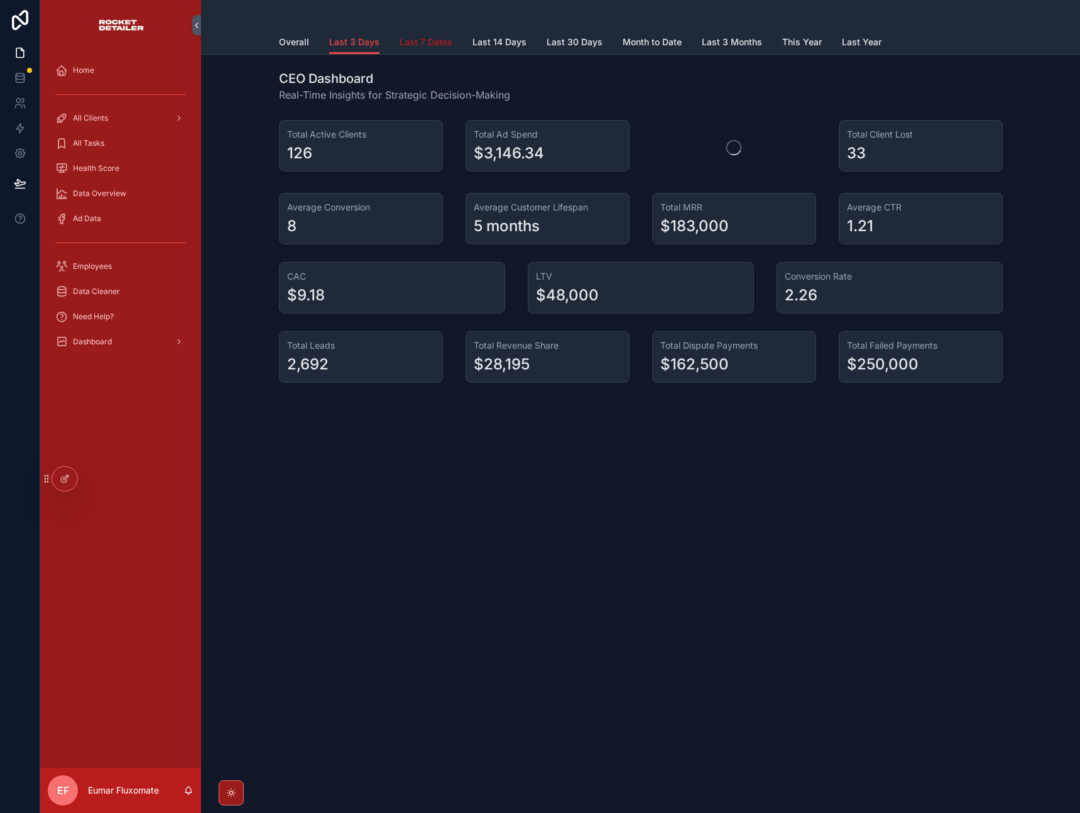
click at [417, 39] on span "Last 7 Dates" at bounding box center [426, 42] width 53 height 13
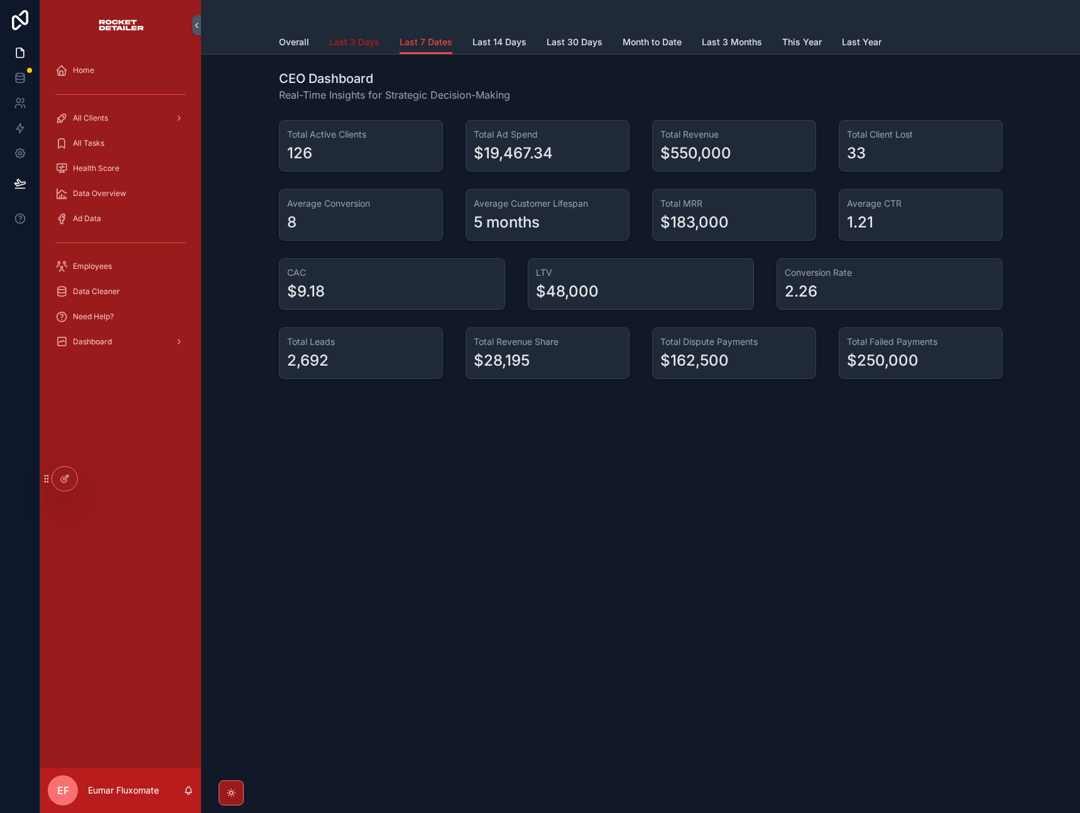
click at [366, 45] on span "Last 3 Days" at bounding box center [354, 42] width 50 height 13
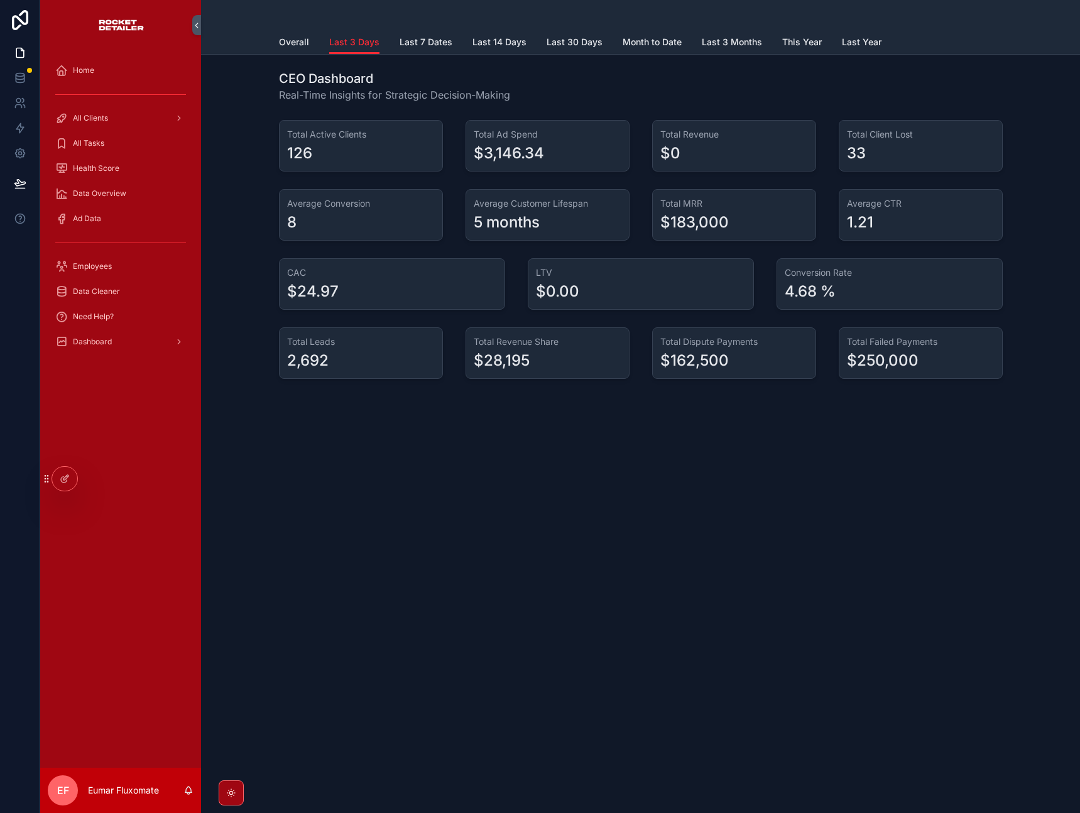
click at [560, 559] on div "Last 3 Days Overall Last 3 Days Last 7 Dates Last 14 Days Last 30 Days Month to…" at bounding box center [640, 406] width 879 height 813
click at [637, 45] on span "Month to Date" at bounding box center [652, 42] width 59 height 13
click at [60, 479] on icon at bounding box center [65, 479] width 10 height 10
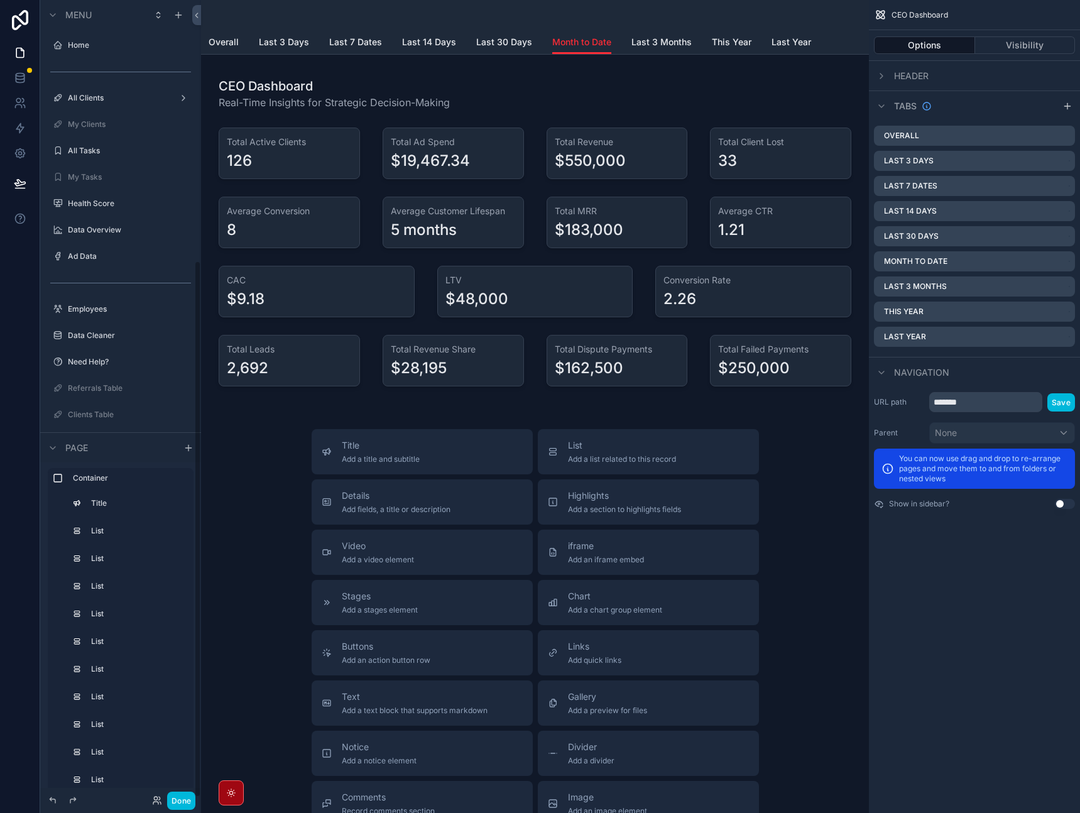
scroll to position [388, 0]
click at [323, 151] on div "scrollable content" at bounding box center [535, 232] width 648 height 334
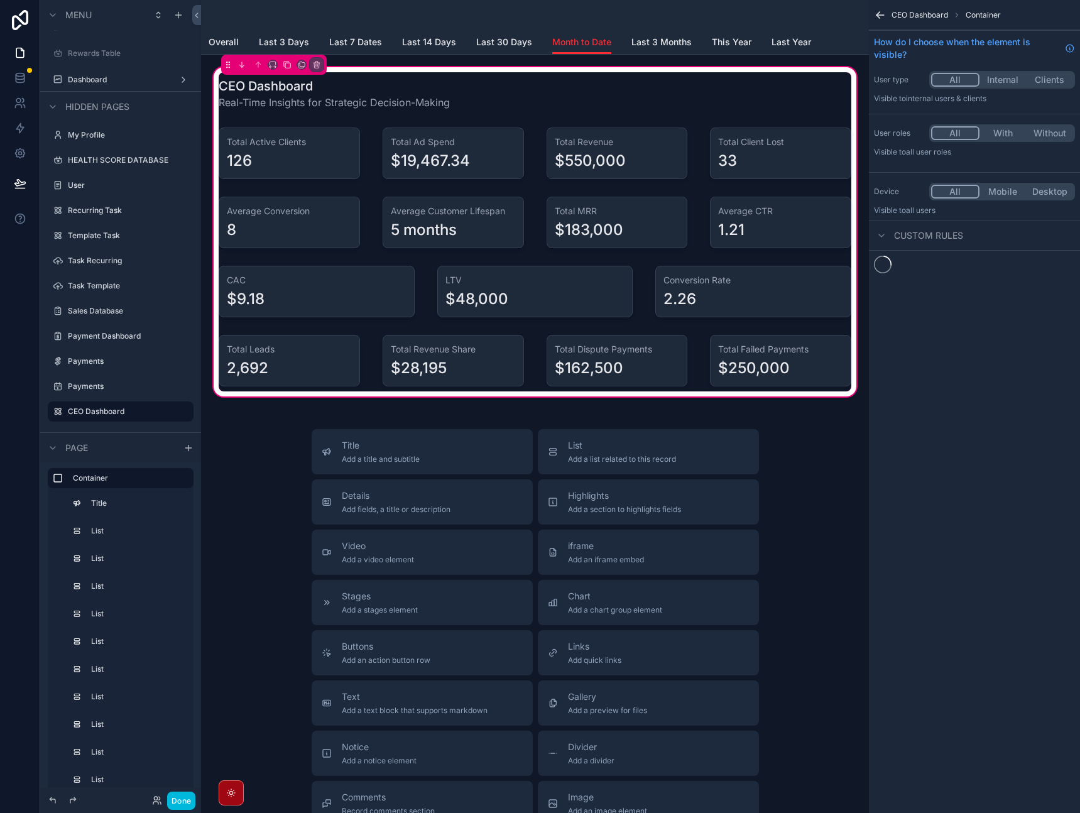
click at [303, 159] on div "scrollable content" at bounding box center [289, 154] width 156 height 62
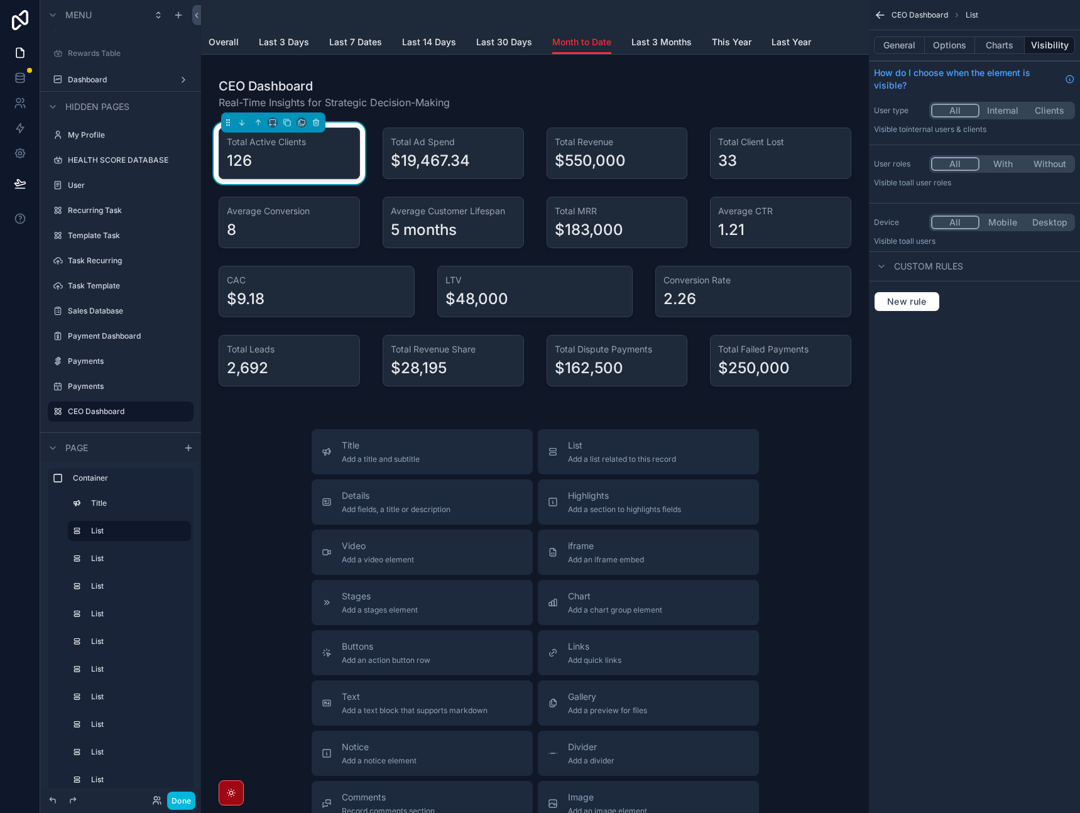
click at [953, 46] on button "Options" at bounding box center [950, 45] width 50 height 18
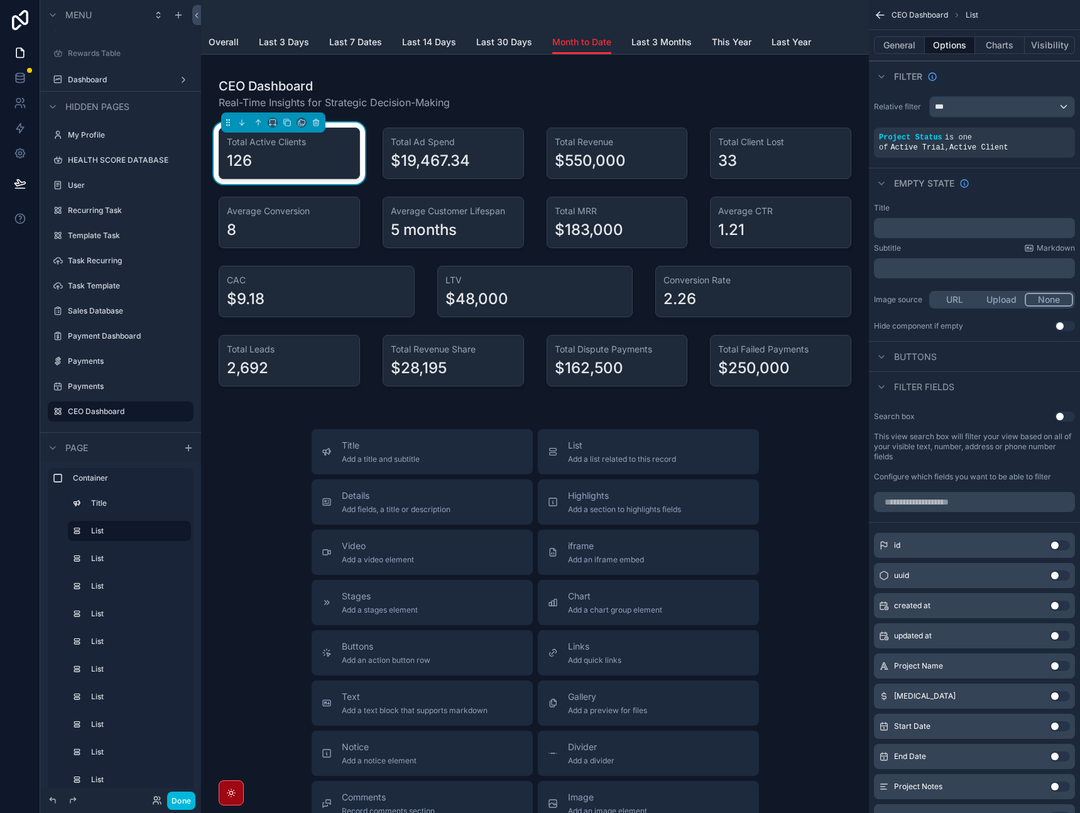
click at [500, 144] on div "scrollable content" at bounding box center [453, 154] width 156 height 62
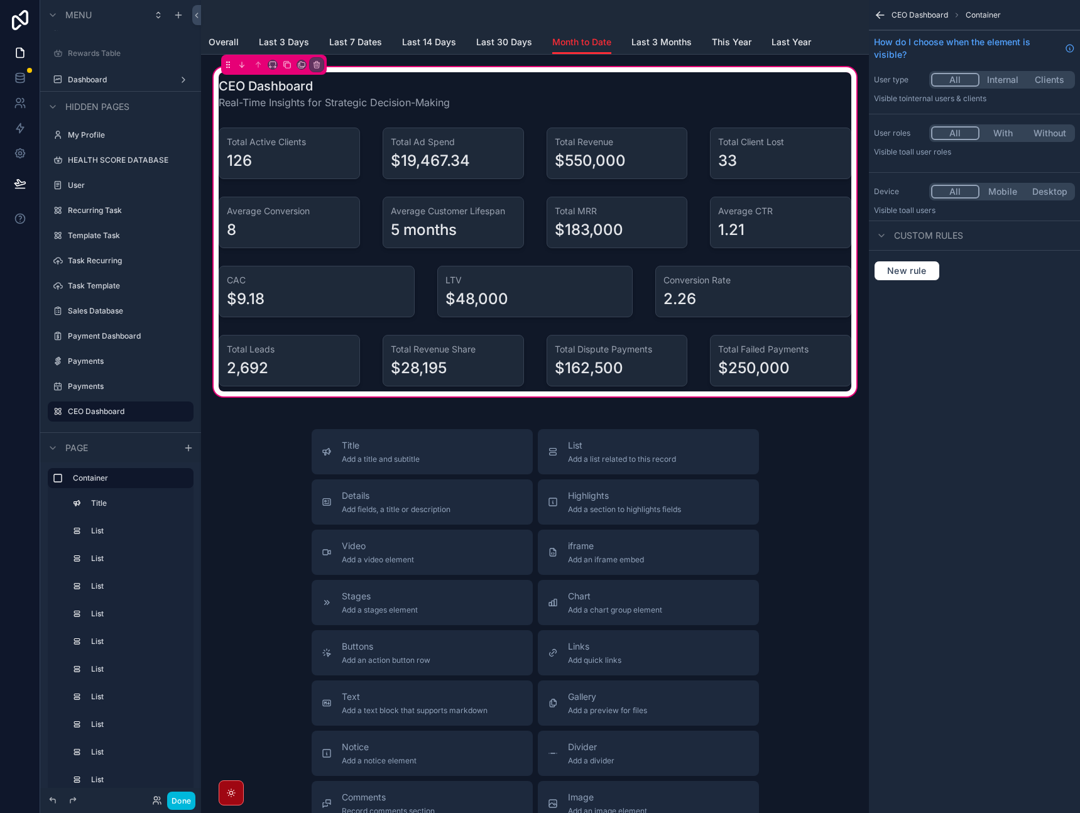
click at [458, 137] on div "scrollable content" at bounding box center [453, 154] width 156 height 62
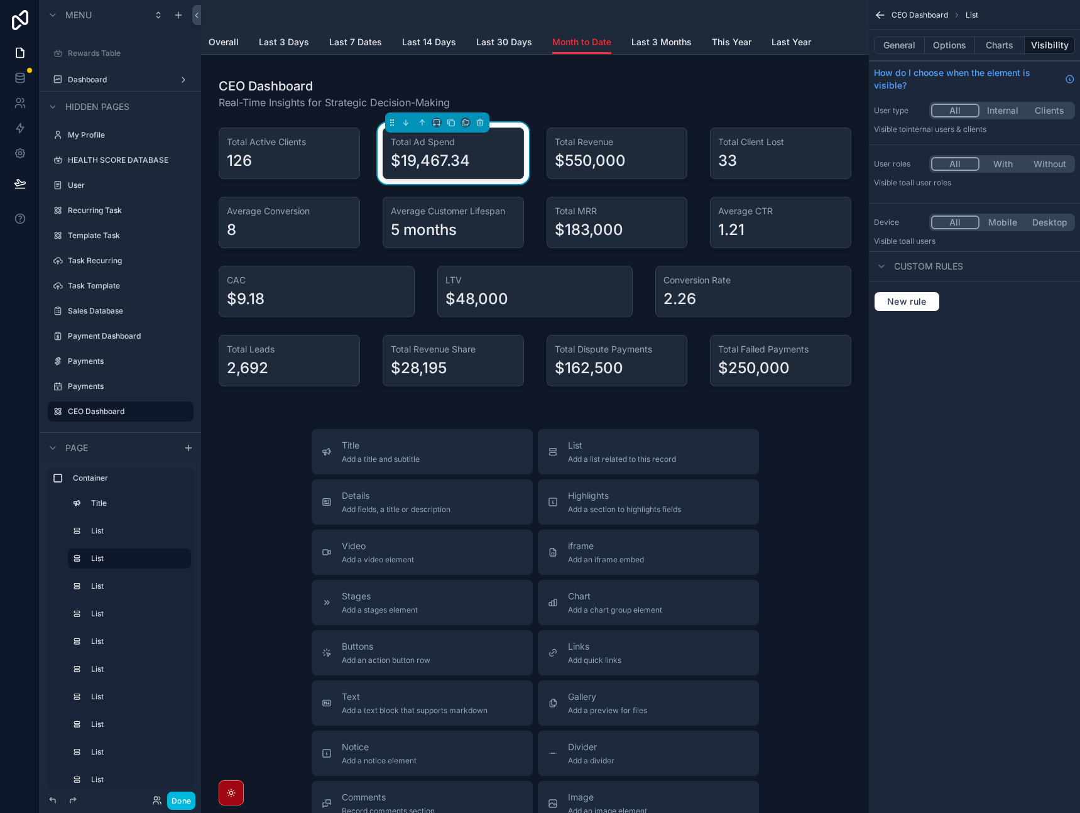
click at [946, 46] on button "Options" at bounding box center [950, 45] width 50 height 18
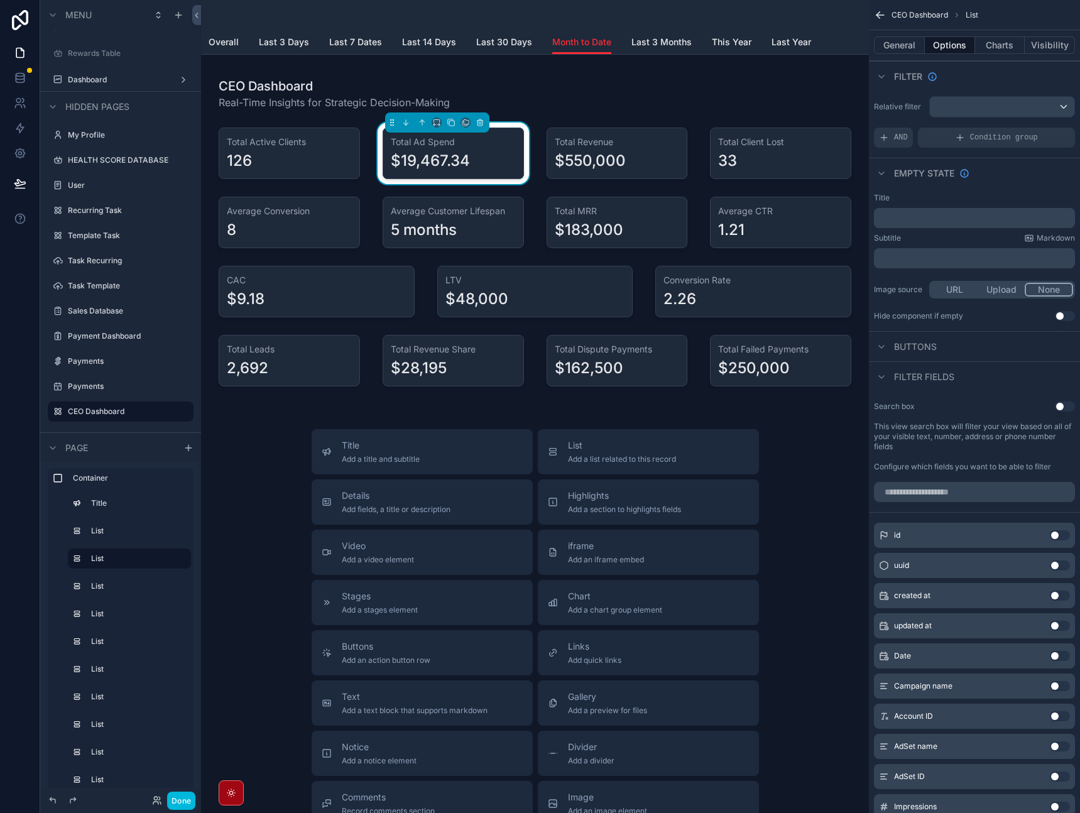
click at [897, 138] on span "AND" at bounding box center [901, 138] width 14 height 10
click at [0, 0] on icon "scrollable content" at bounding box center [0, 0] width 0 height 0
click at [761, 117] on span "Select a field" at bounding box center [746, 118] width 53 height 11
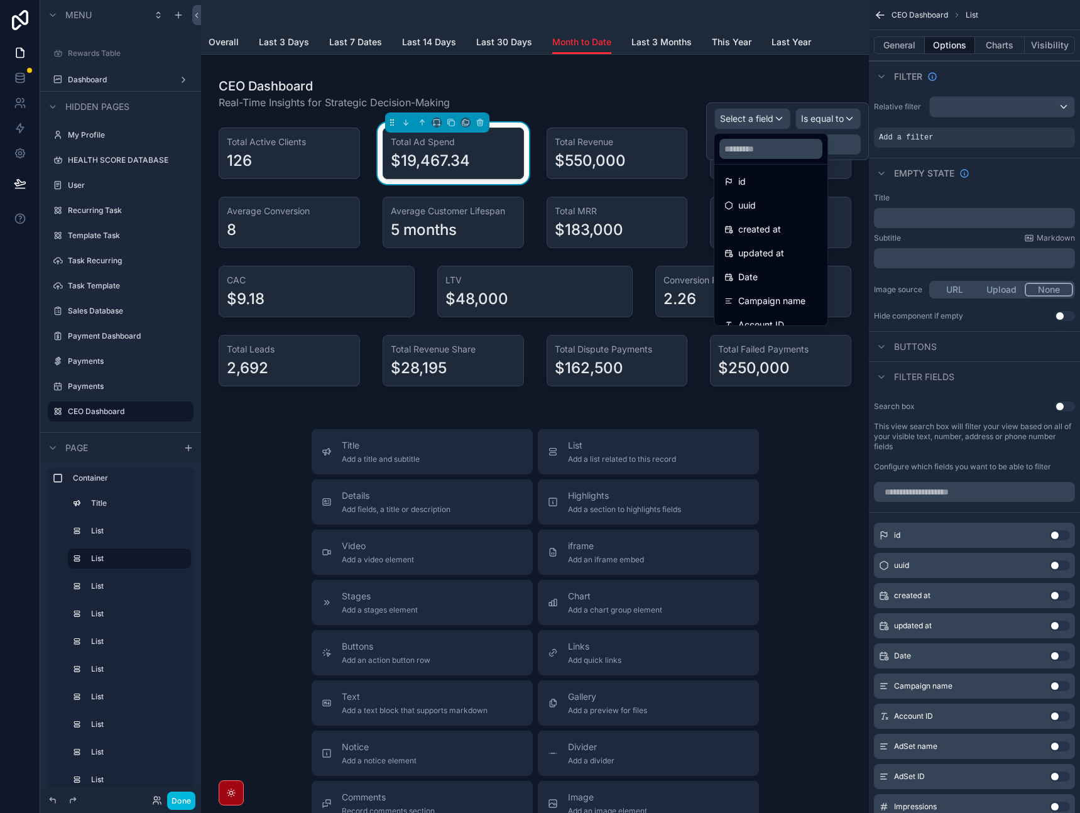
scroll to position [5, 0]
click at [773, 270] on div "Date" at bounding box center [770, 276] width 93 height 15
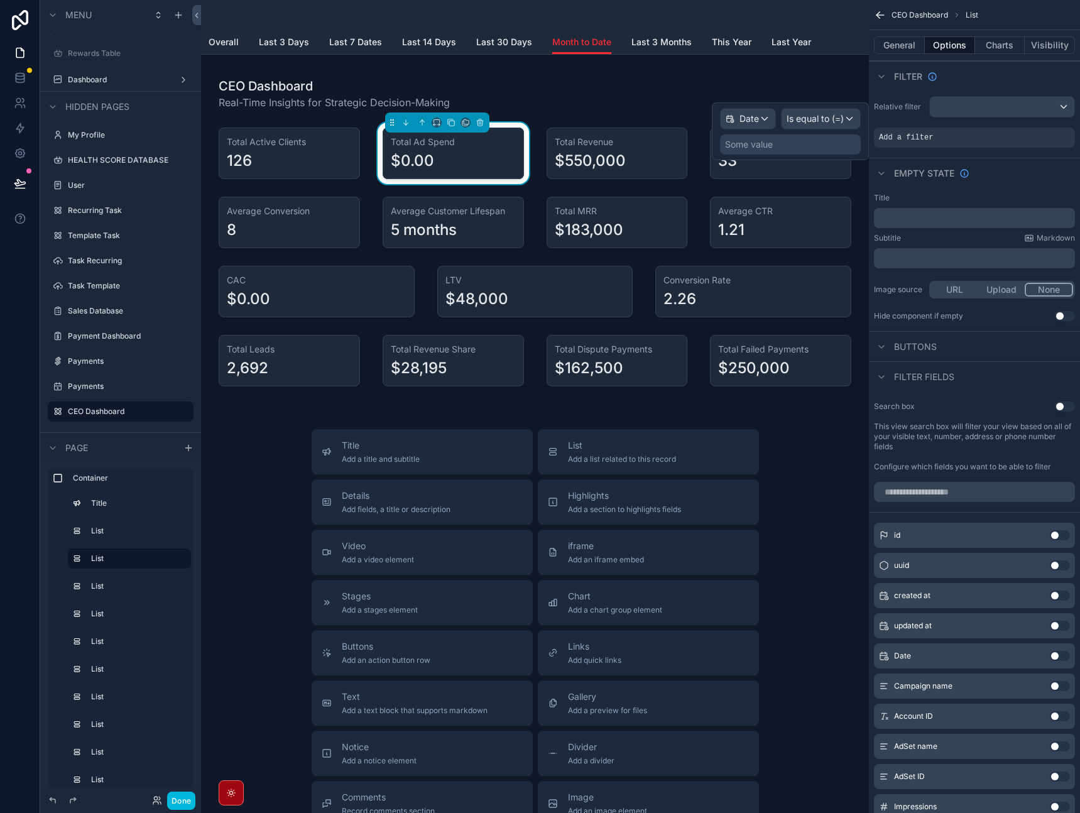
click at [825, 121] on span "Is equal to (=)" at bounding box center [815, 118] width 57 height 13
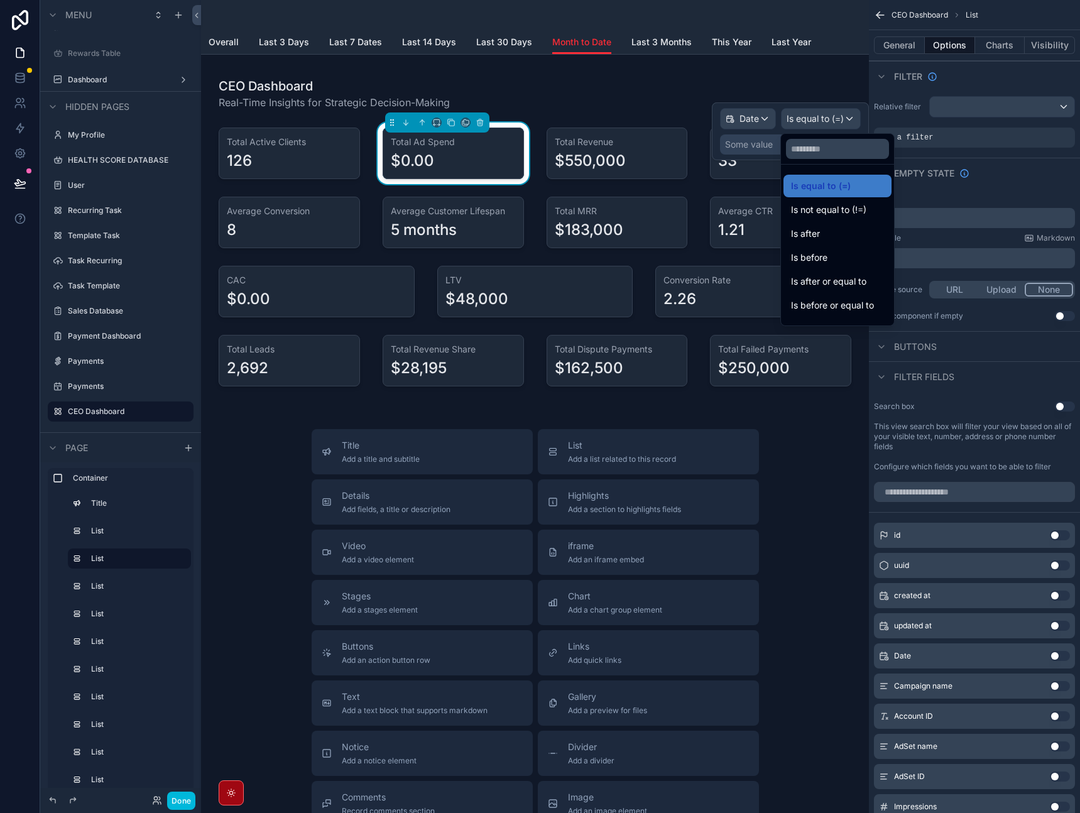
drag, startPoint x: 847, startPoint y: 304, endPoint x: 849, endPoint y: 284, distance: 20.2
click at [849, 284] on ul "Is equal to (=) Is not equal to (!=) Is after Is before Is after or equal to Is…" at bounding box center [837, 245] width 113 height 161
click at [849, 284] on span "Is after or equal to" at bounding box center [828, 281] width 75 height 15
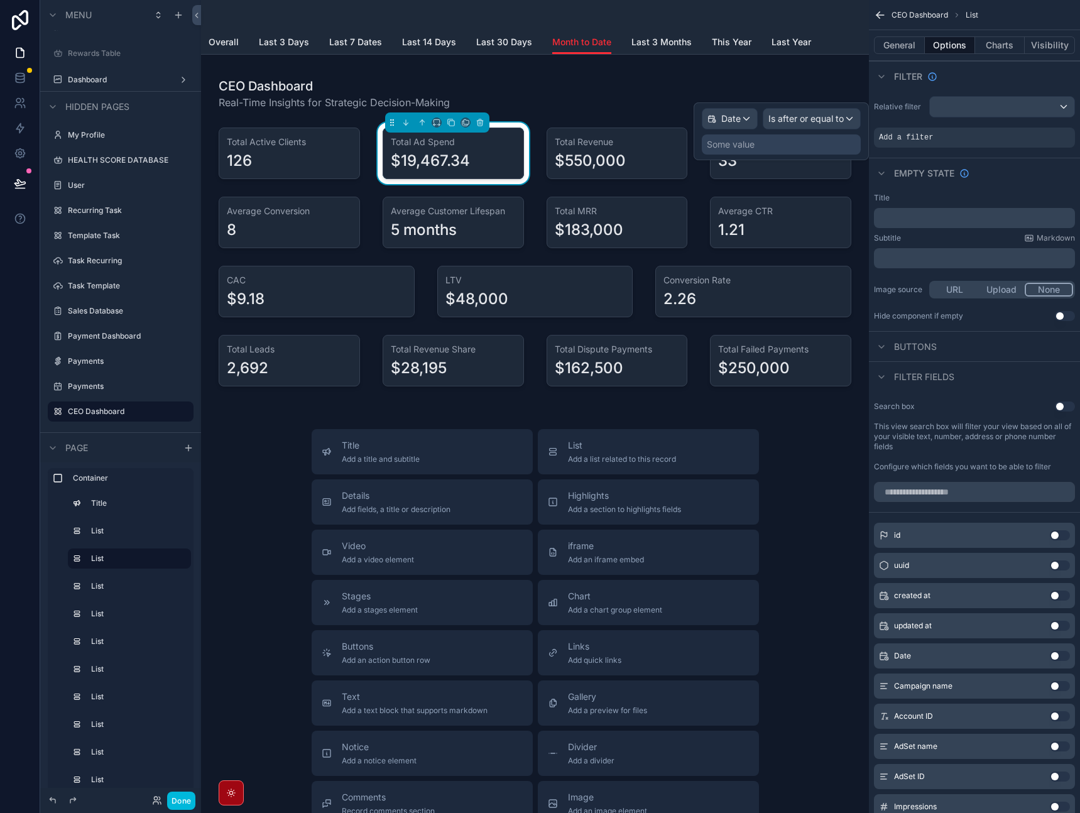
click at [797, 145] on div "Some value" at bounding box center [781, 144] width 159 height 20
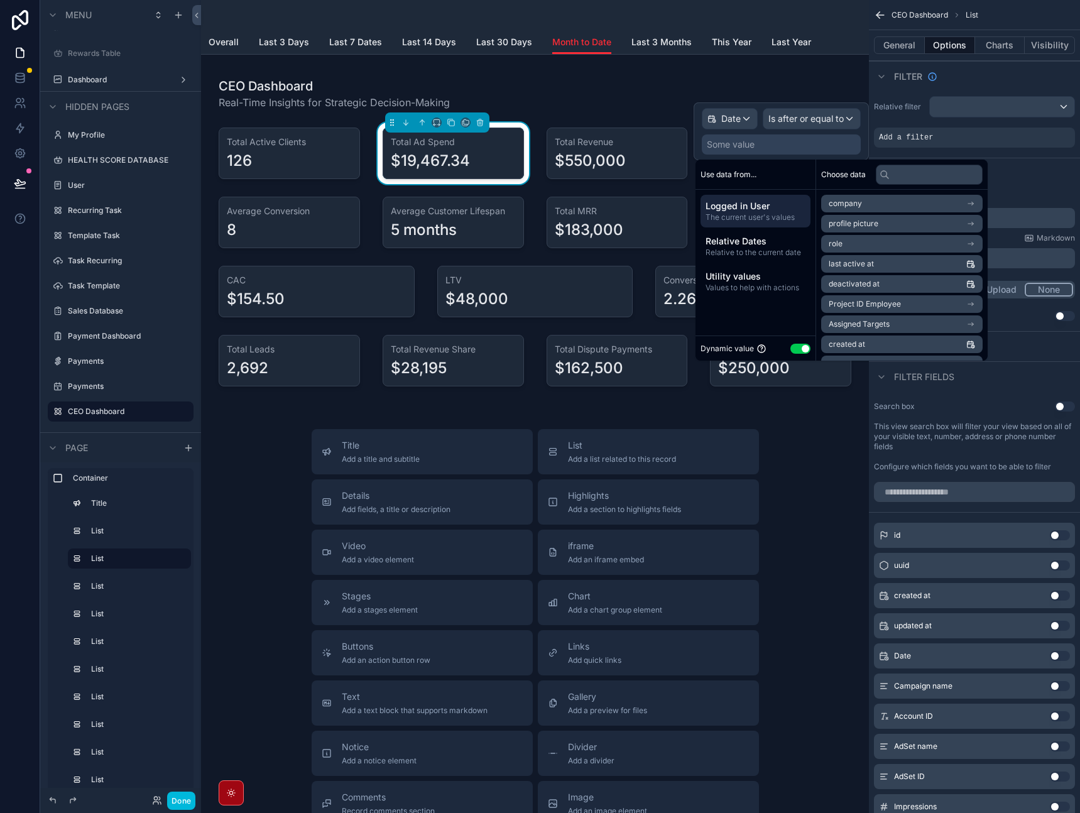
drag, startPoint x: 802, startPoint y: 348, endPoint x: 794, endPoint y: 285, distance: 64.1
click at [796, 290] on div "Use data from... Logged in User The current user's values Relative Dates Relati…" at bounding box center [756, 260] width 121 height 201
click at [780, 249] on span "Relative to the current date" at bounding box center [756, 253] width 100 height 10
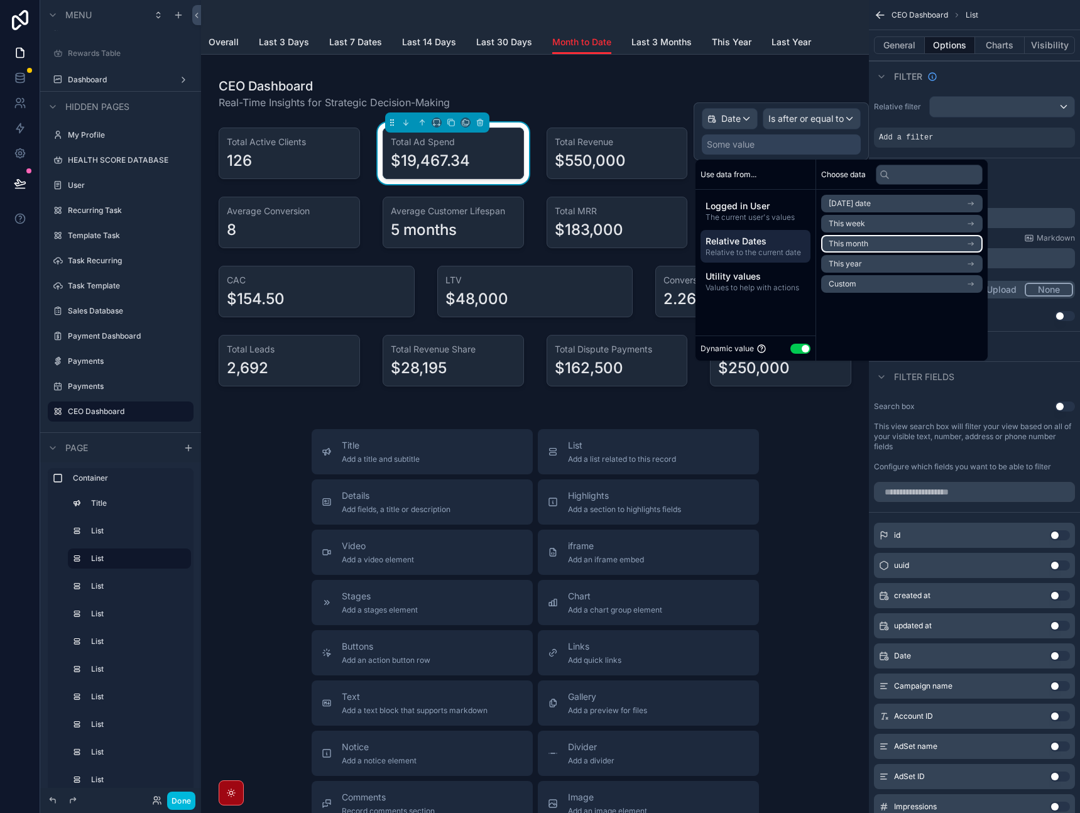
click at [875, 241] on li "This month" at bounding box center [901, 244] width 161 height 18
click at [871, 230] on span "Start of month" at bounding box center [854, 226] width 51 height 10
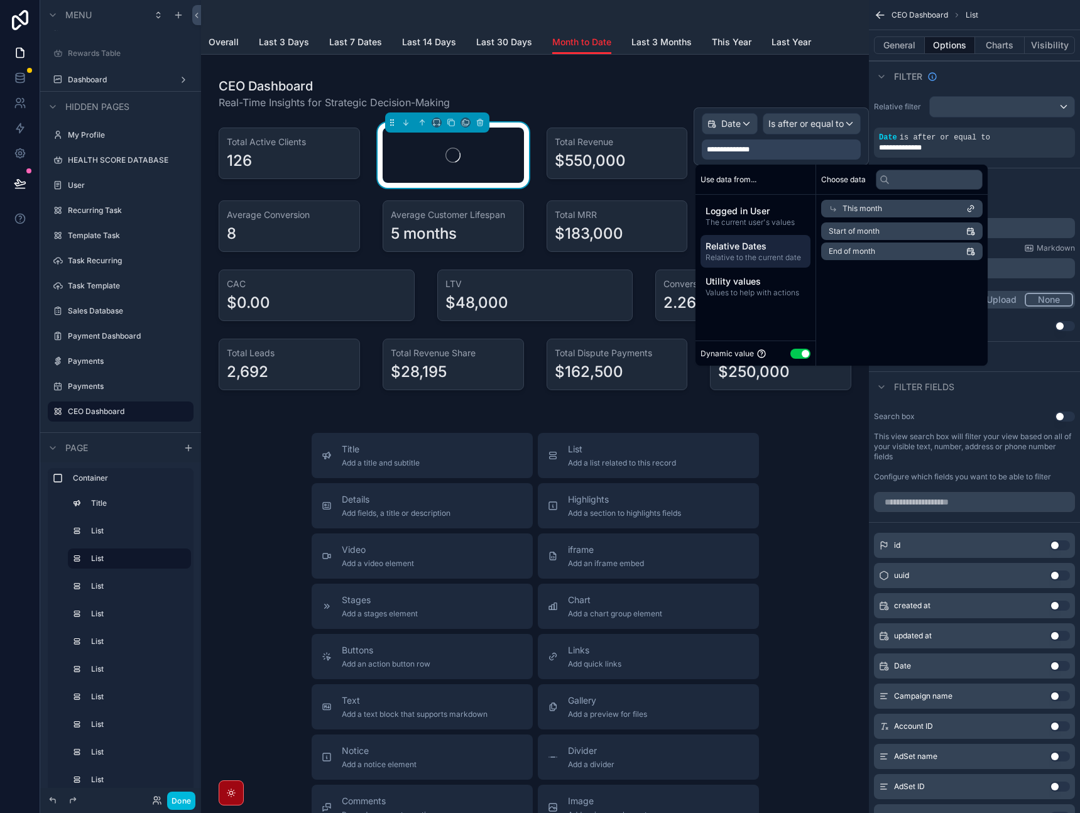
click at [871, 312] on div "Choose data This month Start of month End of month" at bounding box center [902, 265] width 172 height 201
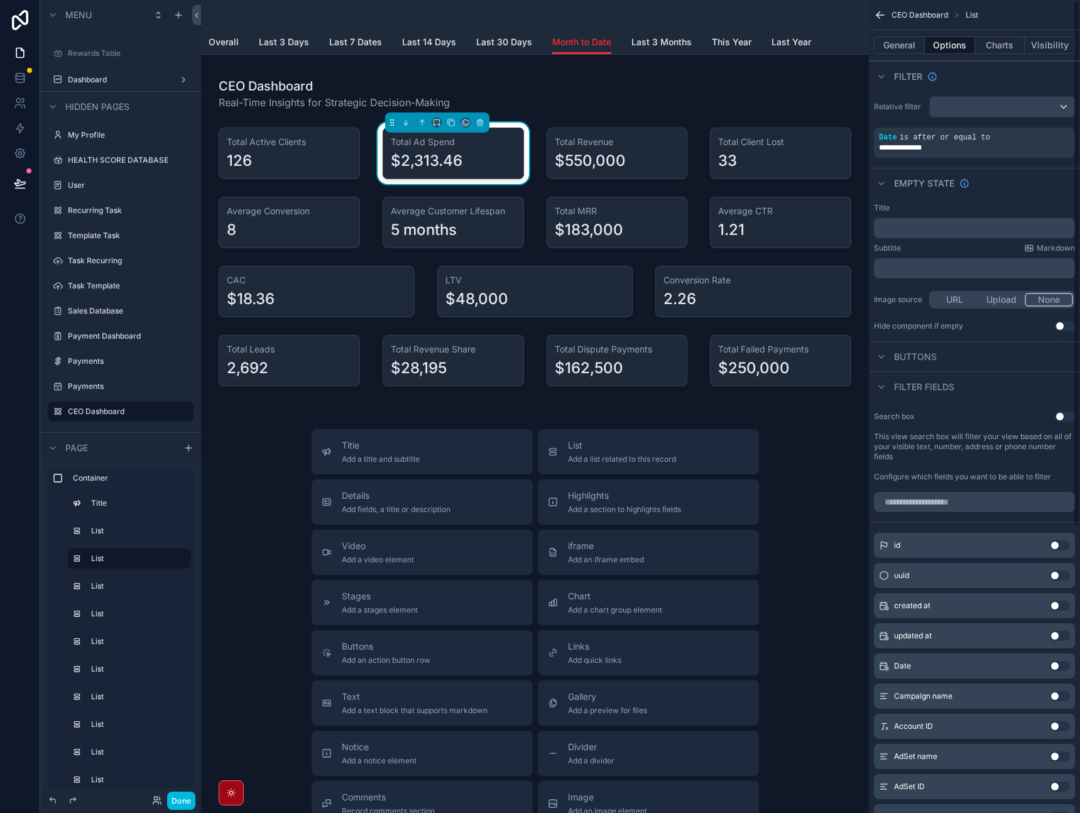
click at [1030, 183] on div "Empty state" at bounding box center [974, 183] width 211 height 30
click at [0, 0] on icon "scrollable content" at bounding box center [0, 0] width 0 height 0
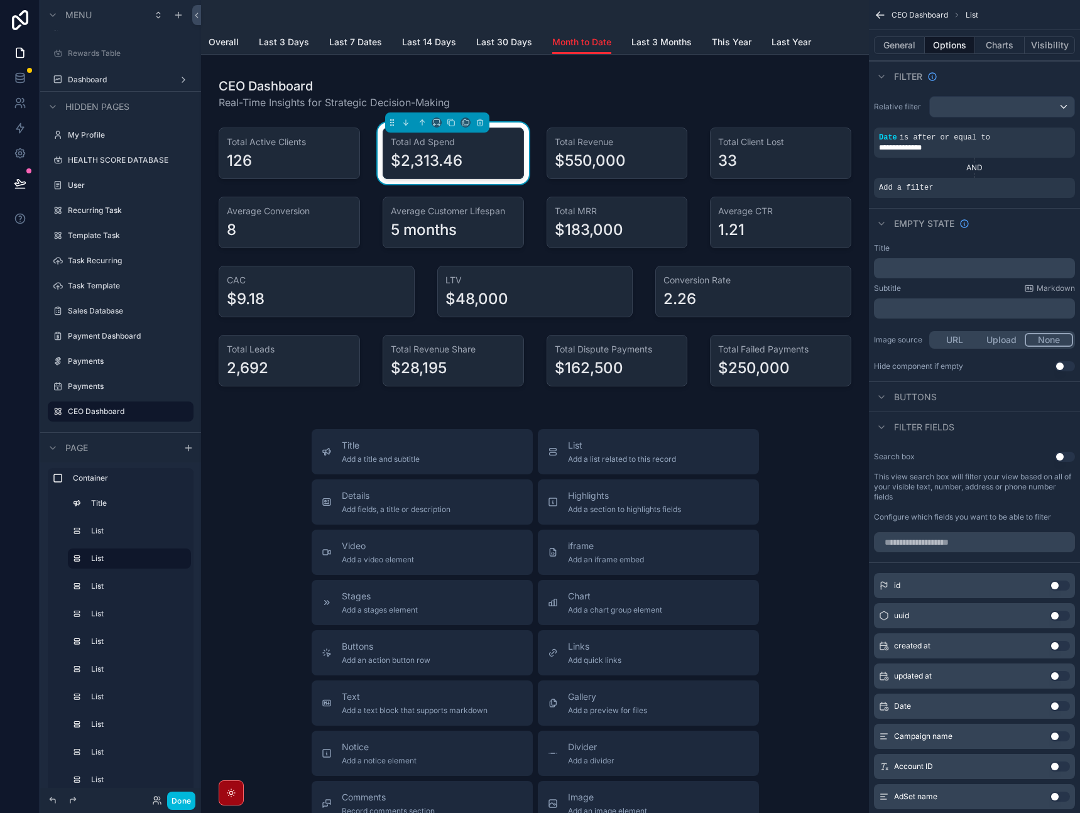
click at [0, 0] on icon "scrollable content" at bounding box center [0, 0] width 0 height 0
click at [777, 168] on div "Select a field" at bounding box center [752, 169] width 75 height 20
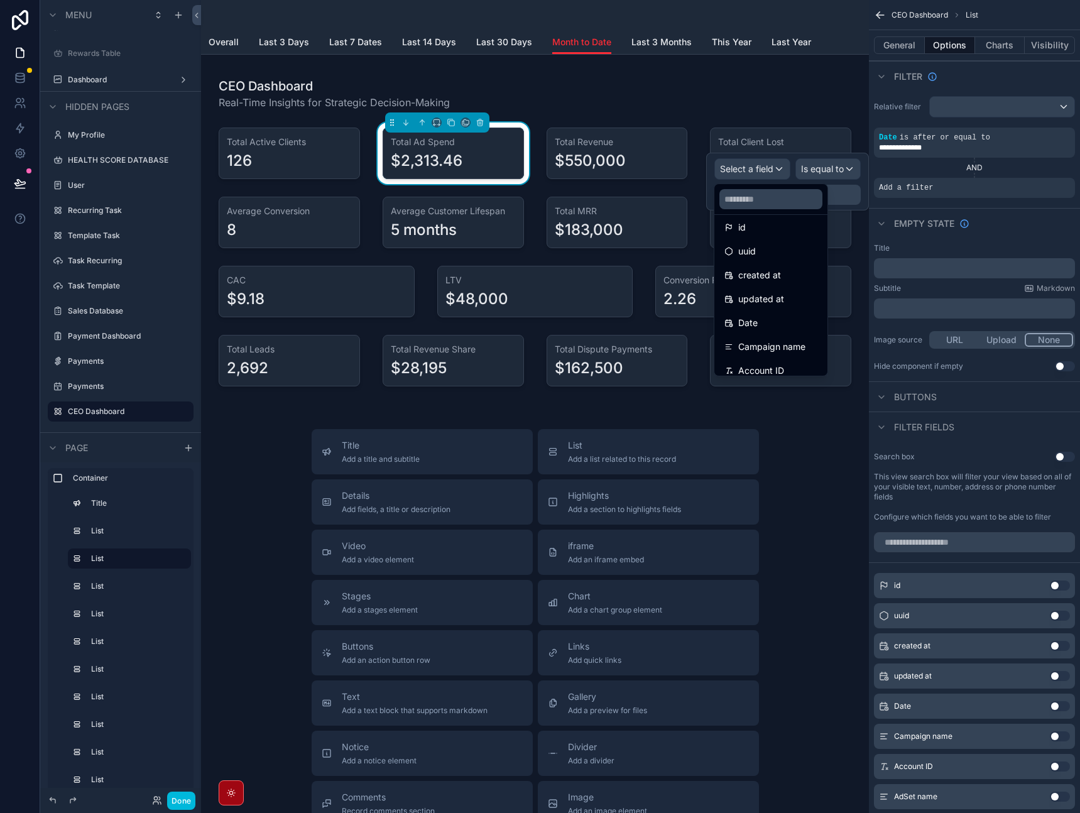
scroll to position [18, 0]
click at [793, 314] on div "Date" at bounding box center [770, 313] width 93 height 15
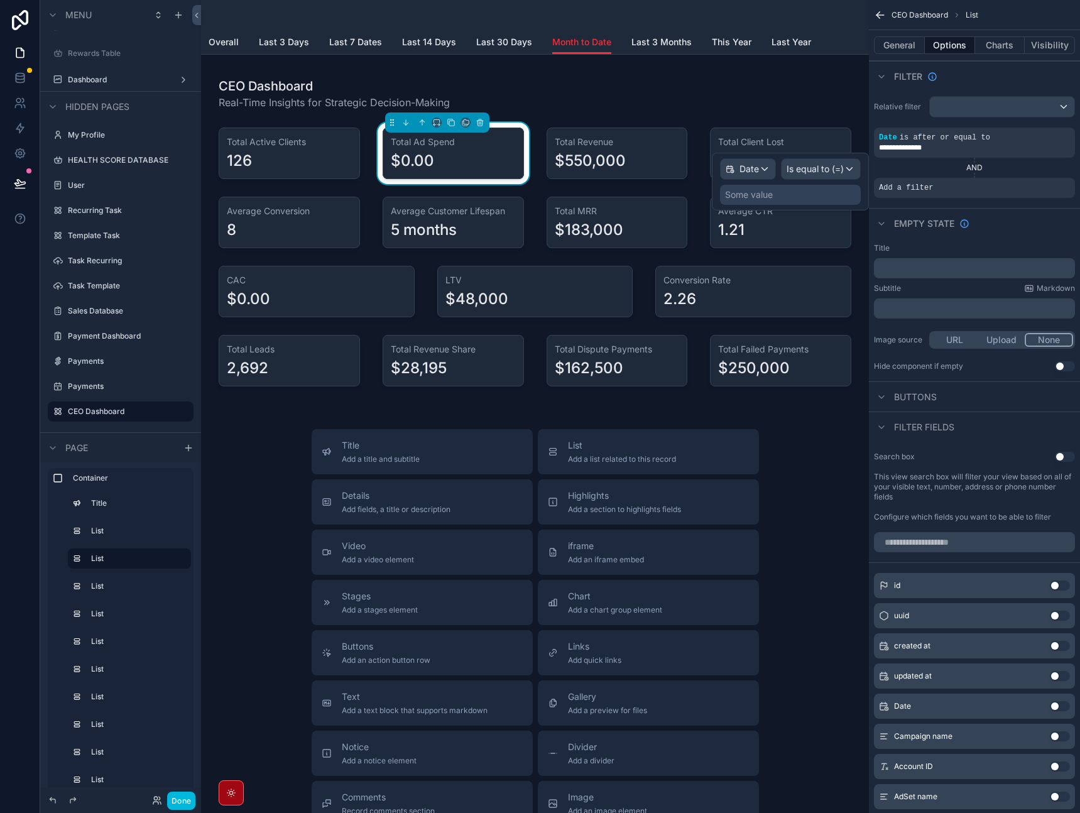
click at [819, 168] on span "Is equal to (=)" at bounding box center [815, 169] width 57 height 13
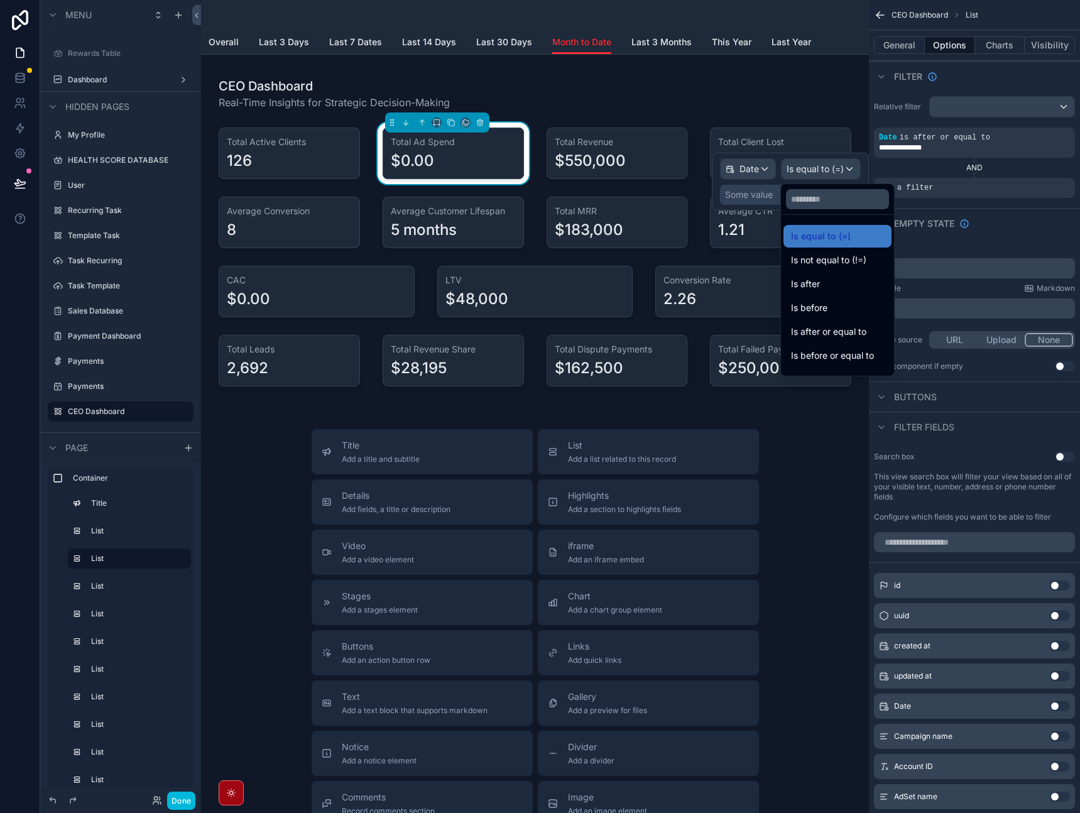
click at [834, 350] on span "Is before or equal to" at bounding box center [832, 355] width 83 height 15
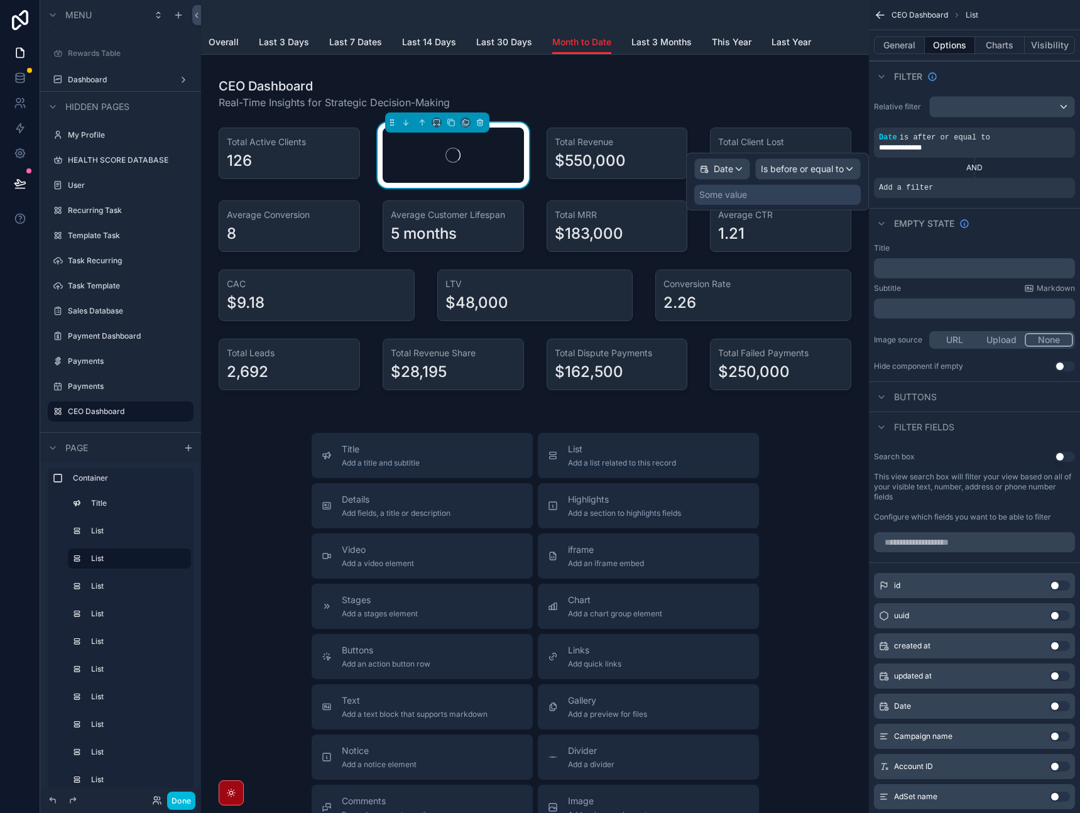
click at [810, 199] on div "Some value" at bounding box center [777, 195] width 167 height 20
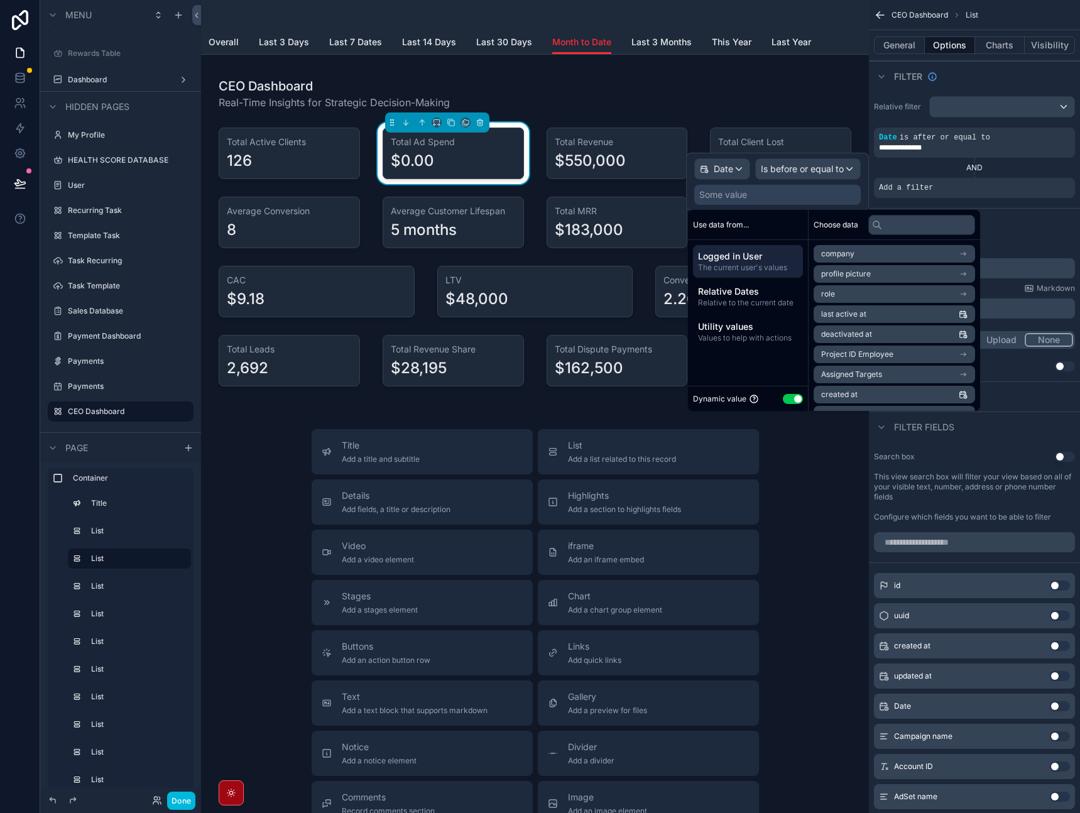
click at [773, 300] on span "Relative to the current date" at bounding box center [748, 303] width 100 height 10
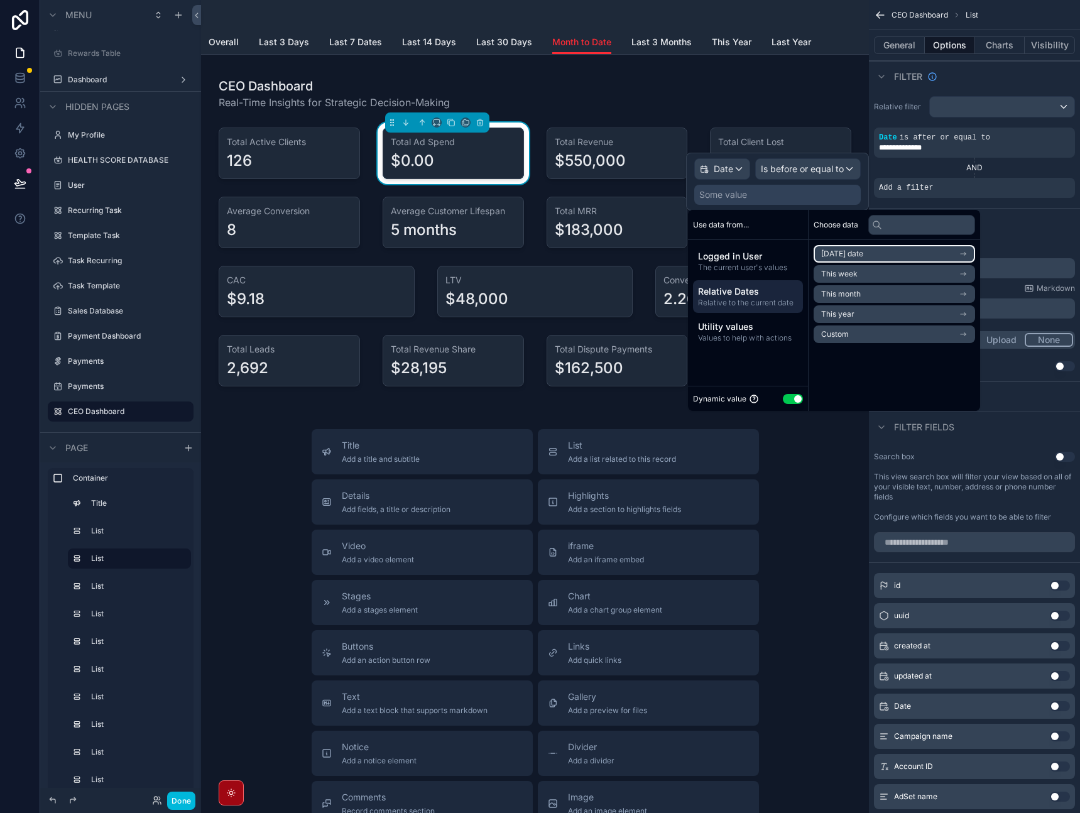
click at [853, 256] on span "[DATE] date" at bounding box center [842, 254] width 42 height 10
click at [857, 324] on li "End of day" at bounding box center [894, 317] width 161 height 18
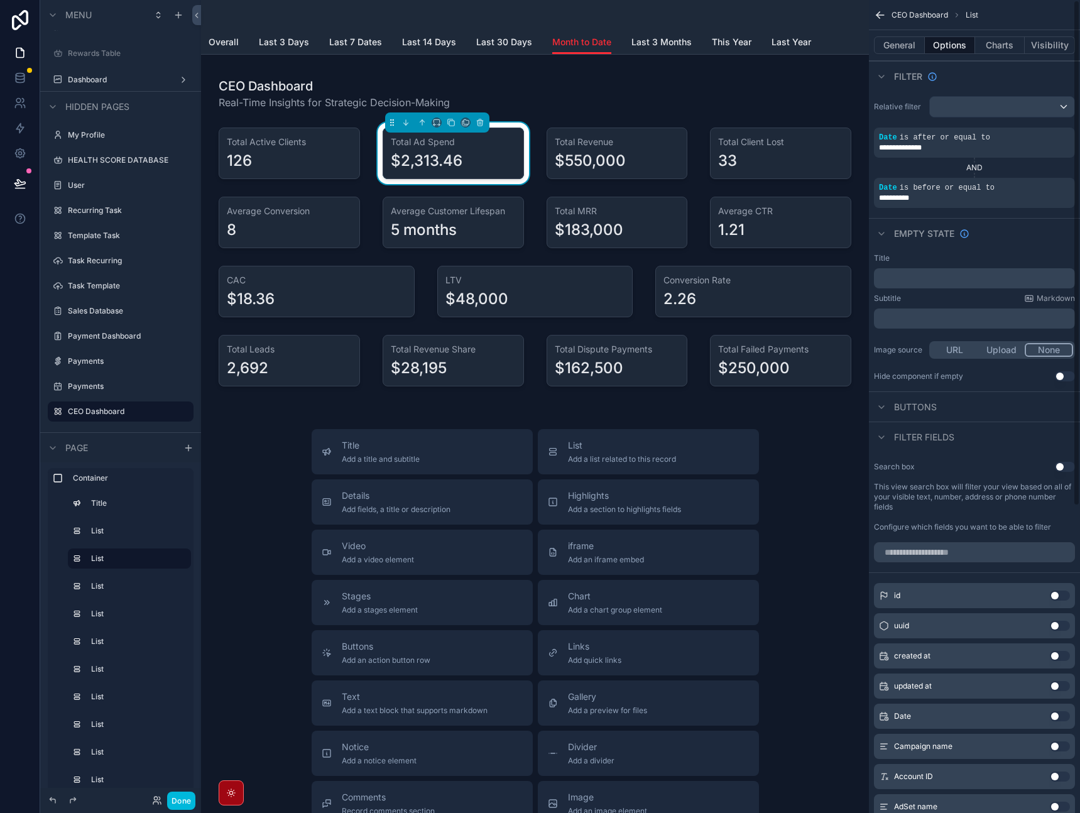
click at [1026, 227] on div "Empty state" at bounding box center [974, 233] width 211 height 30
click at [591, 169] on div "scrollable content" at bounding box center [617, 154] width 156 height 62
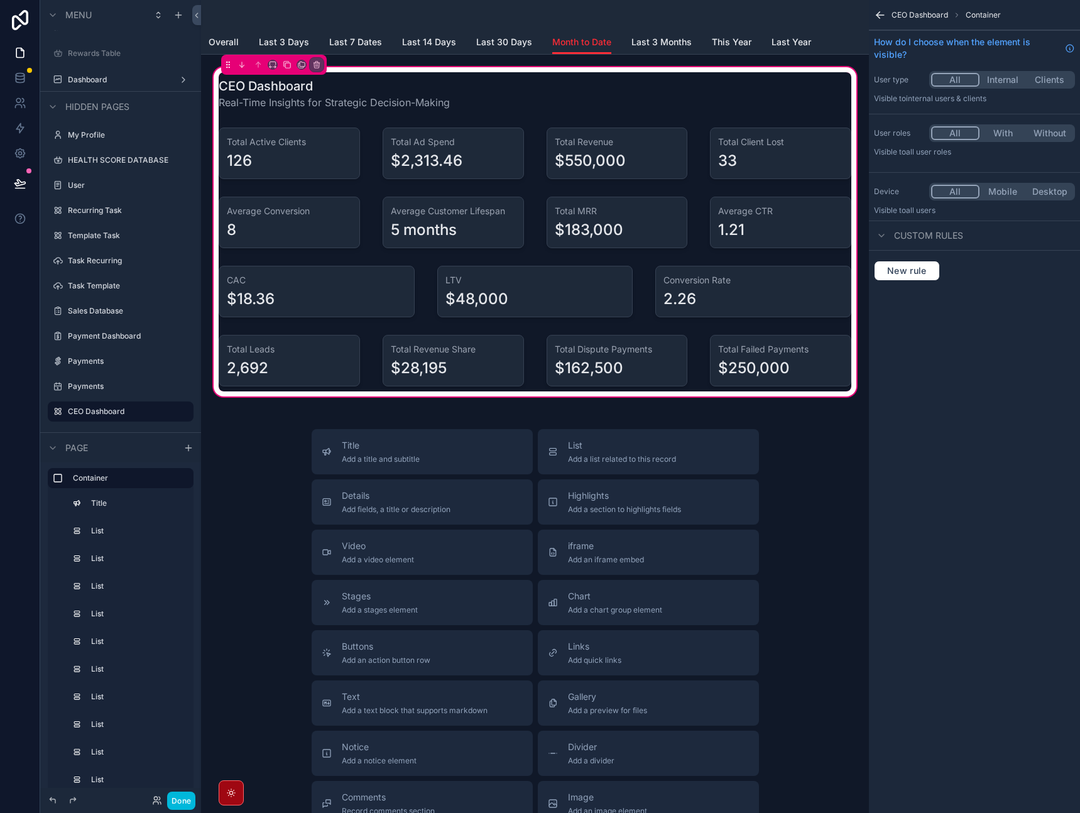
click at [611, 140] on div "scrollable content" at bounding box center [617, 154] width 156 height 62
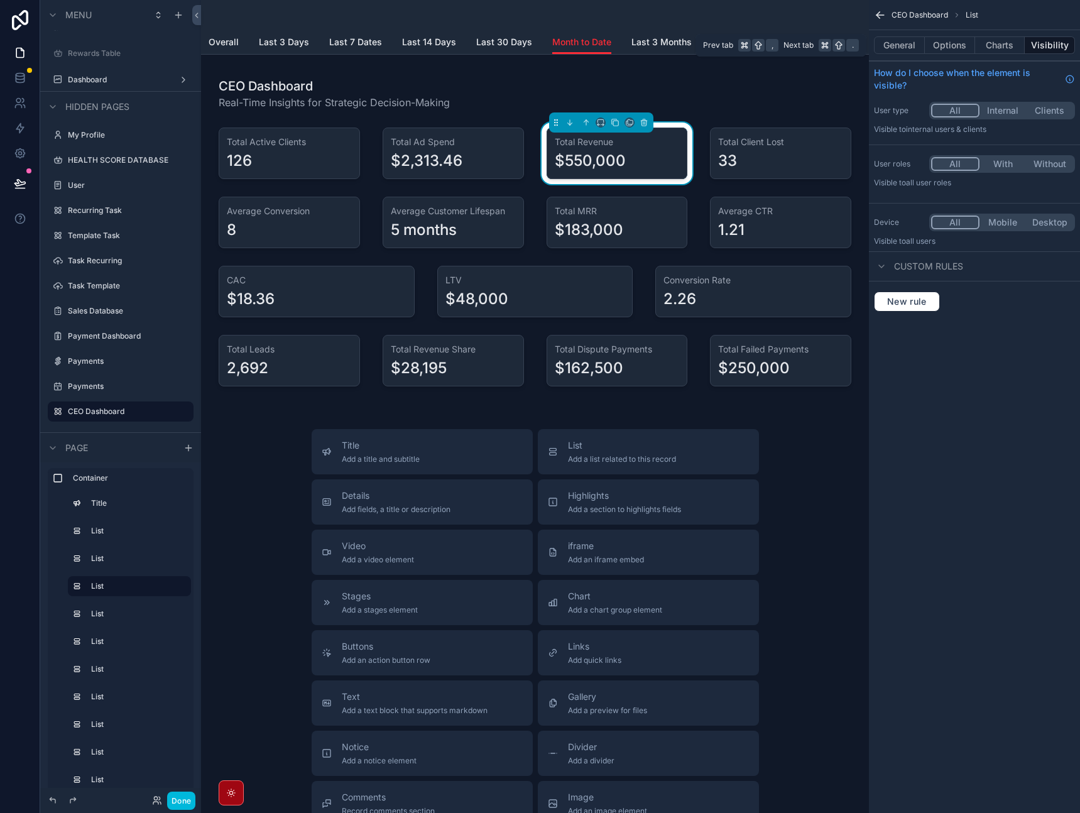
click at [951, 48] on button "Options" at bounding box center [950, 45] width 50 height 18
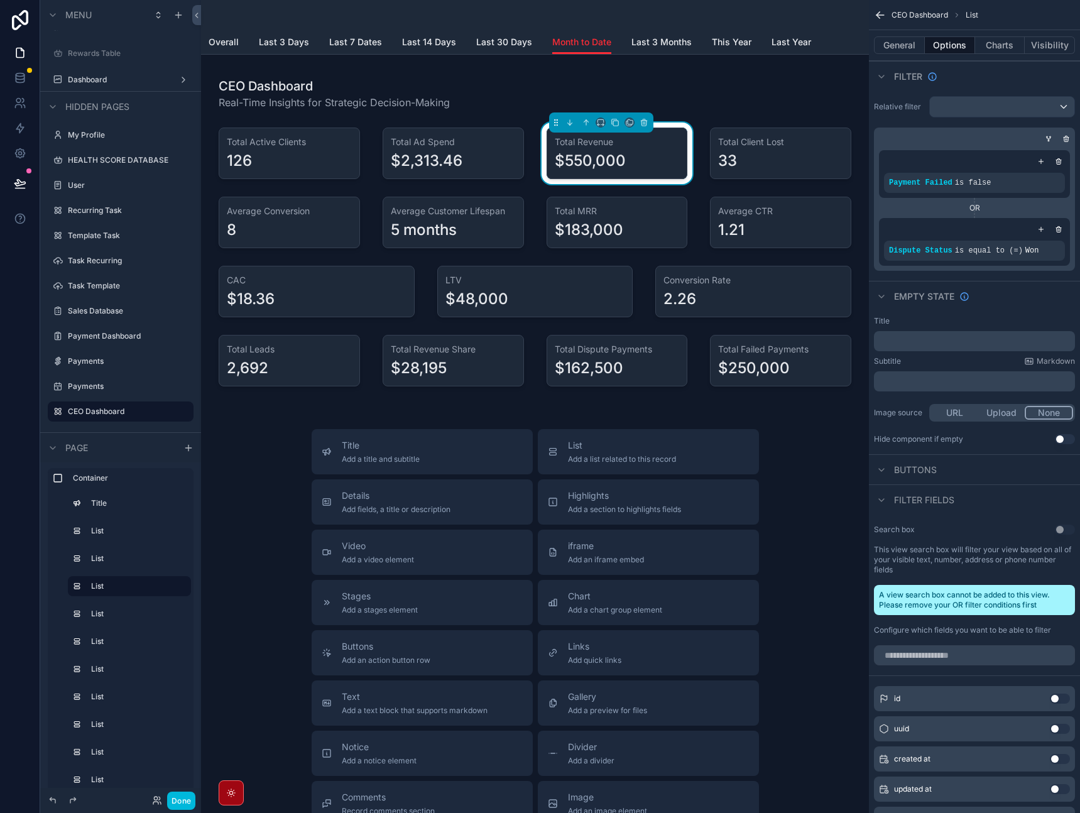
click at [1024, 283] on div "Empty state" at bounding box center [974, 296] width 211 height 30
click at [261, 51] on link "Last 3 Days" at bounding box center [284, 43] width 50 height 25
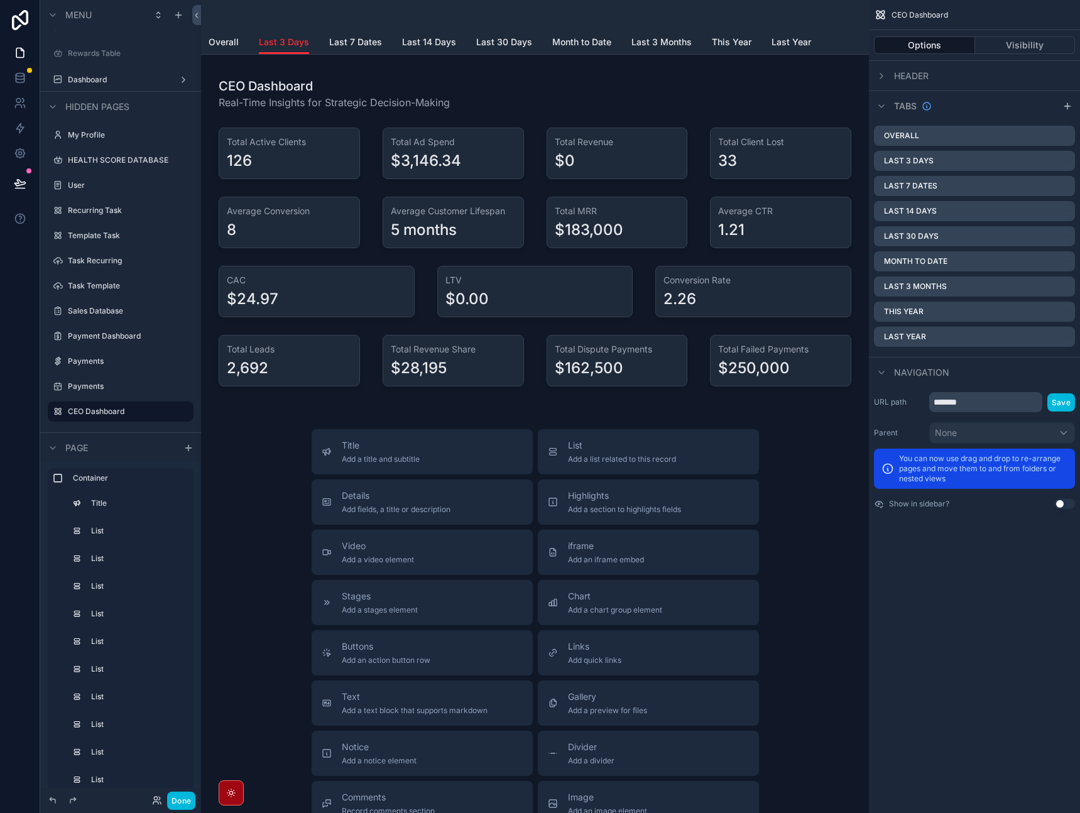
click at [452, 159] on div "scrollable content" at bounding box center [535, 232] width 648 height 334
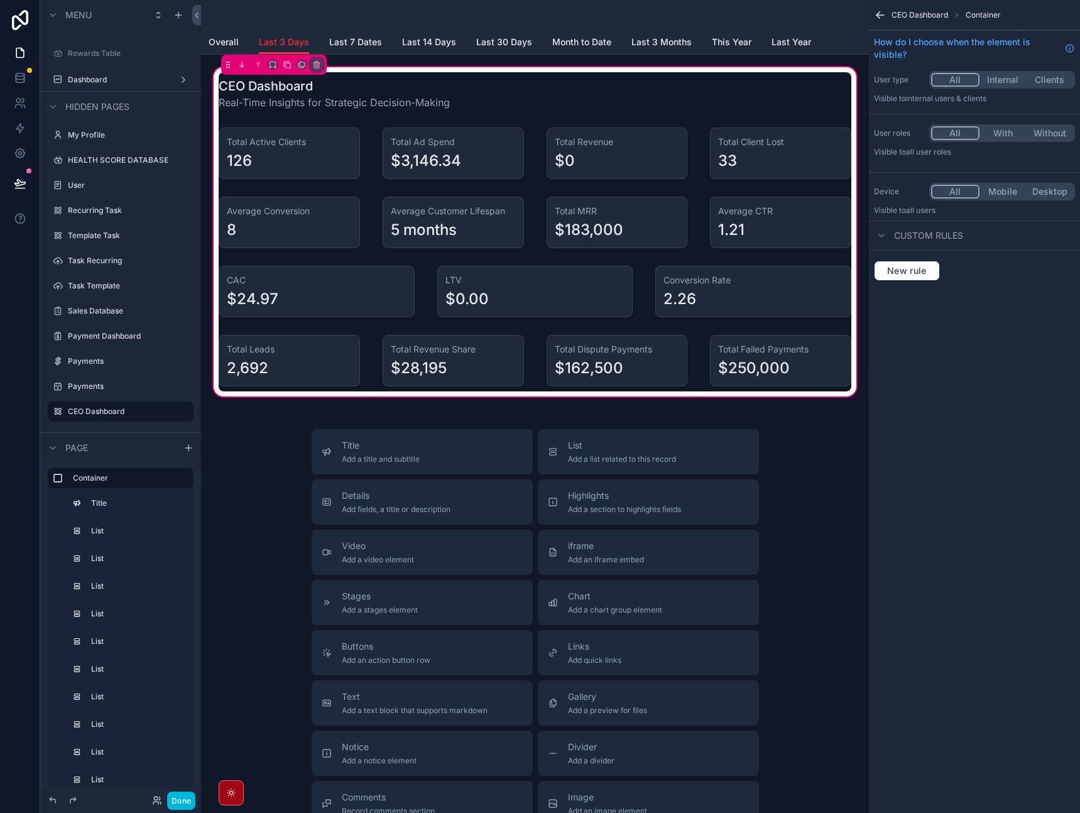
click at [593, 161] on div "scrollable content" at bounding box center [617, 154] width 156 height 62
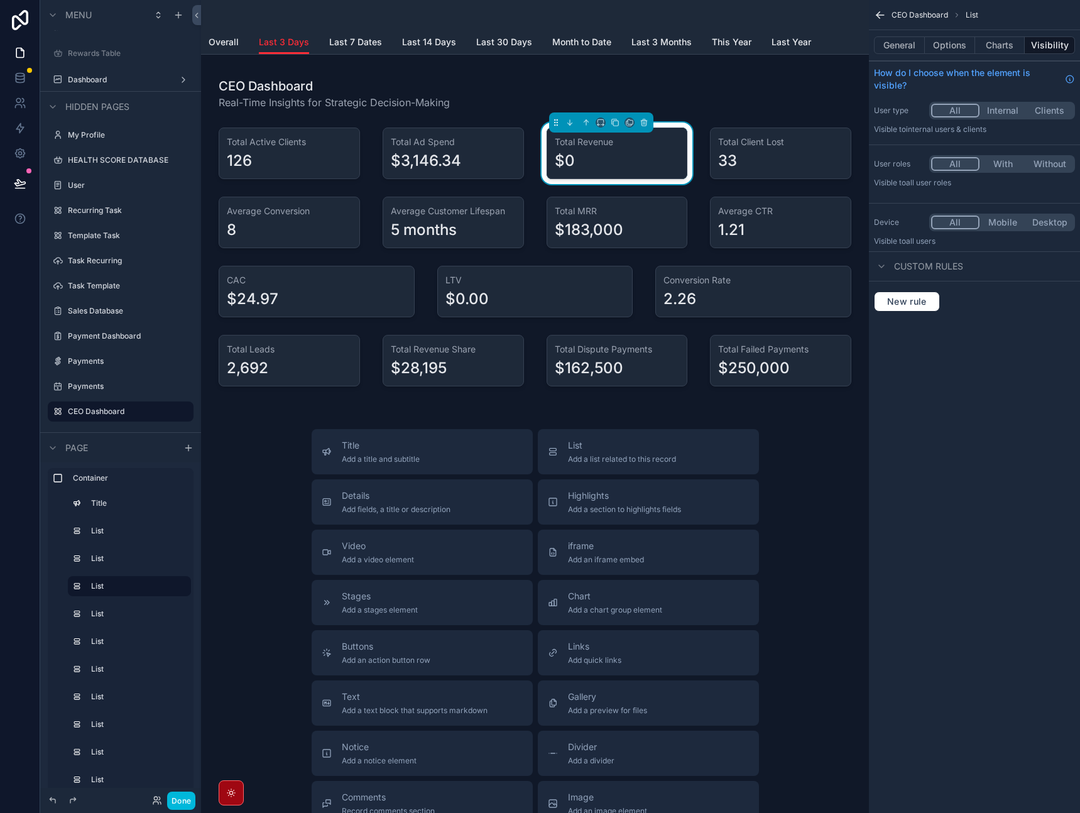
click at [964, 48] on button "Options" at bounding box center [950, 45] width 50 height 18
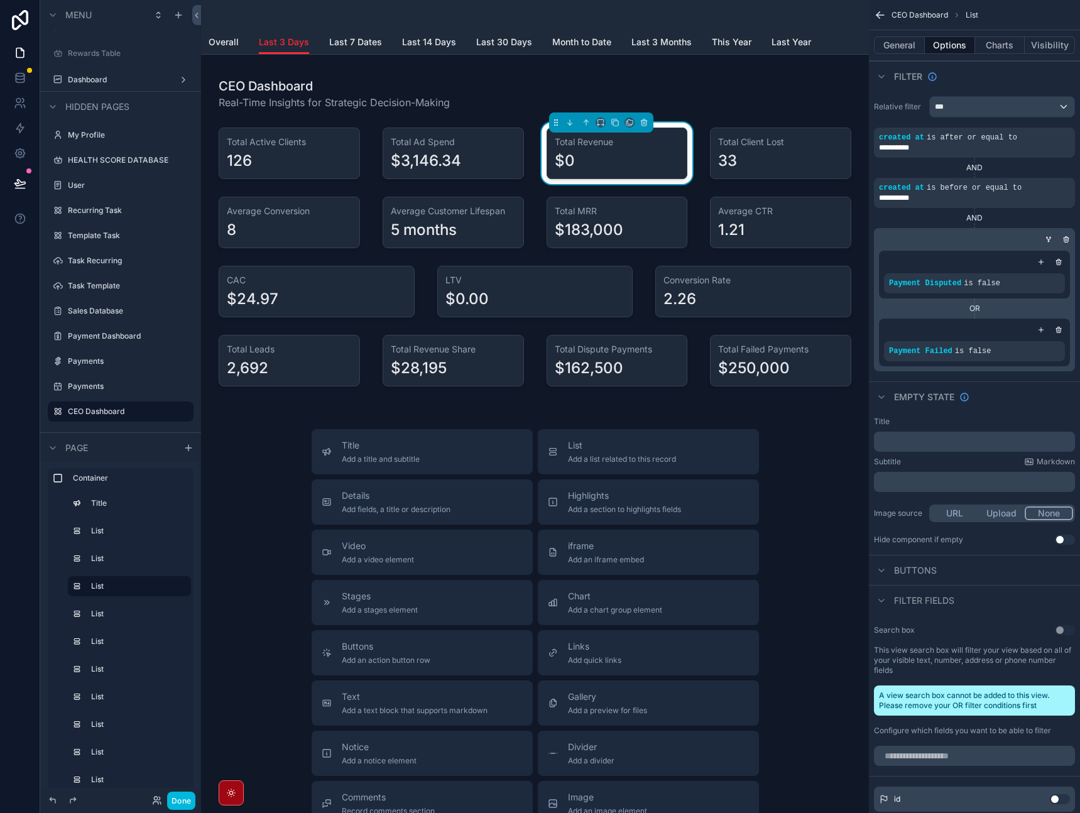
click at [1057, 261] on icon "scrollable content" at bounding box center [1059, 262] width 8 height 8
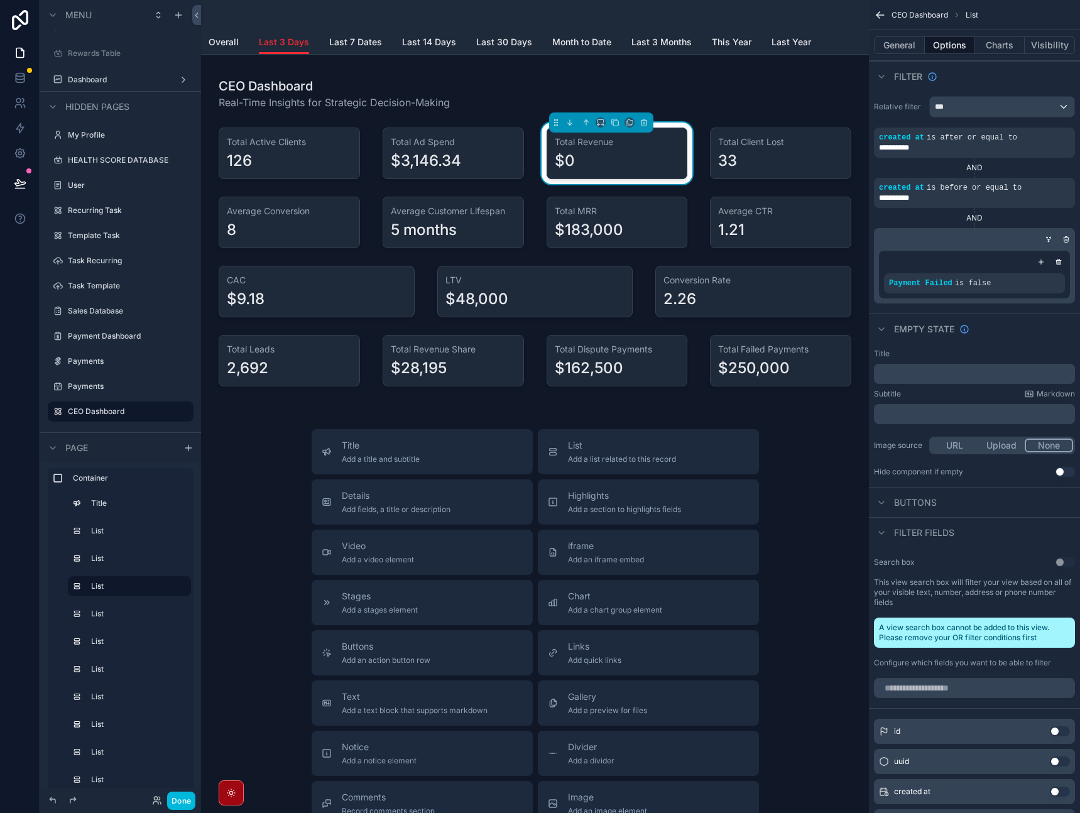
click at [1049, 239] on icon "scrollable content" at bounding box center [1049, 240] width 8 height 8
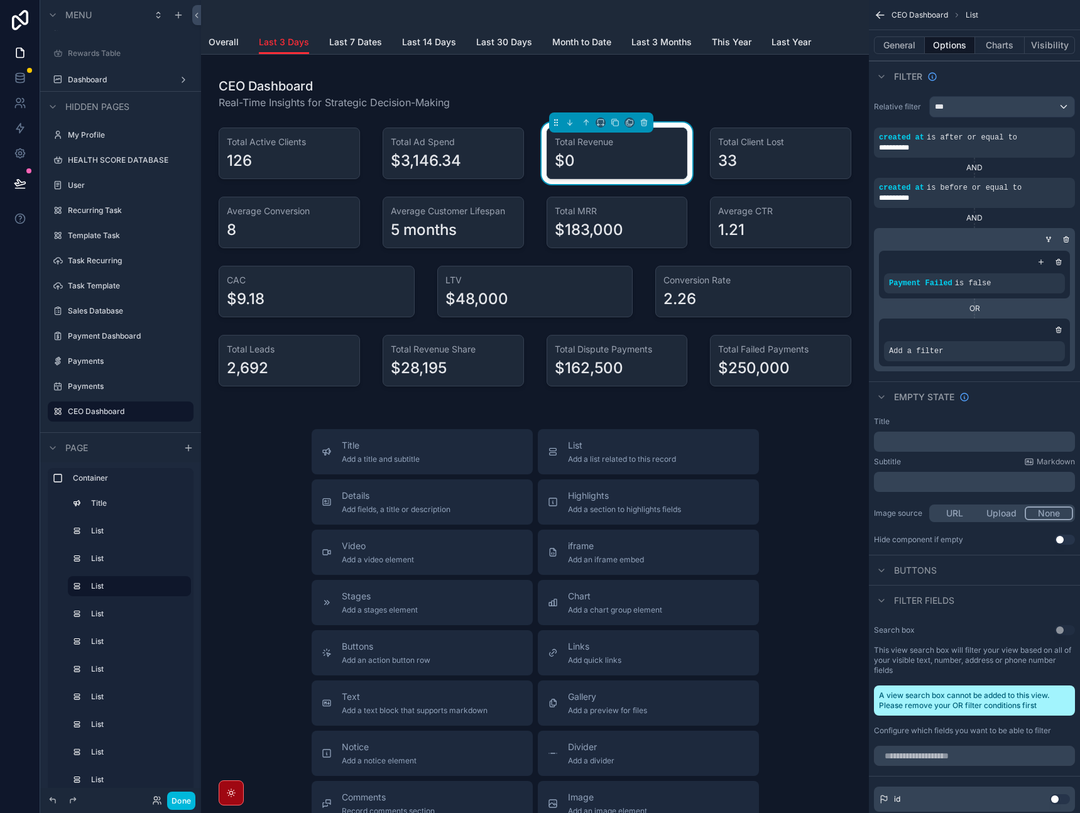
click at [0, 0] on icon "scrollable content" at bounding box center [0, 0] width 0 height 0
click at [775, 337] on span "Select a field" at bounding box center [756, 332] width 53 height 13
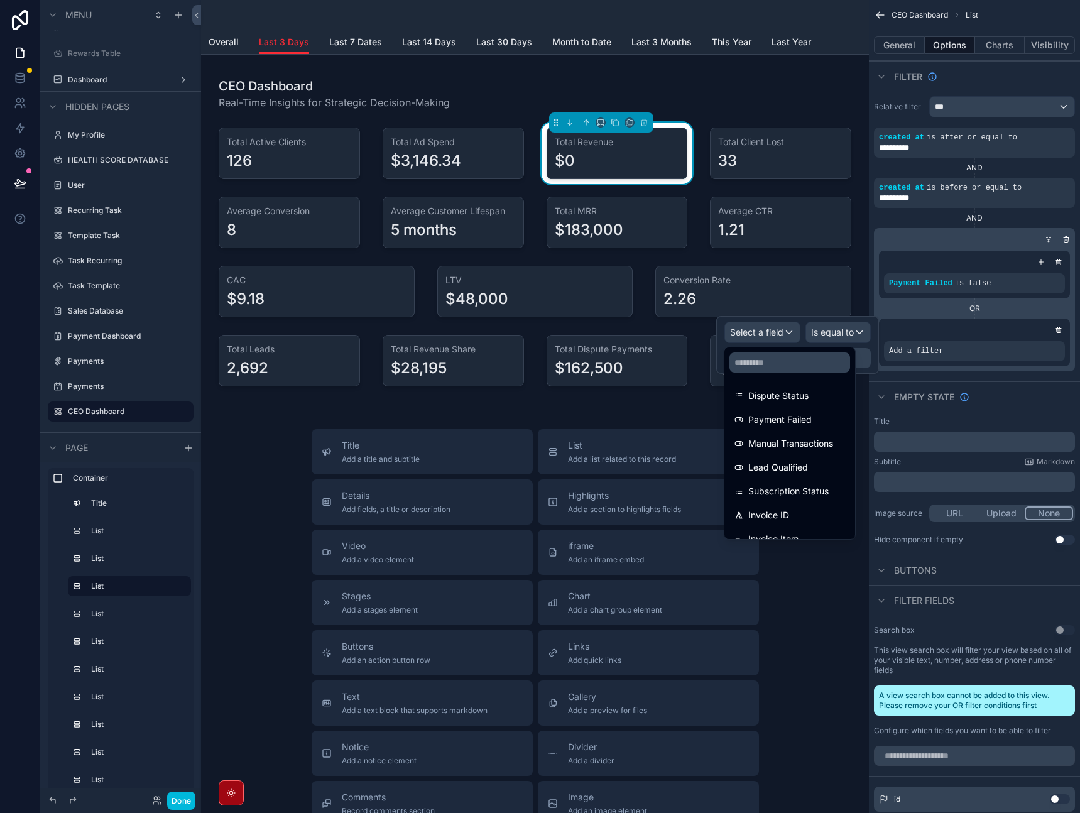
scroll to position [168, 0]
click at [814, 405] on div "Dispute Status" at bounding box center [789, 398] width 111 height 15
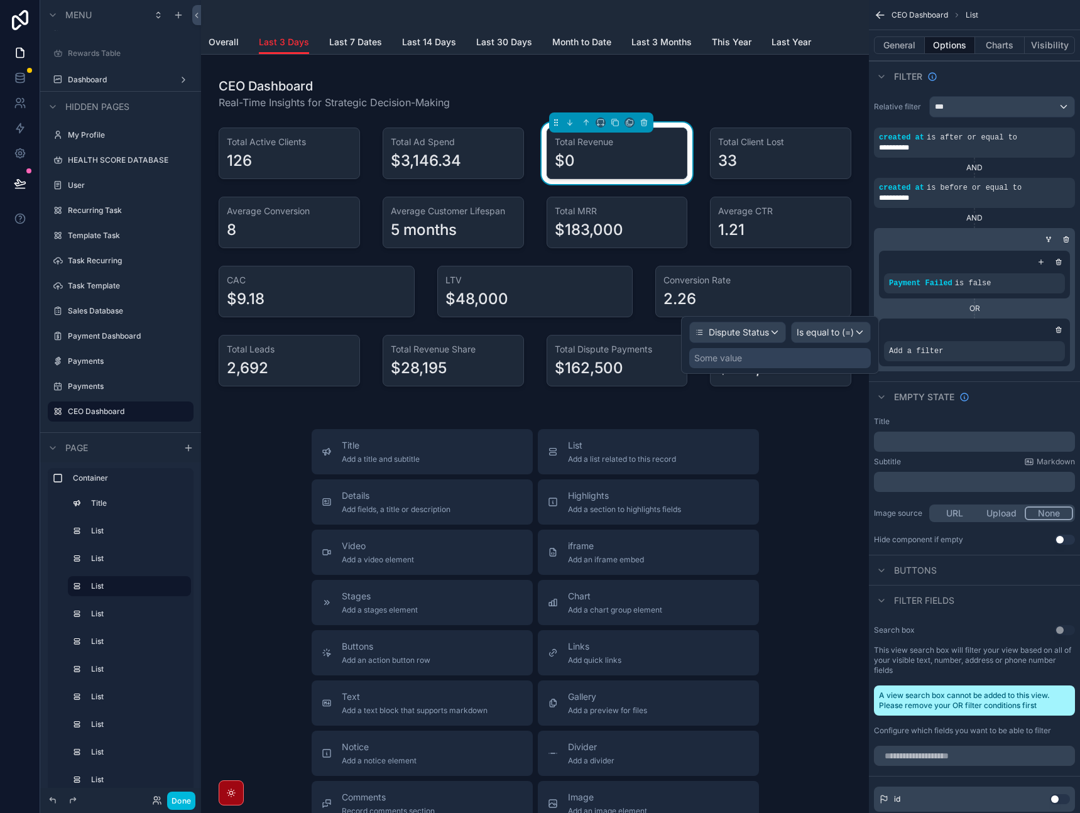
click at [849, 332] on span "Is equal to (=)" at bounding box center [825, 332] width 57 height 13
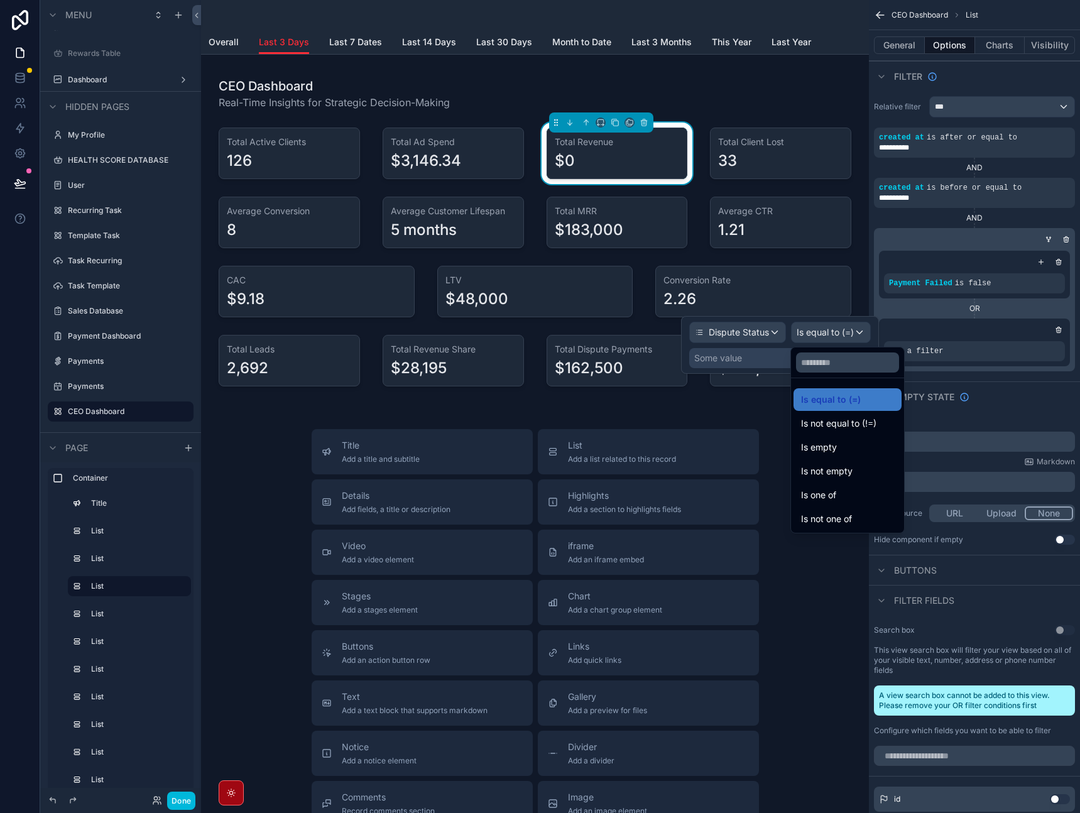
click at [850, 400] on span "Is equal to (=)" at bounding box center [831, 399] width 60 height 15
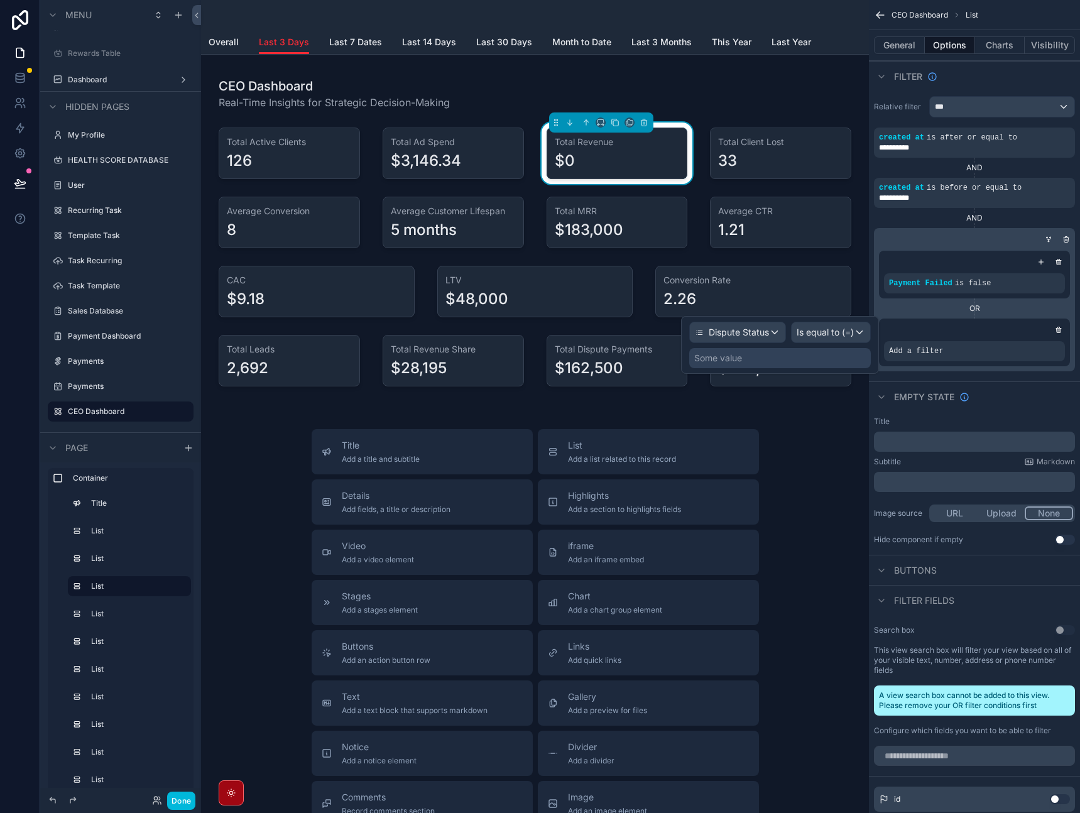
click at [790, 361] on div "Some value" at bounding box center [780, 358] width 182 height 20
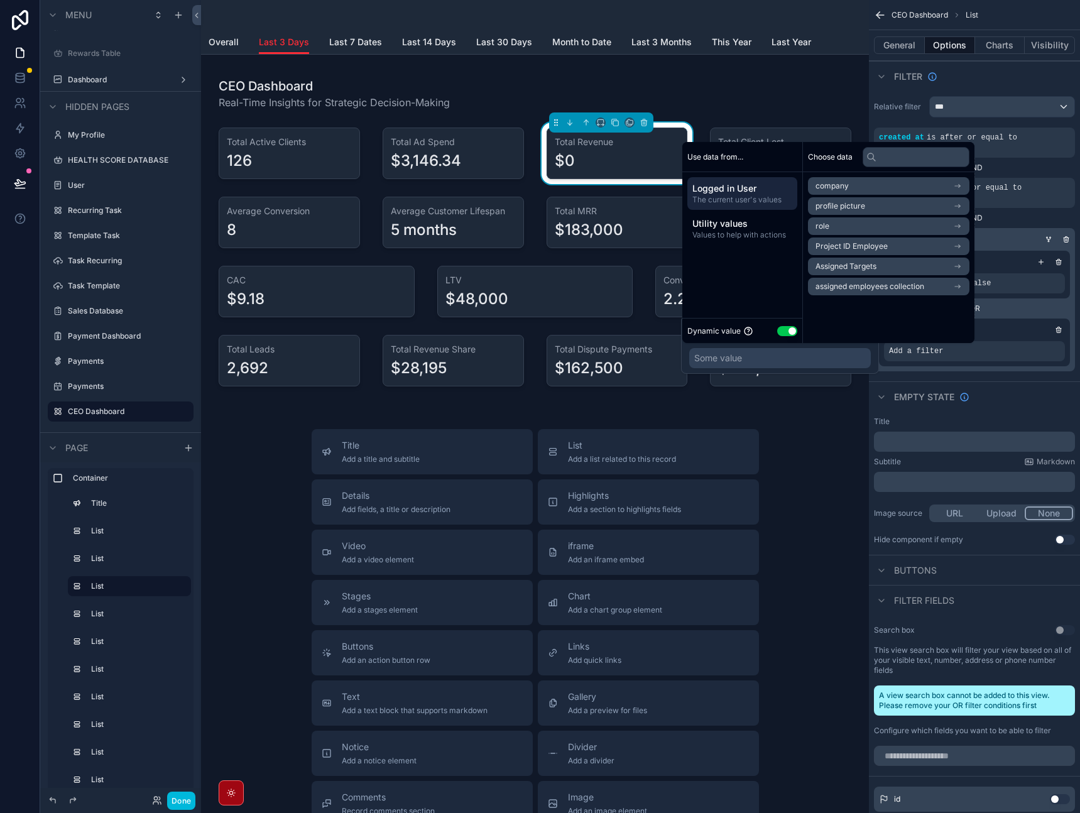
click at [790, 334] on button "Use setting" at bounding box center [787, 331] width 20 height 10
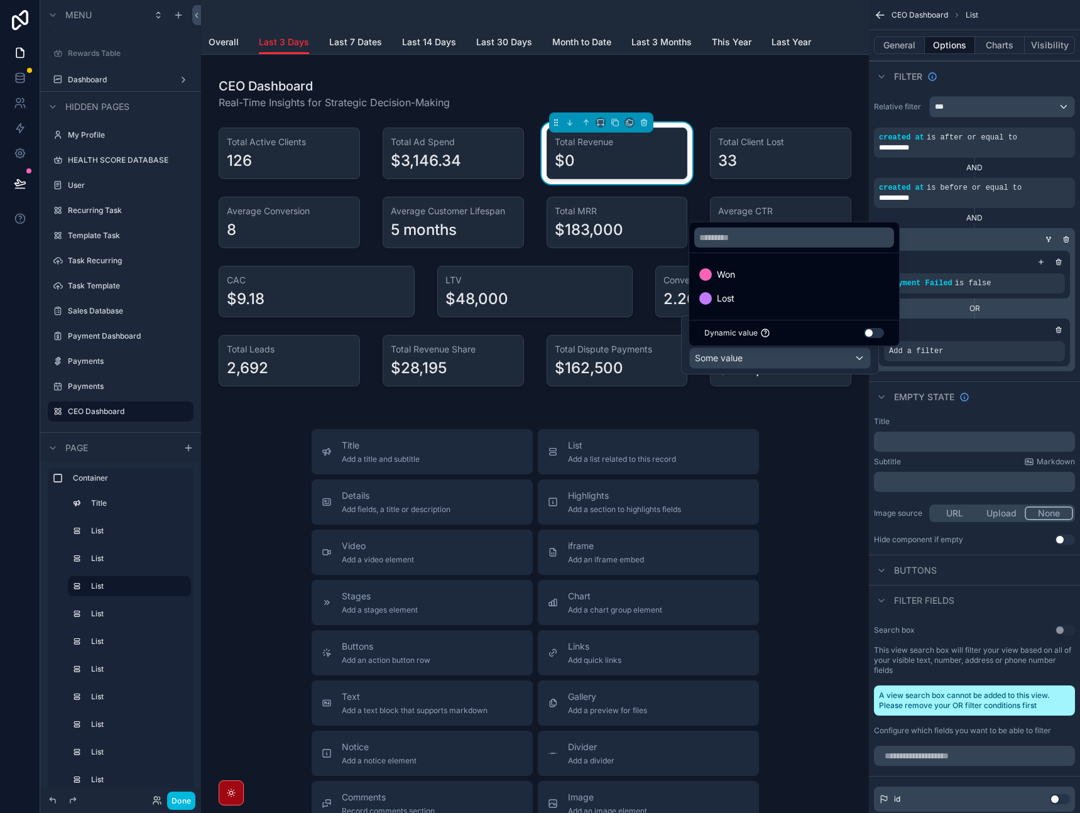
click at [809, 273] on div "Won" at bounding box center [794, 274] width 190 height 15
click at [1017, 399] on div "Empty state" at bounding box center [974, 396] width 211 height 30
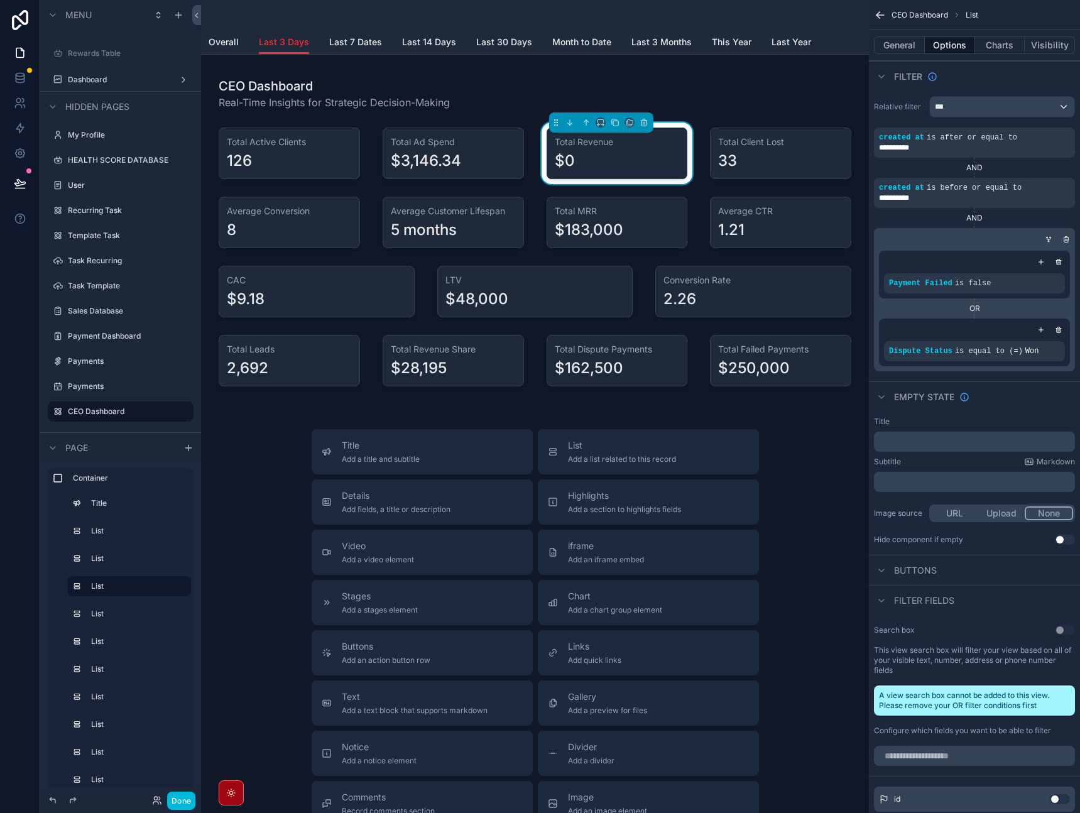
click at [576, 44] on span "Month to Date" at bounding box center [581, 42] width 59 height 13
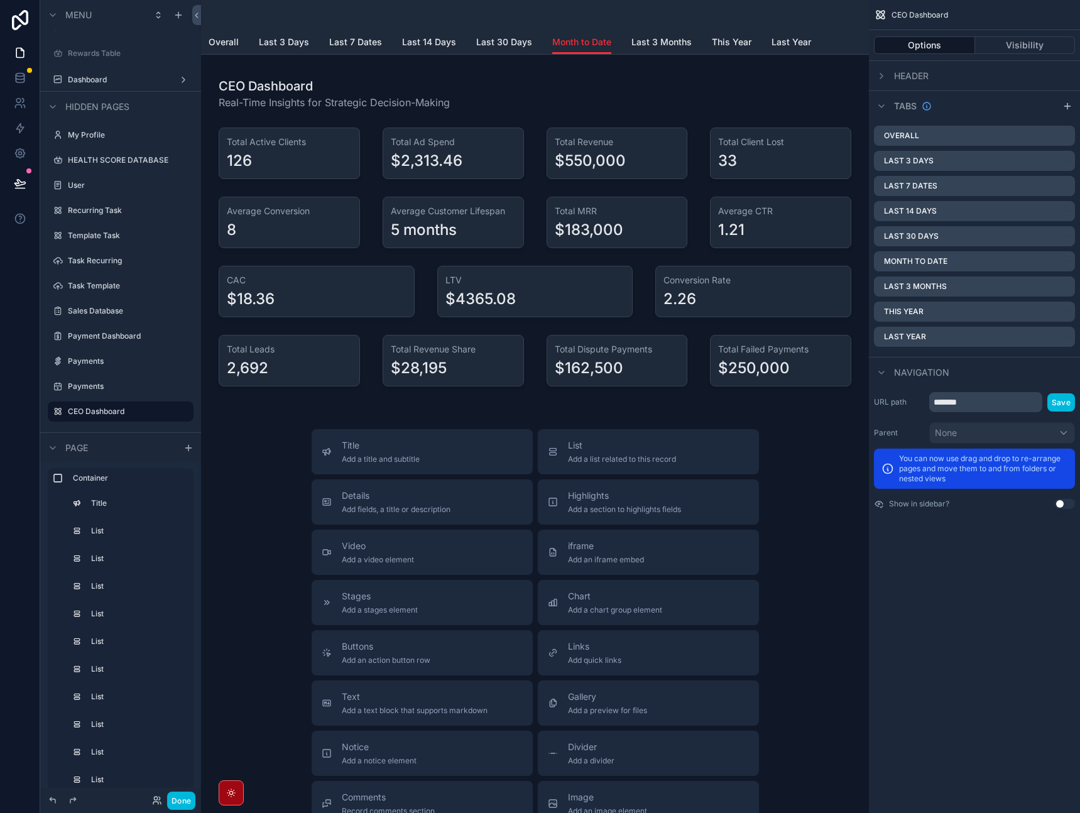
click at [604, 158] on div "scrollable content" at bounding box center [535, 232] width 648 height 334
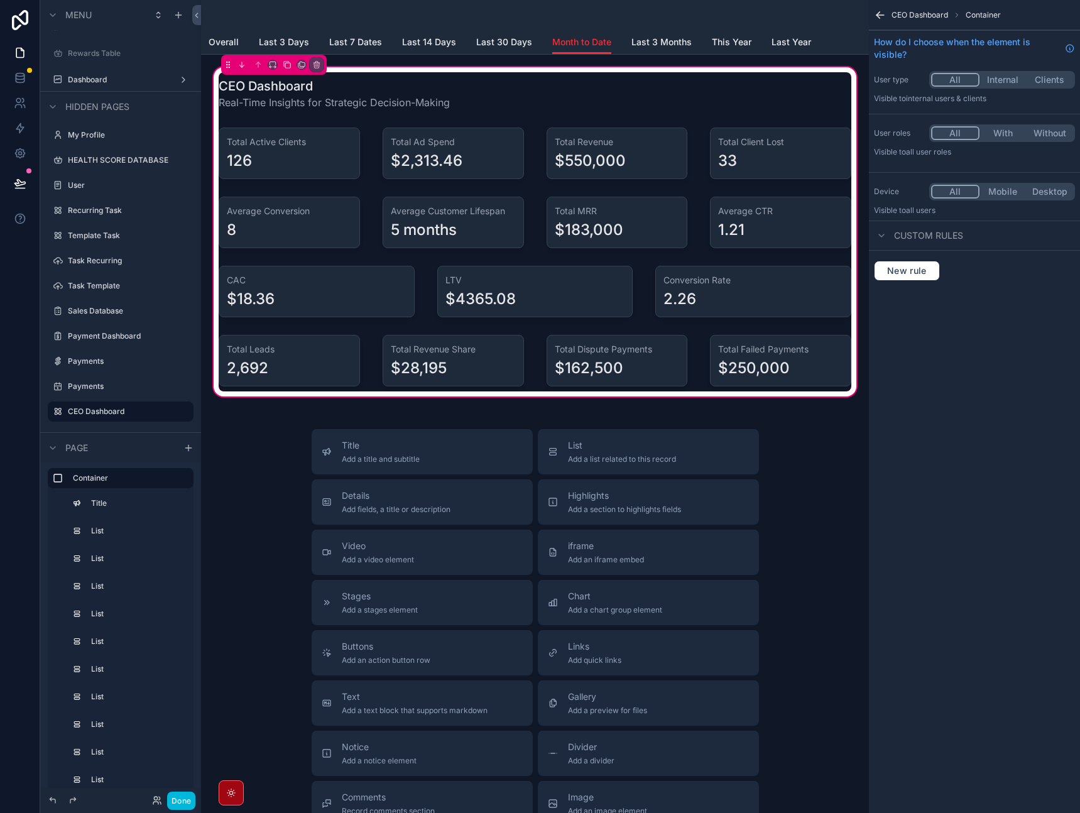
click at [637, 167] on div "scrollable content" at bounding box center [617, 154] width 156 height 62
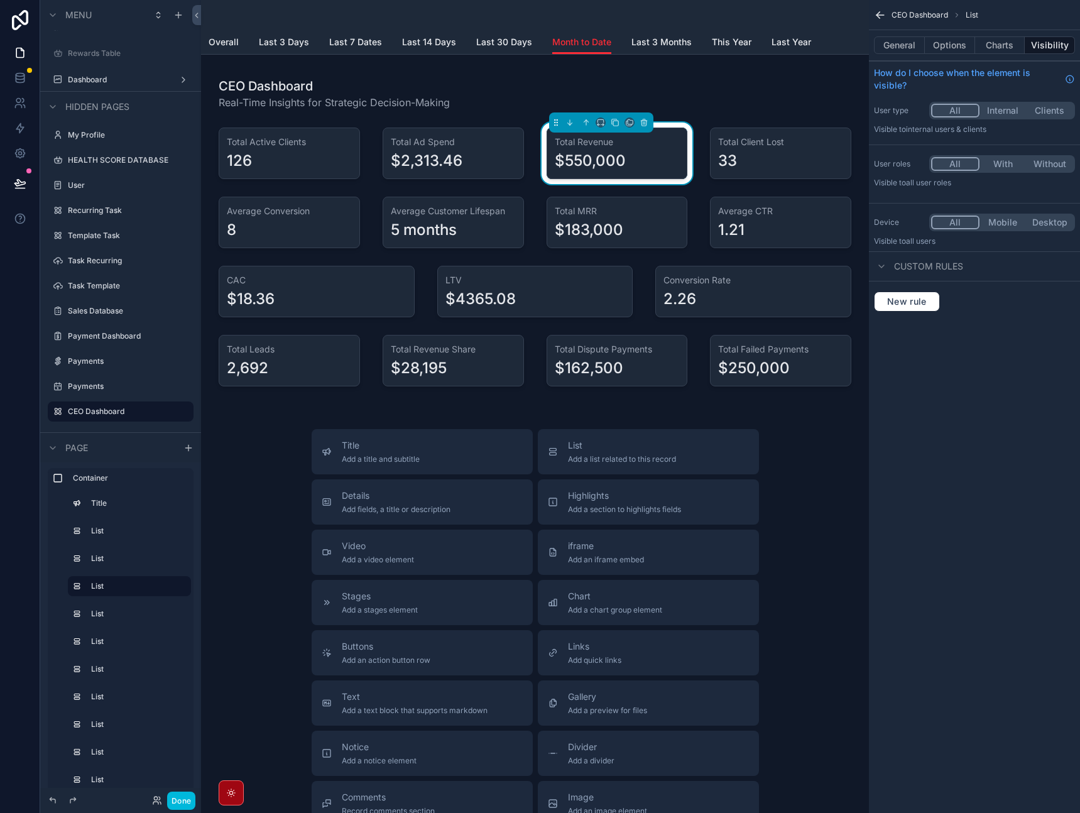
click at [954, 48] on button "Options" at bounding box center [950, 45] width 50 height 18
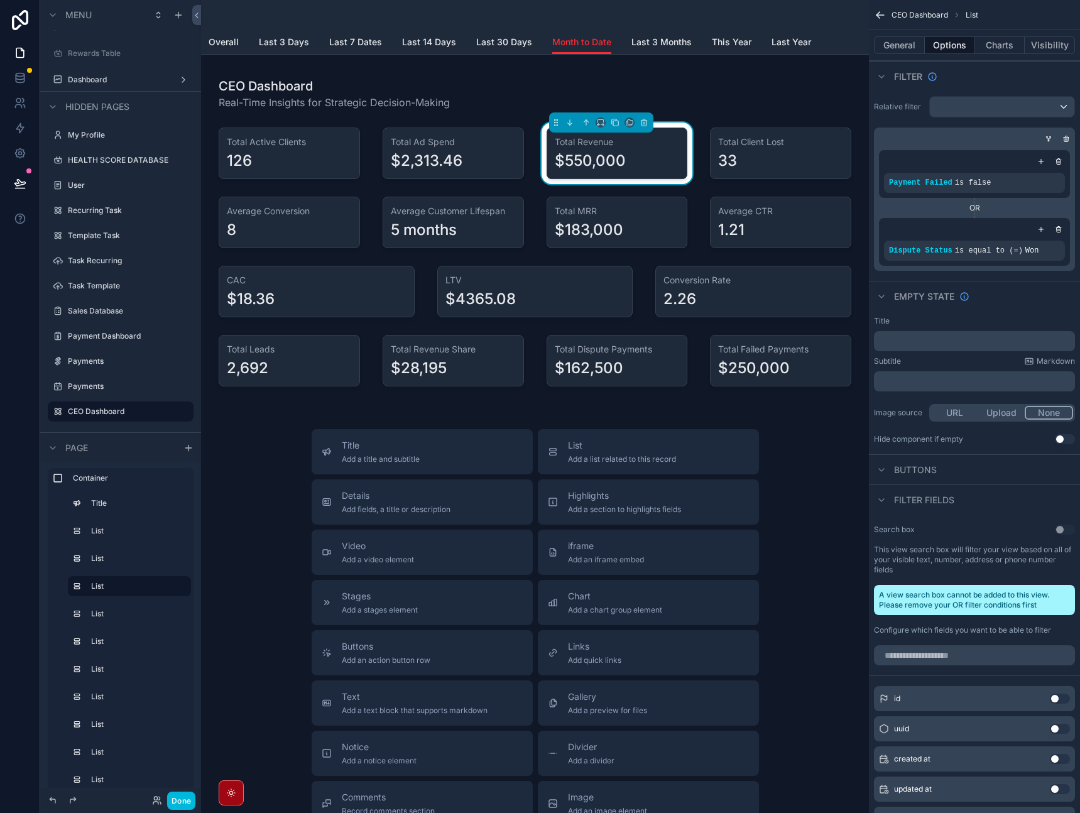
click at [0, 0] on icon "scrollable content" at bounding box center [0, 0] width 0 height 0
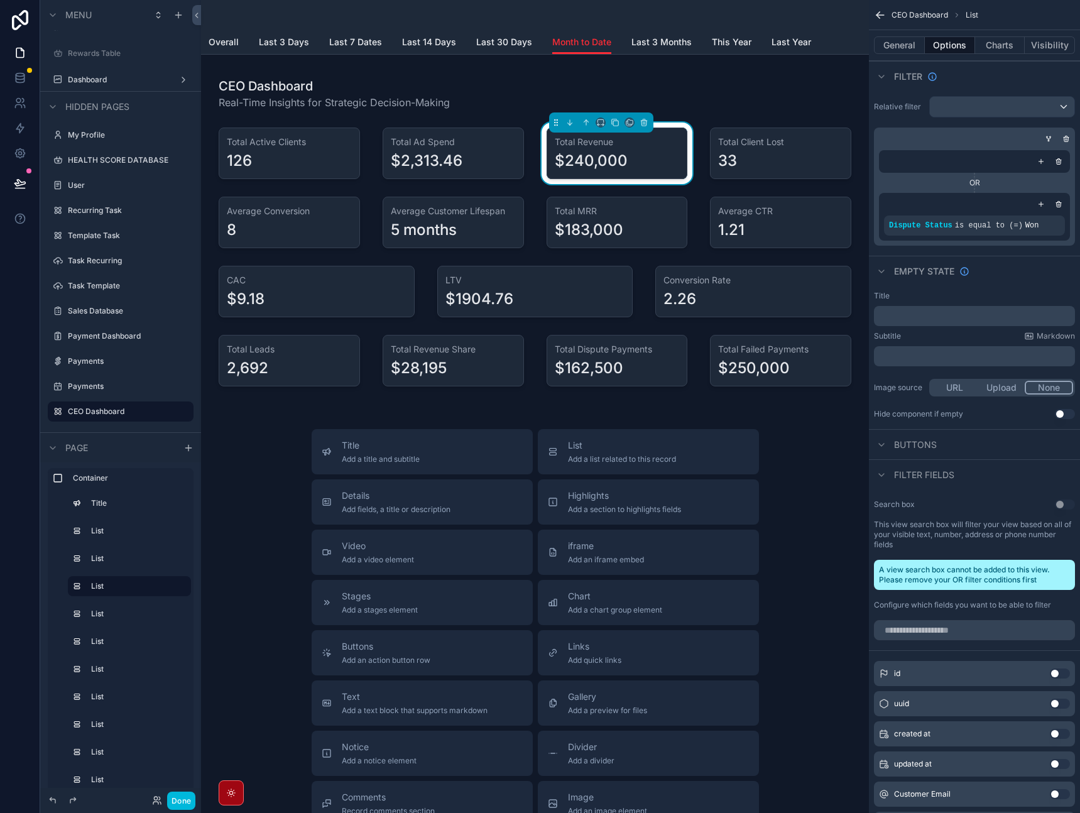
click at [1065, 141] on icon "scrollable content" at bounding box center [1066, 140] width 4 height 4
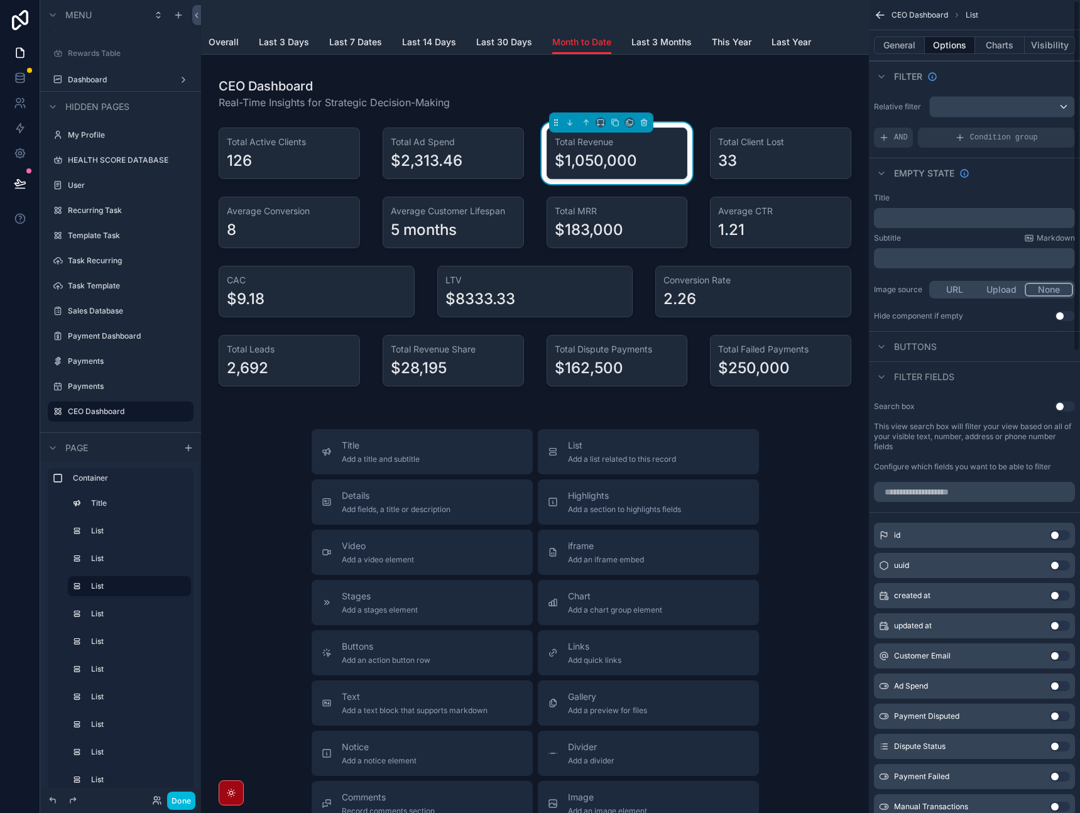
click at [1017, 113] on div "scrollable content" at bounding box center [1002, 107] width 145 height 20
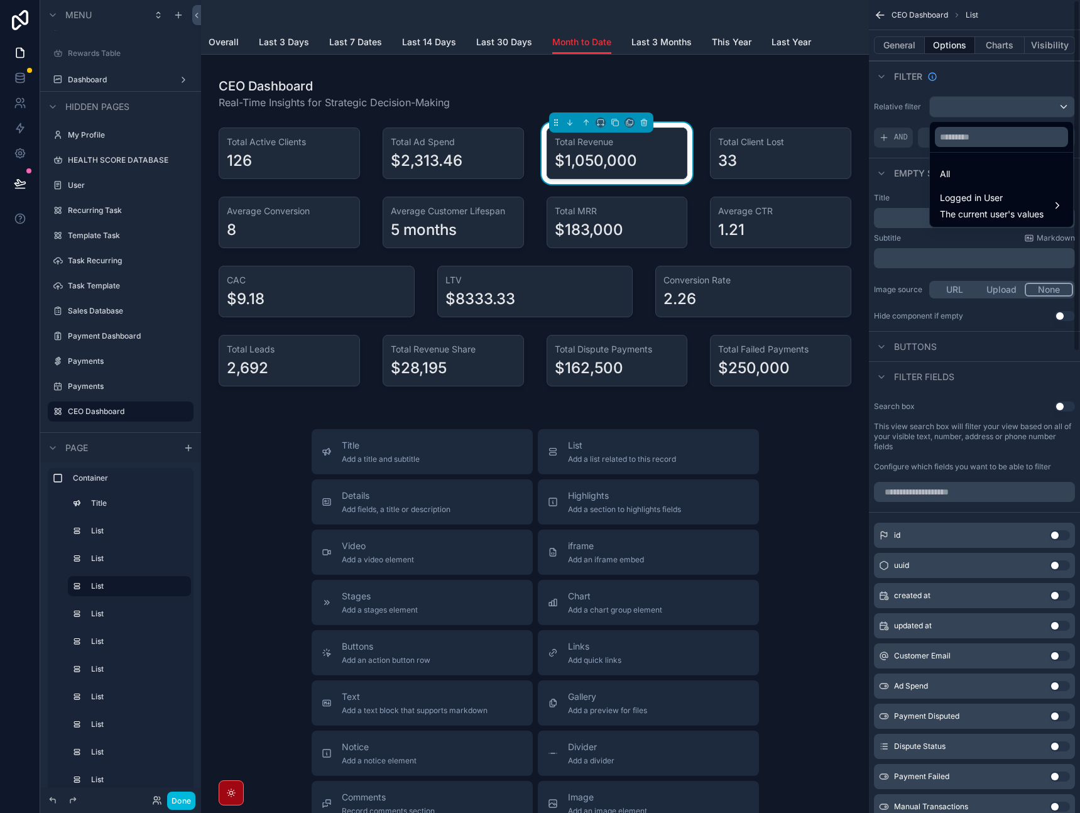
click at [899, 140] on div "scrollable content" at bounding box center [540, 406] width 1080 height 813
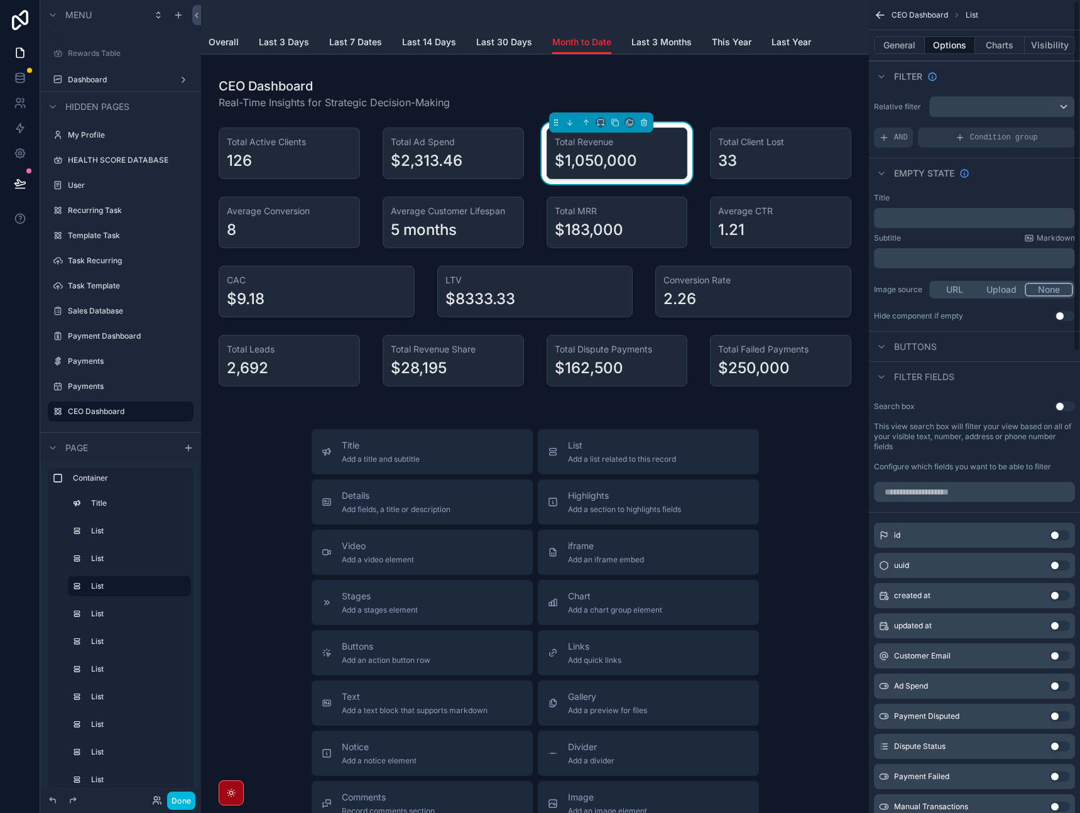
click at [896, 142] on span "AND" at bounding box center [901, 138] width 14 height 10
click at [0, 0] on icon "scrollable content" at bounding box center [0, 0] width 0 height 0
click at [767, 124] on span "Select a field" at bounding box center [746, 118] width 53 height 13
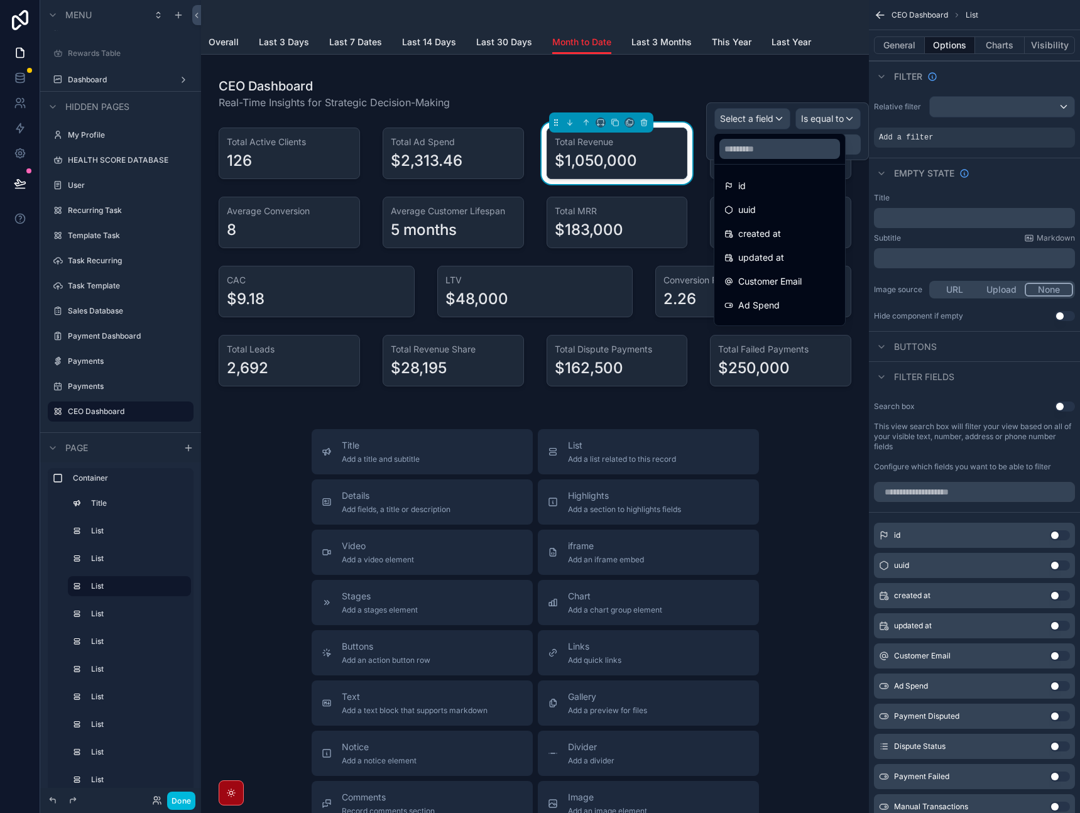
click at [792, 236] on div "created at" at bounding box center [779, 233] width 111 height 15
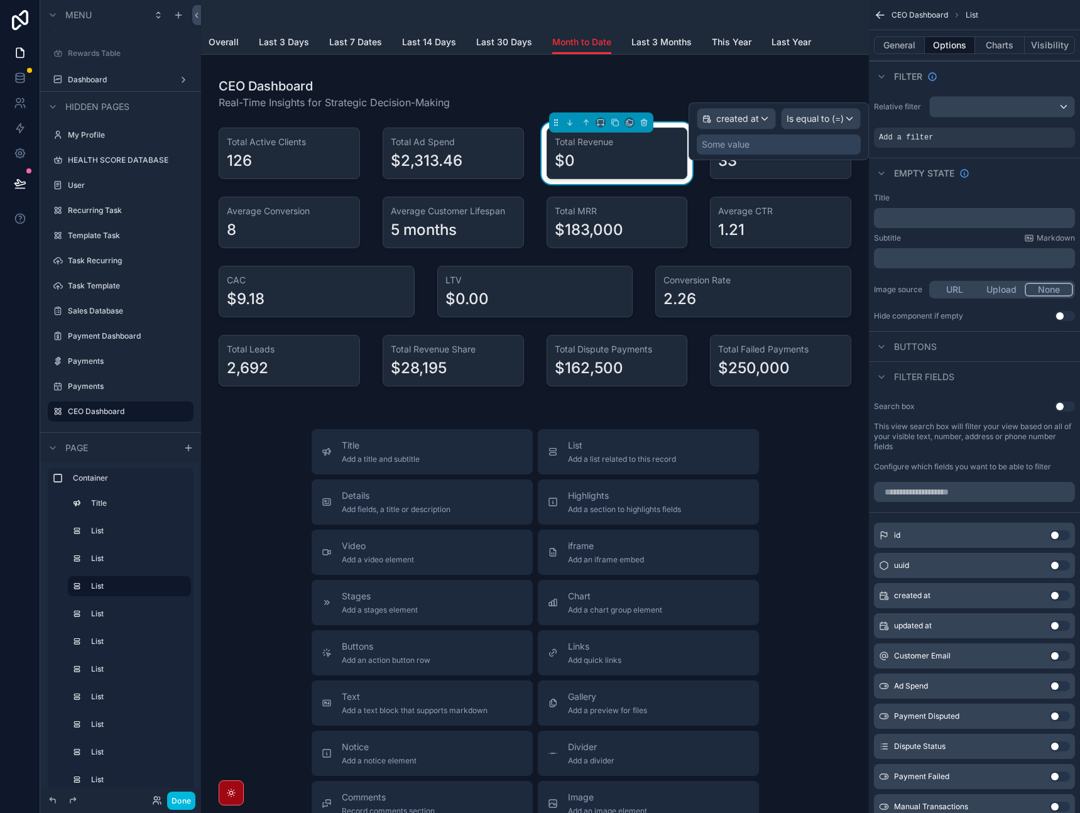
click at [838, 126] on div "Is equal to (=)" at bounding box center [821, 119] width 79 height 20
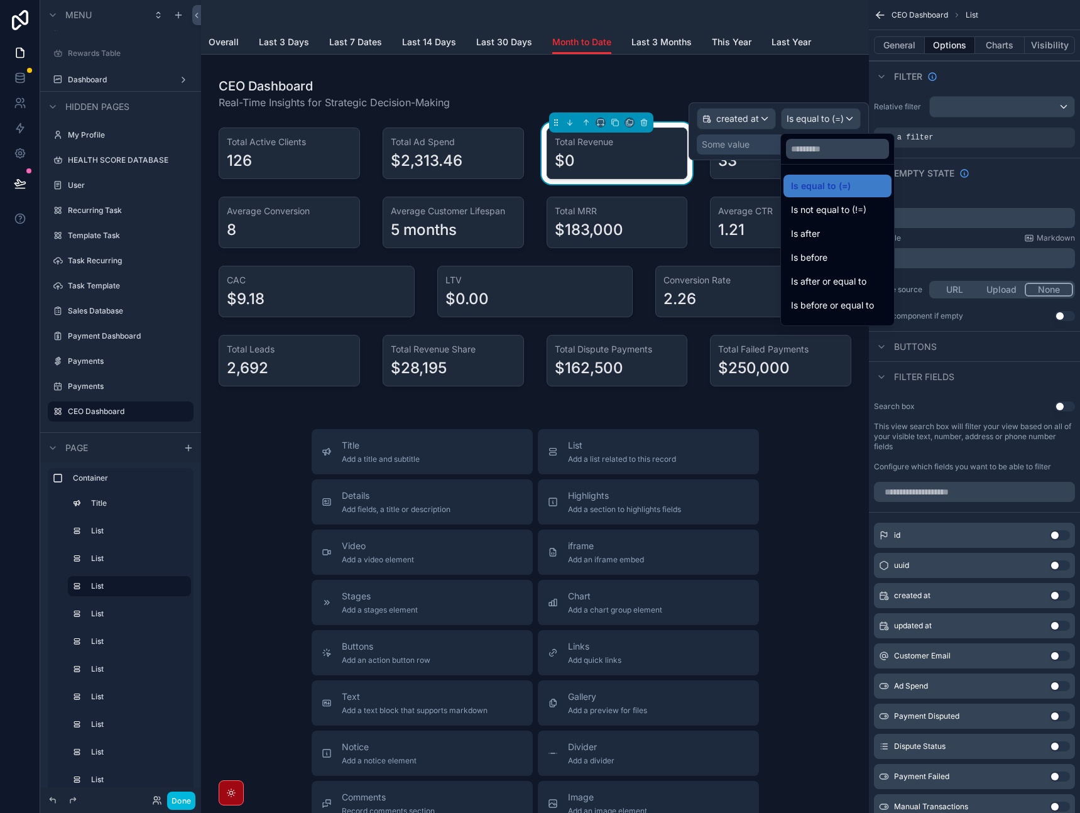
click at [842, 287] on span "Is after or equal to" at bounding box center [828, 281] width 75 height 15
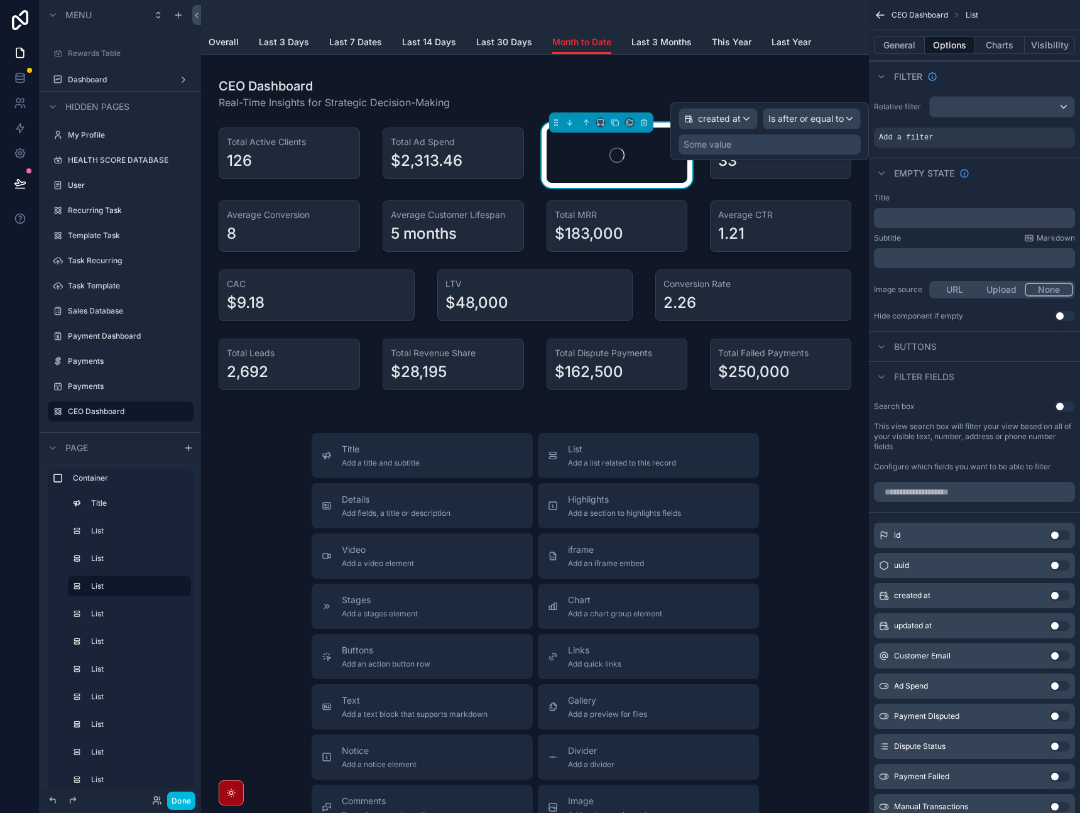
click at [769, 150] on div "Some value" at bounding box center [770, 144] width 182 height 20
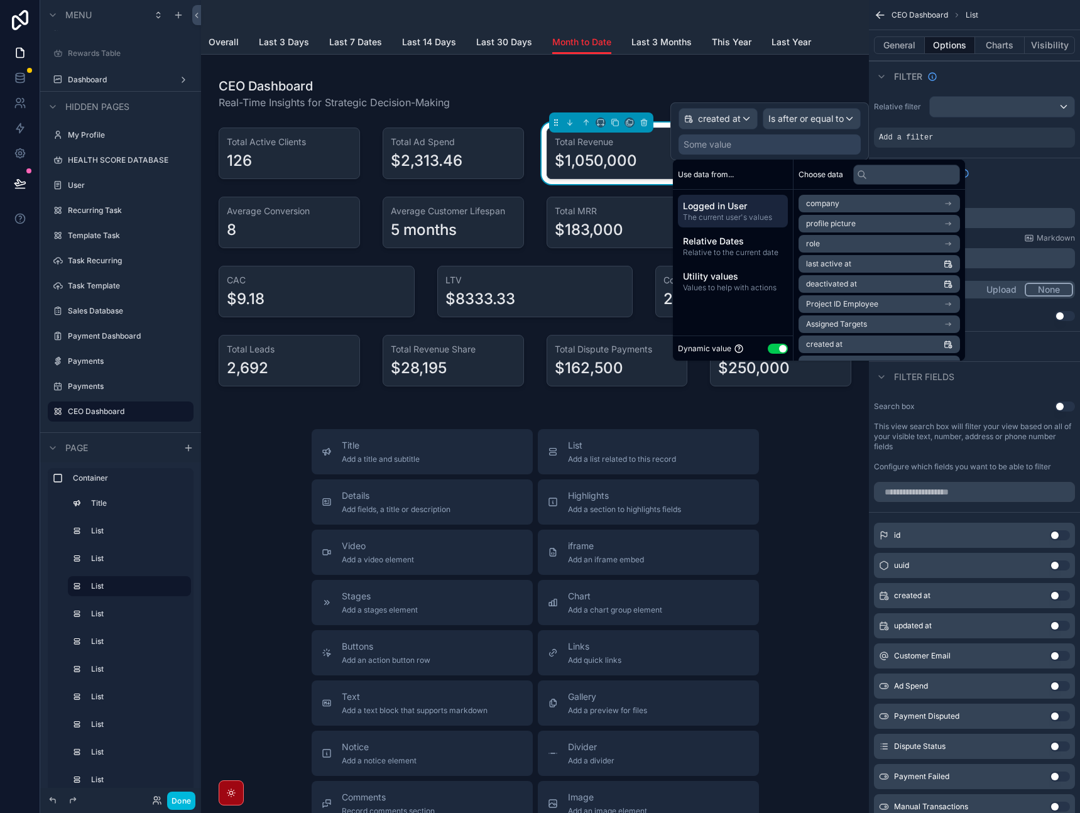
click at [765, 253] on span "Relative to the current date" at bounding box center [733, 253] width 100 height 10
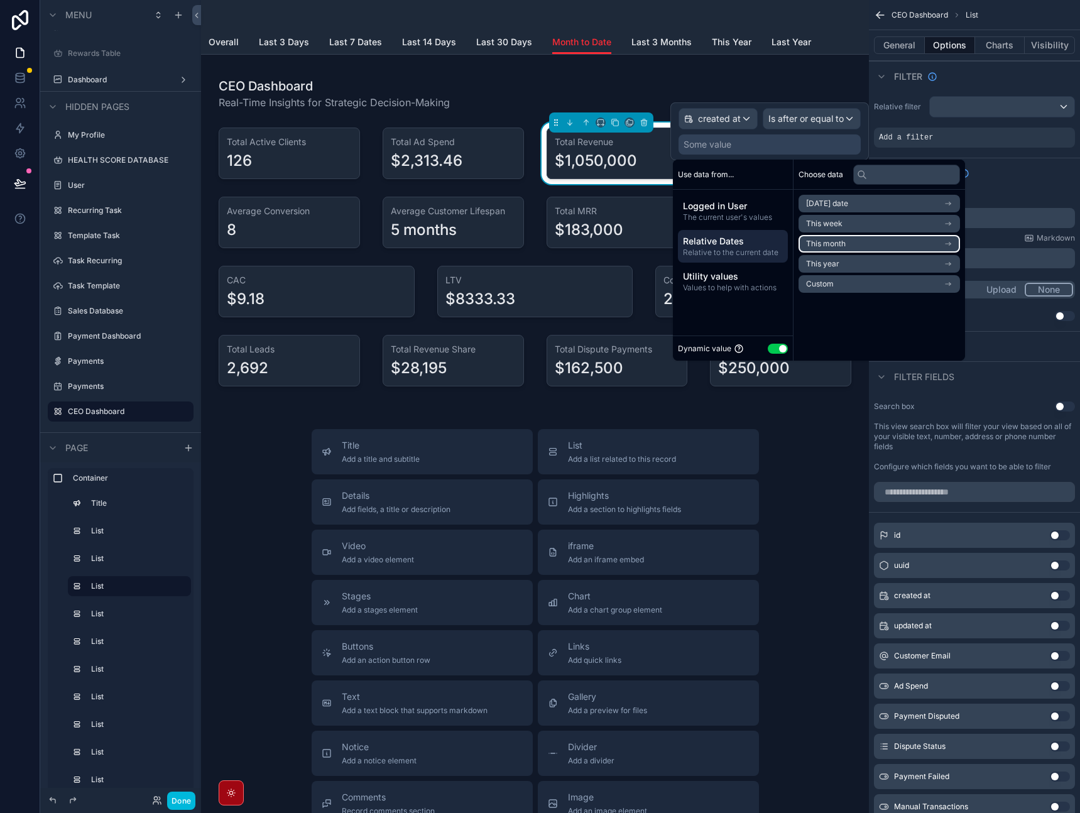
click at [844, 251] on li "This month" at bounding box center [879, 244] width 161 height 18
click at [845, 227] on span "Start of month" at bounding box center [831, 226] width 51 height 10
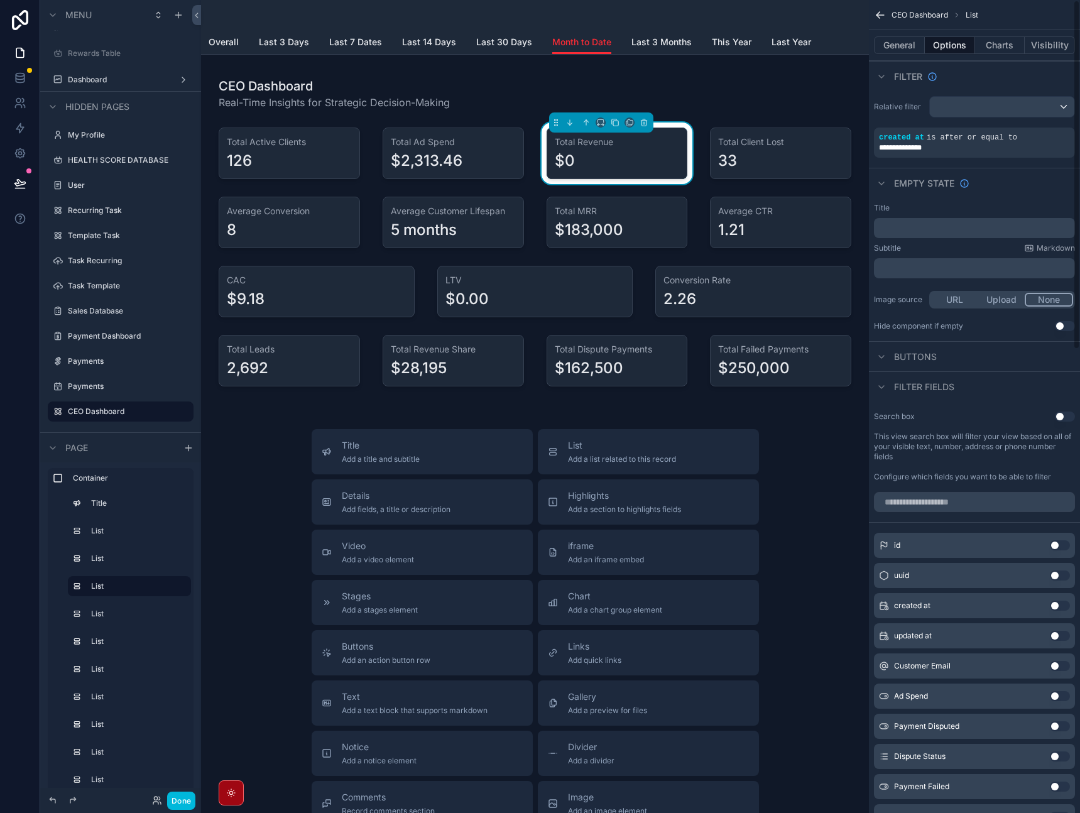
click at [1007, 179] on div "Empty state" at bounding box center [974, 183] width 211 height 30
click at [0, 0] on div "scrollable content" at bounding box center [0, 0] width 0 height 0
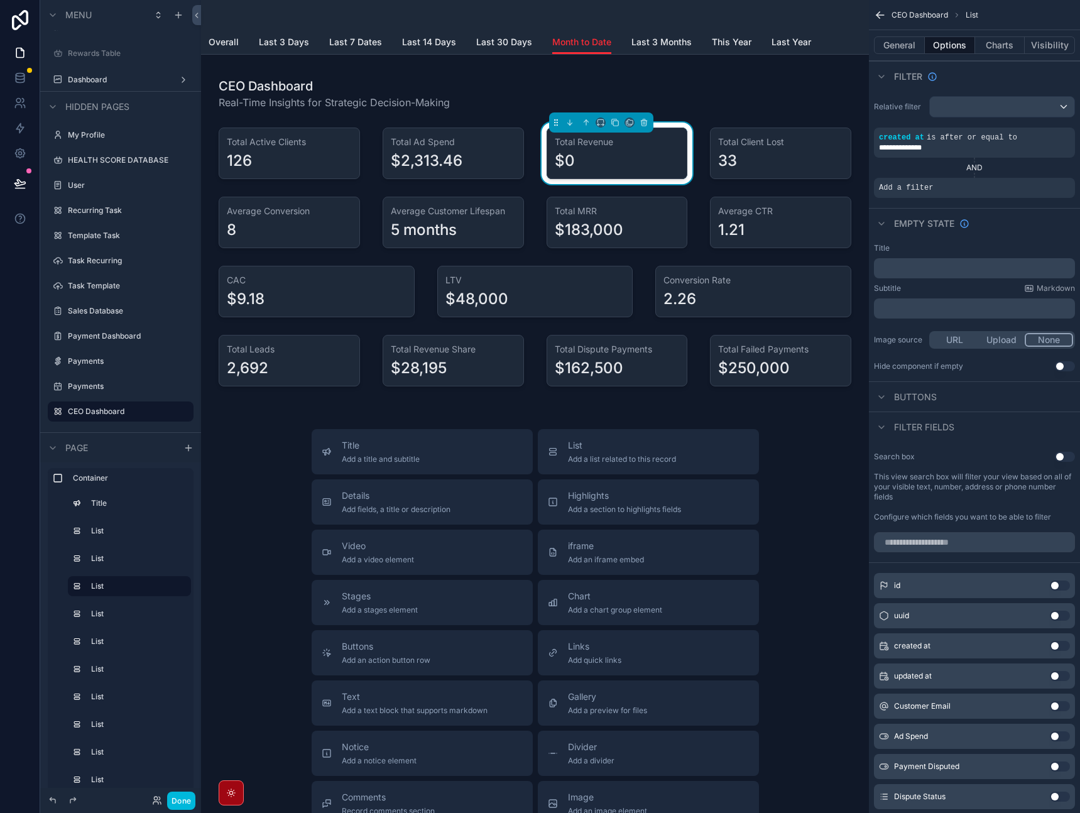
click at [0, 0] on icon "scrollable content" at bounding box center [0, 0] width 0 height 0
click at [769, 169] on span "Select a field" at bounding box center [746, 168] width 53 height 11
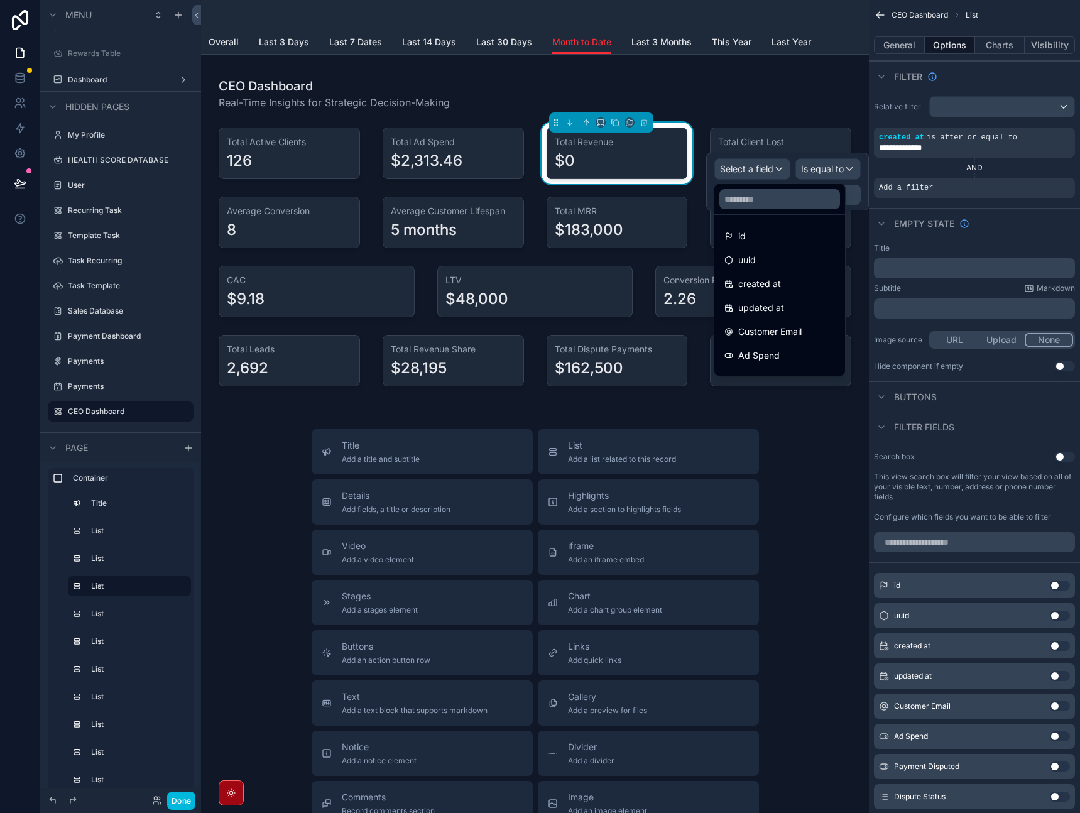
click at [792, 290] on div "created at" at bounding box center [779, 283] width 111 height 15
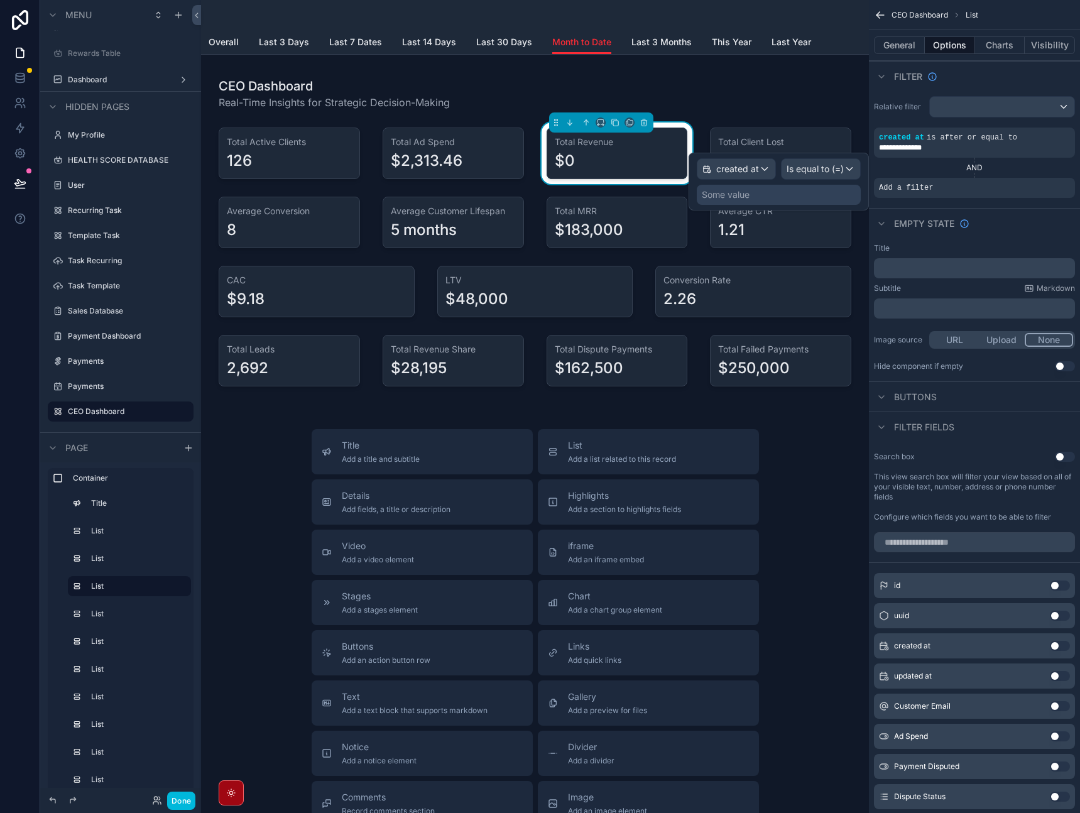
click at [836, 165] on span "Is equal to (=)" at bounding box center [815, 169] width 57 height 13
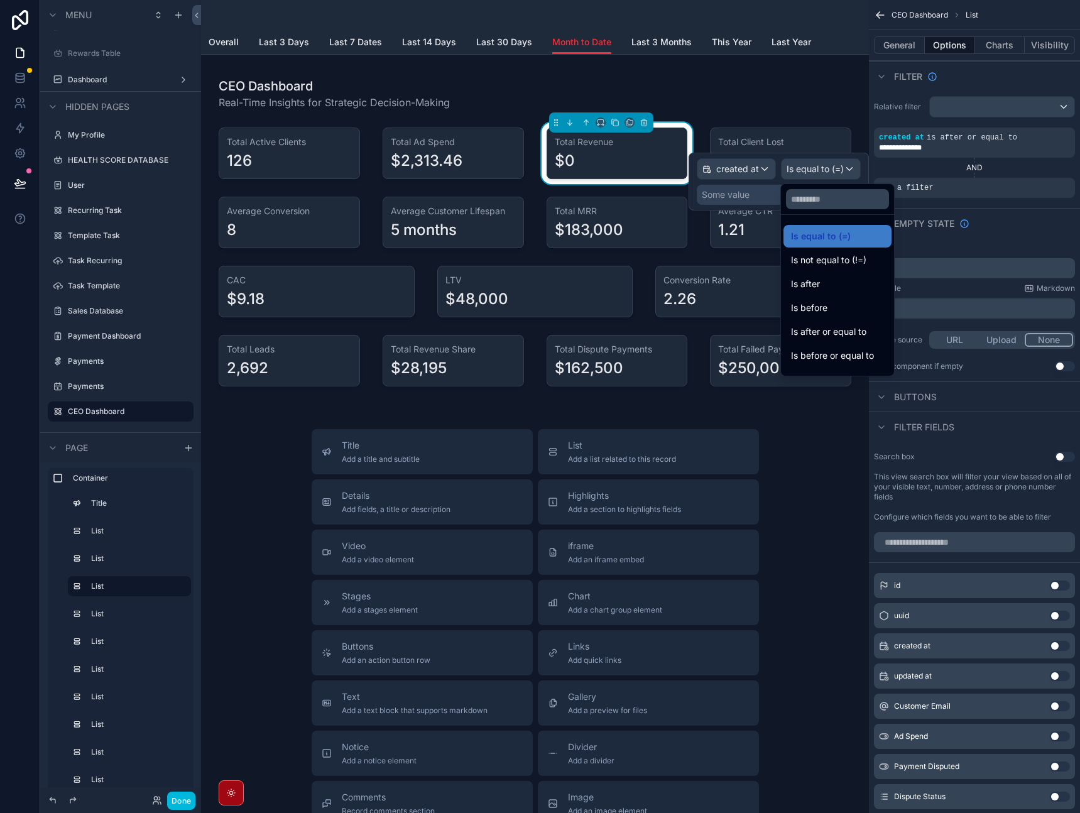
click at [820, 354] on span "Is before or equal to" at bounding box center [832, 355] width 83 height 15
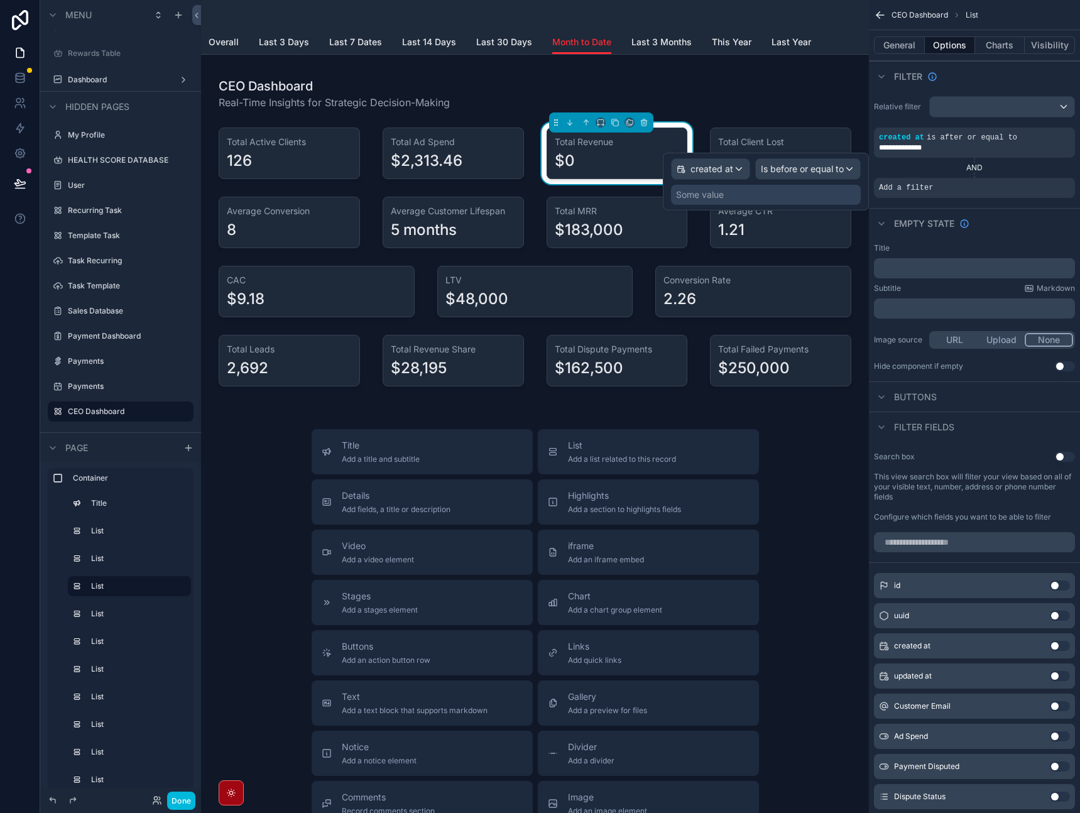
click at [804, 196] on div "Some value" at bounding box center [766, 195] width 190 height 20
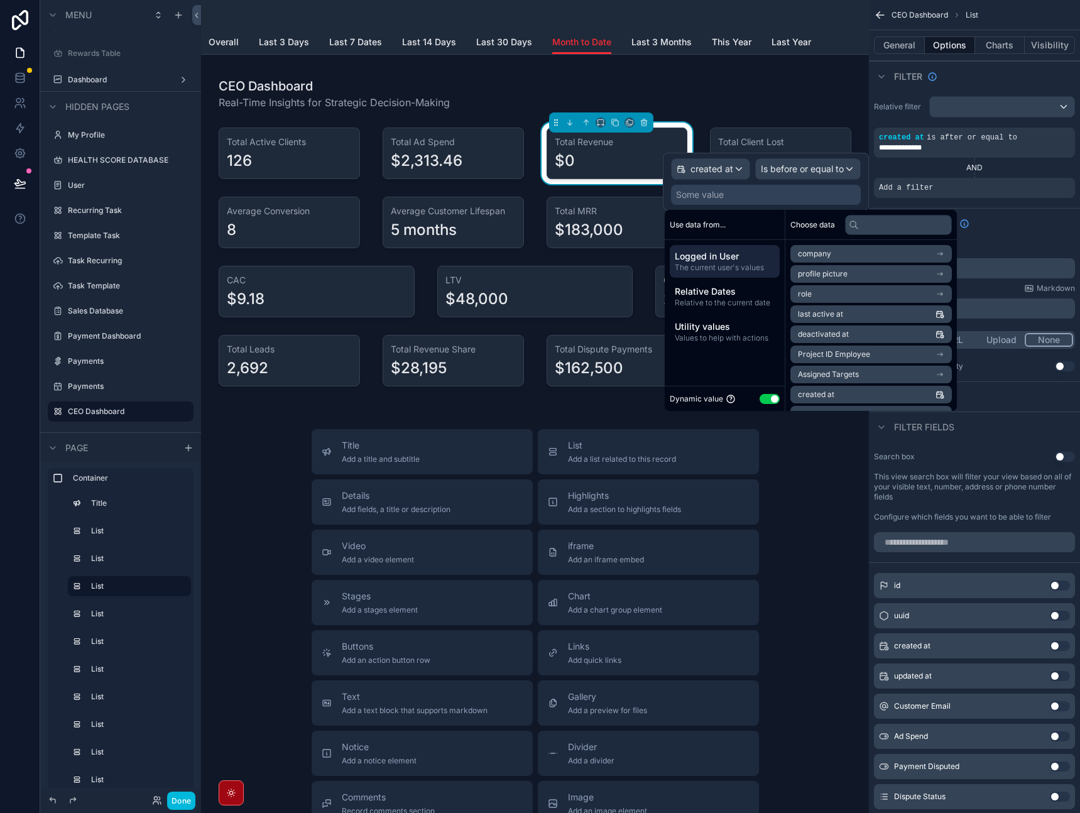
click at [749, 301] on span "Relative to the current date" at bounding box center [725, 303] width 100 height 10
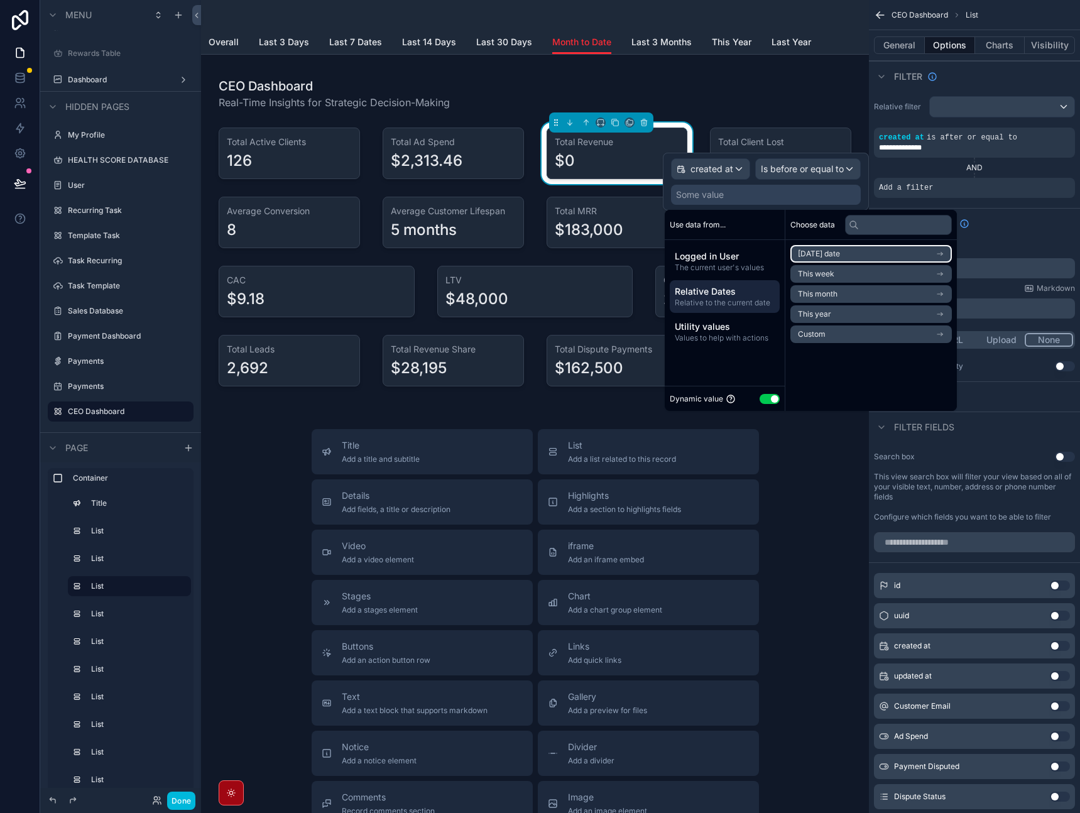
click at [856, 249] on li "[DATE] date" at bounding box center [870, 254] width 161 height 18
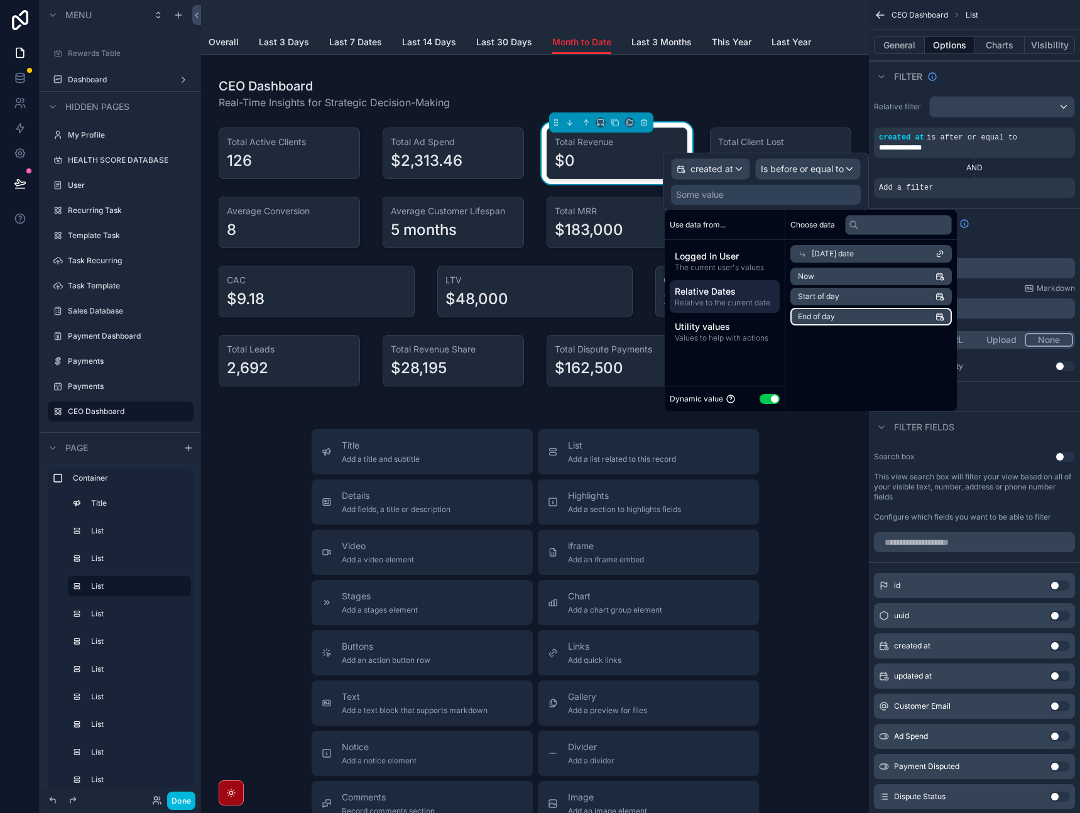
click at [847, 311] on li "End of day" at bounding box center [870, 317] width 161 height 18
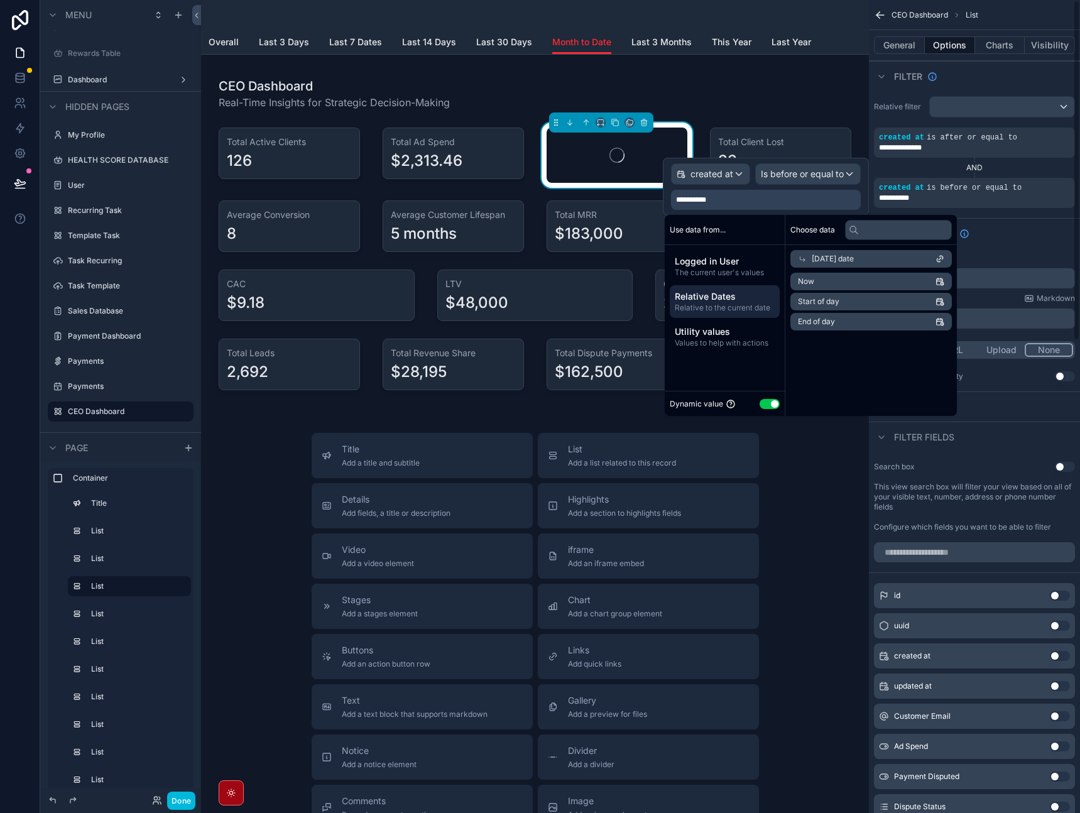
click at [1034, 228] on div "Empty state" at bounding box center [974, 233] width 211 height 30
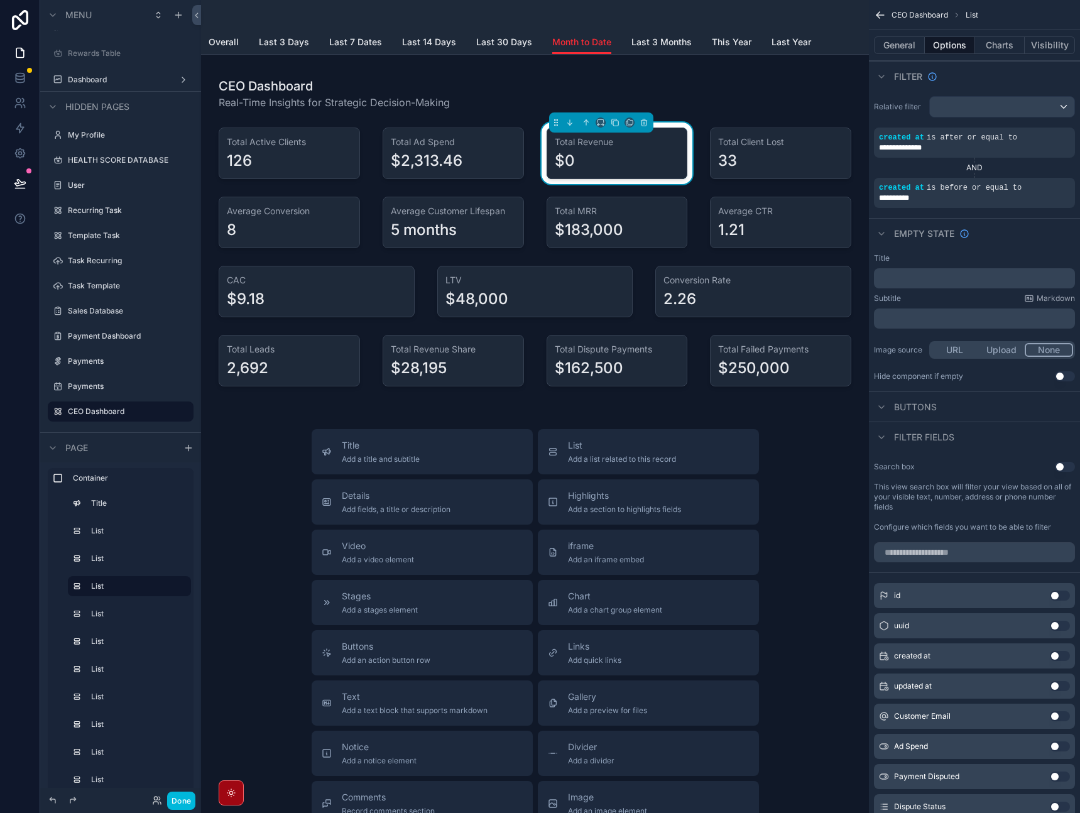
click at [0, 0] on div "scrollable content" at bounding box center [0, 0] width 0 height 0
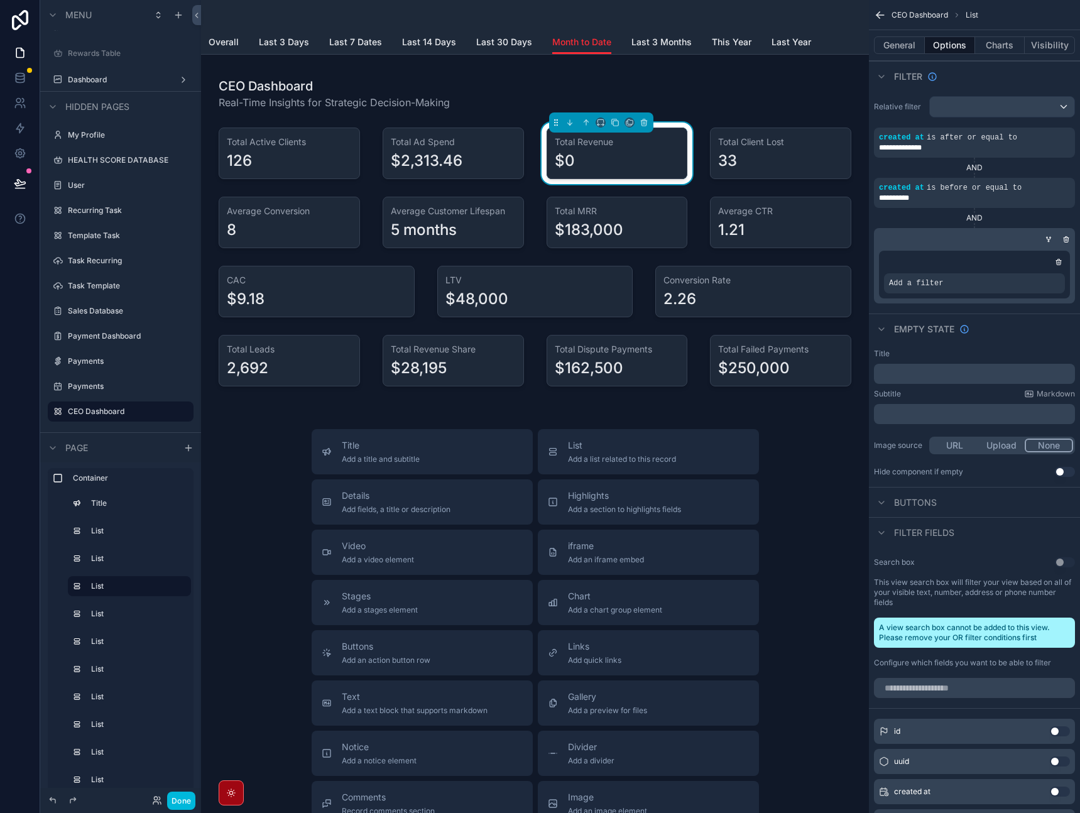
click at [0, 0] on div "scrollable content" at bounding box center [0, 0] width 0 height 0
click at [792, 265] on div "Select a field" at bounding box center [762, 264] width 75 height 20
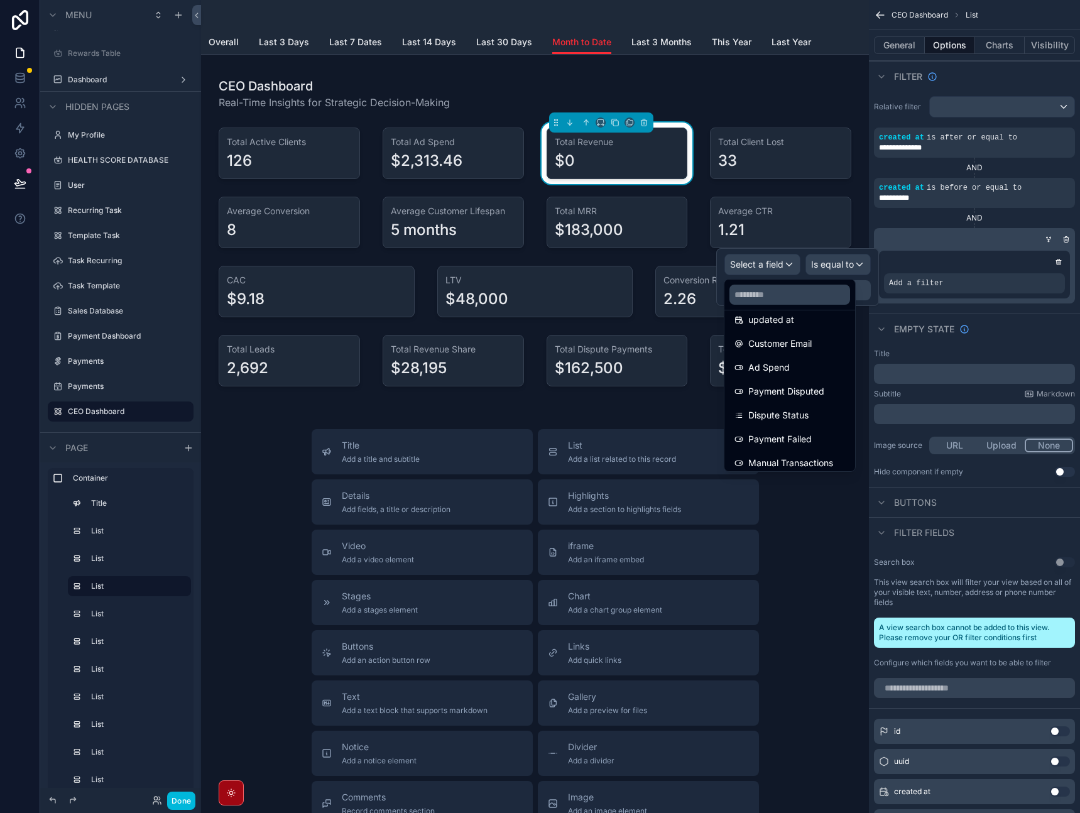
scroll to position [90, 0]
click at [802, 415] on span "Dispute Status" at bounding box center [778, 408] width 60 height 15
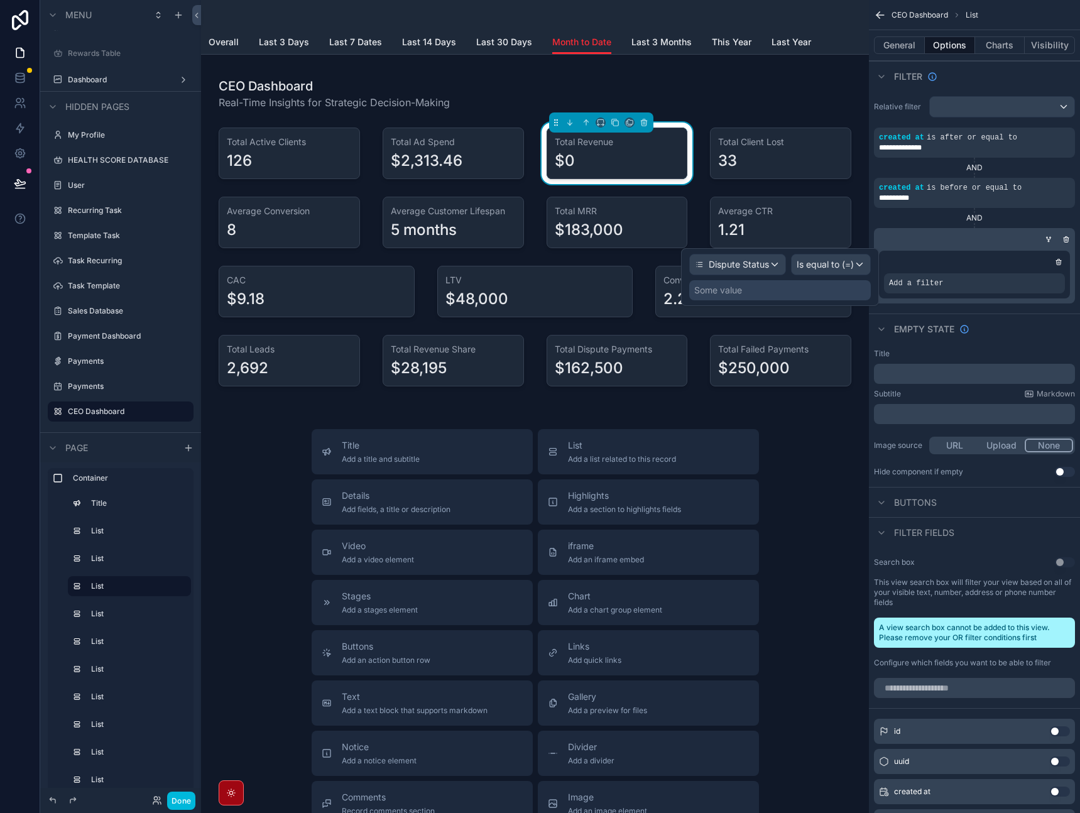
click at [816, 283] on div "Some value" at bounding box center [780, 290] width 182 height 20
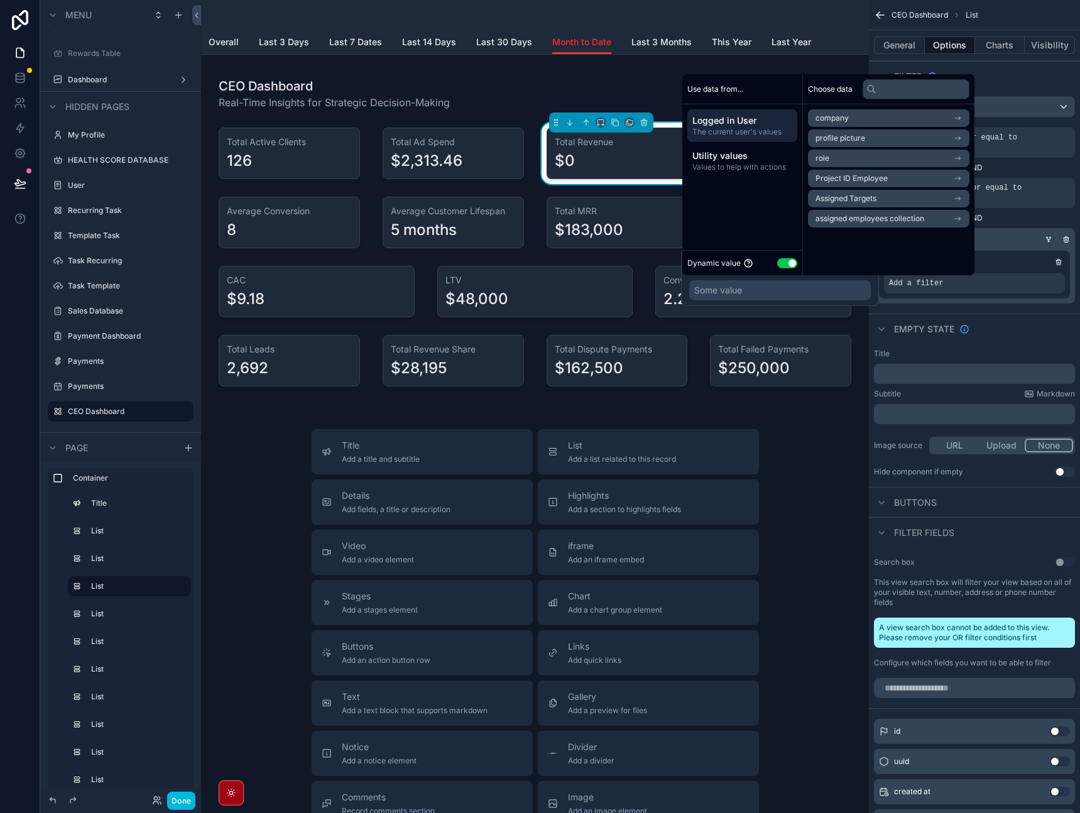
click at [796, 266] on button "Use setting" at bounding box center [787, 263] width 20 height 10
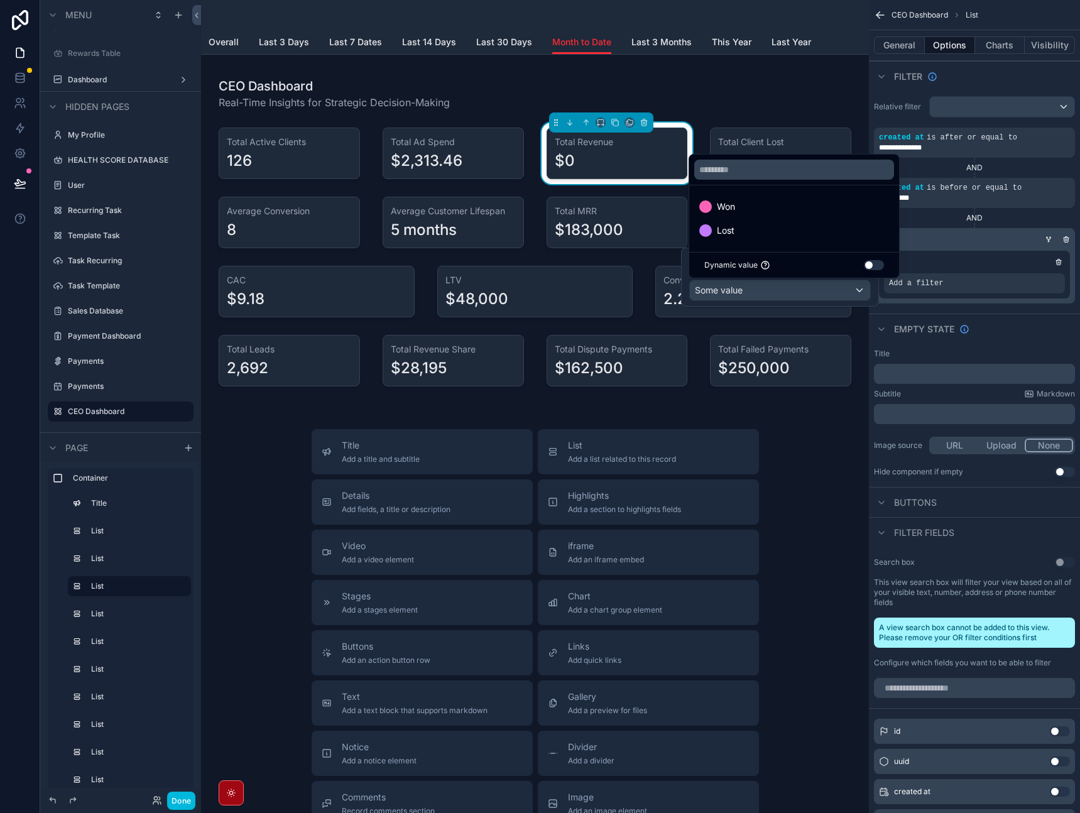
click at [810, 212] on div "Won" at bounding box center [794, 206] width 190 height 15
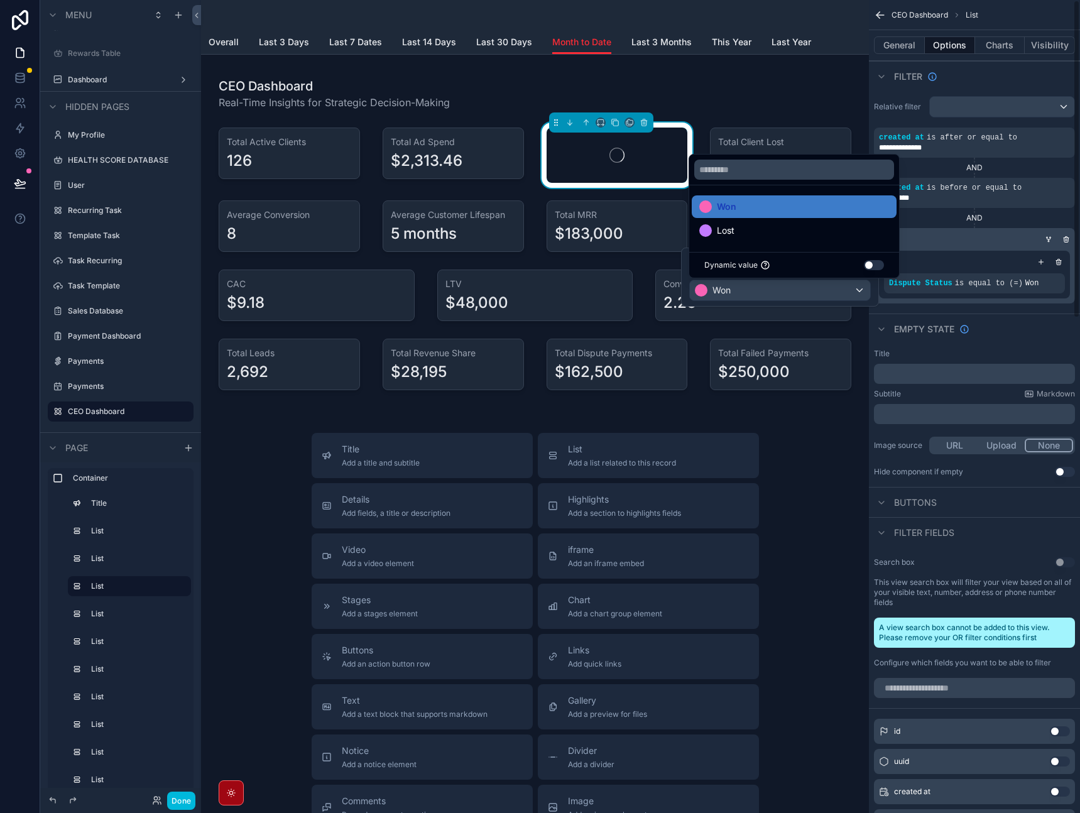
click at [1032, 328] on div "Empty state" at bounding box center [974, 329] width 211 height 30
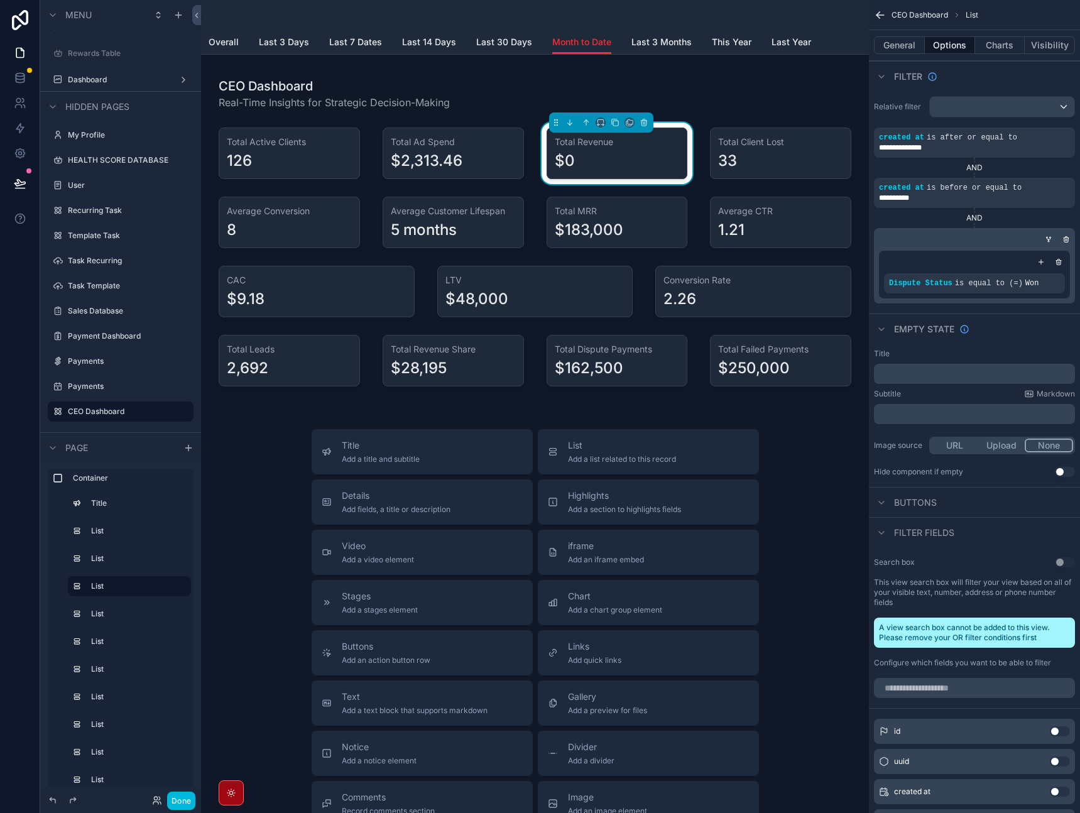
click at [1039, 262] on icon "scrollable content" at bounding box center [1041, 262] width 4 height 0
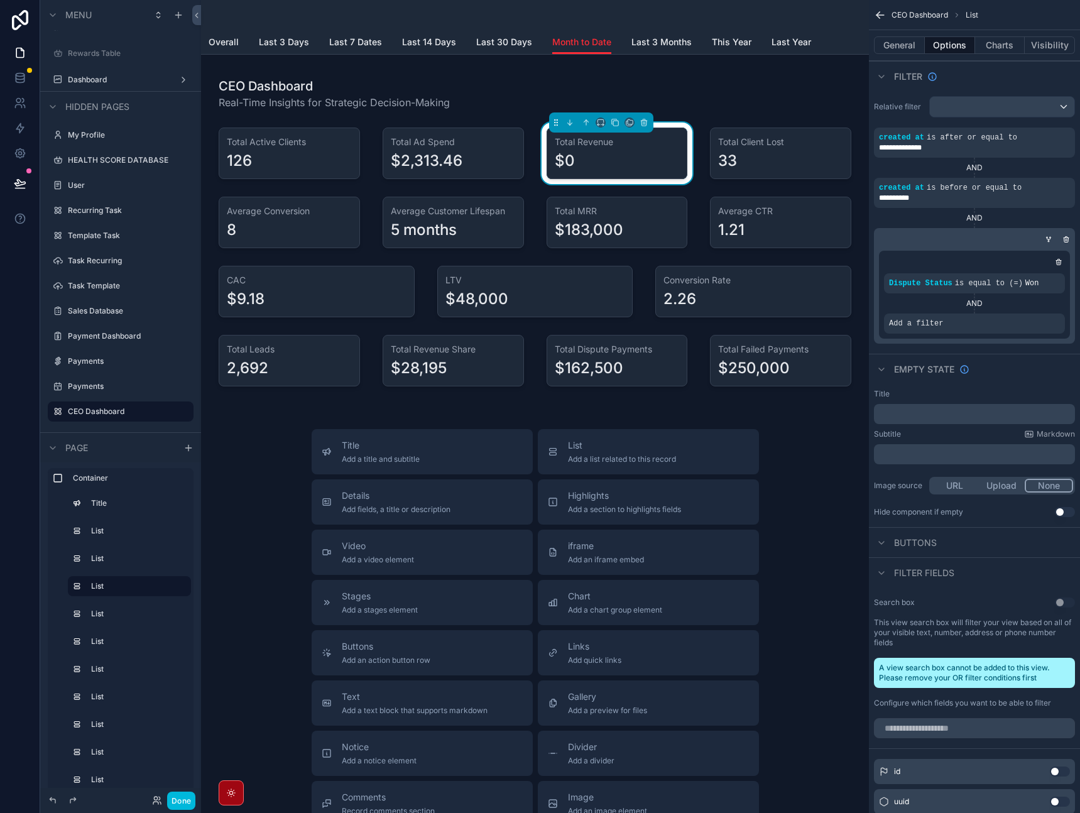
click at [0, 0] on div "scrollable content" at bounding box center [0, 0] width 0 height 0
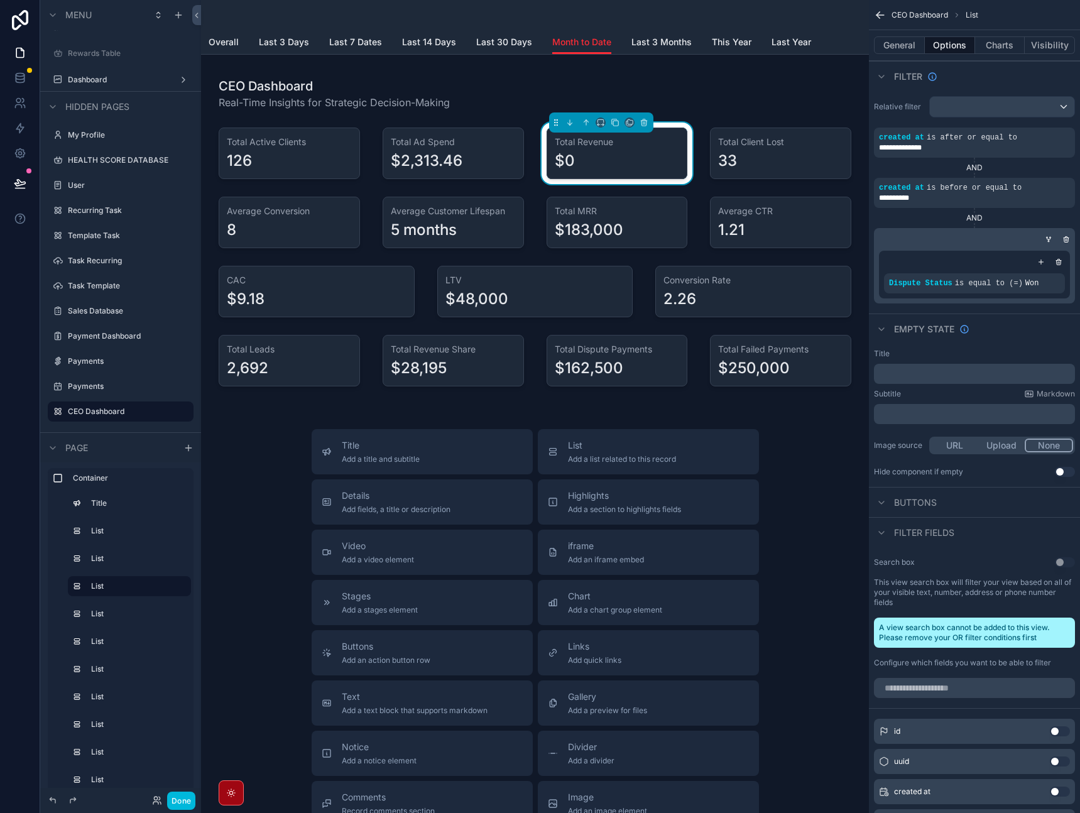
click at [1049, 241] on icon "scrollable content" at bounding box center [1048, 241] width 1 height 1
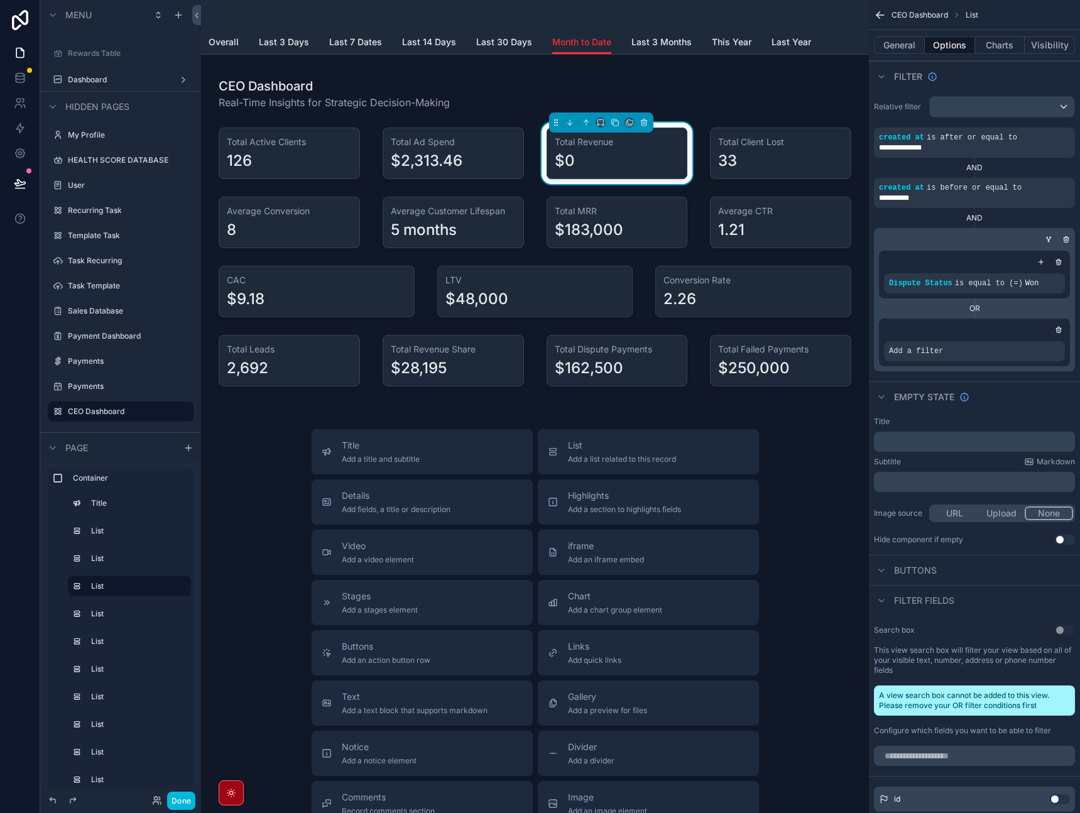
click at [0, 0] on icon "scrollable content" at bounding box center [0, 0] width 0 height 0
click at [757, 329] on span "Select a field" at bounding box center [756, 332] width 53 height 11
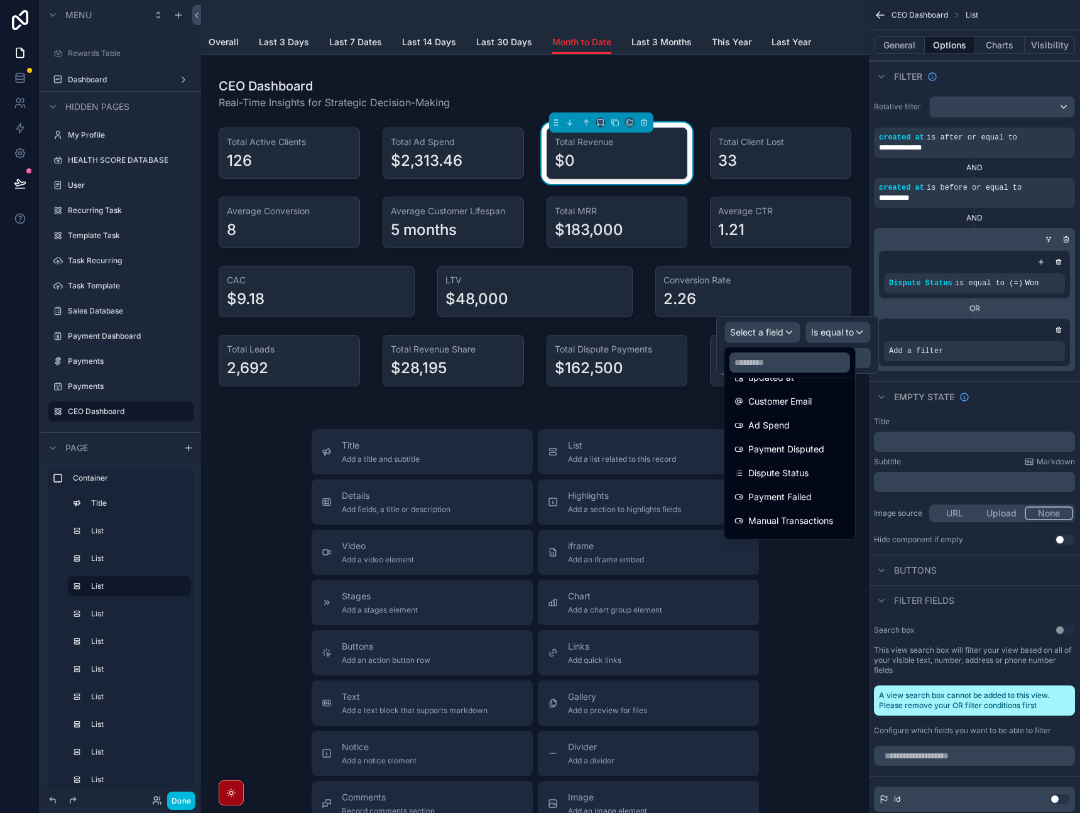
scroll to position [95, 0]
click at [800, 501] on span "Payment Failed" at bounding box center [779, 495] width 63 height 15
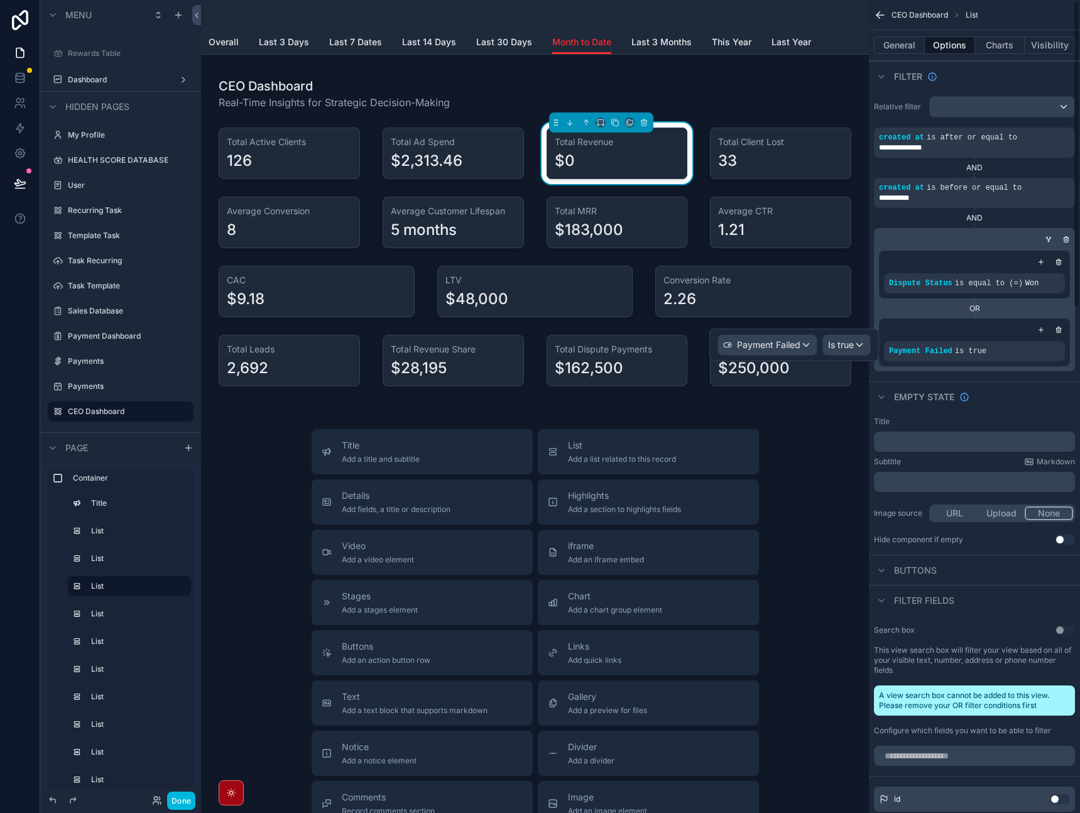
click at [849, 342] on span "Is true" at bounding box center [841, 345] width 26 height 13
click at [850, 444] on div "Is false" at bounding box center [880, 436] width 108 height 23
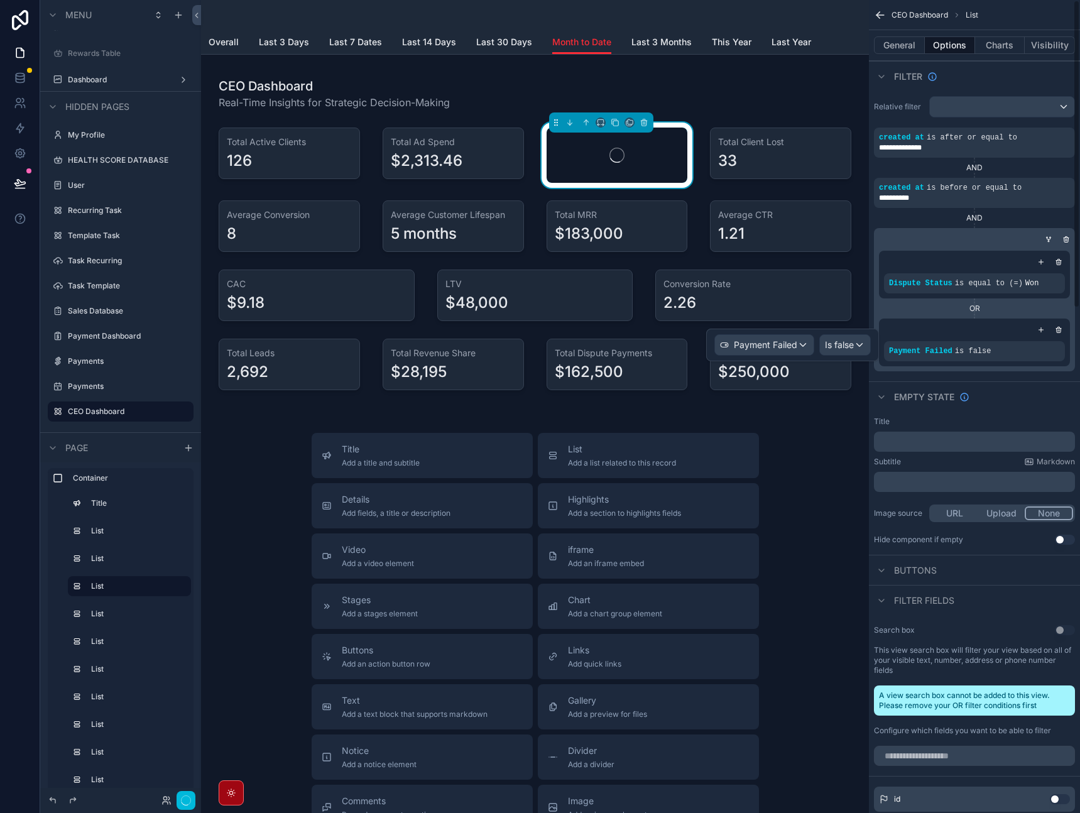
click at [1035, 414] on div "Title ﻿ Subtitle Markdown ﻿ Image source URL Upload None Hide component if empt…" at bounding box center [974, 481] width 211 height 138
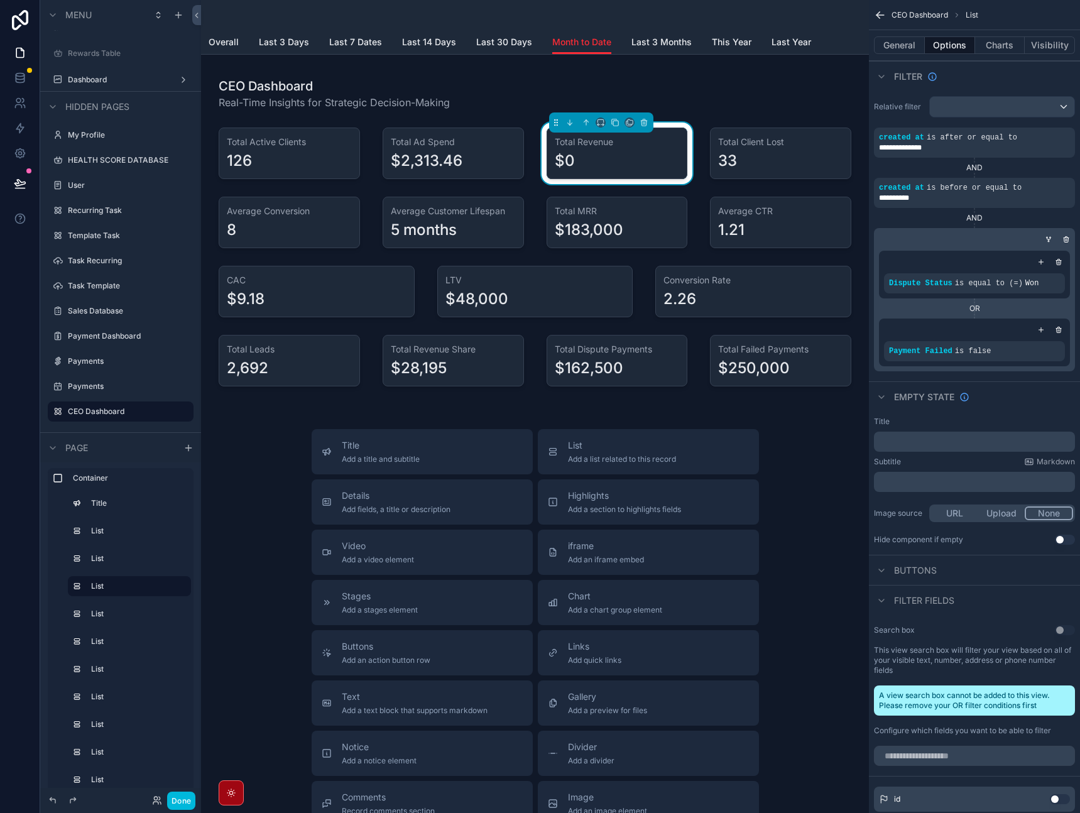
click at [753, 162] on div "scrollable content" at bounding box center [780, 154] width 156 height 62
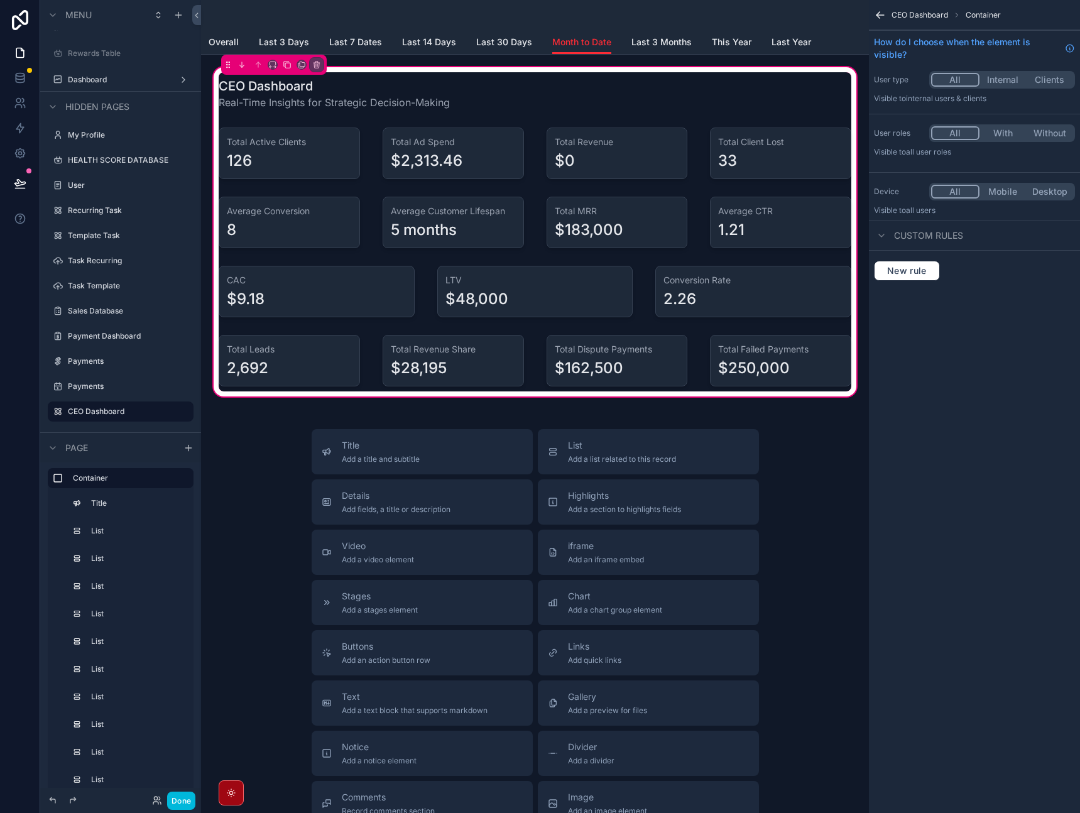
click at [294, 231] on div "scrollable content" at bounding box center [289, 223] width 156 height 62
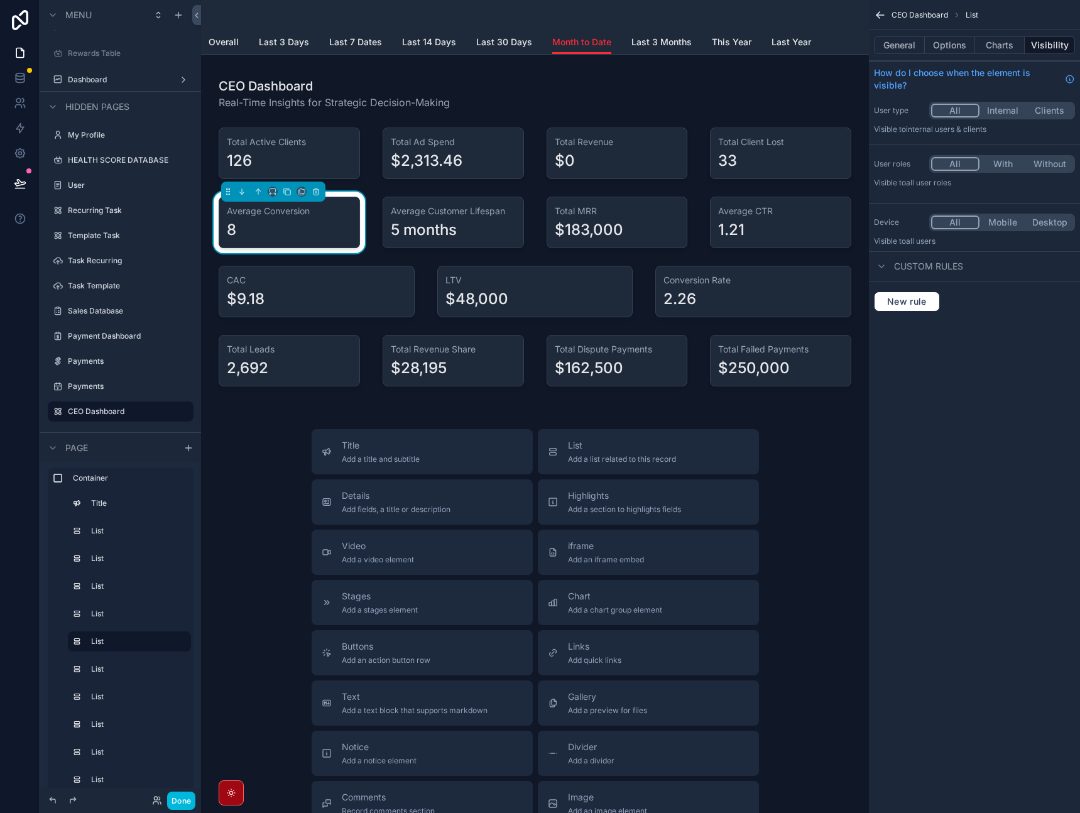
click at [958, 40] on button "Options" at bounding box center [950, 45] width 50 height 18
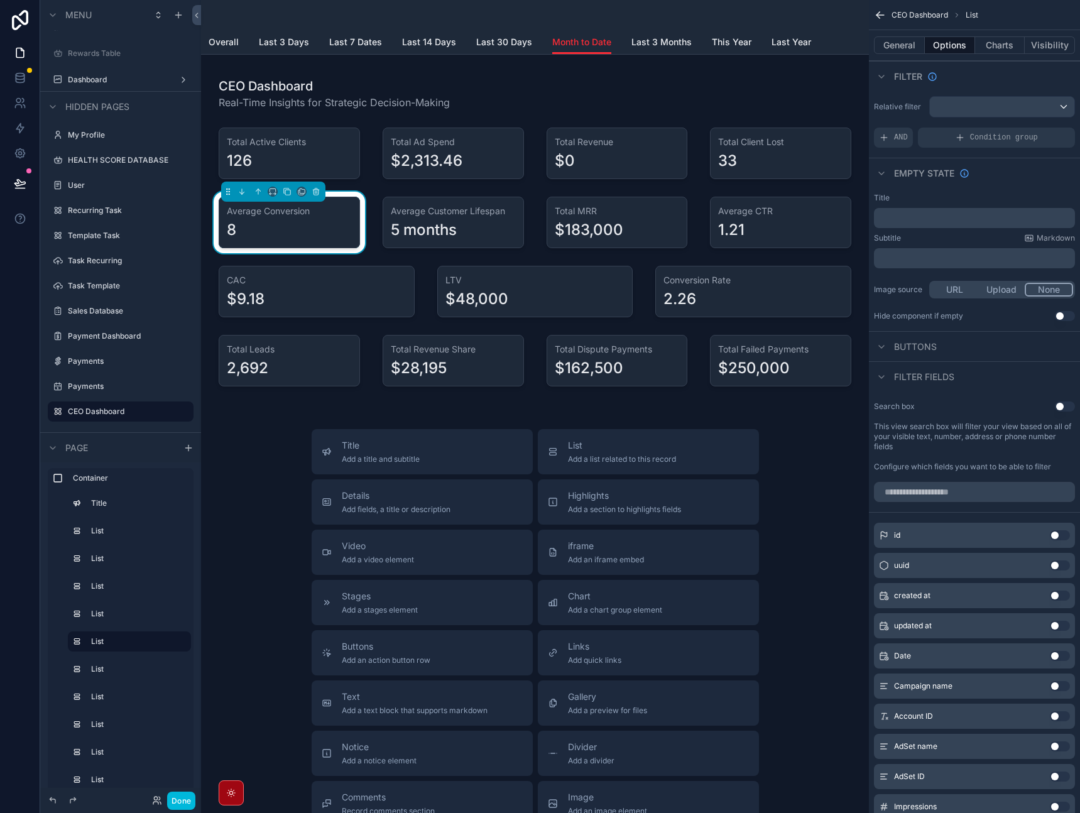
click at [966, 109] on div "scrollable content" at bounding box center [1002, 107] width 145 height 20
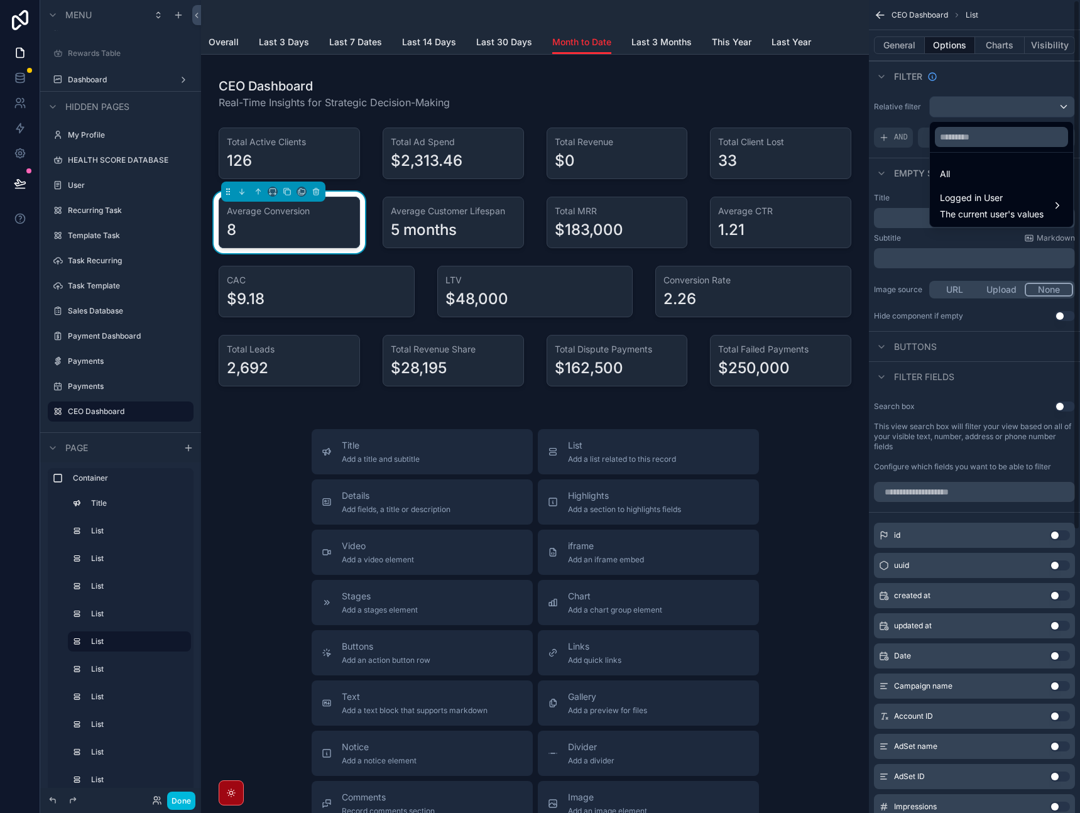
click at [975, 88] on div "scrollable content" at bounding box center [540, 406] width 1080 height 813
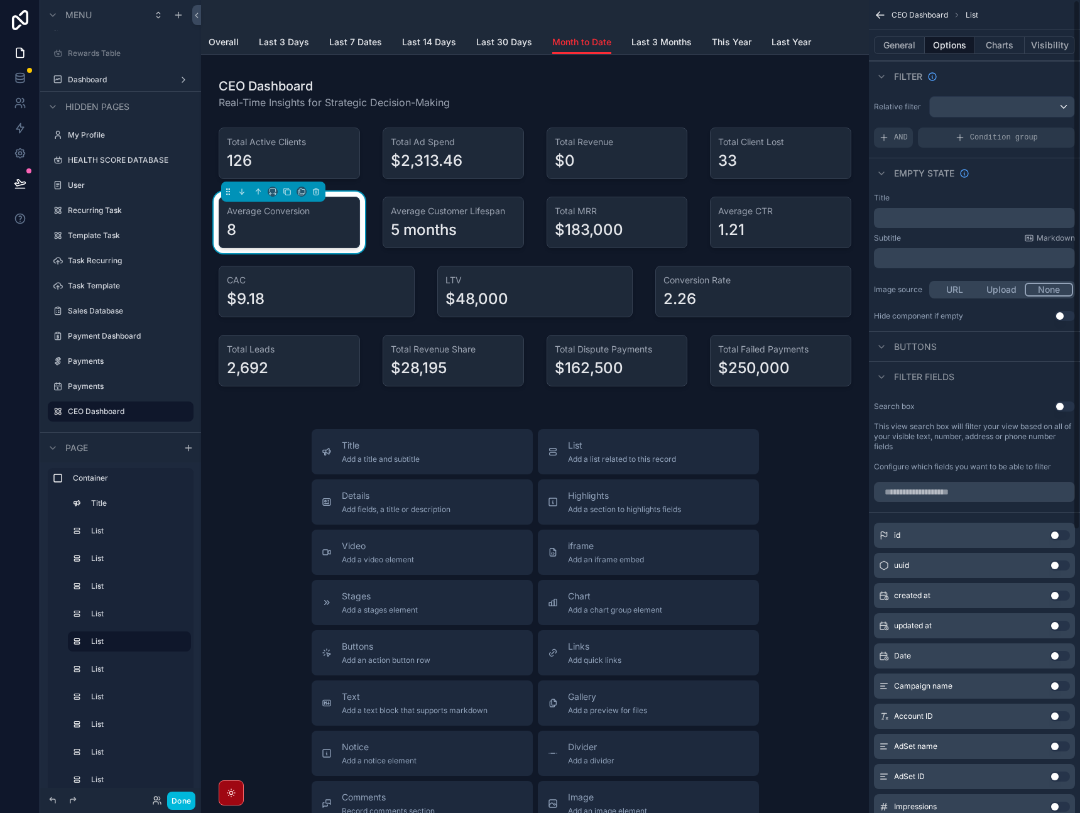
click at [907, 140] on span "AND" at bounding box center [901, 138] width 14 height 10
click at [0, 0] on icon "scrollable content" at bounding box center [0, 0] width 0 height 0
click at [770, 119] on span "Select a field" at bounding box center [746, 118] width 53 height 11
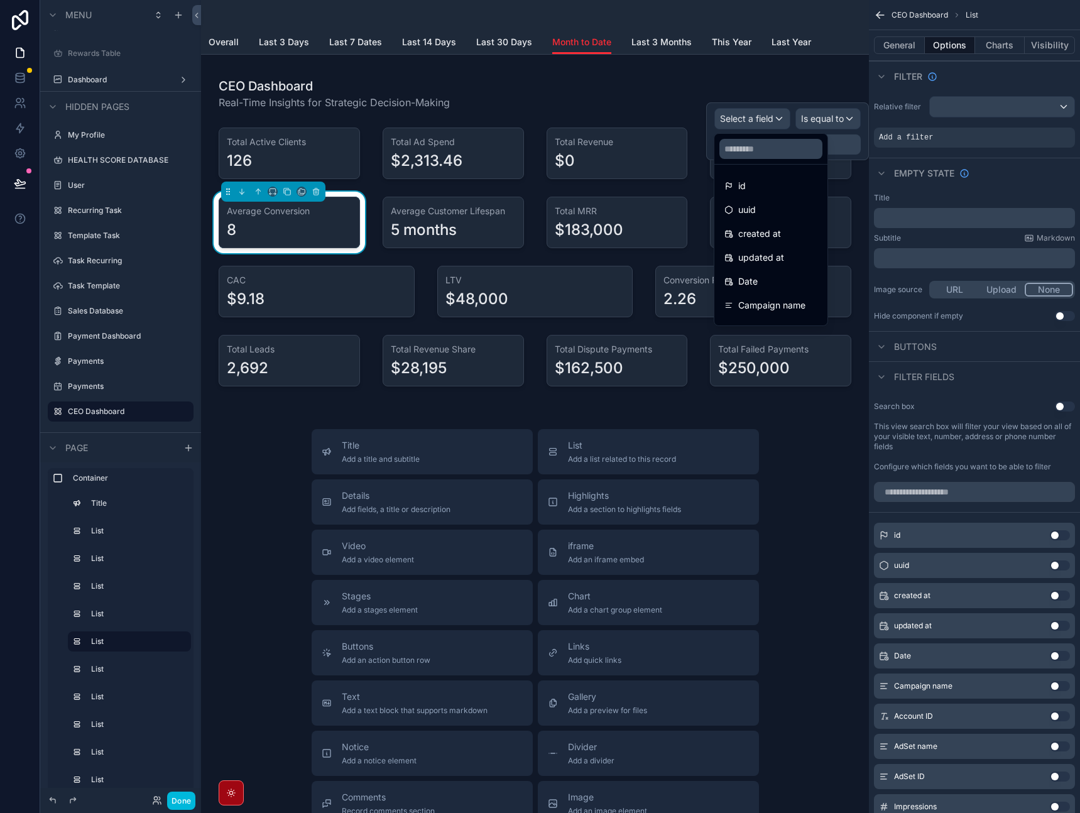
click at [783, 282] on div "Date" at bounding box center [770, 281] width 93 height 15
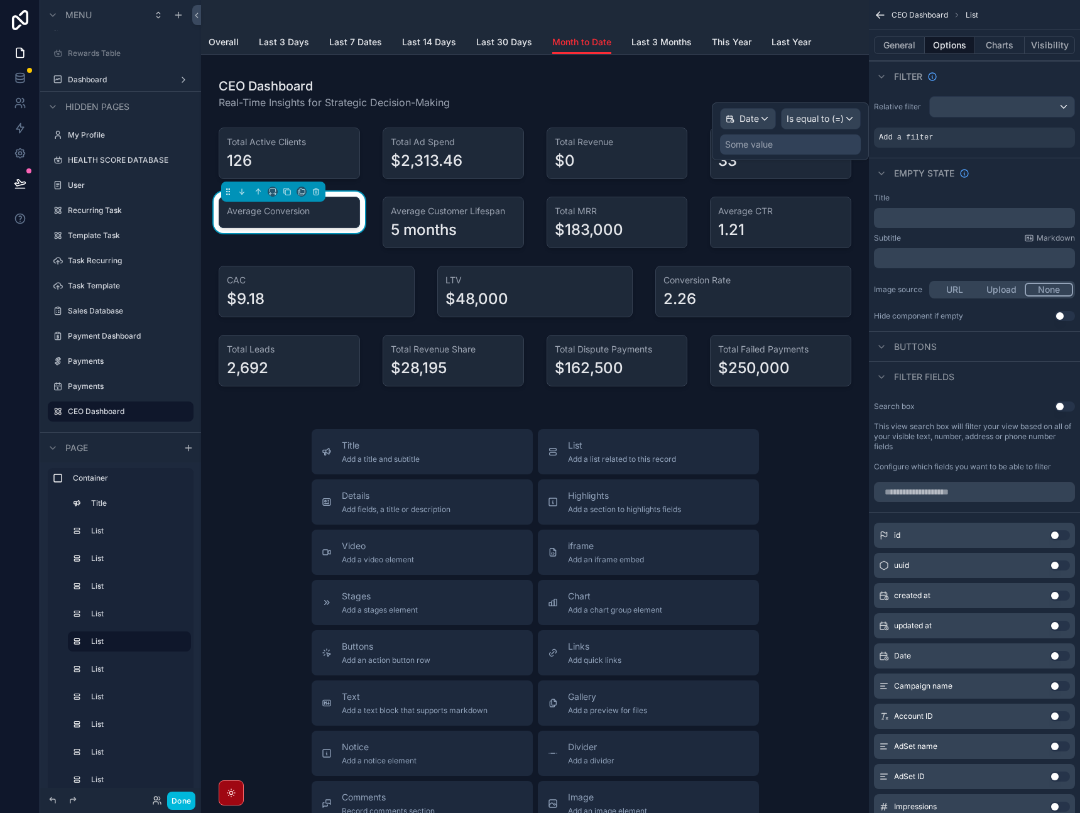
click at [846, 118] on div "Is equal to (=)" at bounding box center [821, 119] width 79 height 20
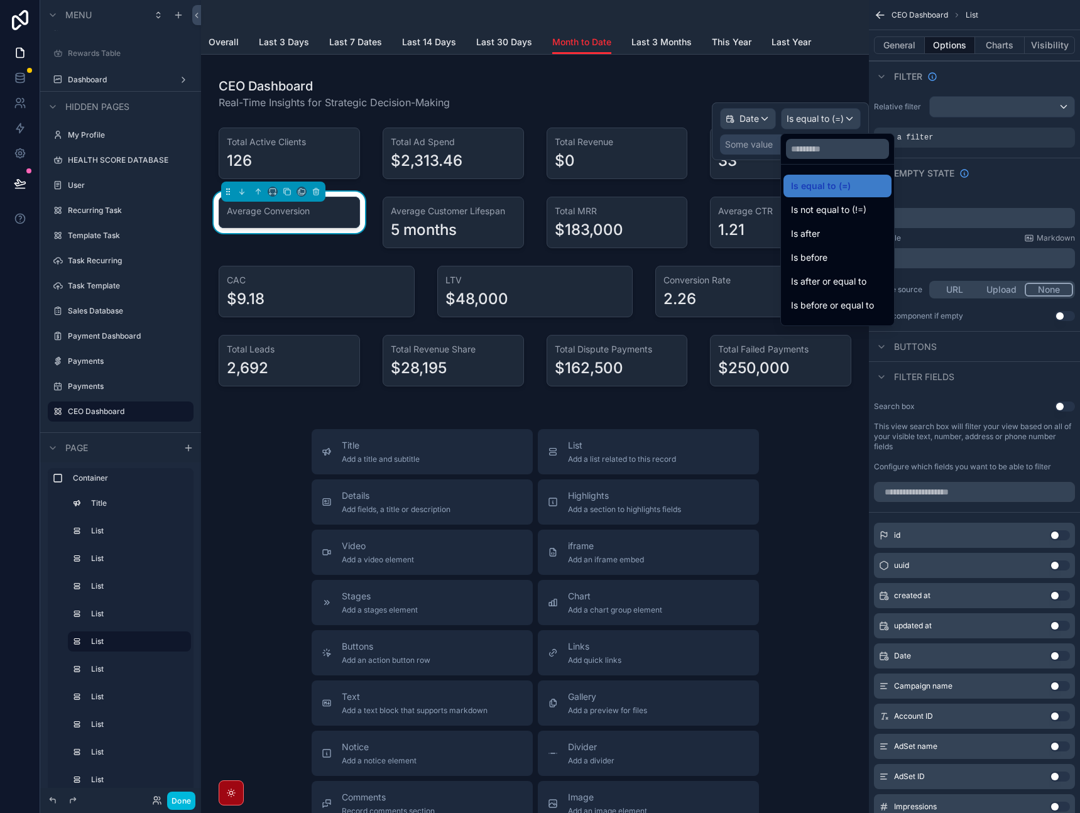
click at [841, 288] on span "Is after or equal to" at bounding box center [828, 281] width 75 height 15
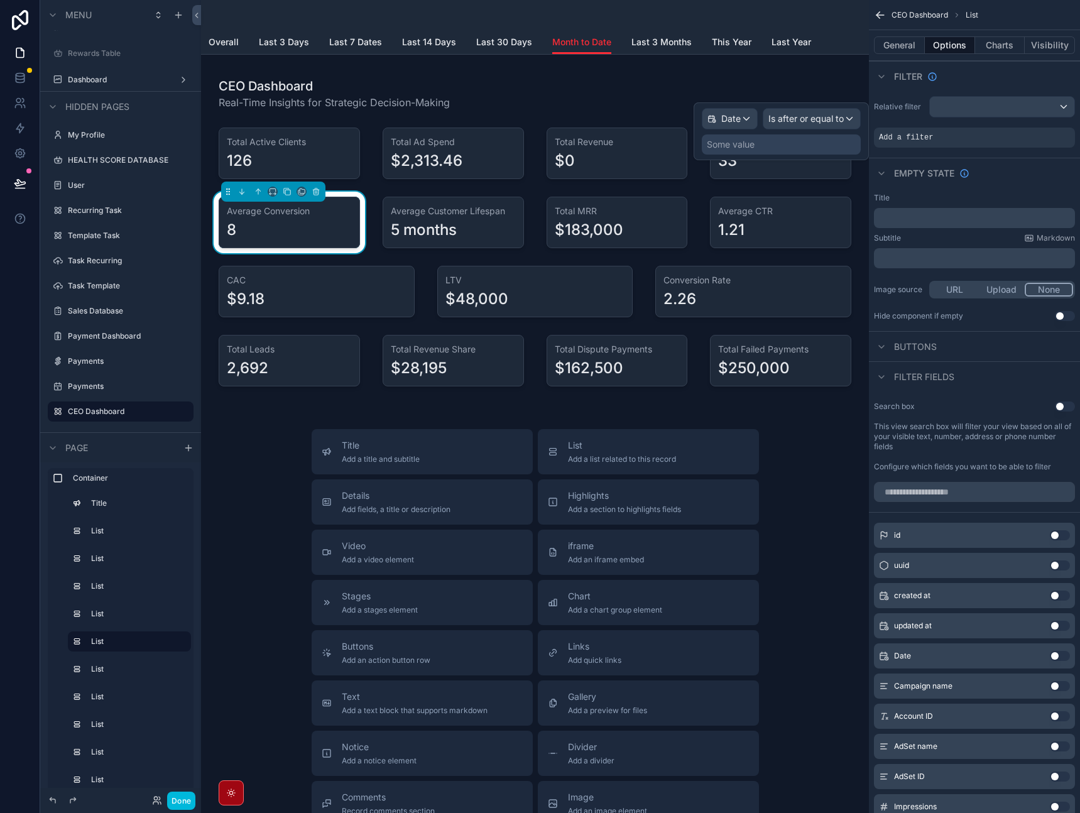
click at [805, 148] on div "Some value" at bounding box center [781, 144] width 159 height 20
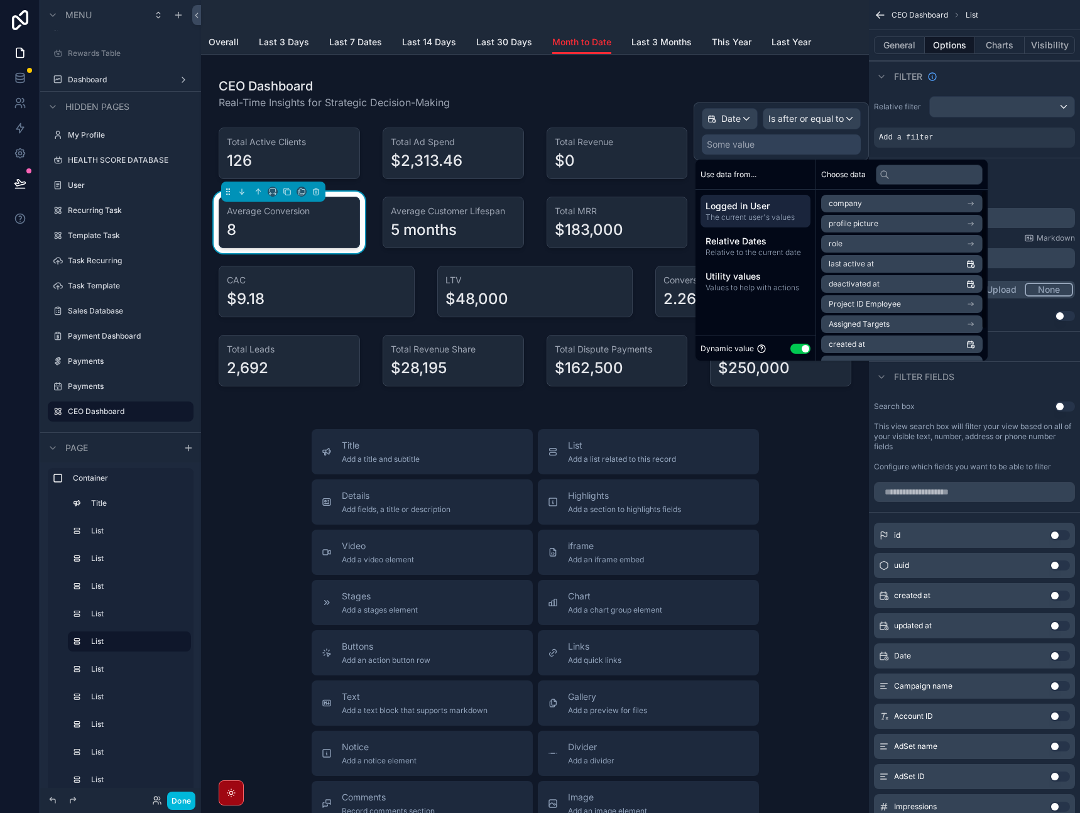
click at [798, 249] on span "Relative to the current date" at bounding box center [756, 253] width 100 height 10
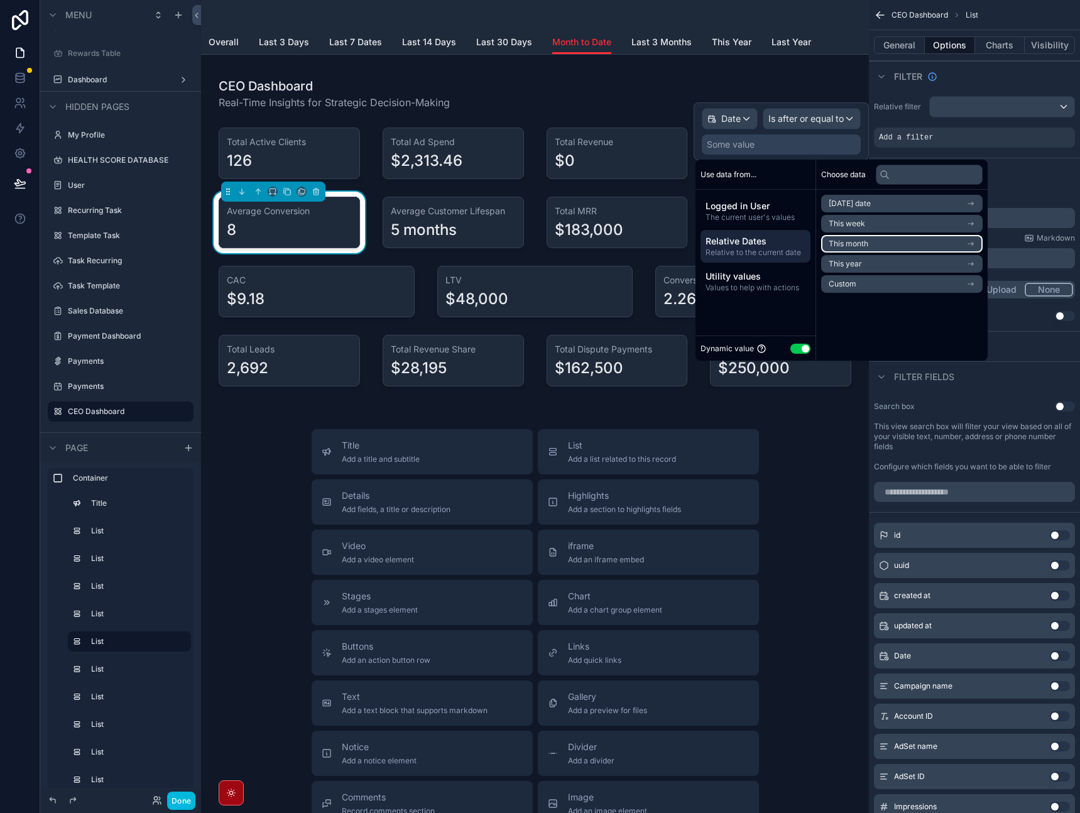
click at [858, 249] on li "This month" at bounding box center [901, 244] width 161 height 18
click at [866, 223] on span "Start of month" at bounding box center [854, 226] width 51 height 10
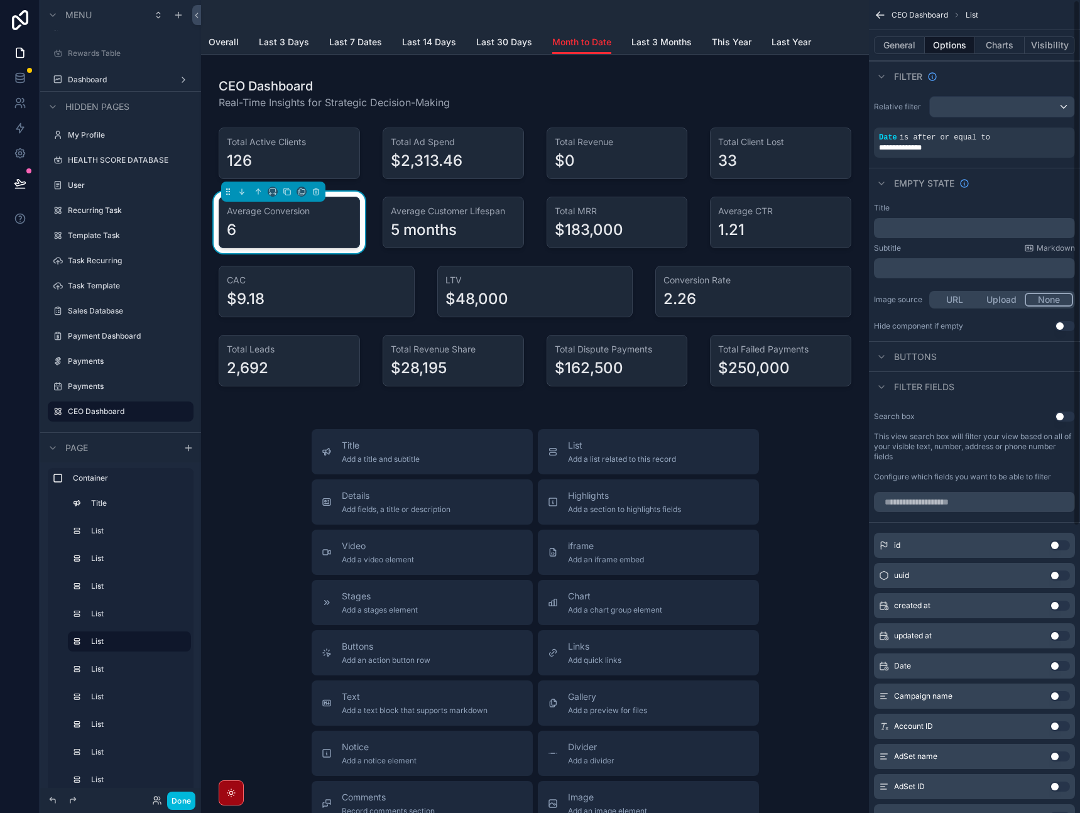
click at [1042, 167] on div "**********" at bounding box center [974, 618] width 211 height 1237
click at [0, 0] on icon "scrollable content" at bounding box center [0, 0] width 0 height 0
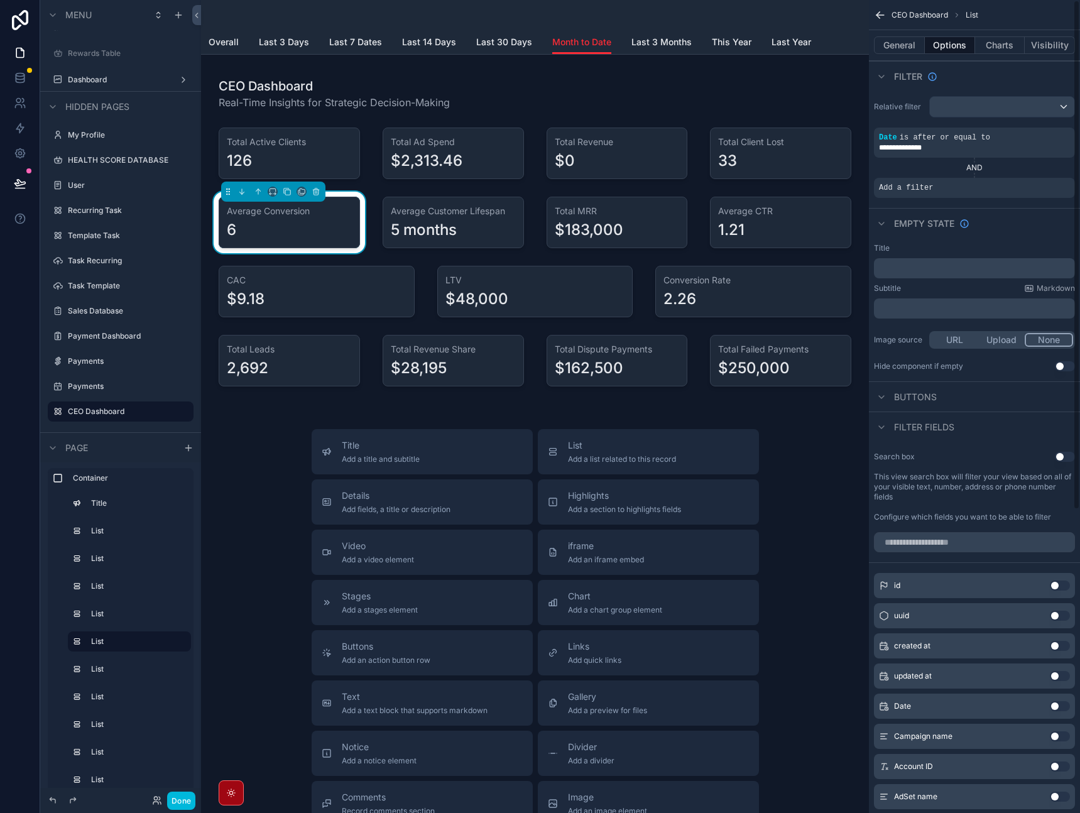
click at [0, 0] on div "scrollable content" at bounding box center [0, 0] width 0 height 0
click at [767, 175] on span "Select a field" at bounding box center [746, 169] width 53 height 13
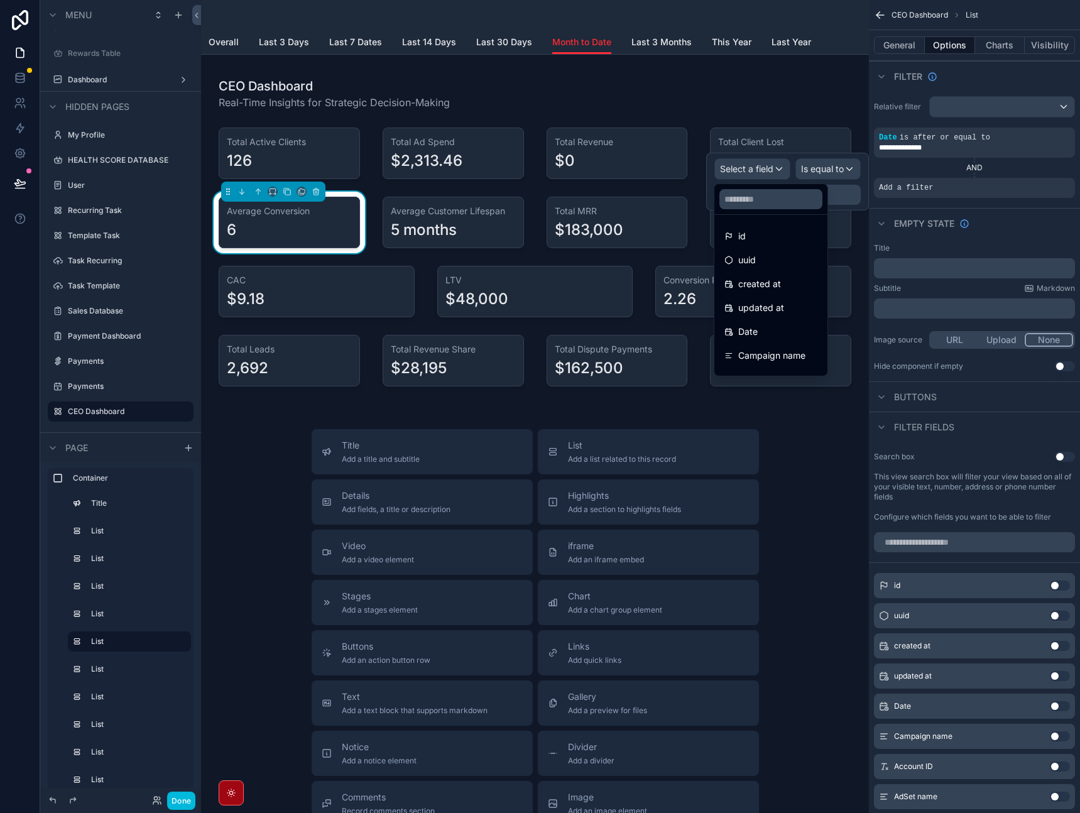
drag, startPoint x: 775, startPoint y: 348, endPoint x: 781, endPoint y: 336, distance: 13.8
click at [781, 336] on ul "id uuid created at updated at Date Campaign name Account ID AdSet name AdSet ID…" at bounding box center [770, 295] width 113 height 161
click at [781, 336] on div "Date" at bounding box center [770, 331] width 93 height 15
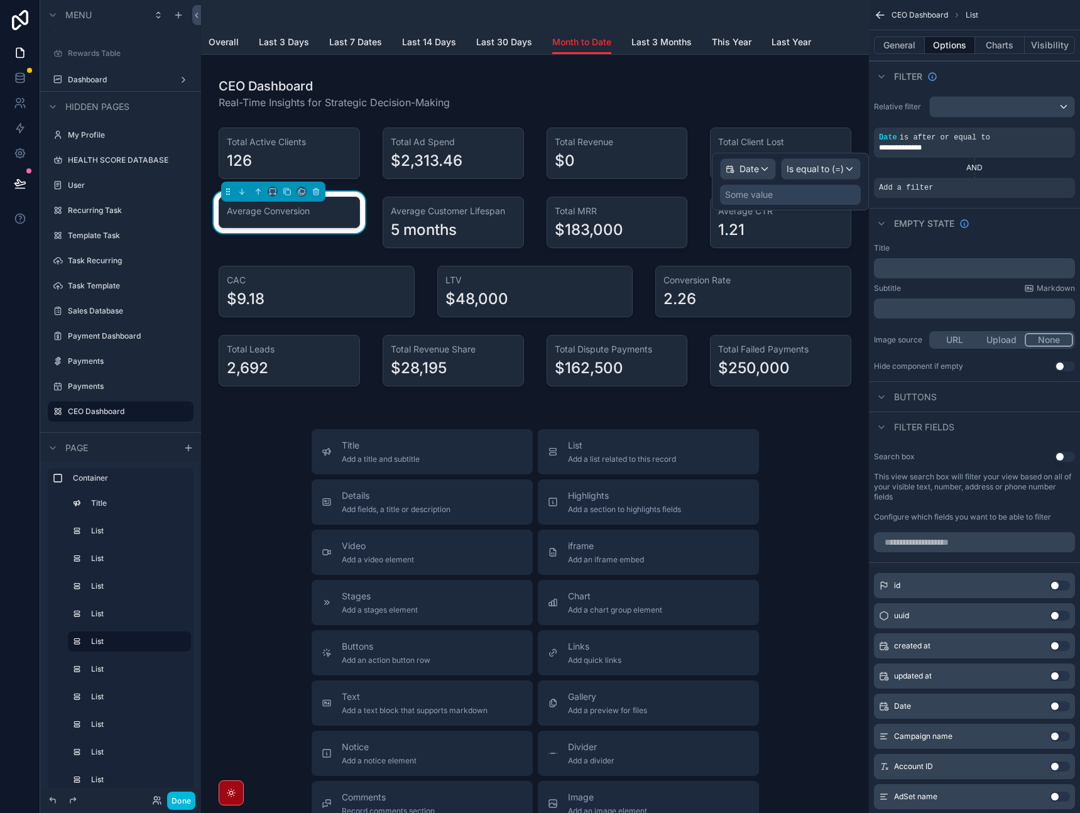
click at [840, 172] on span "Is equal to (=)" at bounding box center [815, 169] width 57 height 13
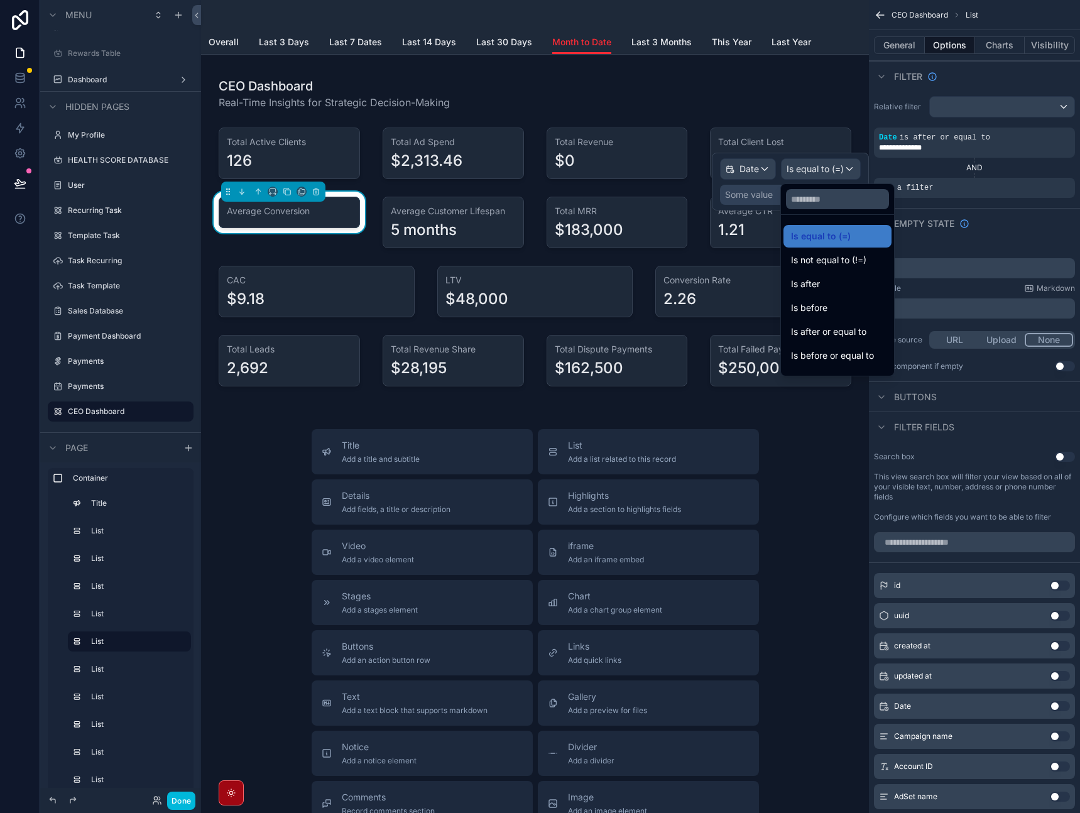
click at [819, 363] on div "Is before or equal to" at bounding box center [837, 355] width 108 height 23
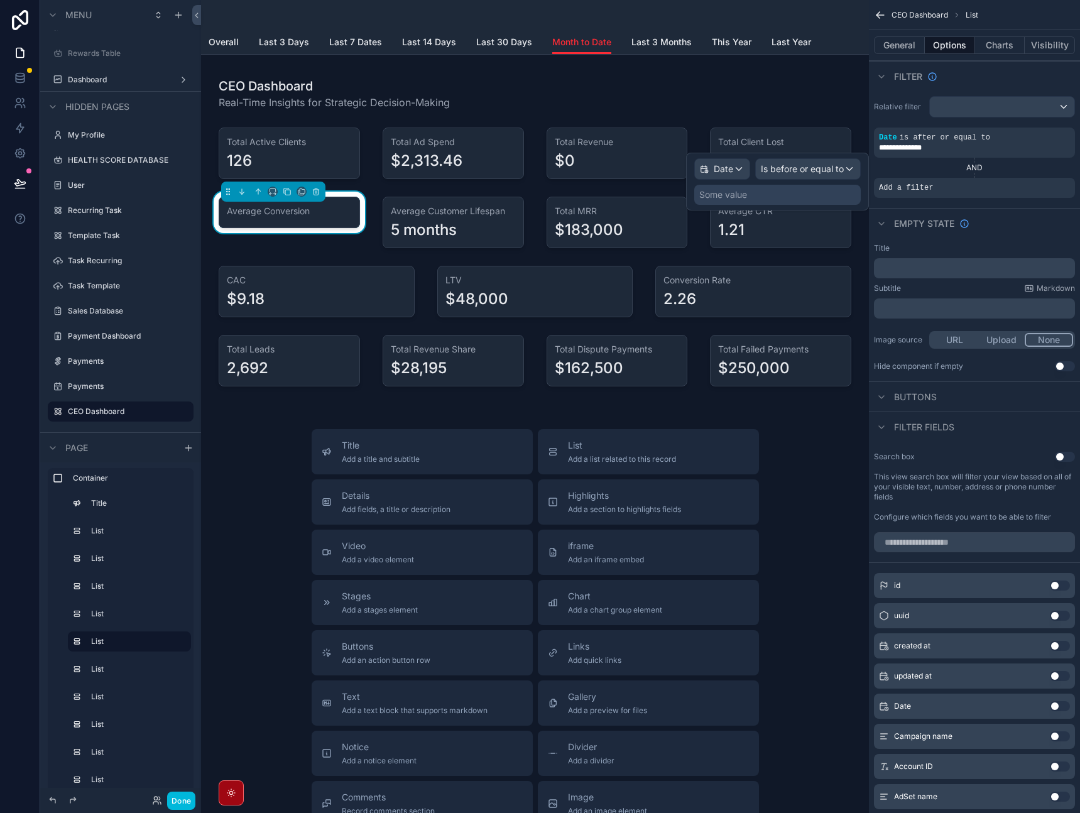
click at [809, 195] on div "Some value" at bounding box center [777, 195] width 167 height 20
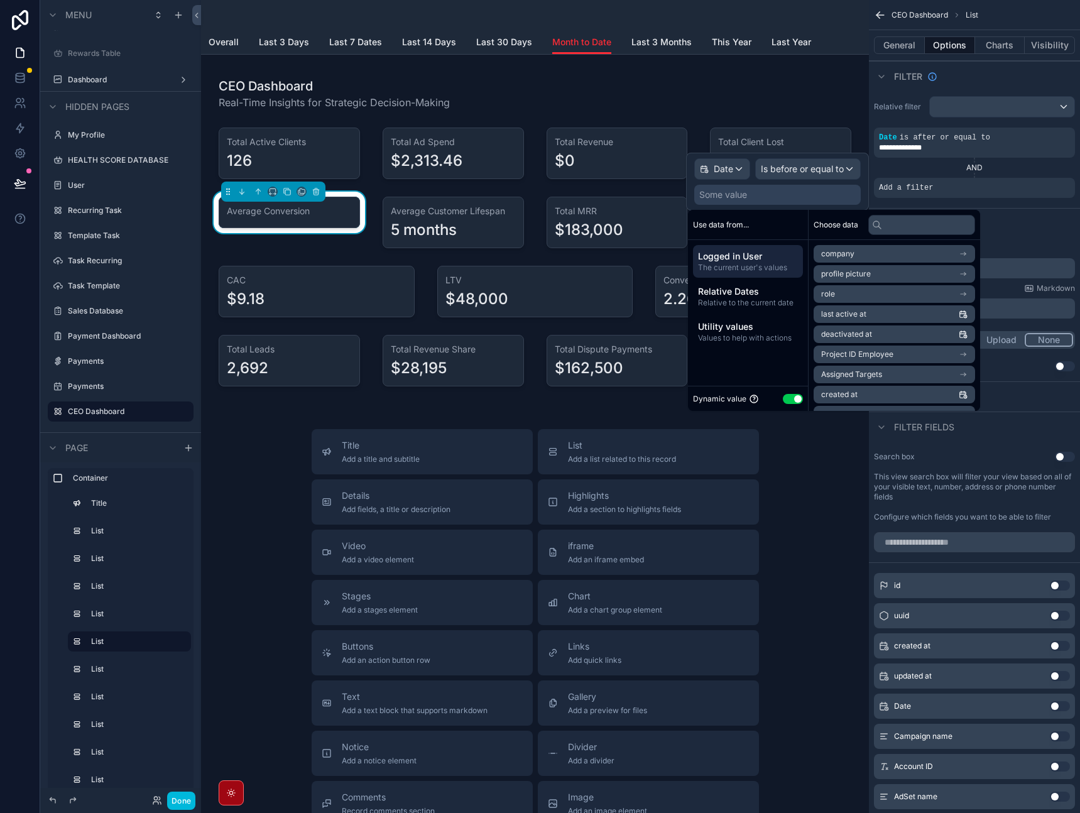
click at [769, 303] on span "Relative to the current date" at bounding box center [748, 303] width 100 height 10
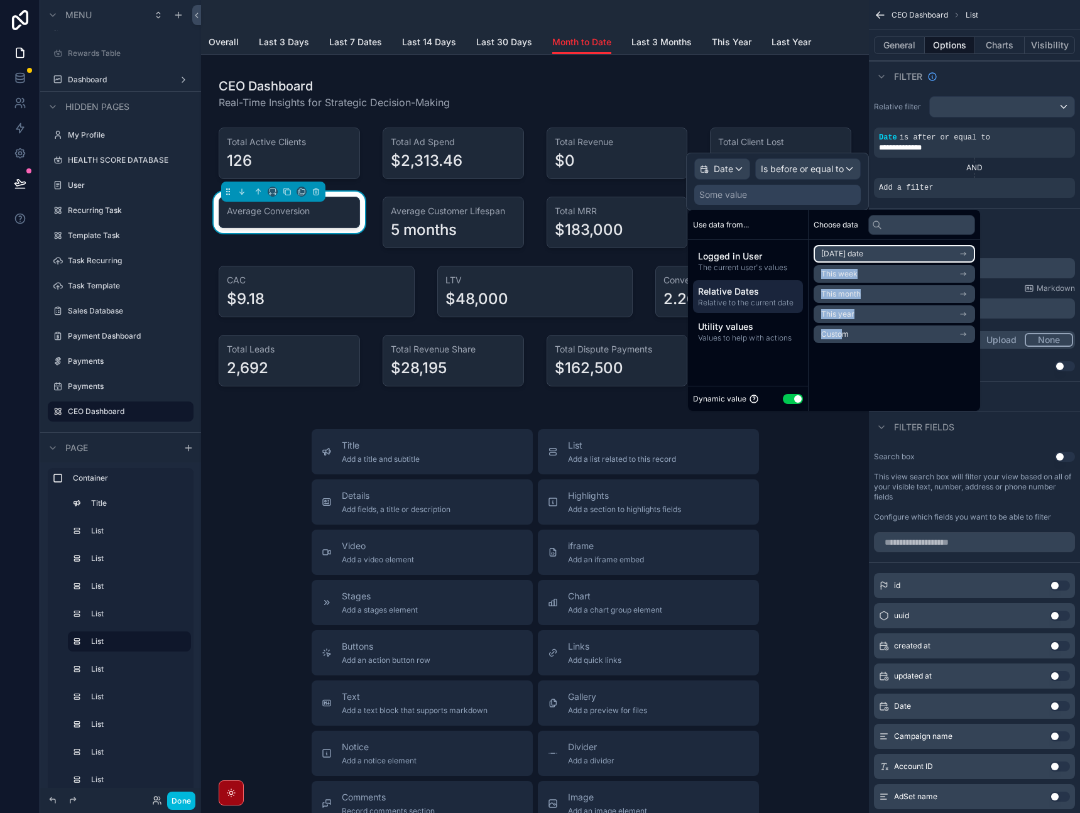
drag, startPoint x: 841, startPoint y: 332, endPoint x: 863, endPoint y: 251, distance: 84.0
click at [863, 251] on ul "[DATE] date This week This month This year Custom" at bounding box center [894, 294] width 161 height 98
click at [863, 251] on span "[DATE] date" at bounding box center [842, 254] width 42 height 10
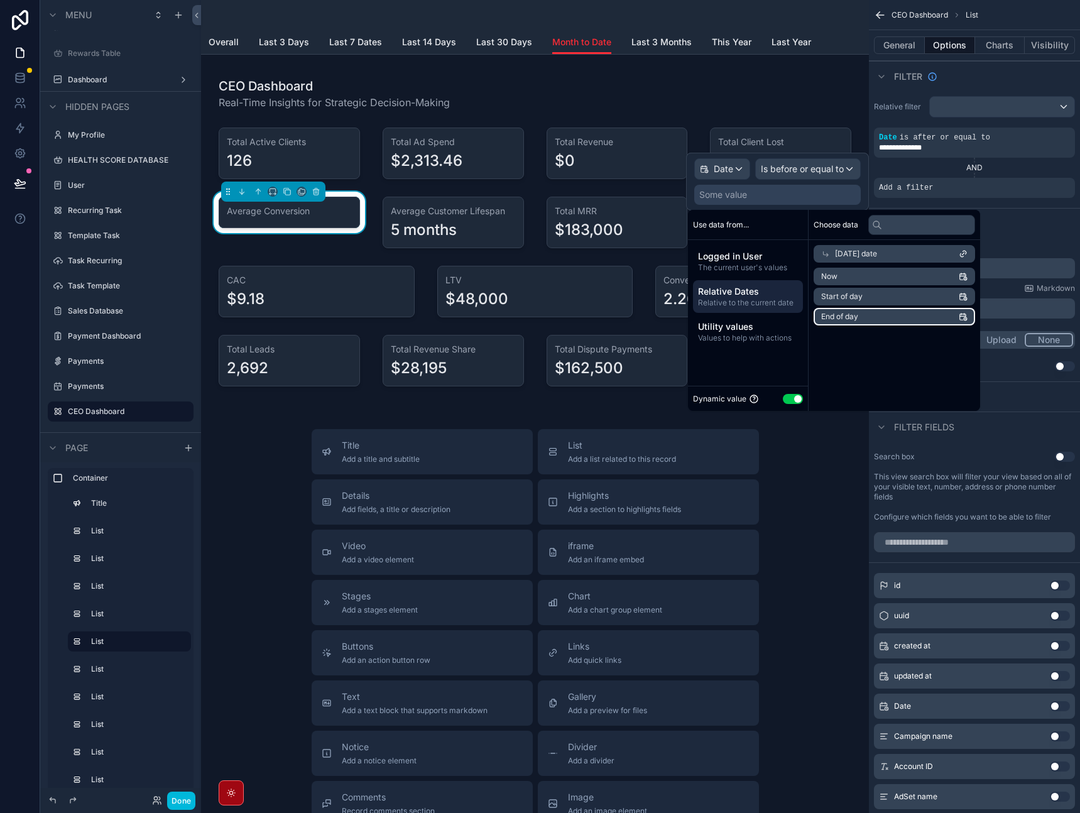
click at [851, 314] on span "End of day" at bounding box center [839, 317] width 37 height 10
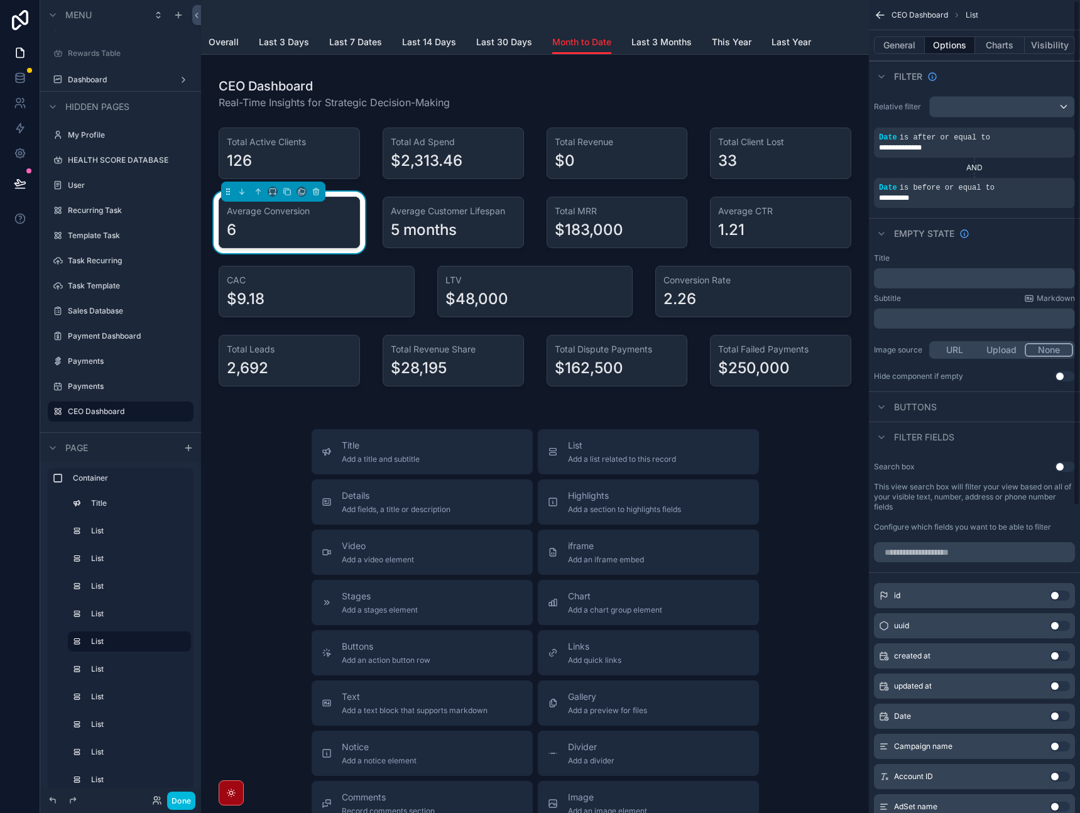
click at [1014, 234] on div "Empty state" at bounding box center [974, 233] width 211 height 30
click at [1005, 232] on div "Empty state" at bounding box center [974, 233] width 211 height 30
click at [452, 241] on div "scrollable content" at bounding box center [453, 223] width 156 height 62
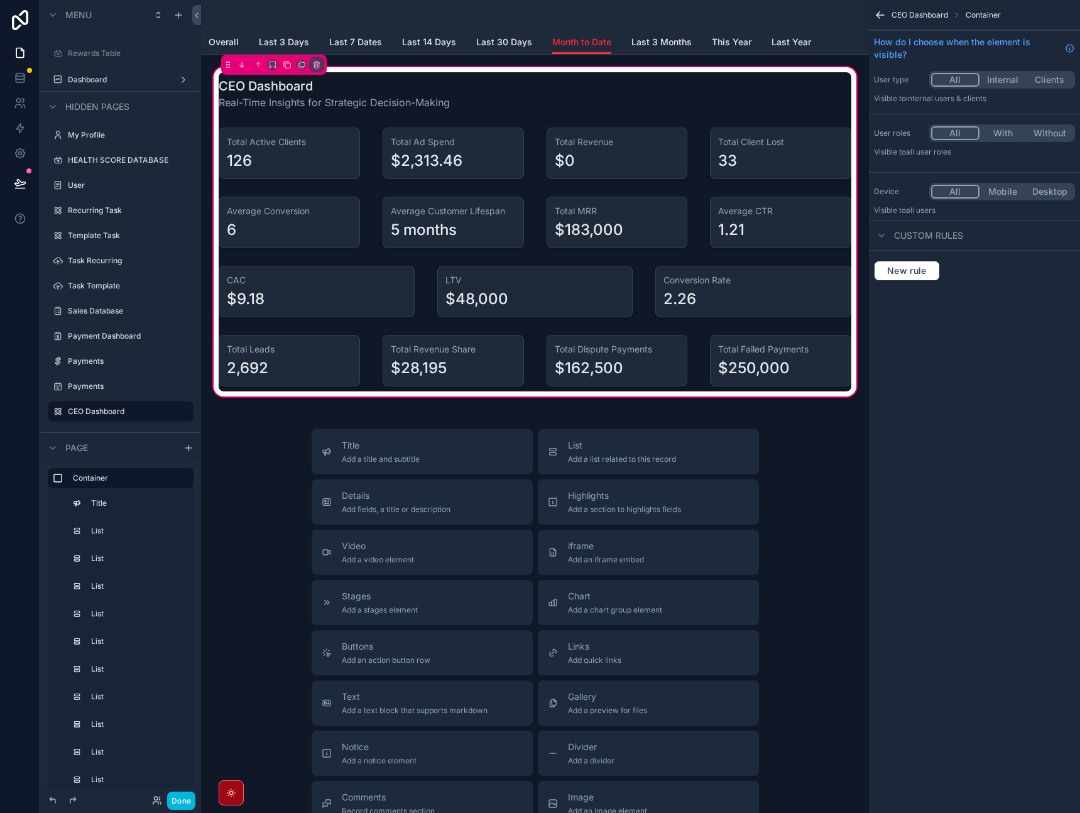
click at [478, 221] on div "scrollable content" at bounding box center [453, 223] width 156 height 62
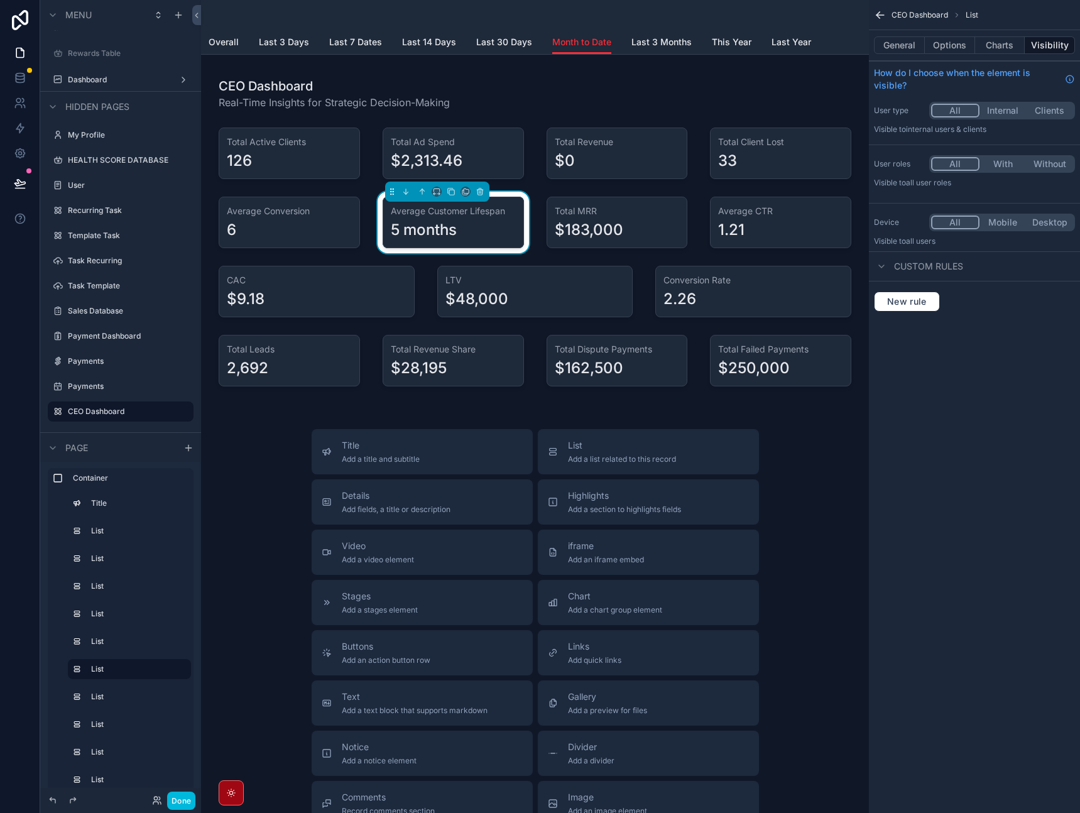
click at [944, 46] on button "Options" at bounding box center [950, 45] width 50 height 18
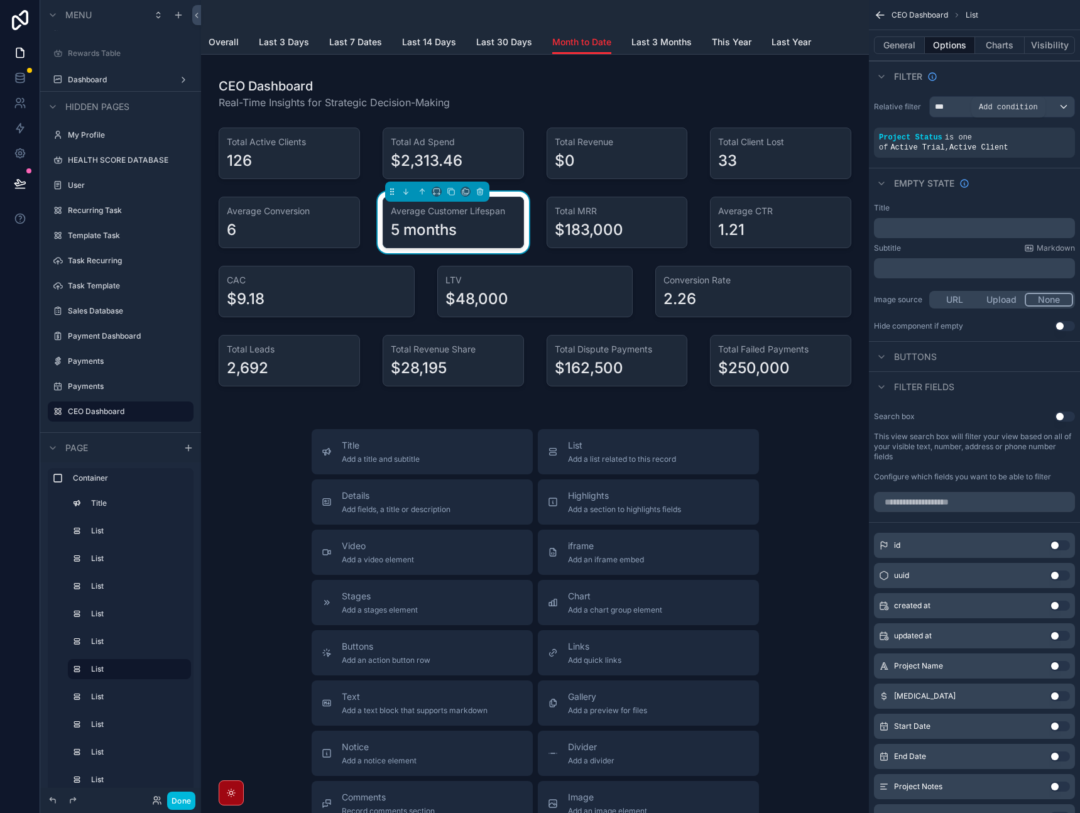
click at [0, 0] on icon "scrollable content" at bounding box center [0, 0] width 0 height 0
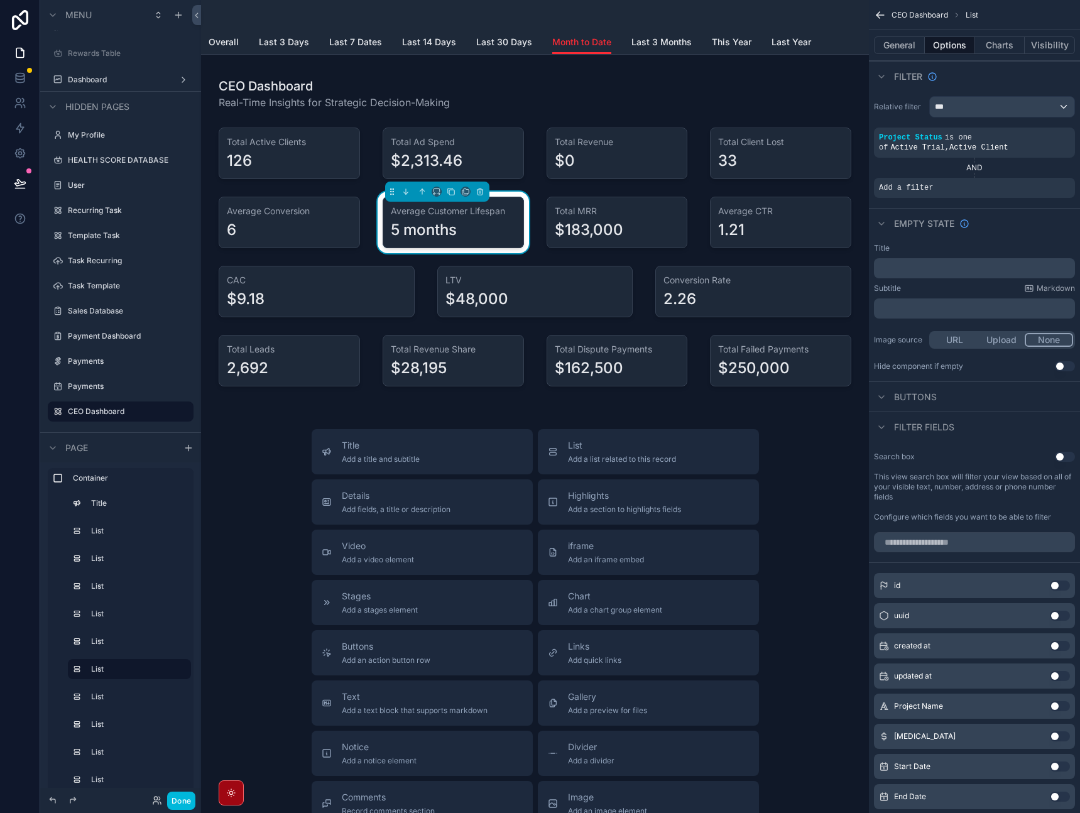
click at [0, 0] on icon "scrollable content" at bounding box center [0, 0] width 0 height 0
click at [748, 172] on span "Select a field" at bounding box center [746, 168] width 53 height 11
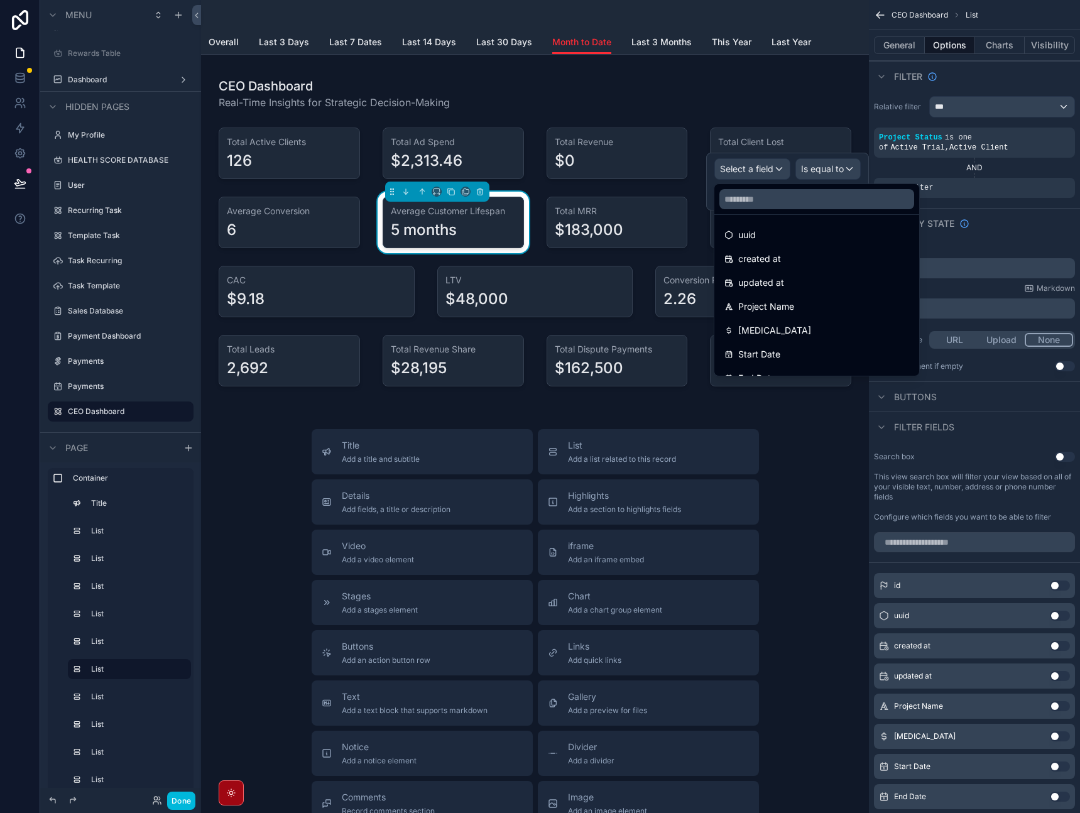
scroll to position [41, 0]
click at [795, 331] on div "Start Date" at bounding box center [816, 337] width 185 height 15
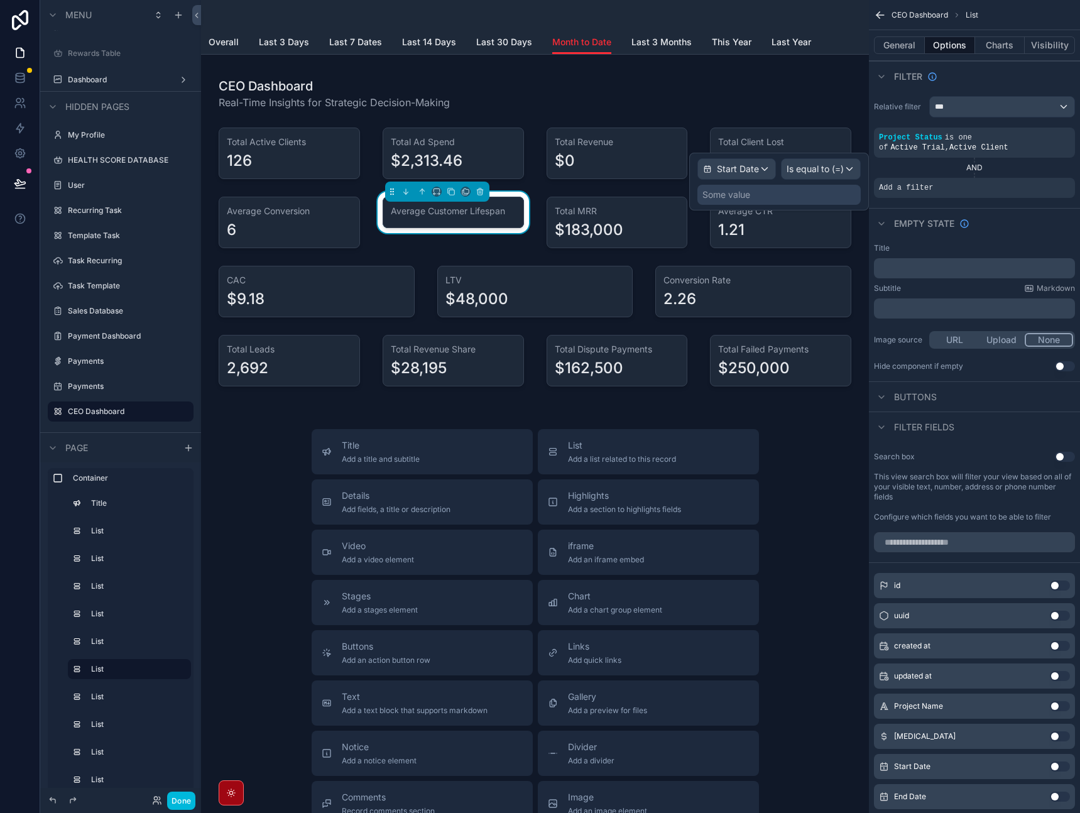
click at [835, 170] on span "Is equal to (=)" at bounding box center [815, 169] width 57 height 13
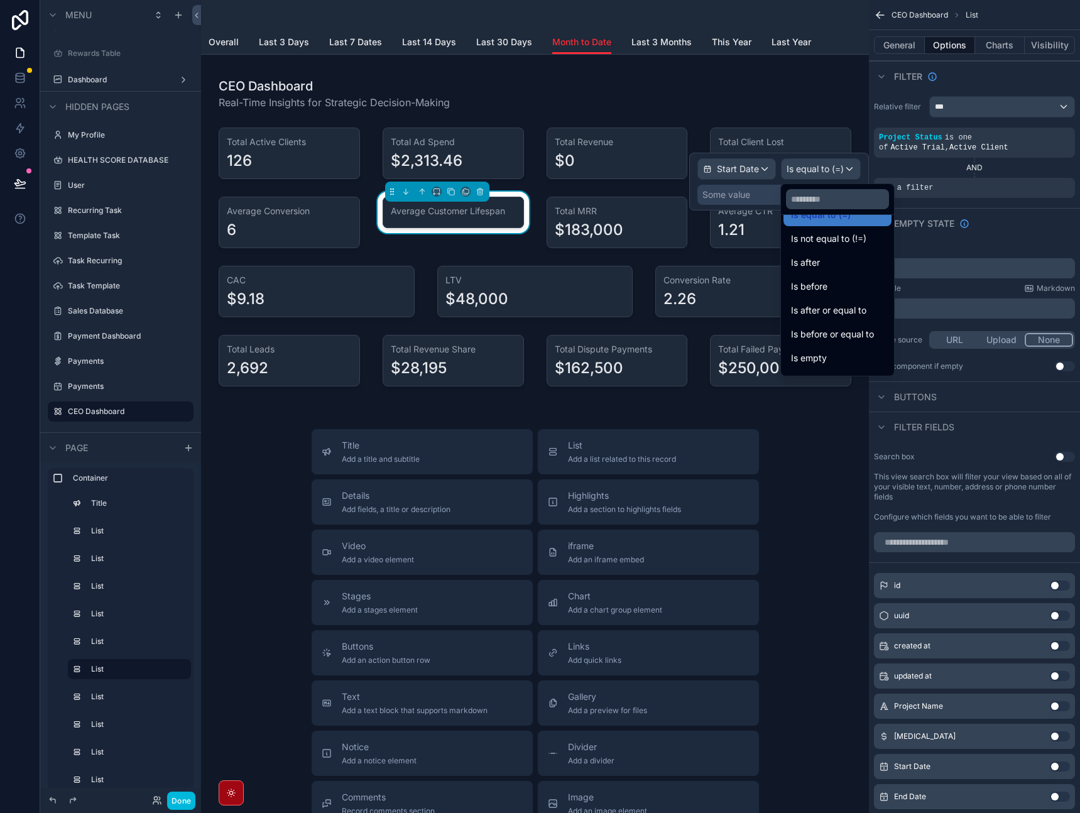
scroll to position [0, 0]
click at [844, 339] on div "Is after or equal to" at bounding box center [837, 331] width 108 height 23
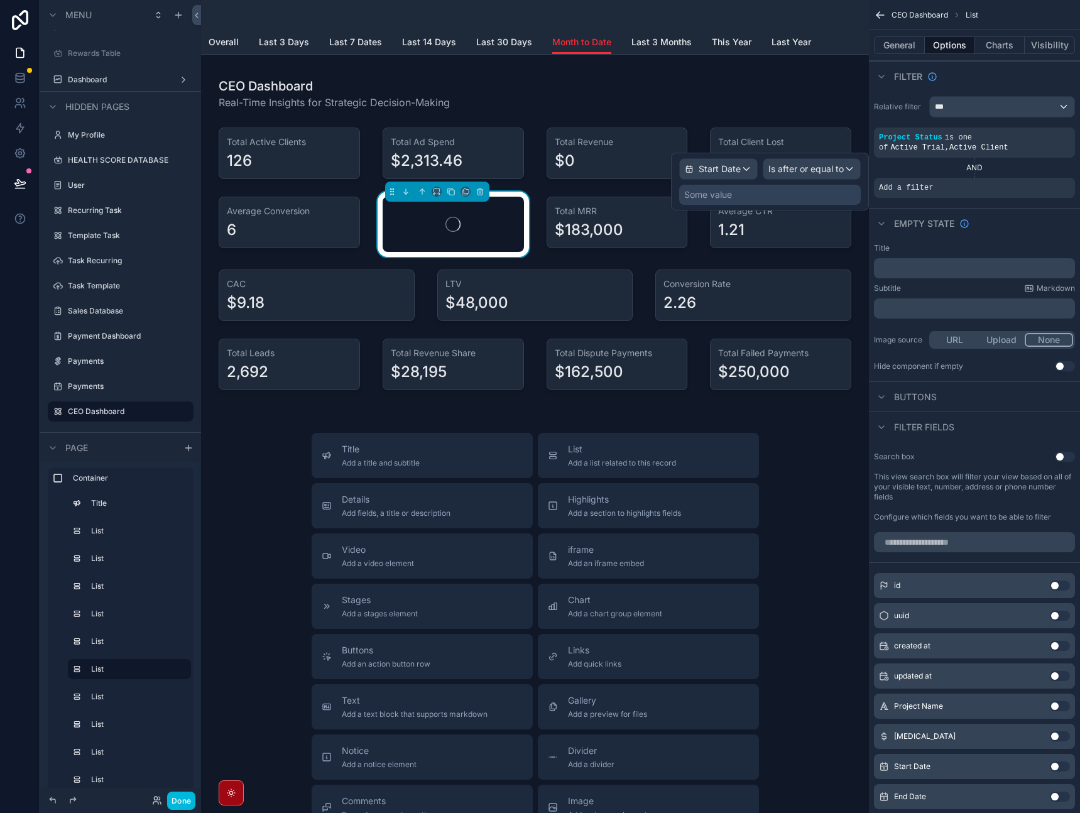
click at [799, 192] on div "Some value" at bounding box center [770, 195] width 182 height 20
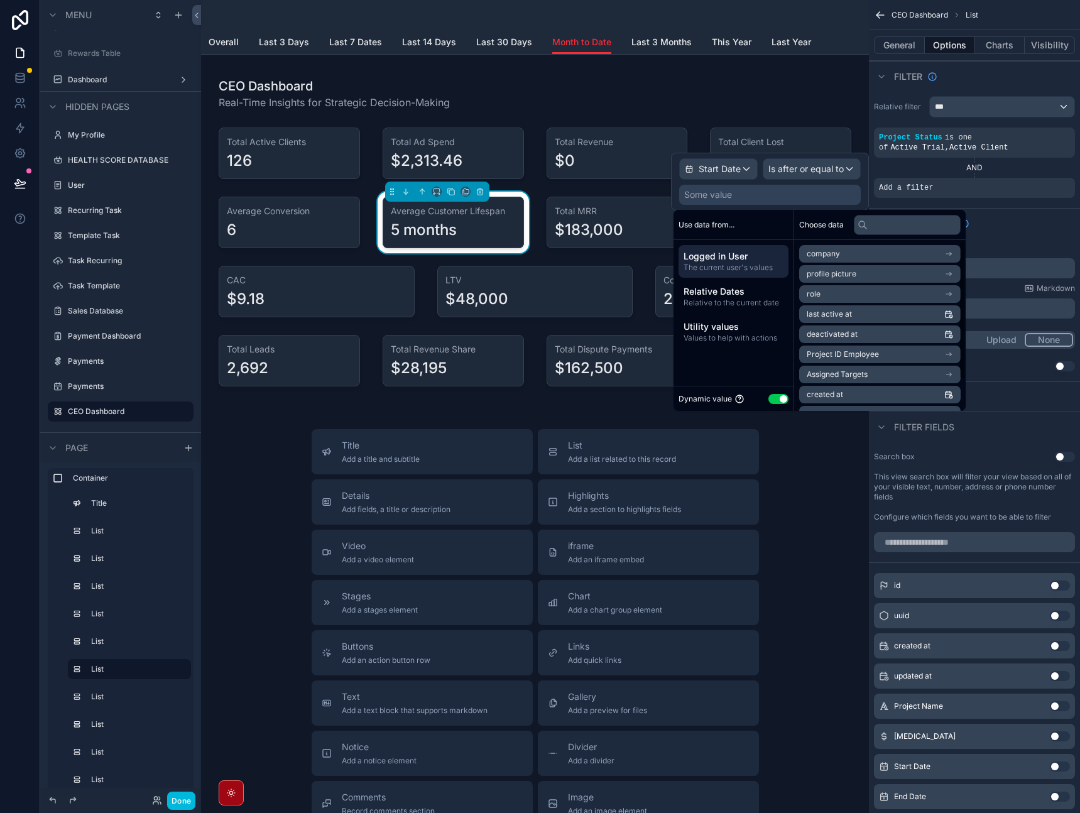
click at [768, 303] on span "Relative to the current date" at bounding box center [734, 303] width 100 height 10
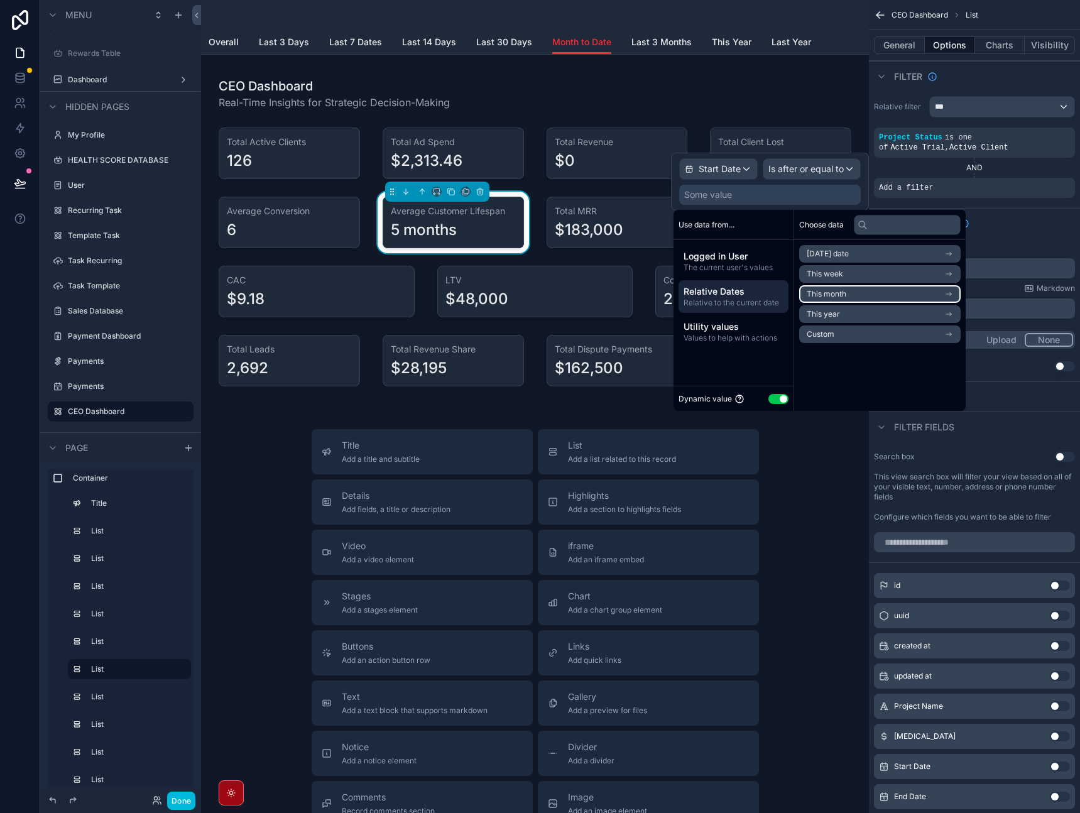
click at [826, 295] on span "This month" at bounding box center [827, 294] width 40 height 10
click at [834, 274] on span "Start of month" at bounding box center [832, 276] width 51 height 10
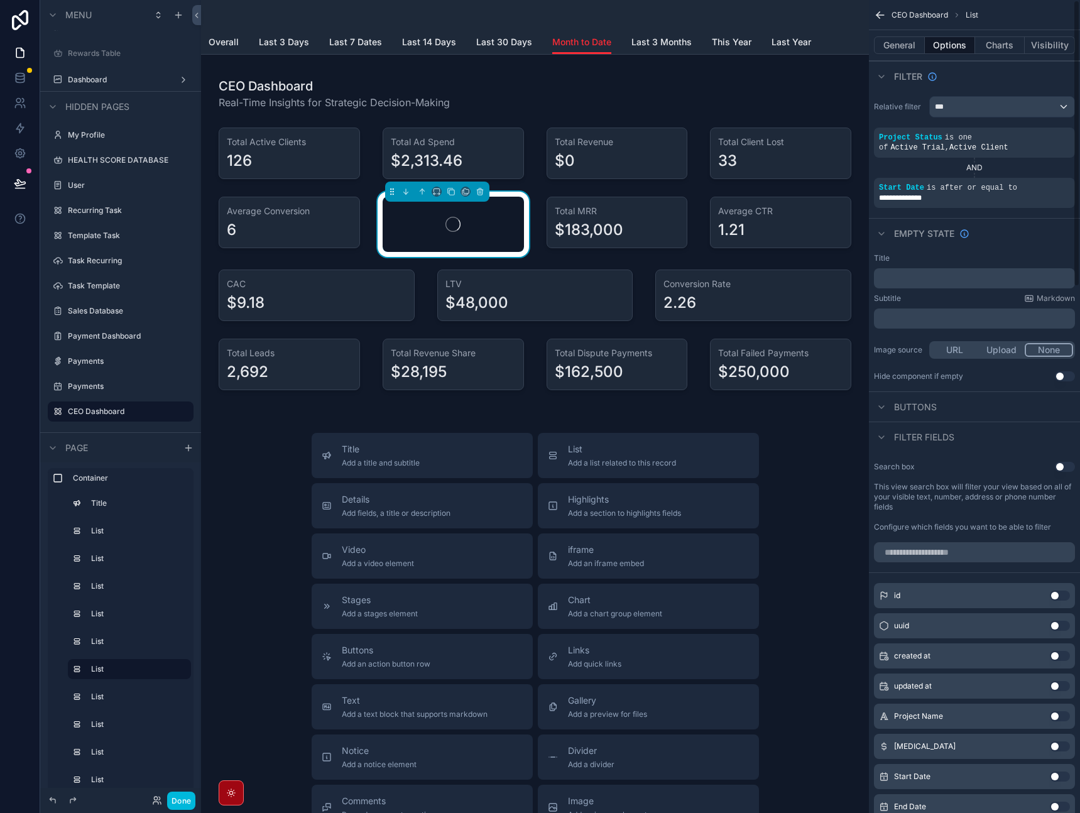
click at [1016, 236] on div "Empty state" at bounding box center [974, 233] width 211 height 30
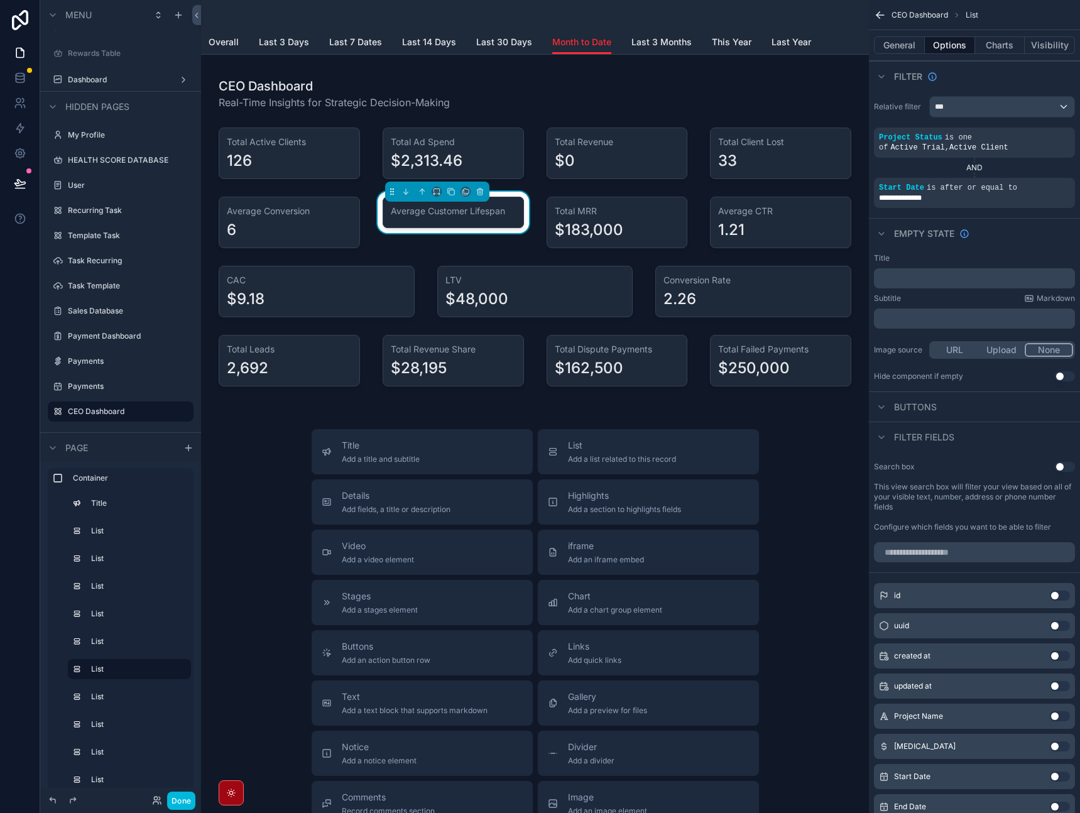
click at [0, 0] on icon "scrollable content" at bounding box center [0, 0] width 0 height 0
click at [1030, 231] on div "Empty state" at bounding box center [974, 233] width 211 height 30
click at [0, 0] on div "scrollable content" at bounding box center [0, 0] width 0 height 0
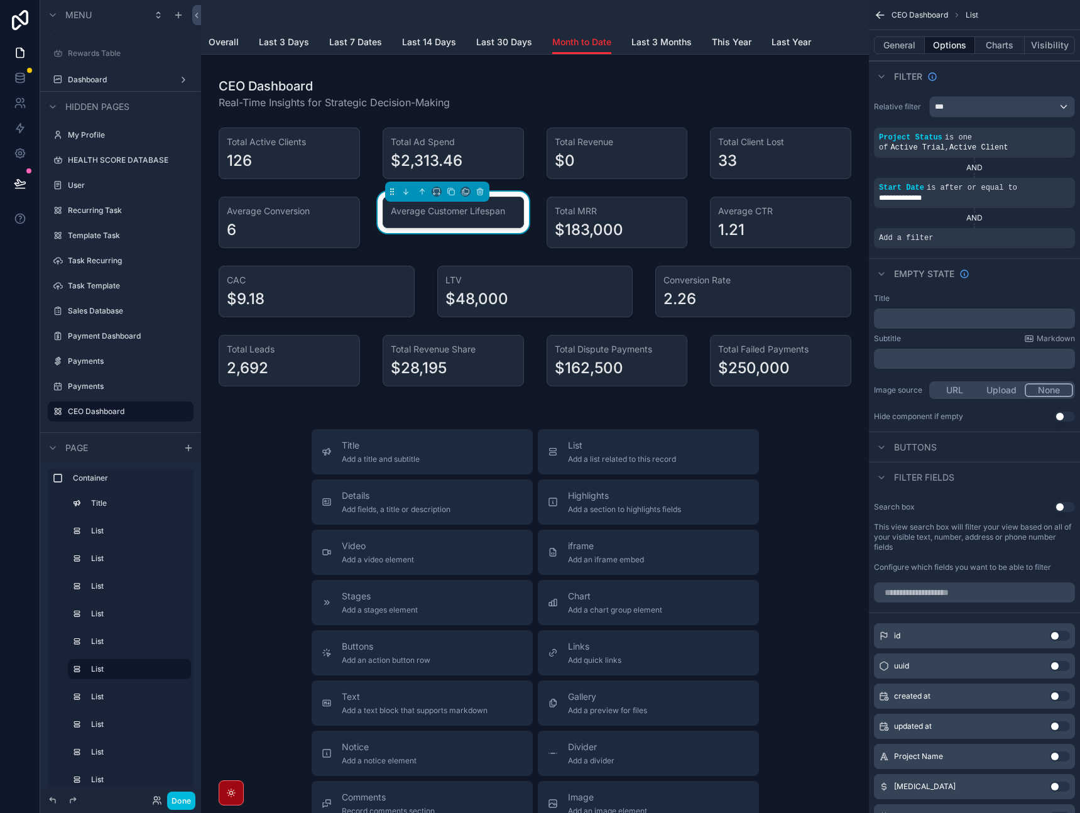
click at [0, 0] on icon "scrollable content" at bounding box center [0, 0] width 0 height 0
click at [758, 226] on div "Select a field" at bounding box center [752, 219] width 75 height 20
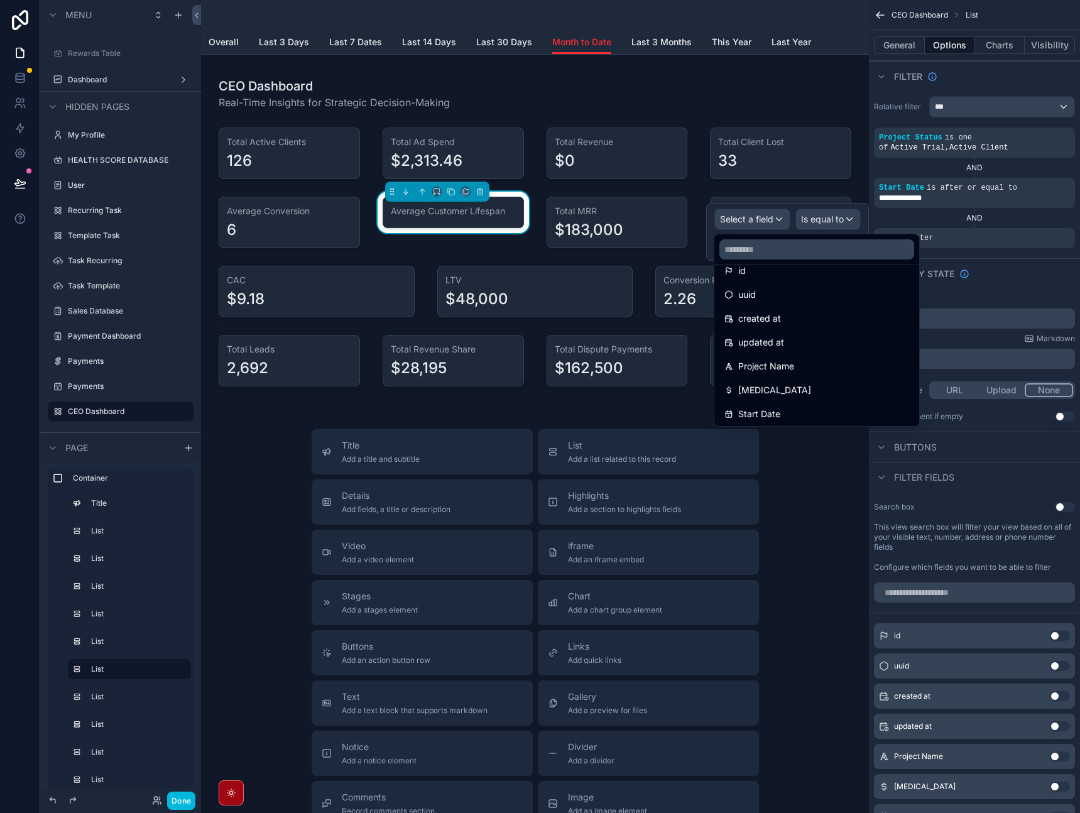
scroll to position [19, 0]
click at [795, 407] on div "Start Date" at bounding box center [816, 410] width 185 height 15
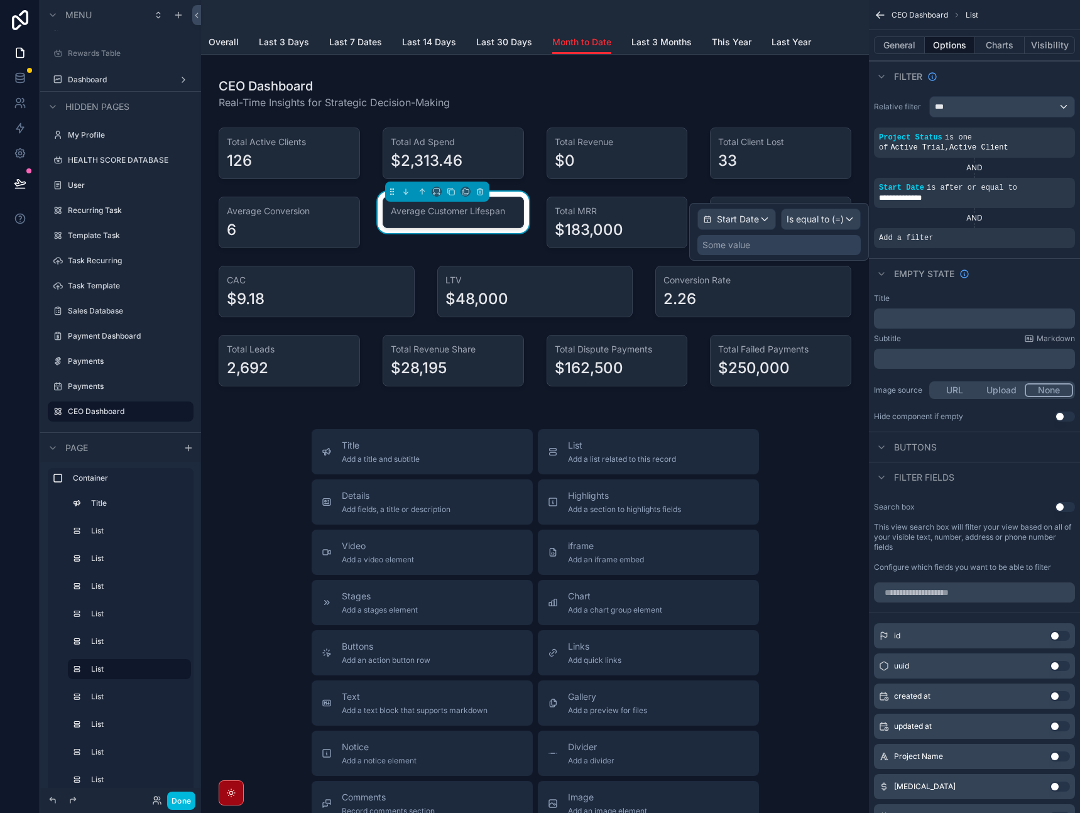
click at [849, 218] on div "Is equal to (=)" at bounding box center [821, 219] width 79 height 20
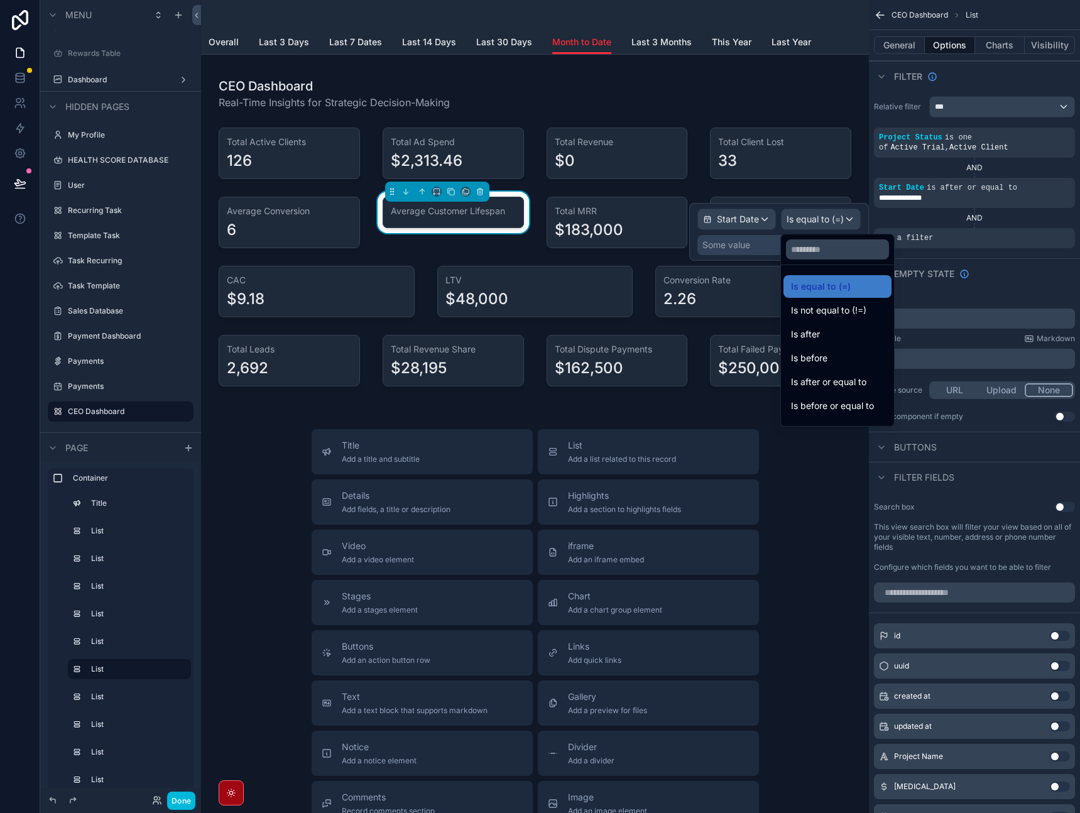
scroll to position [41, 0]
click at [854, 361] on span "Is before or equal to" at bounding box center [832, 364] width 83 height 15
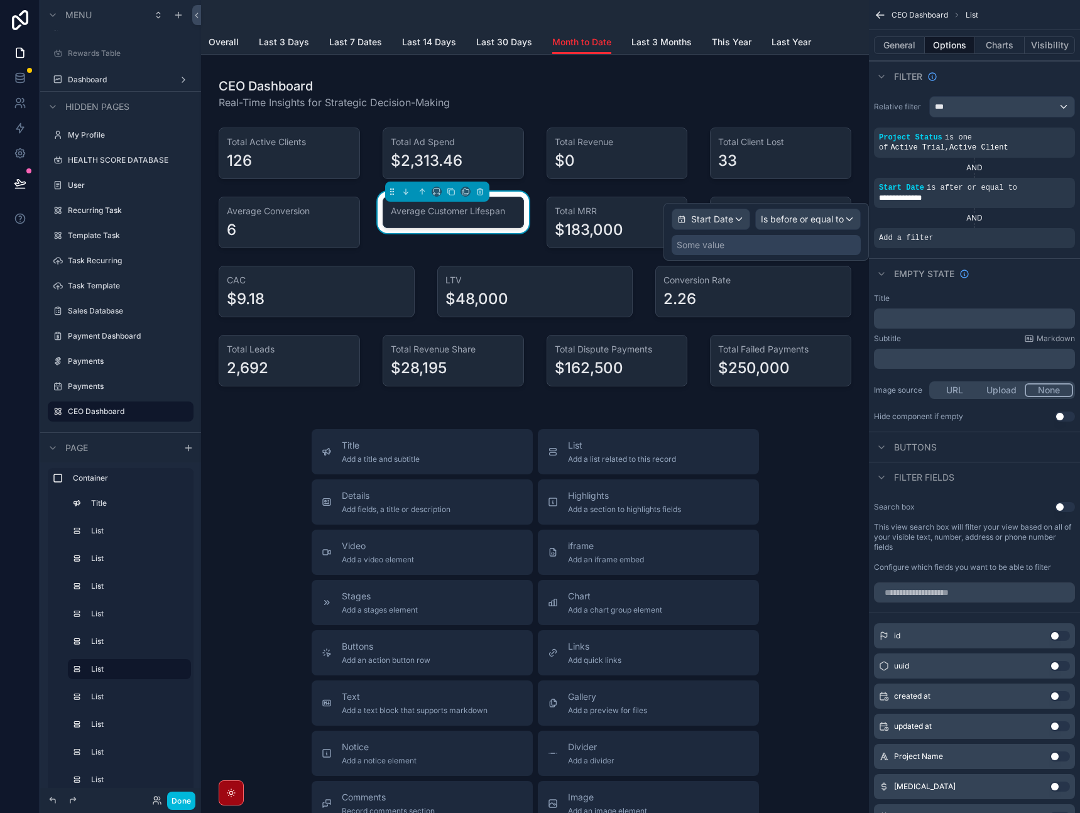
click at [803, 246] on div "Some value" at bounding box center [766, 245] width 189 height 20
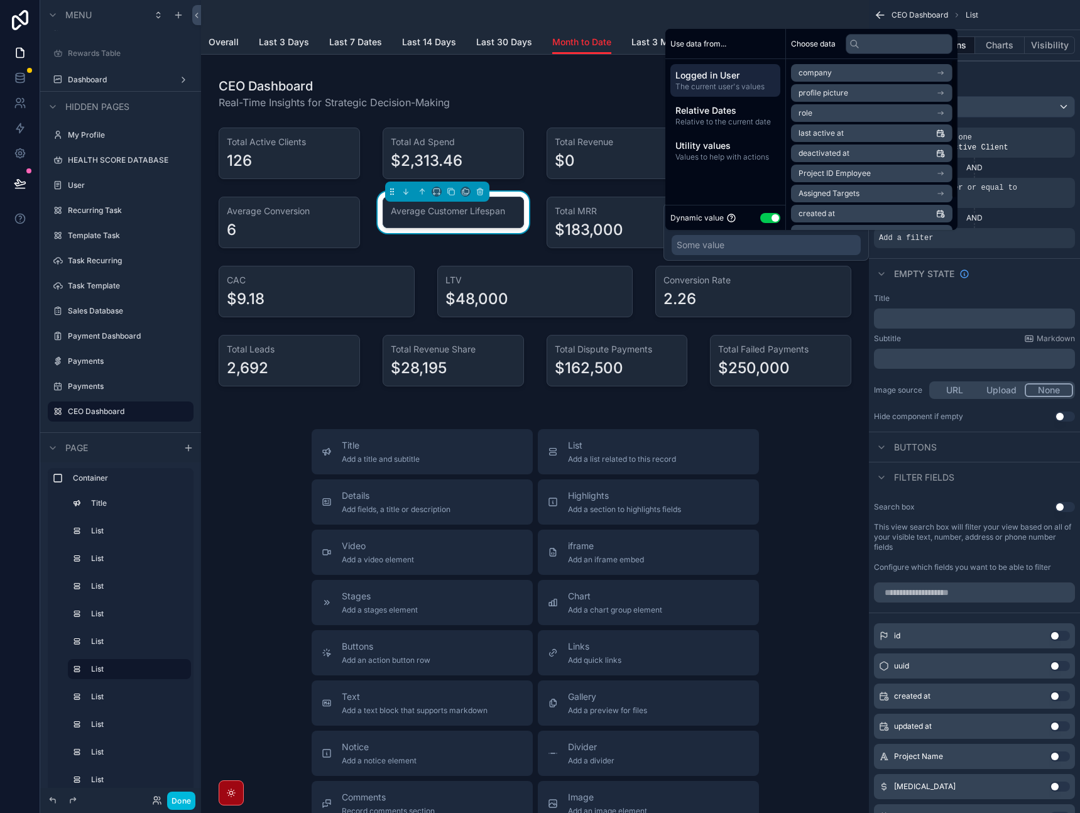
click at [738, 107] on span "Relative Dates" at bounding box center [725, 110] width 100 height 13
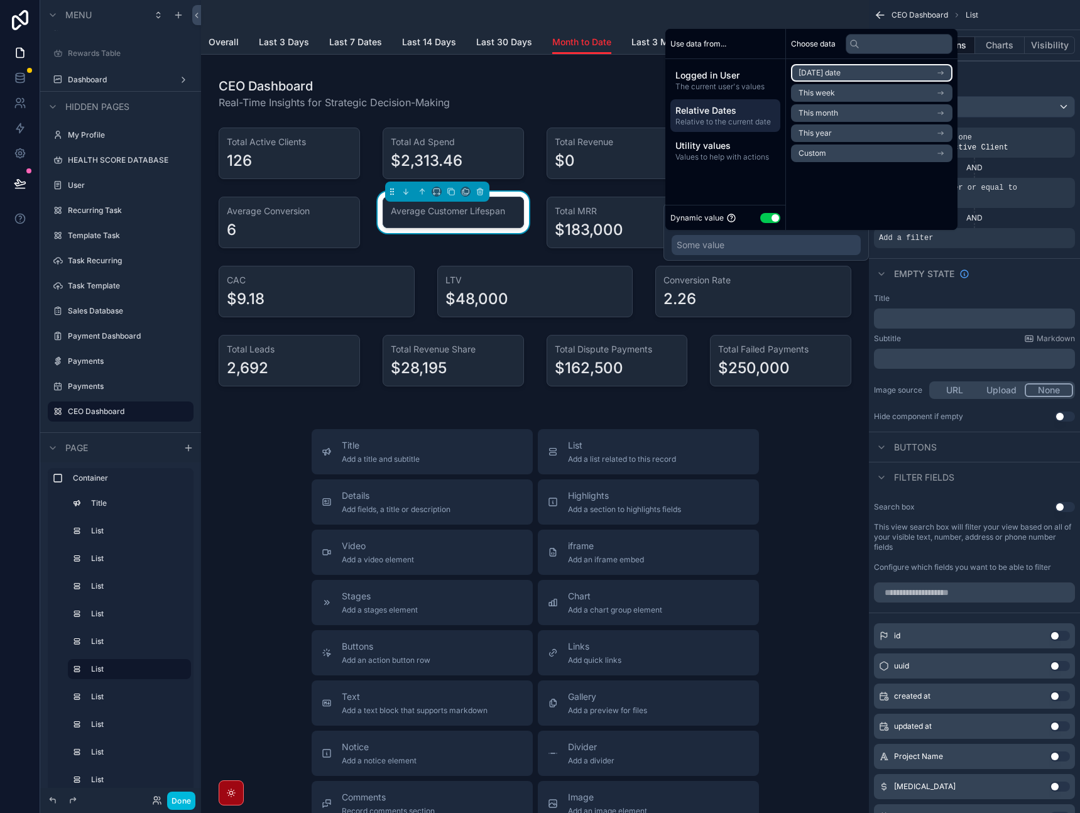
click at [839, 74] on span "[DATE] date" at bounding box center [820, 73] width 42 height 10
click at [829, 131] on span "End of day" at bounding box center [817, 136] width 37 height 10
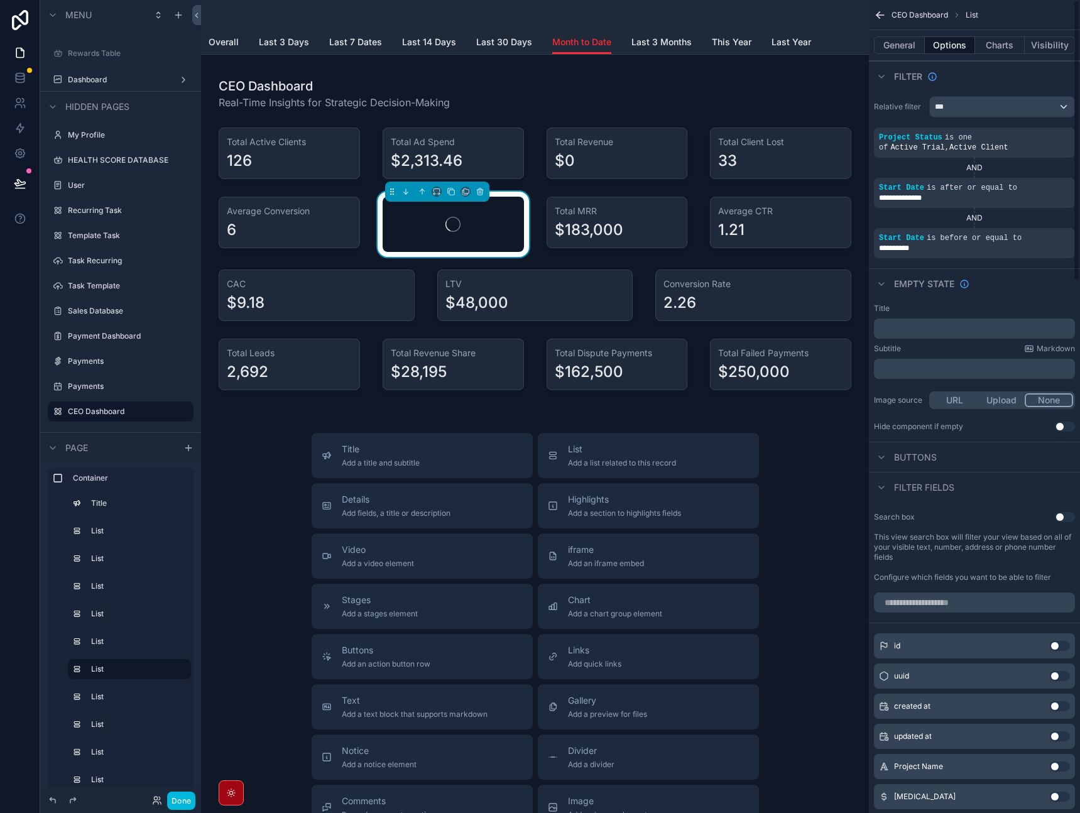
click at [1012, 292] on div "Empty state" at bounding box center [974, 283] width 211 height 30
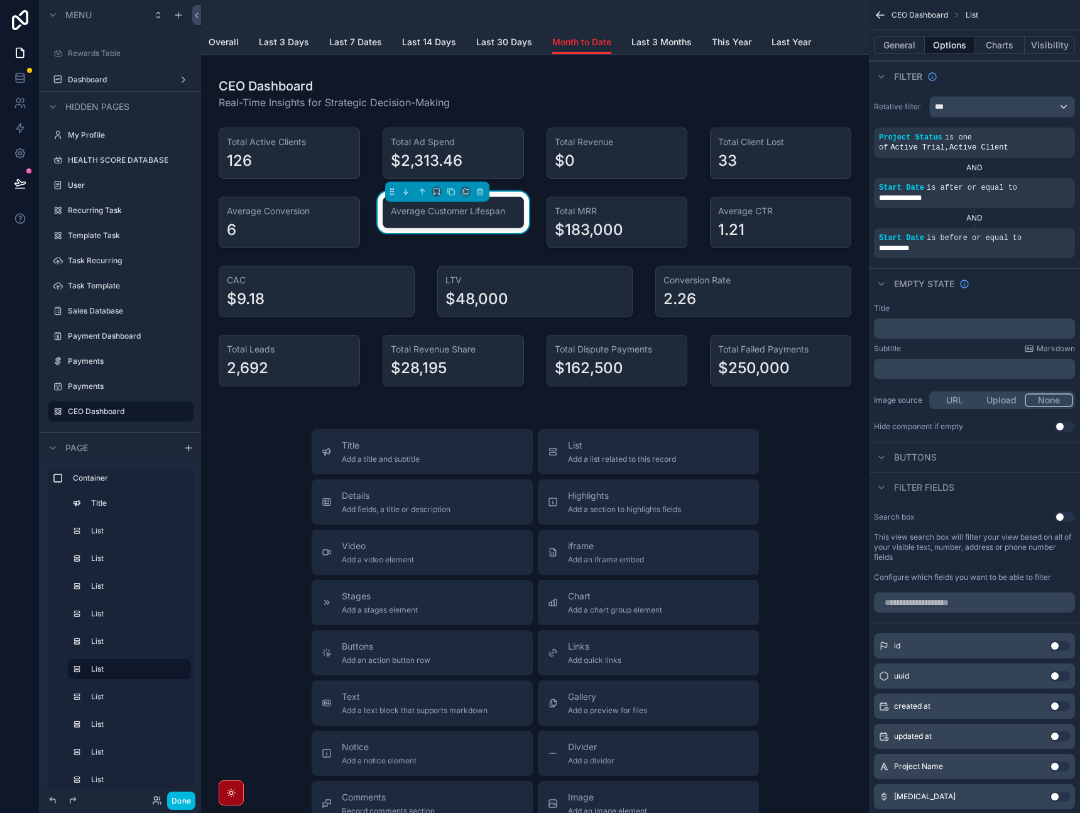
click at [652, 226] on div "scrollable content" at bounding box center [617, 223] width 156 height 62
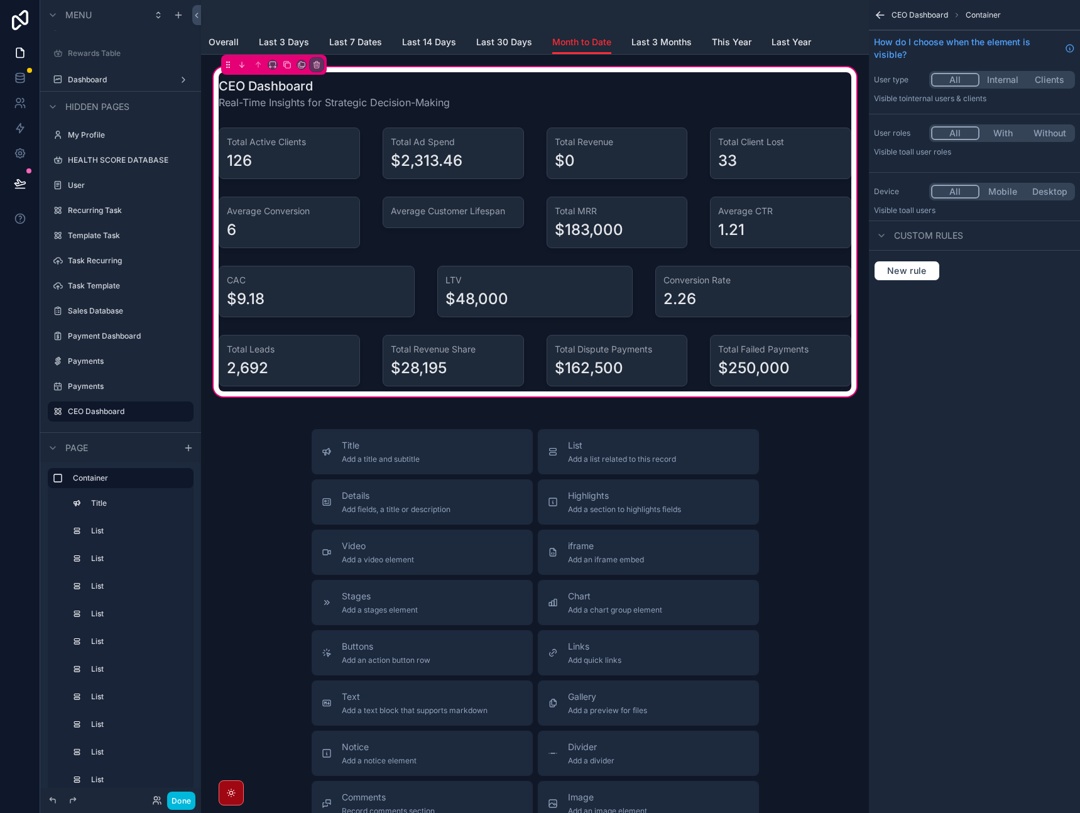
click at [647, 235] on div "scrollable content" at bounding box center [617, 223] width 156 height 62
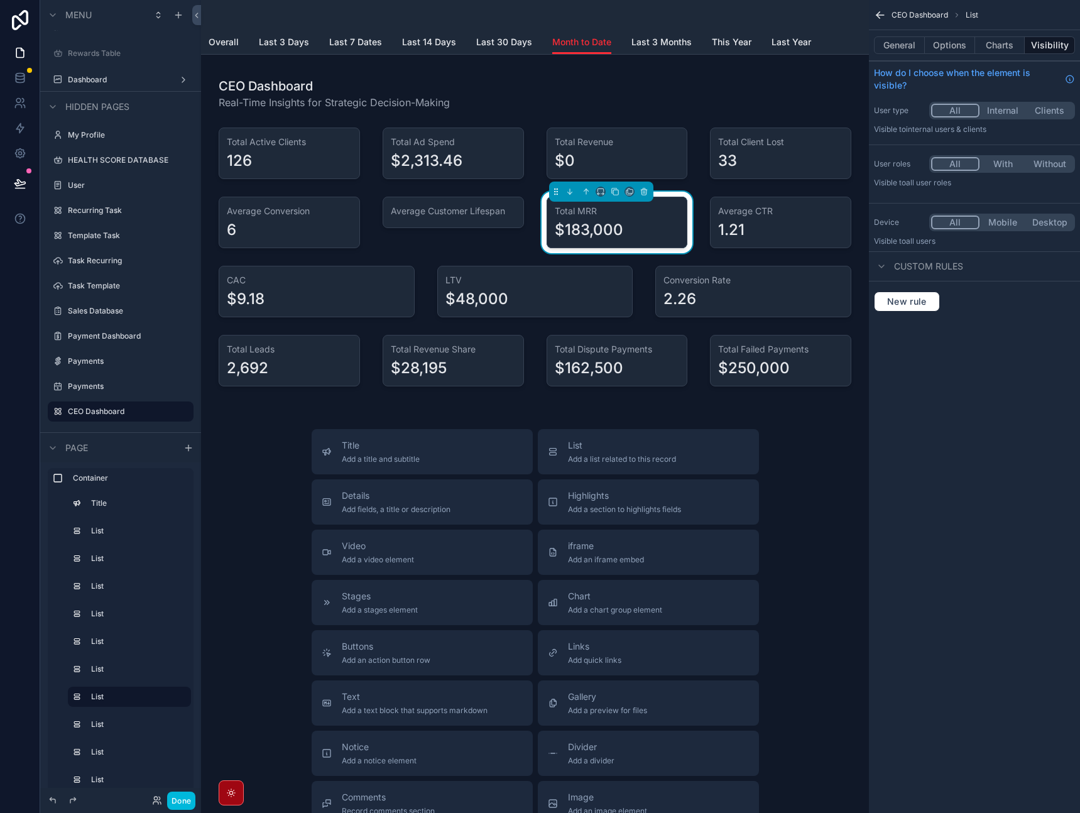
click at [946, 45] on button "Options" at bounding box center [950, 45] width 50 height 18
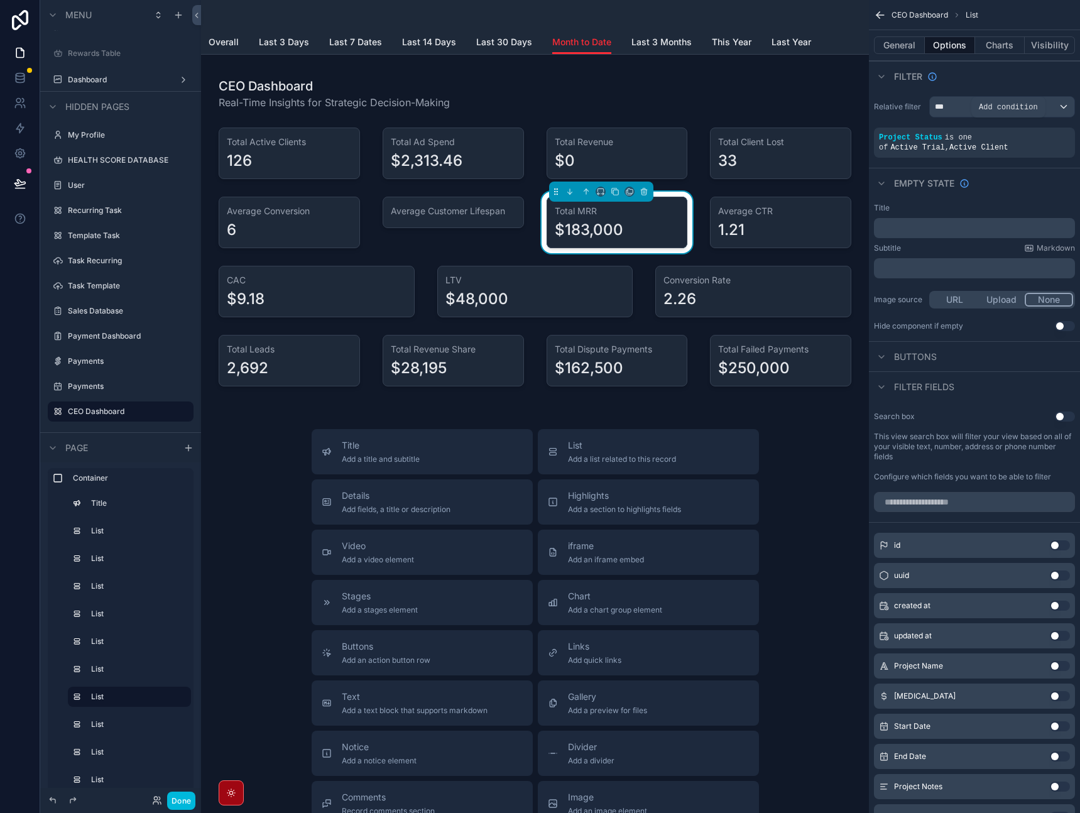
click at [0, 0] on icon "scrollable content" at bounding box center [0, 0] width 0 height 0
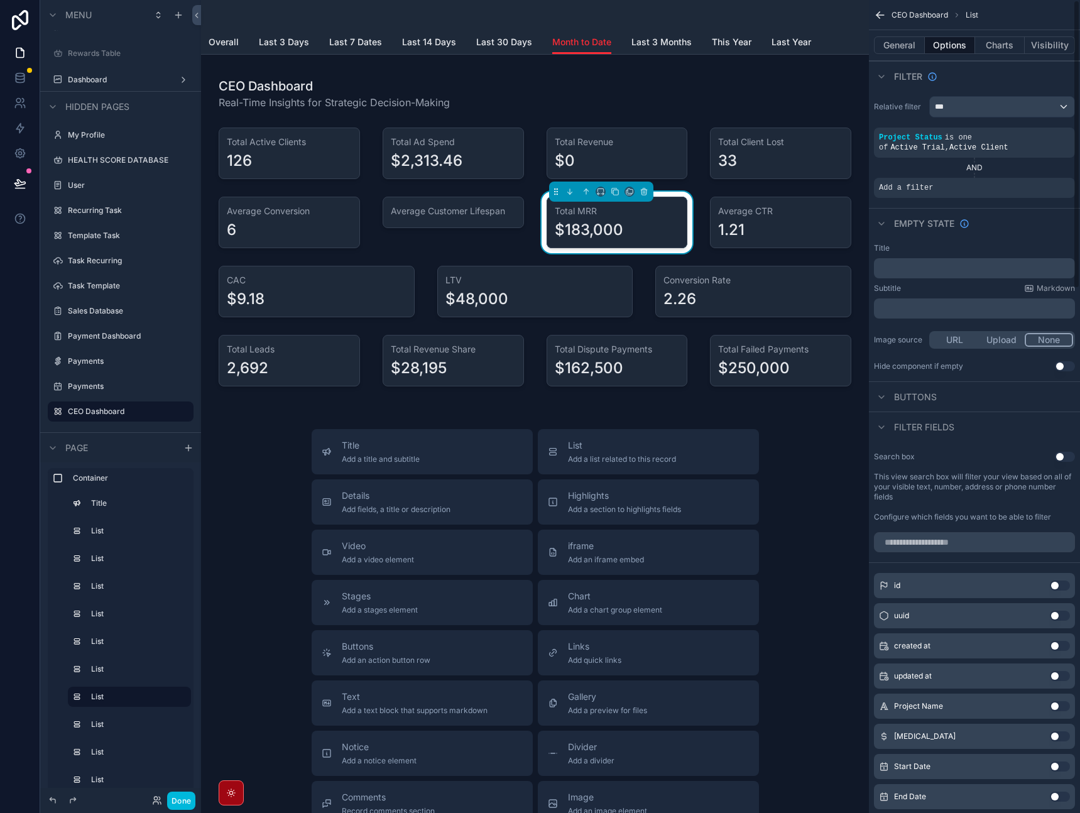
click at [0, 0] on div "scrollable content" at bounding box center [0, 0] width 0 height 0
click at [766, 173] on span "Select a field" at bounding box center [746, 168] width 53 height 11
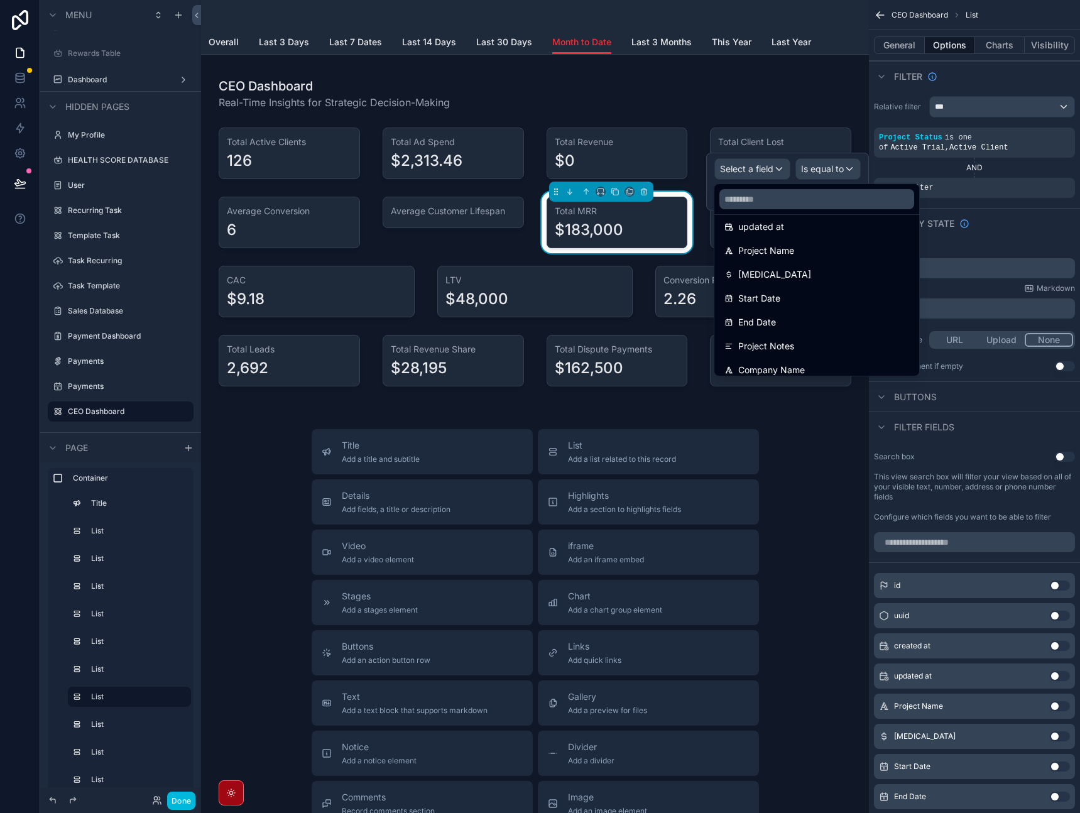
scroll to position [67, 0]
click at [800, 306] on div "Start Date" at bounding box center [816, 312] width 185 height 15
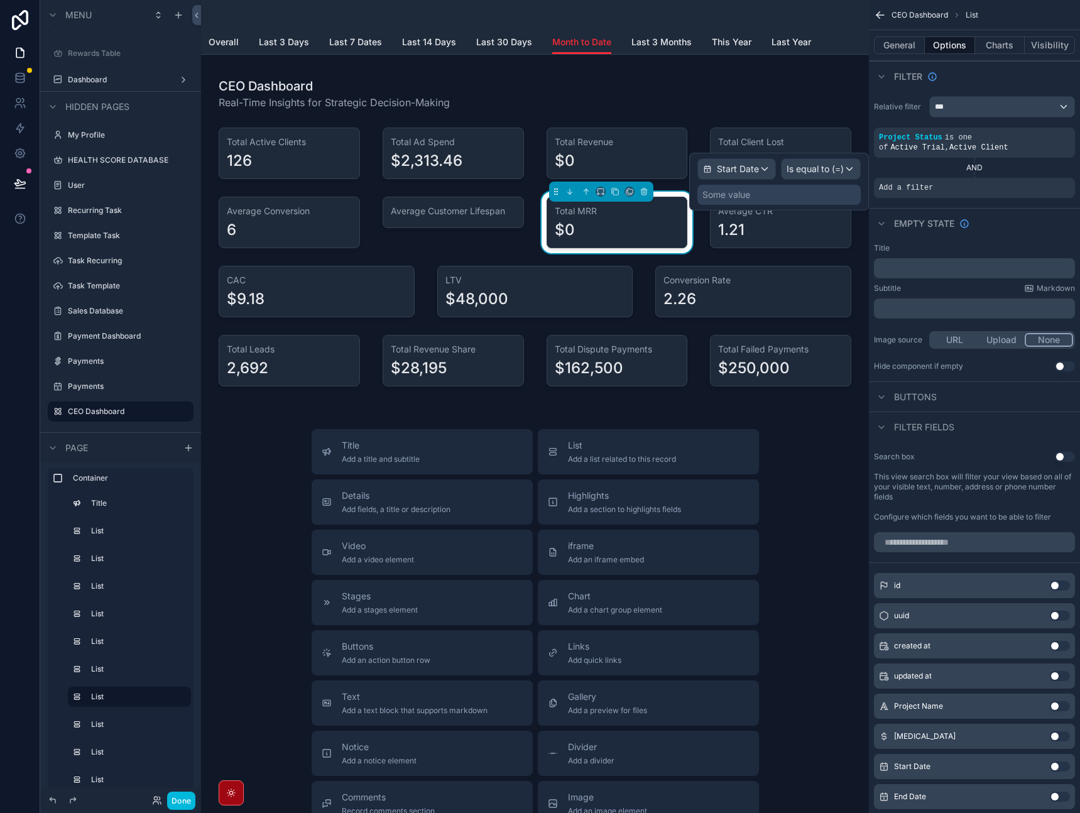
click at [829, 168] on span "Is equal to (=)" at bounding box center [815, 169] width 57 height 13
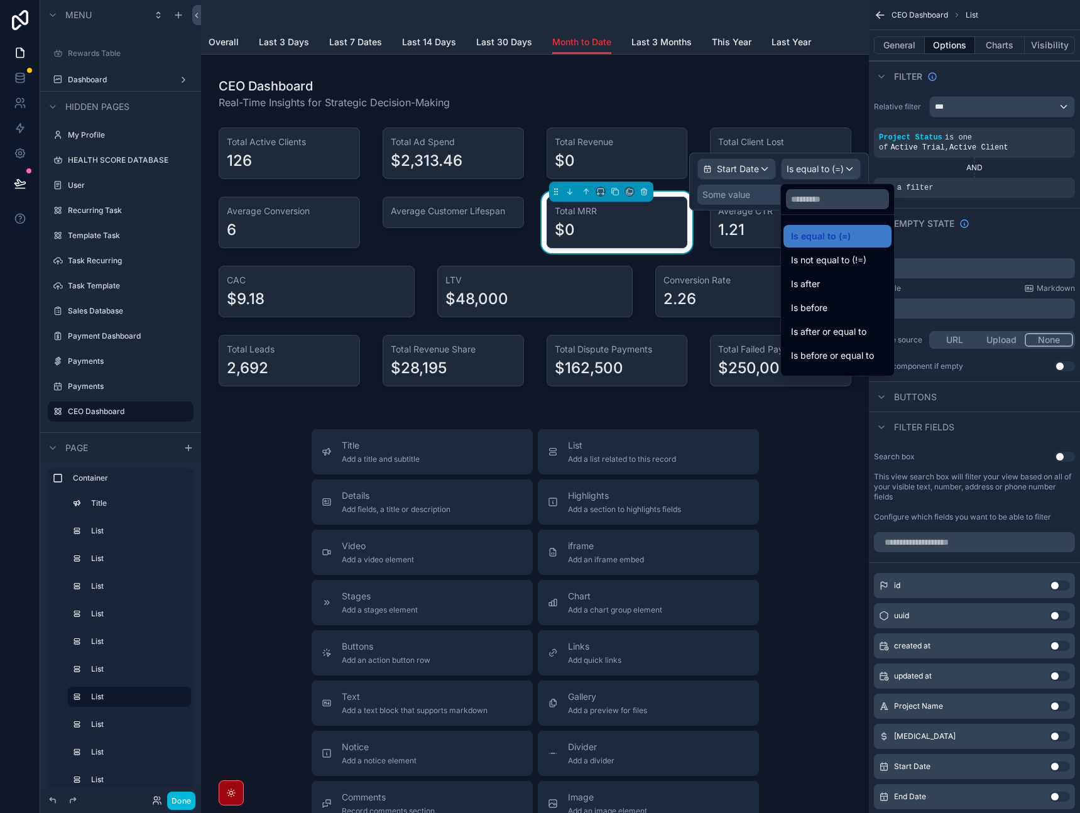
drag, startPoint x: 821, startPoint y: 356, endPoint x: 831, endPoint y: 336, distance: 21.6
click at [831, 336] on ul "Is equal to (=) Is not equal to (!=) Is after Is before Is after or equal to Is…" at bounding box center [837, 295] width 113 height 161
click at [831, 336] on span "Is after or equal to" at bounding box center [828, 331] width 75 height 15
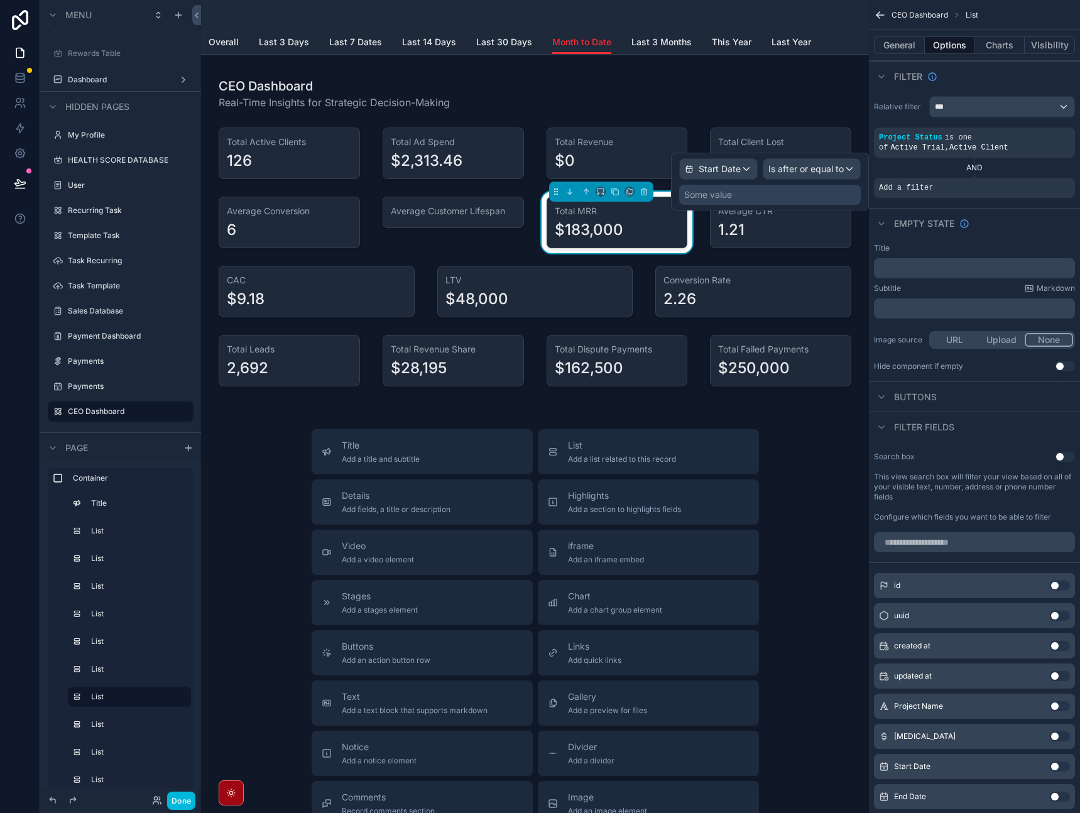
click at [760, 196] on div "Some value" at bounding box center [770, 195] width 182 height 20
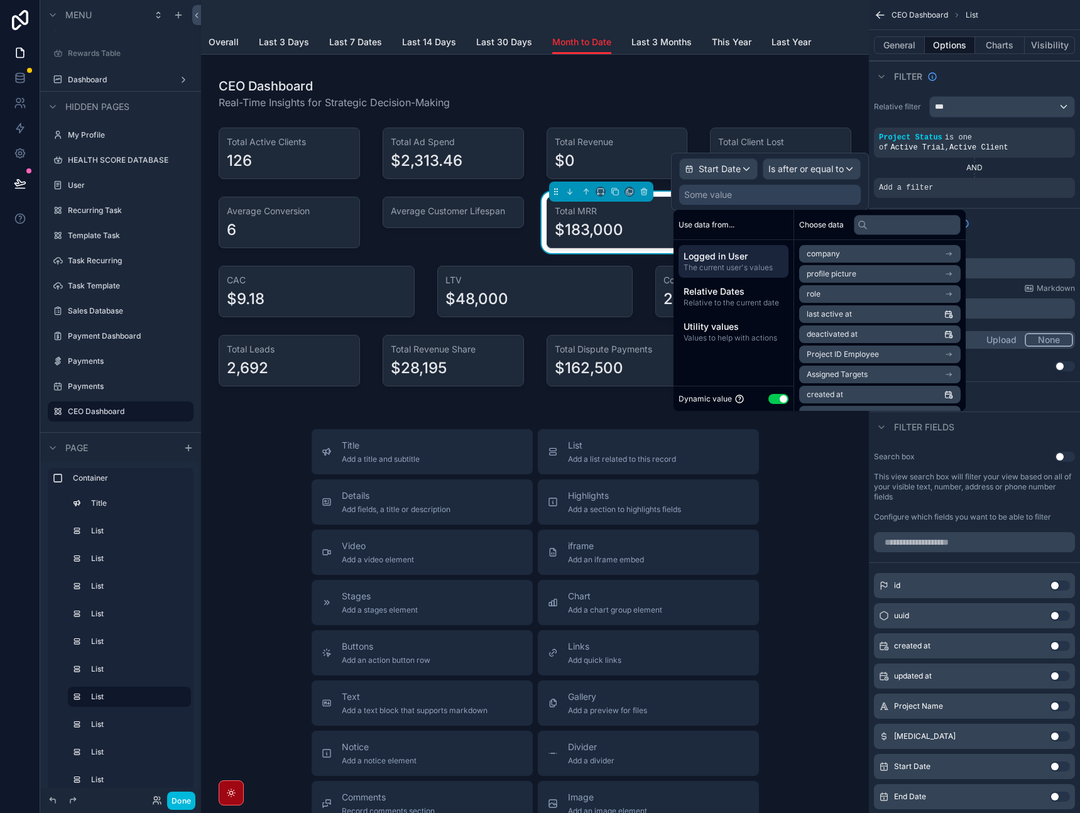
click at [760, 301] on span "Relative to the current date" at bounding box center [734, 303] width 100 height 10
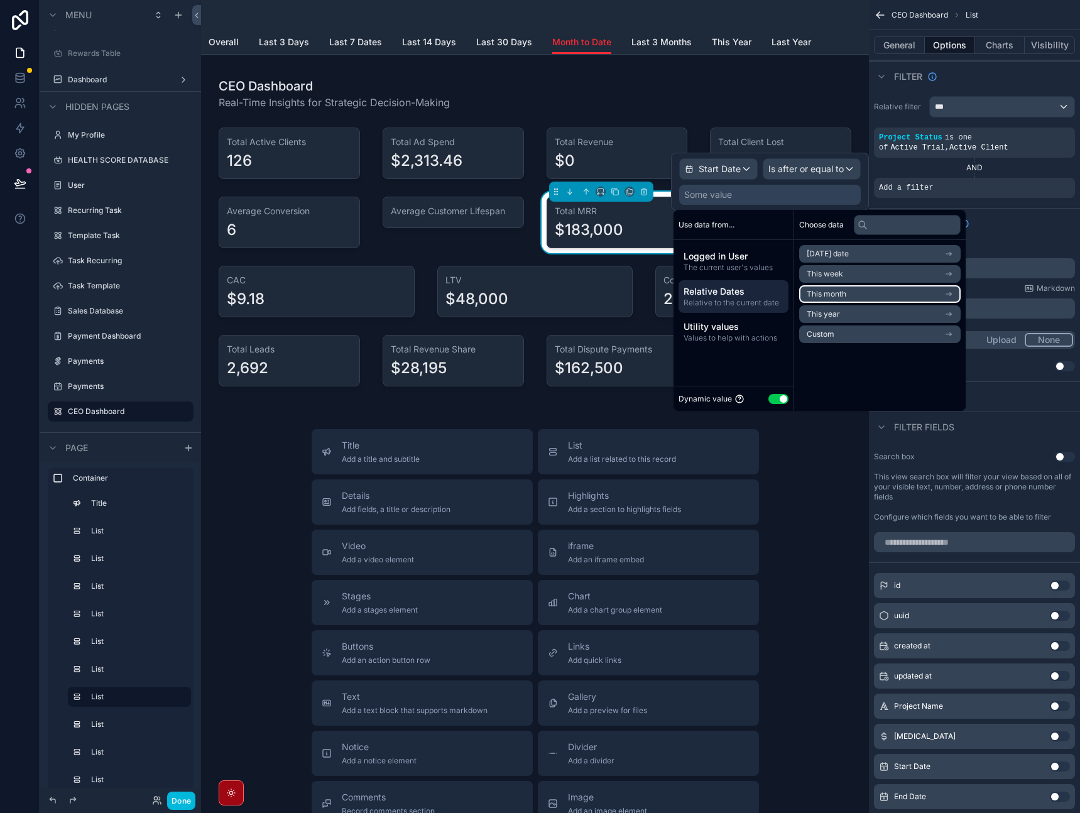
click at [835, 296] on span "This month" at bounding box center [827, 294] width 40 height 10
click at [840, 281] on li "Start of month" at bounding box center [879, 277] width 161 height 18
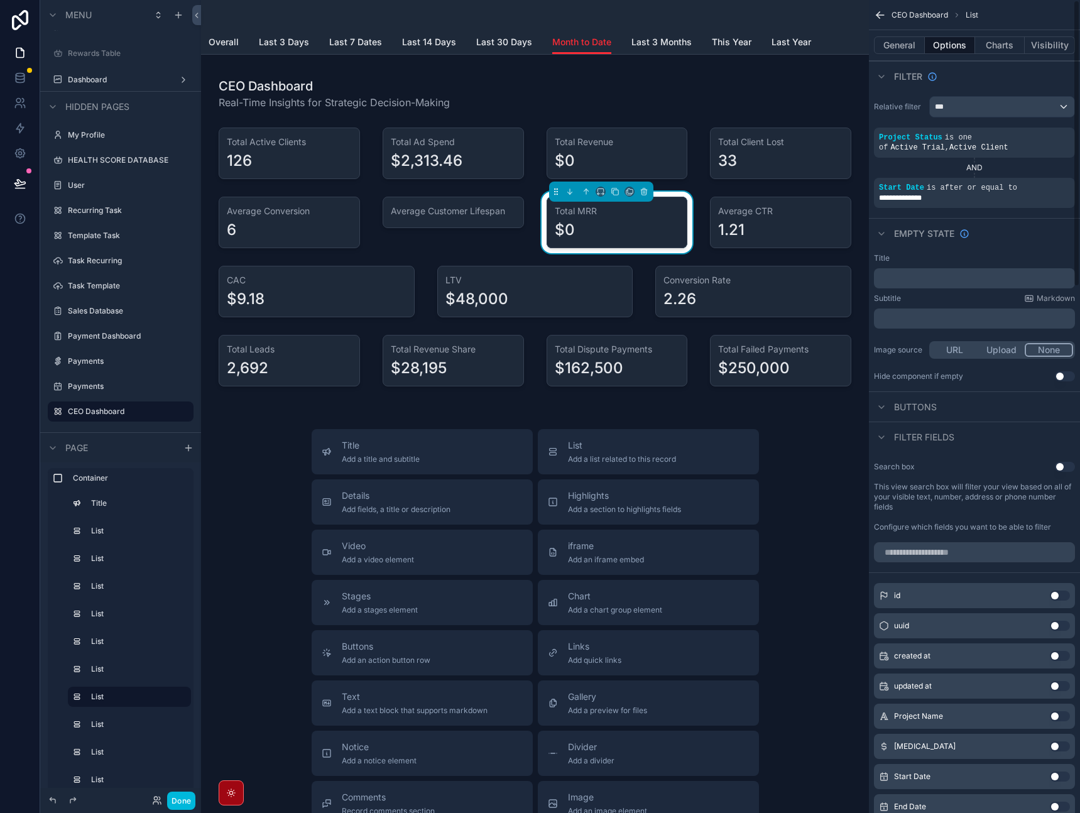
click at [1042, 237] on div "Empty state" at bounding box center [974, 233] width 211 height 30
drag, startPoint x: 1044, startPoint y: 176, endPoint x: 1010, endPoint y: 179, distance: 34.1
click at [0, 0] on div "scrollable content" at bounding box center [0, 0] width 0 height 0
click at [0, 0] on icon "scrollable content" at bounding box center [0, 0] width 0 height 0
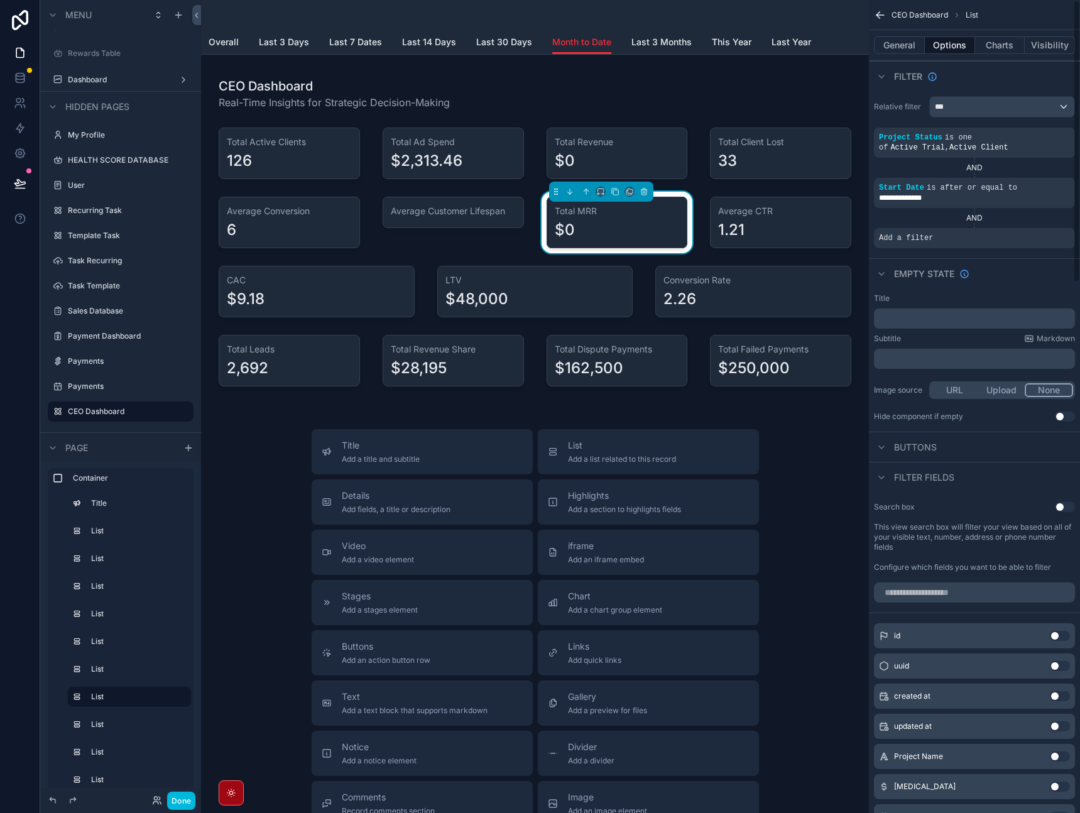
click at [0, 0] on icon "scrollable content" at bounding box center [0, 0] width 0 height 0
click at [738, 220] on span "Select a field" at bounding box center [746, 219] width 53 height 11
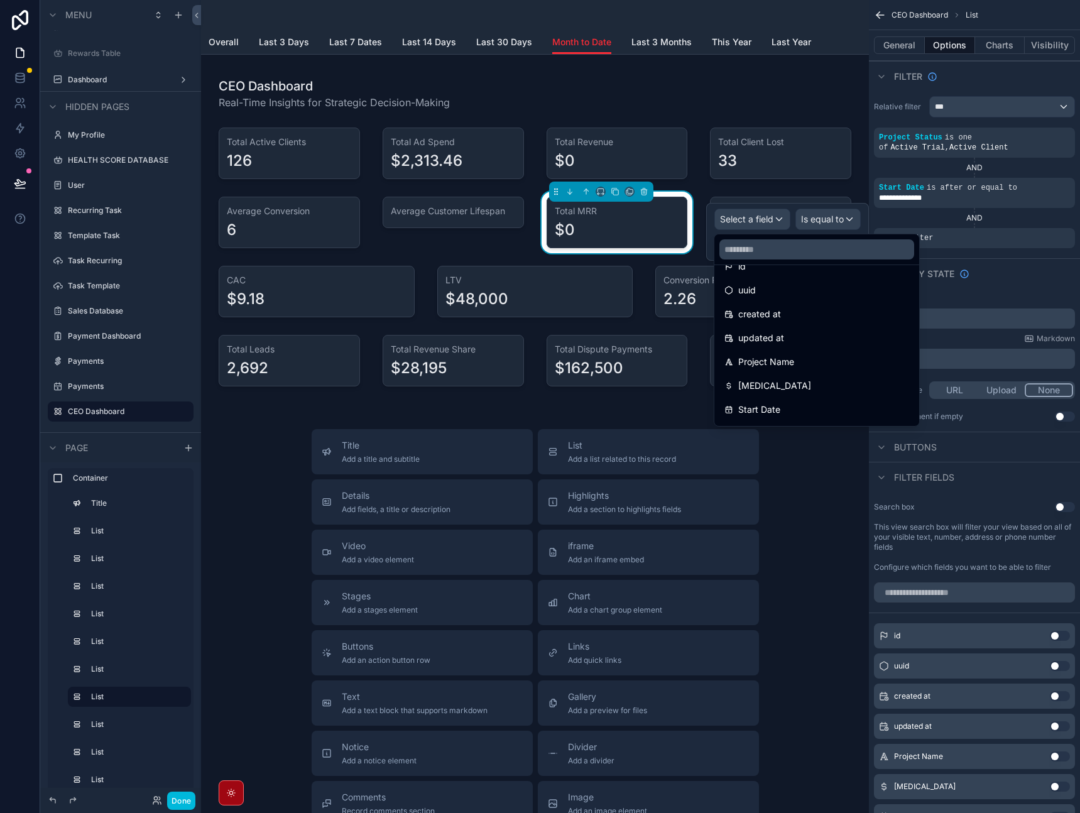
scroll to position [40, 0]
click at [792, 390] on div "Start Date" at bounding box center [816, 390] width 185 height 15
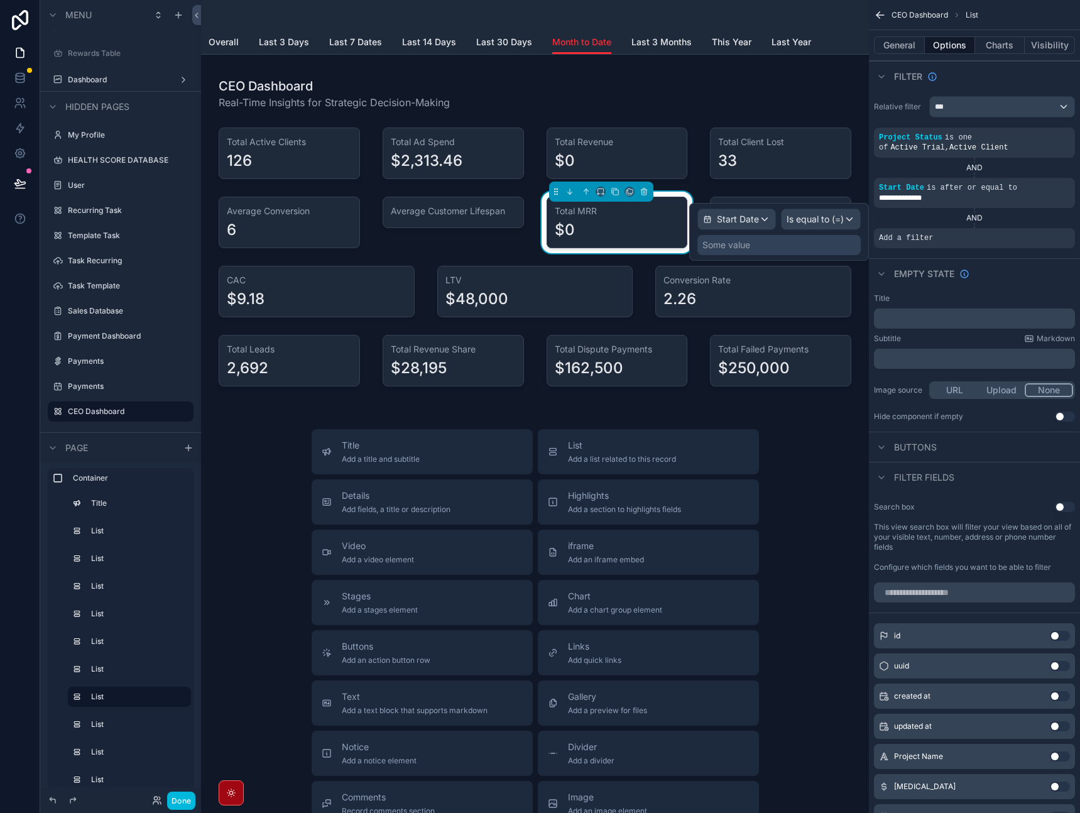
click at [844, 226] on div "Is equal to (=)" at bounding box center [821, 219] width 79 height 20
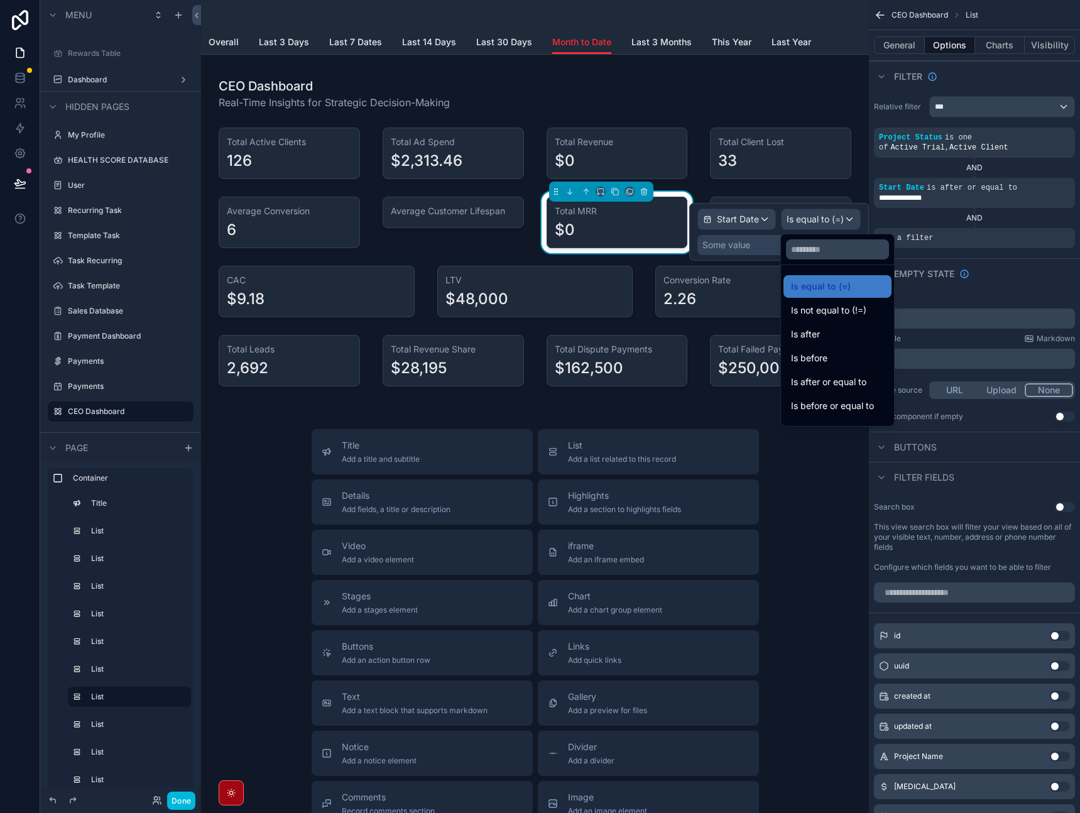
click at [838, 410] on span "Is before or equal to" at bounding box center [832, 405] width 83 height 15
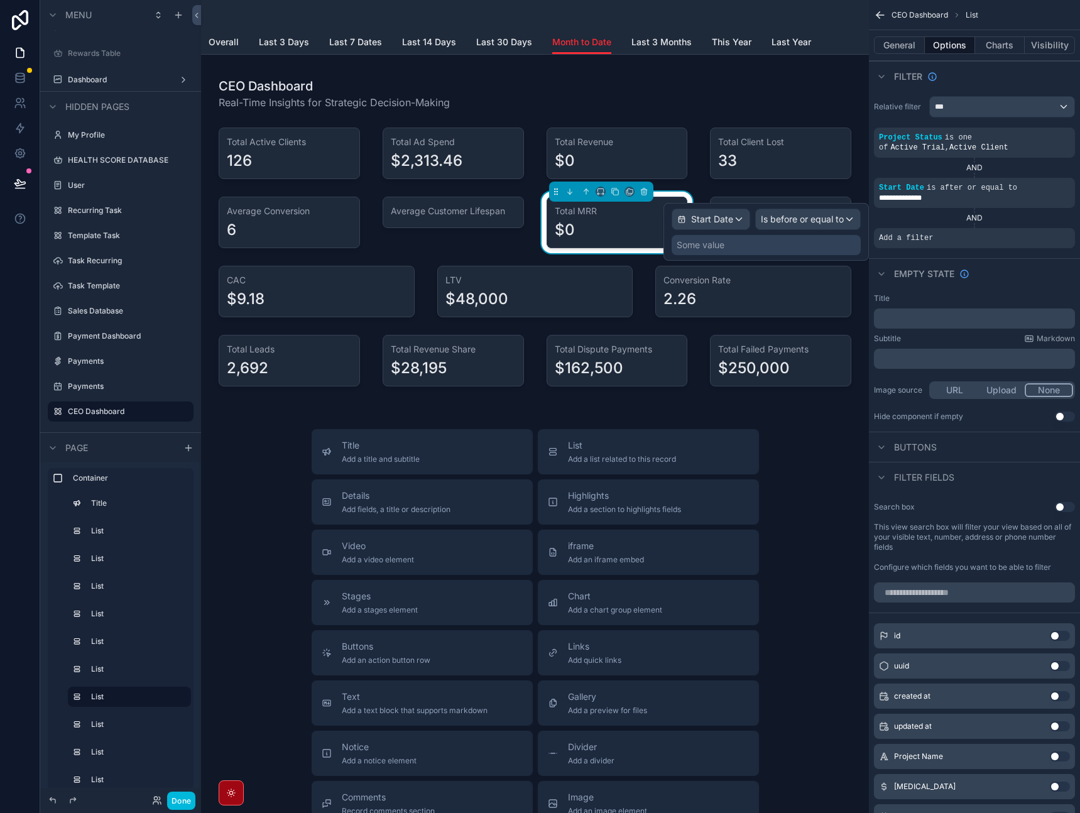
click at [785, 247] on div "Some value" at bounding box center [766, 245] width 189 height 20
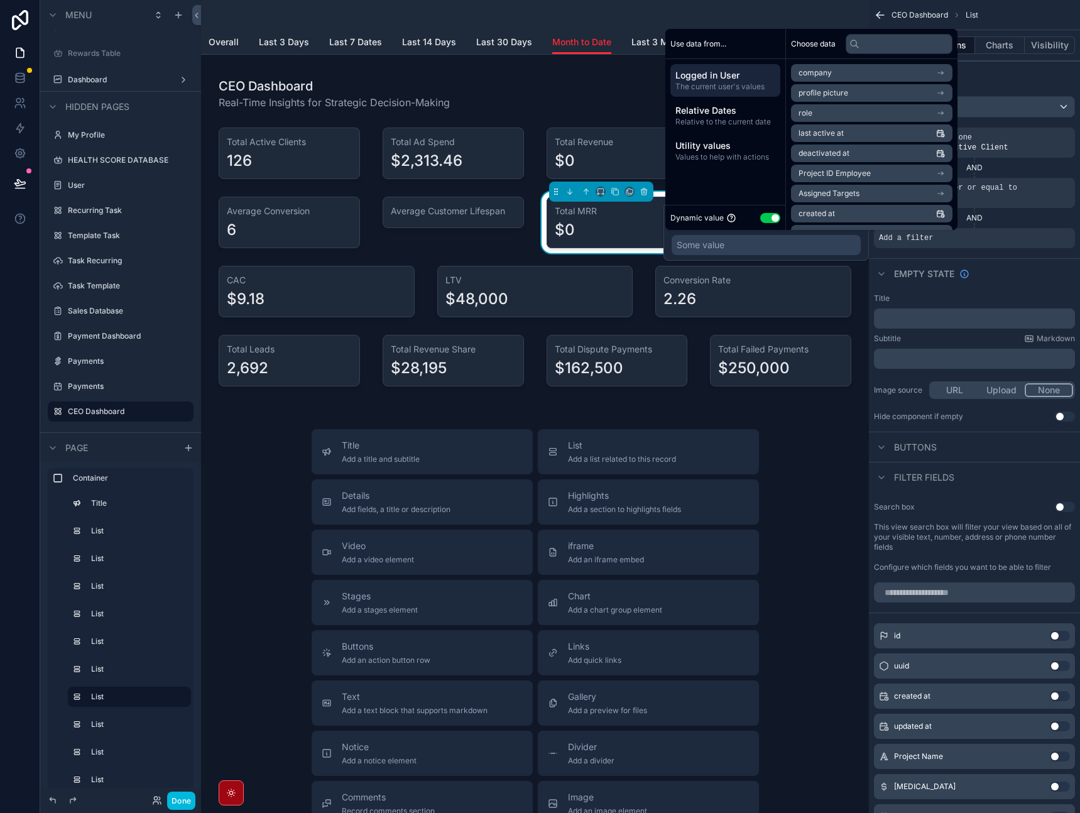
click at [751, 107] on span "Relative Dates" at bounding box center [725, 110] width 100 height 13
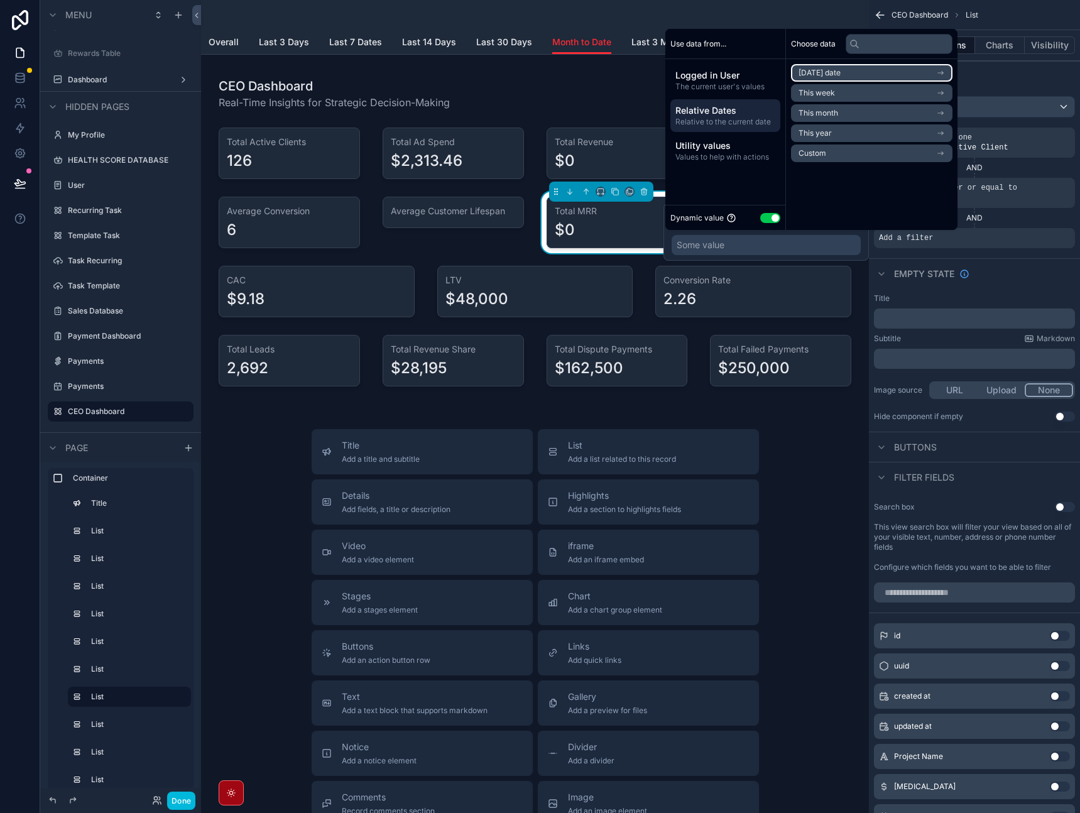
click at [841, 79] on li "[DATE] date" at bounding box center [871, 73] width 161 height 18
click at [834, 142] on li "End of day" at bounding box center [871, 136] width 161 height 18
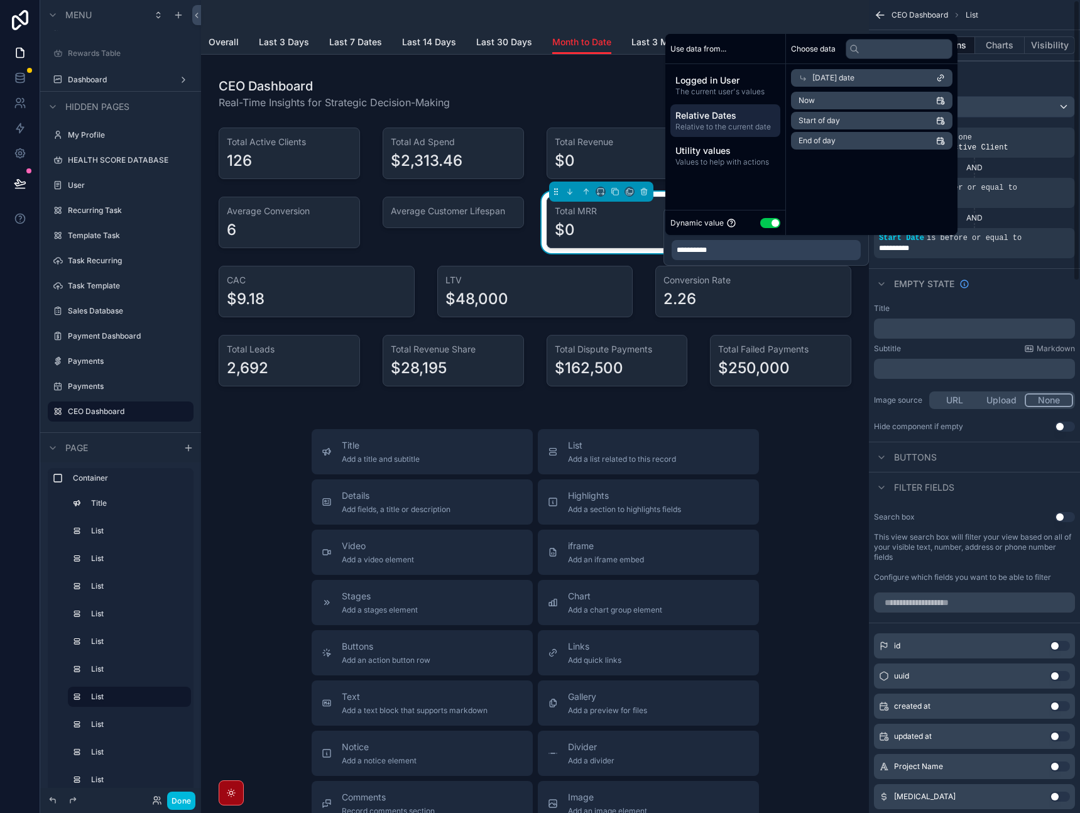
click at [1042, 281] on div "Empty state" at bounding box center [974, 283] width 211 height 30
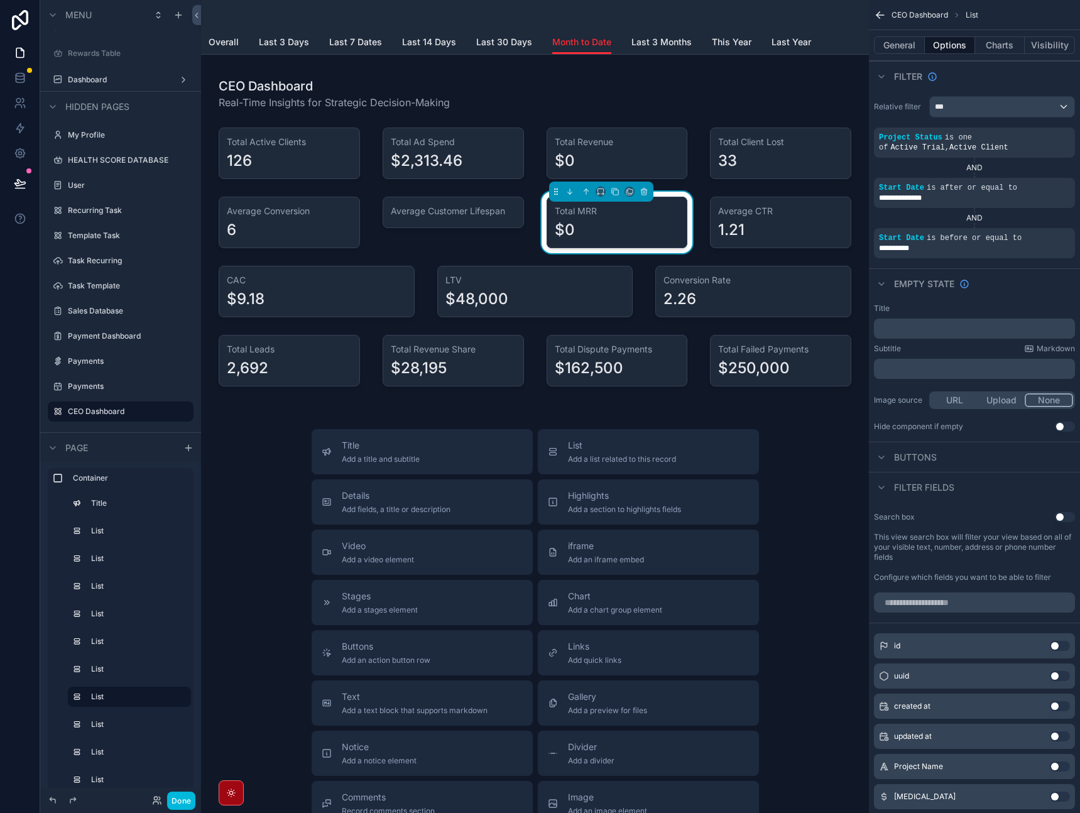
click at [800, 461] on div "Title Add a title and subtitle List Add a list related to this record Details A…" at bounding box center [535, 652] width 648 height 447
click at [800, 459] on div "Title Add a title and subtitle List Add a list related to this record Details A…" at bounding box center [535, 652] width 648 height 447
click at [260, 442] on div "Title Add a title and subtitle List Add a list related to this record Details A…" at bounding box center [535, 652] width 648 height 447
click at [599, 147] on div "scrollable content" at bounding box center [617, 154] width 156 height 62
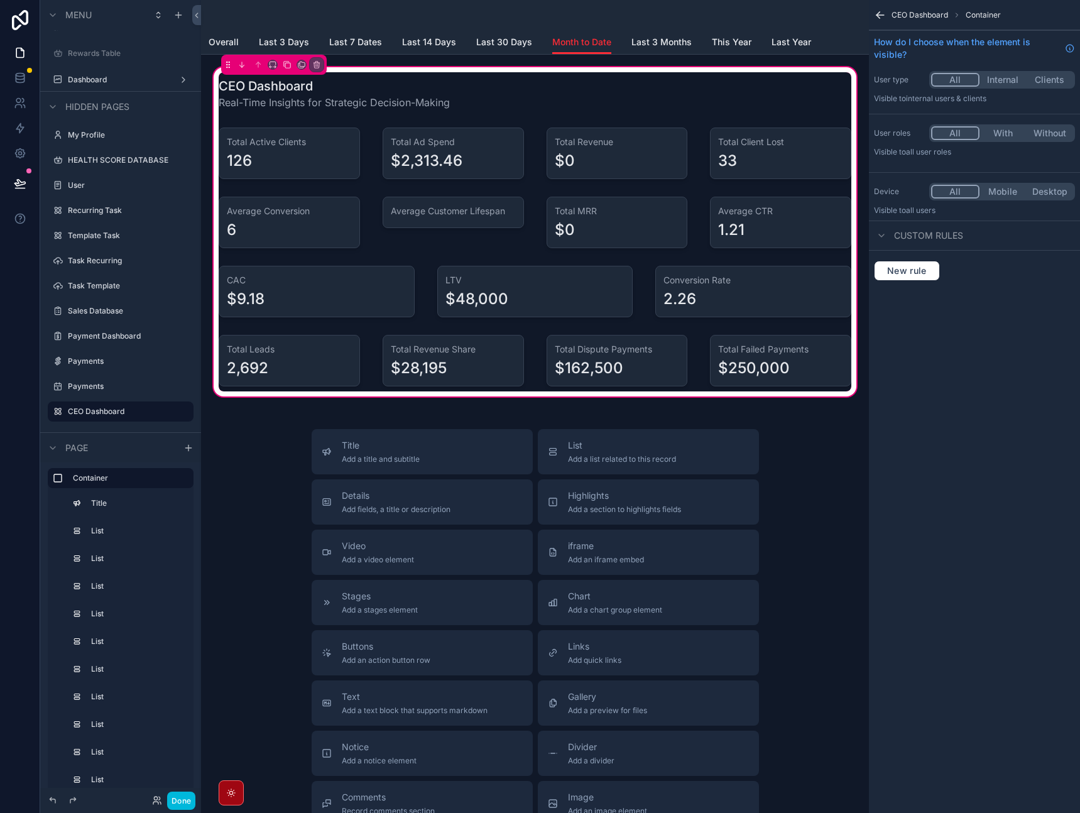
click at [716, 94] on div "scrollable content" at bounding box center [535, 93] width 648 height 43
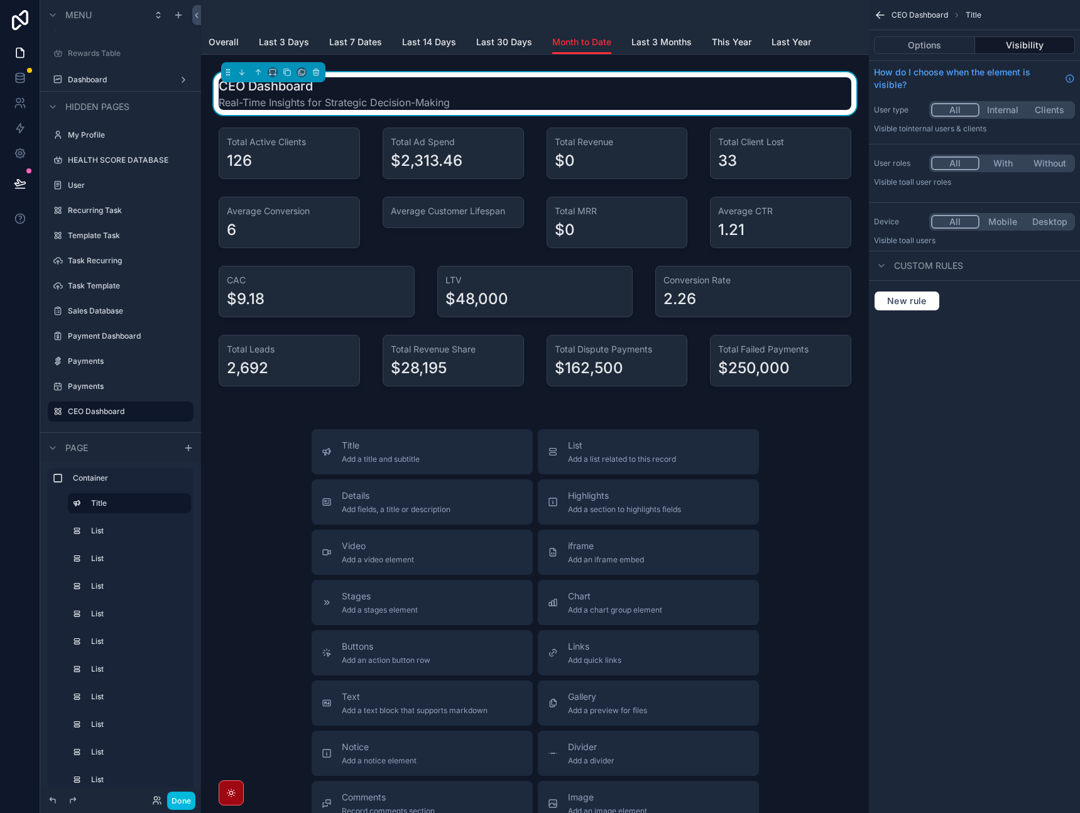
click at [760, 153] on div "scrollable content" at bounding box center [780, 154] width 156 height 62
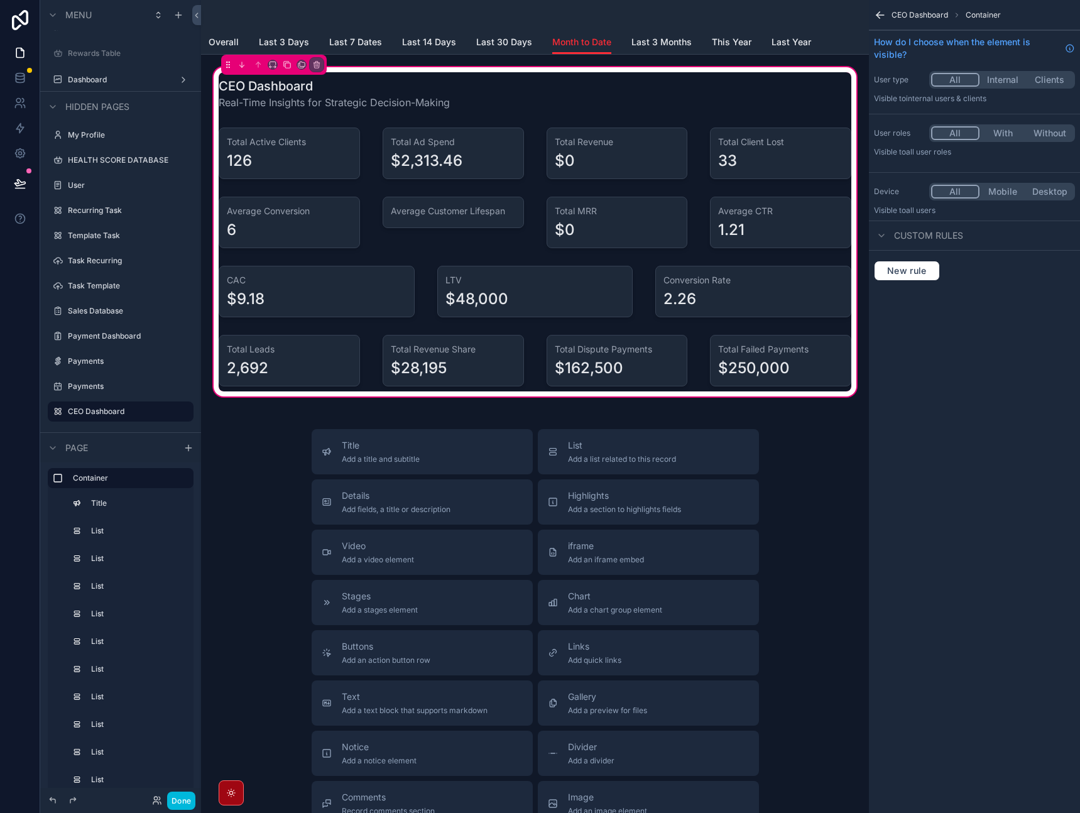
click at [782, 222] on div "scrollable content" at bounding box center [780, 223] width 156 height 62
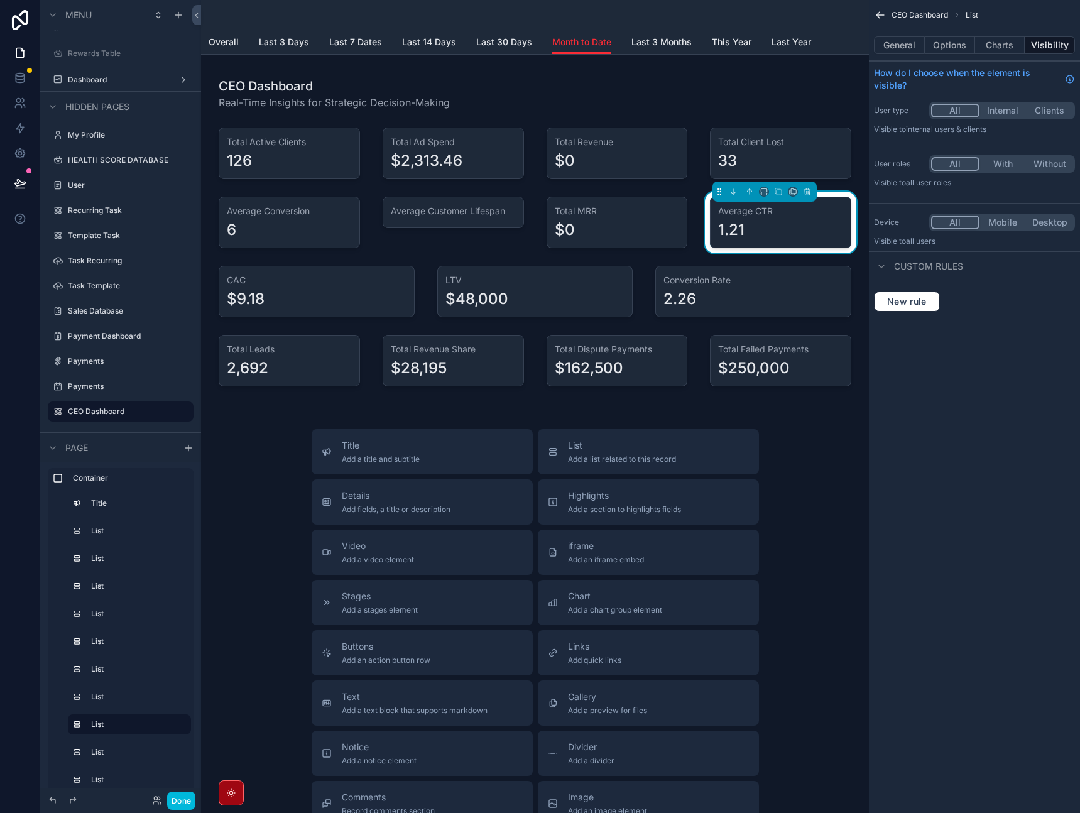
click at [792, 356] on div "scrollable content" at bounding box center [780, 361] width 156 height 62
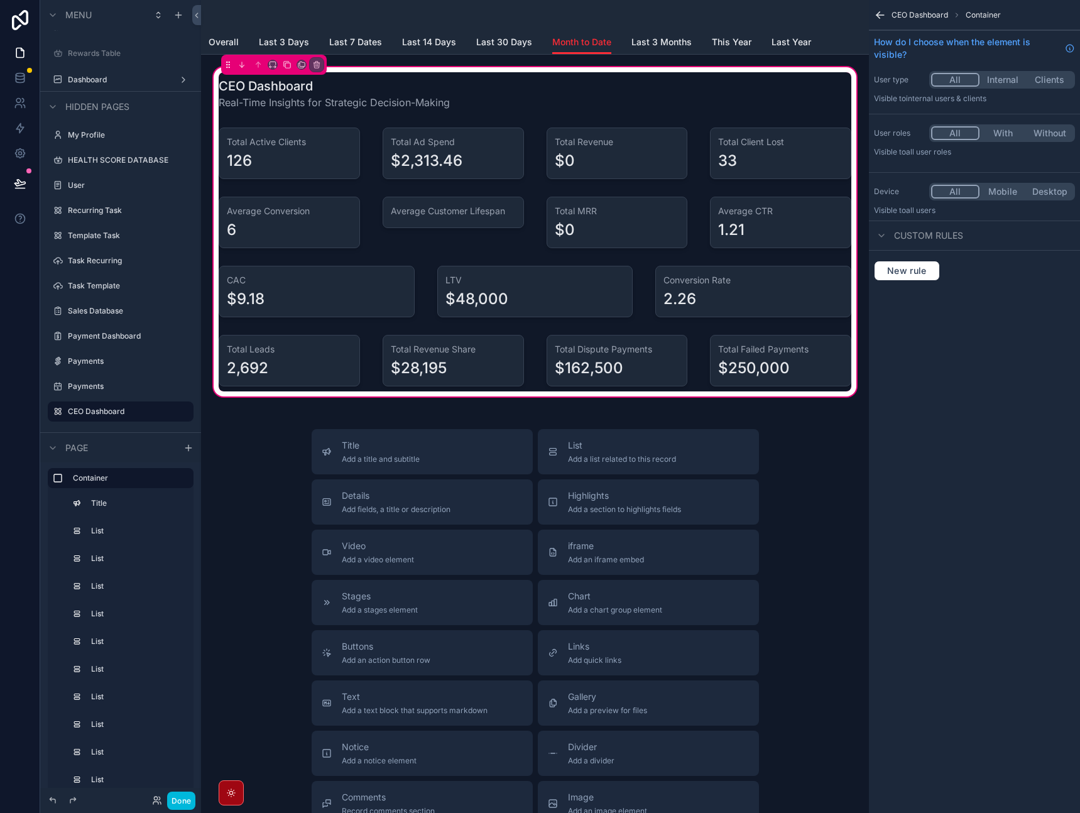
click at [970, 386] on div "CEO Dashboard Container How do I choose when the element is visible? User type …" at bounding box center [974, 406] width 211 height 813
click at [991, 312] on div "CEO Dashboard Container How do I choose when the element is visible? User type …" at bounding box center [974, 406] width 211 height 813
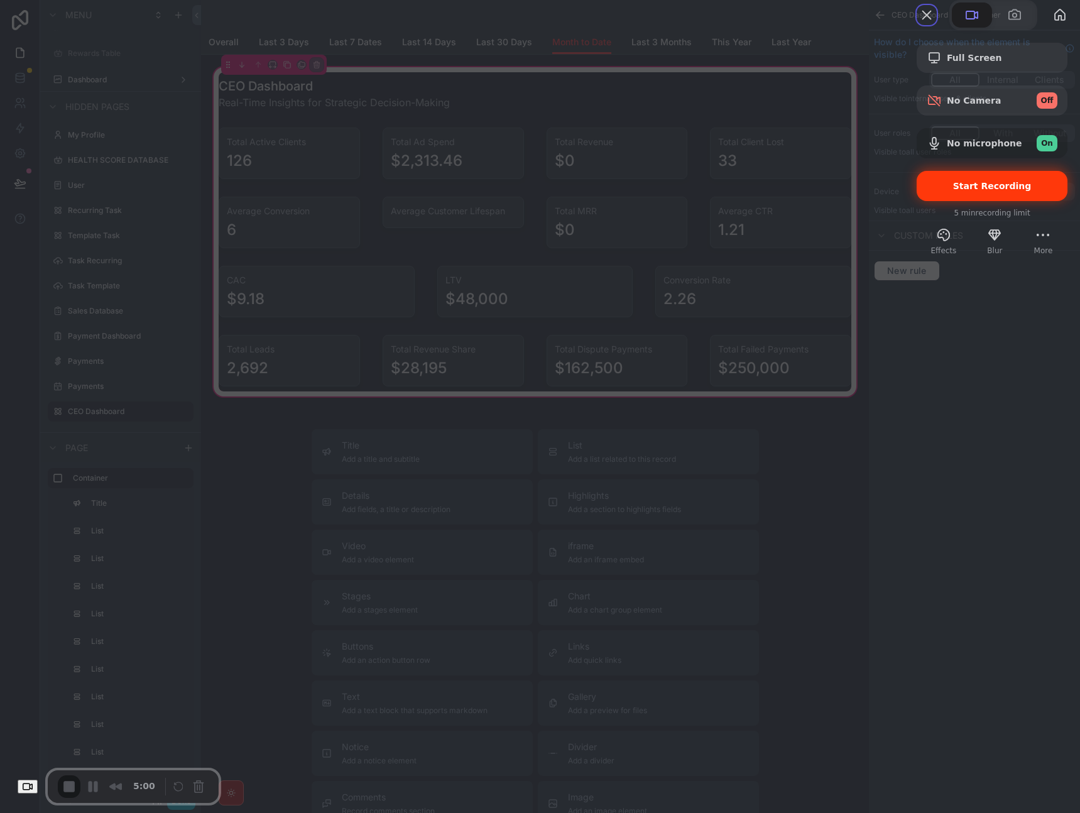
click at [950, 201] on div "Start Recording" at bounding box center [992, 186] width 151 height 30
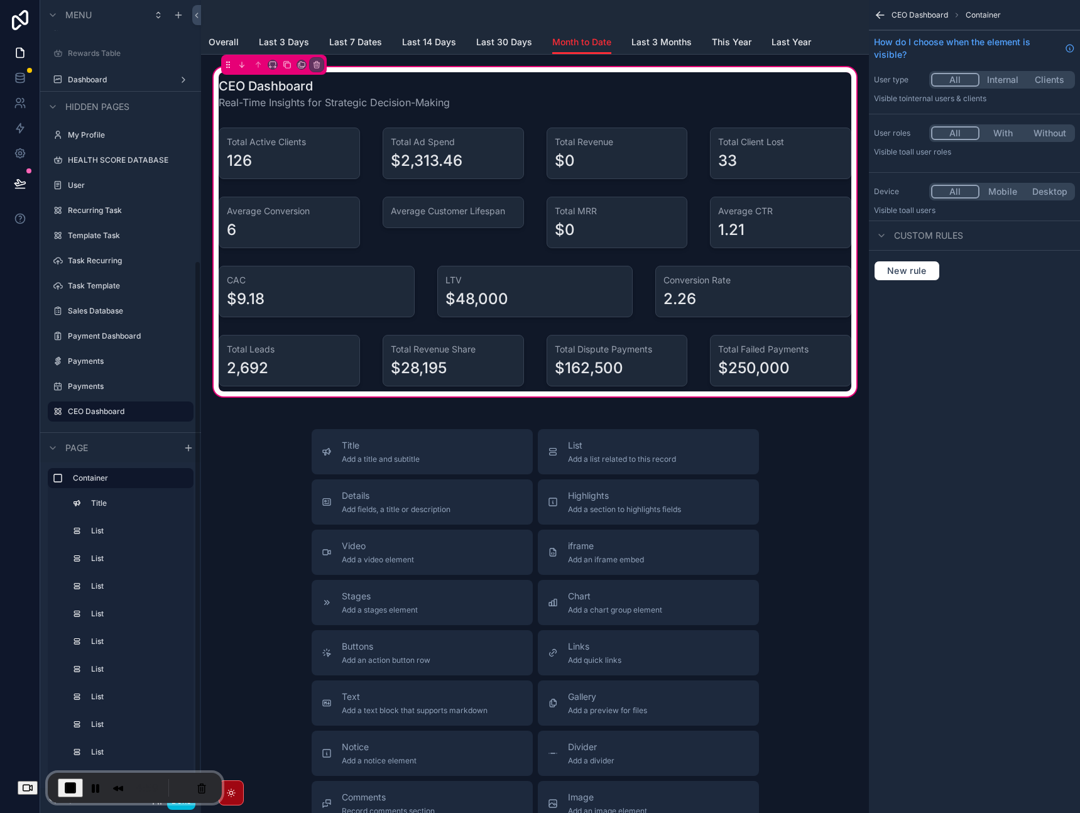
click at [266, 31] on link "Last 3 Days" at bounding box center [284, 43] width 50 height 25
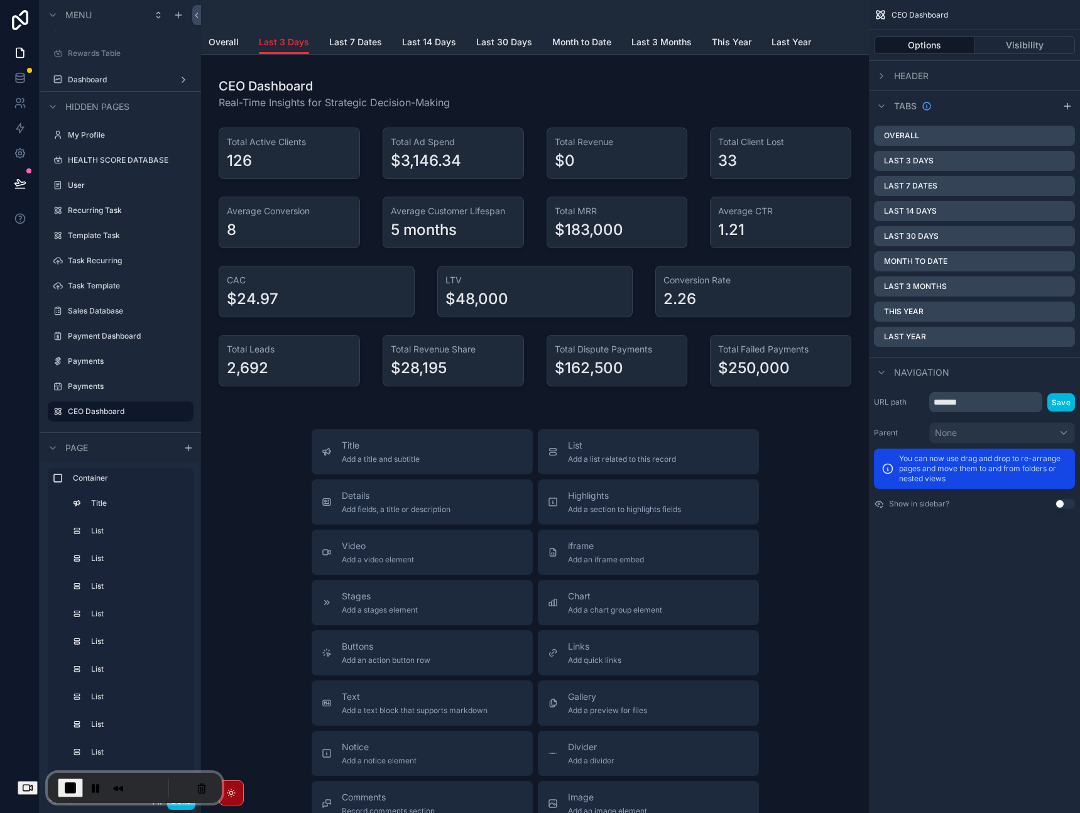
click at [224, 41] on span "Overall" at bounding box center [224, 42] width 30 height 13
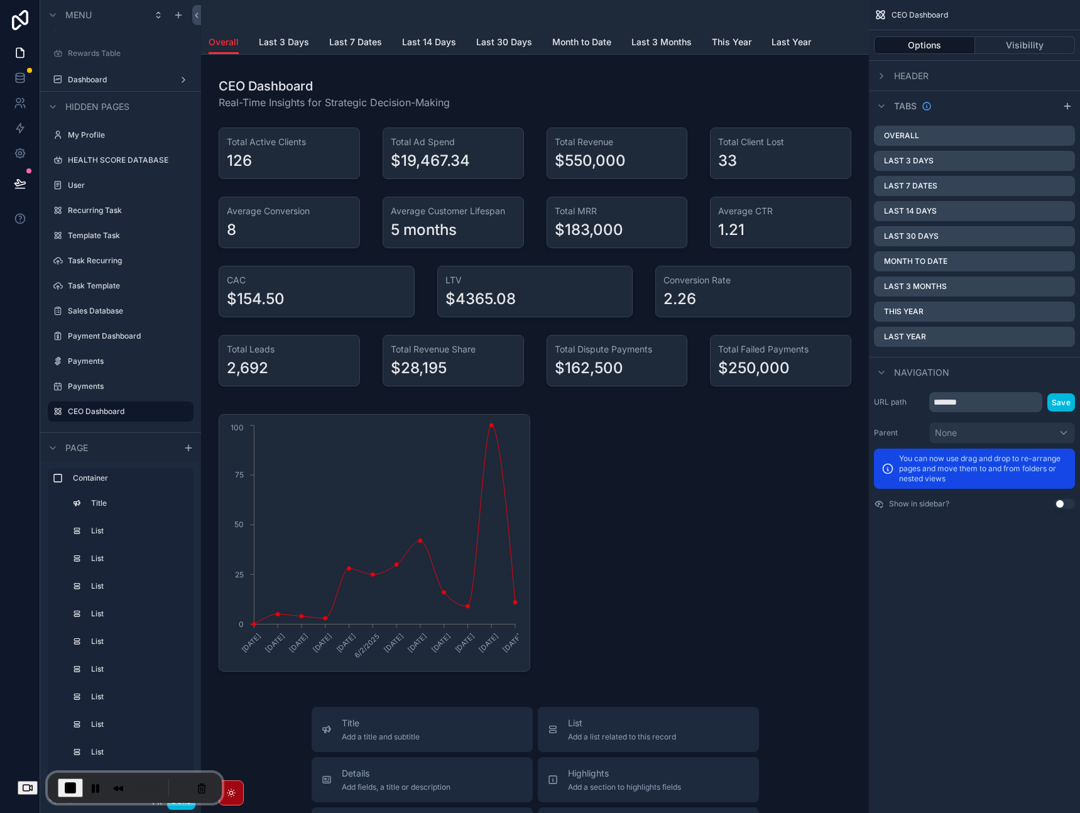
click at [297, 45] on span "Last 3 Days" at bounding box center [284, 42] width 50 height 13
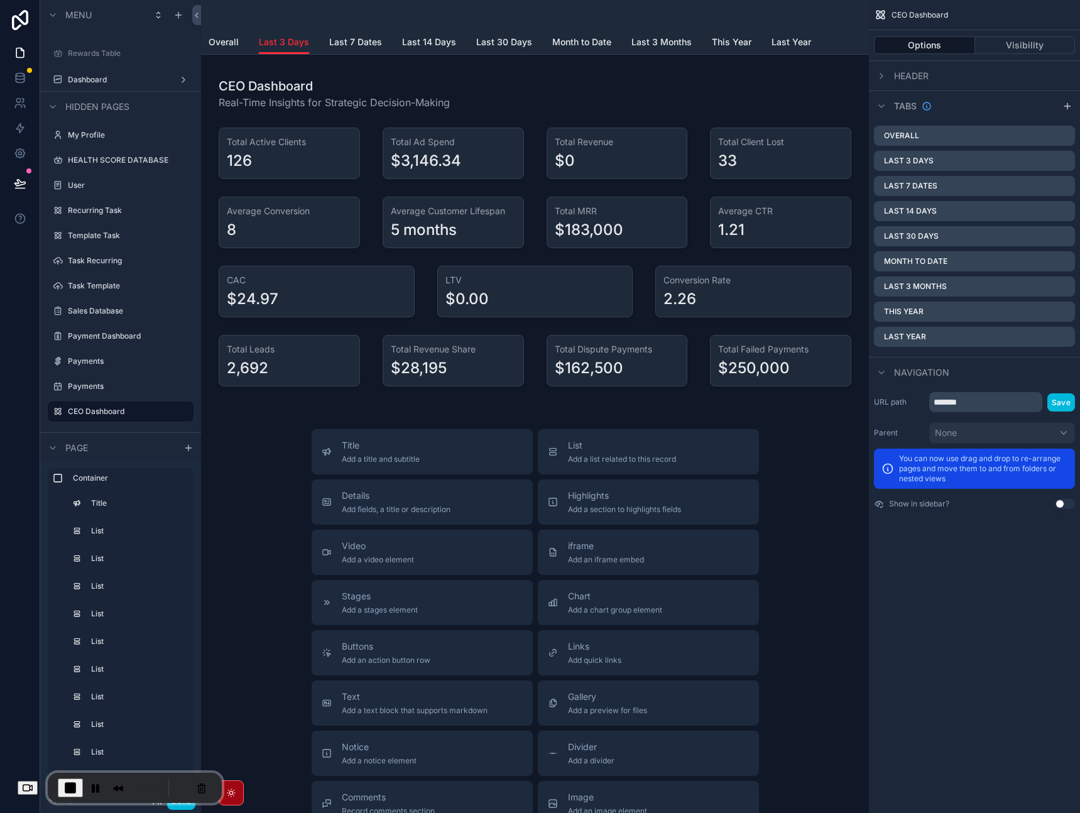
click at [353, 44] on span "Last 7 Dates" at bounding box center [355, 42] width 53 height 13
click at [449, 48] on span "Last 14 Days" at bounding box center [429, 42] width 54 height 13
click at [509, 43] on span "Last 30 Days" at bounding box center [504, 42] width 56 height 13
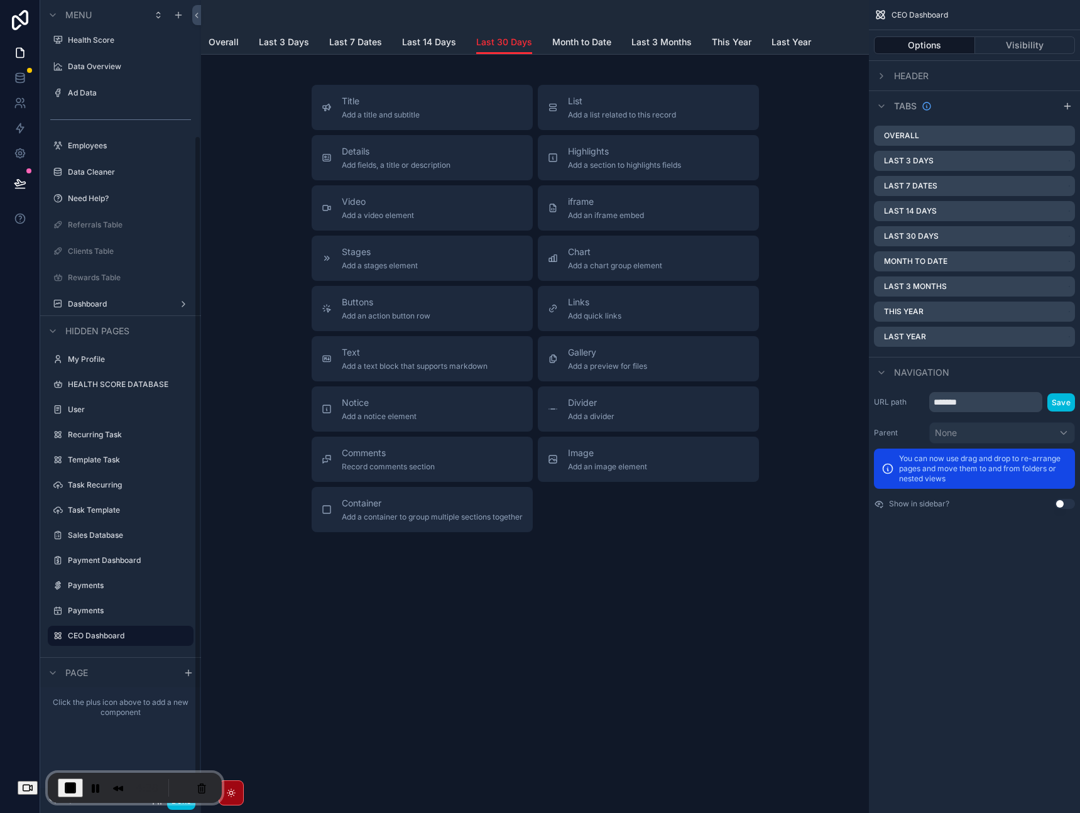
click at [579, 43] on span "Month to Date" at bounding box center [581, 42] width 59 height 13
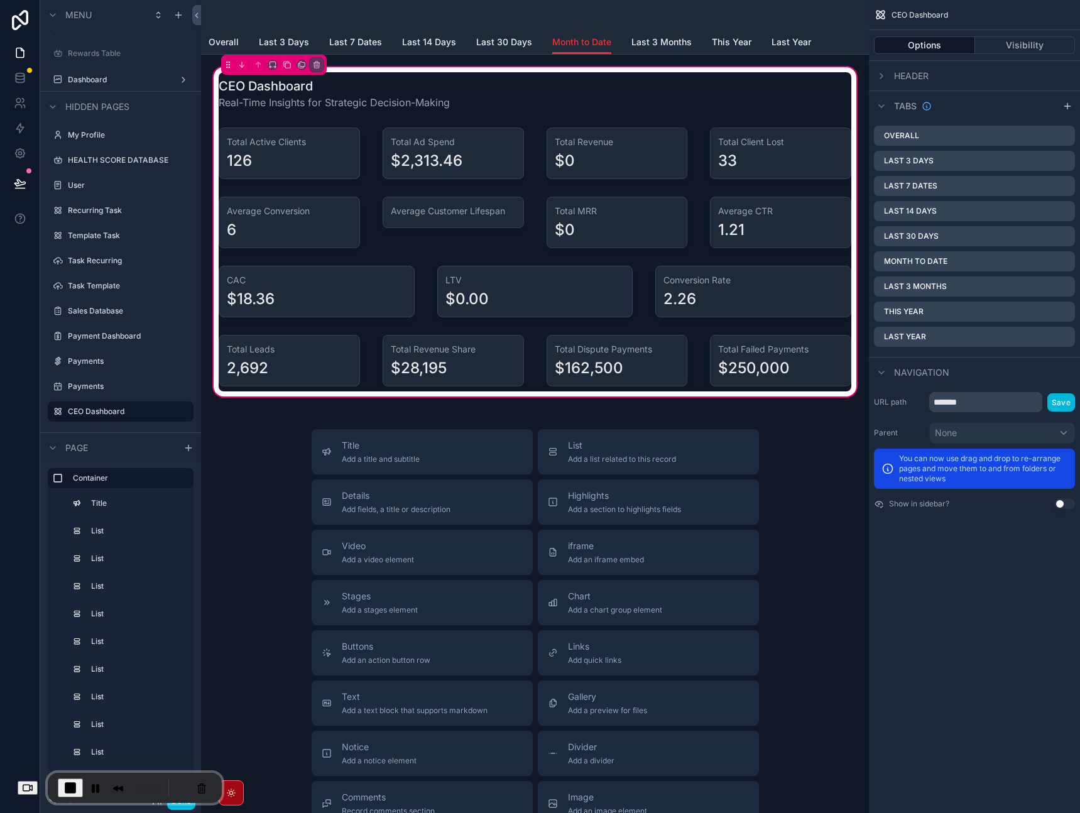
click at [640, 42] on span "Last 3 Months" at bounding box center [661, 42] width 60 height 13
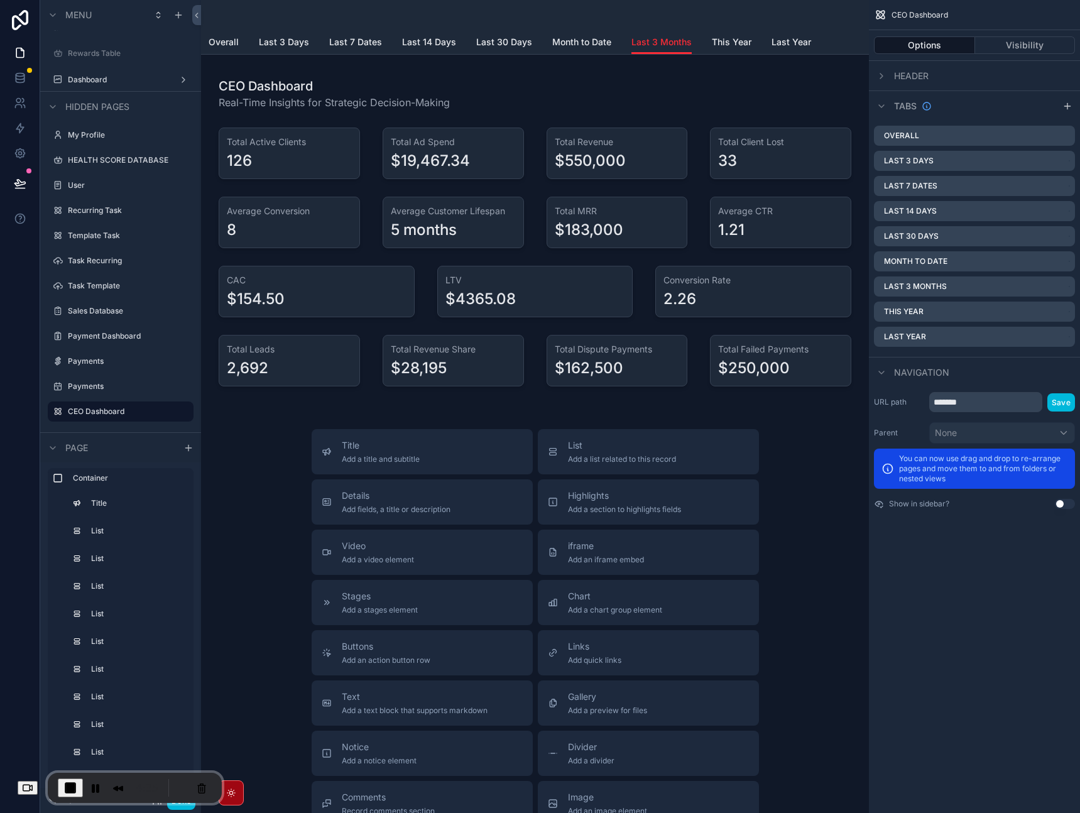
click at [733, 45] on span "This Year" at bounding box center [732, 42] width 40 height 13
click at [782, 43] on span "Last Year" at bounding box center [792, 42] width 40 height 13
click at [267, 37] on span "Last 3 Days" at bounding box center [284, 42] width 50 height 13
click at [221, 45] on span "Overall" at bounding box center [224, 42] width 30 height 13
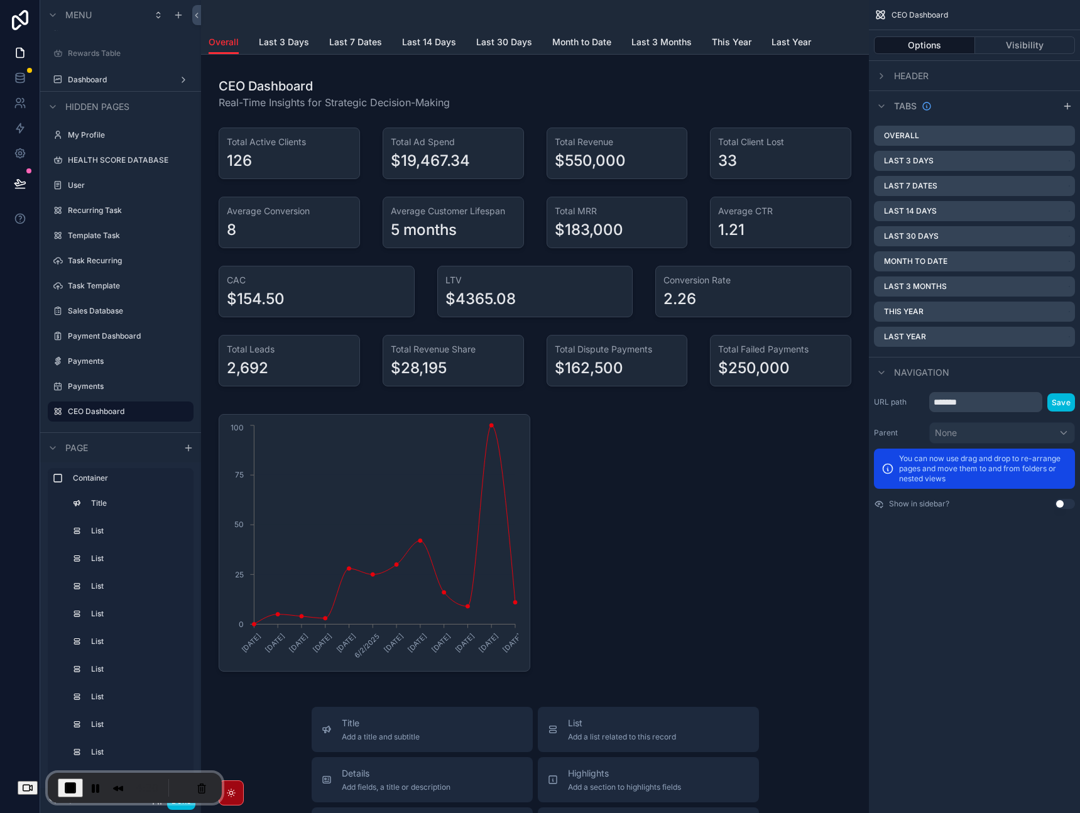
click at [262, 40] on span "Last 3 Days" at bounding box center [284, 42] width 50 height 13
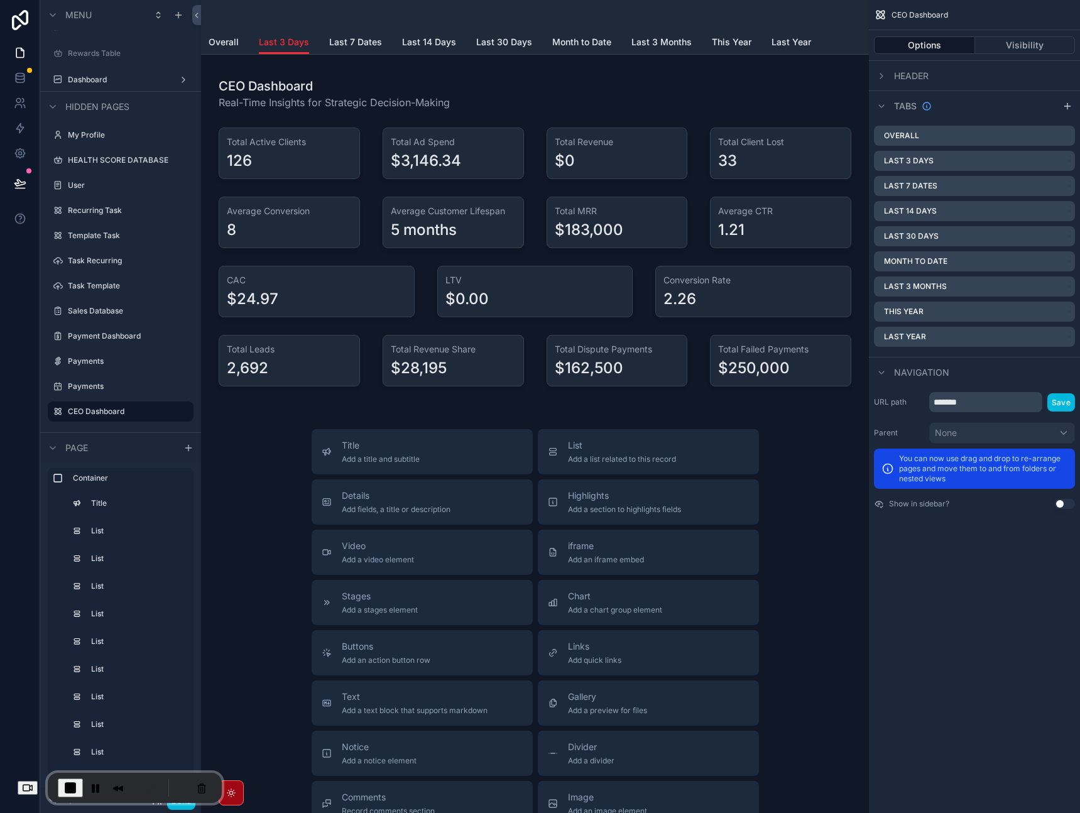
click at [274, 150] on div "scrollable content" at bounding box center [535, 232] width 648 height 334
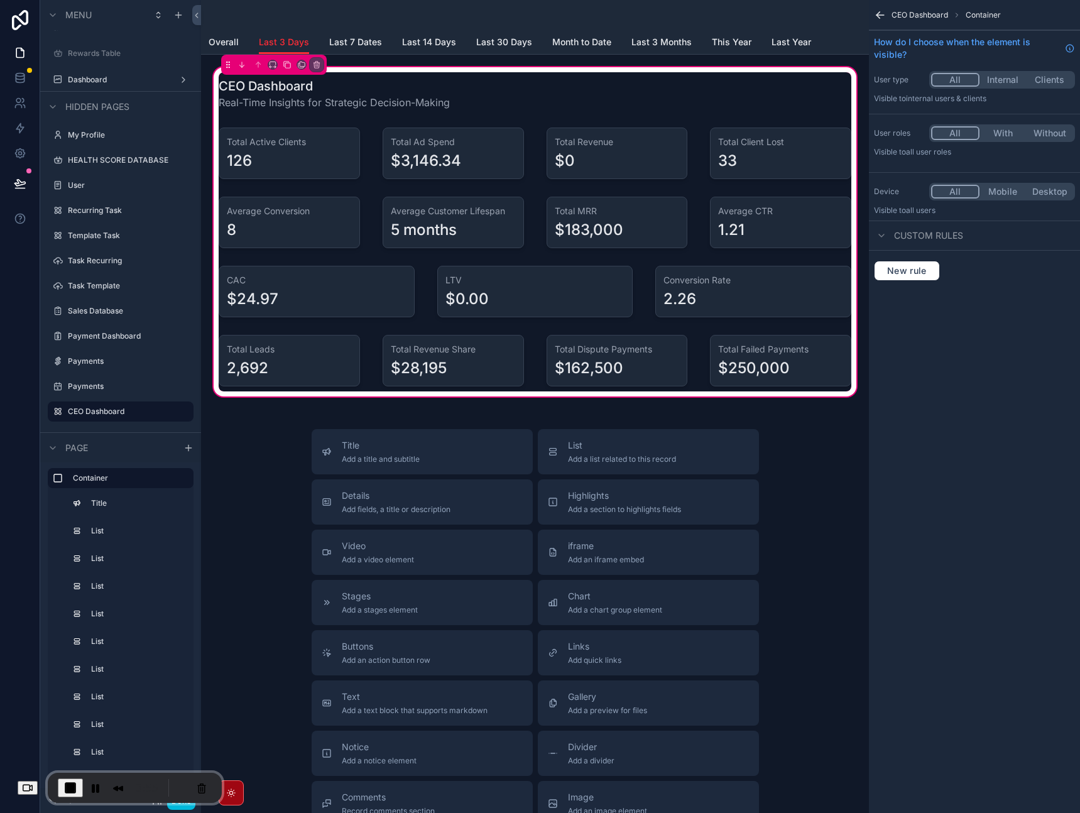
click at [588, 155] on div "scrollable content" at bounding box center [617, 154] width 156 height 62
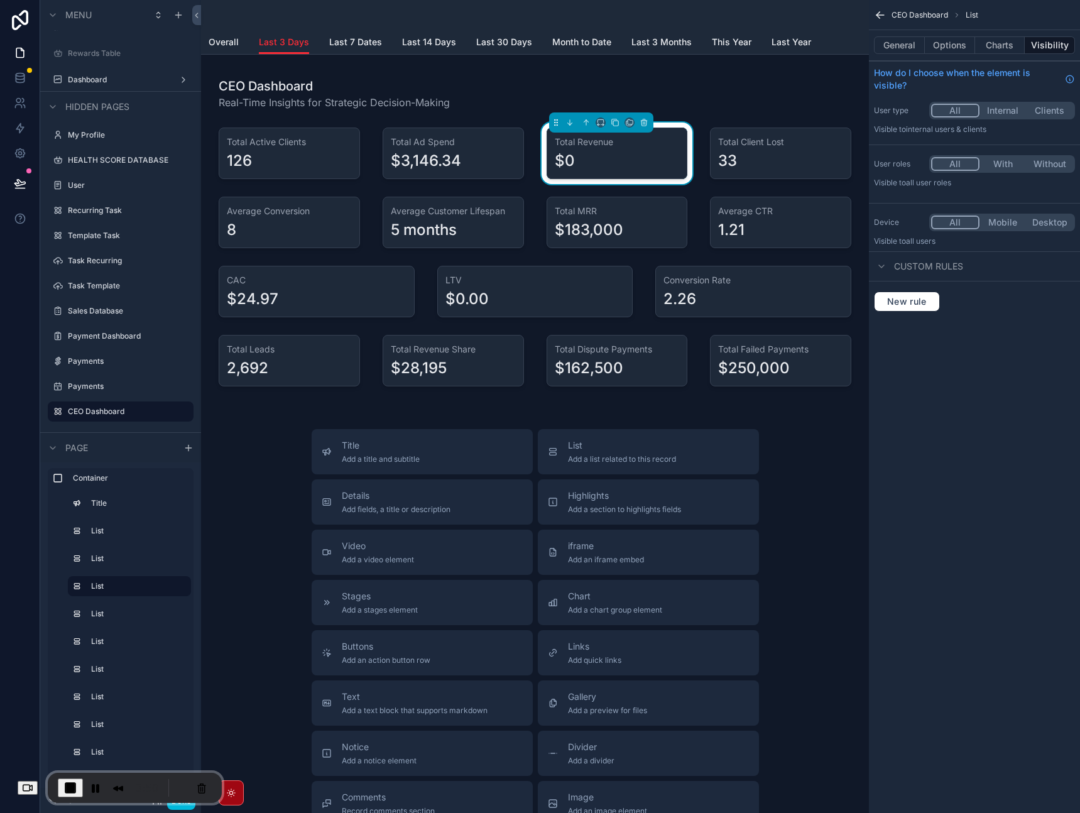
click at [576, 41] on span "Month to Date" at bounding box center [581, 42] width 59 height 13
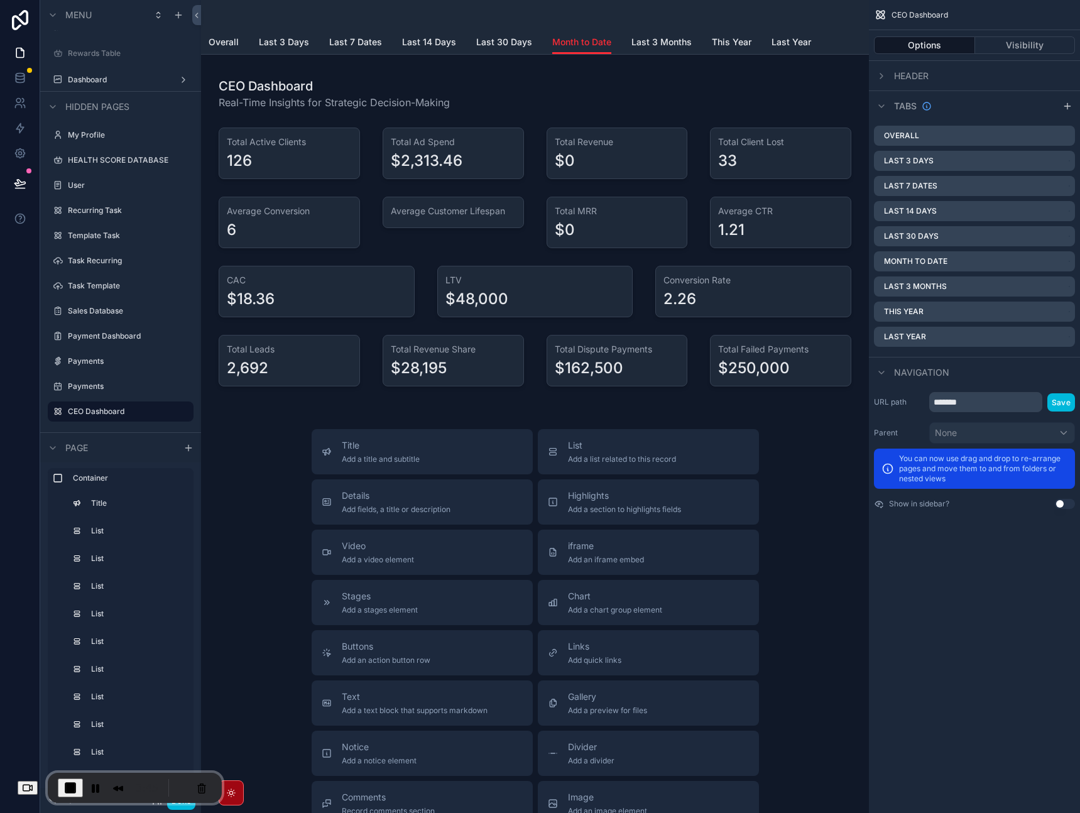
click at [616, 158] on div "scrollable content" at bounding box center [535, 232] width 648 height 334
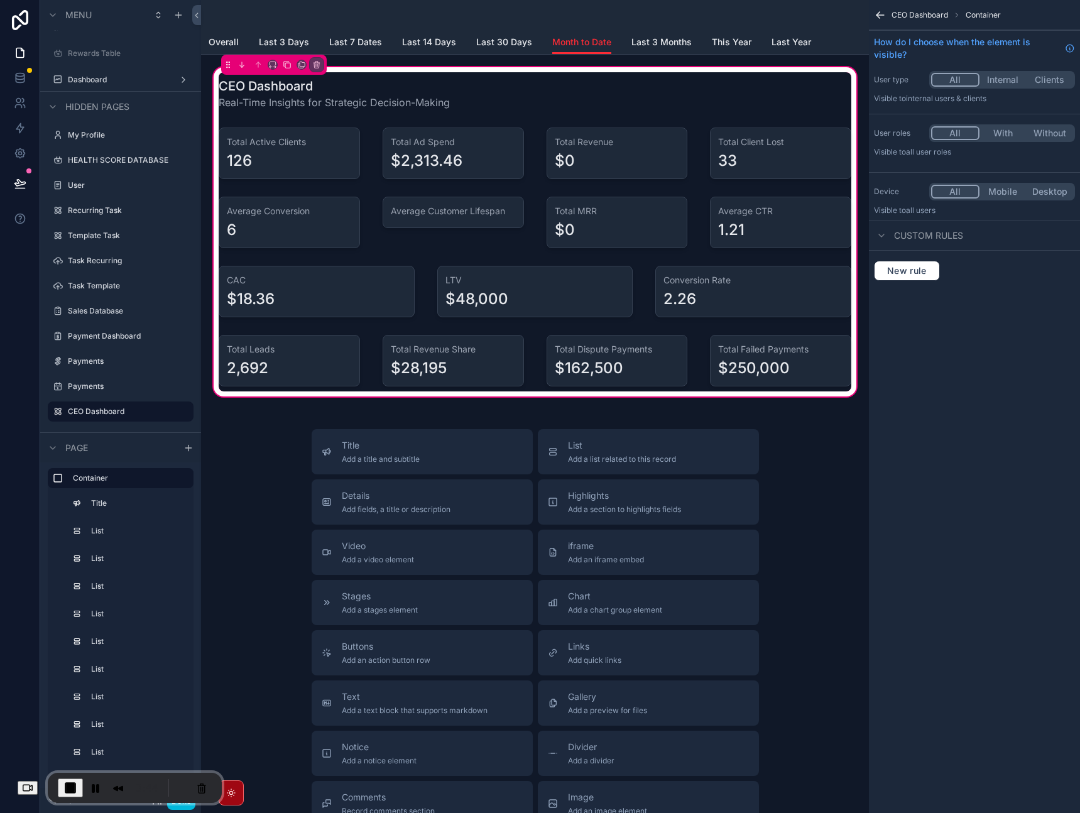
click at [591, 160] on div "scrollable content" at bounding box center [617, 154] width 156 height 62
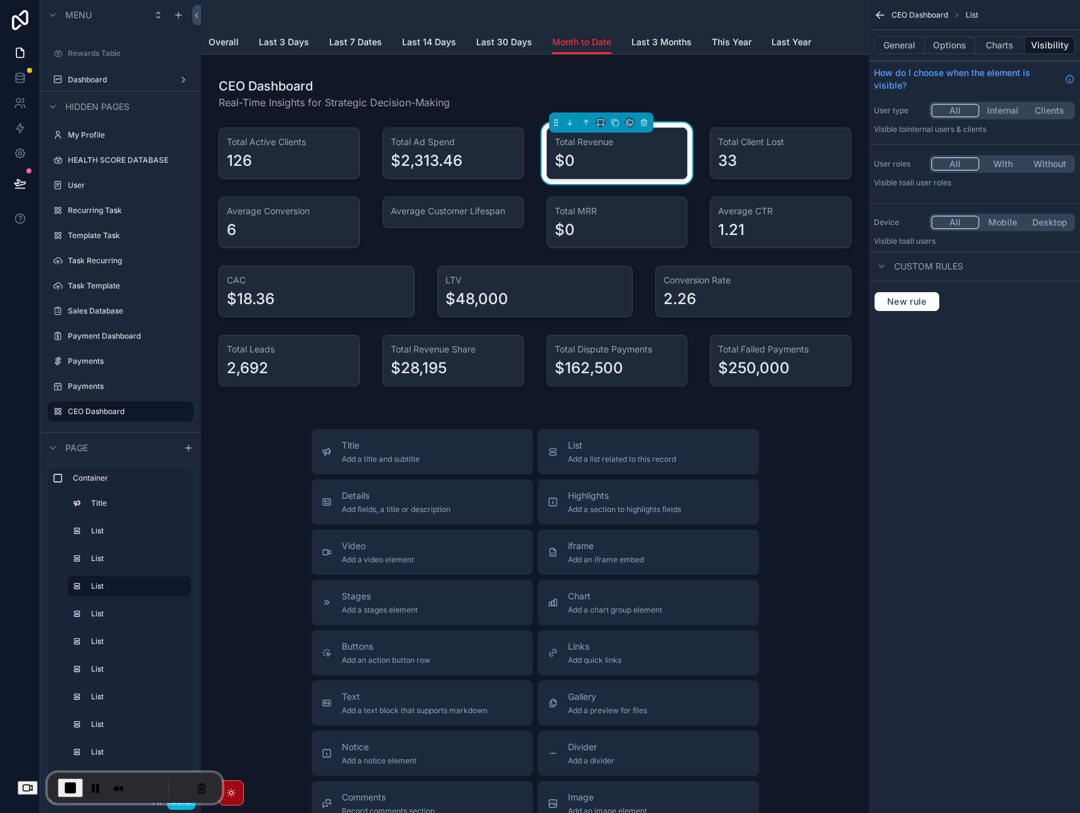
click at [288, 221] on div "scrollable content" at bounding box center [289, 223] width 156 height 62
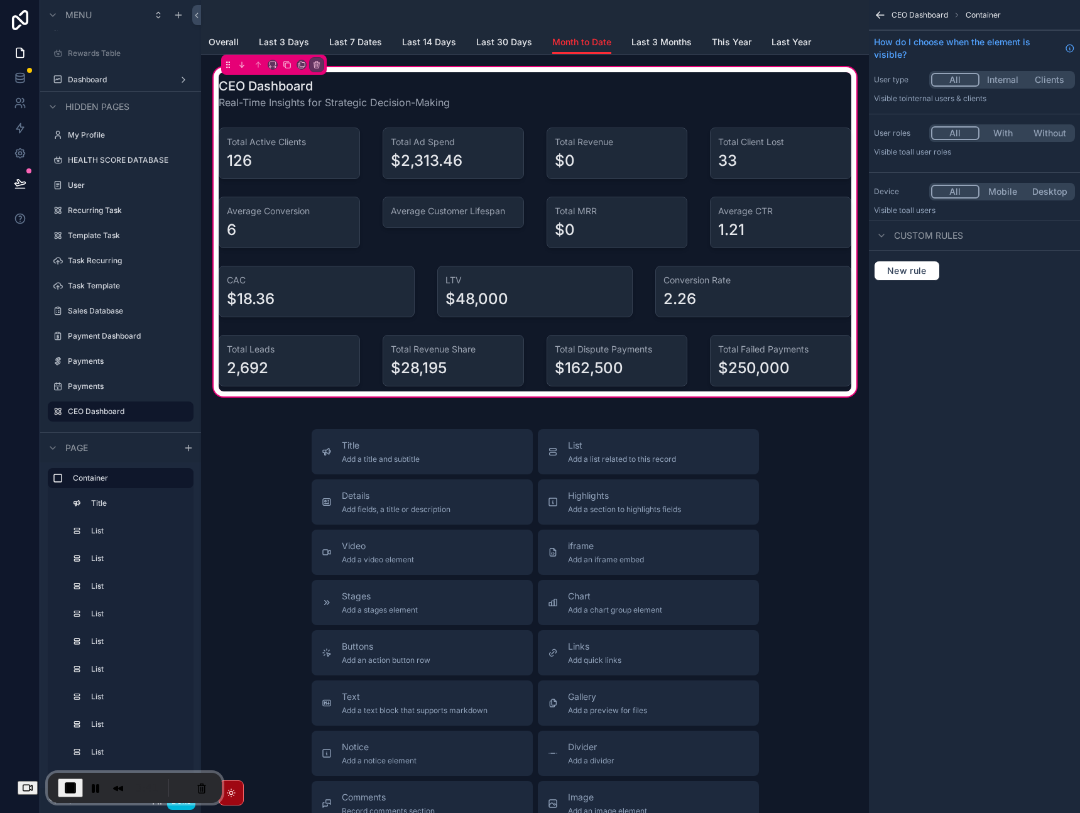
click at [460, 226] on div "scrollable content" at bounding box center [453, 223] width 156 height 62
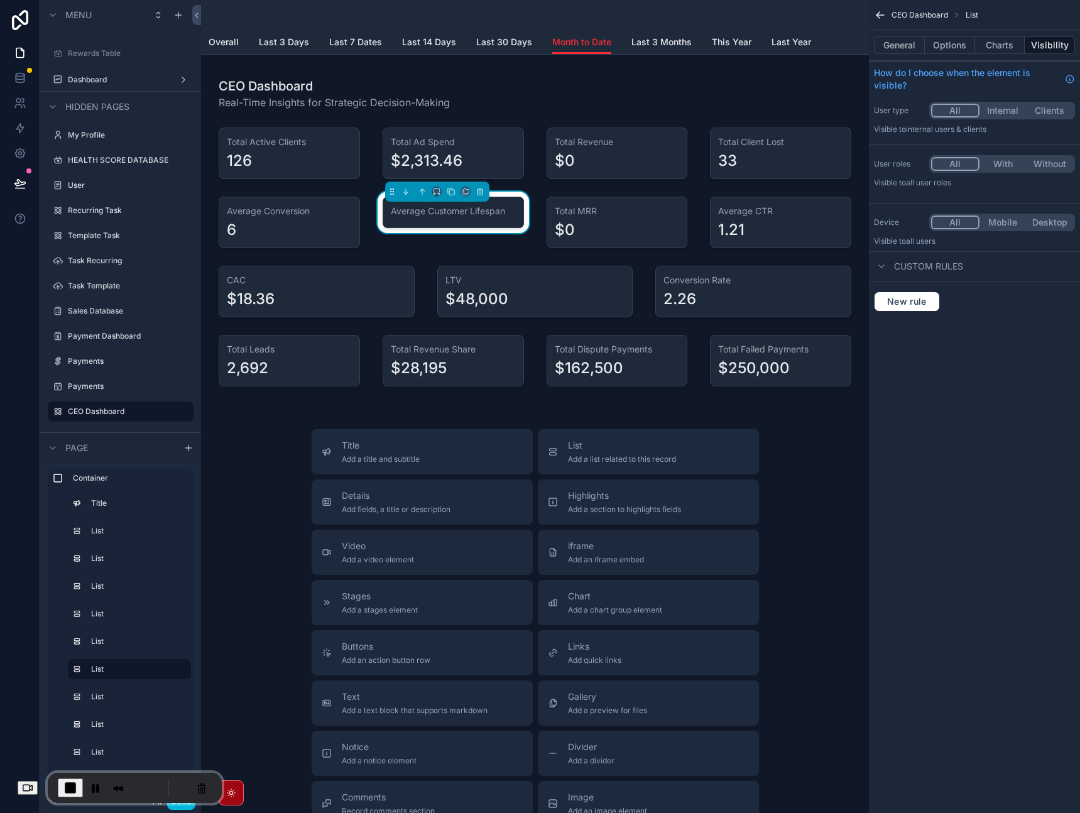
click at [590, 226] on div "scrollable content" at bounding box center [617, 223] width 156 height 62
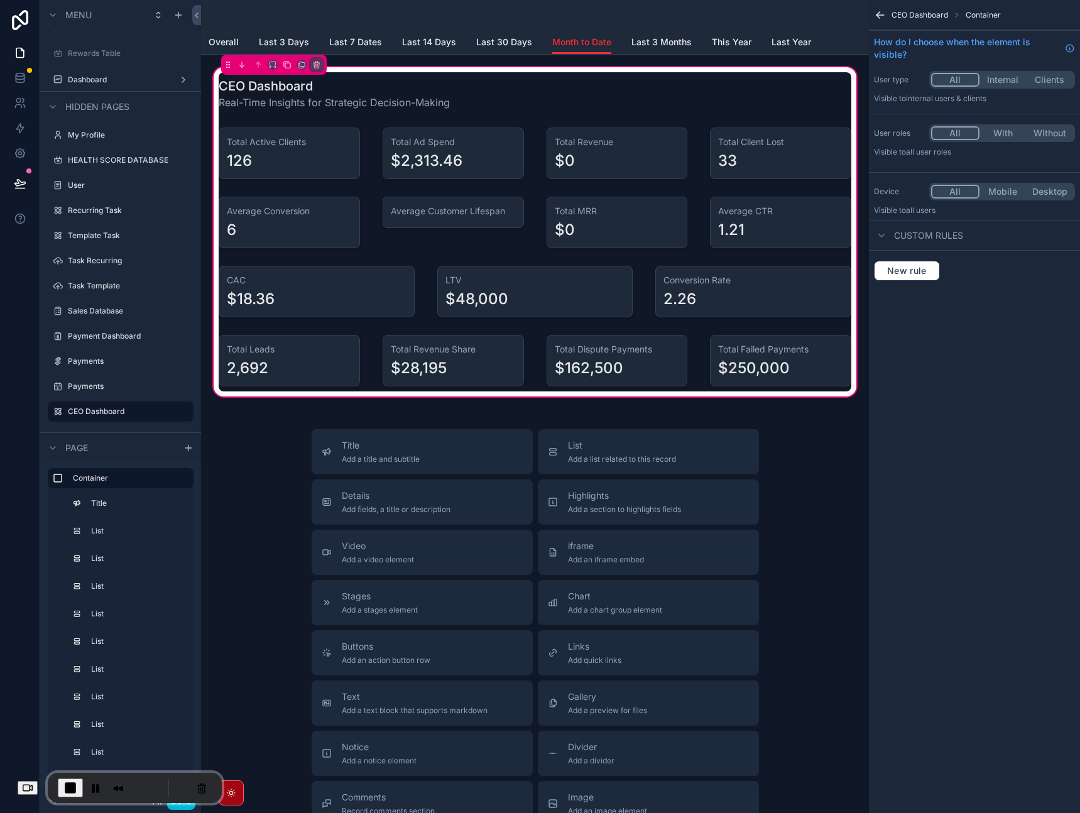
click at [476, 163] on div "scrollable content" at bounding box center [453, 154] width 156 height 62
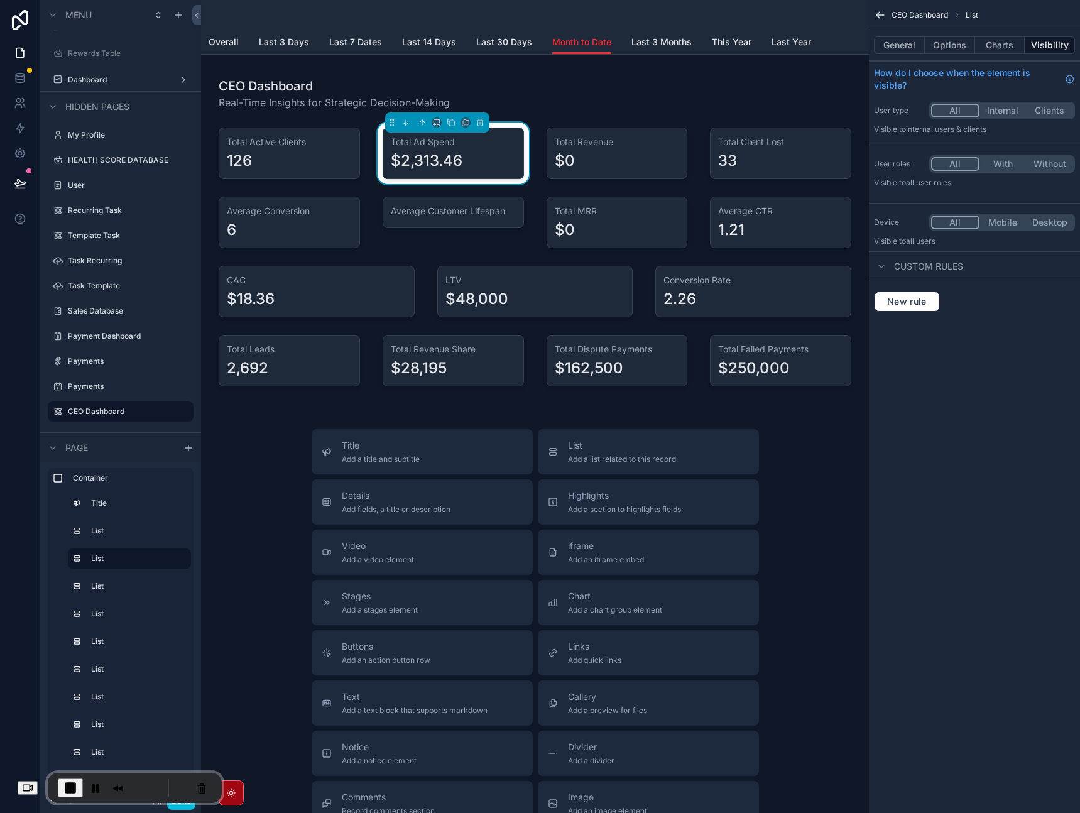
click at [597, 163] on div "scrollable content" at bounding box center [617, 154] width 156 height 62
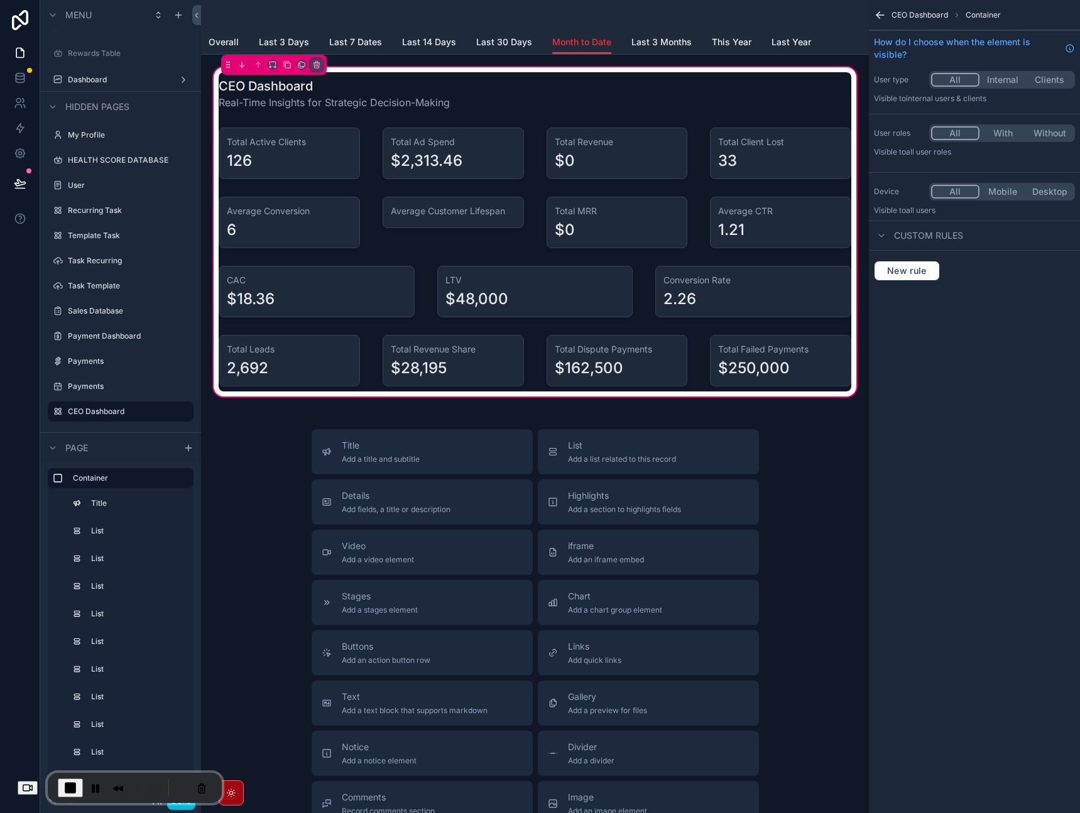
click at [734, 162] on div "scrollable content" at bounding box center [780, 154] width 156 height 62
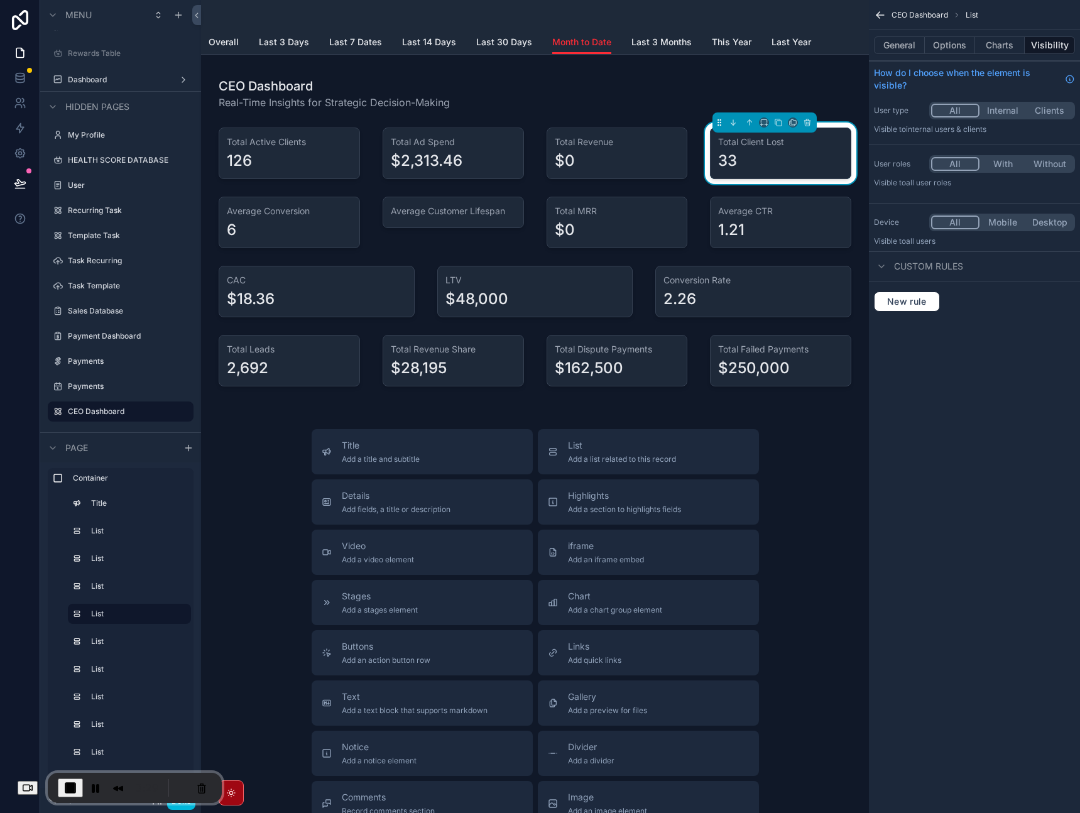
click at [734, 222] on div "scrollable content" at bounding box center [780, 223] width 156 height 62
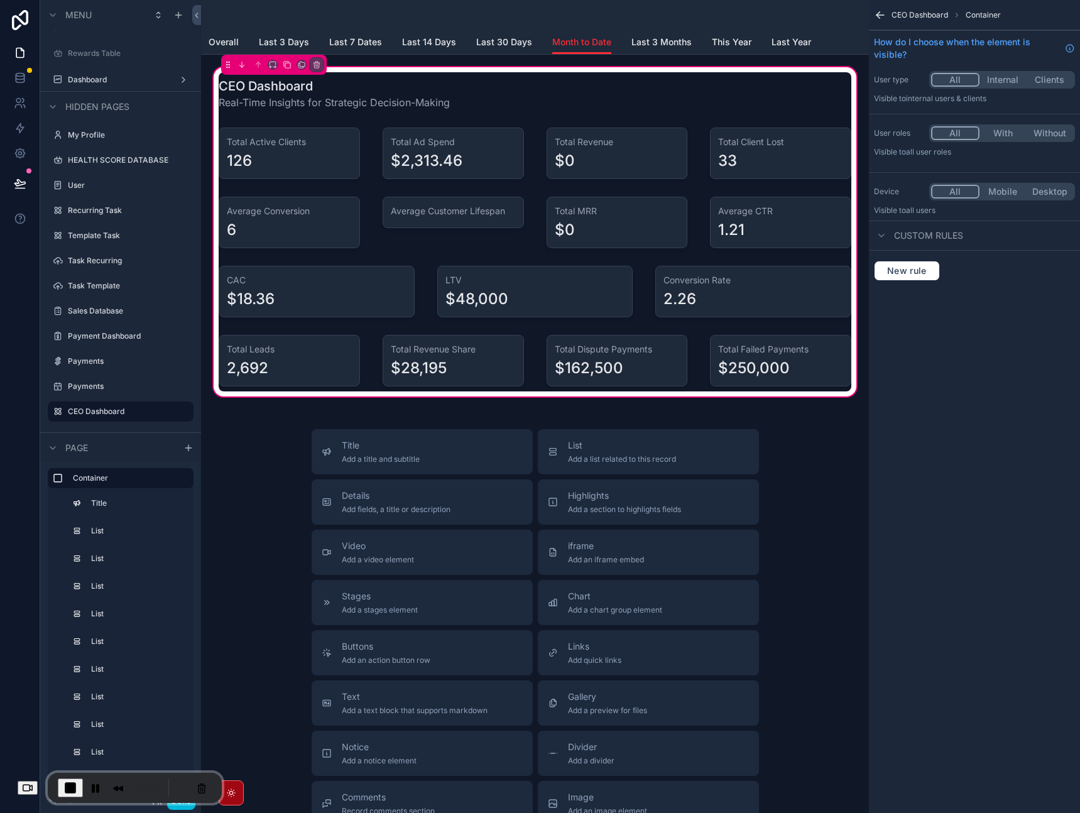
click at [743, 290] on div "scrollable content" at bounding box center [753, 292] width 211 height 62
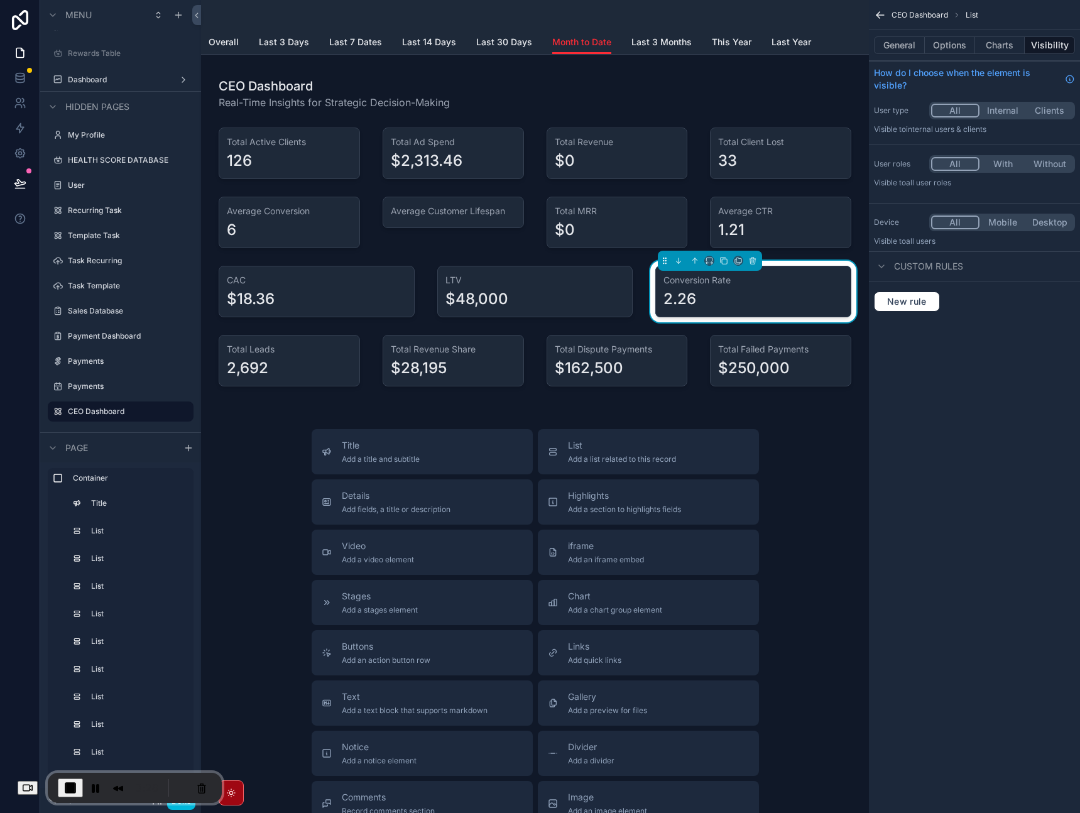
click at [738, 344] on div "scrollable content" at bounding box center [780, 361] width 156 height 62
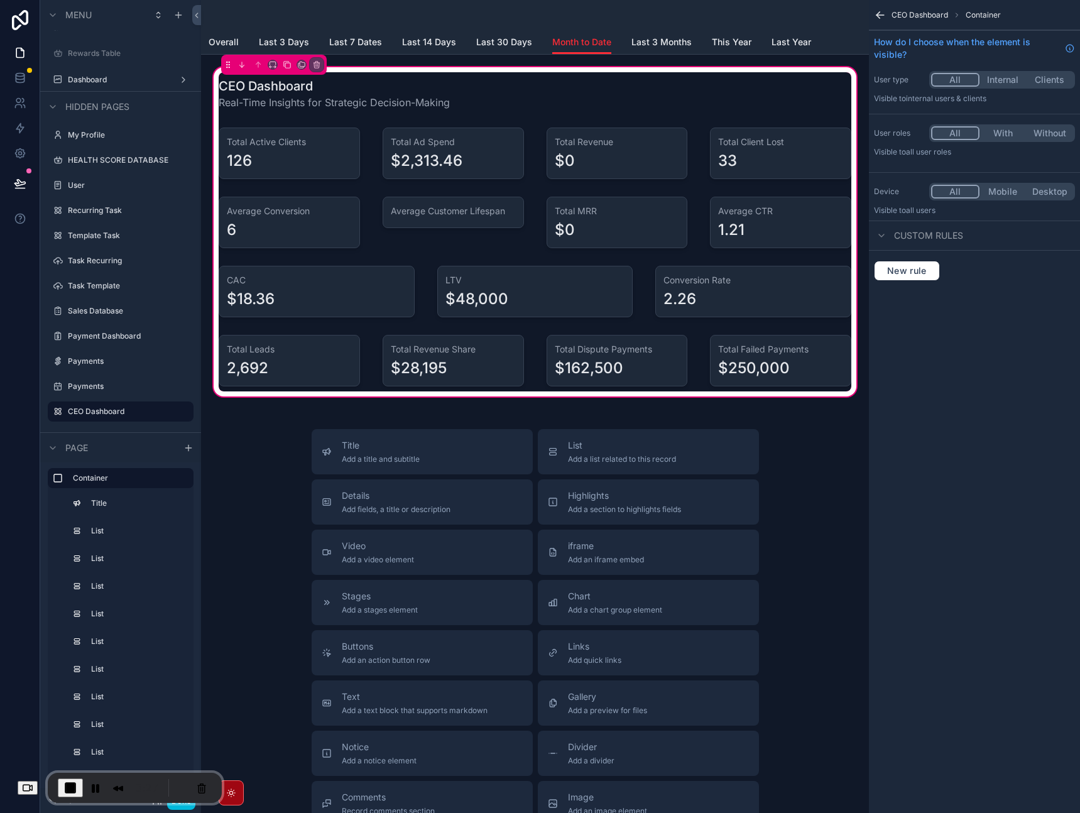
click at [634, 362] on div "scrollable content" at bounding box center [617, 361] width 156 height 62
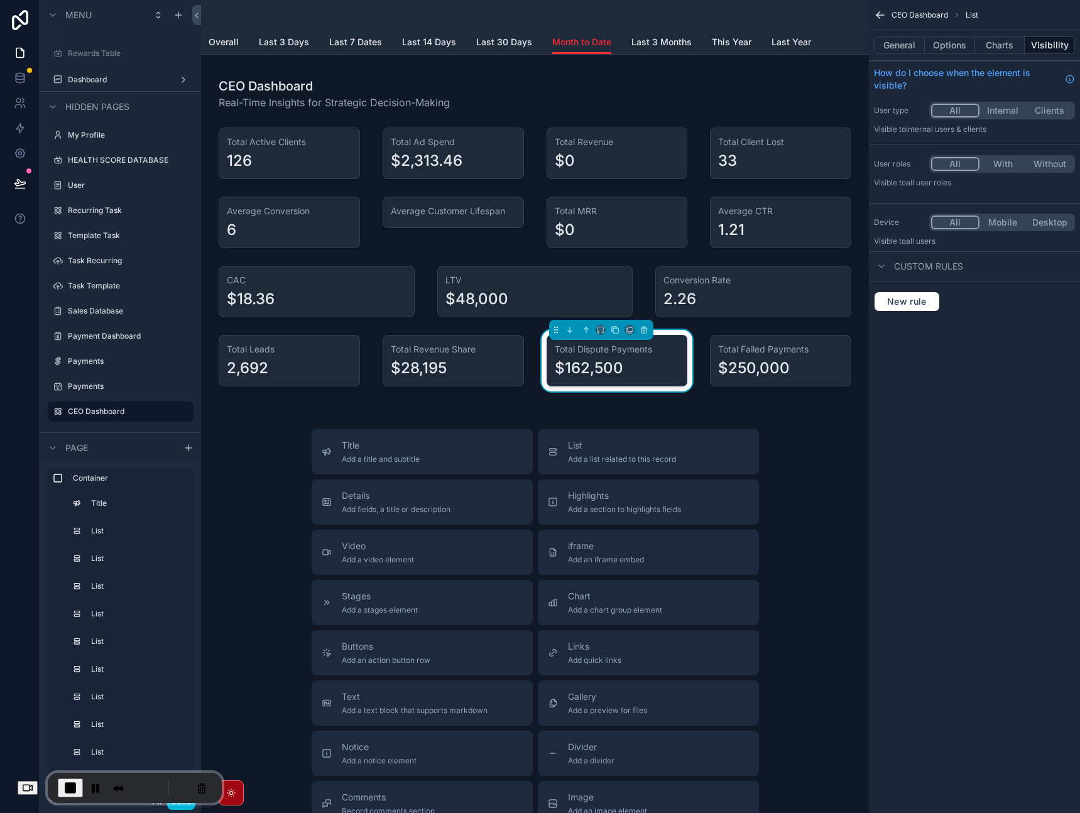
click at [469, 361] on div "scrollable content" at bounding box center [453, 361] width 156 height 62
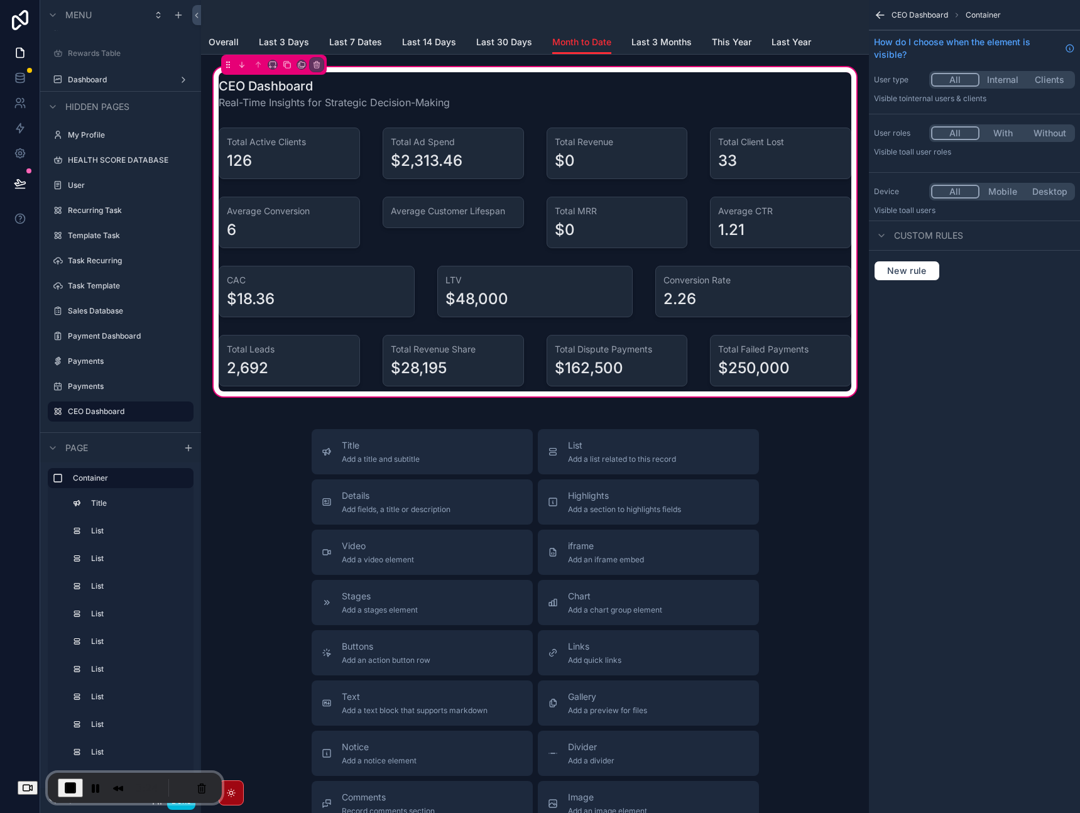
click at [286, 354] on div "scrollable content" at bounding box center [289, 361] width 156 height 62
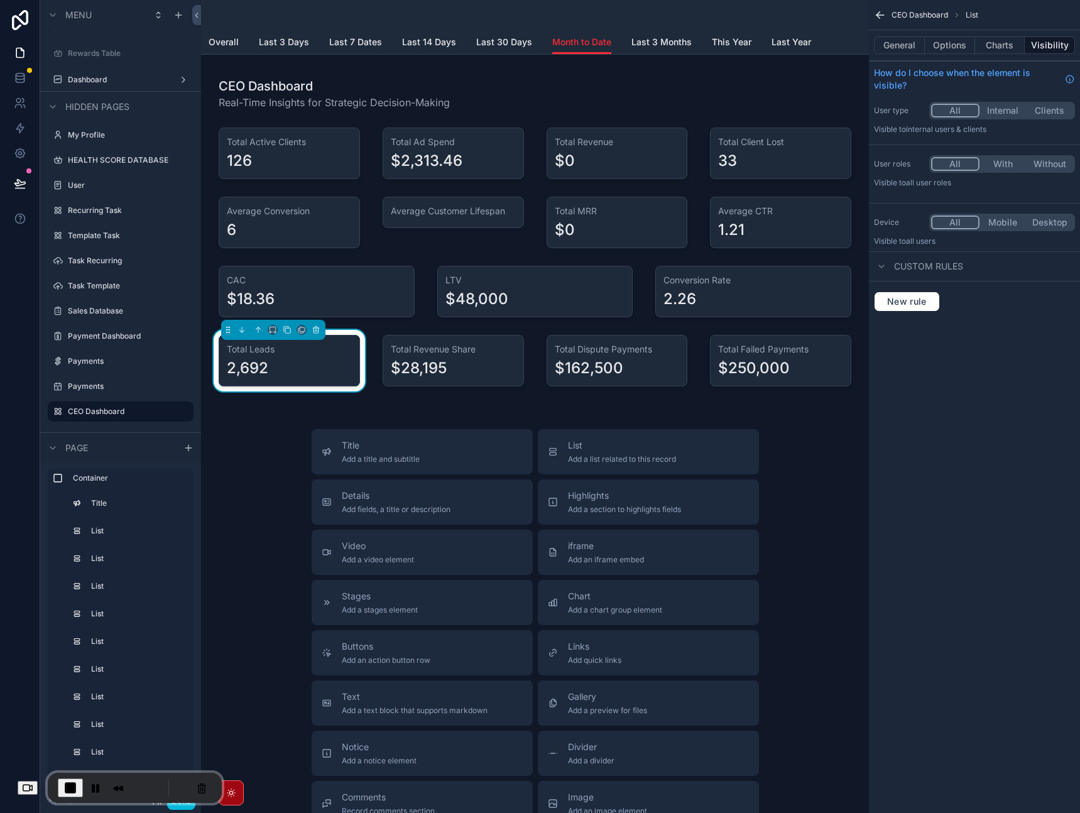
click at [301, 367] on div "2,692" at bounding box center [289, 368] width 125 height 20
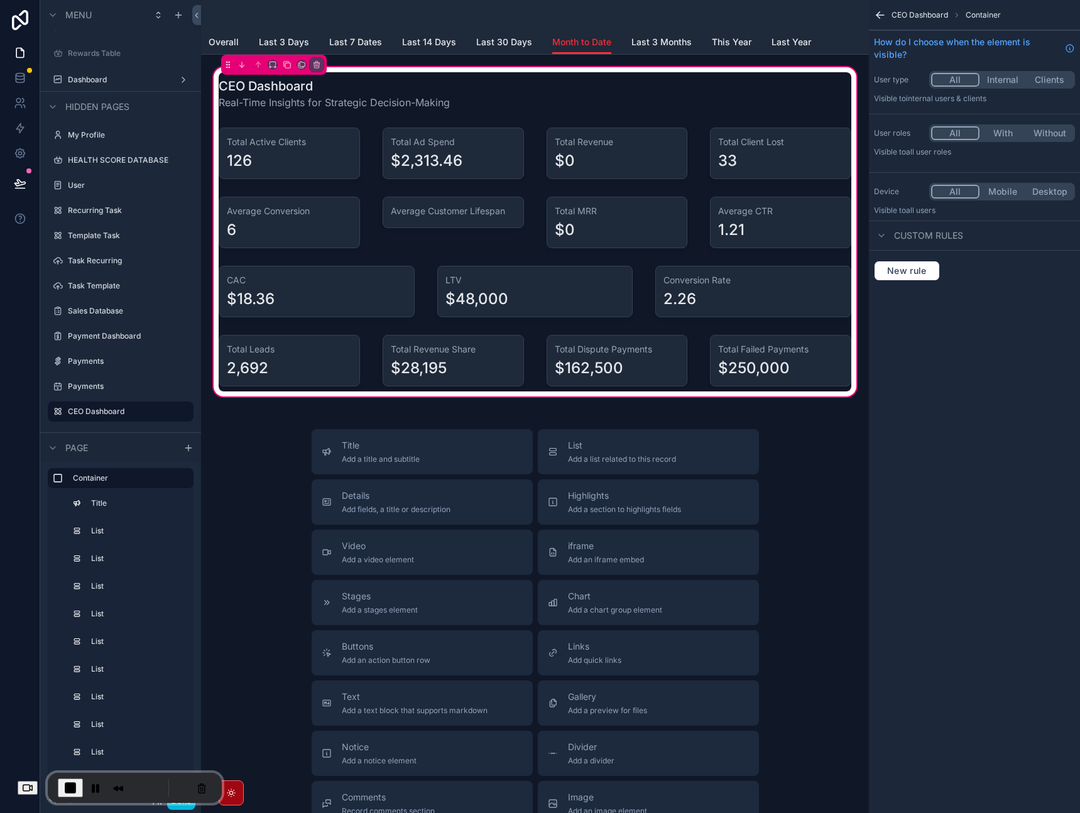
click at [333, 295] on div "scrollable content" at bounding box center [316, 292] width 211 height 62
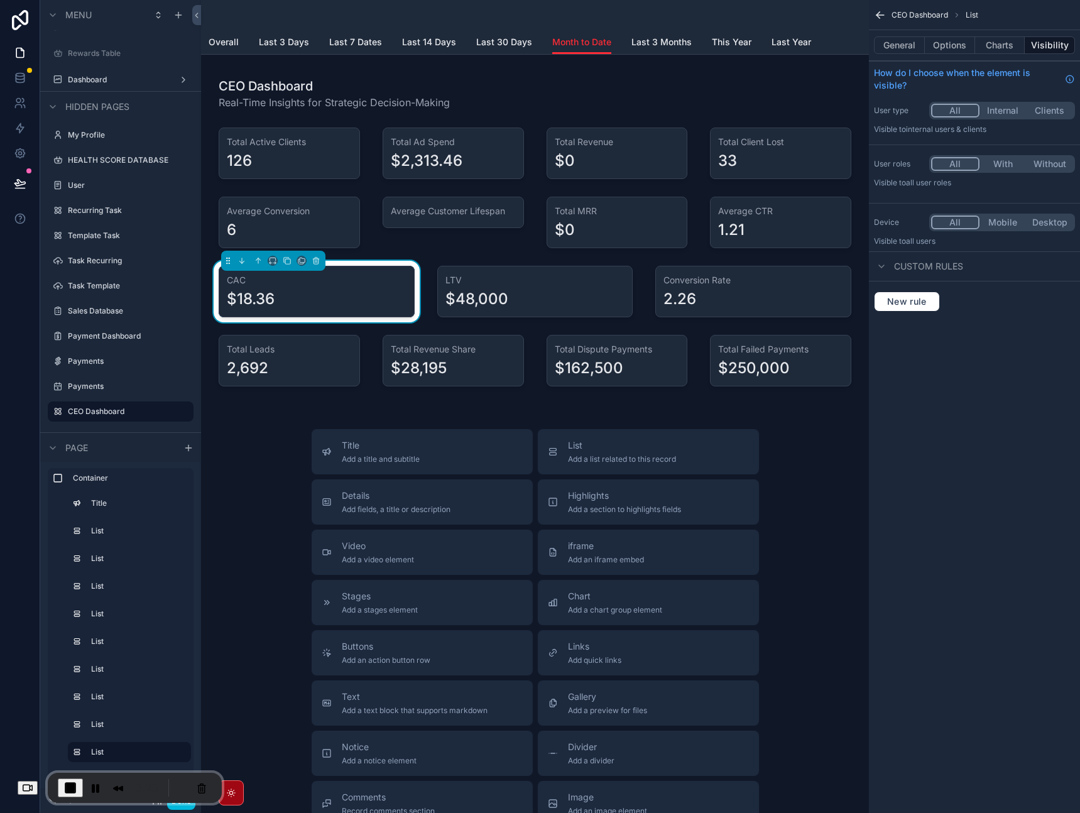
click at [333, 295] on div "$18.36" at bounding box center [317, 299] width 180 height 20
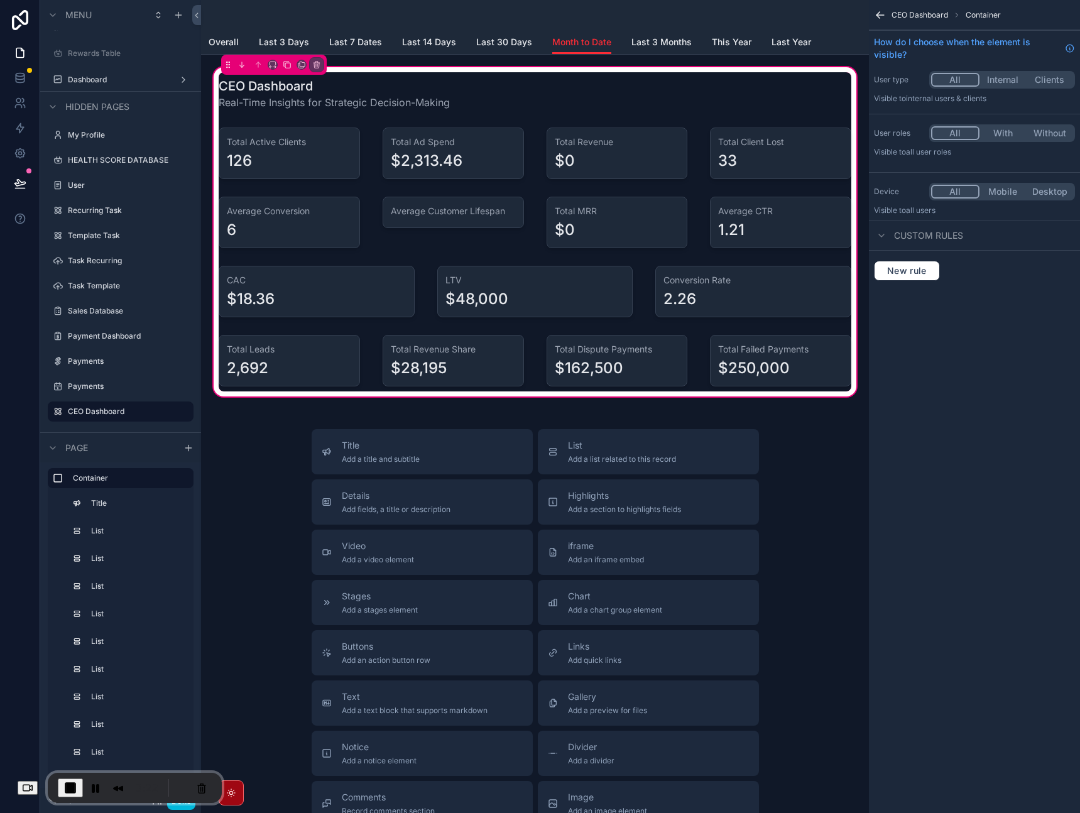
click at [511, 296] on div "scrollable content" at bounding box center [535, 292] width 211 height 62
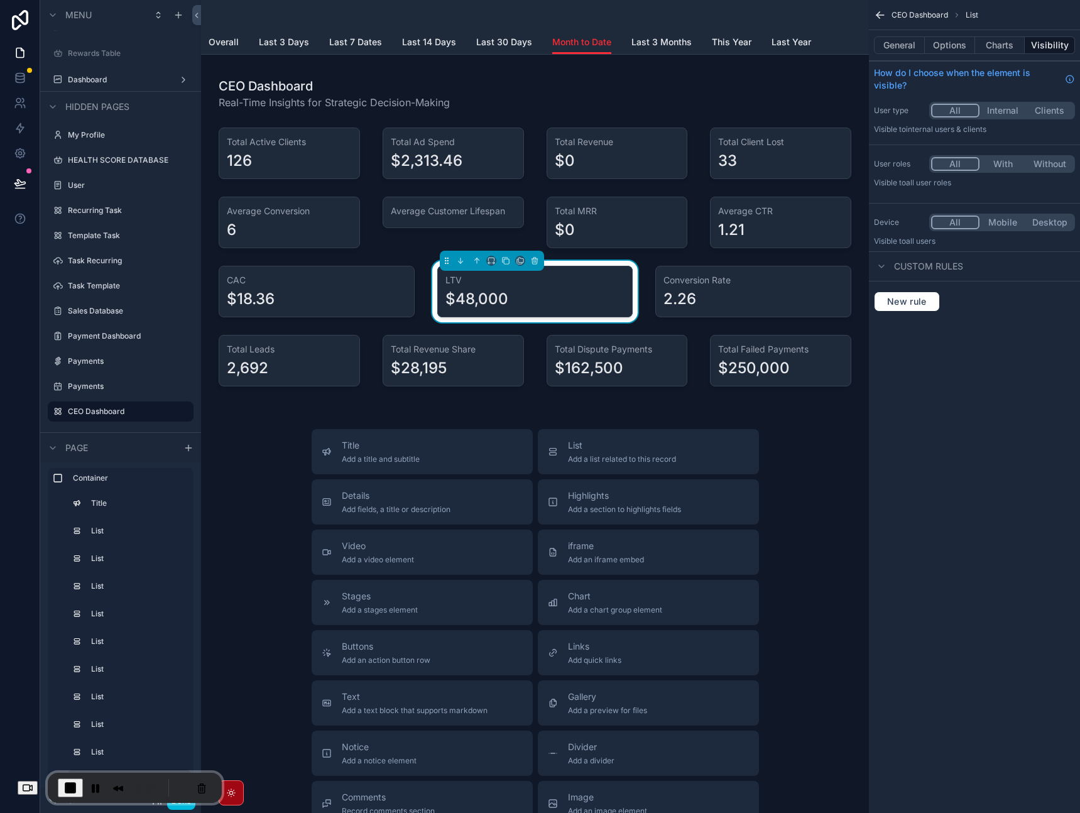
click at [344, 292] on div "scrollable content" at bounding box center [316, 292] width 211 height 62
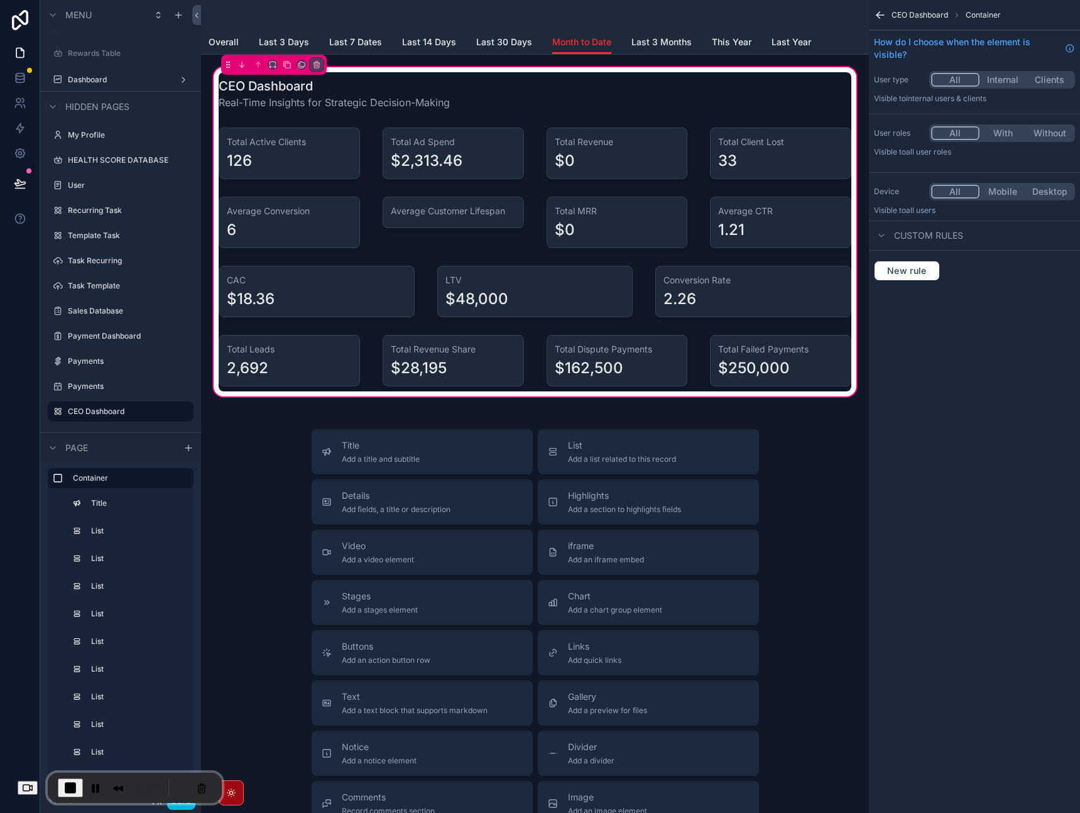
click at [302, 135] on div "scrollable content" at bounding box center [289, 154] width 156 height 62
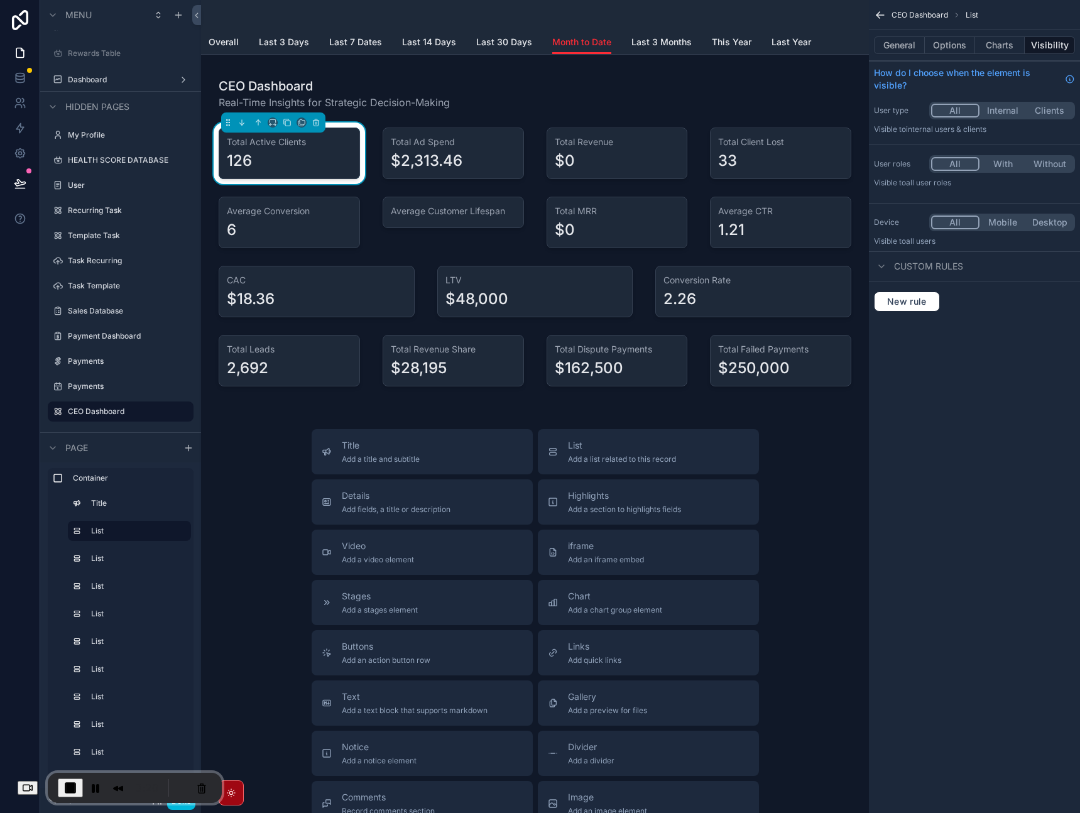
click at [402, 148] on div "scrollable content" at bounding box center [453, 154] width 156 height 62
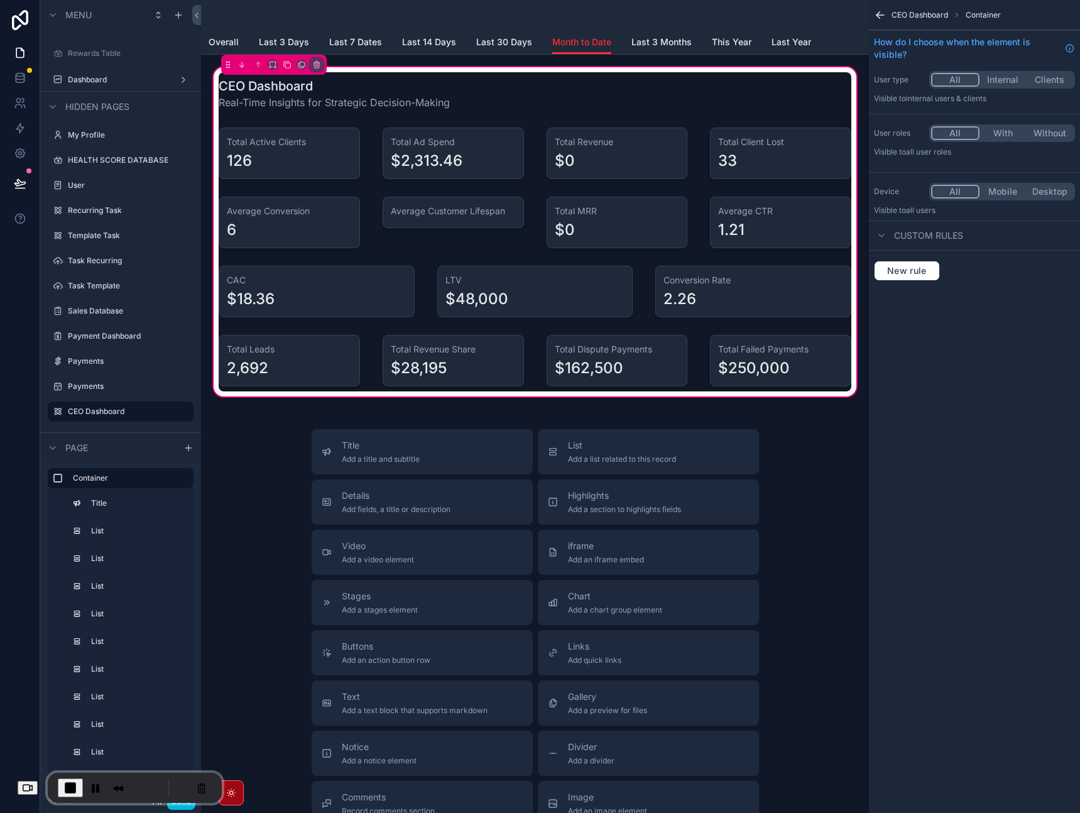
click at [558, 156] on div "scrollable content" at bounding box center [617, 154] width 156 height 62
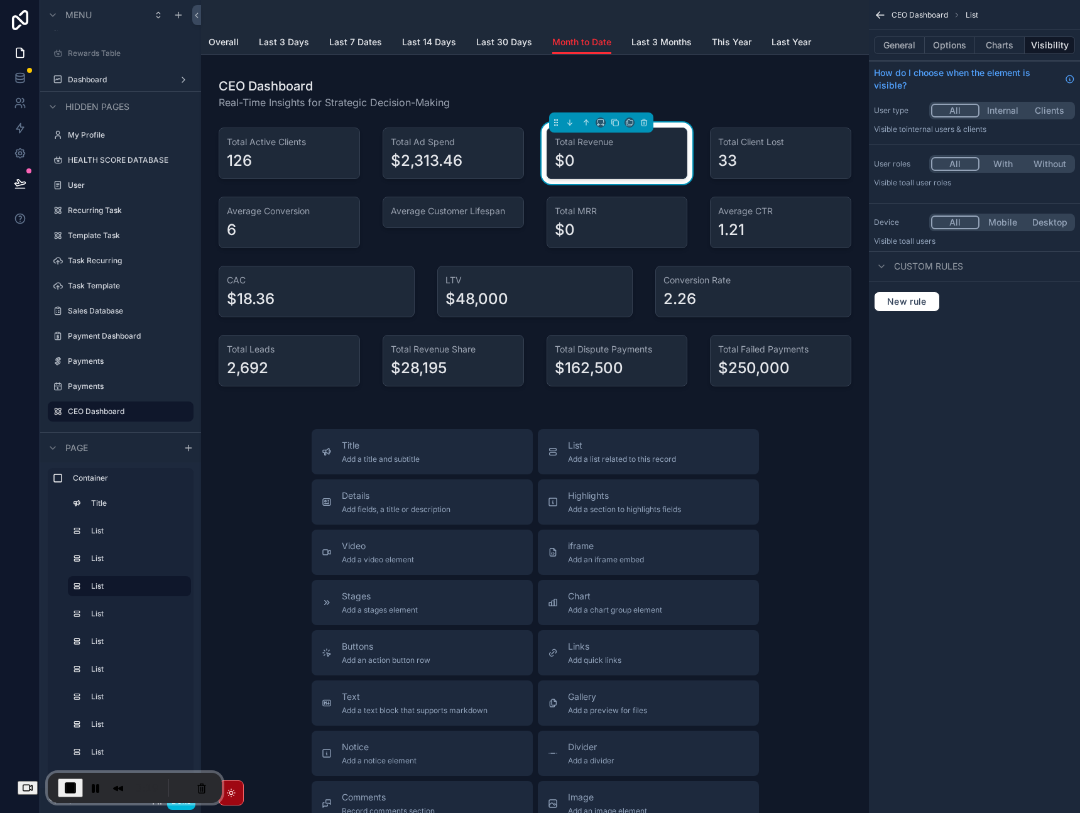
click at [591, 229] on div "scrollable content" at bounding box center [617, 223] width 156 height 62
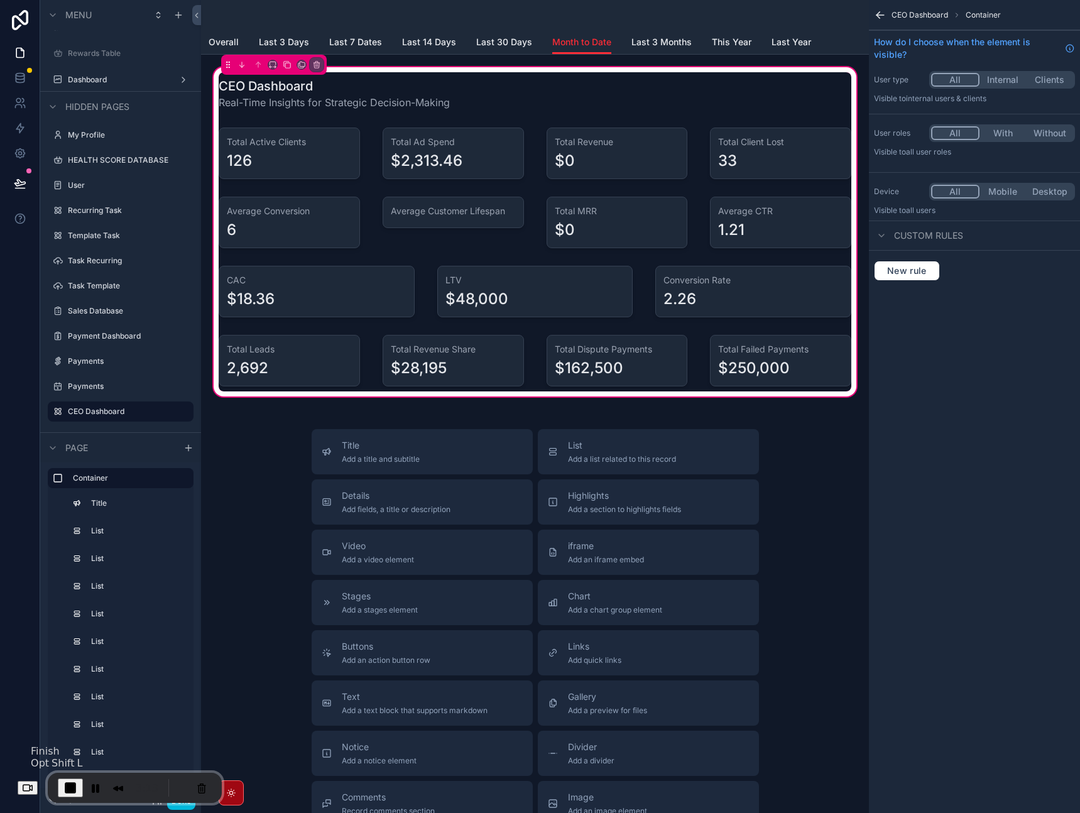
click at [78, 788] on span "End Recording" at bounding box center [70, 787] width 15 height 15
click at [249, 32] on div "Overall Last 3 Days Last 7 Dates Last 14 Days Last 30 Days Month to Date Last 3…" at bounding box center [535, 42] width 653 height 24
click at [225, 39] on span "Overall" at bounding box center [224, 42] width 30 height 13
